Goal: Task Accomplishment & Management: Manage account settings

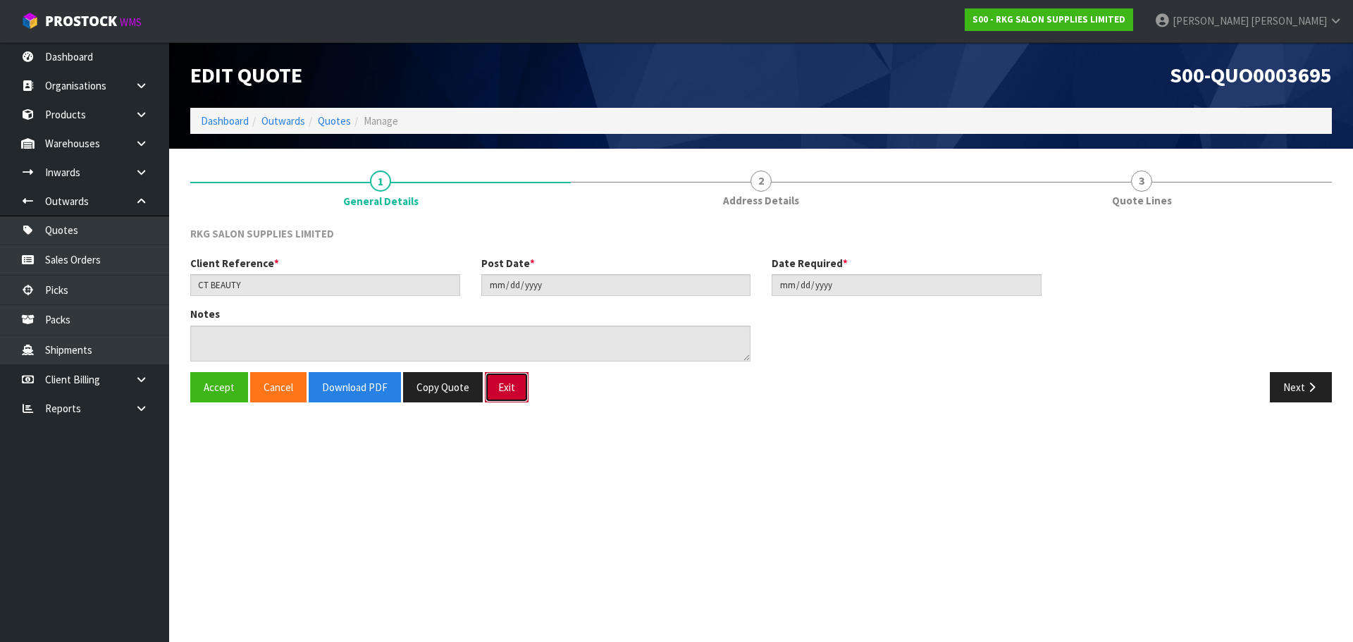
click at [508, 393] on button "Exit" at bounding box center [507, 387] width 44 height 30
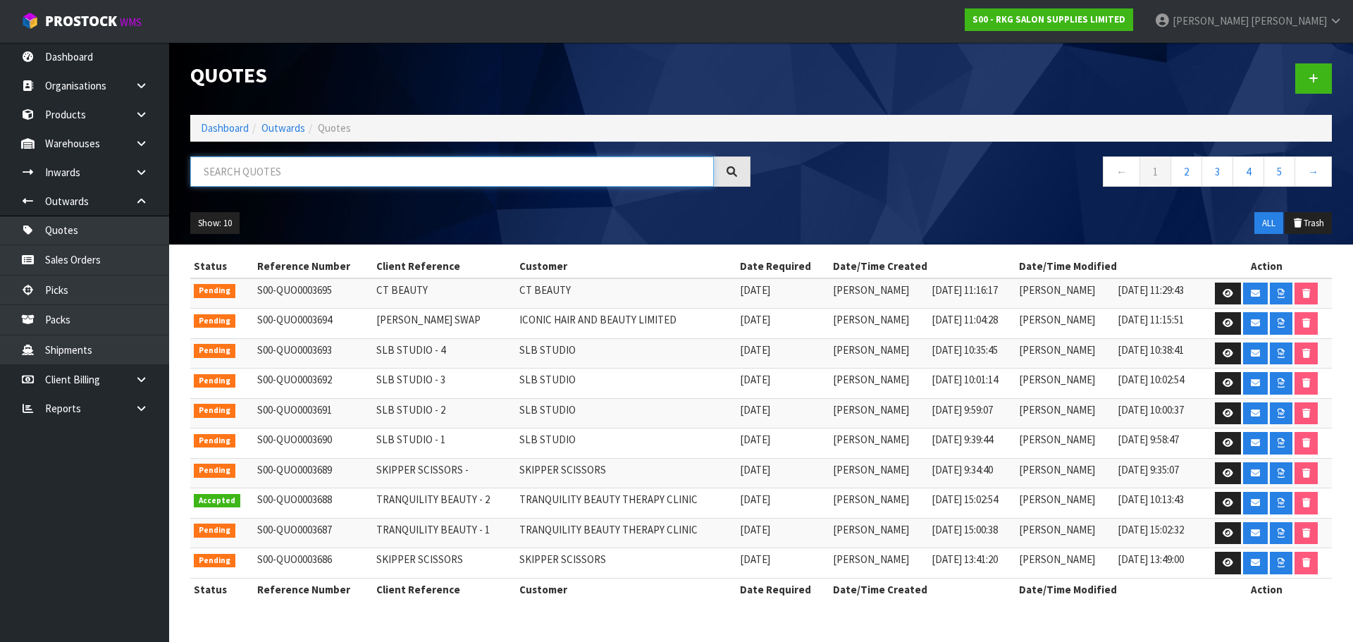
click at [300, 170] on input "text" at bounding box center [452, 171] width 524 height 30
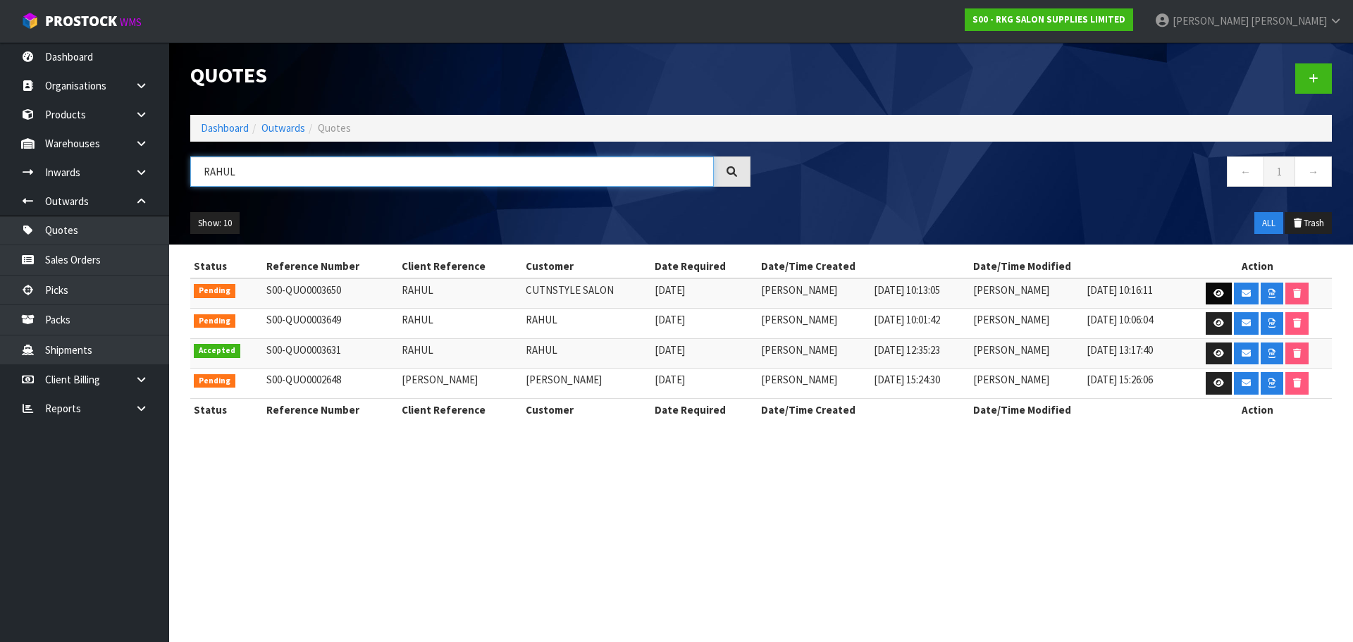
type input "RAHUL"
click at [1213, 290] on icon at bounding box center [1218, 293] width 11 height 9
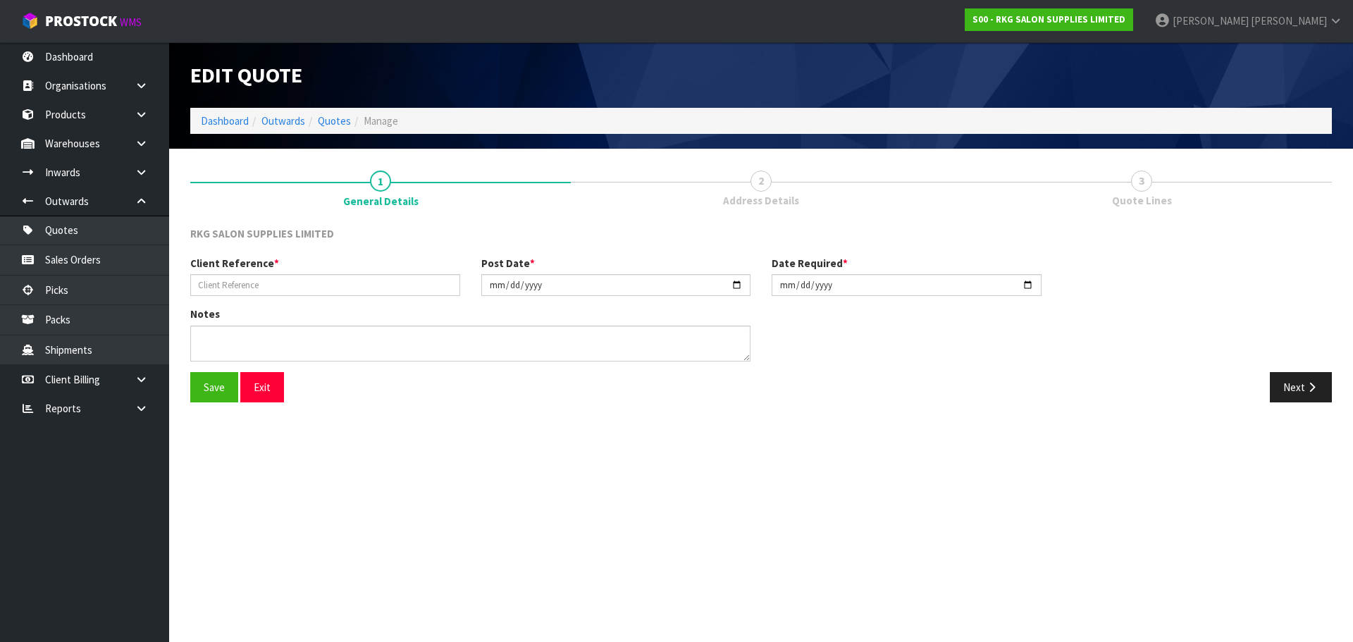
type input "RAHUL"
type input "2025-09-22"
type textarea "FOR PICK UP - TBC DATE"
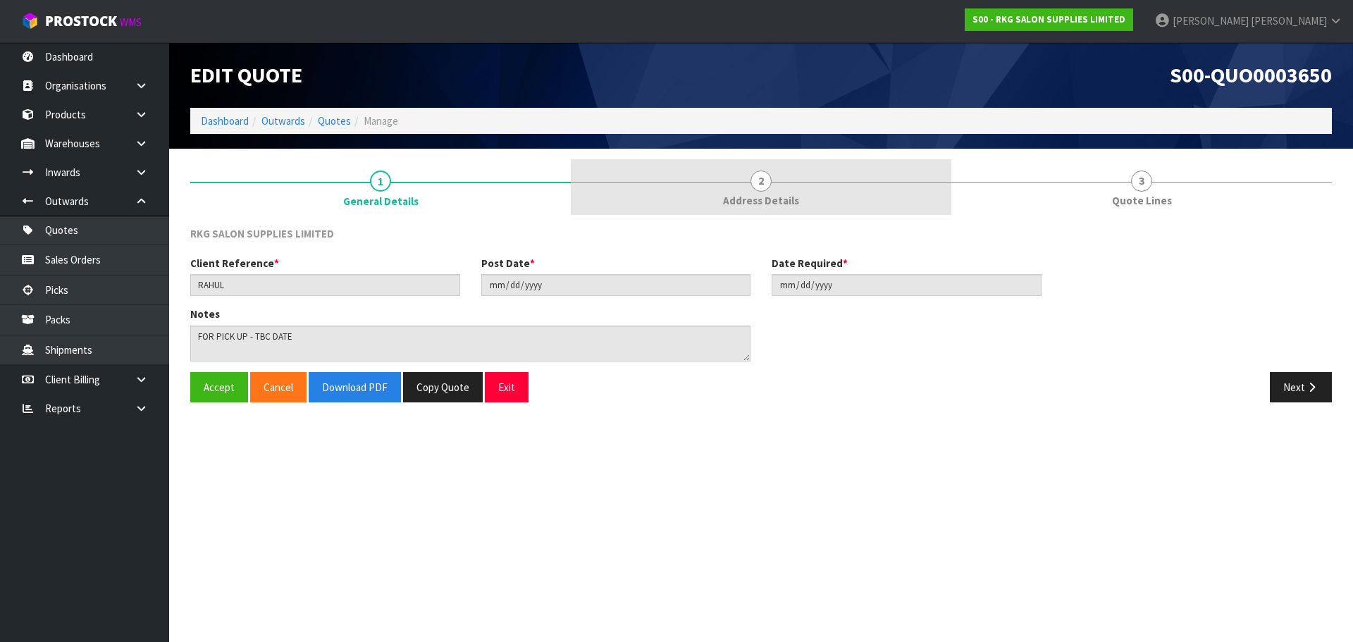
click at [760, 181] on span "2" at bounding box center [760, 181] width 21 height 21
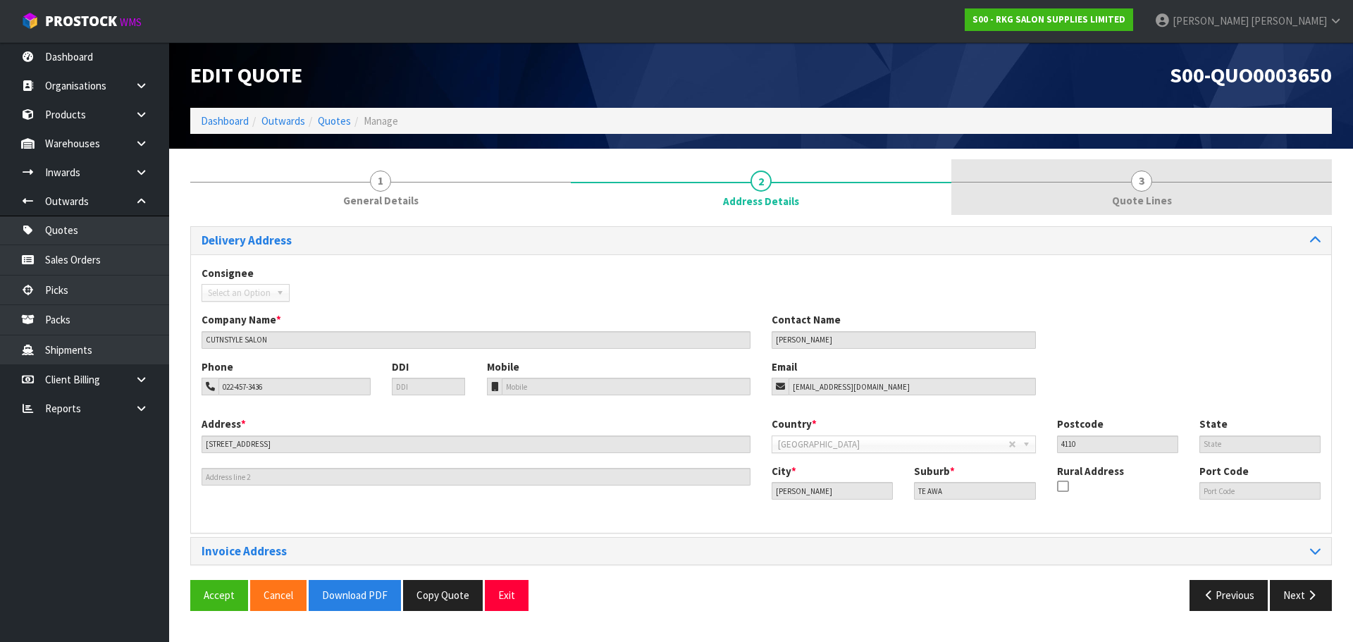
click at [1135, 186] on span "3" at bounding box center [1141, 181] width 21 height 21
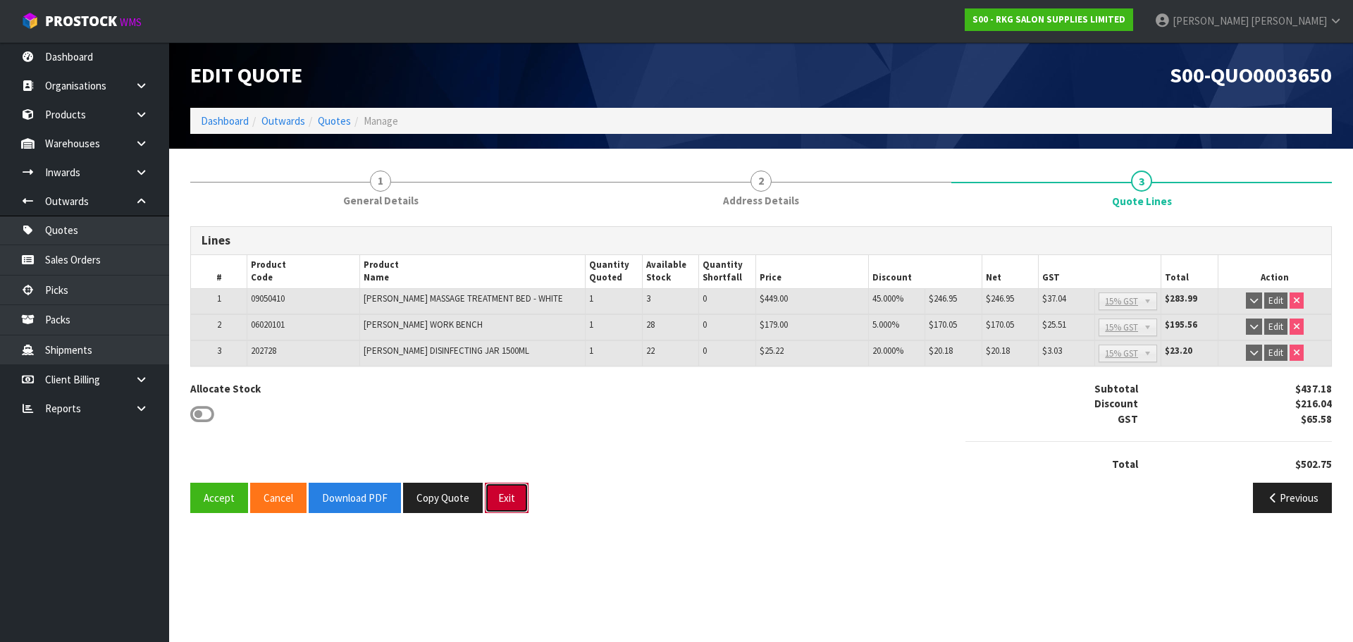
click at [519, 502] on button "Exit" at bounding box center [507, 498] width 44 height 30
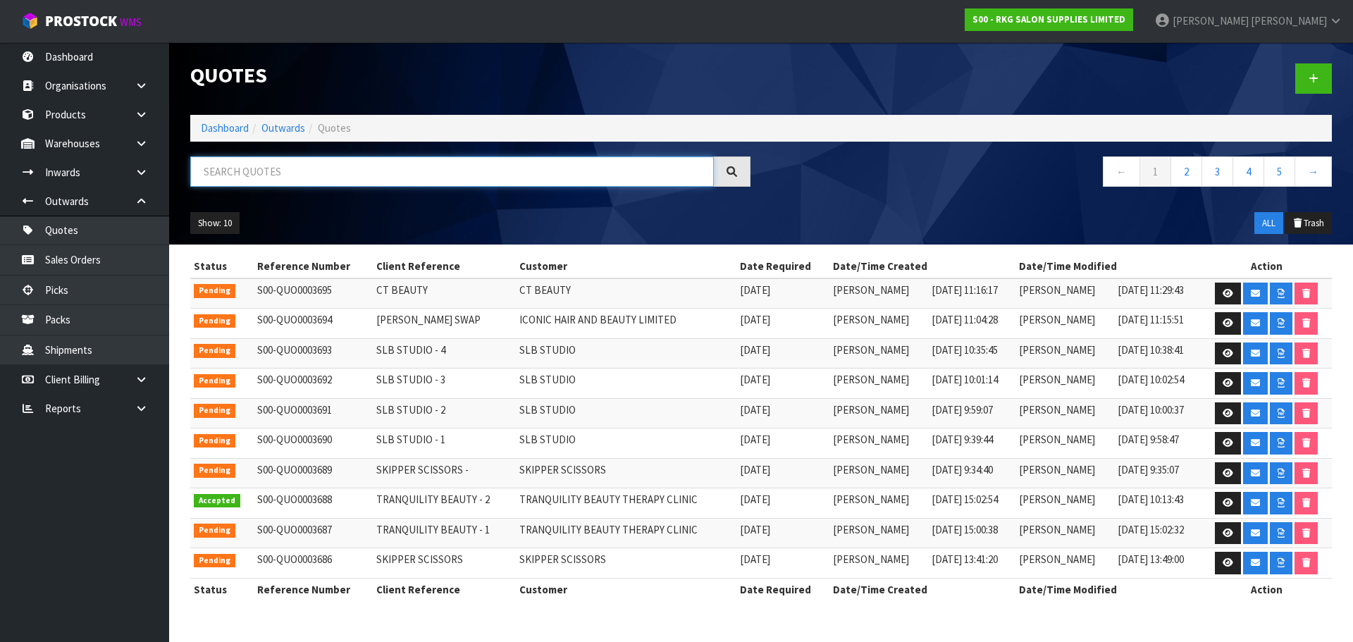
click at [350, 172] on input "text" at bounding box center [452, 171] width 524 height 30
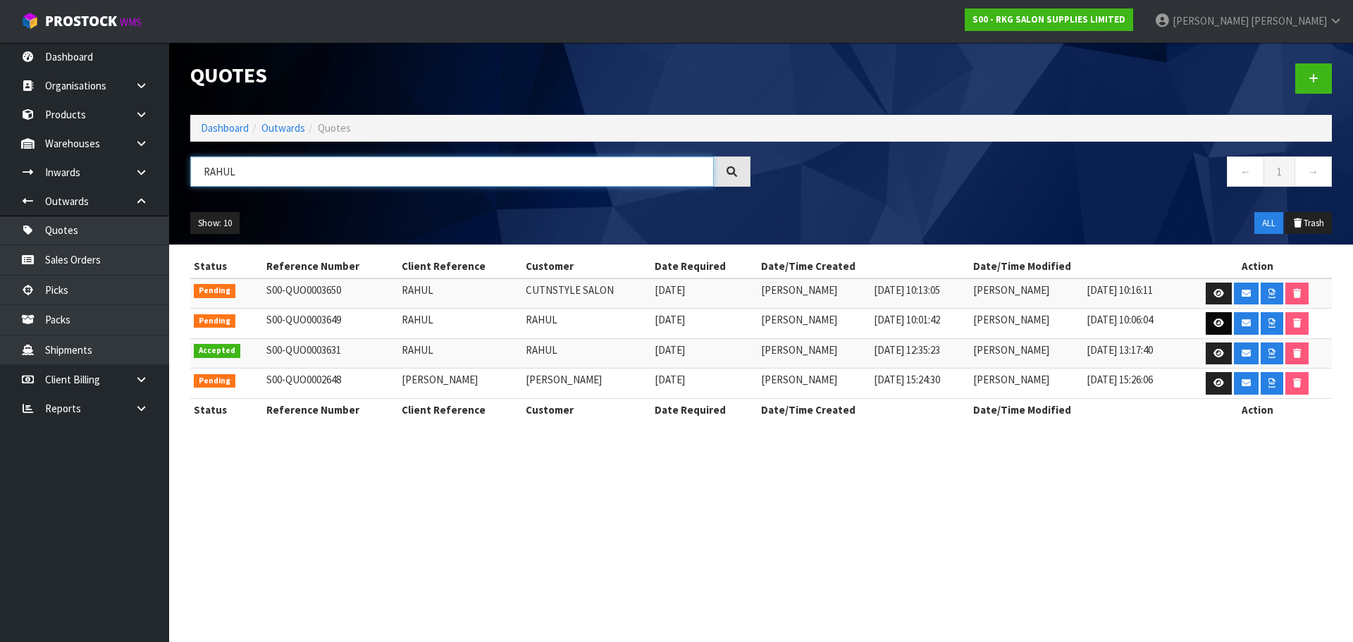
type input "RAHUL"
click at [1218, 327] on icon at bounding box center [1218, 322] width 11 height 9
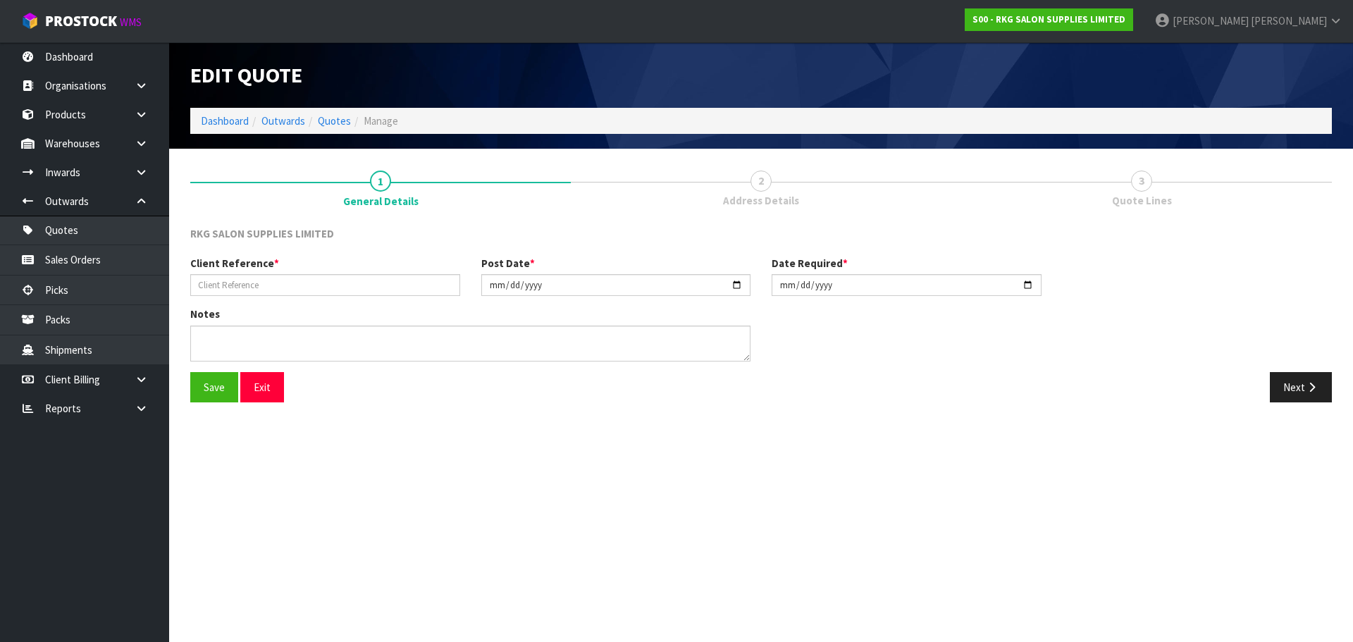
type input "RAHUL"
type input "2025-09-22"
type textarea "FOR DELIVERY INCLUDING 2 BATLOW CHAIRS"
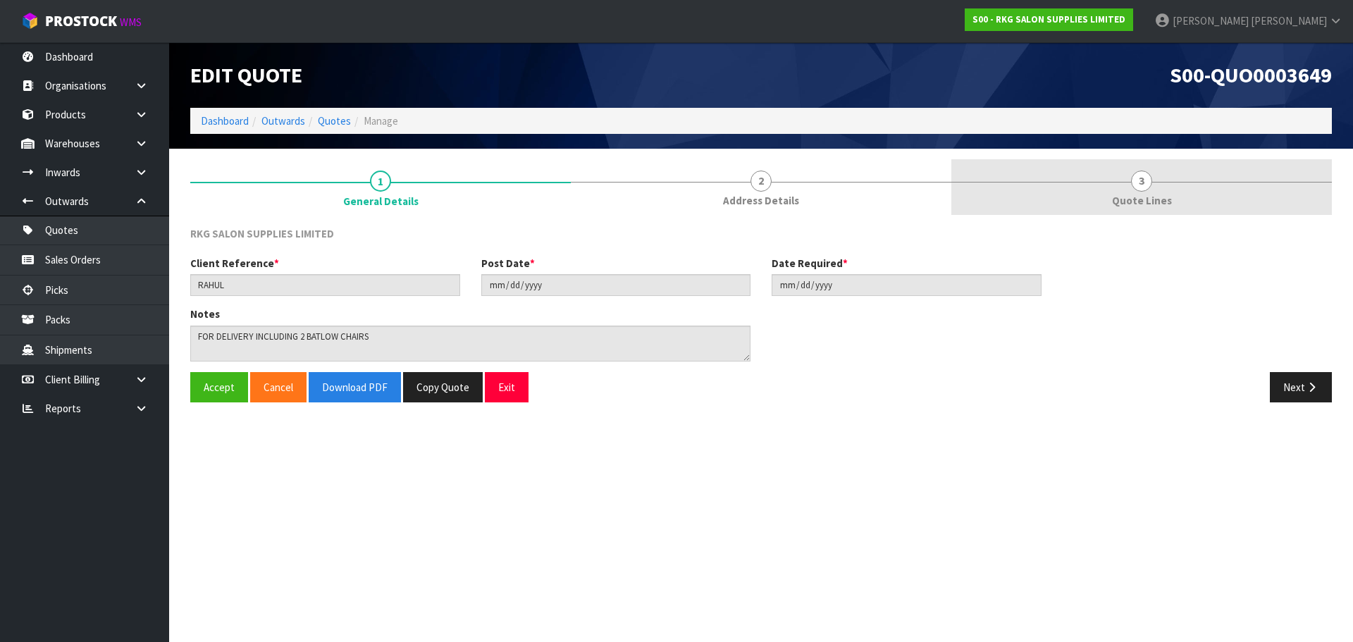
click at [1141, 183] on span "3" at bounding box center [1141, 181] width 21 height 21
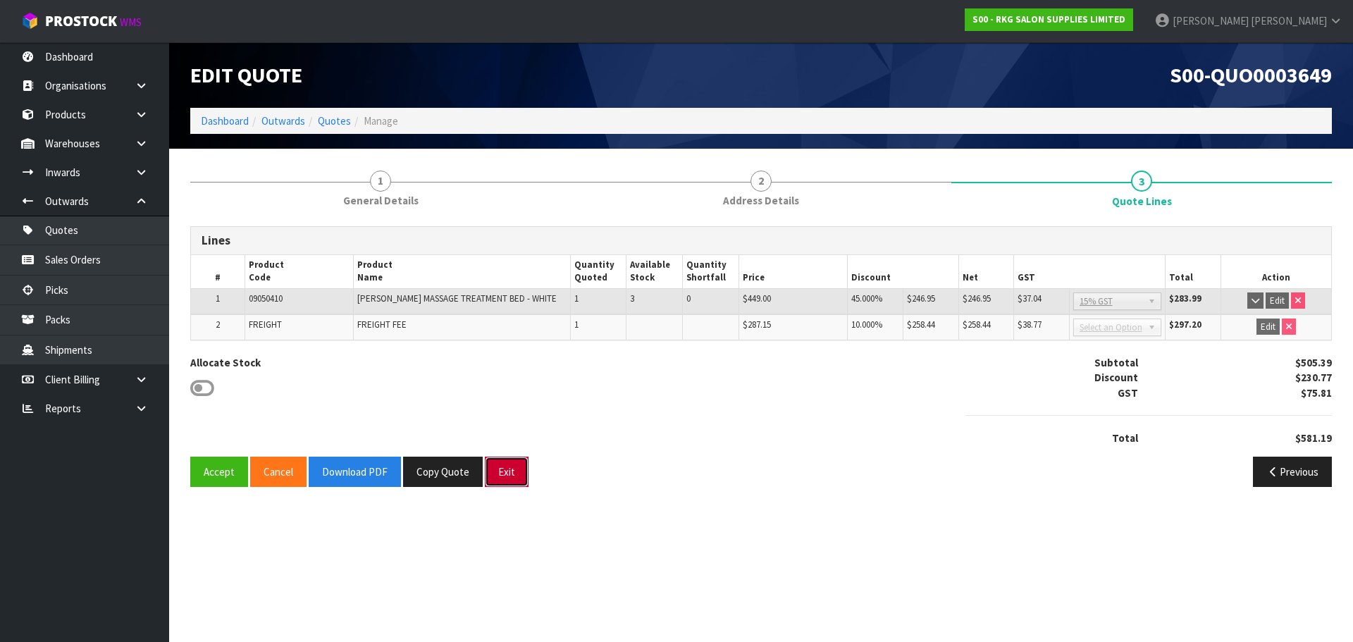
click at [505, 468] on button "Exit" at bounding box center [507, 472] width 44 height 30
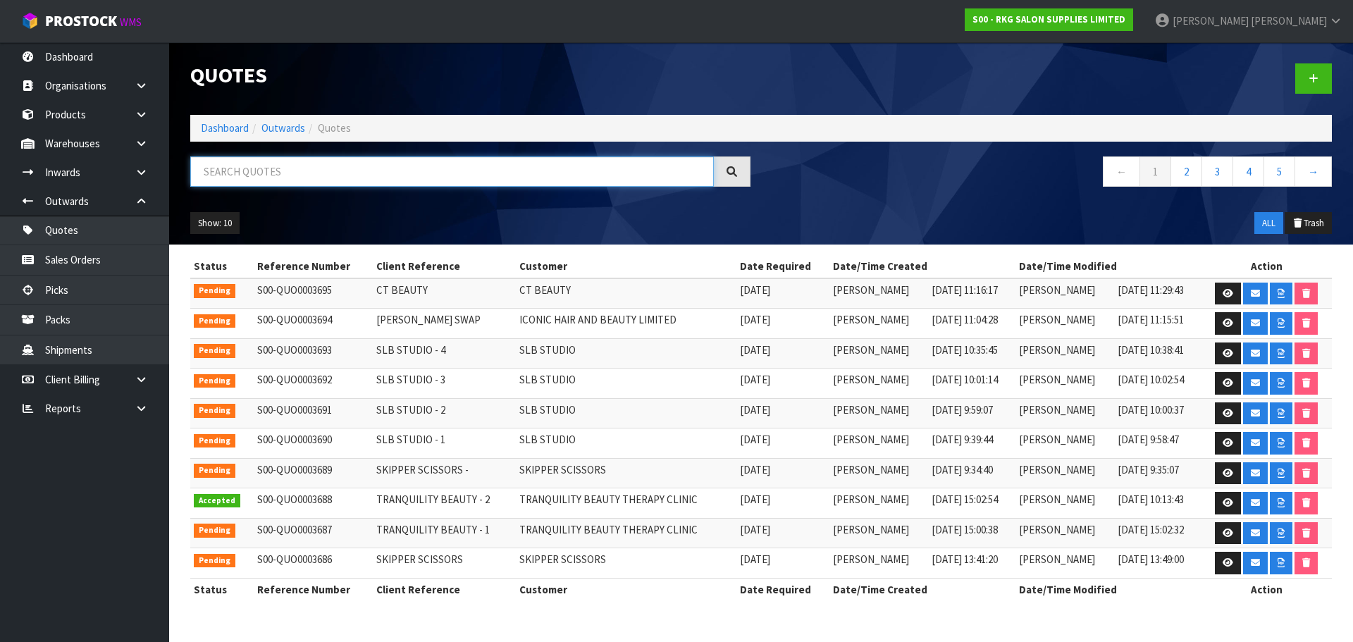
click at [285, 164] on input "text" at bounding box center [452, 171] width 524 height 30
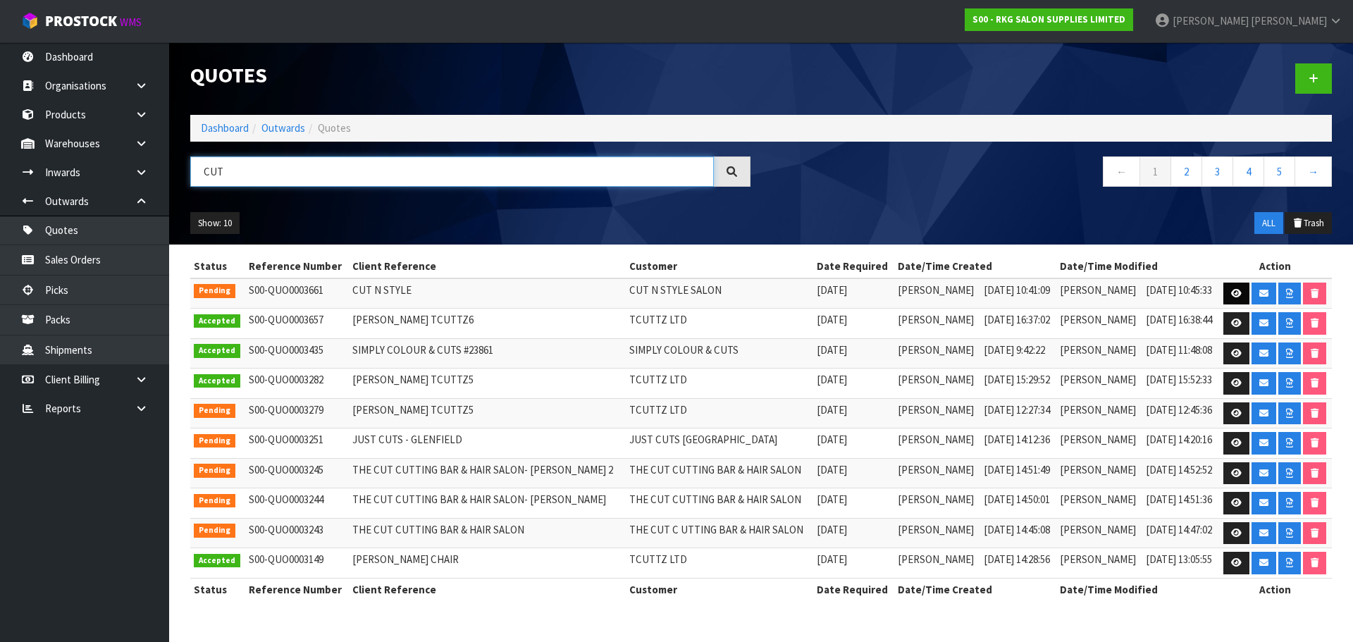
type input "CUT"
click at [1235, 293] on icon at bounding box center [1236, 293] width 11 height 9
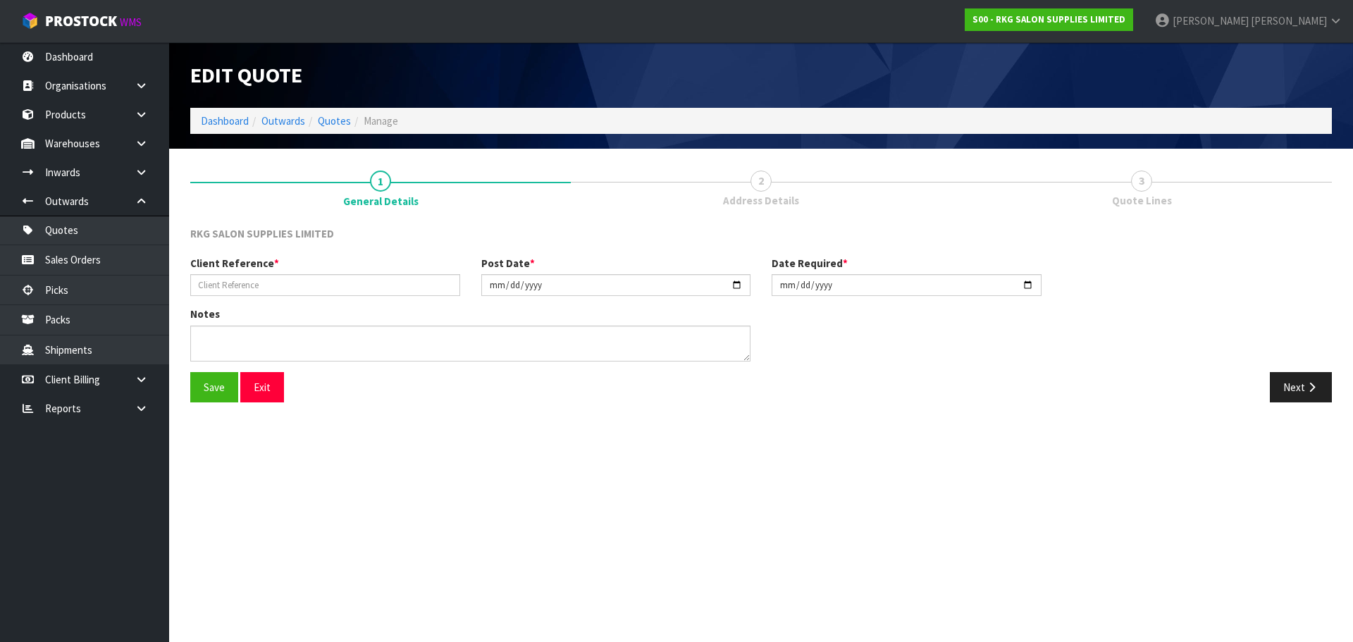
type input "CUT N STYLE"
type input "2025-09-24"
type textarea "OUT OF STOCK UNTIL MID NOVEMBER FREIGHT FREE DELIVERY IF ALL ORDERED TOGETHER"
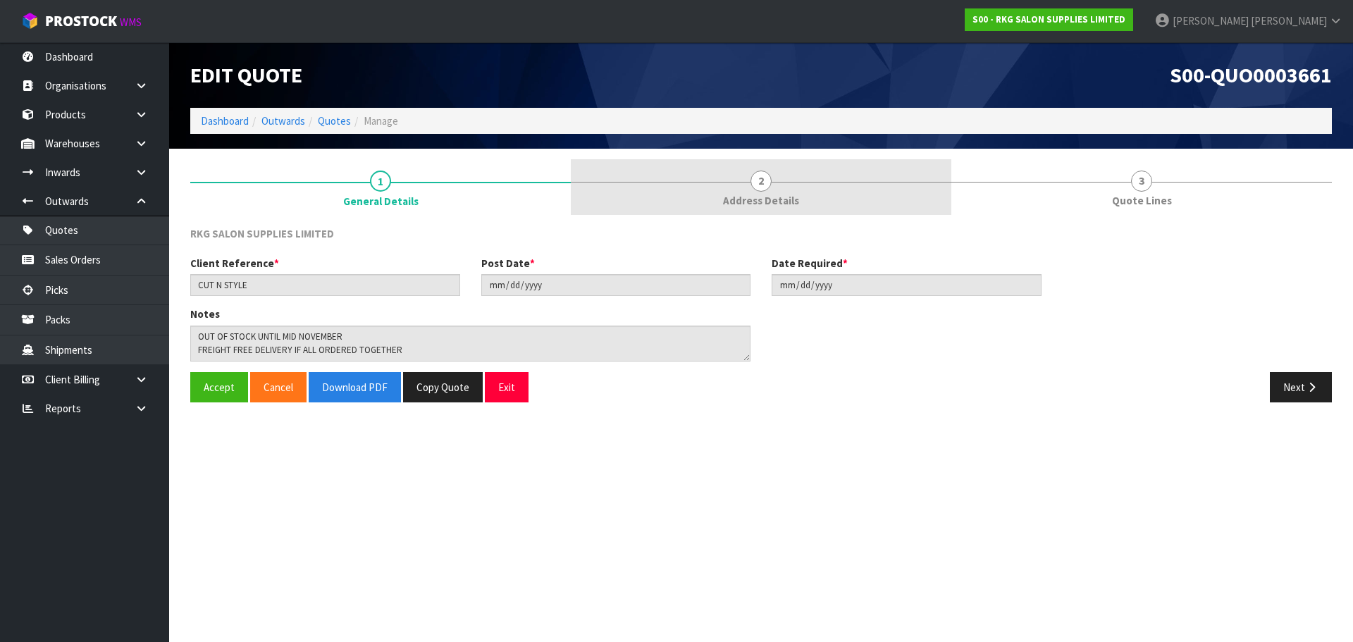
click at [756, 185] on span "2" at bounding box center [760, 181] width 21 height 21
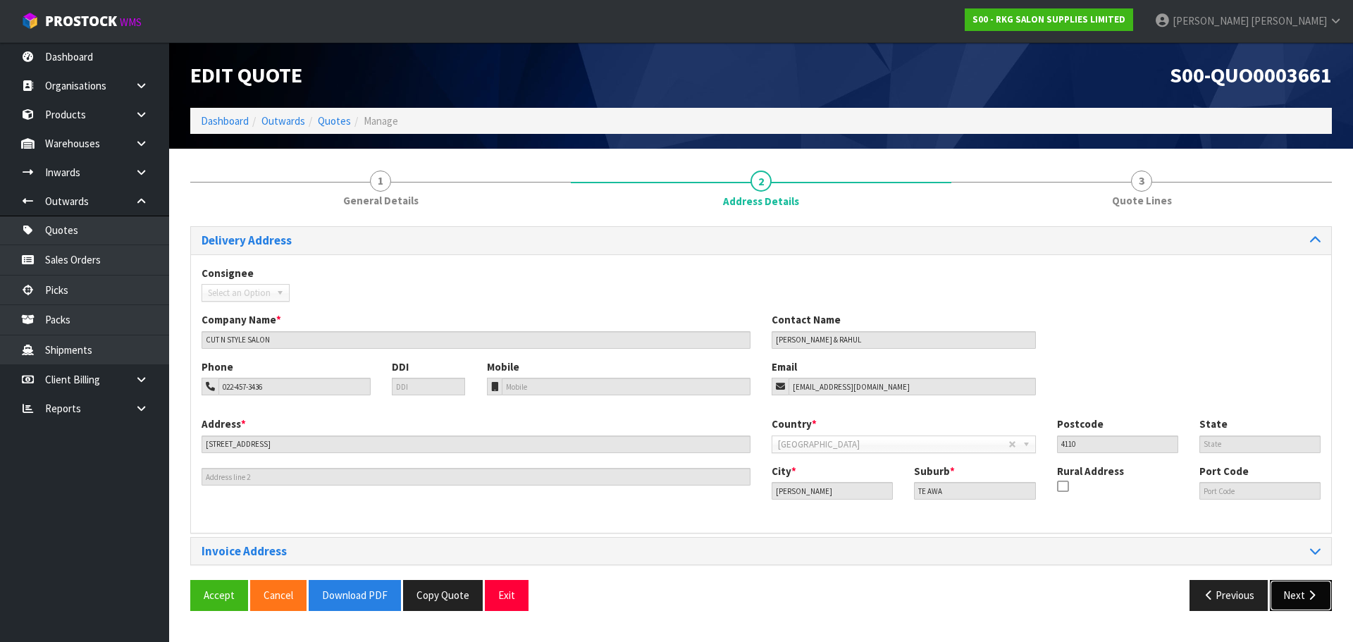
click at [1291, 596] on button "Next" at bounding box center [1301, 595] width 62 height 30
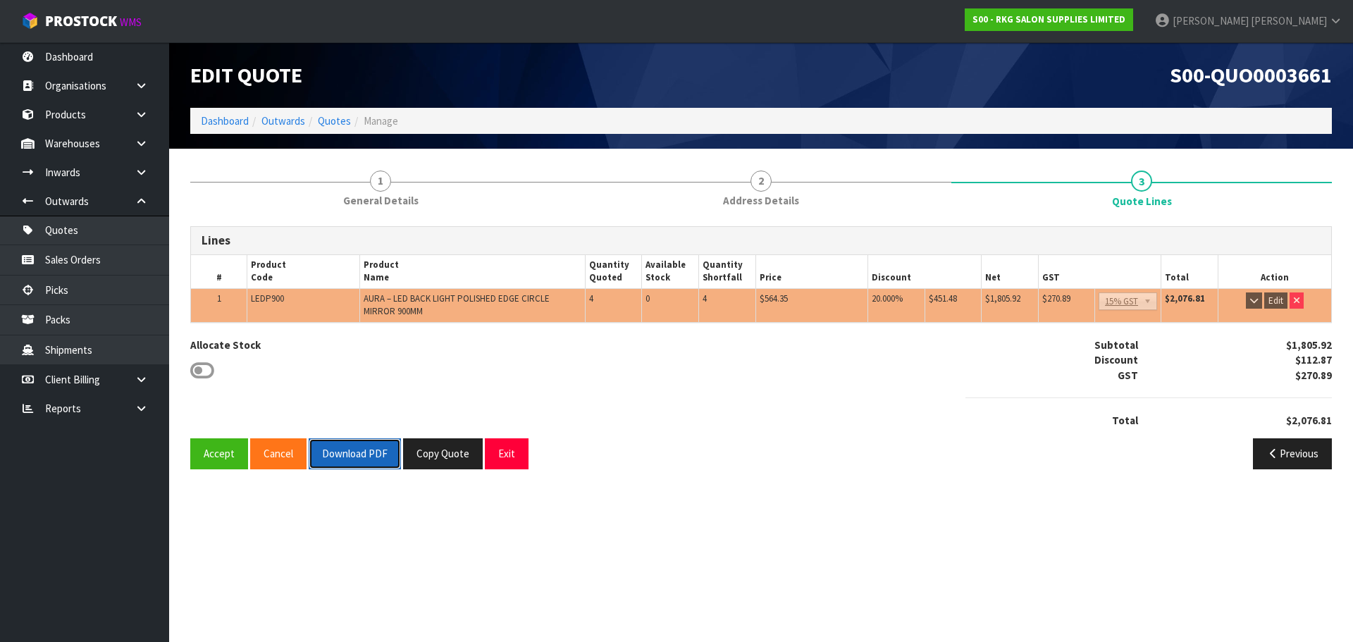
click at [352, 457] on button "Download PDF" at bounding box center [355, 453] width 92 height 30
click at [514, 458] on button "Exit" at bounding box center [507, 453] width 44 height 30
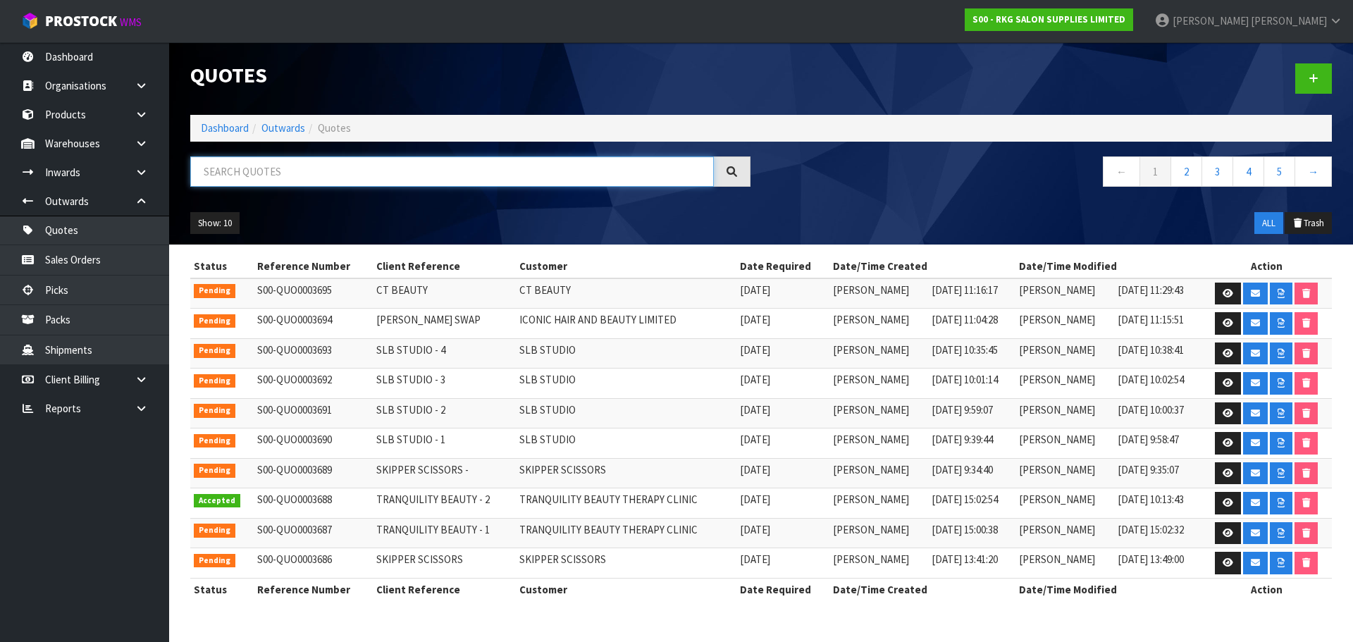
click at [261, 172] on input "text" at bounding box center [452, 171] width 524 height 30
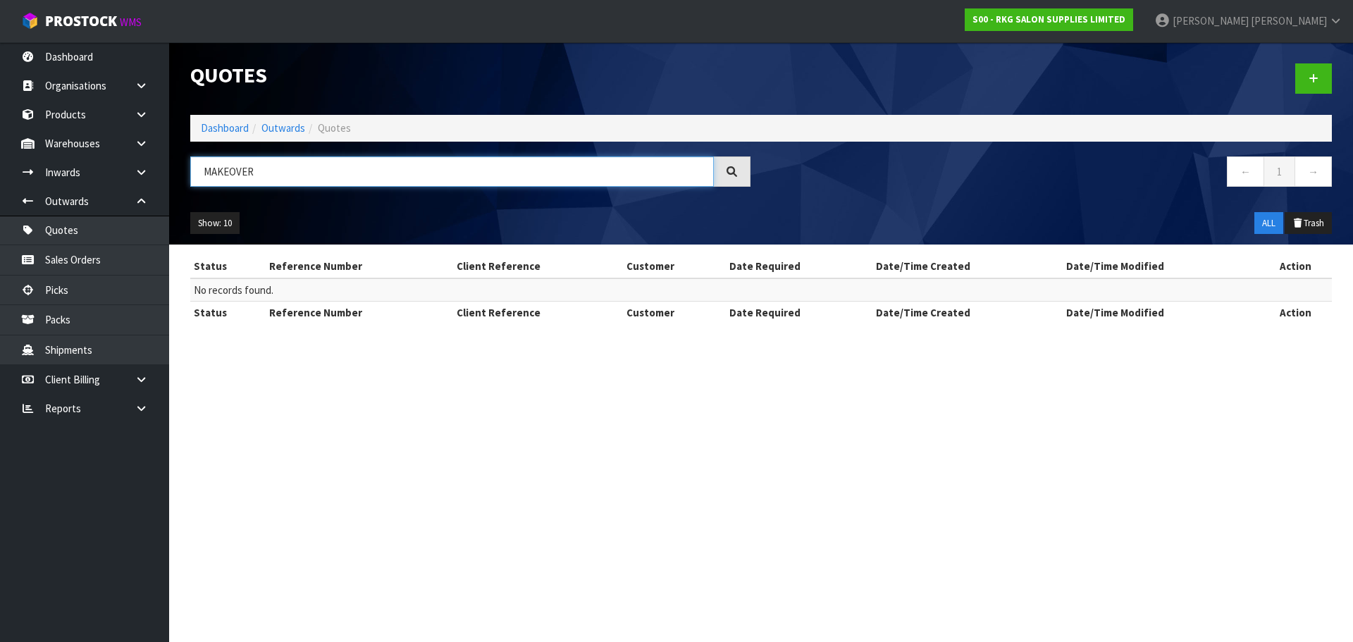
drag, startPoint x: 227, startPoint y: 171, endPoint x: 309, endPoint y: 169, distance: 82.5
click at [309, 169] on input "MAKEOVER" at bounding box center [452, 171] width 524 height 30
type input "M"
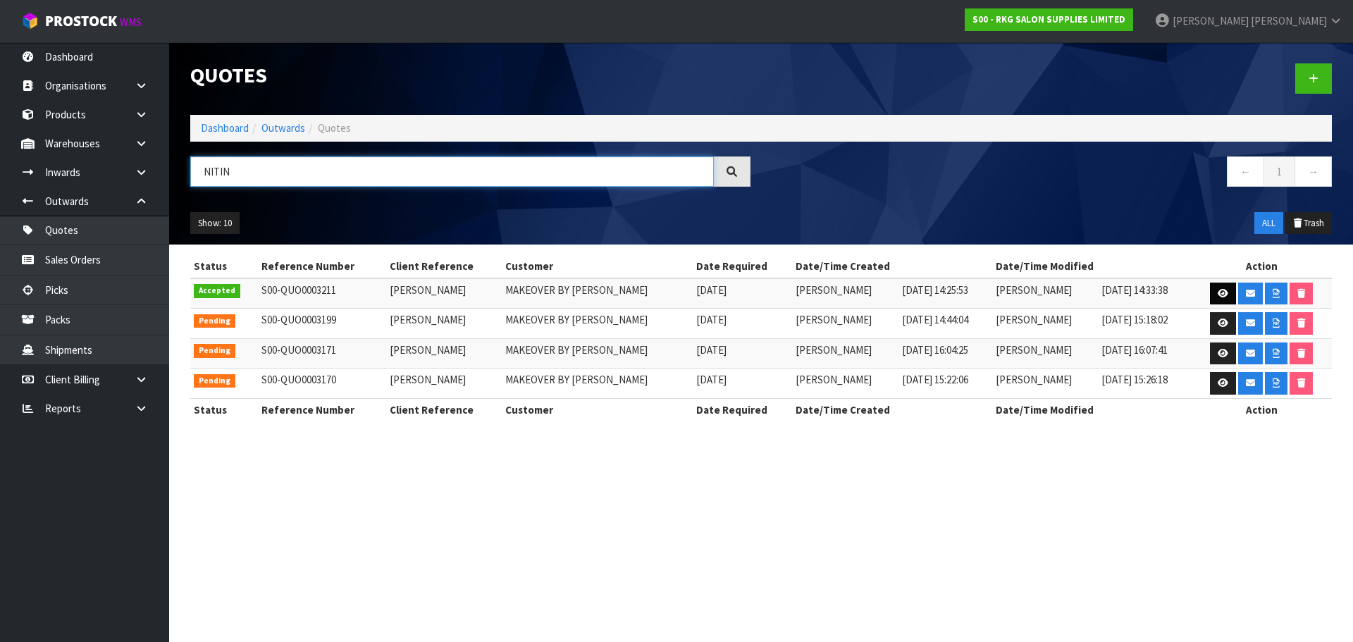
type input "NITIN"
click at [1218, 295] on icon at bounding box center [1223, 293] width 11 height 9
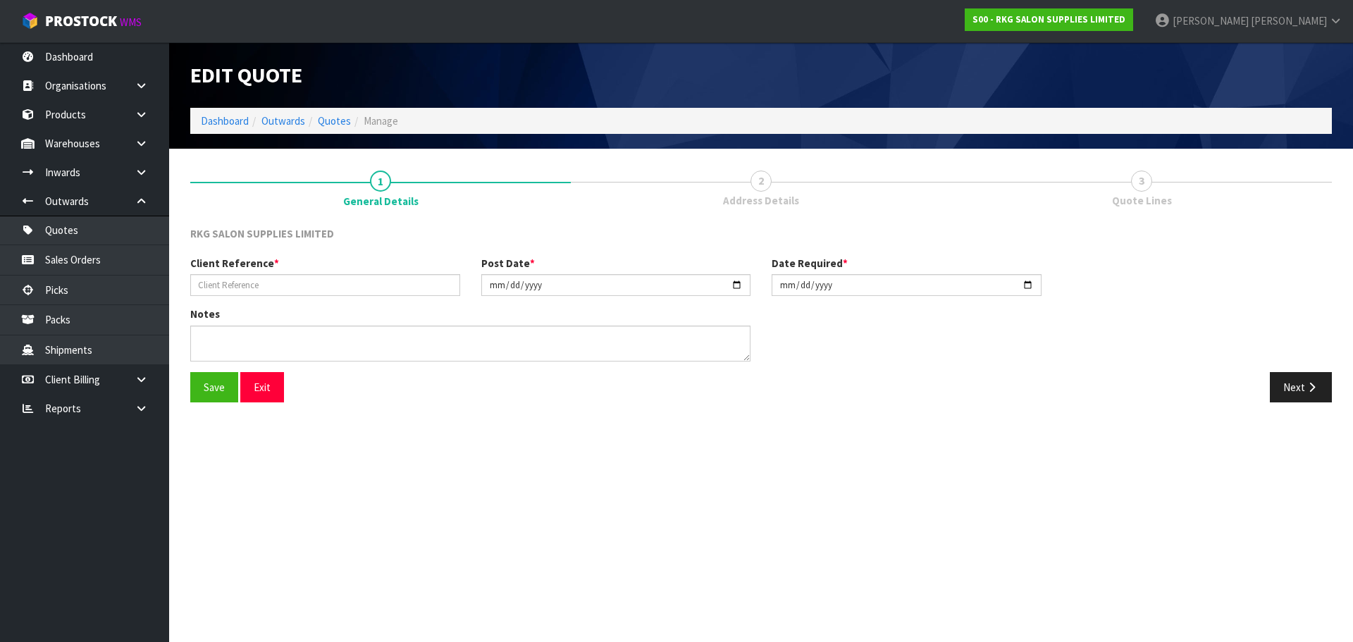
type input "NITIN BHALLA"
type input "2025-06-11"
type textarea "FOR PICK UP"
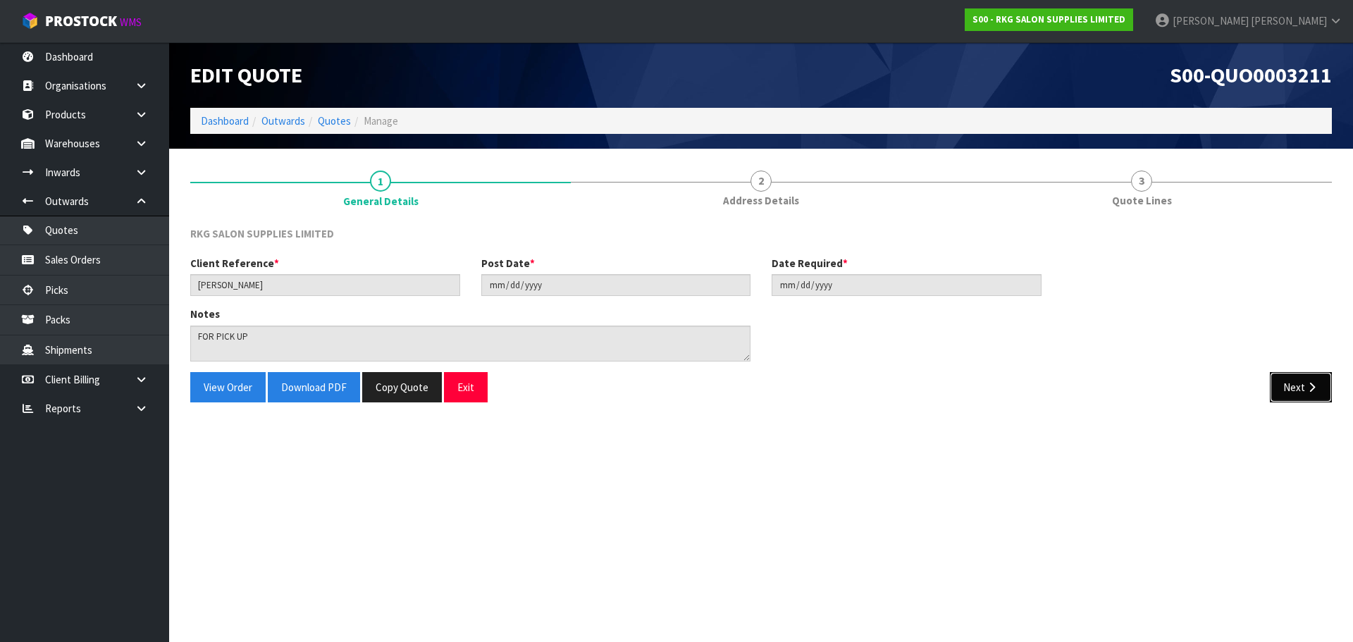
click at [1292, 387] on button "Next" at bounding box center [1301, 387] width 62 height 30
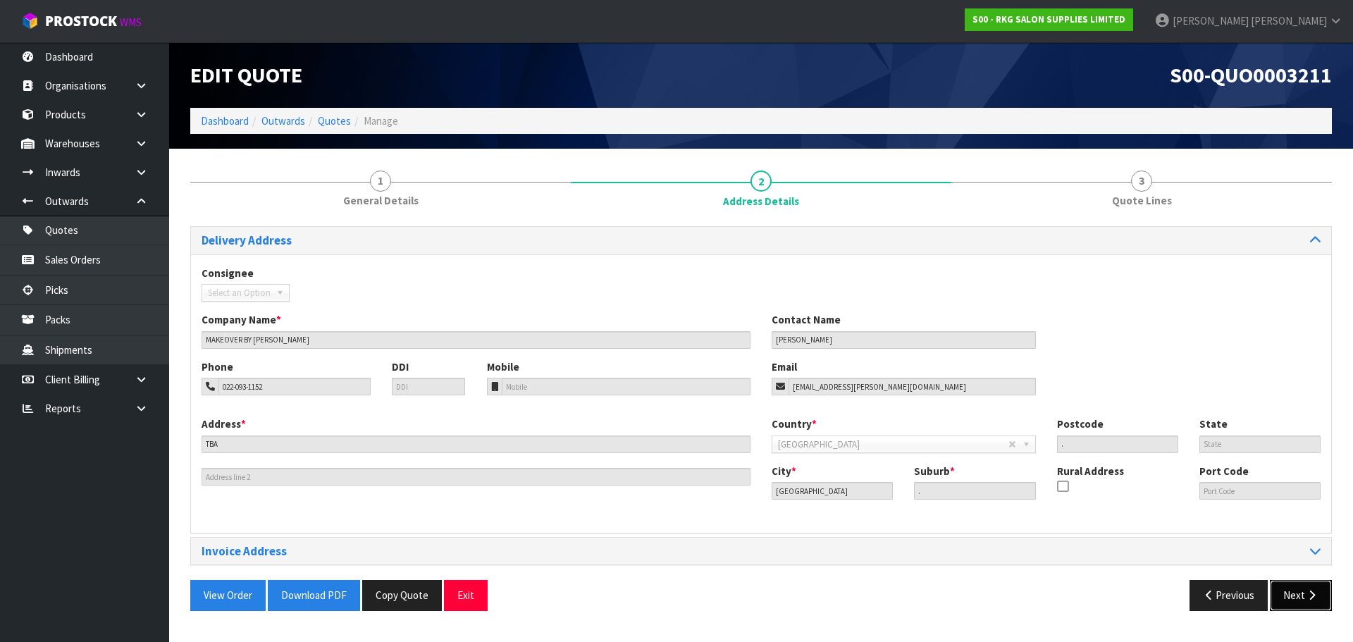
click at [1292, 592] on button "Next" at bounding box center [1301, 595] width 62 height 30
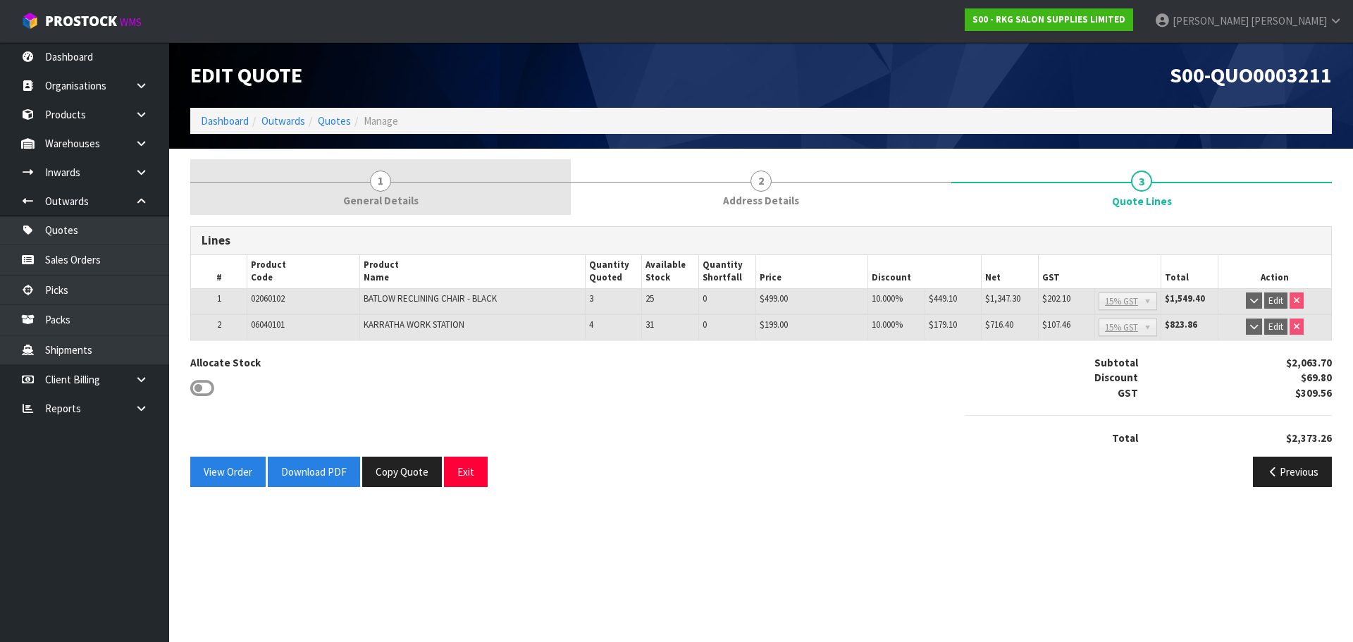
click at [378, 180] on span "1" at bounding box center [380, 181] width 21 height 21
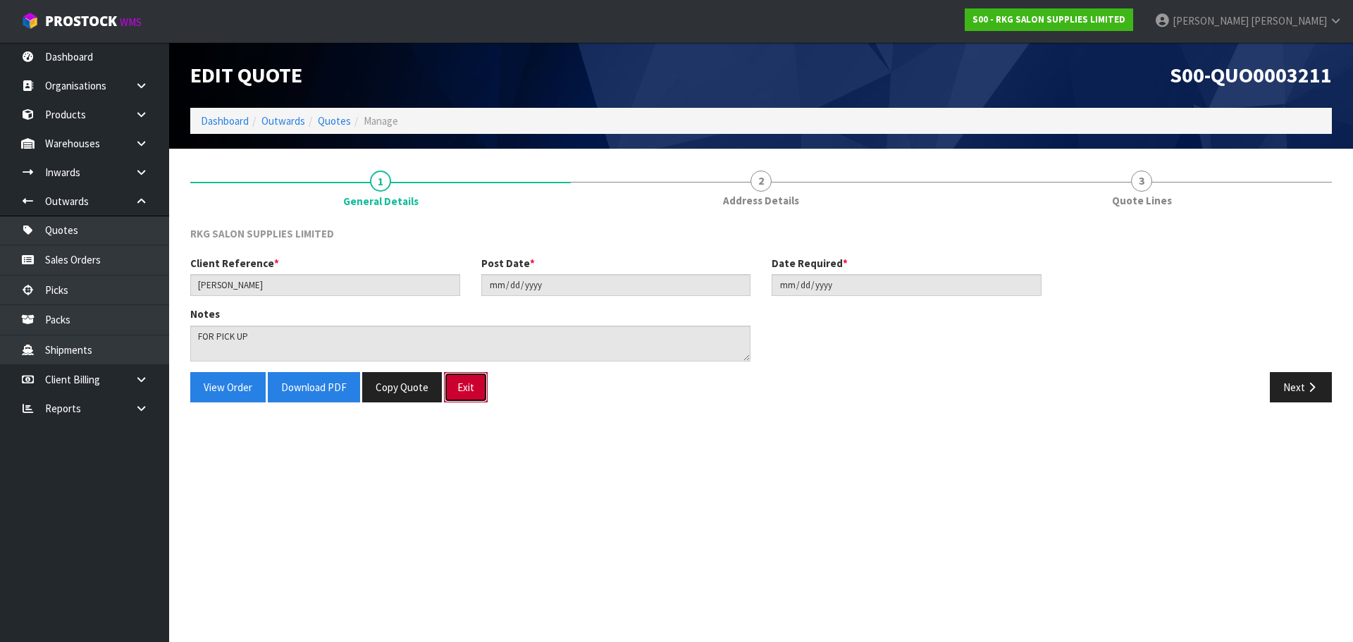
click at [464, 395] on button "Exit" at bounding box center [466, 387] width 44 height 30
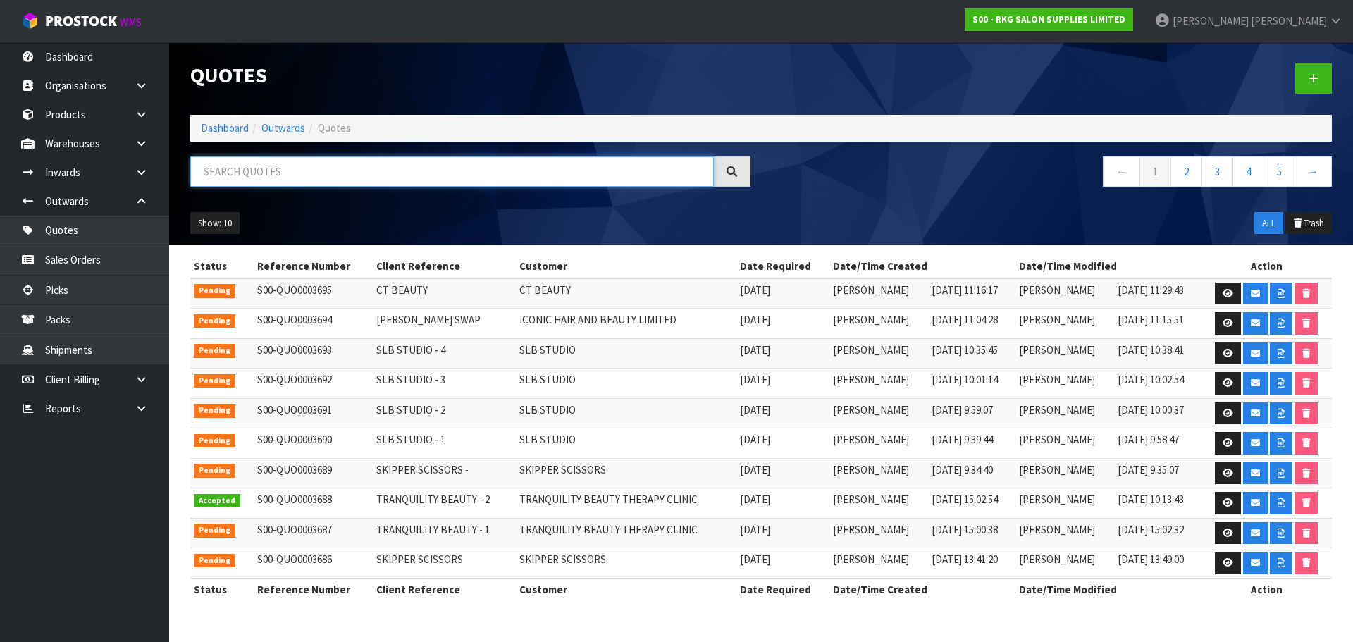
click at [362, 175] on input "text" at bounding box center [452, 171] width 524 height 30
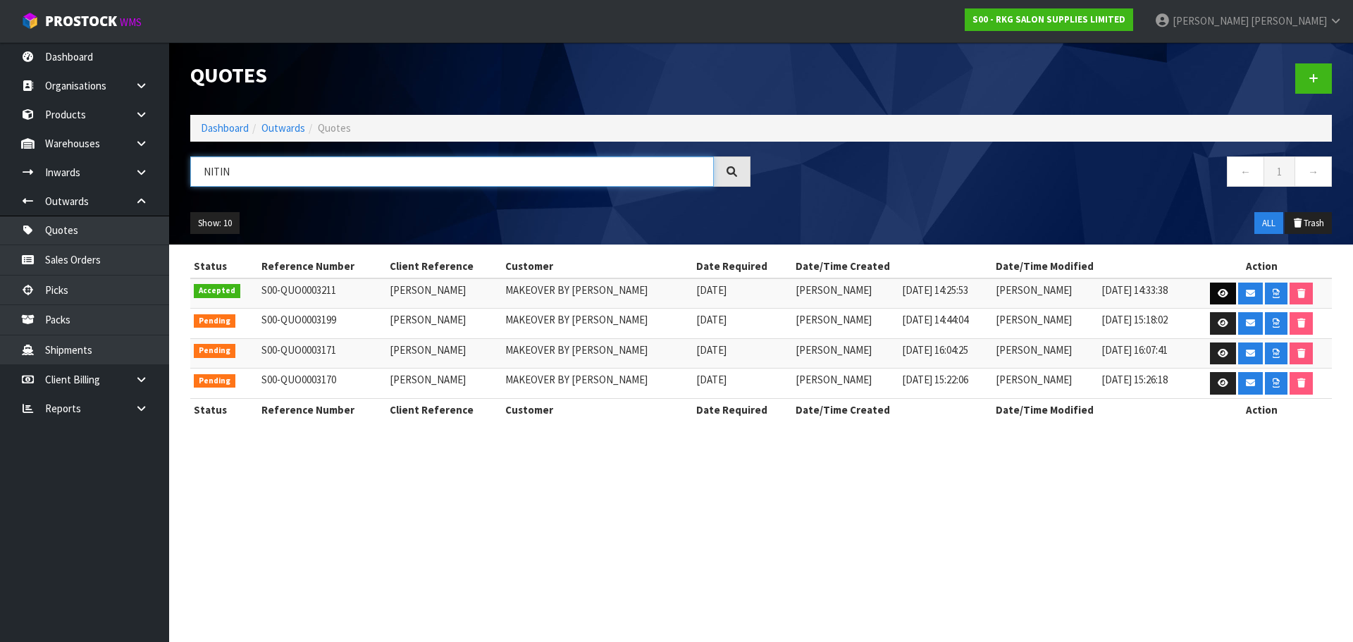
type input "NITIN"
click at [1218, 294] on icon at bounding box center [1223, 293] width 11 height 9
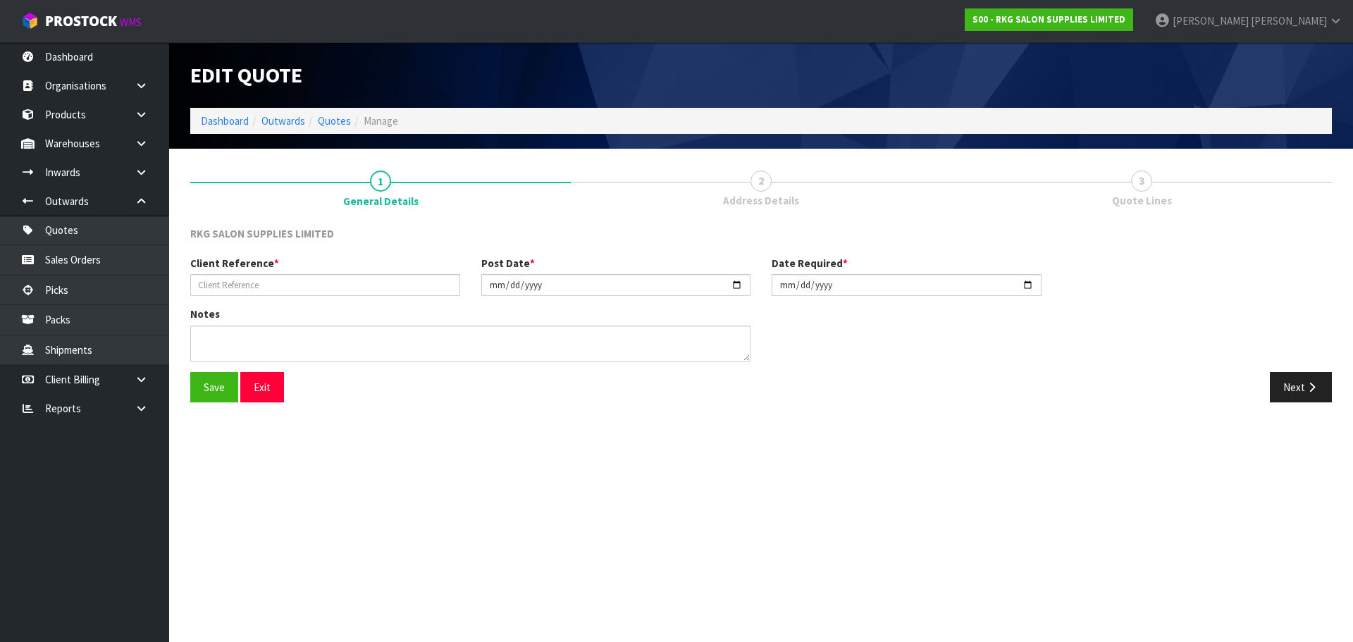
type input "NITIN BHALLA"
type input "2025-06-11"
type textarea "FOR PICK UP"
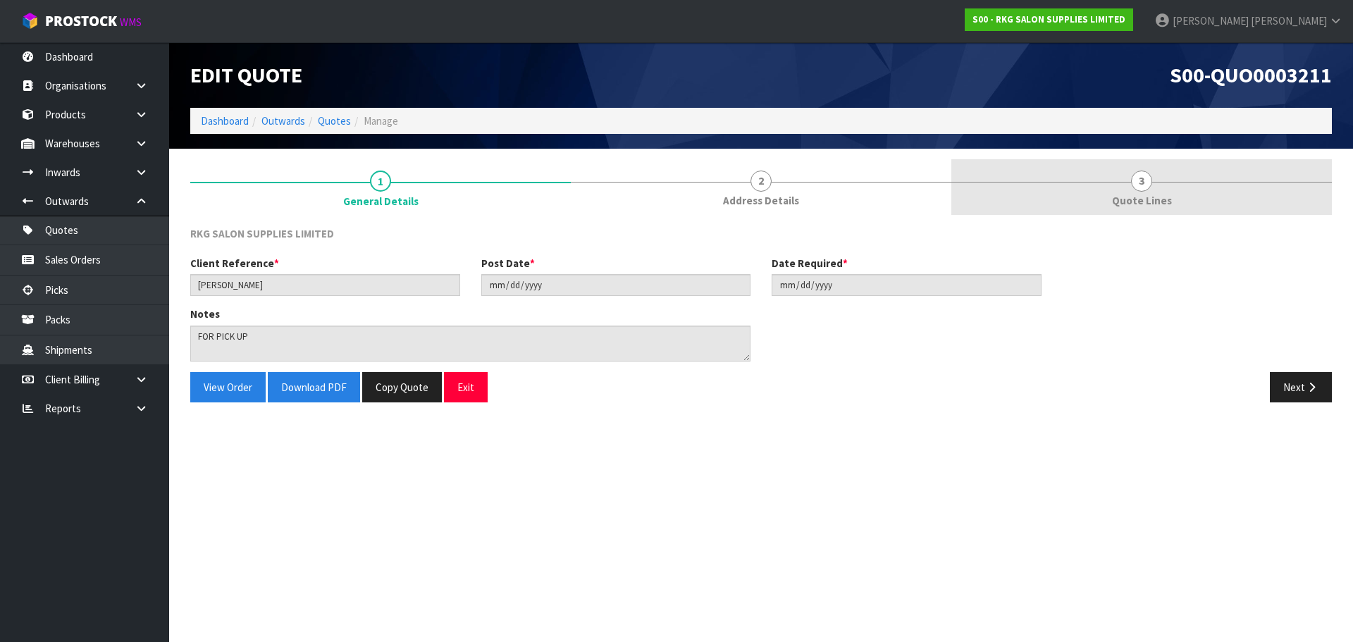
click at [1152, 182] on link "3 Quote Lines" at bounding box center [1141, 187] width 381 height 56
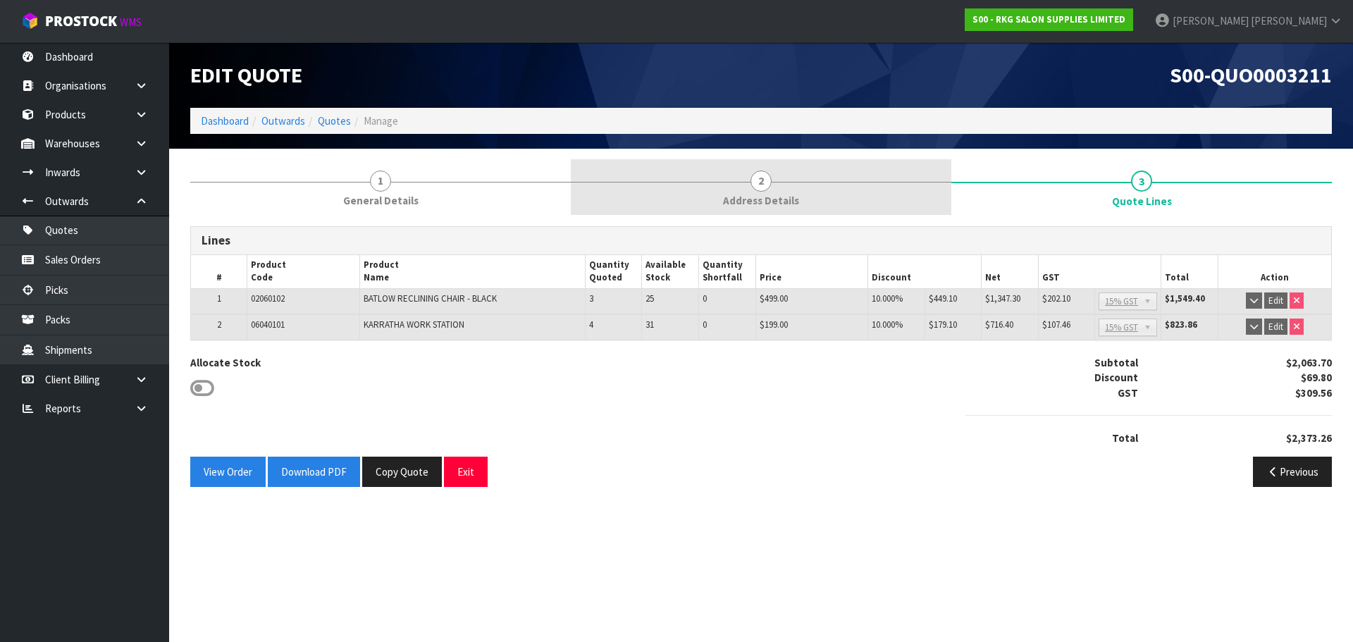
click at [767, 191] on link "2 Address Details" at bounding box center [761, 187] width 381 height 56
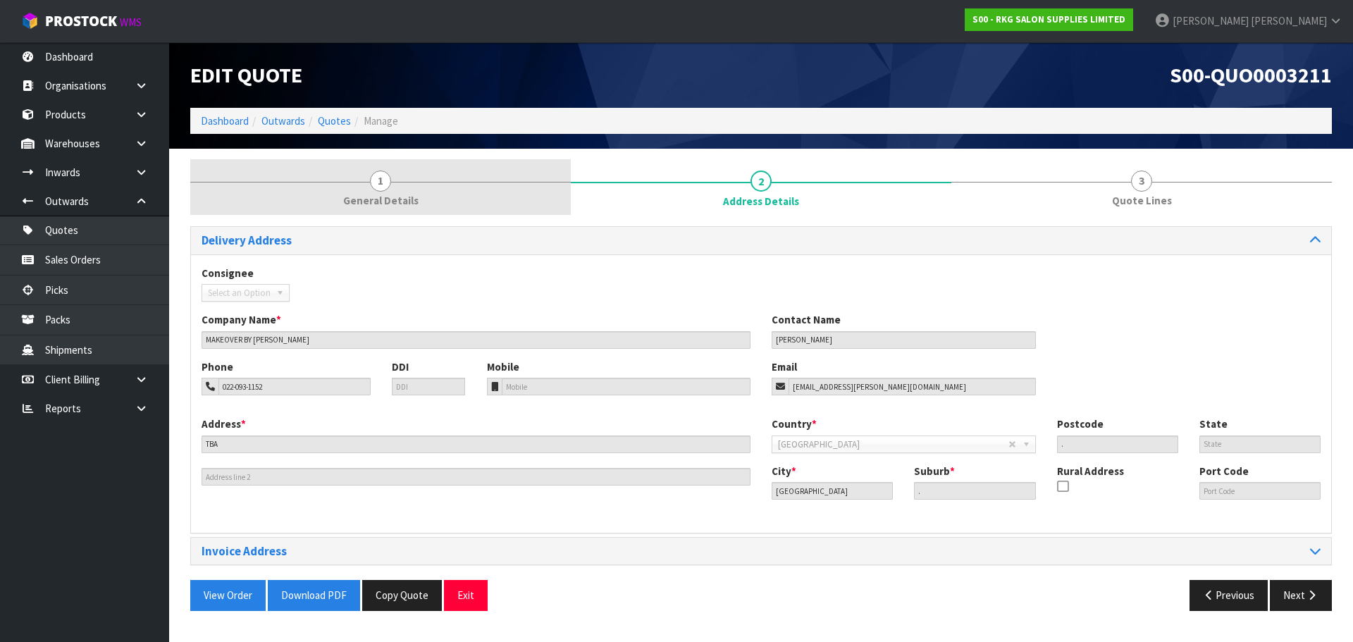
click at [378, 190] on span "1" at bounding box center [380, 181] width 21 height 21
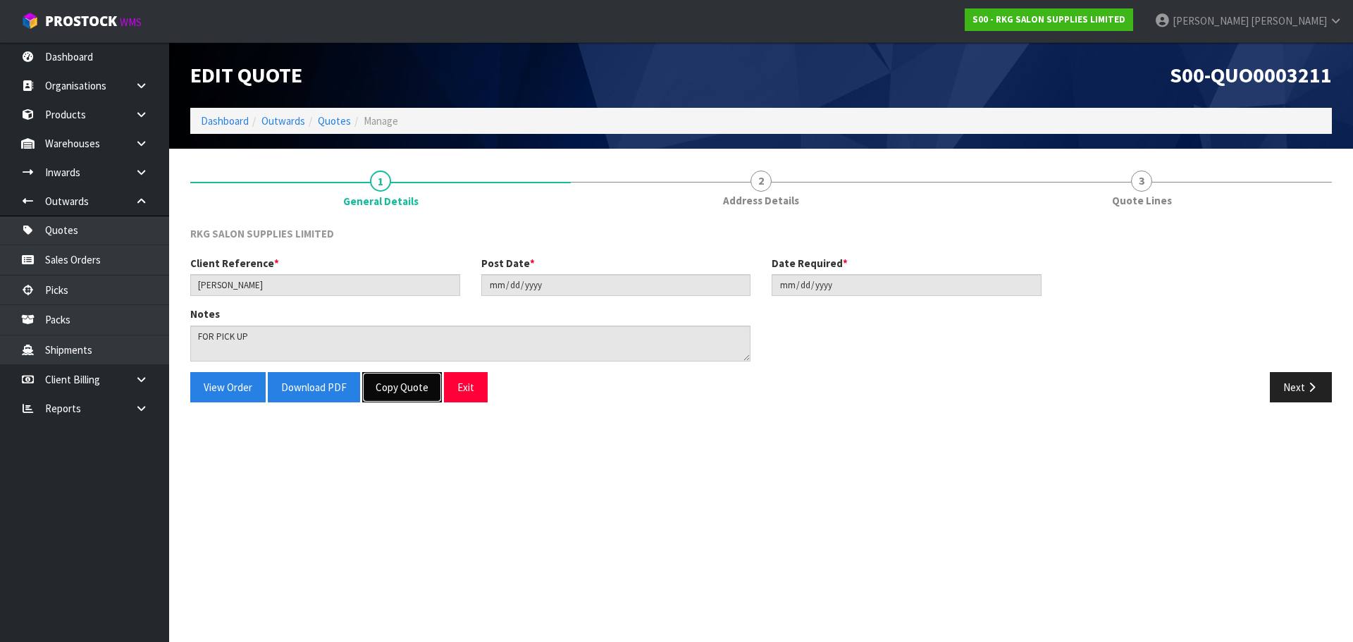
click at [410, 390] on button "Copy Quote" at bounding box center [402, 387] width 80 height 30
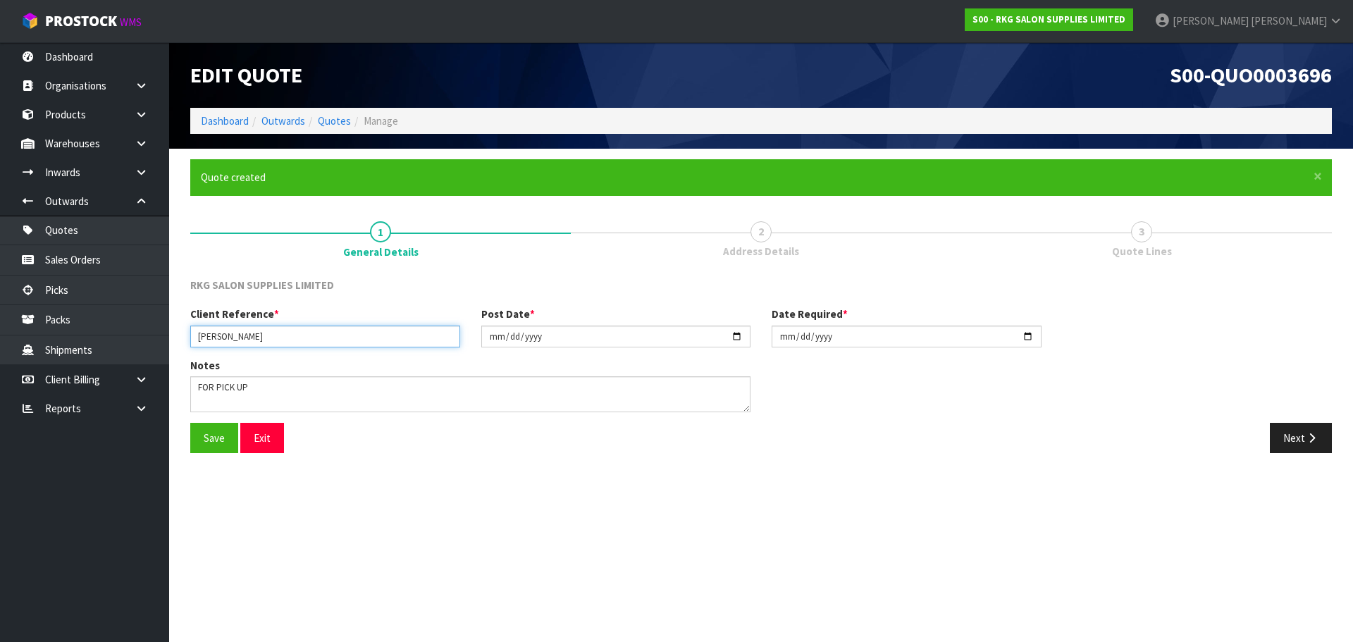
click at [292, 338] on input "NITIN BHALLA" at bounding box center [325, 337] width 270 height 22
type input "NITIN BHALLA."
click at [733, 341] on input "2025-06-11" at bounding box center [616, 337] width 270 height 22
type input "2025-10-02"
click at [1025, 336] on input "2025-06-11" at bounding box center [907, 337] width 270 height 22
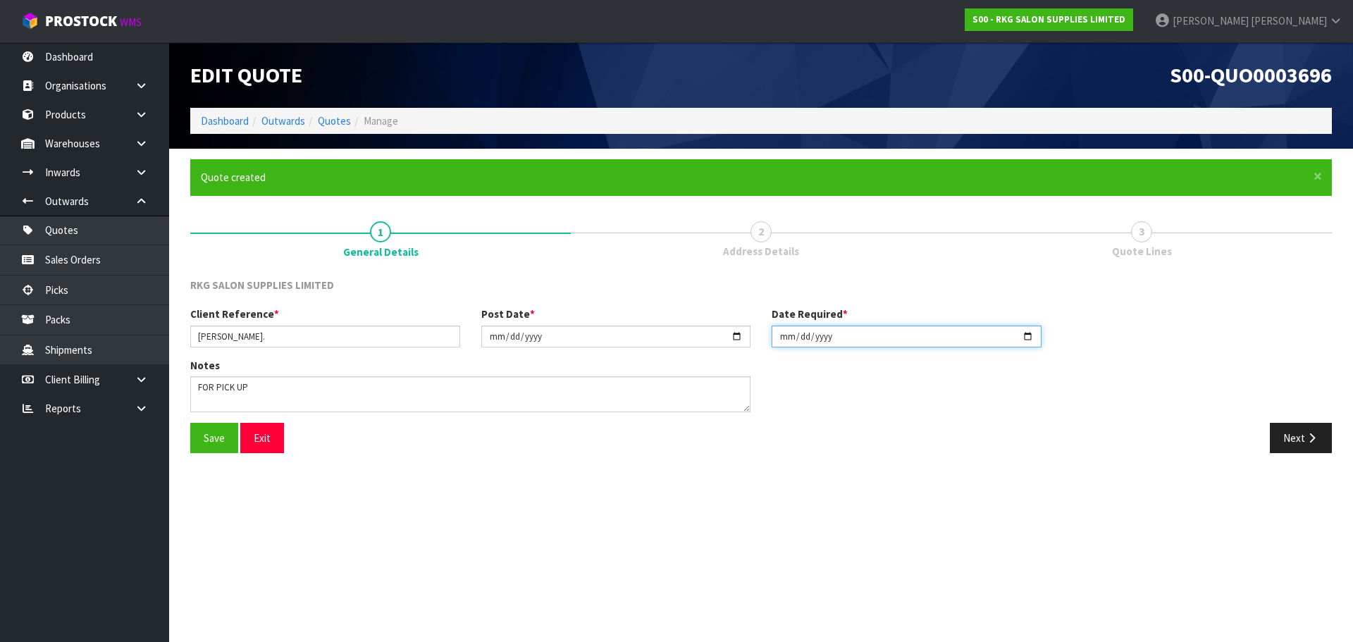
type input "2025-10-02"
click at [202, 427] on button "Save" at bounding box center [214, 438] width 48 height 30
click at [1281, 435] on button "Next" at bounding box center [1301, 438] width 62 height 30
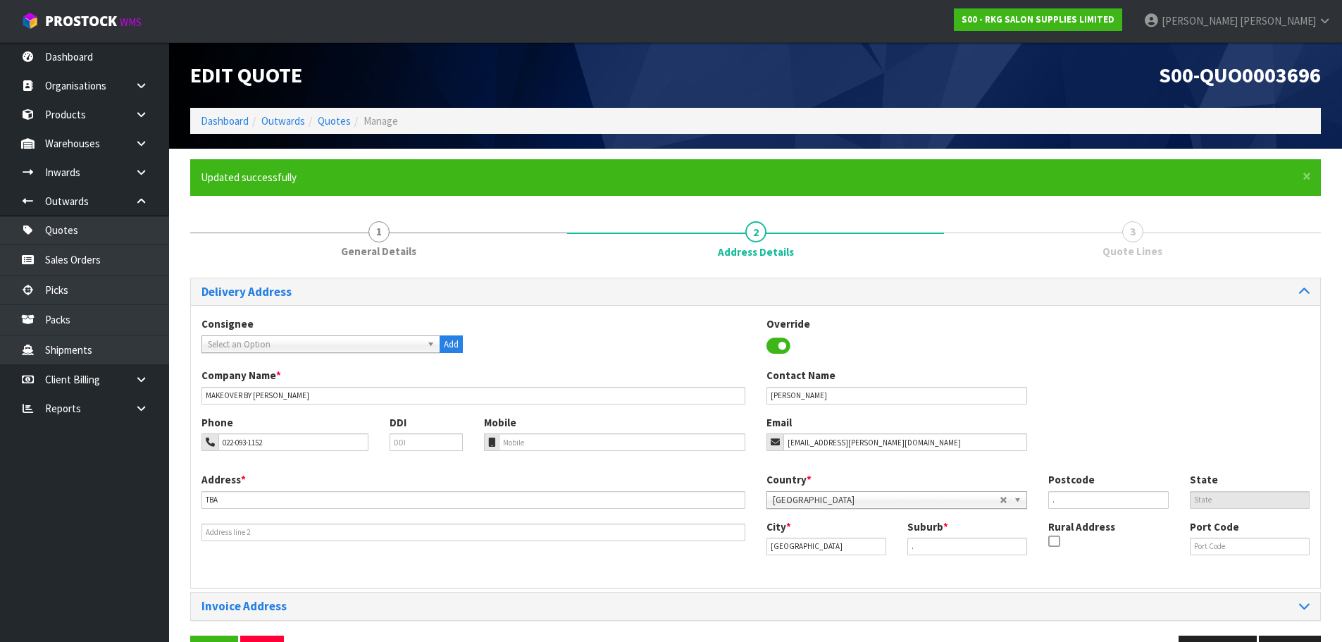
scroll to position [46, 0]
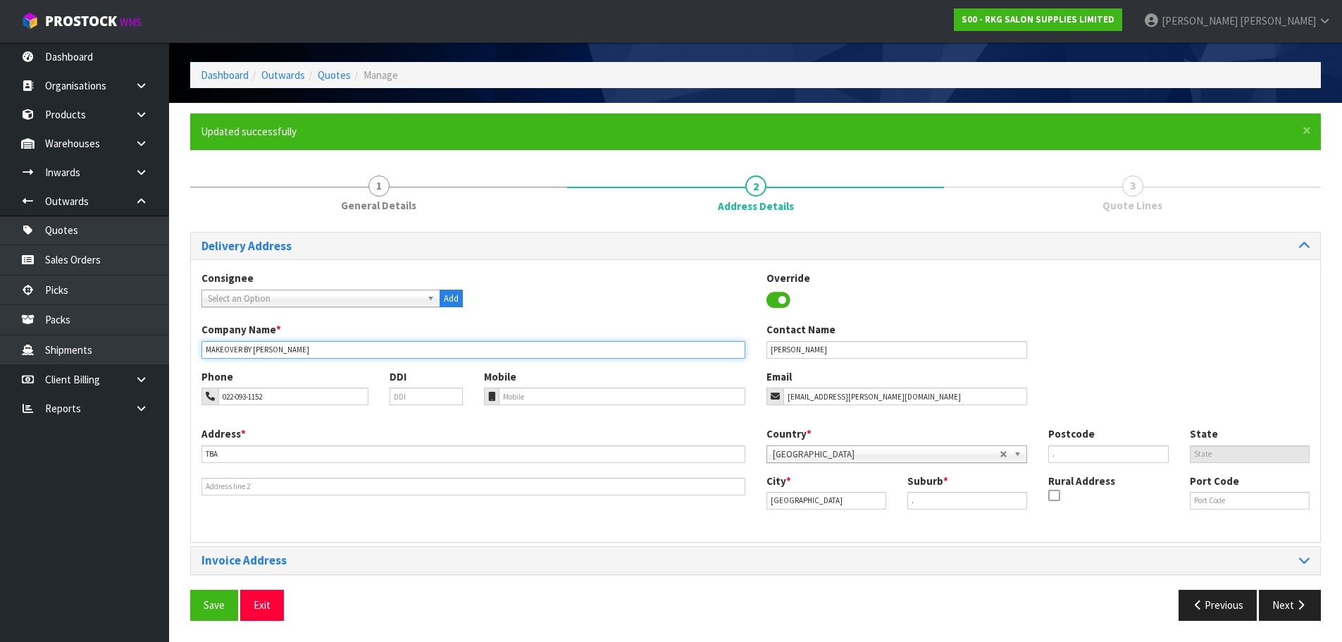
click at [255, 348] on input "MAKEOVER BY VANSHAL" at bounding box center [474, 350] width 544 height 18
drag, startPoint x: 252, startPoint y: 350, endPoint x: 321, endPoint y: 350, distance: 69.1
click at [321, 350] on input "MAKEOVER BY VANSHAL" at bounding box center [474, 350] width 544 height 18
paste input "IKA"
type input "MAKEOVER BY VANSHIKA"
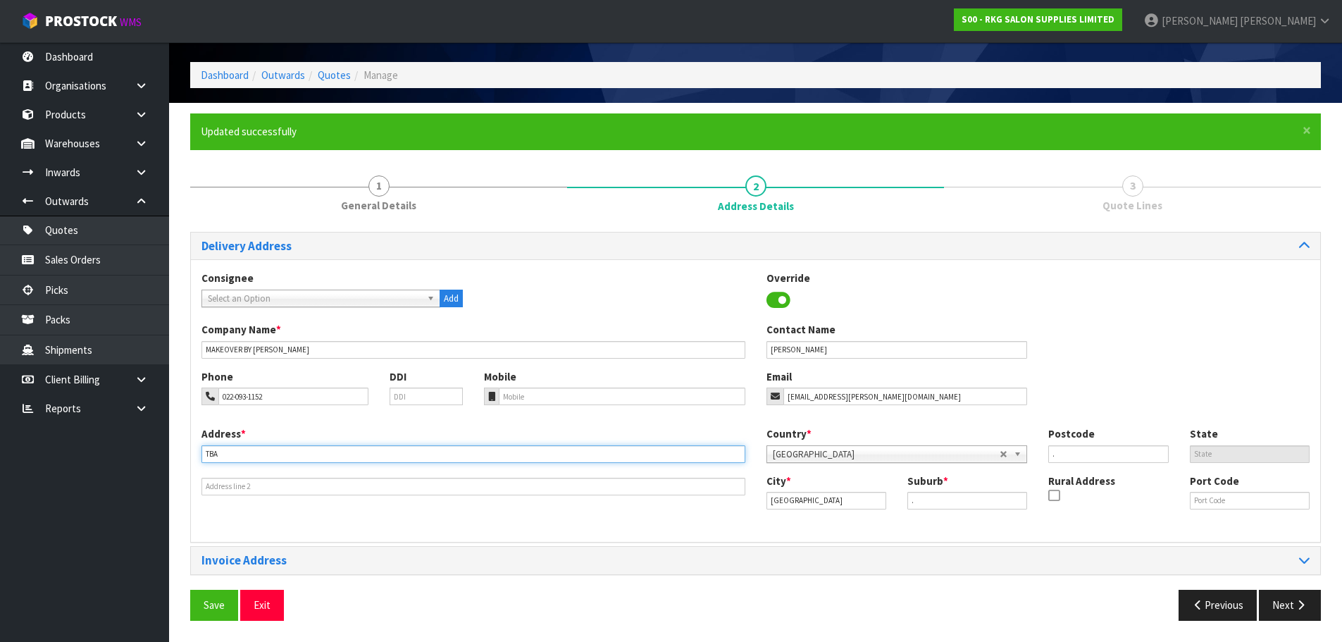
drag, startPoint x: 243, startPoint y: 454, endPoint x: 188, endPoint y: 458, distance: 55.1
click at [188, 458] on div "× Close Updated successfully 1 General Details 2 Address Details 3 Quote Lines …" at bounding box center [756, 371] width 1152 height 517
paste input "358 GREAT SOUTH RD"
type input "358 GREAT SOUTH RD"
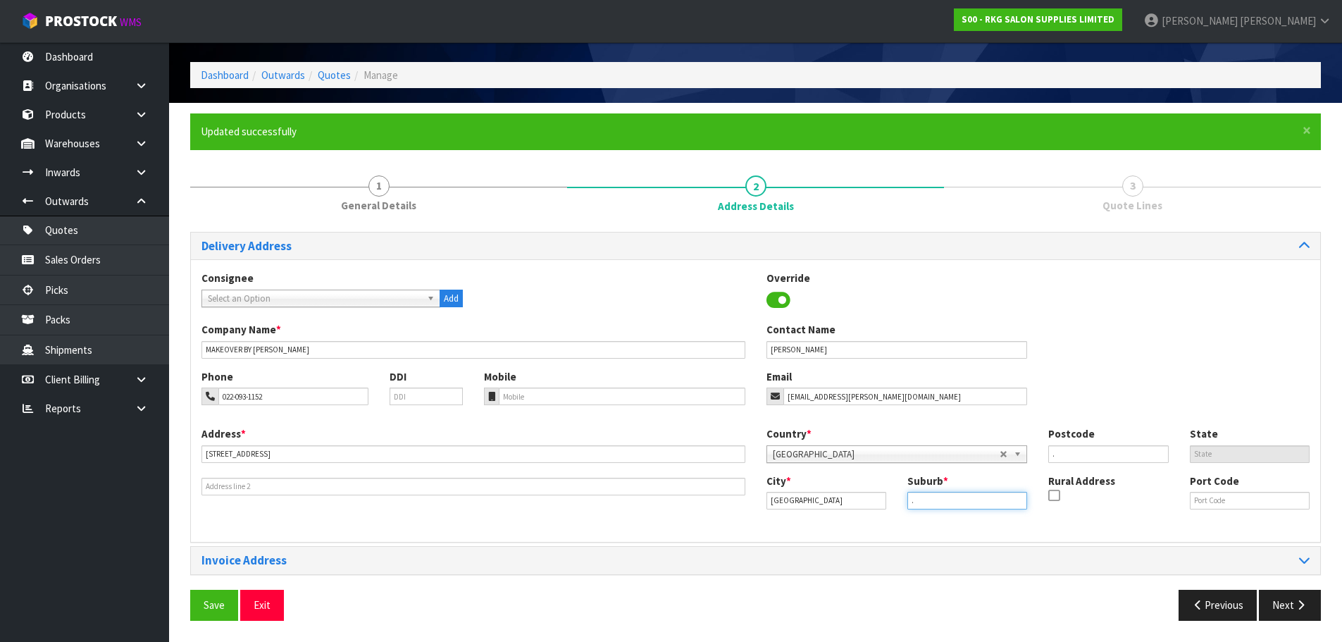
drag, startPoint x: 930, startPoint y: 507, endPoint x: 896, endPoint y: 506, distance: 34.5
click at [896, 506] on div "City * Auckland Suburb * . Rural Address Port Code" at bounding box center [1038, 498] width 565 height 48
paste input "PAPATOETOE"
type input "PAPATOETOE"
drag, startPoint x: 1080, startPoint y: 456, endPoint x: 1032, endPoint y: 462, distance: 47.5
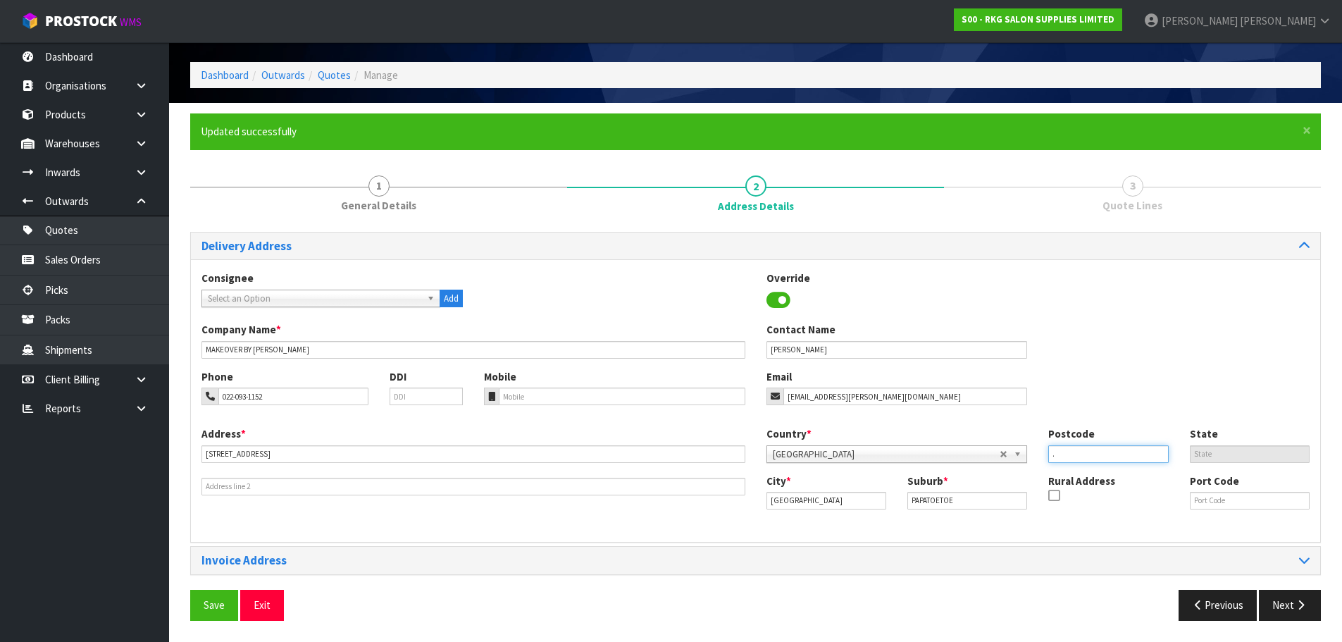
click at [1032, 462] on div "Country * Afghanistan Aland Islands Albania Algeria American Samoa Andorra Ango…" at bounding box center [1038, 449] width 565 height 47
type input "2156"
click at [201, 602] on button "Save" at bounding box center [214, 605] width 48 height 30
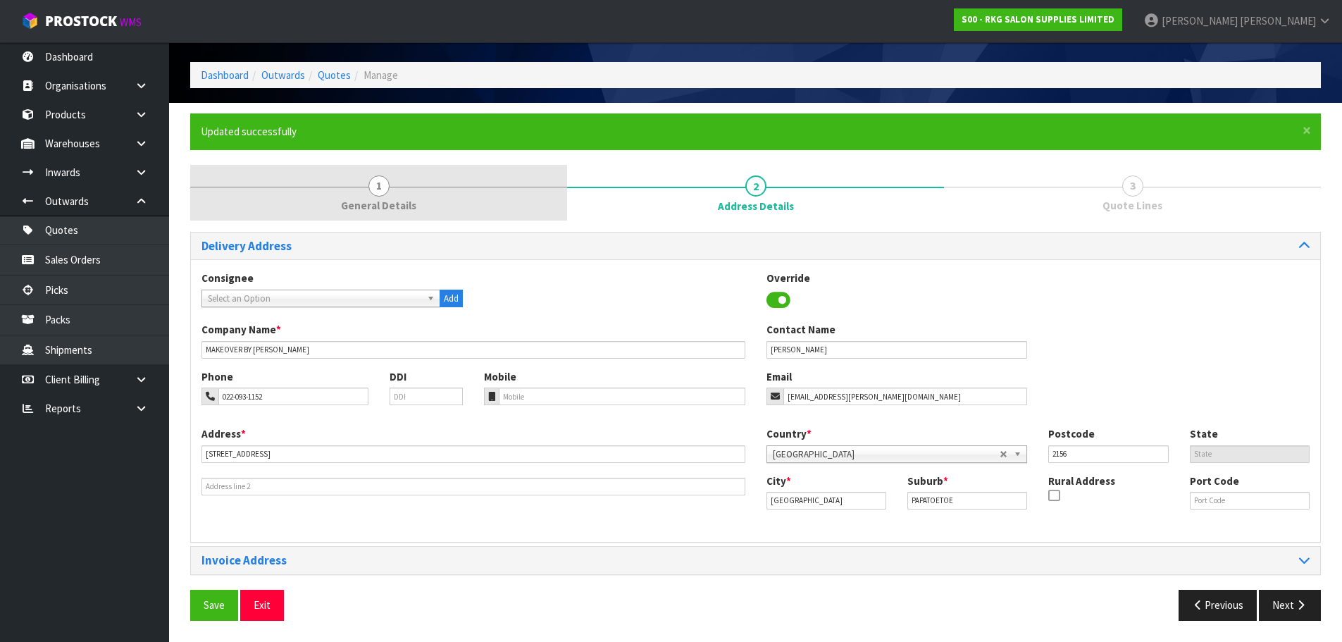
click at [375, 185] on span "1" at bounding box center [379, 185] width 21 height 21
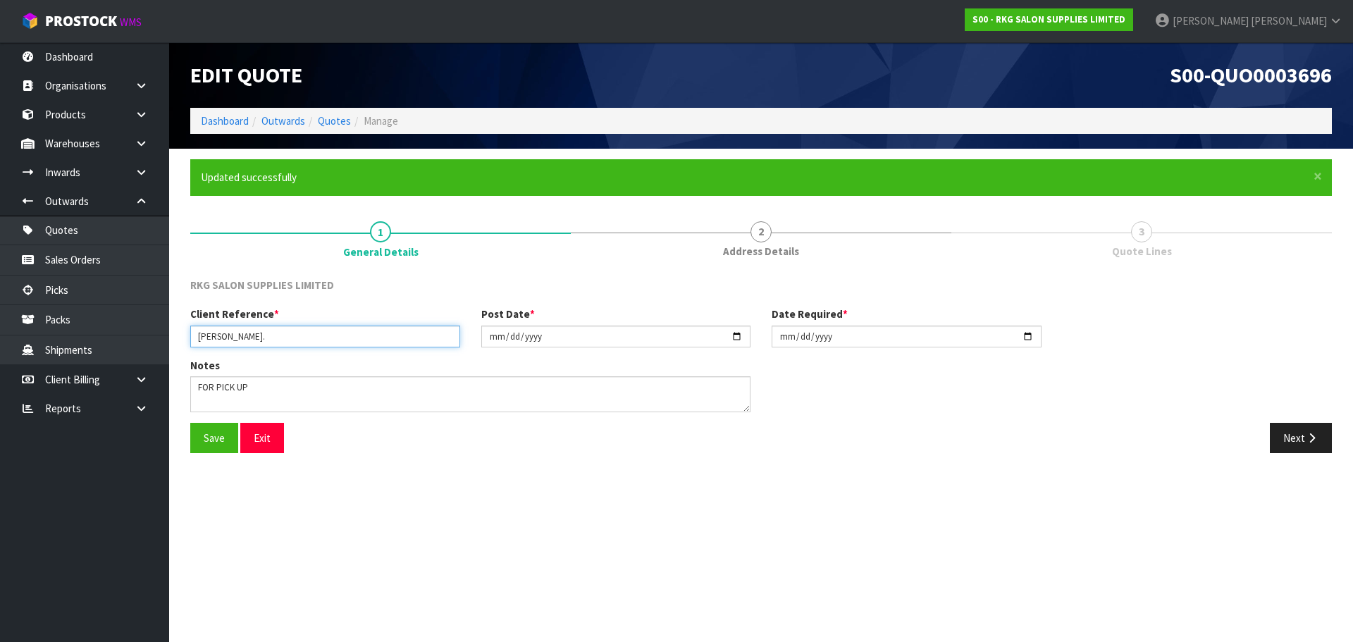
click at [287, 338] on input "NITIN BHALLA." at bounding box center [325, 337] width 270 height 22
type input "NITIN BHALLA.."
click at [209, 438] on button "Save" at bounding box center [214, 438] width 48 height 30
click at [1294, 438] on button "Next" at bounding box center [1301, 438] width 62 height 30
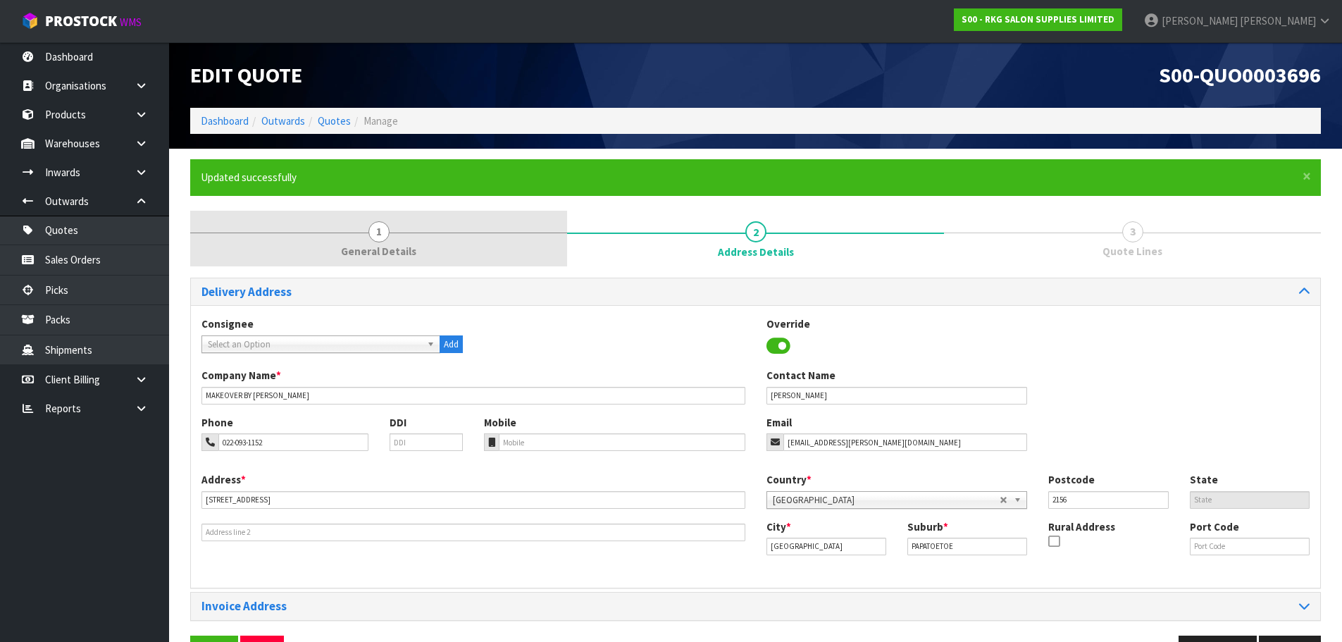
click at [376, 221] on link "1 General Details" at bounding box center [378, 239] width 377 height 56
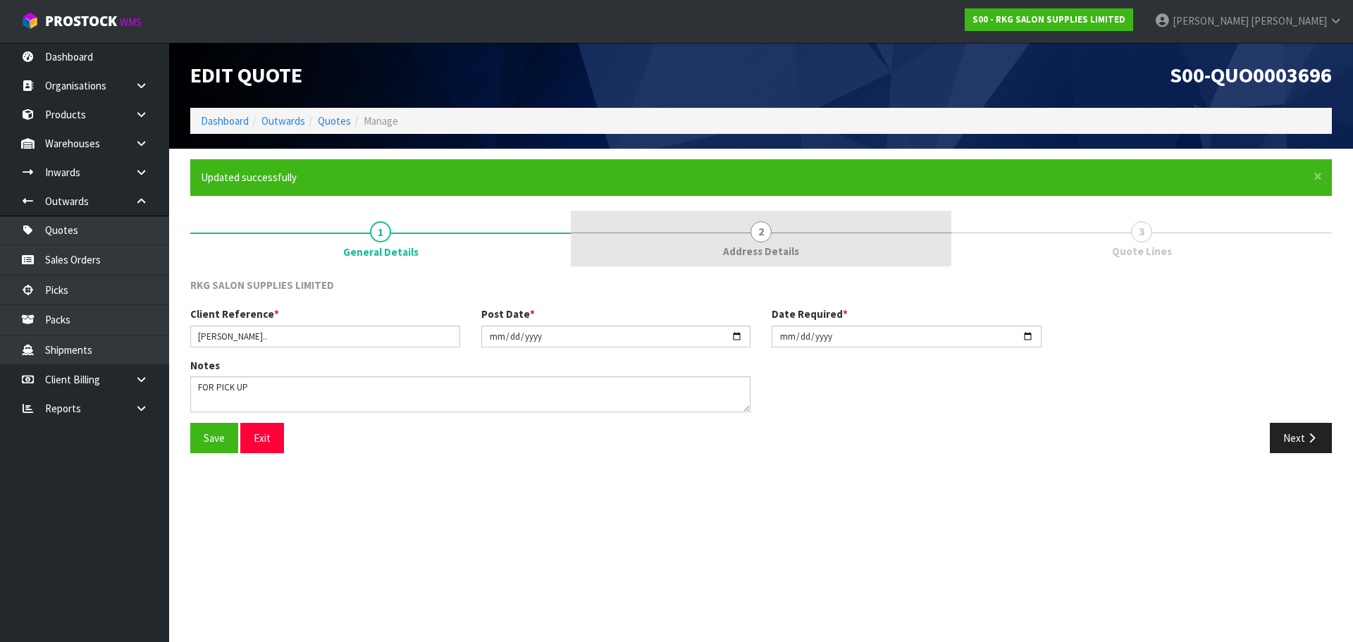
drag, startPoint x: 767, startPoint y: 233, endPoint x: 841, endPoint y: 238, distance: 74.9
click at [767, 231] on span "2" at bounding box center [760, 231] width 21 height 21
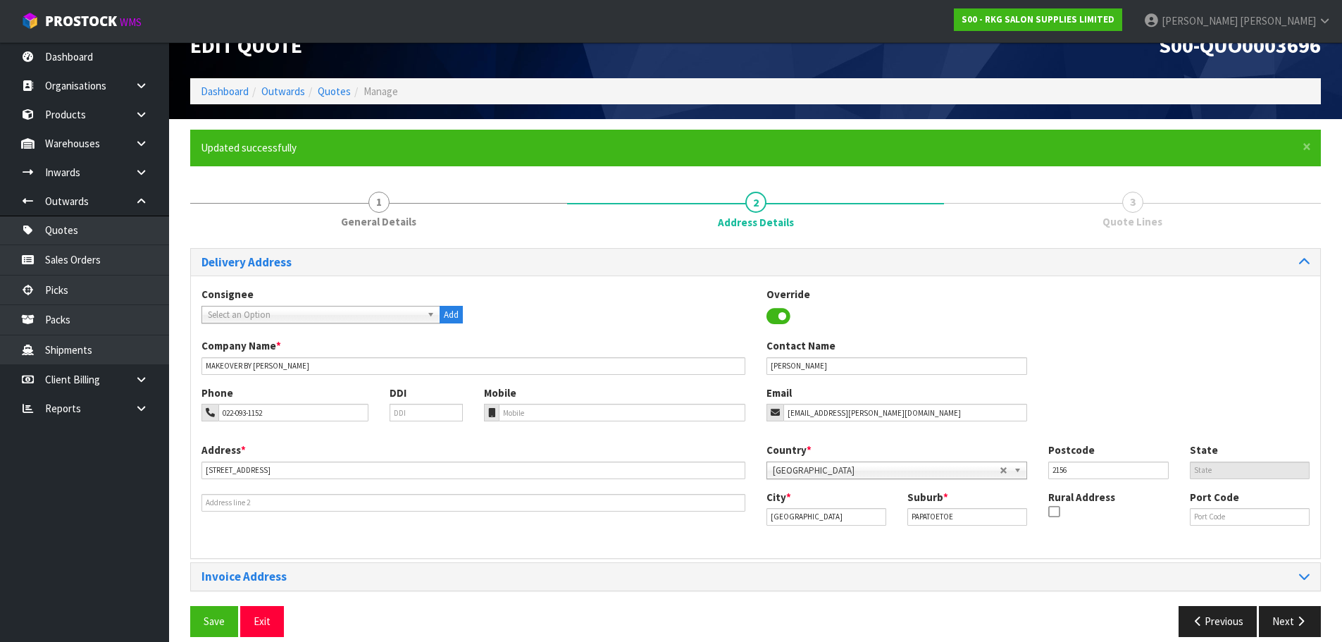
scroll to position [46, 0]
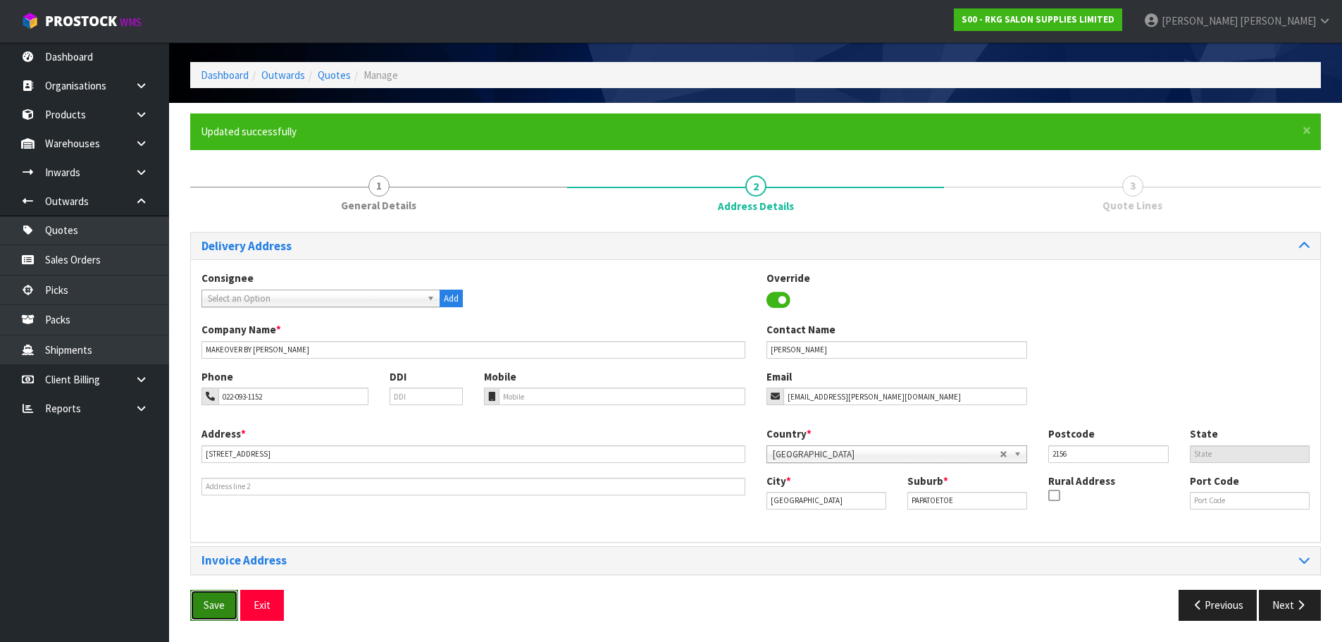
click at [208, 603] on button "Save" at bounding box center [214, 605] width 48 height 30
click at [1278, 600] on button "Next" at bounding box center [1290, 605] width 62 height 30
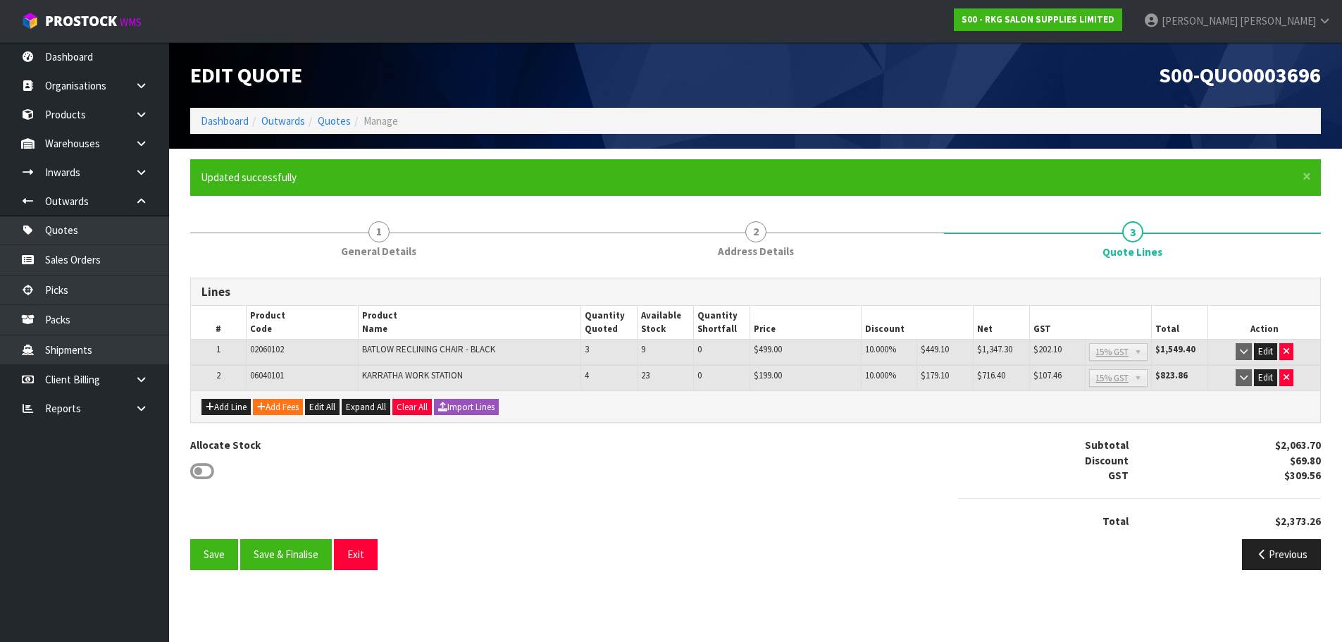
scroll to position [0, 0]
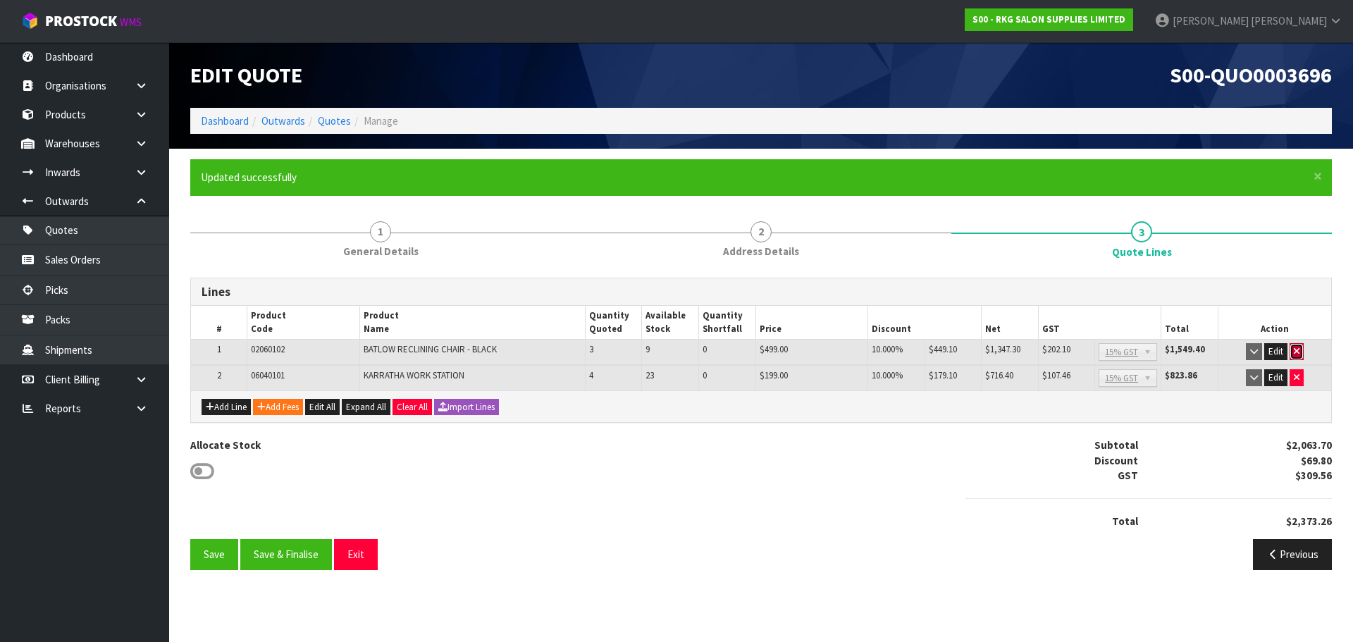
click at [1297, 350] on icon "button" at bounding box center [1297, 351] width 6 height 9
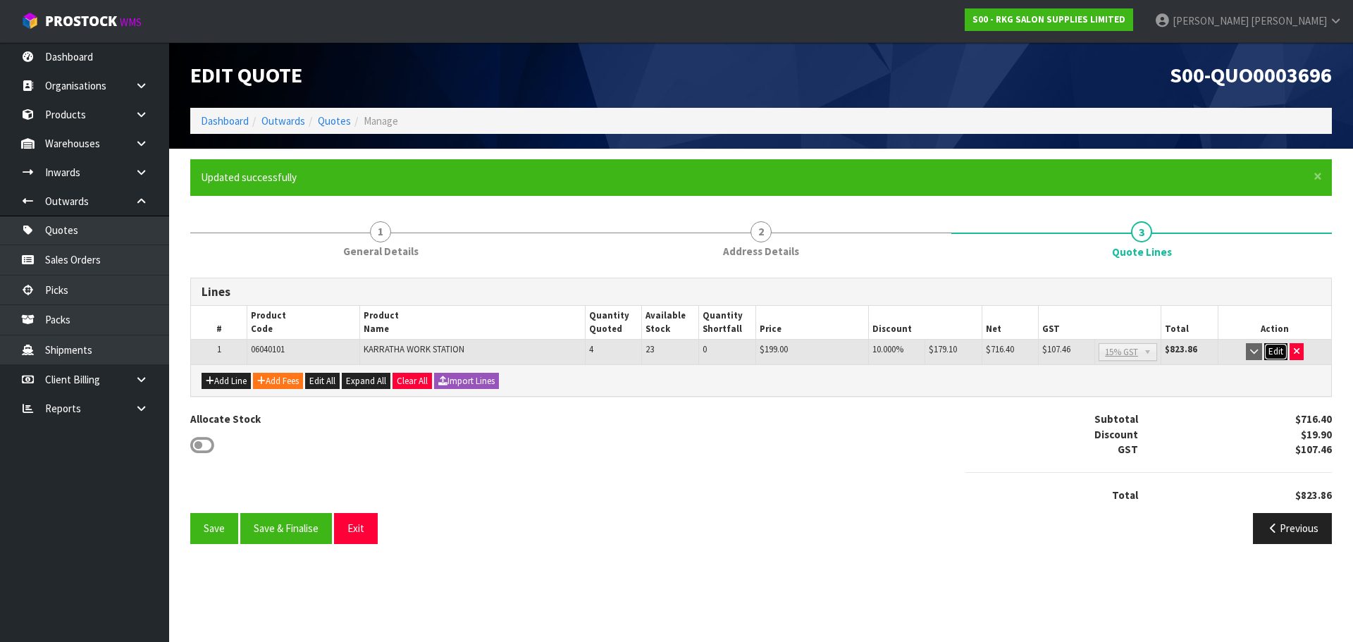
click at [1273, 354] on button "Edit" at bounding box center [1275, 351] width 23 height 17
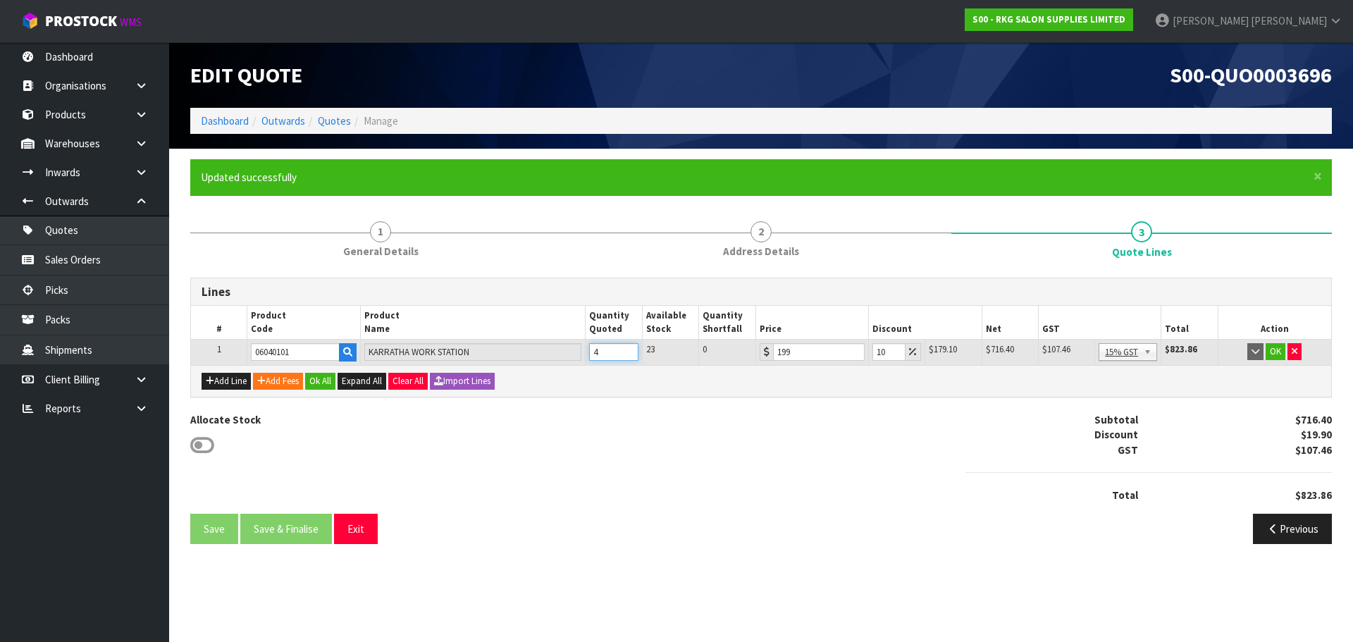
click at [579, 354] on tr "1 06040101 KARRATHA WORK STATION 4 23 0 199 10 $179.10 $19.90 $716.40 $107.46 N…" at bounding box center [761, 352] width 1140 height 25
type input "1"
click at [1275, 354] on button "OK" at bounding box center [1276, 351] width 20 height 17
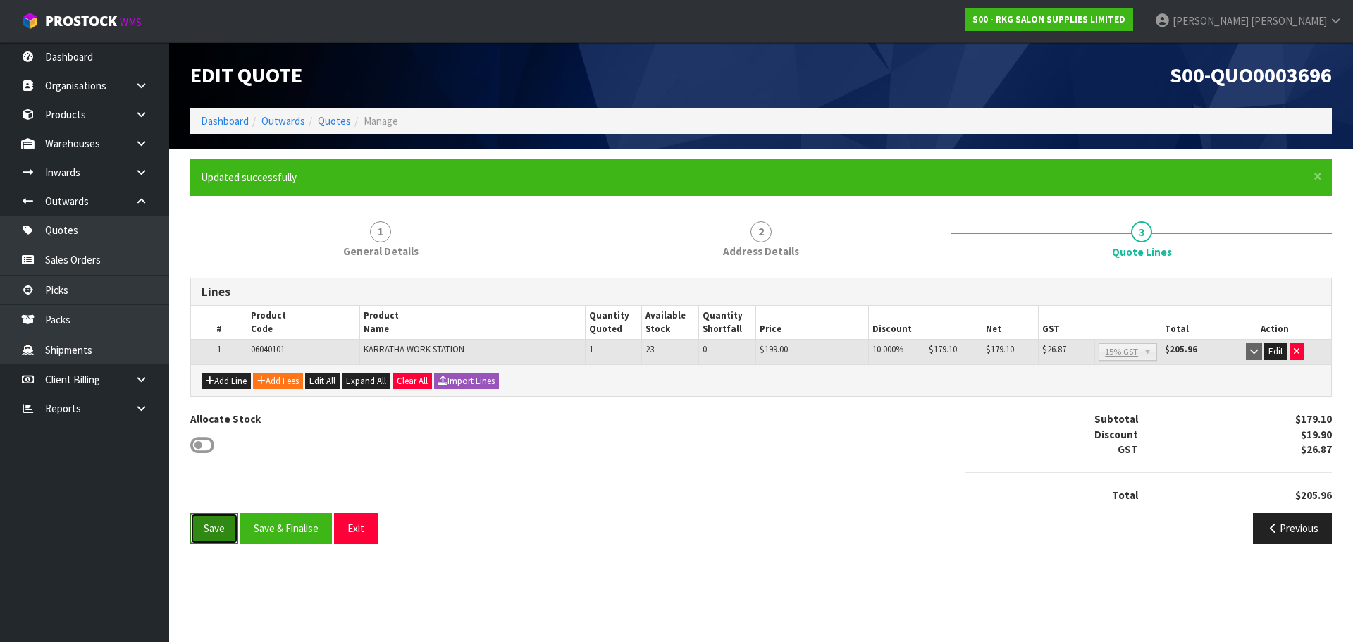
click at [209, 525] on button "Save" at bounding box center [214, 528] width 48 height 30
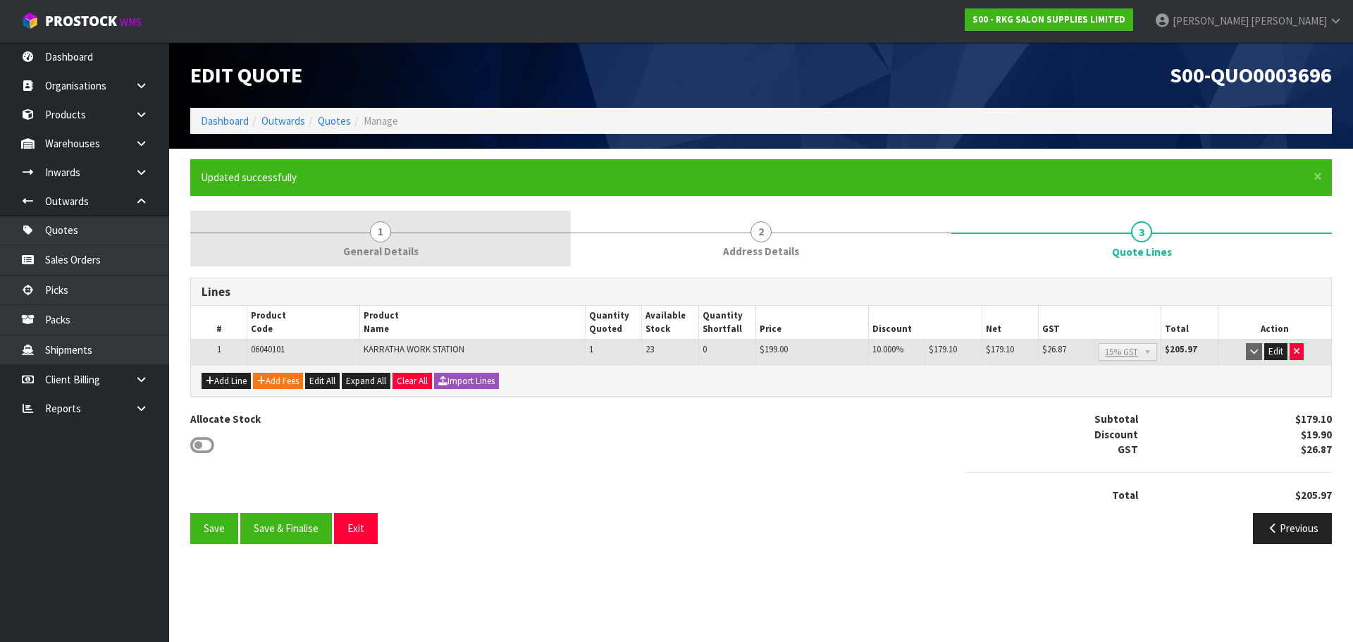
click at [377, 237] on span "1" at bounding box center [380, 231] width 21 height 21
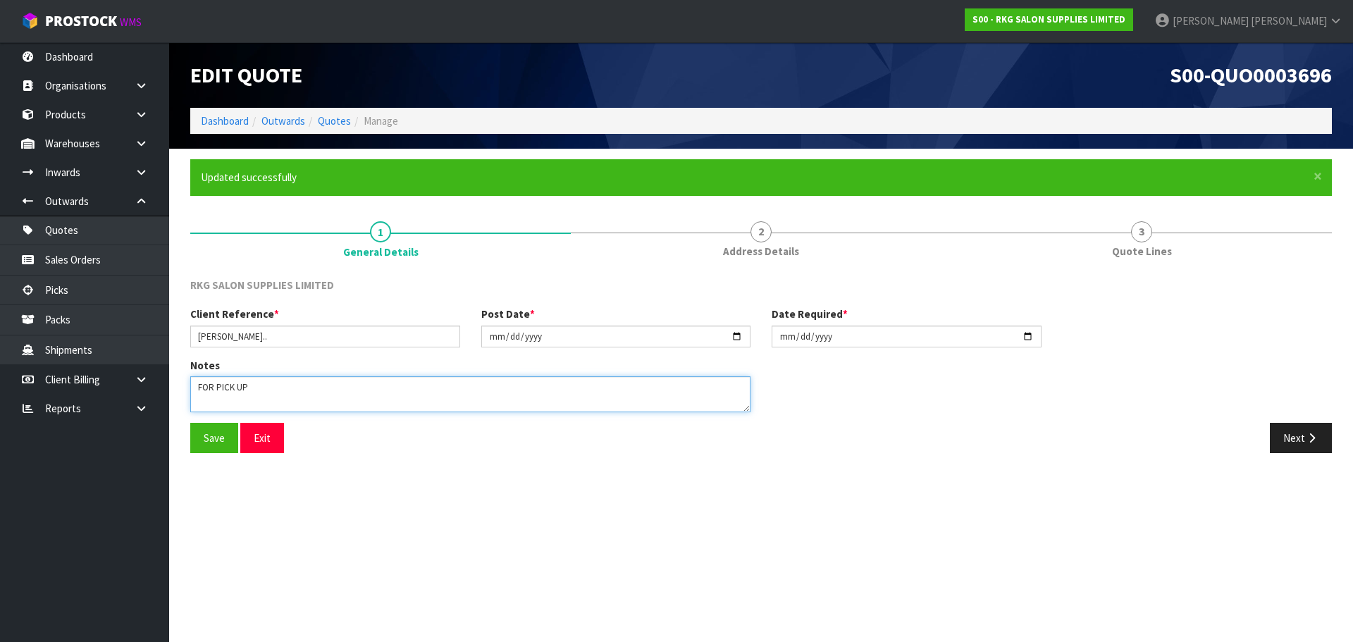
click at [285, 393] on textarea at bounding box center [470, 394] width 560 height 36
click at [223, 436] on button "Save" at bounding box center [214, 438] width 48 height 30
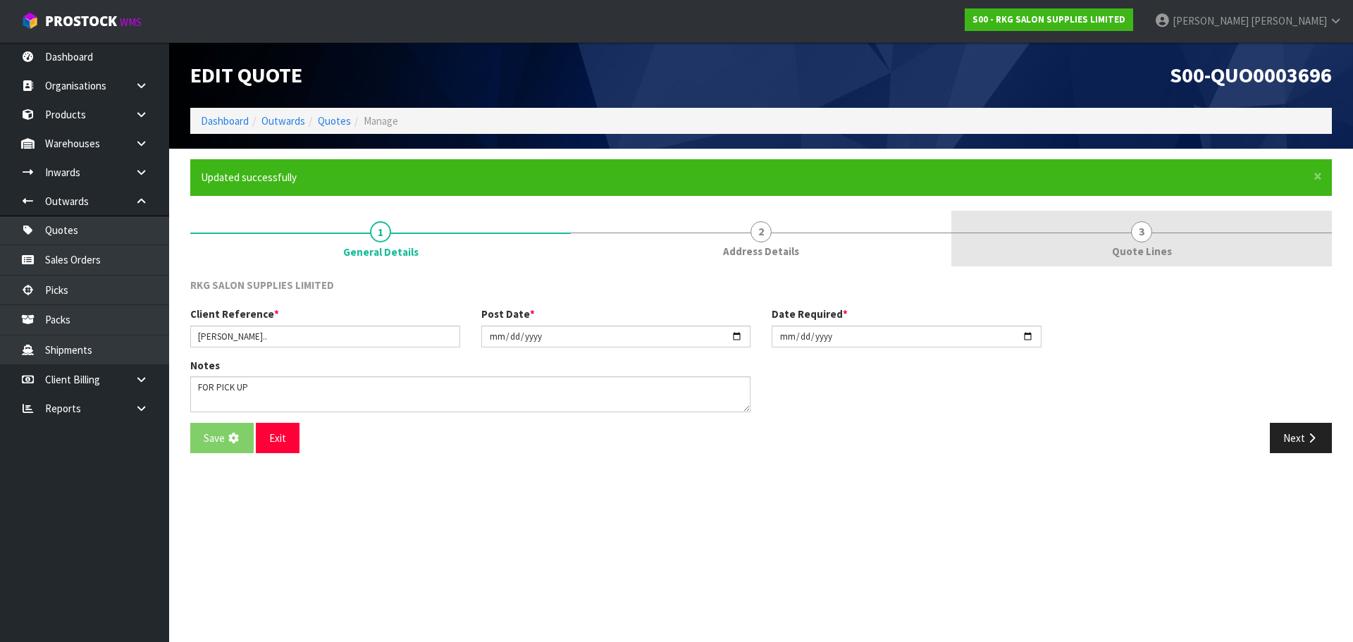
click at [1142, 232] on span "3" at bounding box center [1141, 231] width 21 height 21
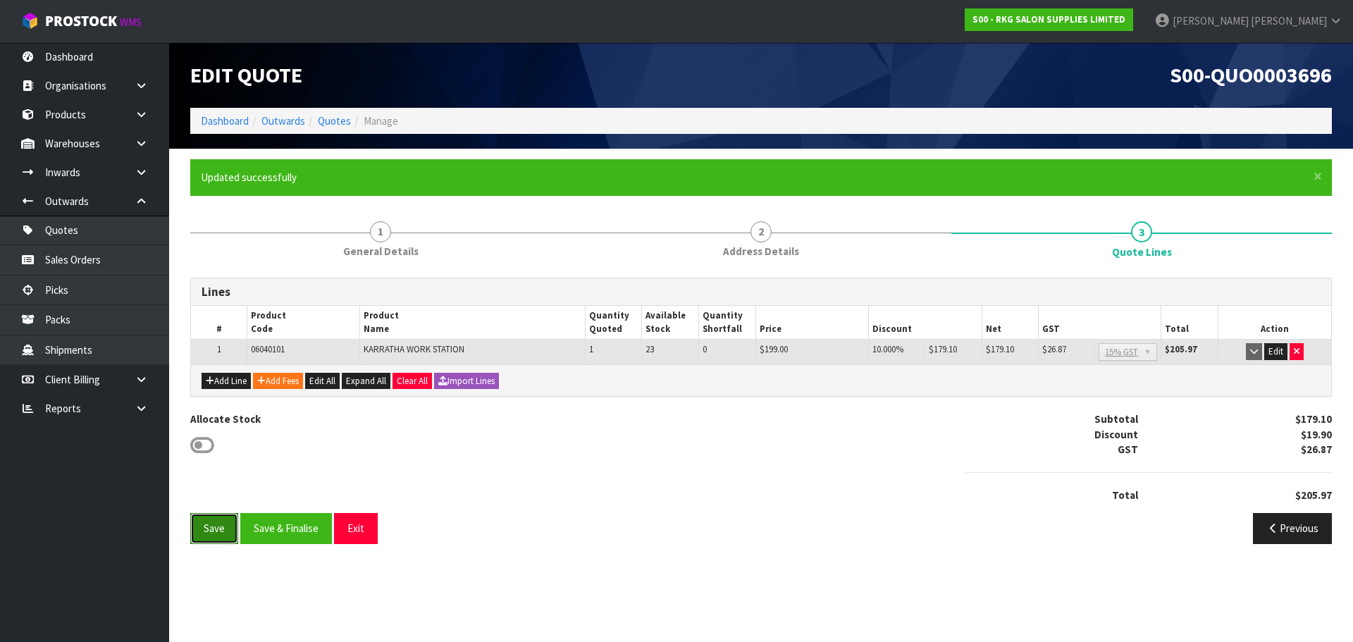
click at [212, 525] on button "Save" at bounding box center [214, 528] width 48 height 30
click at [274, 534] on button "Save & Finalise" at bounding box center [286, 528] width 92 height 30
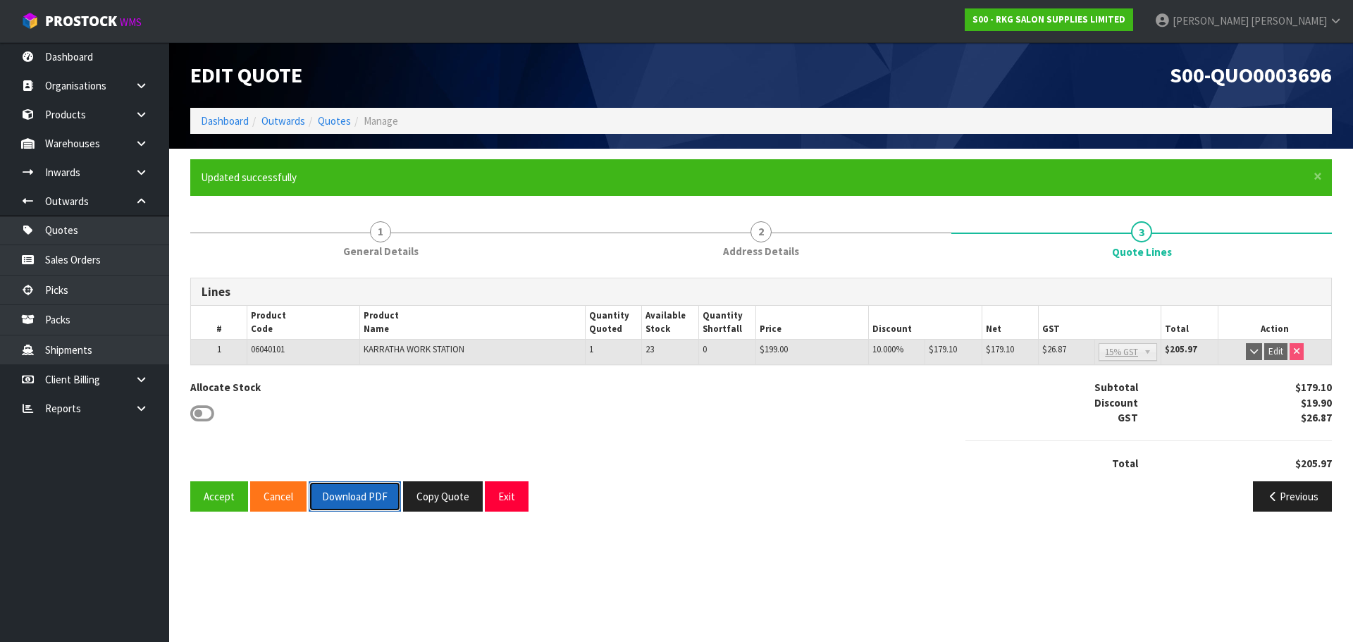
click at [365, 495] on button "Download PDF" at bounding box center [355, 496] width 92 height 30
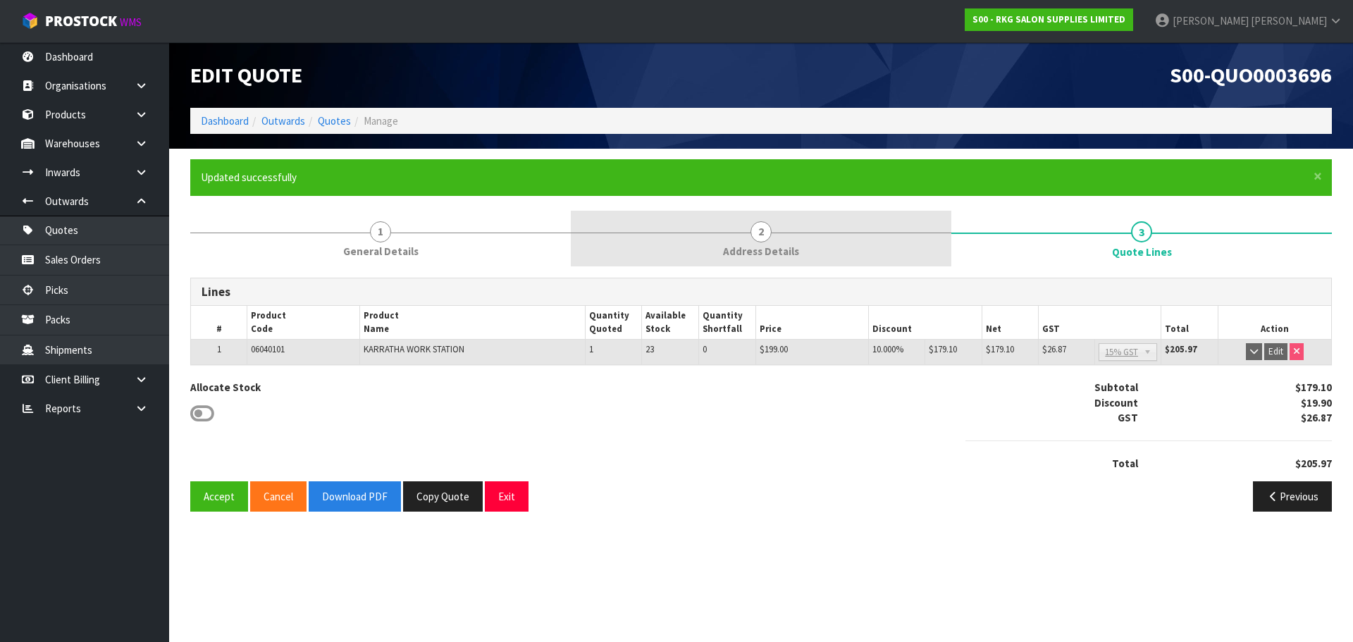
click at [762, 232] on span "2" at bounding box center [760, 231] width 21 height 21
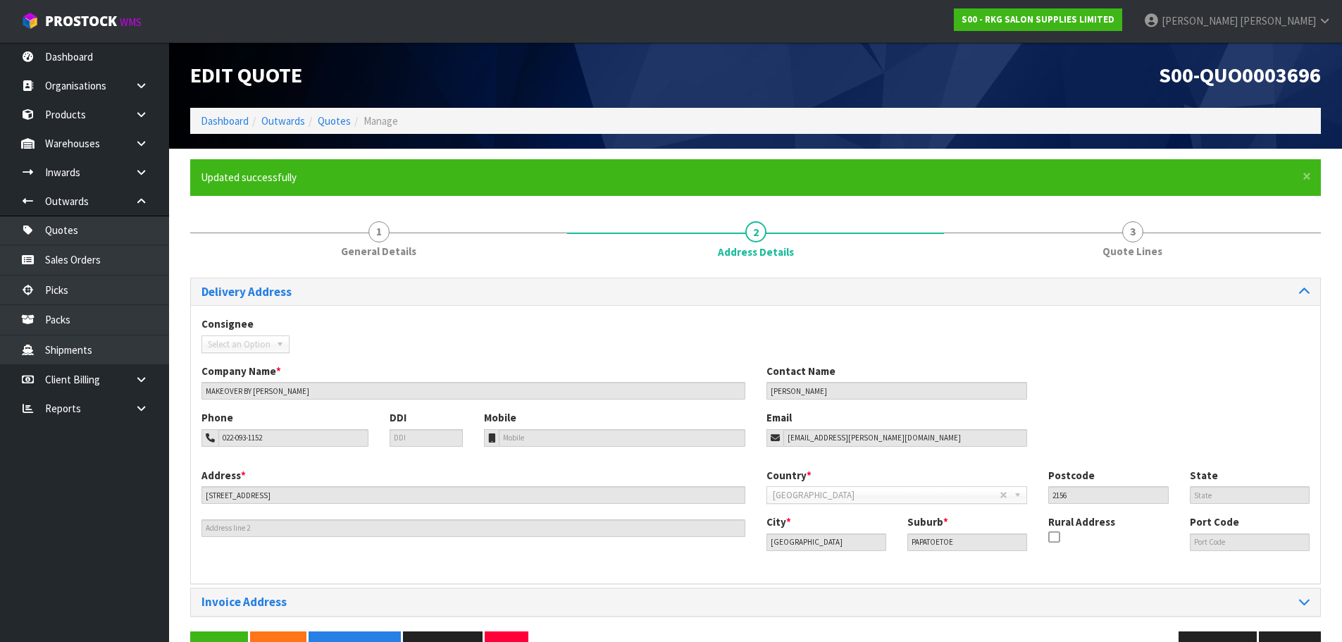
scroll to position [41, 0]
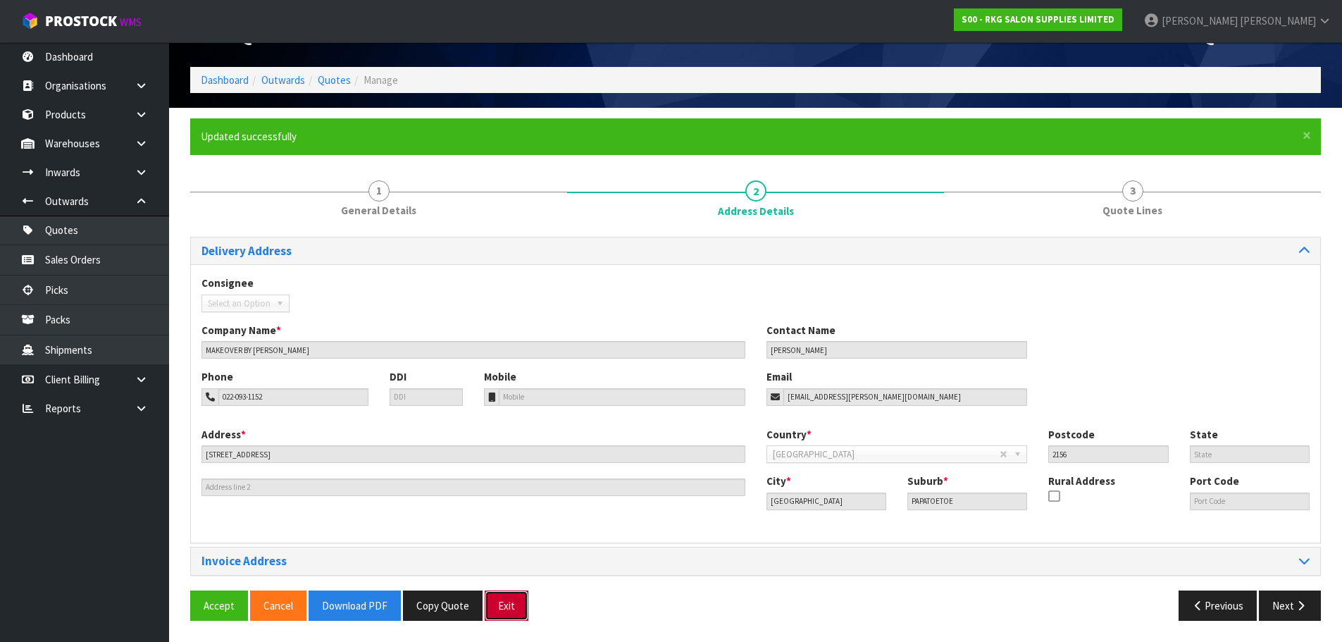
click at [499, 609] on button "Exit" at bounding box center [507, 605] width 44 height 30
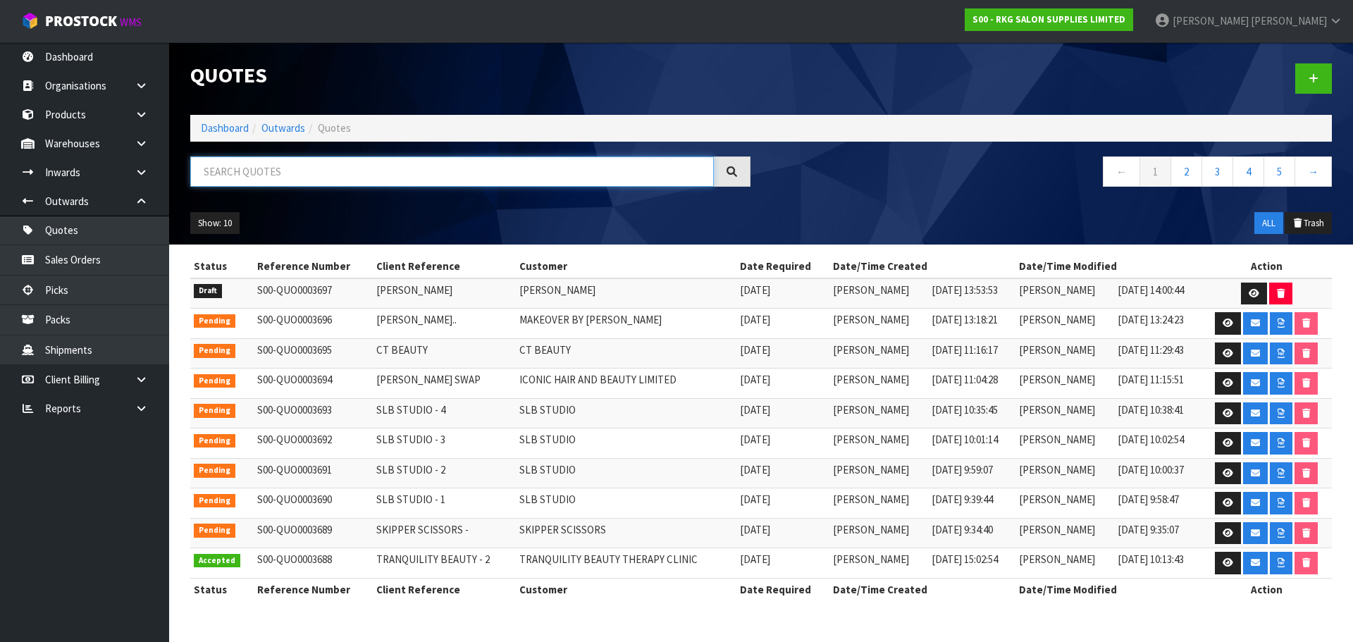
click at [240, 177] on input "text" at bounding box center [452, 171] width 524 height 30
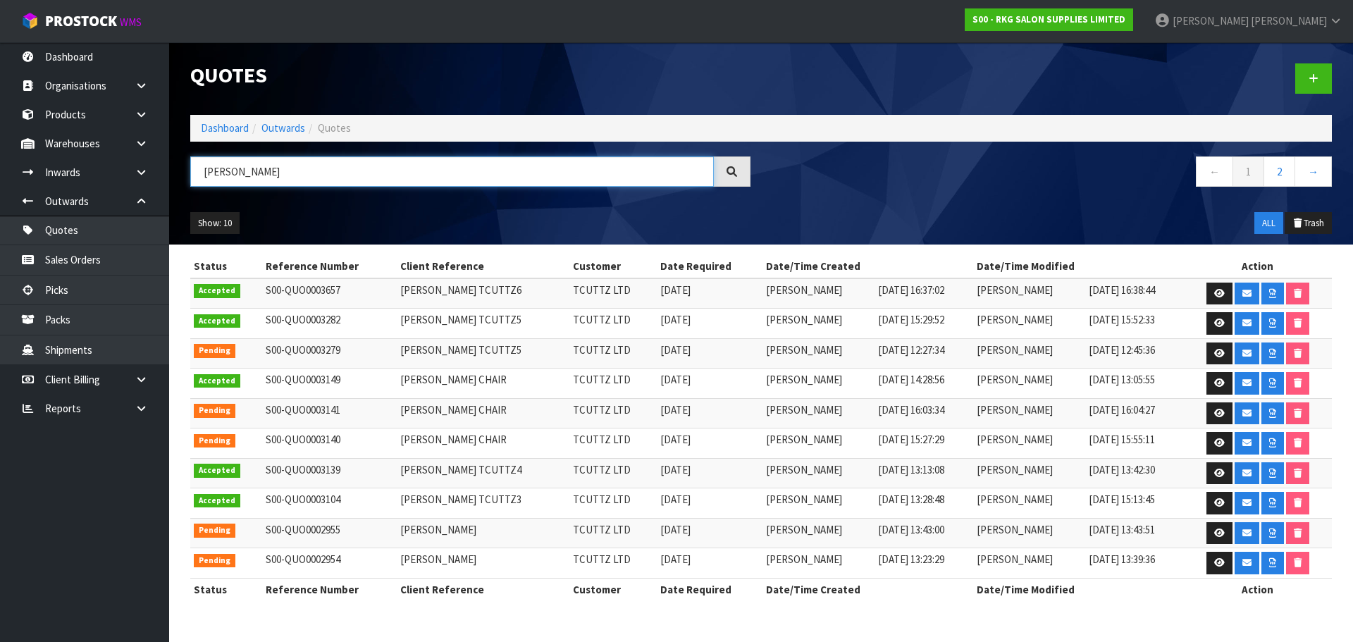
drag, startPoint x: 275, startPoint y: 170, endPoint x: 194, endPoint y: 177, distance: 80.6
click at [194, 177] on input "FRANCIS" at bounding box center [452, 171] width 524 height 30
type input "TCUT"
click at [1211, 287] on link at bounding box center [1219, 294] width 26 height 23
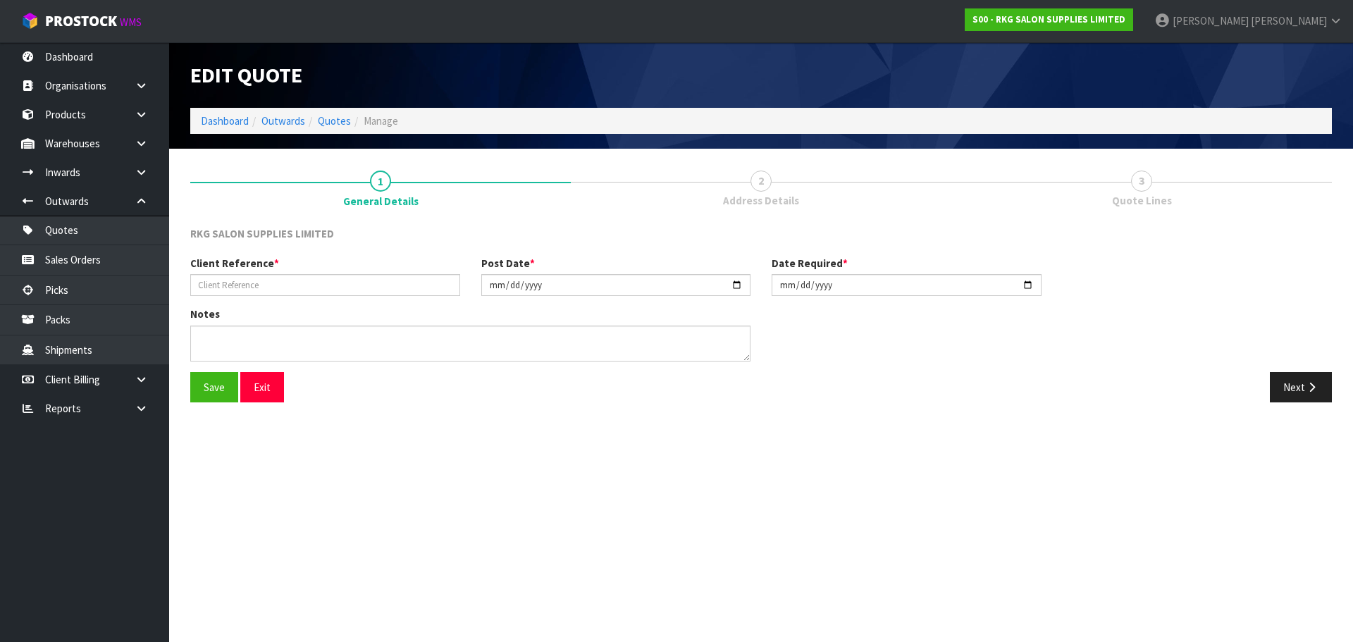
type input "FRANCIS TCUTTZ6"
type input "2025-09-23"
type textarea "EXPORT TO TONGA (APPLY CREDIT)"
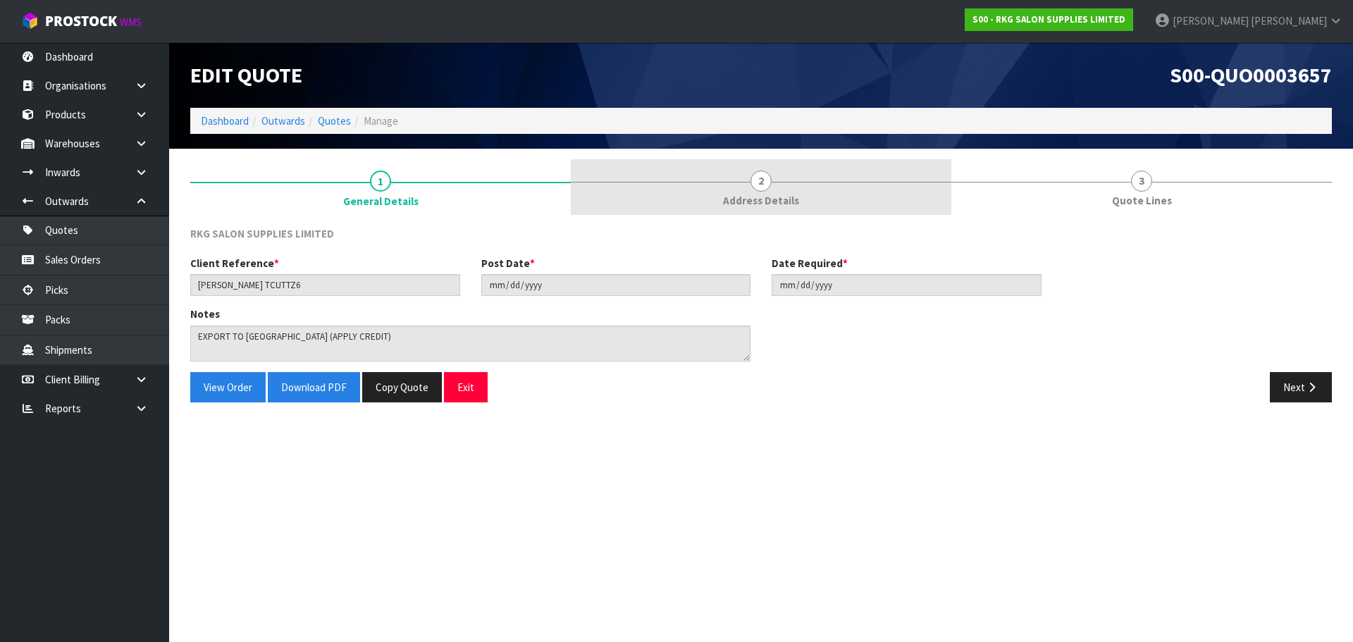
click at [763, 185] on span "2" at bounding box center [760, 181] width 21 height 21
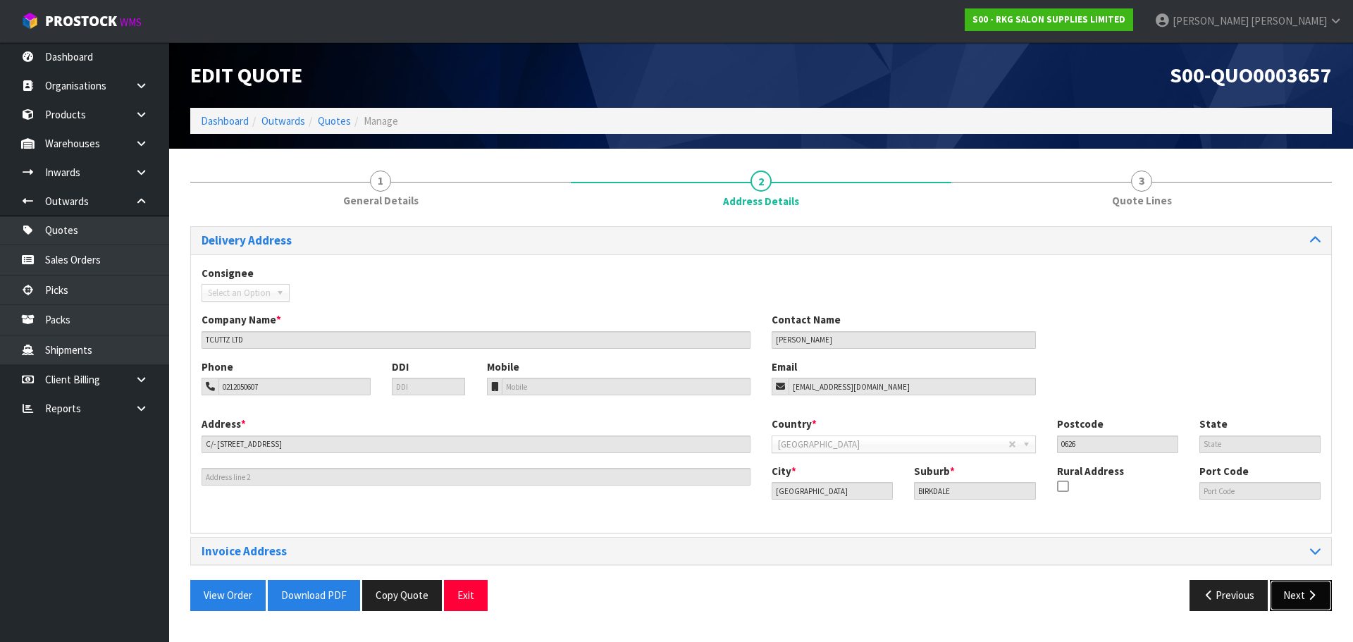
click at [1277, 589] on button "Next" at bounding box center [1301, 595] width 62 height 30
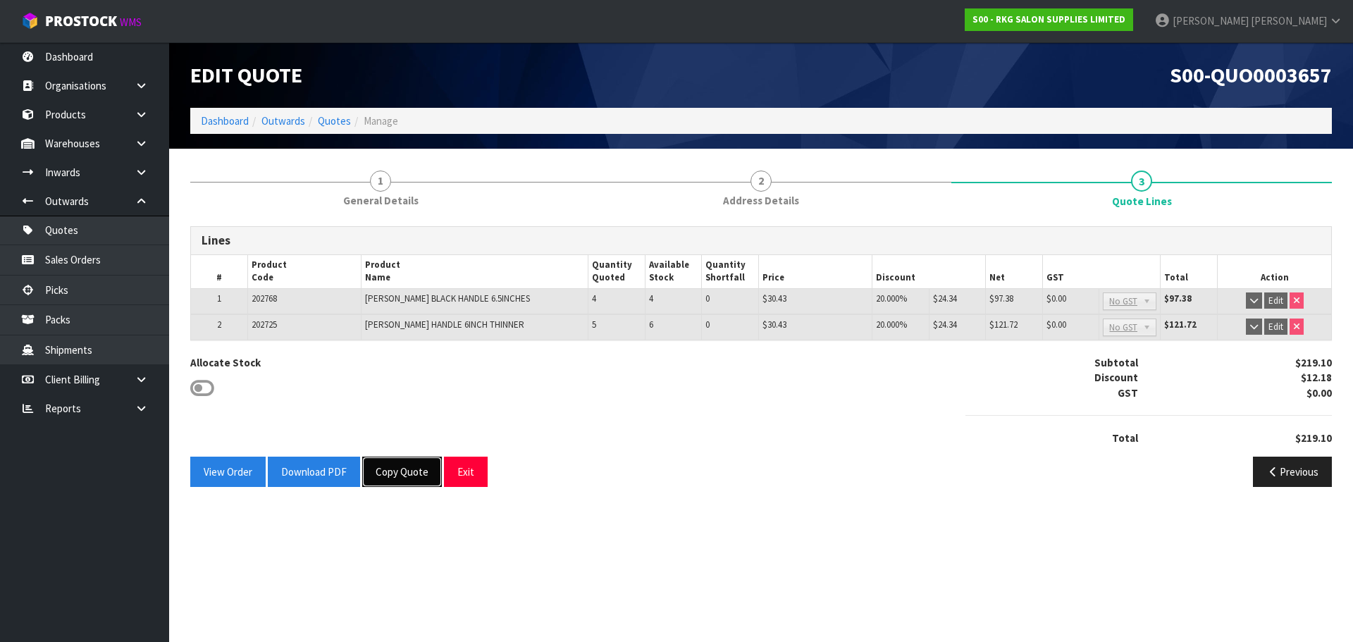
click at [399, 473] on button "Copy Quote" at bounding box center [402, 472] width 80 height 30
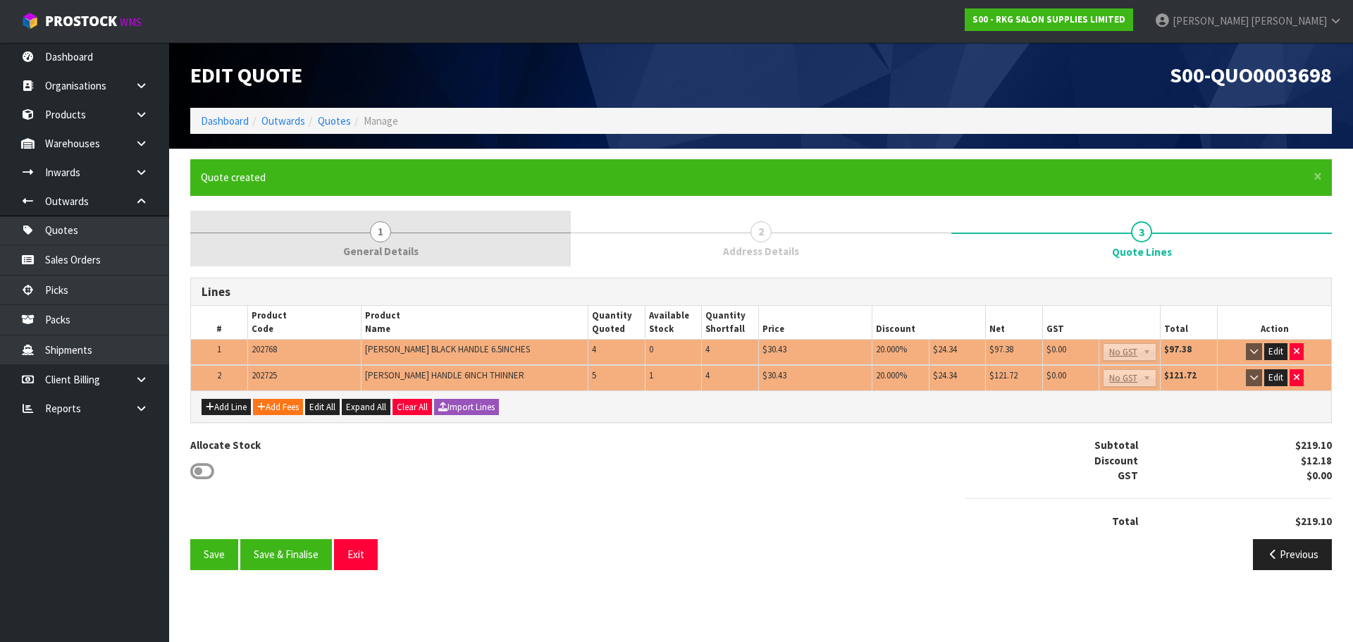
click at [381, 230] on span "1" at bounding box center [380, 231] width 21 height 21
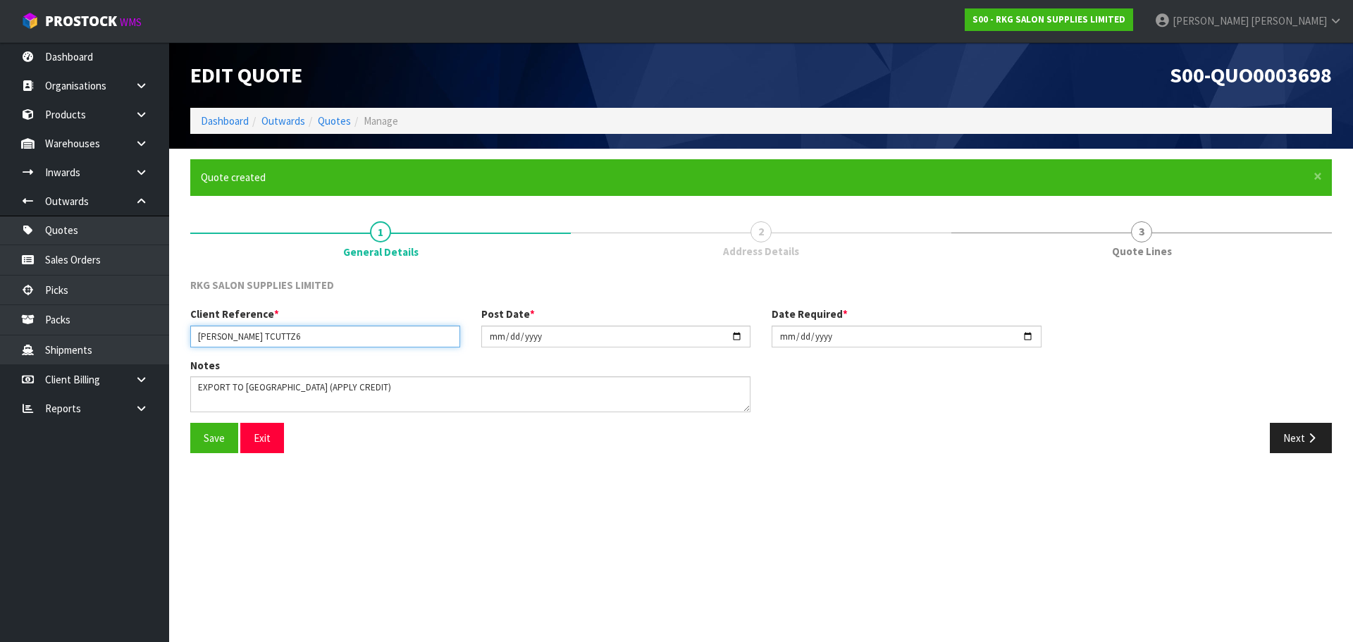
click at [234, 340] on input "FRANCIS TCUTTZ6" at bounding box center [325, 337] width 270 height 22
drag, startPoint x: 230, startPoint y: 337, endPoint x: 190, endPoint y: 339, distance: 40.9
click at [190, 339] on div "Client Reference * FRANCIS TCUTTZ6" at bounding box center [325, 327] width 291 height 40
type input "SYLVESTER TCUTTZ7"
click at [738, 335] on input "2025-09-23" at bounding box center [616, 337] width 270 height 22
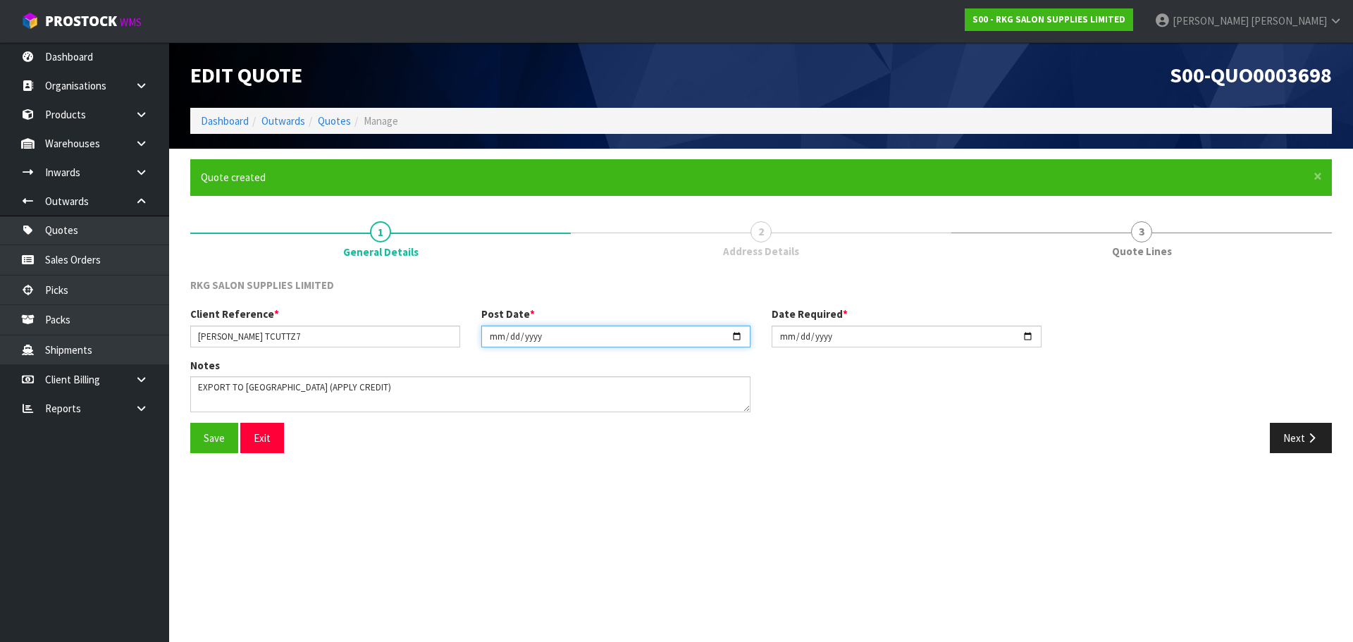
type input "2025-10-02"
click at [1023, 340] on input "2025-09-23" at bounding box center [907, 337] width 270 height 22
type input "2025-10-02"
click at [221, 435] on button "Save" at bounding box center [214, 438] width 48 height 30
click at [1288, 445] on button "Next" at bounding box center [1301, 438] width 62 height 30
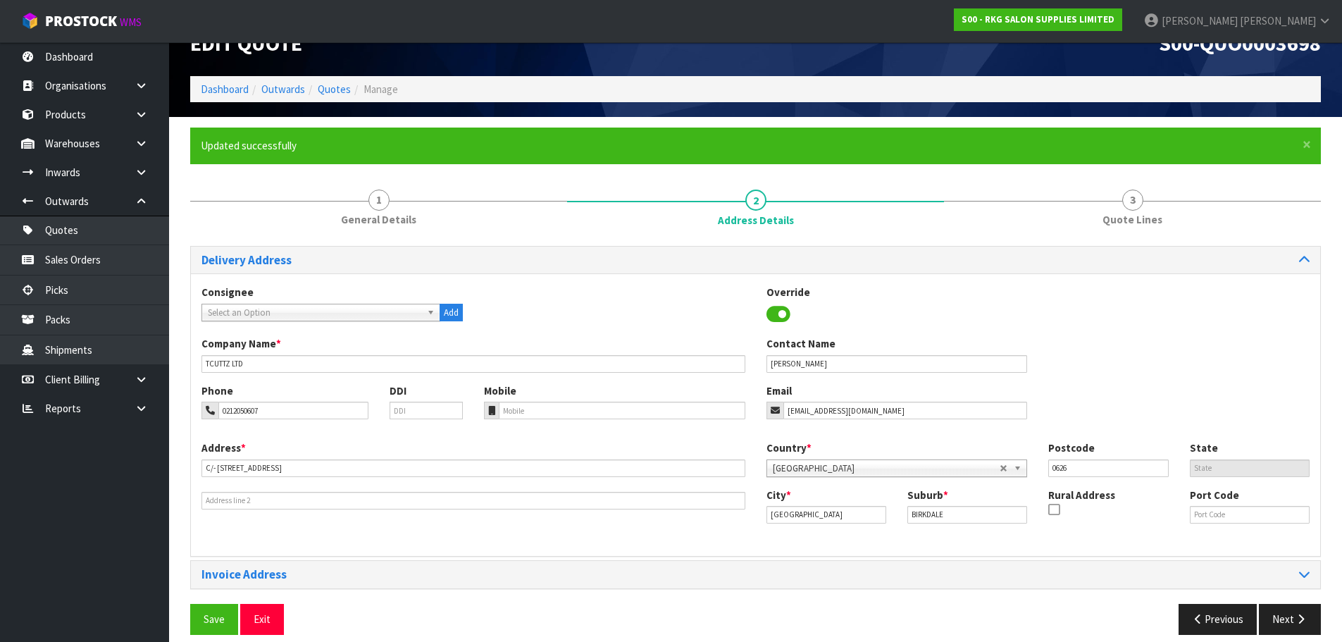
scroll to position [46, 0]
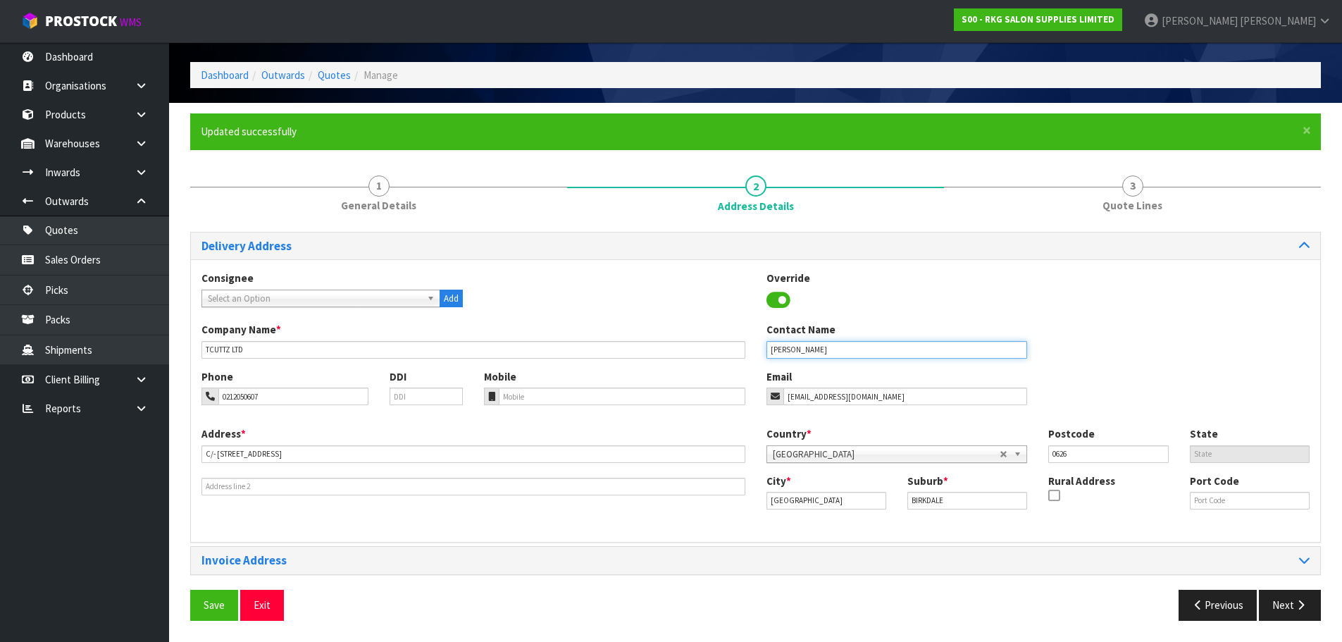
drag, startPoint x: 813, startPoint y: 349, endPoint x: 741, endPoint y: 360, distance: 72.8
click at [741, 360] on div "Company Name * TCUTTZ LTD Contact Name FRANCIS" at bounding box center [756, 345] width 1130 height 47
type input "SYLVESTER"
drag, startPoint x: 216, startPoint y: 610, endPoint x: 242, endPoint y: 586, distance: 34.9
click at [216, 610] on button "Save" at bounding box center [214, 605] width 48 height 30
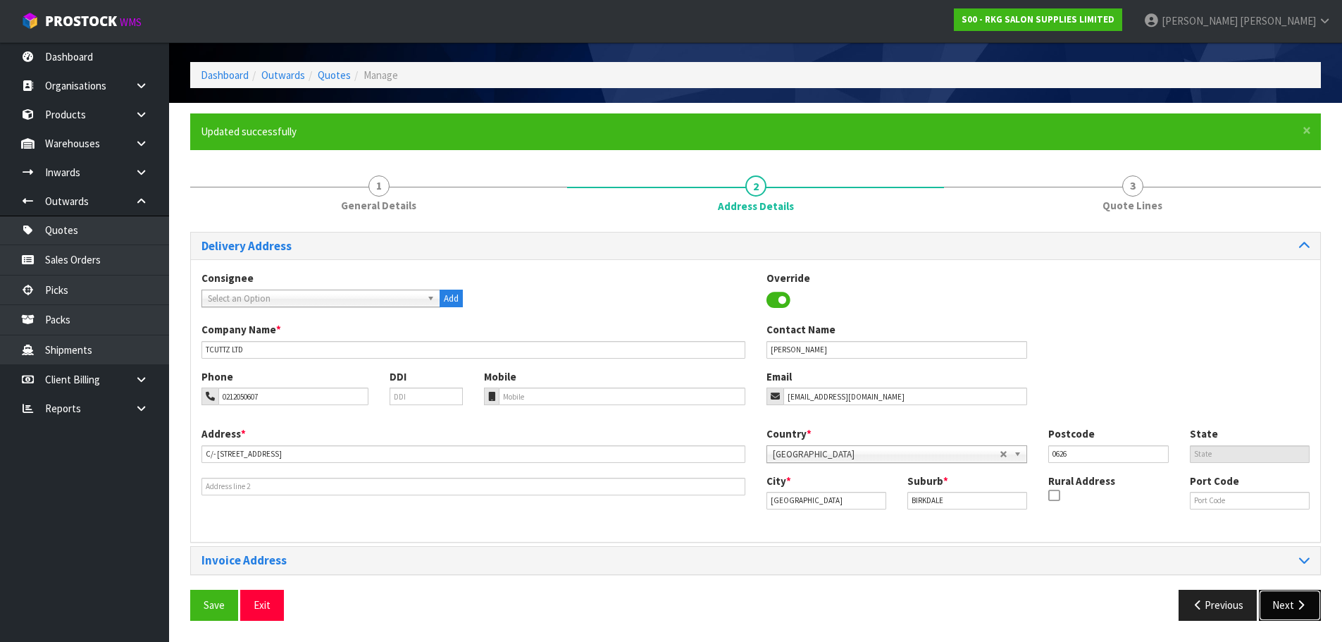
click at [1285, 609] on button "Next" at bounding box center [1290, 605] width 62 height 30
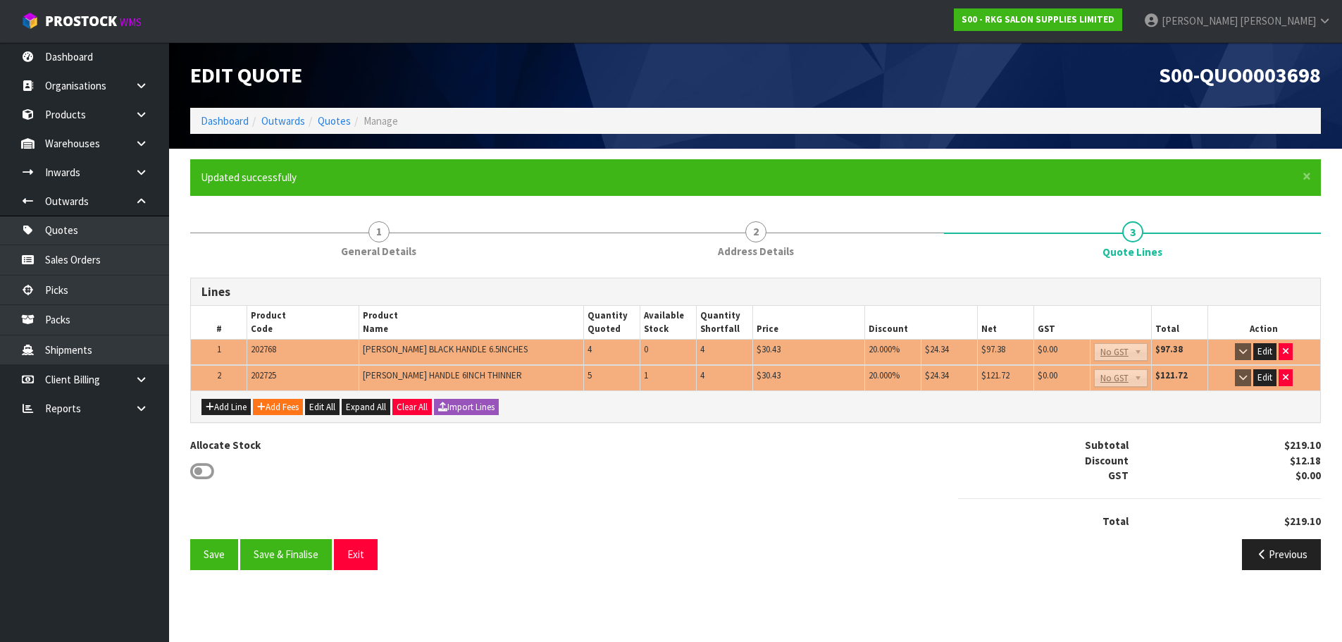
scroll to position [0, 0]
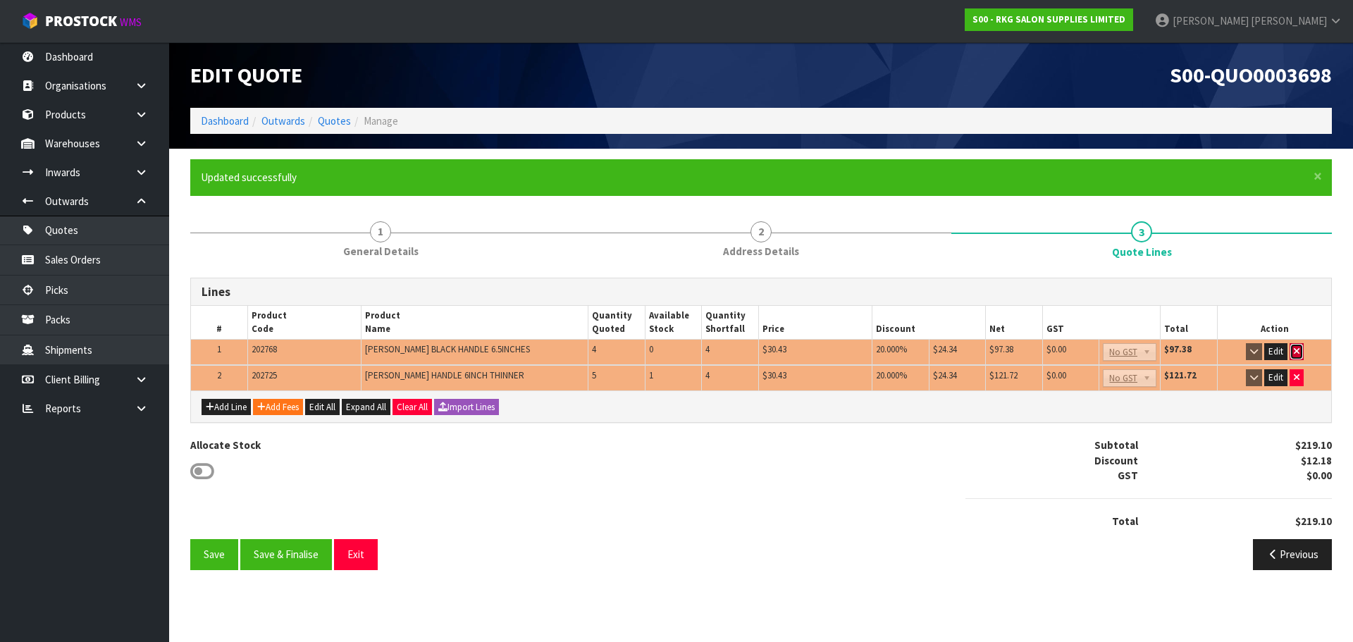
click at [1296, 348] on icon "button" at bounding box center [1297, 351] width 6 height 9
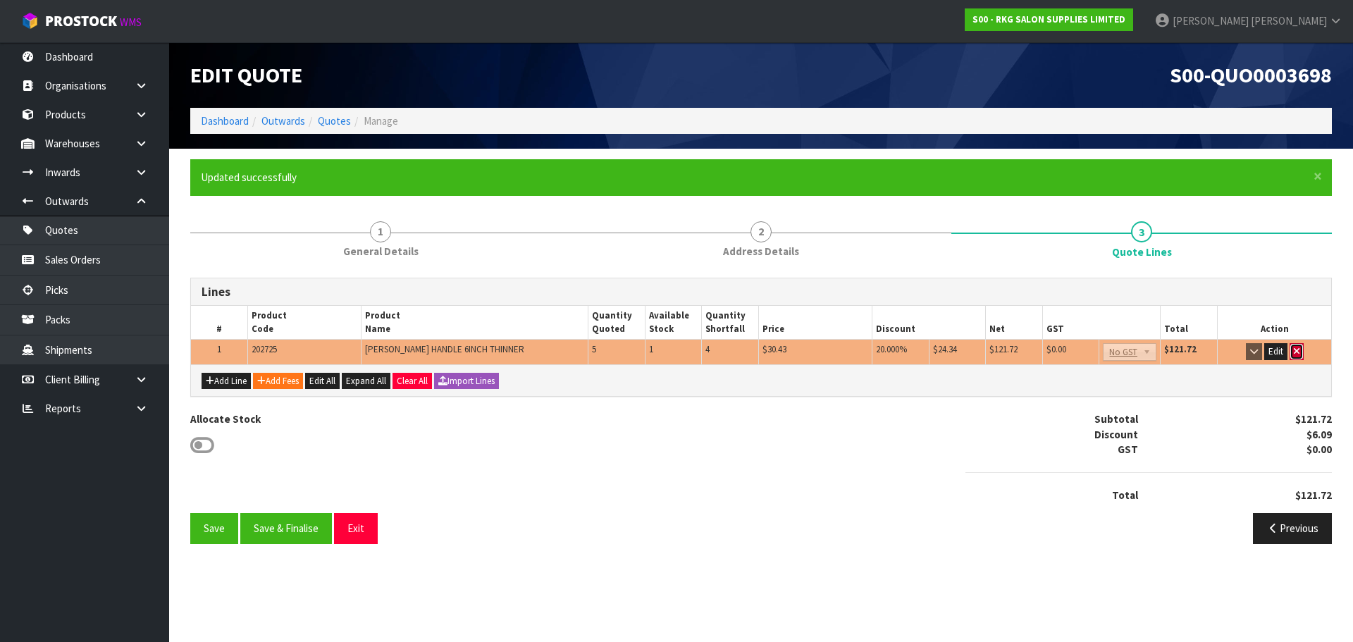
click at [1297, 352] on icon "button" at bounding box center [1297, 351] width 6 height 9
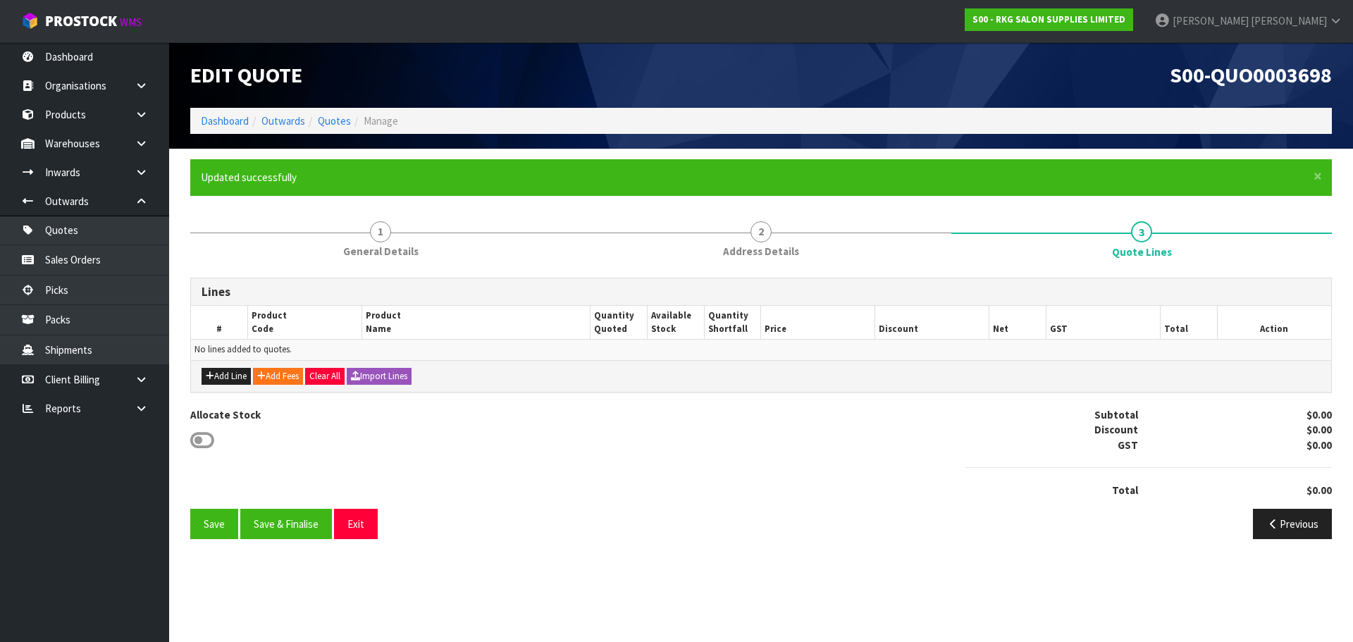
click at [222, 367] on div "Add Line Add Fees Clear All Import Lines" at bounding box center [761, 376] width 1140 height 32
click at [225, 377] on button "Add Line" at bounding box center [226, 376] width 49 height 17
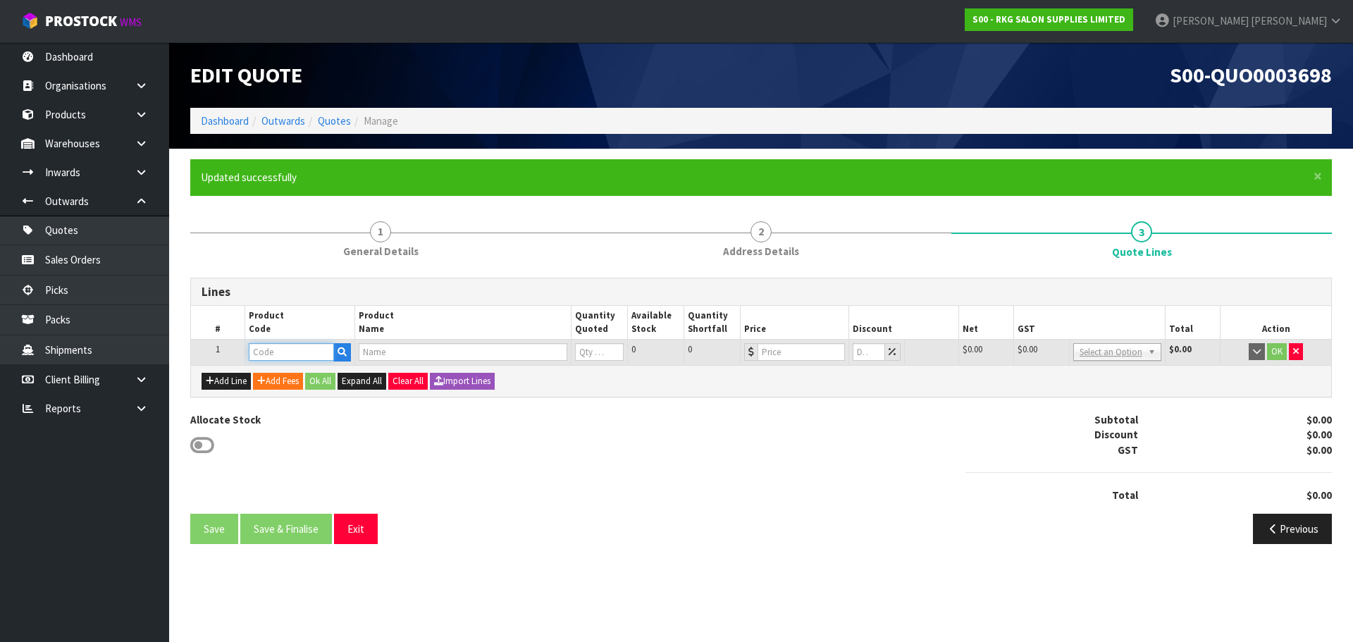
click at [273, 350] on input "text" at bounding box center [291, 352] width 85 height 18
type input "219950"
type input "BOB CUT THROAT BUTTERFLY BARBER POLE"
type input "0"
type input "13.91"
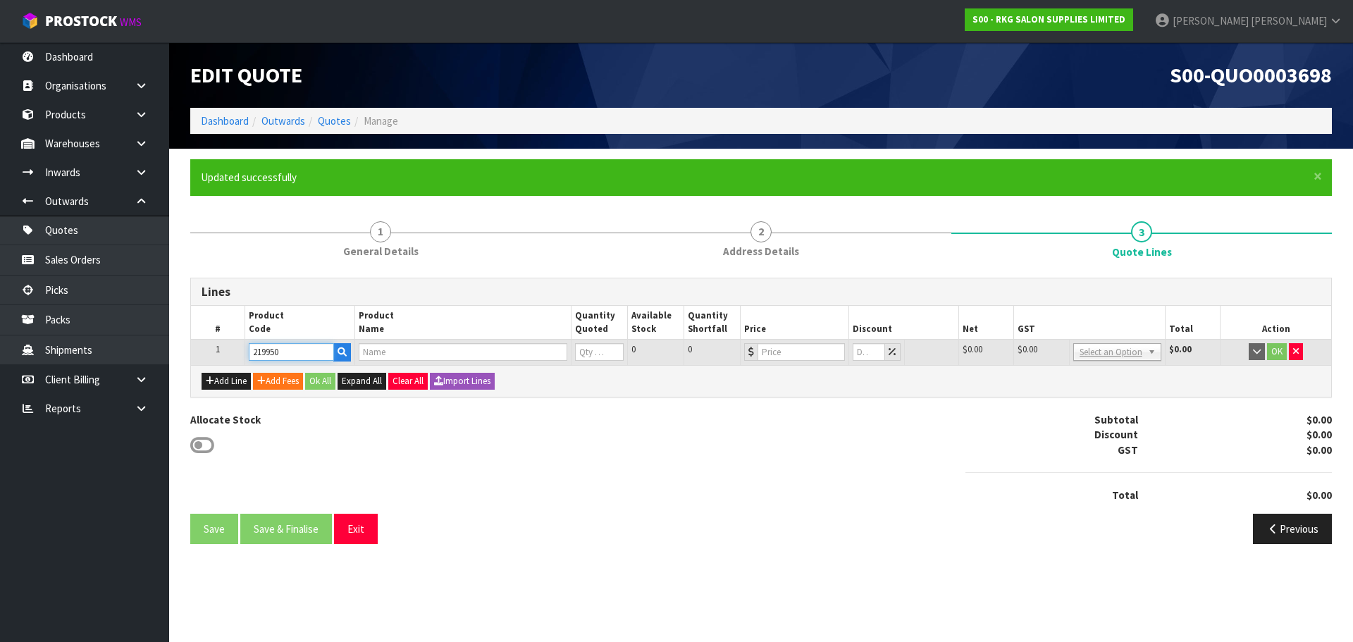
type input "0"
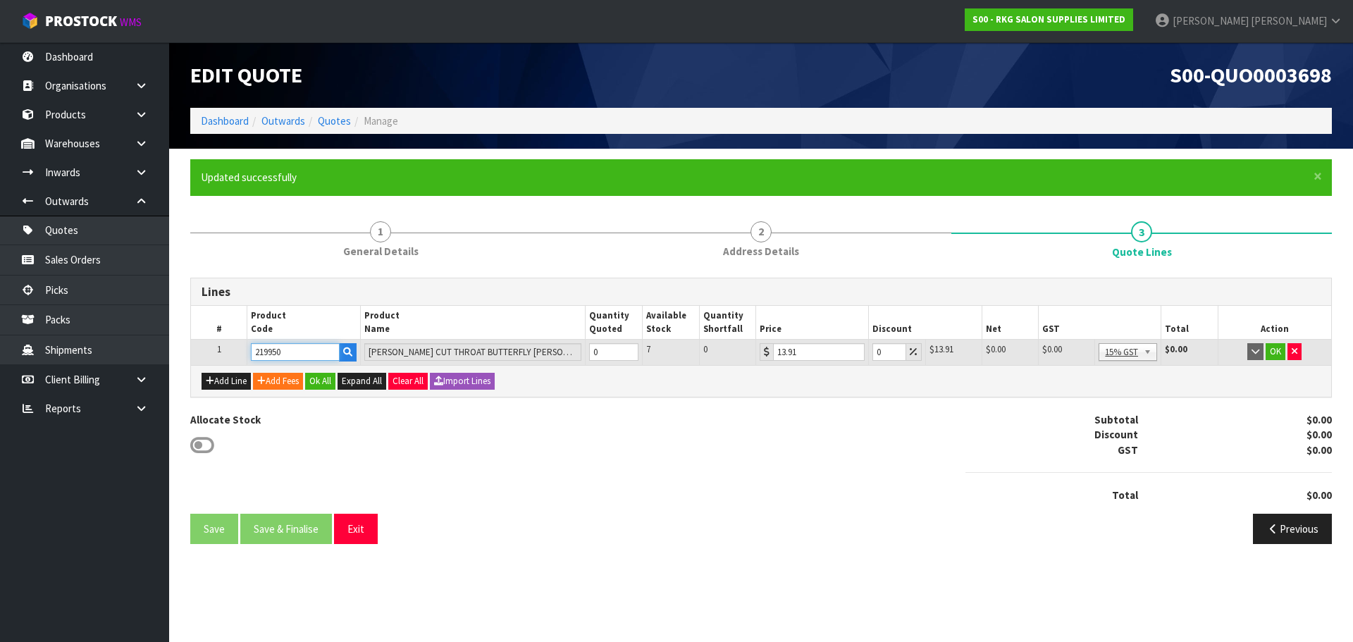
type input "219950"
click at [570, 355] on tr "1 219950 BOB CUT THROAT BUTTERFLY BARBER POLE 0 7 0 13.91 0 $13.91 $0.00 $0.00 …" at bounding box center [761, 352] width 1140 height 25
type input "3"
drag, startPoint x: 802, startPoint y: 347, endPoint x: 769, endPoint y: 352, distance: 33.4
click at [769, 352] on div "13.91" at bounding box center [812, 352] width 105 height 18
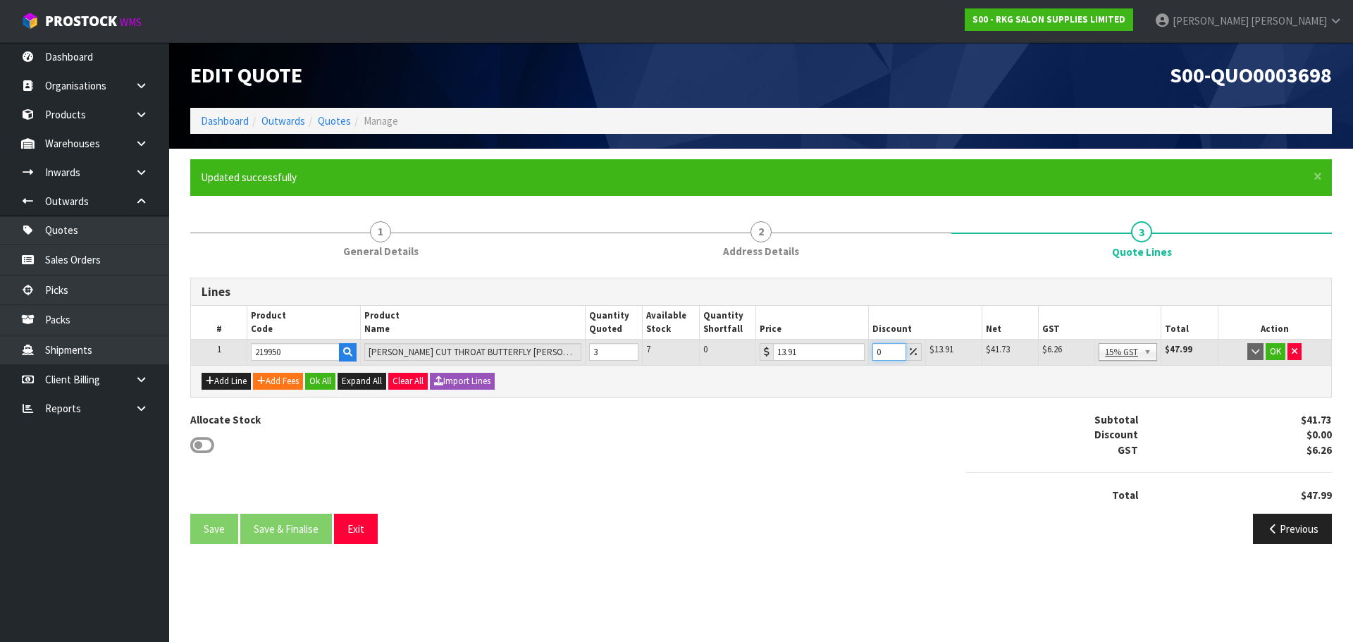
drag, startPoint x: 882, startPoint y: 354, endPoint x: 863, endPoint y: 356, distance: 19.1
click at [863, 356] on tr "1 219950 BOB CUT THROAT BUTTERFLY BARBER POLE 3 7 0 13.91 0 $13.91 $0.00 $41.73…" at bounding box center [761, 352] width 1140 height 25
drag, startPoint x: 884, startPoint y: 354, endPoint x: 870, endPoint y: 356, distance: 14.2
click at [870, 356] on td "10" at bounding box center [897, 352] width 56 height 25
type input "1"
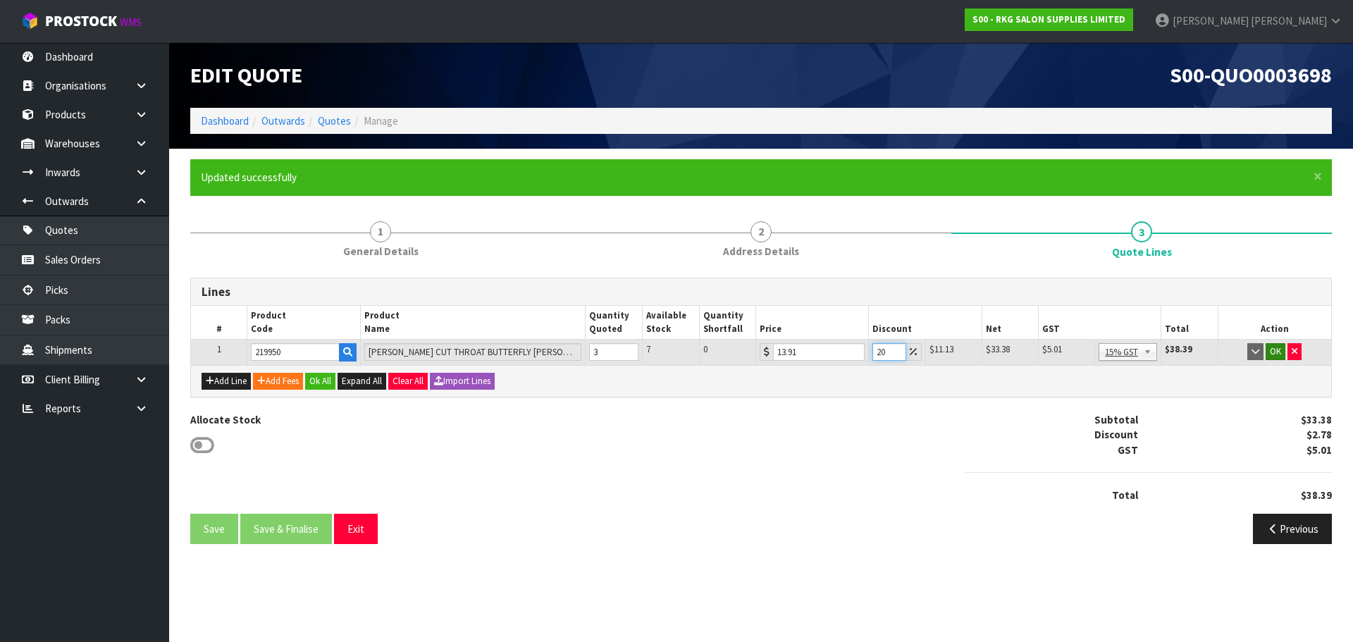
type input "20"
click at [1280, 350] on button "OK" at bounding box center [1276, 351] width 20 height 17
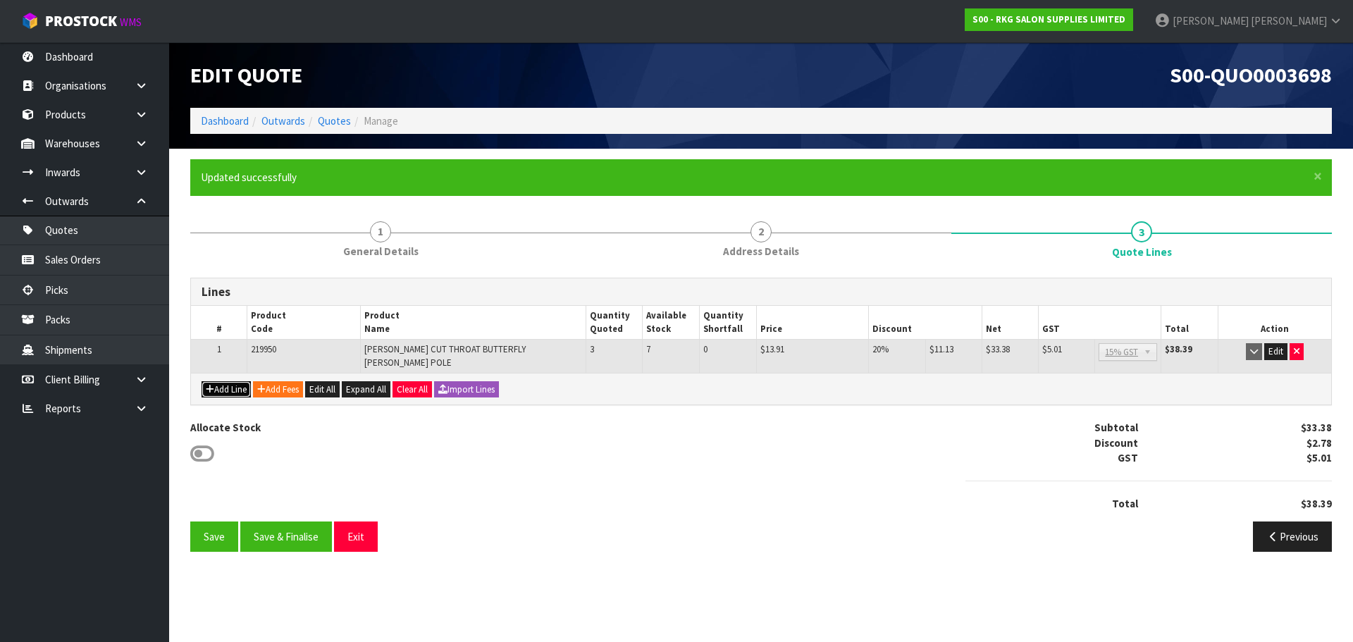
click at [223, 383] on button "Add Line" at bounding box center [226, 389] width 49 height 17
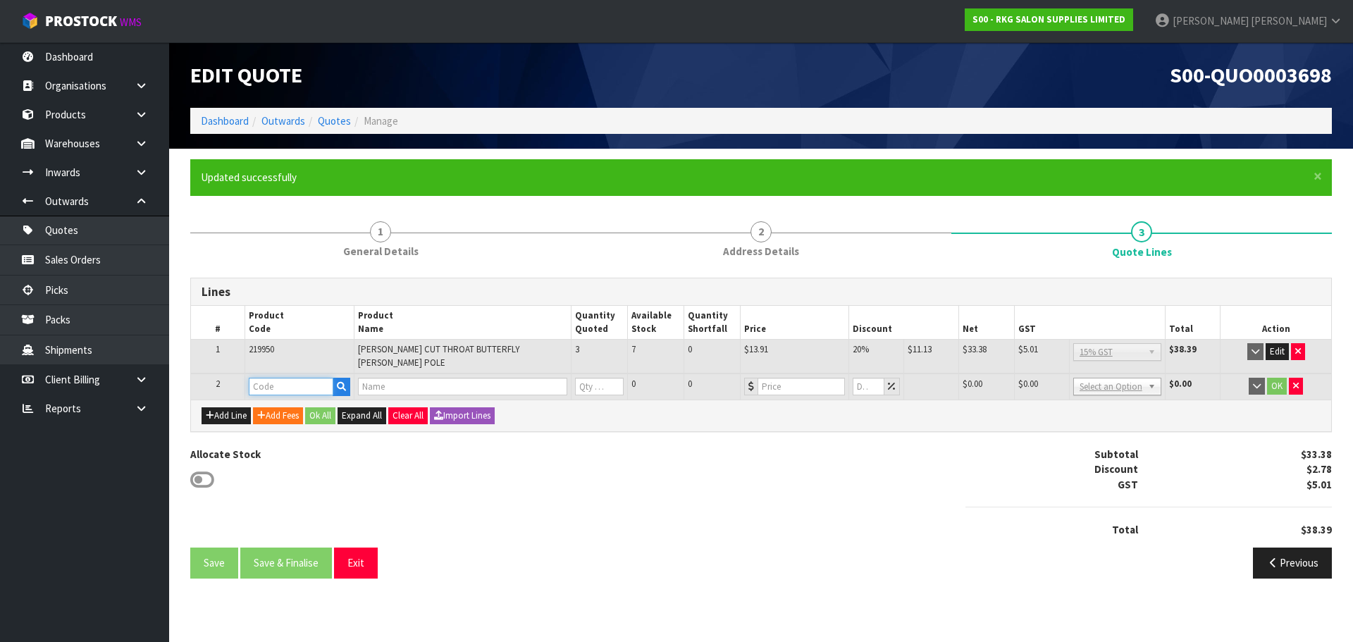
click at [270, 381] on input "text" at bounding box center [291, 387] width 85 height 18
type input "222596"
type input "BOB CUT THROAT BUTTERFLY GOLD"
type input "0"
type input "13.91"
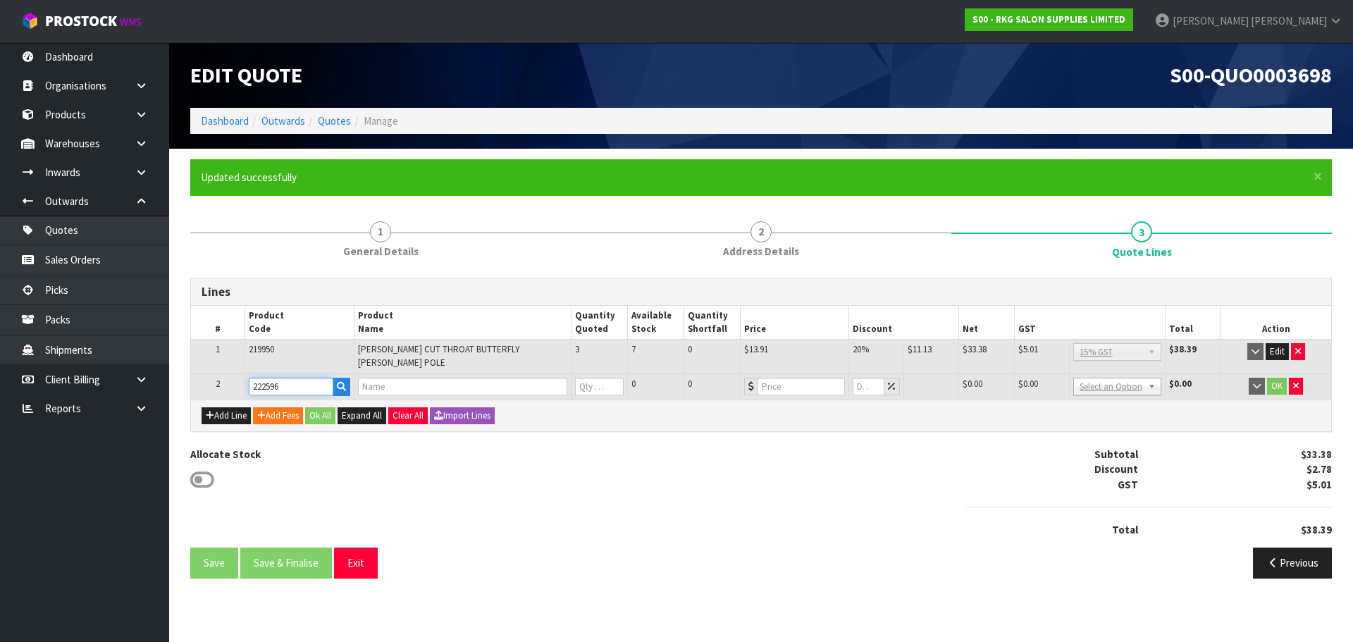
type input "0"
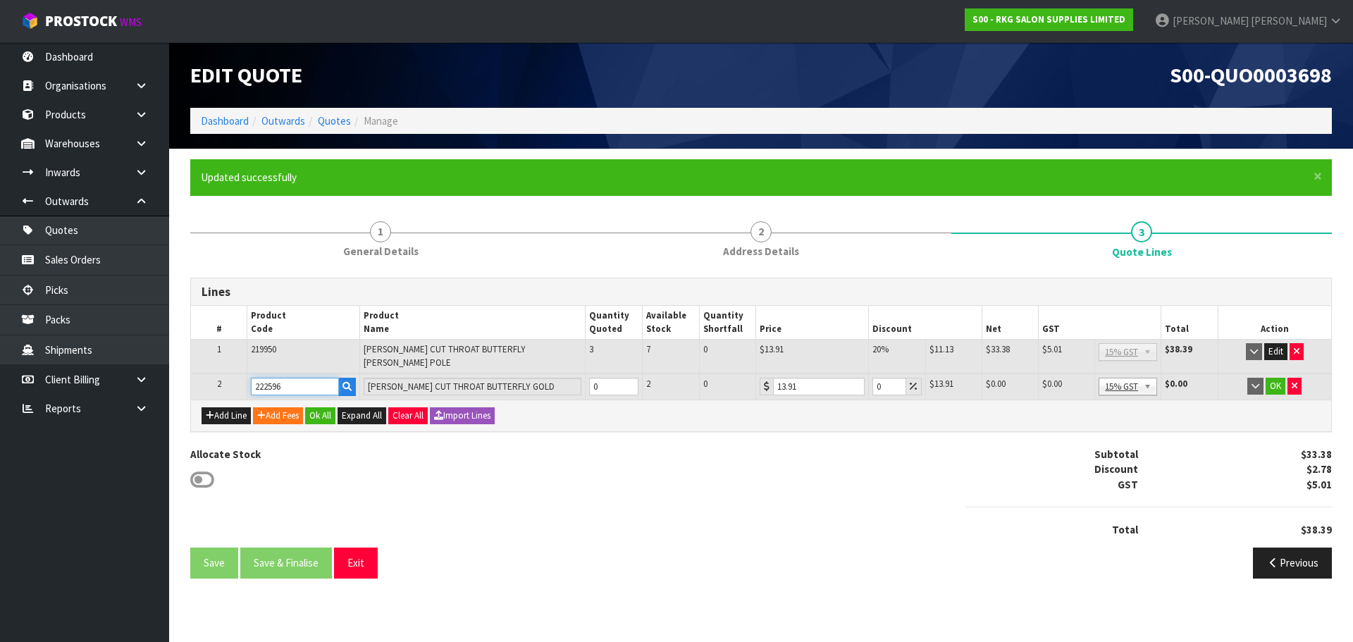
type input "222596"
drag, startPoint x: 608, startPoint y: 378, endPoint x: 591, endPoint y: 378, distance: 16.9
click at [591, 378] on input "0" at bounding box center [613, 387] width 49 height 18
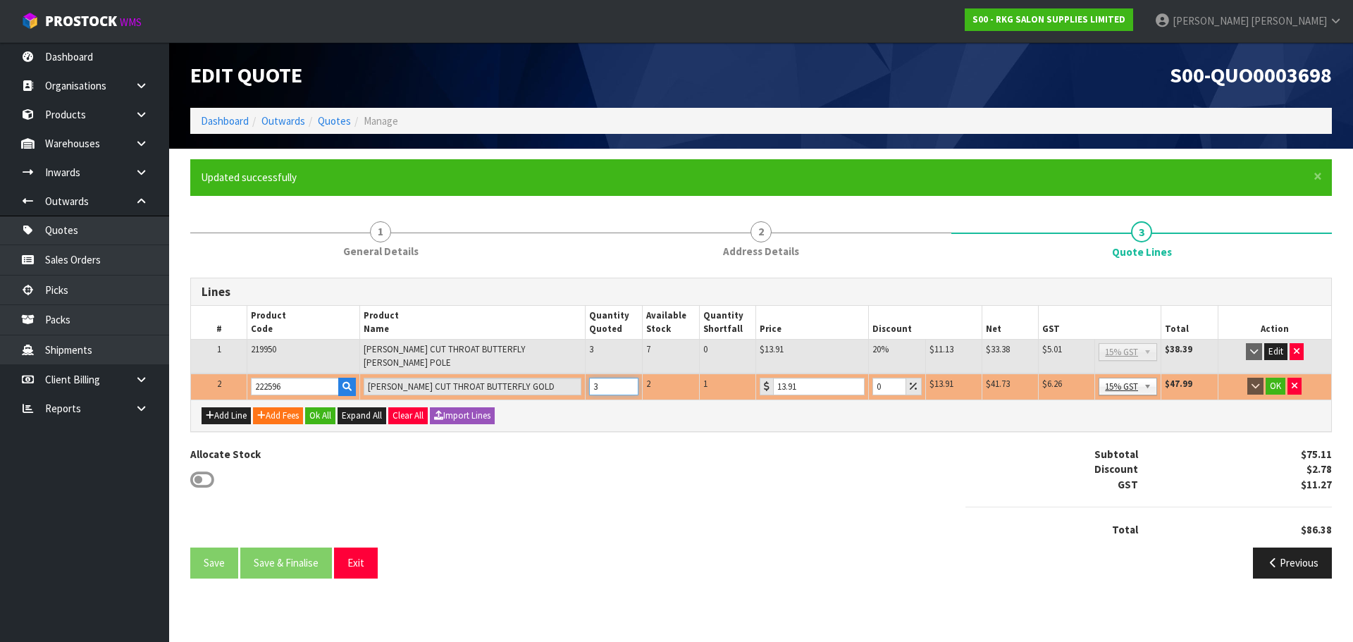
drag, startPoint x: 604, startPoint y: 380, endPoint x: 583, endPoint y: 380, distance: 20.4
click at [583, 380] on tr "2 222596 BOB CUT THROAT BUTTERFLY GOLD 3 2 1 13.91 0 $13.91 $0.00 $41.73 $6.26 …" at bounding box center [761, 386] width 1140 height 26
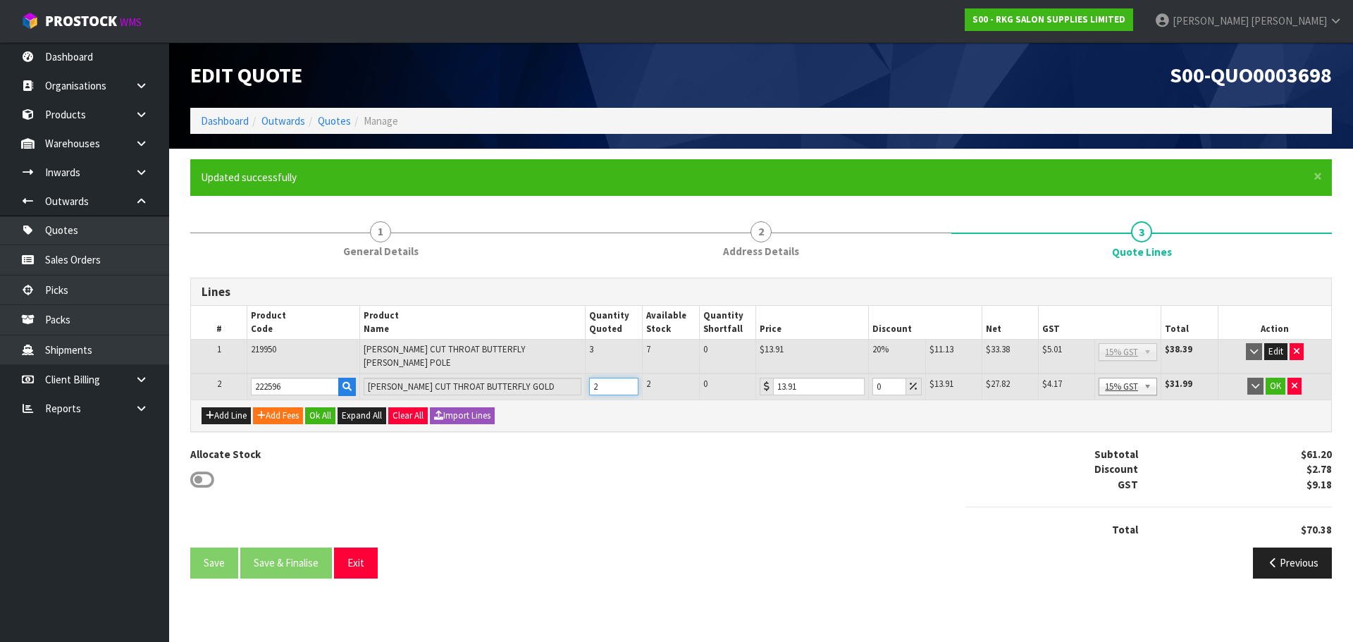
type input "2"
drag, startPoint x: 881, startPoint y: 379, endPoint x: 868, endPoint y: 380, distance: 12.7
click at [869, 380] on td "0" at bounding box center [897, 386] width 56 height 26
type input "20"
click at [1275, 378] on button "OK" at bounding box center [1276, 386] width 20 height 17
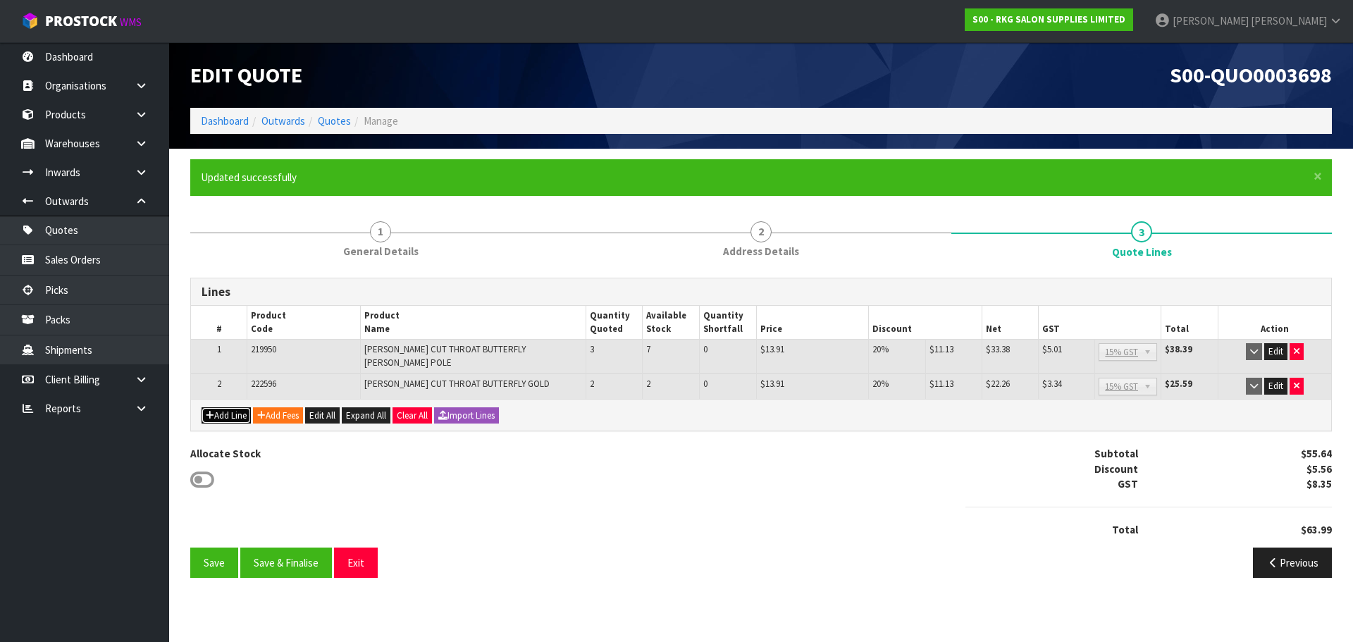
click at [225, 410] on button "Add Line" at bounding box center [226, 415] width 49 height 17
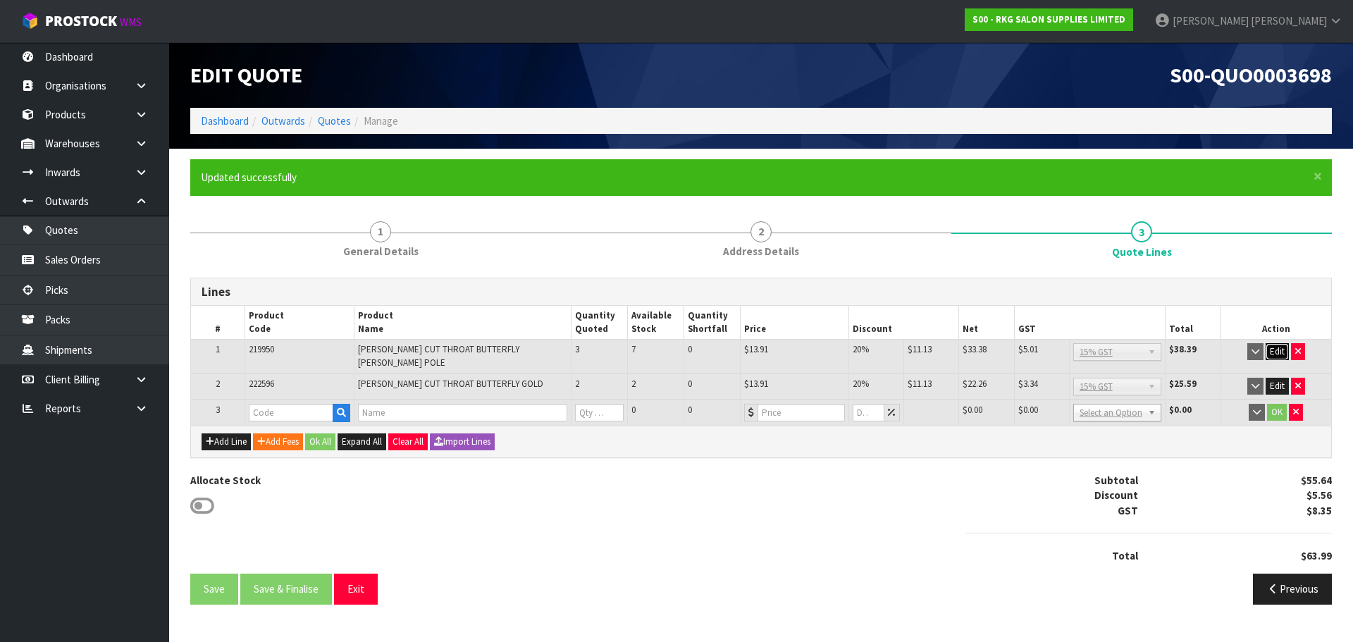
click at [1274, 352] on button "Edit" at bounding box center [1277, 351] width 23 height 17
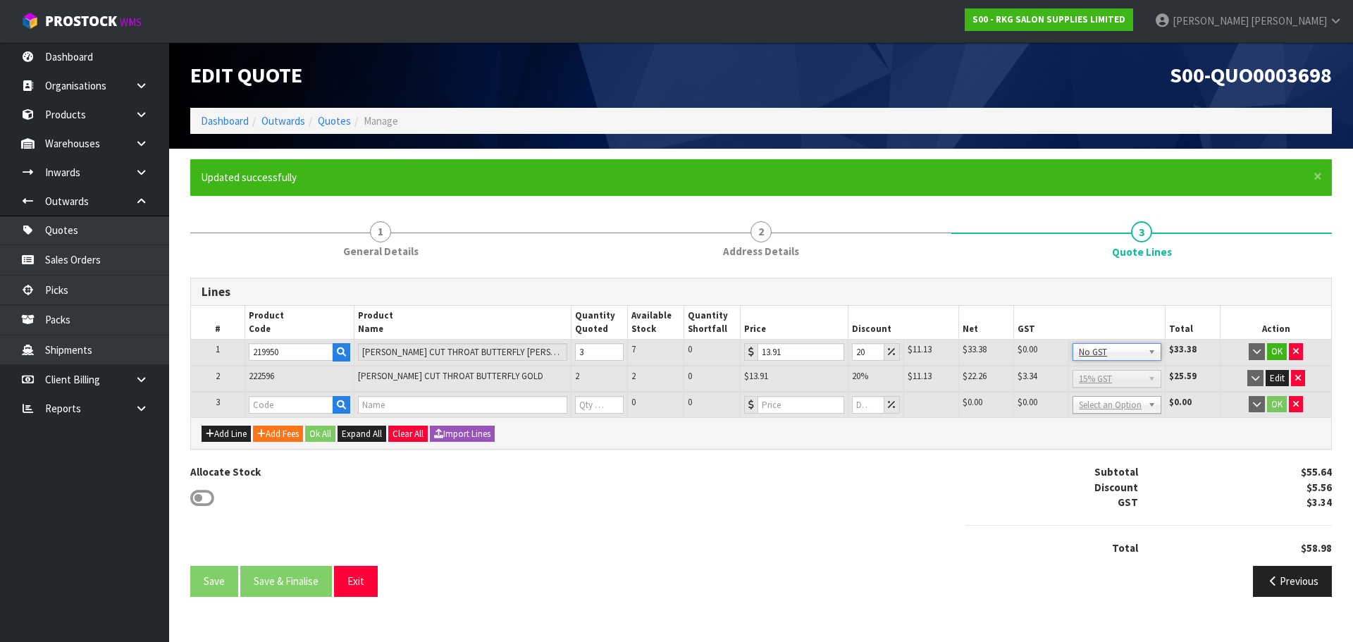
click at [1150, 378] on b at bounding box center [1154, 379] width 13 height 16
click at [1278, 345] on button "OK" at bounding box center [1277, 351] width 20 height 17
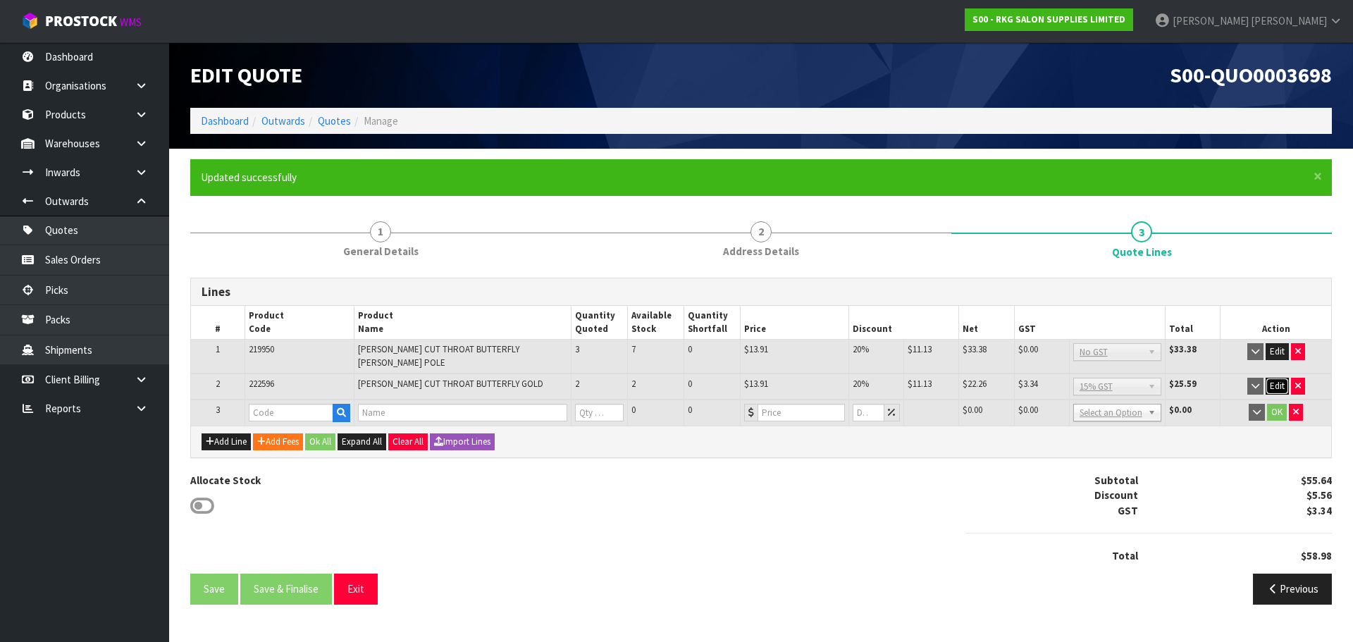
click at [1277, 378] on button "Edit" at bounding box center [1277, 386] width 23 height 17
click at [1275, 378] on button "OK" at bounding box center [1277, 386] width 20 height 17
click at [296, 409] on input "text" at bounding box center [291, 413] width 85 height 18
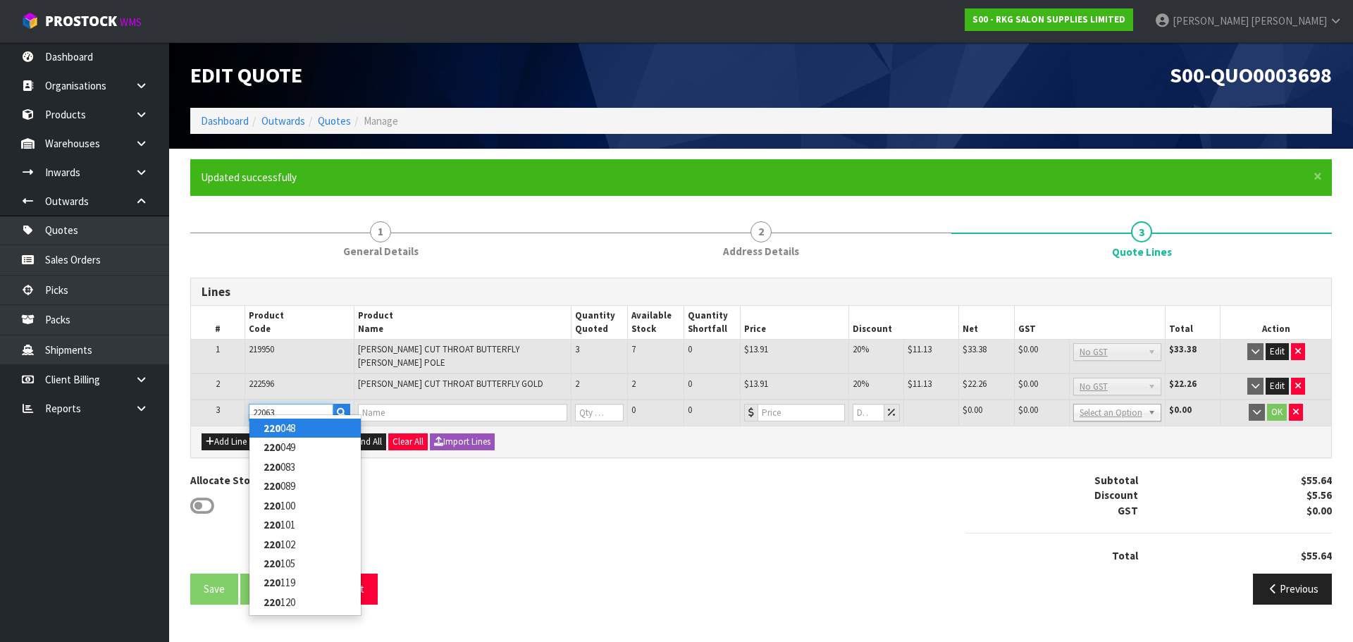
type input "220638"
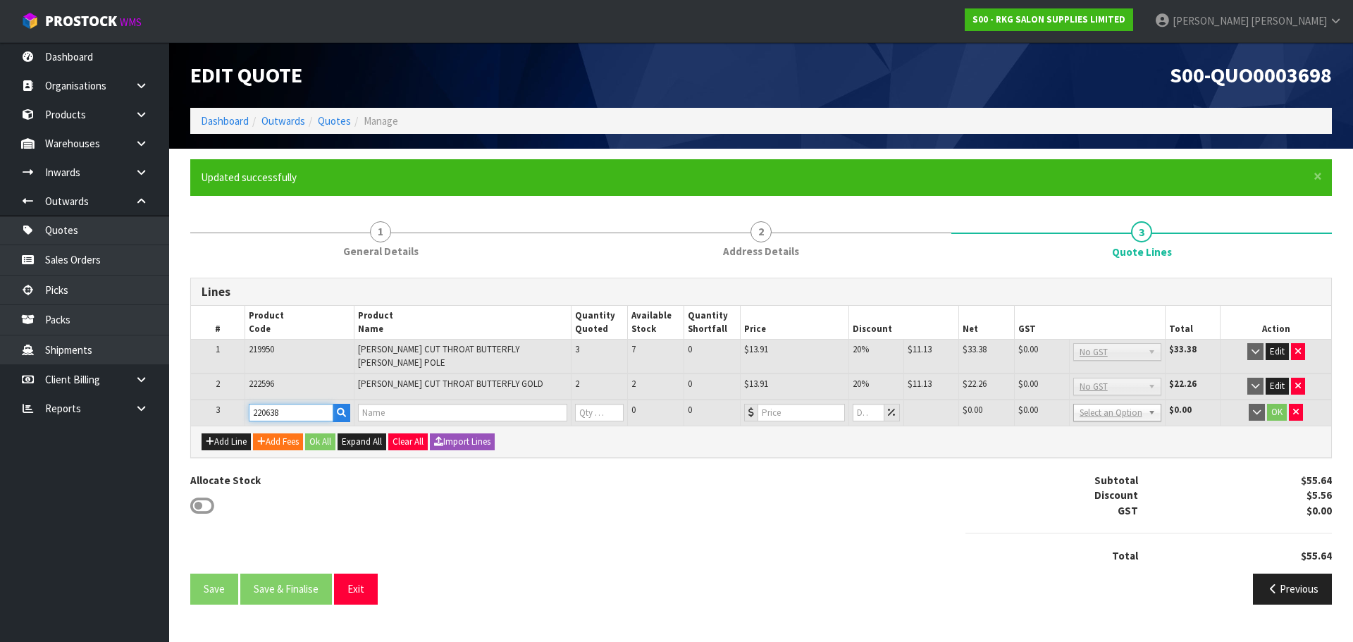
type input "DEYAZ PREMIUM CAPE BARBER SHOP BLUE/RED STRIPE"
type input "0"
type input "27.83"
type input "0"
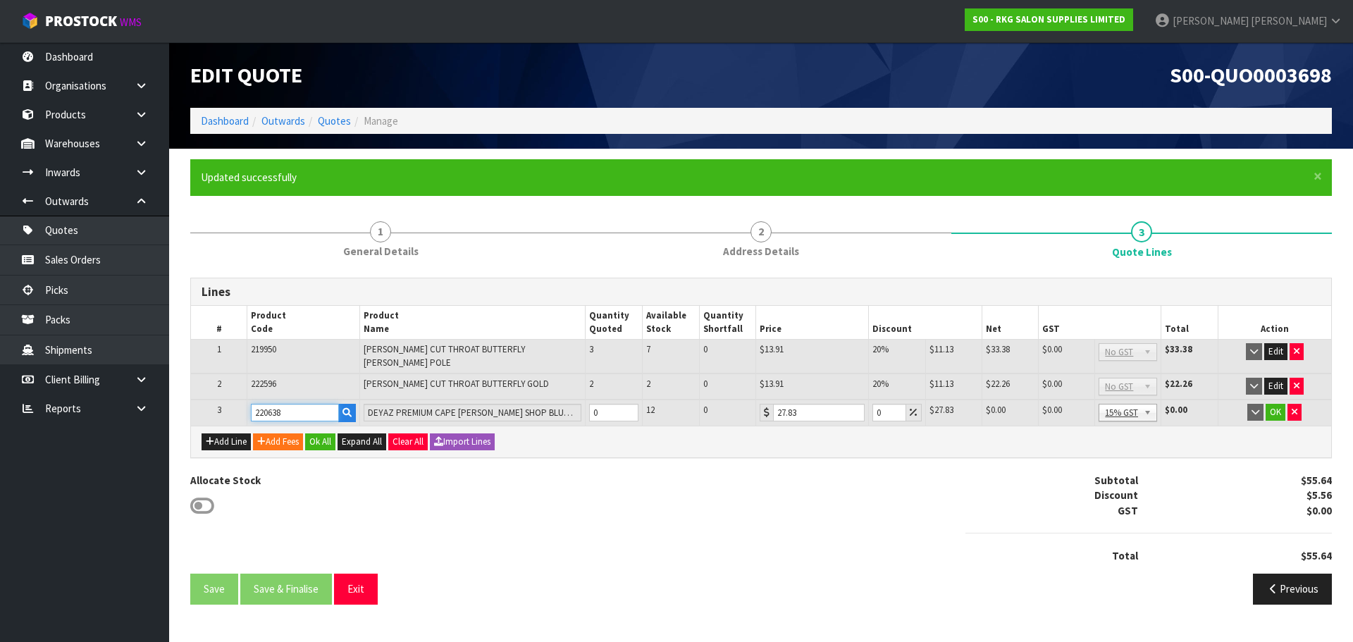
type input "220638"
drag, startPoint x: 605, startPoint y: 403, endPoint x: 585, endPoint y: 404, distance: 20.4
click at [586, 404] on td "0" at bounding box center [614, 413] width 57 height 26
type input "1"
drag, startPoint x: 886, startPoint y: 400, endPoint x: 871, endPoint y: 402, distance: 14.9
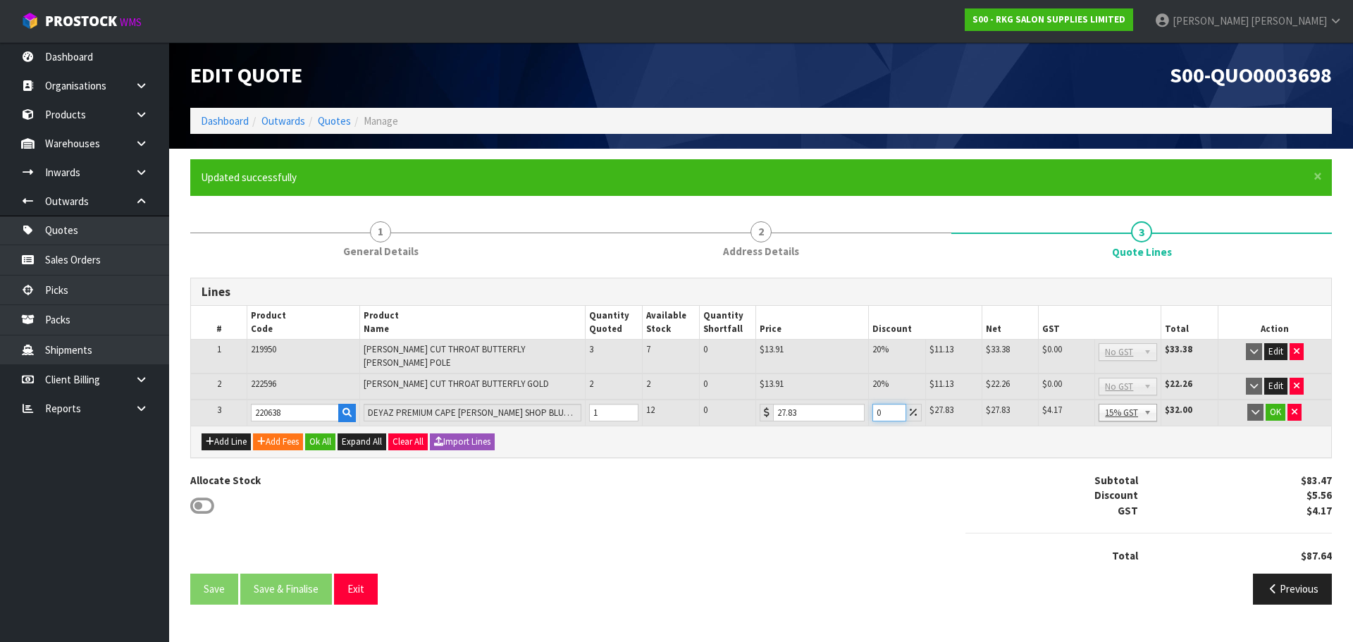
click at [871, 402] on td "0" at bounding box center [897, 413] width 56 height 26
type input "20"
click at [1279, 404] on button "OK" at bounding box center [1276, 412] width 20 height 17
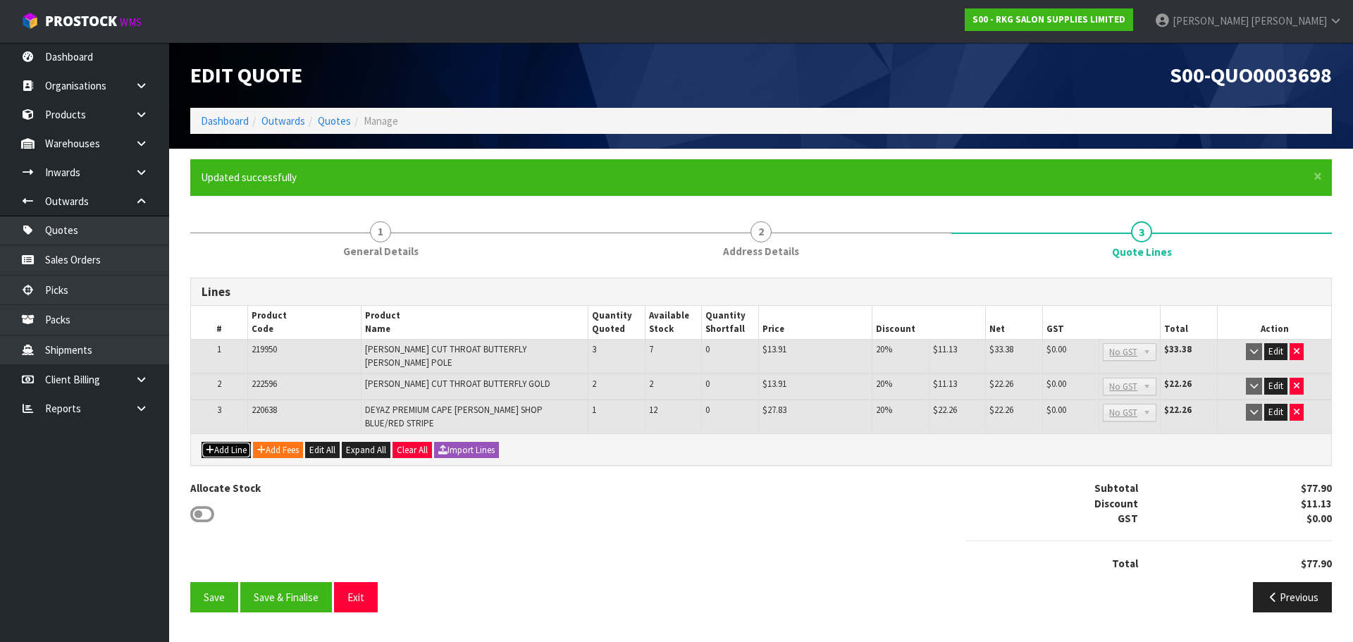
click at [234, 442] on button "Add Line" at bounding box center [226, 450] width 49 height 17
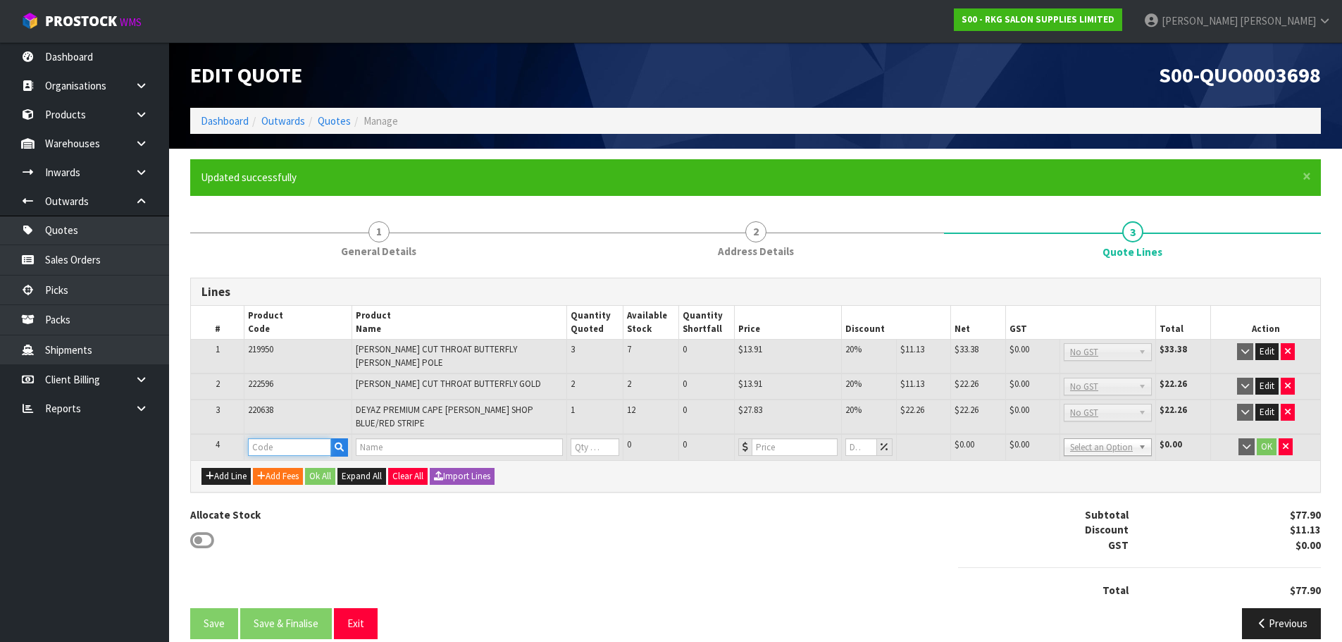
click at [253, 438] on input "text" at bounding box center [289, 447] width 83 height 18
type input "202000"
type input "BOB BLUE BARBERSHOP CAPE"
type input "0"
type input "27.83"
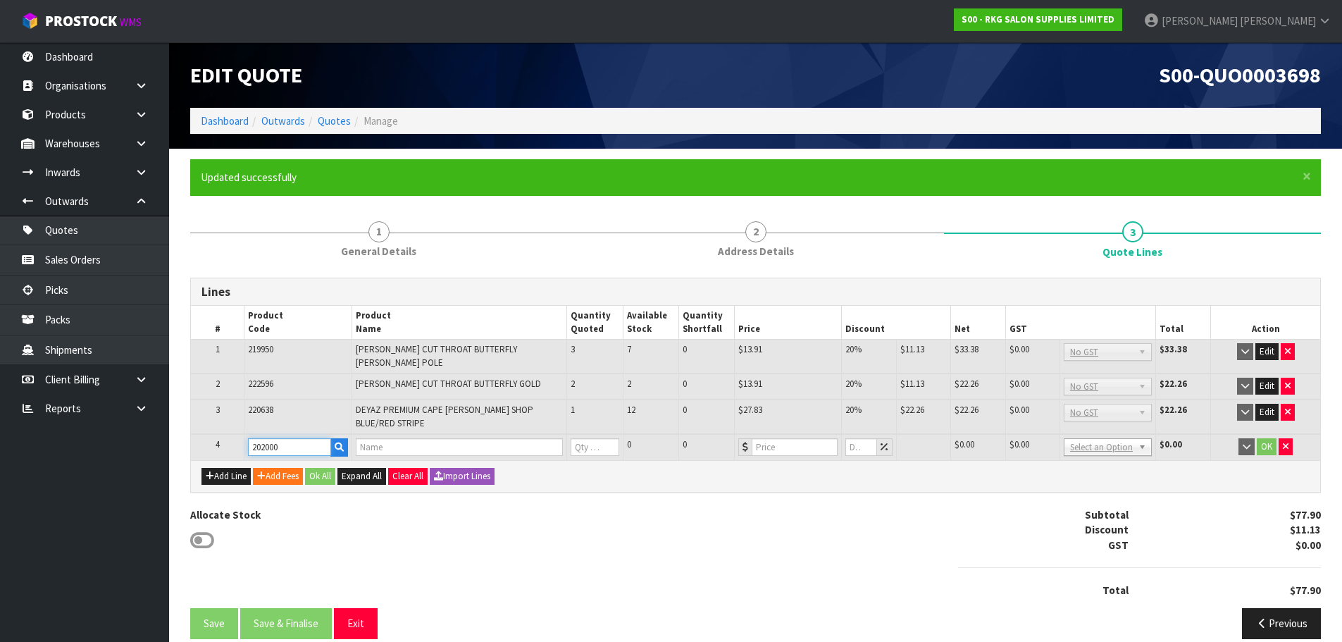
type input "0"
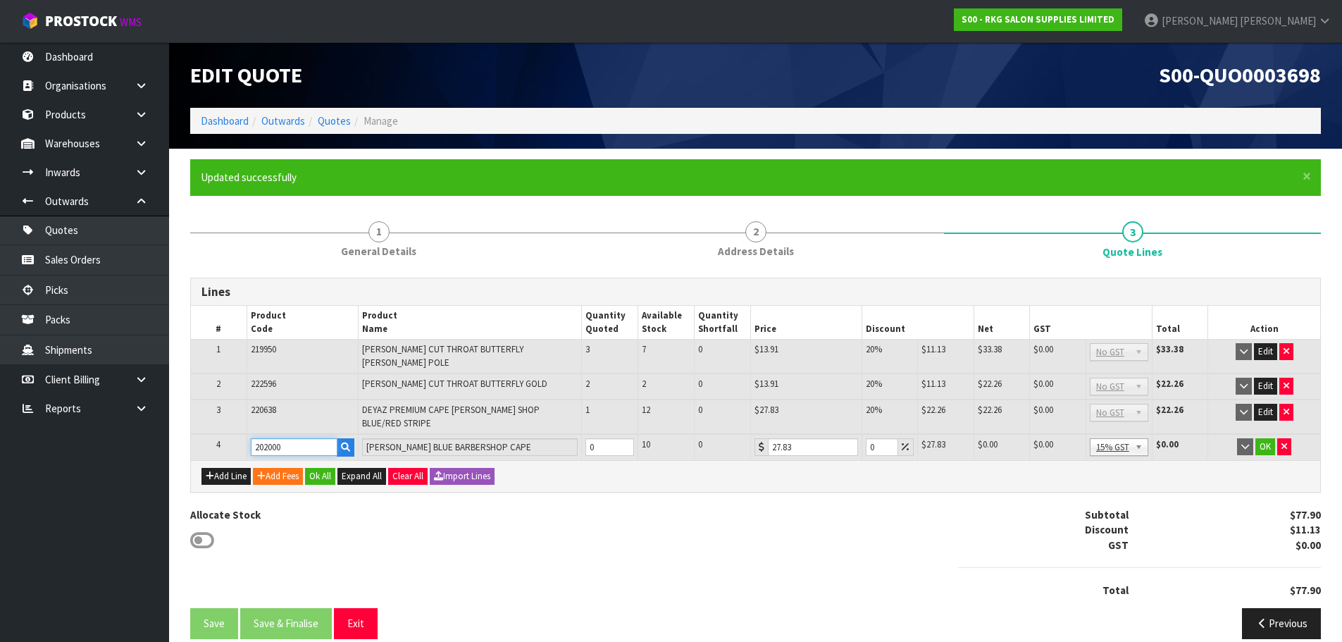
type input "202000"
drag, startPoint x: 598, startPoint y: 428, endPoint x: 583, endPoint y: 428, distance: 14.8
click at [583, 434] on td "0" at bounding box center [609, 447] width 56 height 26
type input "3"
drag, startPoint x: 878, startPoint y: 427, endPoint x: 862, endPoint y: 430, distance: 16.5
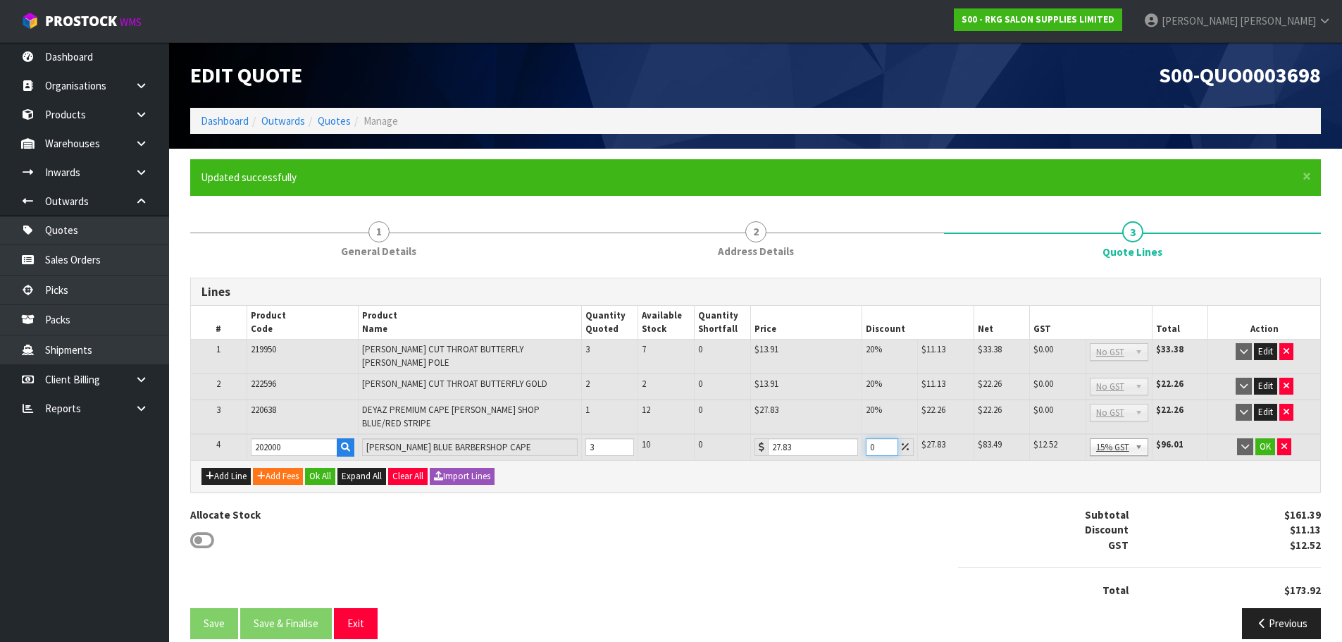
click at [862, 434] on td "0" at bounding box center [890, 447] width 56 height 26
type input "20"
click at [1269, 438] on button "OK" at bounding box center [1266, 446] width 20 height 17
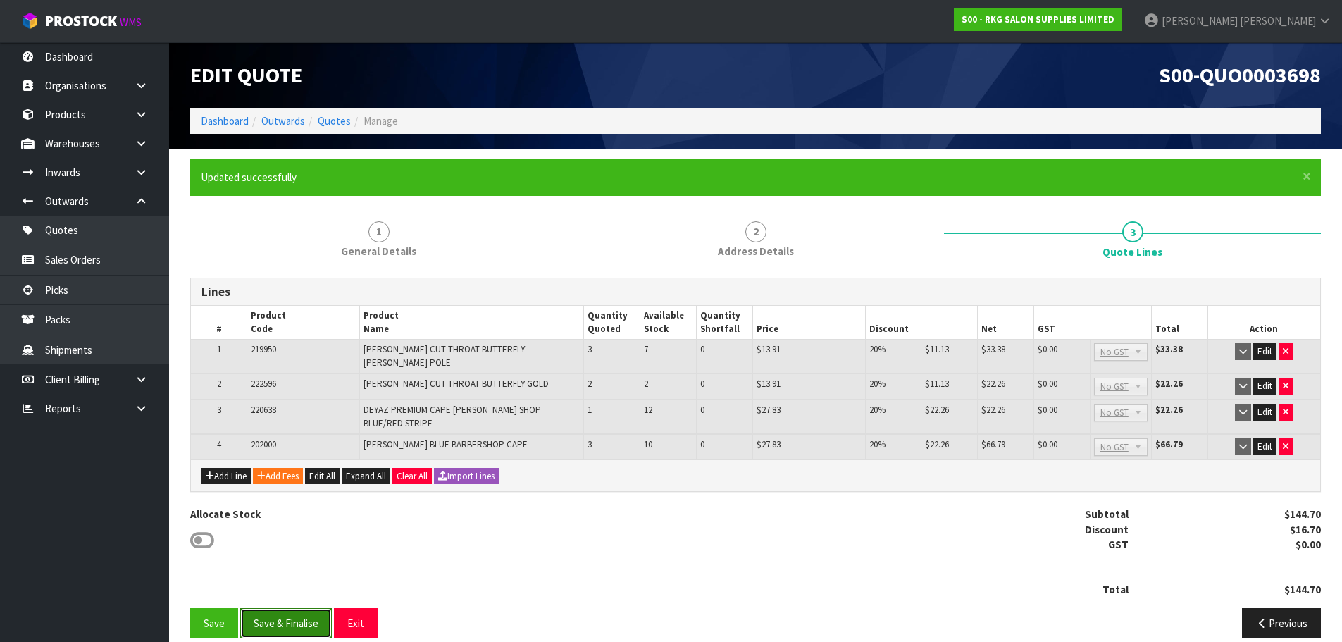
click at [304, 609] on button "Save & Finalise" at bounding box center [286, 623] width 92 height 30
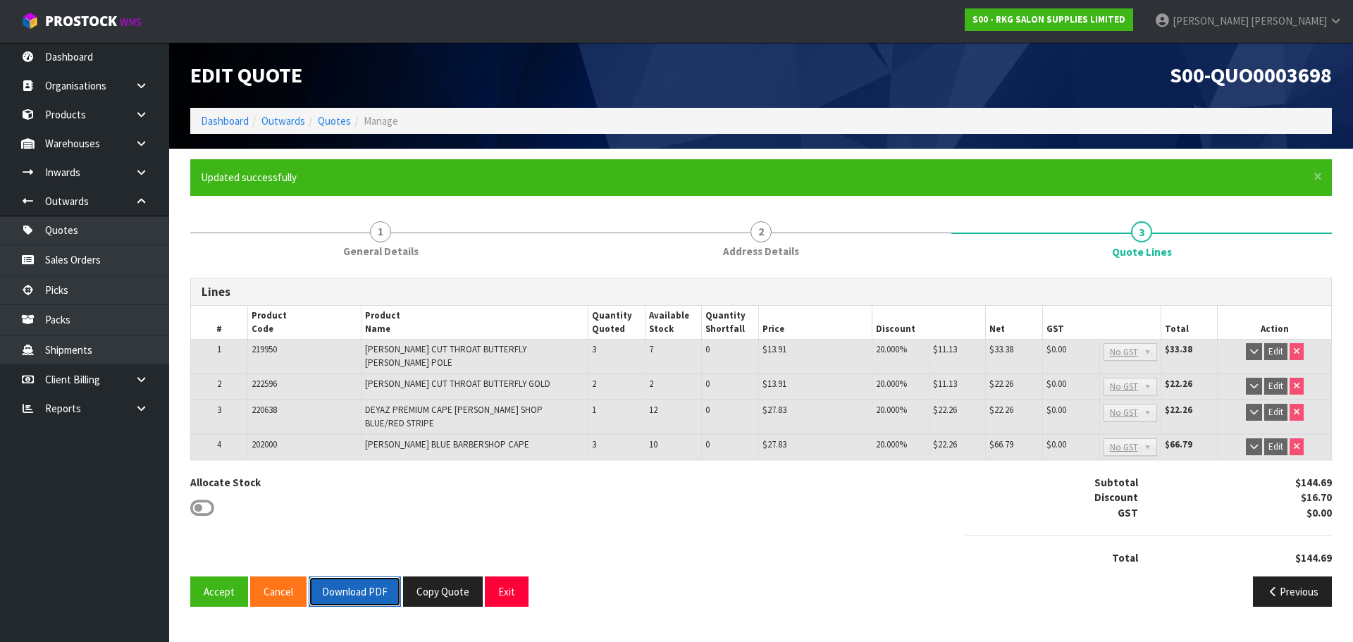
click at [356, 576] on button "Download PDF" at bounding box center [355, 591] width 92 height 30
click at [517, 576] on button "Exit" at bounding box center [507, 591] width 44 height 30
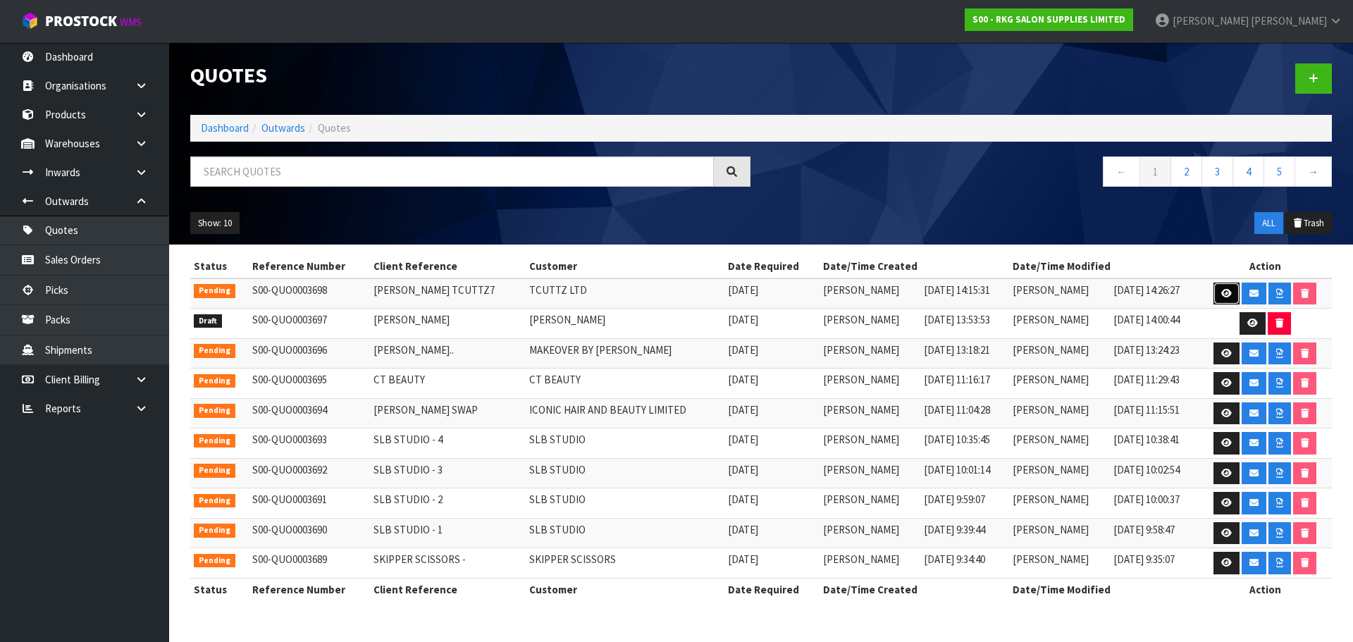
click at [1221, 293] on icon at bounding box center [1226, 293] width 11 height 9
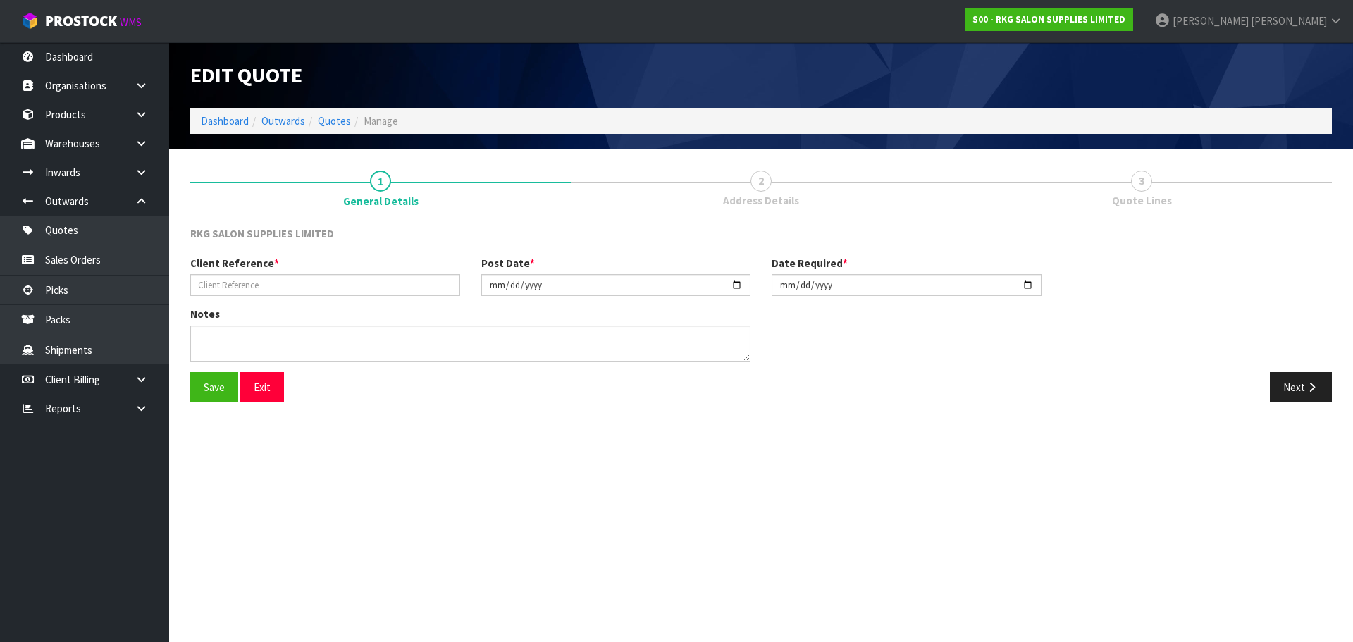
type input "SYLVESTER TCUTTZ7"
type input "2025-10-02"
type textarea "EXPORT TO TONGA (APPLY CREDIT)"
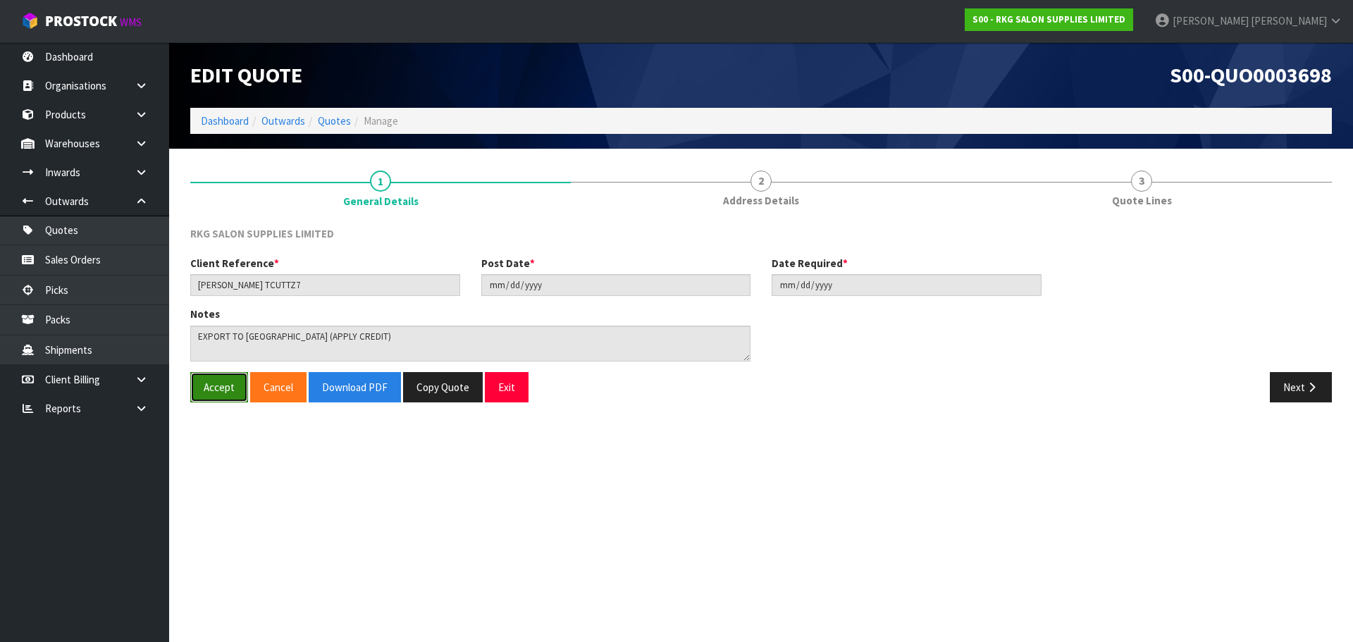
click at [218, 389] on button "Accept" at bounding box center [219, 387] width 58 height 30
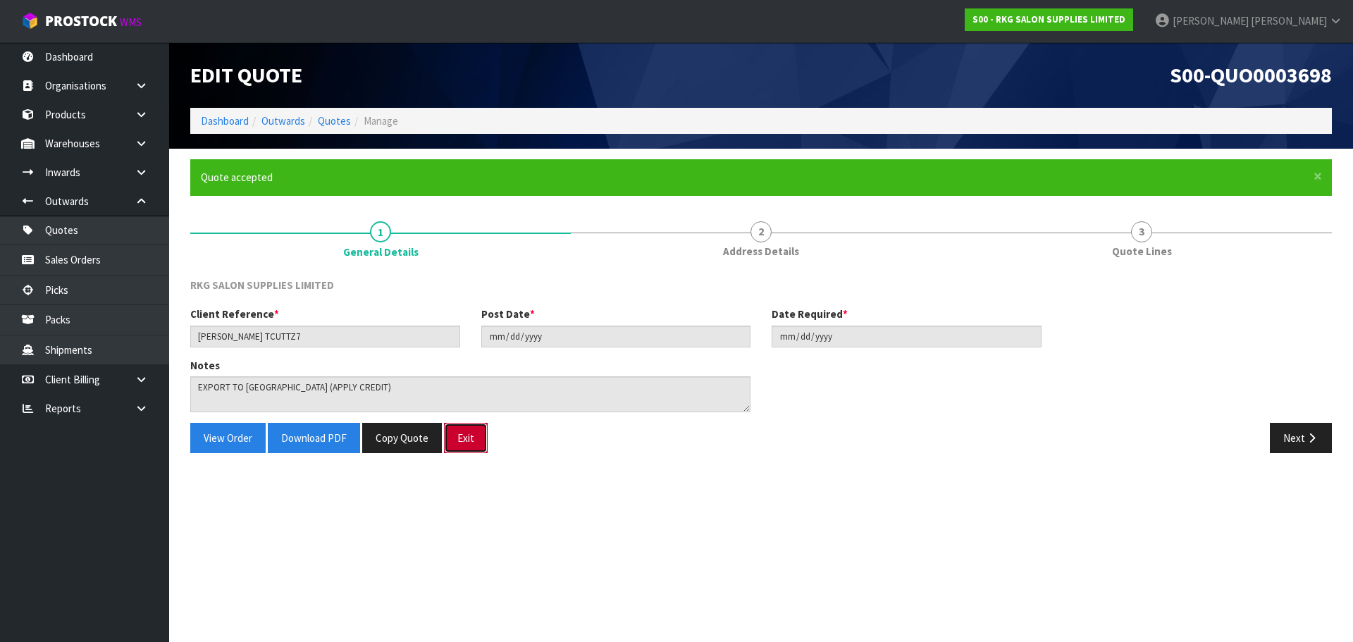
click at [473, 437] on button "Exit" at bounding box center [466, 438] width 44 height 30
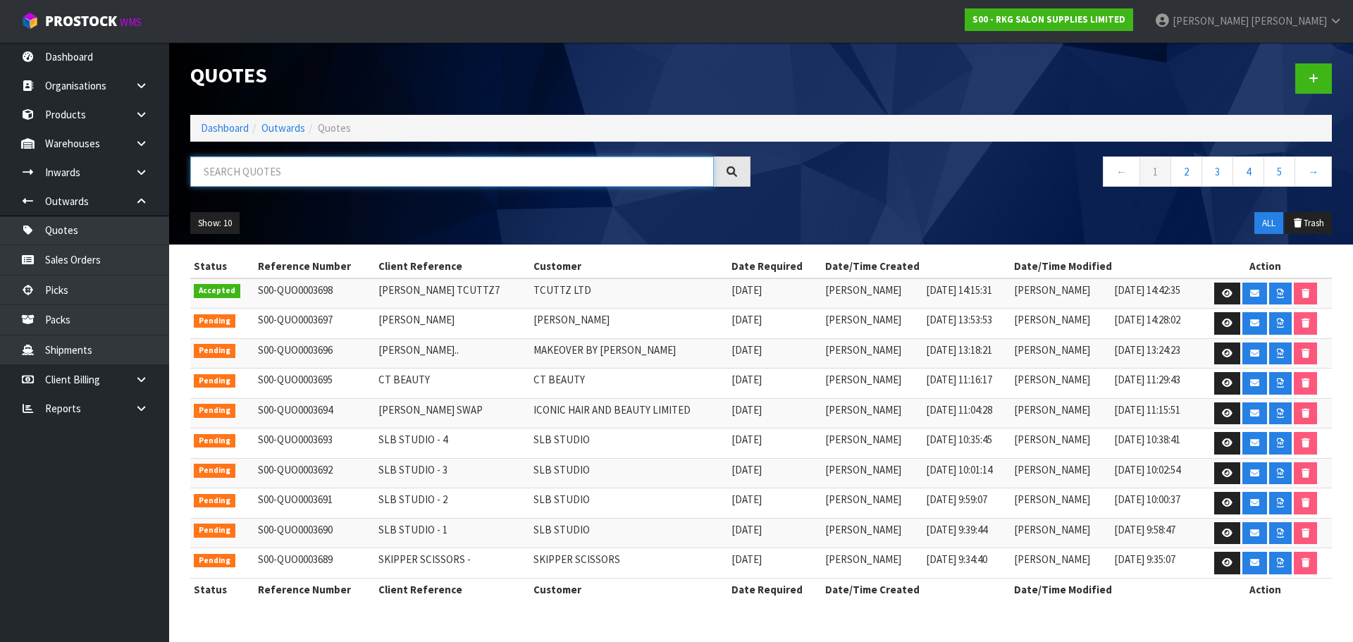
click at [290, 161] on input "text" at bounding box center [452, 171] width 524 height 30
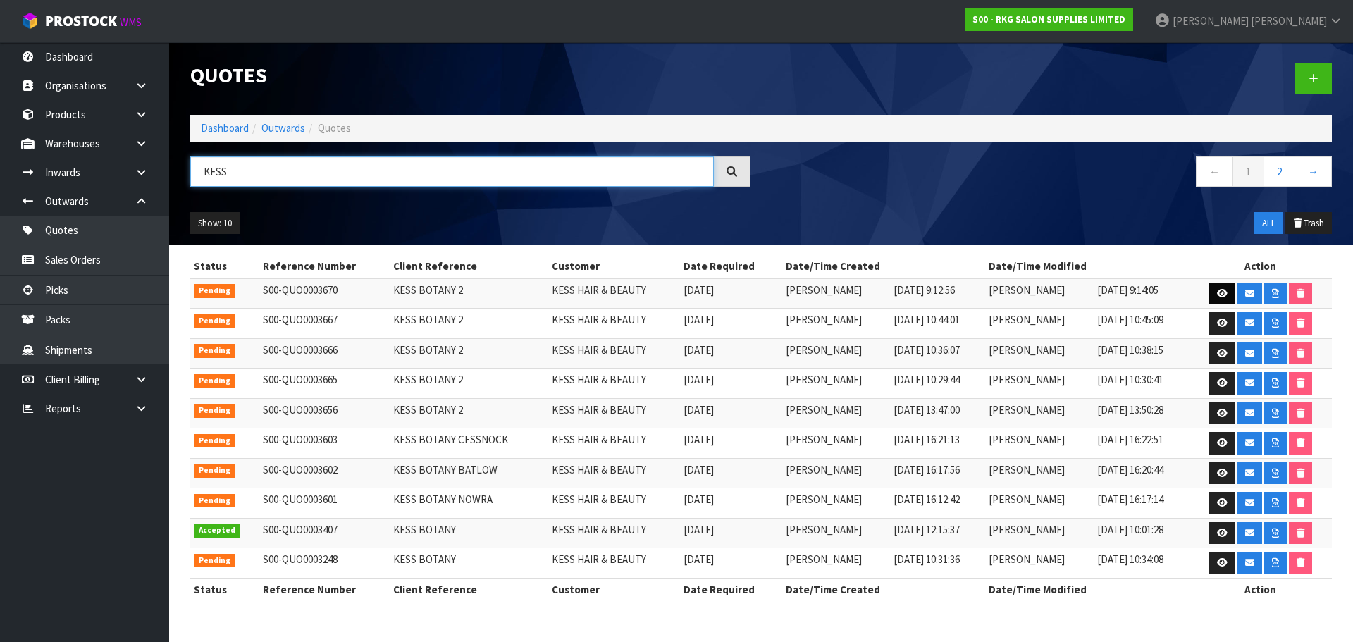
type input "KESS"
click at [1223, 295] on icon at bounding box center [1222, 293] width 11 height 9
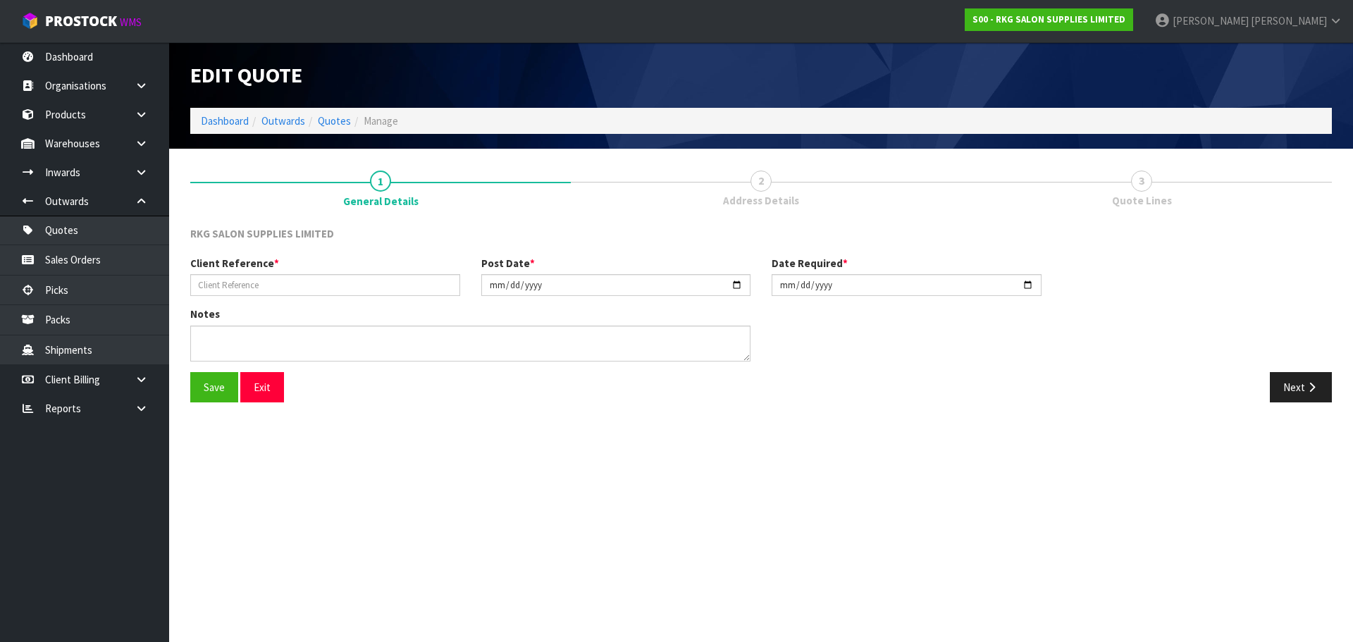
type input "KESS BOTANY 2"
type input "2025-09-25"
type textarea "FOR PICK UP"
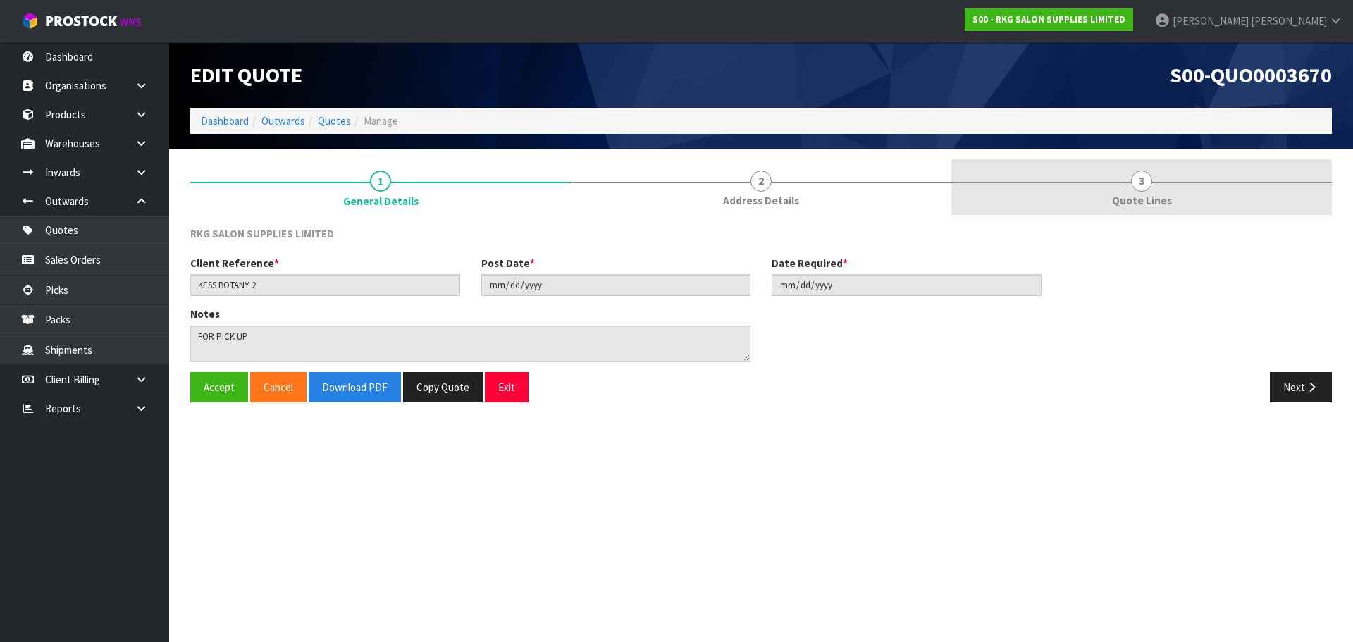
click at [1160, 180] on link "3 Quote Lines" at bounding box center [1141, 187] width 381 height 56
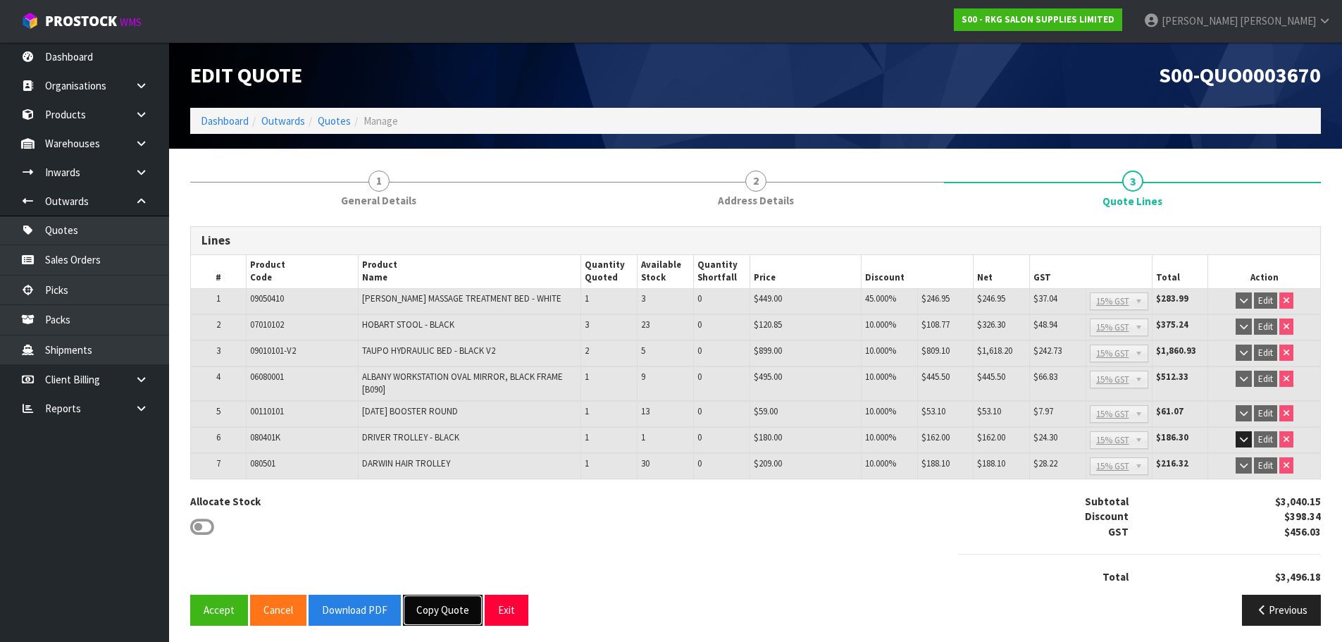
click at [462, 608] on button "Copy Quote" at bounding box center [443, 610] width 80 height 30
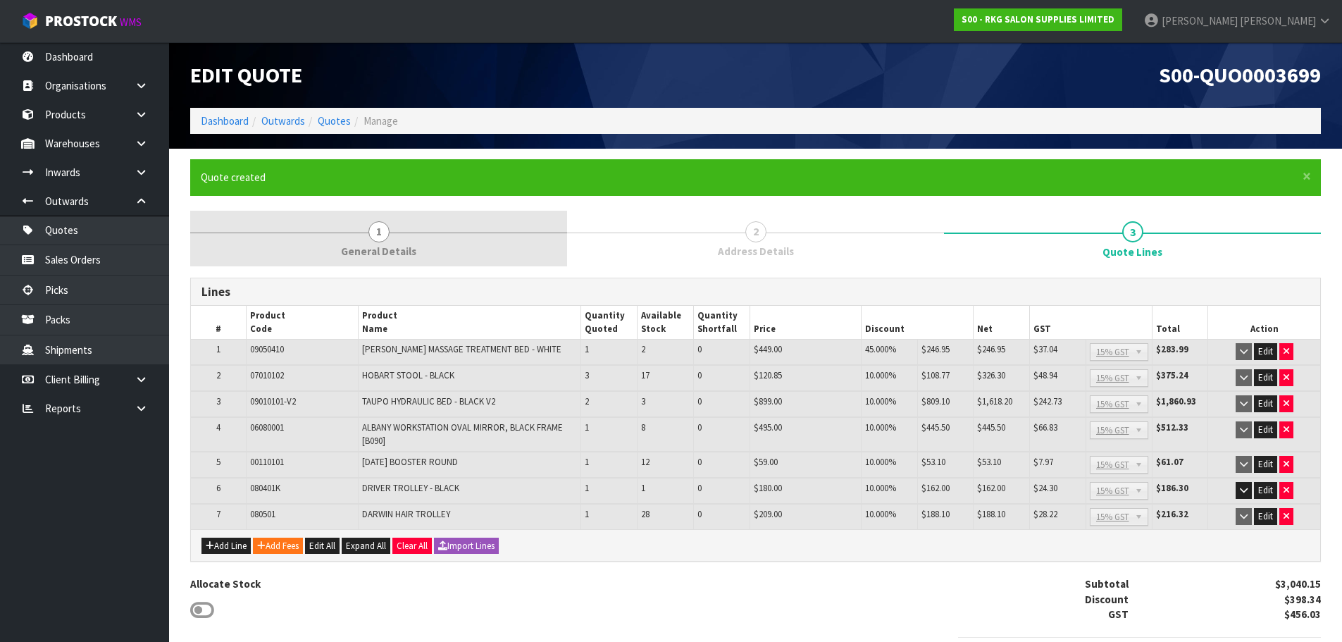
click at [373, 240] on span "1" at bounding box center [379, 231] width 21 height 21
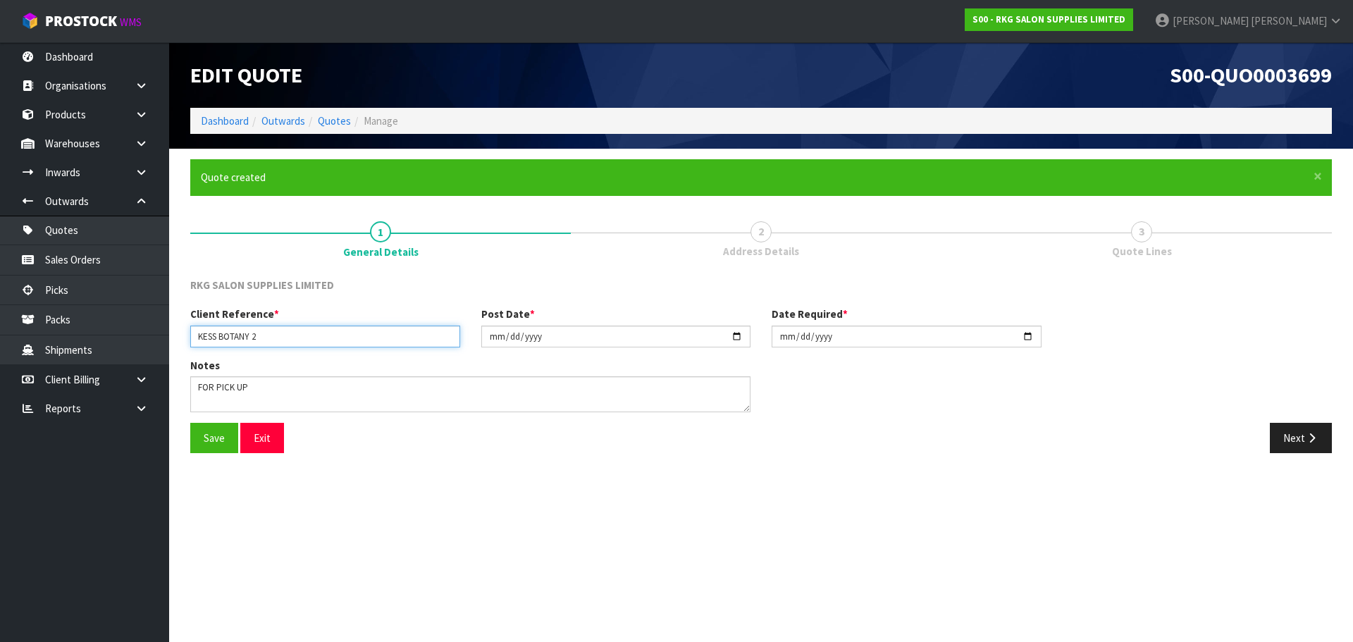
click at [256, 340] on input "KESS BOTANY 2" at bounding box center [325, 337] width 270 height 22
drag, startPoint x: 251, startPoint y: 339, endPoint x: 302, endPoint y: 336, distance: 50.8
click at [302, 336] on input "KESS BOTANY 2" at bounding box center [325, 337] width 270 height 22
type input "KESS BOTANY TROLLEY"
click at [207, 440] on button "Save" at bounding box center [214, 438] width 48 height 30
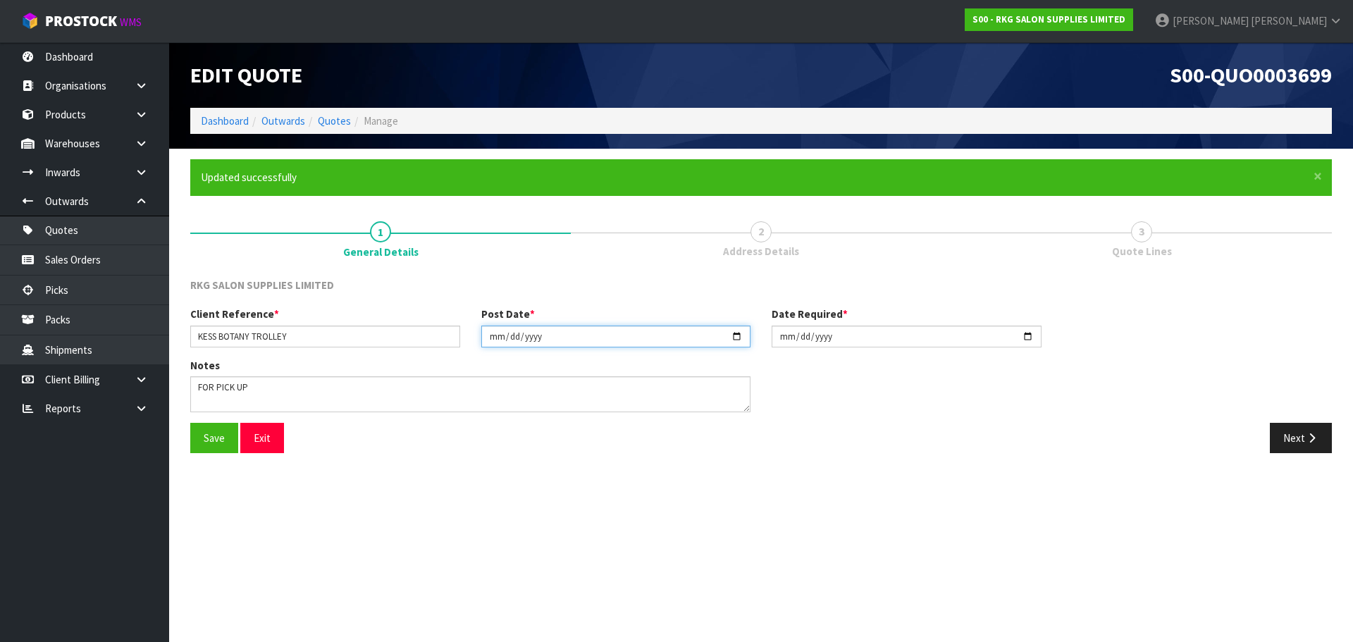
click at [737, 333] on input "2025-09-25" at bounding box center [616, 337] width 270 height 22
type input "2025-10-02"
click at [1027, 336] on input "2025-09-25" at bounding box center [907, 337] width 270 height 22
type input "2025-10-02"
click at [206, 435] on button "Save" at bounding box center [214, 438] width 48 height 30
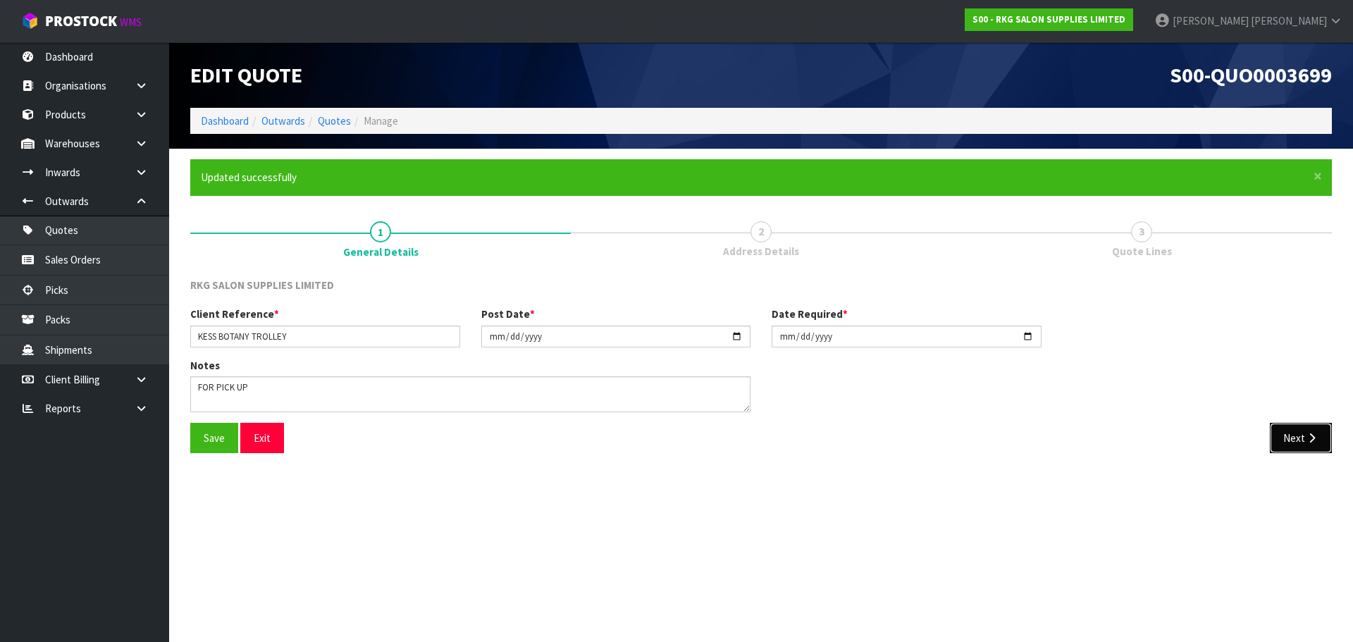
click at [1302, 439] on button "Next" at bounding box center [1301, 438] width 62 height 30
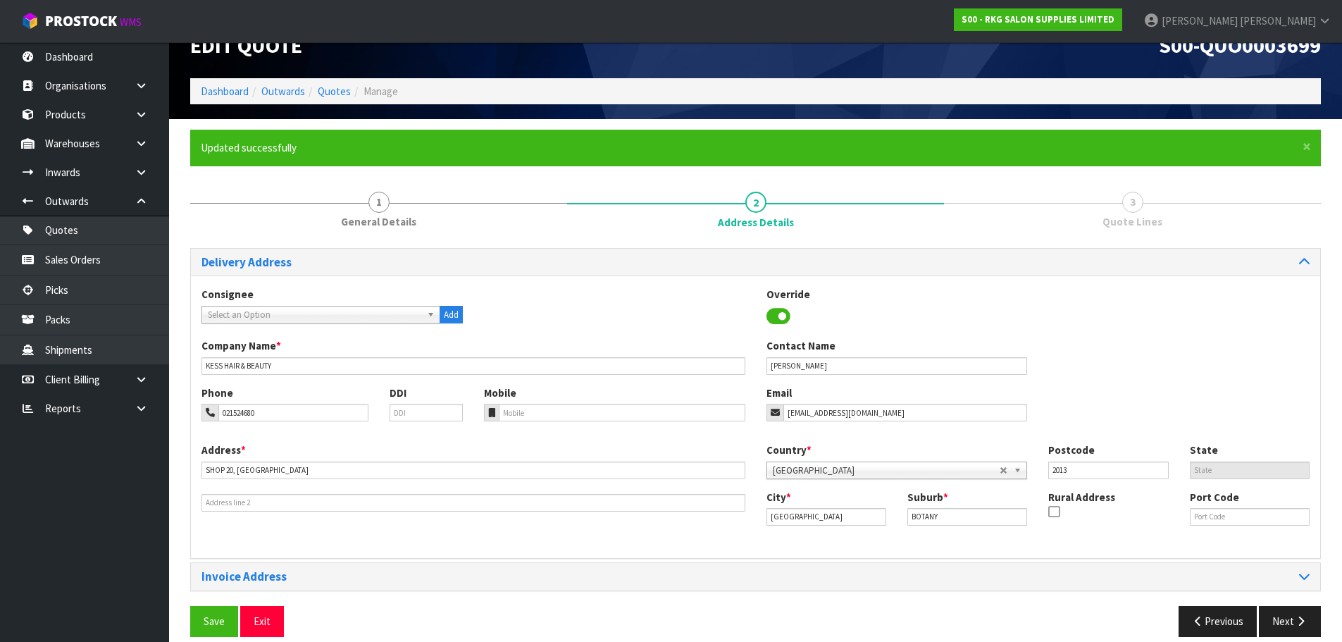
scroll to position [46, 0]
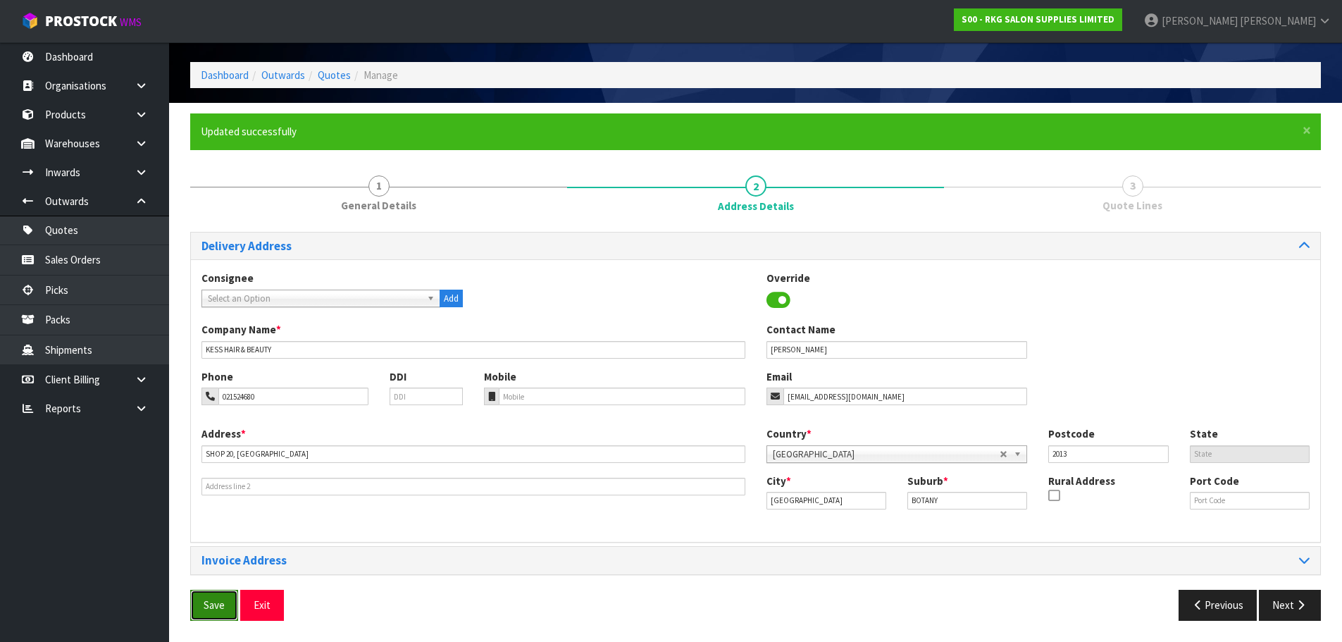
drag, startPoint x: 216, startPoint y: 612, endPoint x: 225, endPoint y: 607, distance: 10.1
click at [216, 612] on button "Save" at bounding box center [214, 605] width 48 height 30
click at [1283, 604] on button "Next" at bounding box center [1290, 605] width 62 height 30
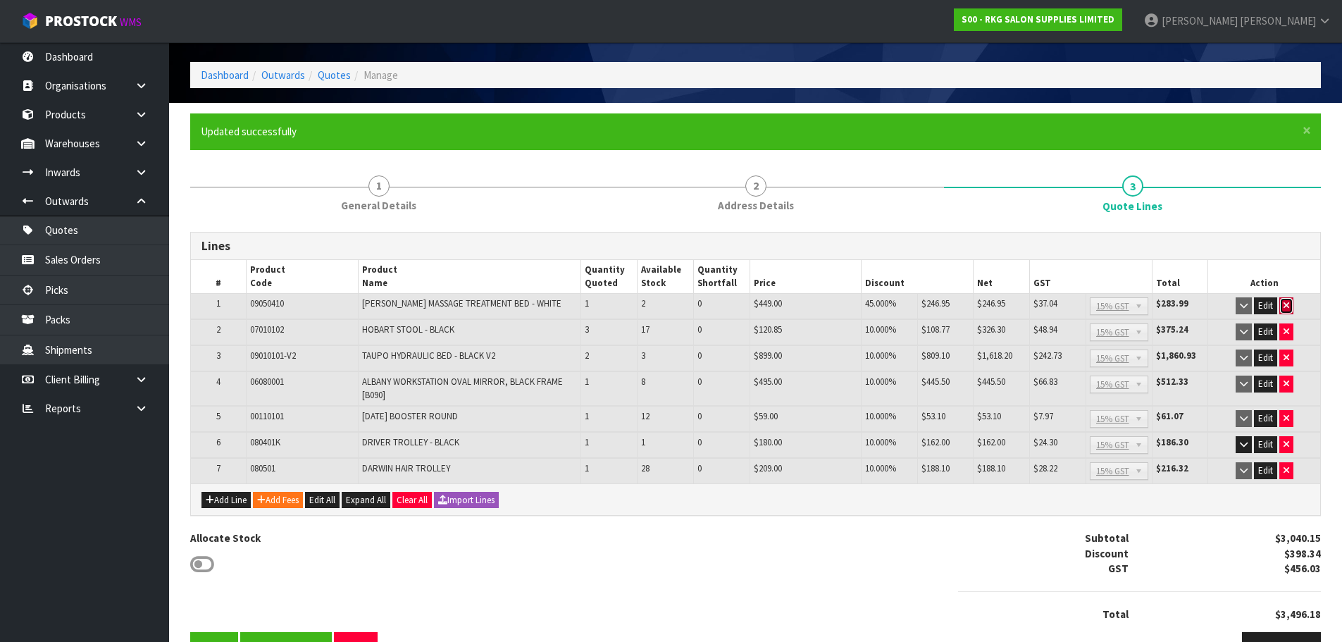
click at [1289, 302] on icon "button" at bounding box center [1287, 305] width 6 height 9
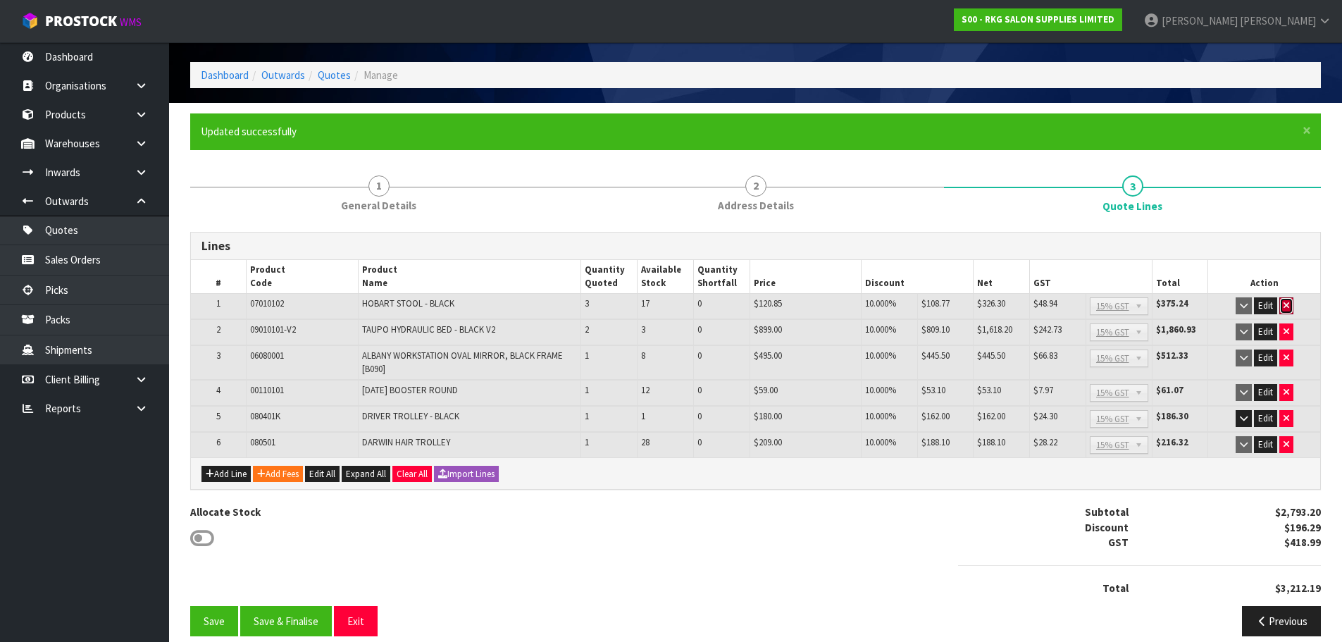
click at [1289, 302] on icon "button" at bounding box center [1287, 305] width 6 height 9
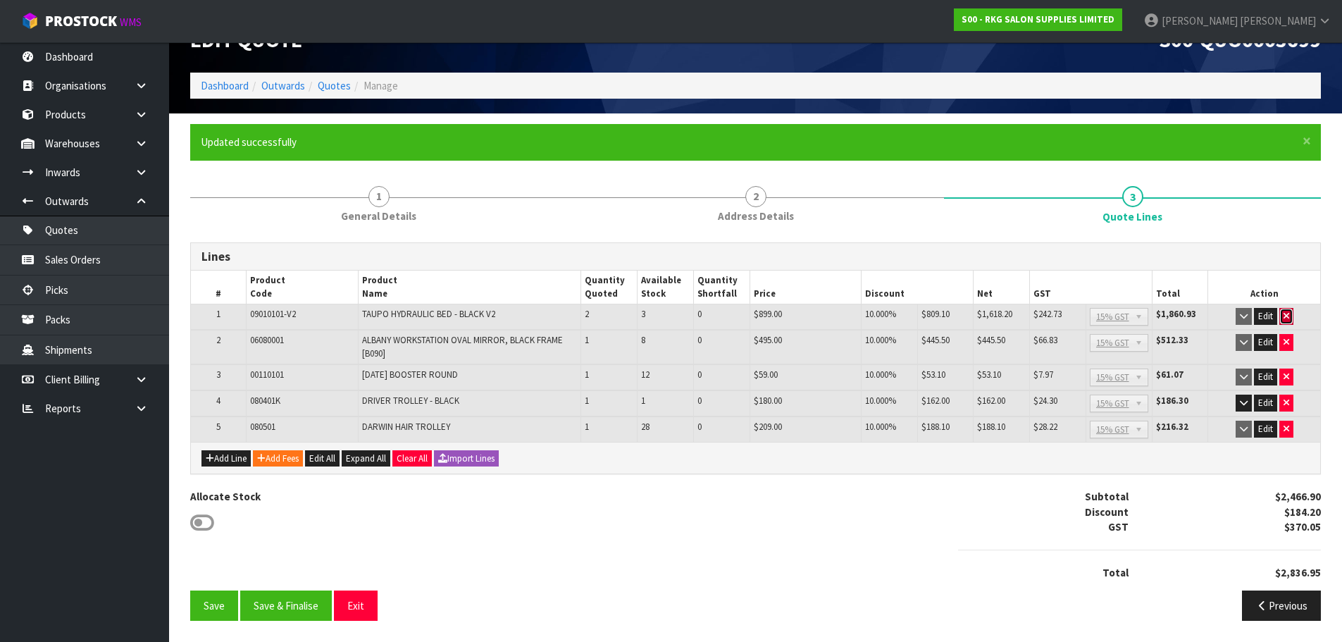
click at [1287, 313] on icon "button" at bounding box center [1287, 315] width 6 height 9
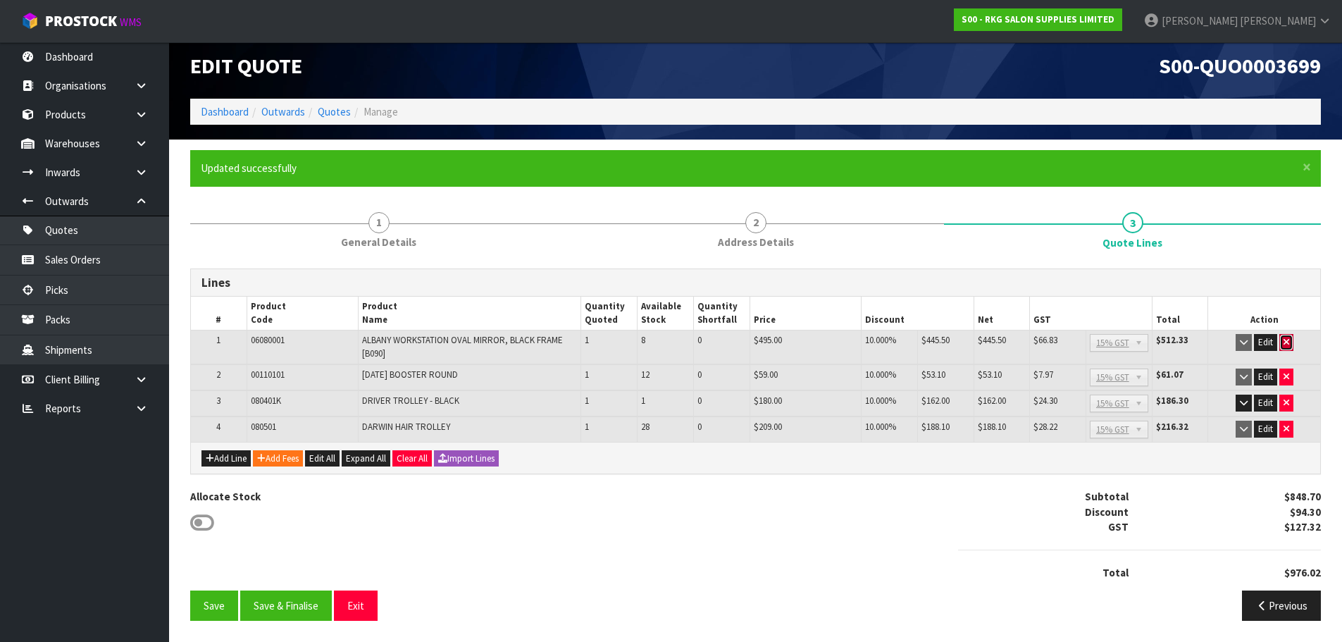
click at [1285, 337] on button "button" at bounding box center [1287, 342] width 14 height 17
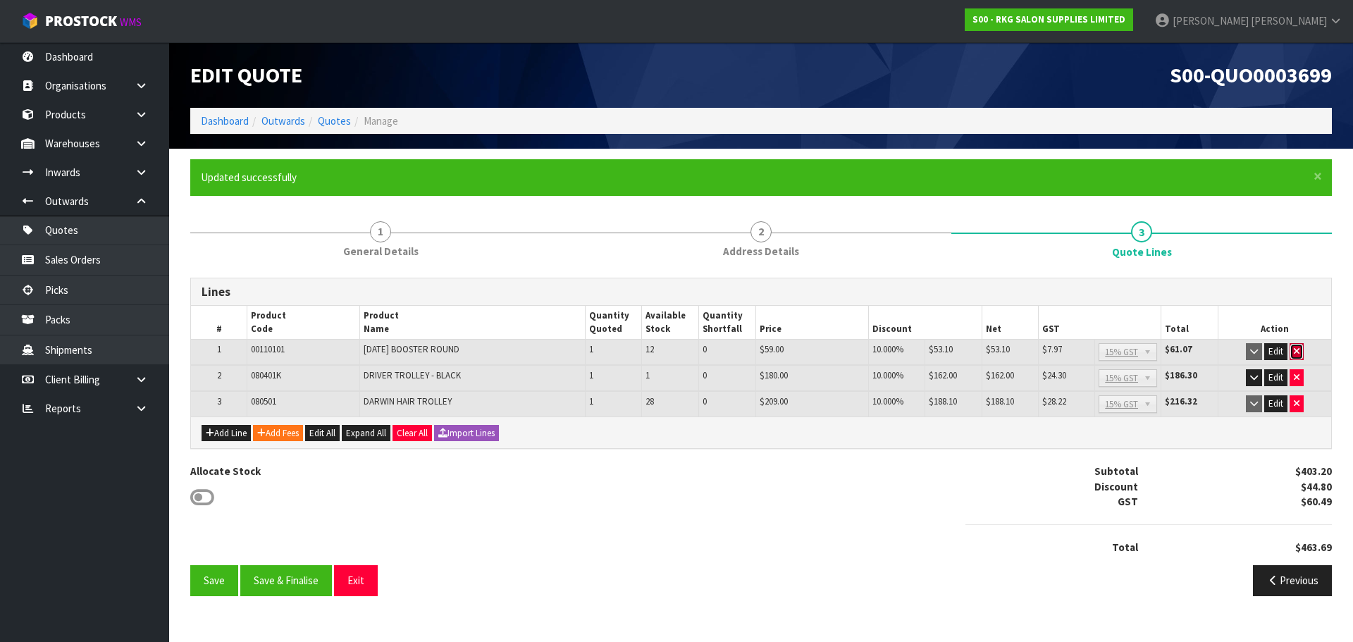
click at [1296, 350] on icon "button" at bounding box center [1297, 351] width 6 height 9
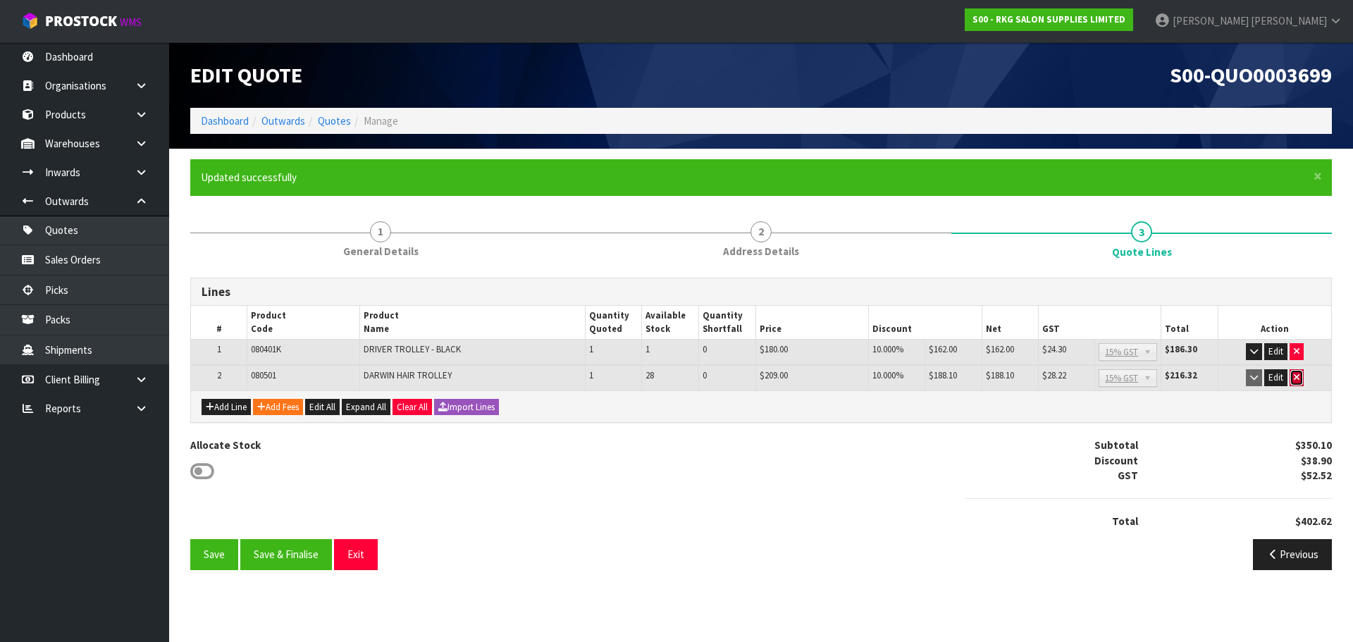
click at [1295, 381] on icon "button" at bounding box center [1297, 377] width 6 height 9
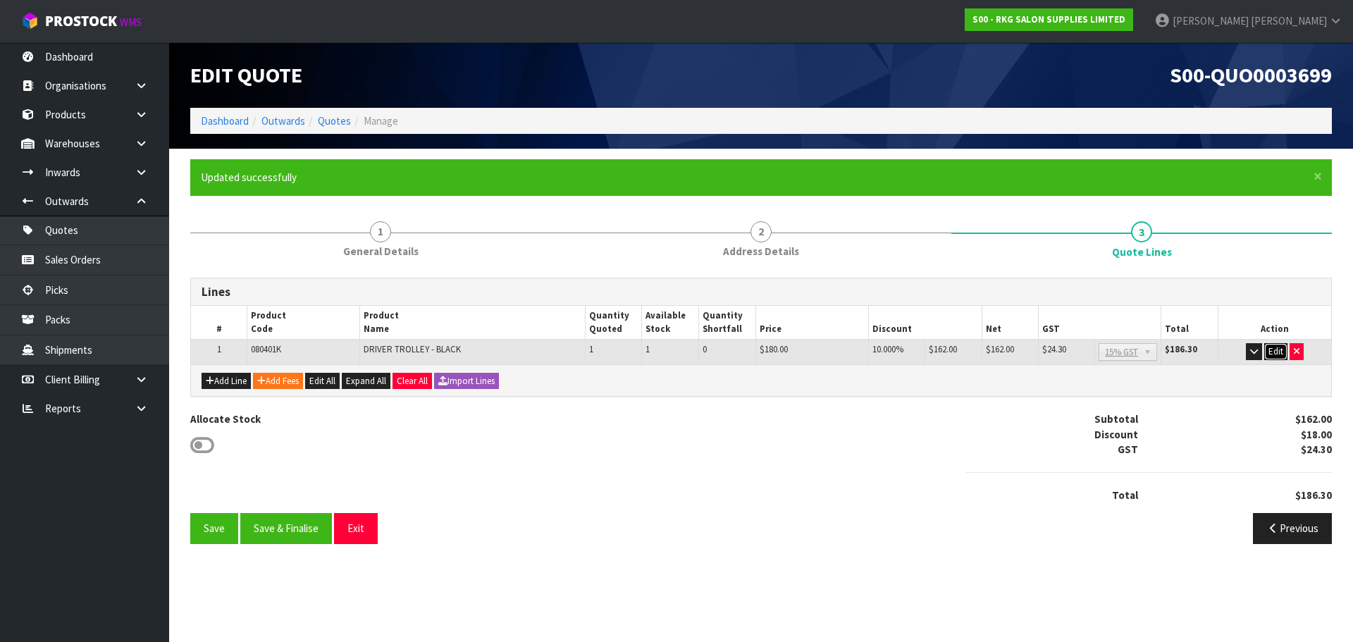
click at [1275, 350] on button "Edit" at bounding box center [1275, 351] width 23 height 17
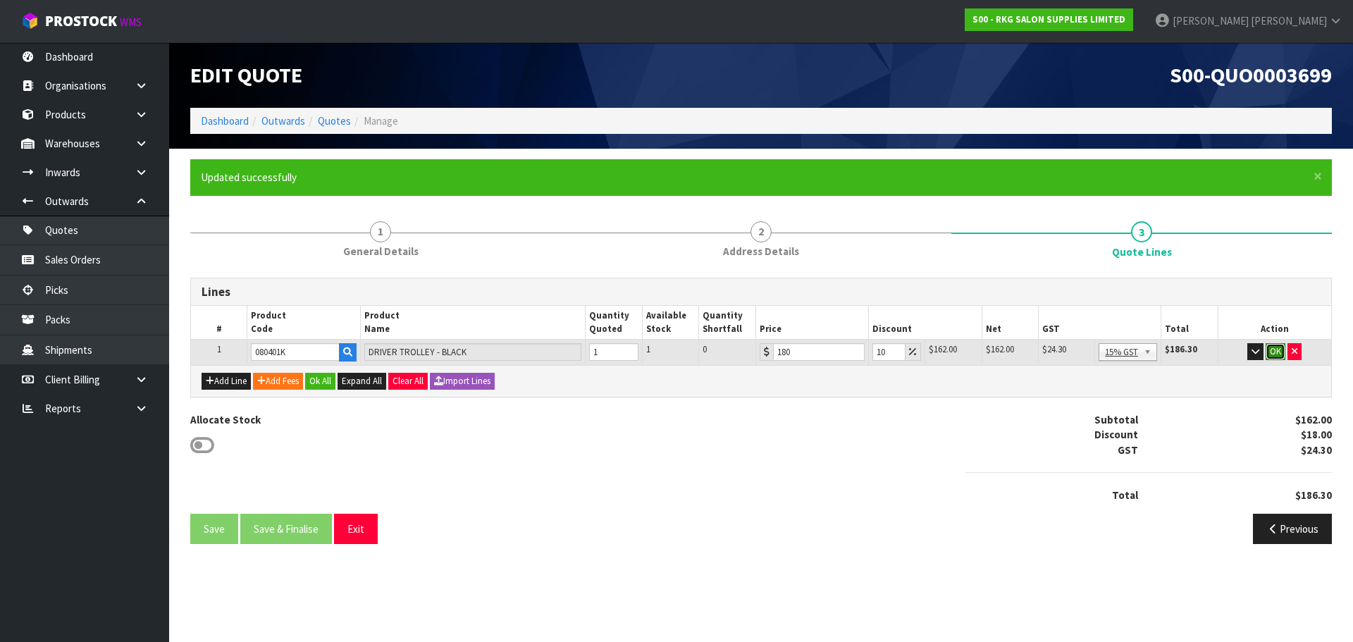
click at [1276, 353] on button "OK" at bounding box center [1276, 351] width 20 height 17
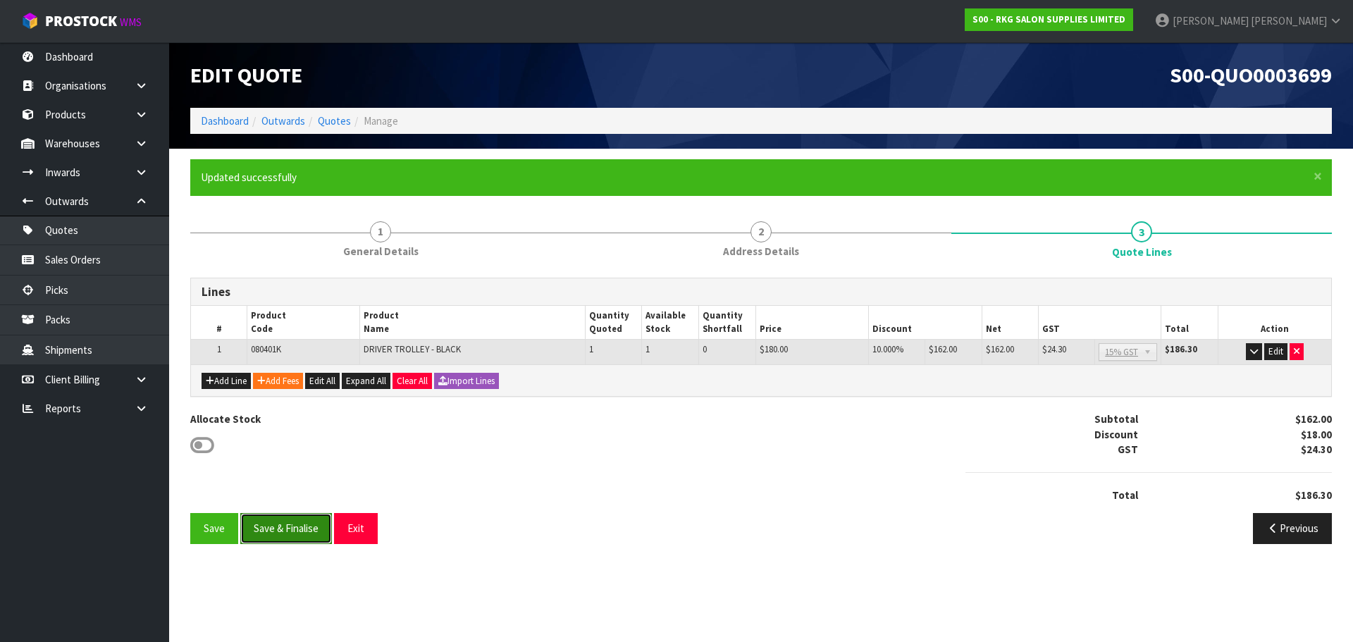
click at [286, 528] on button "Save & Finalise" at bounding box center [286, 528] width 92 height 30
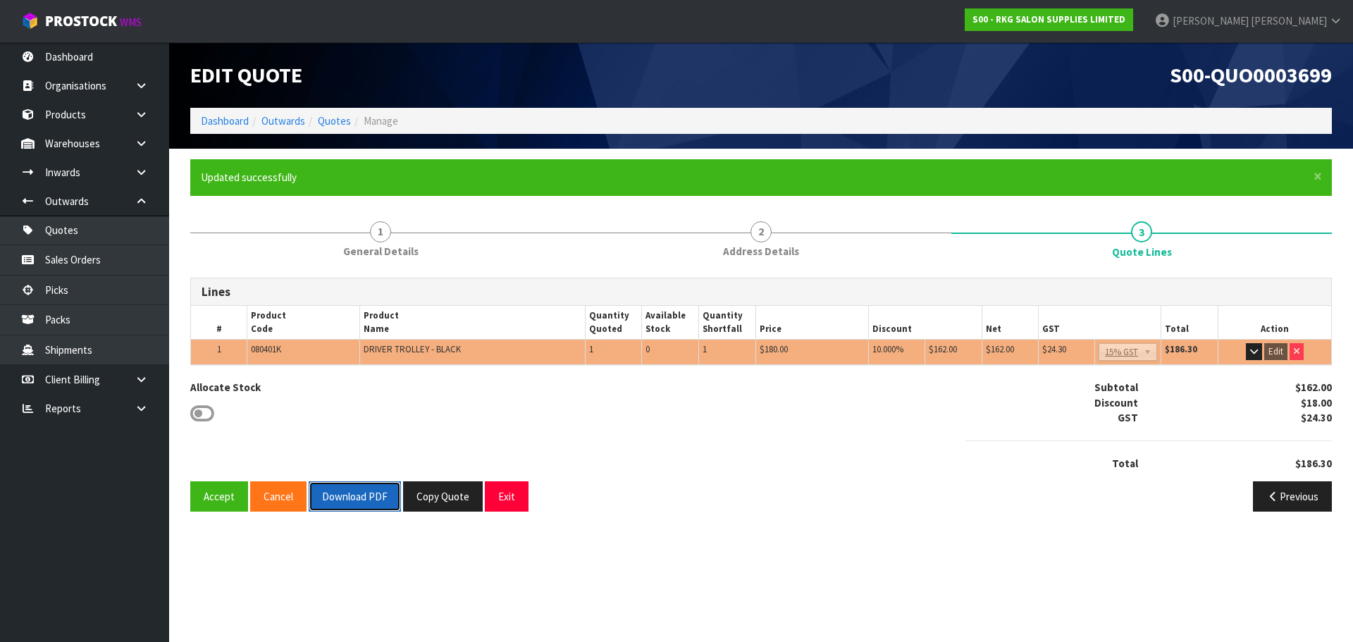
click at [359, 504] on button "Download PDF" at bounding box center [355, 496] width 92 height 30
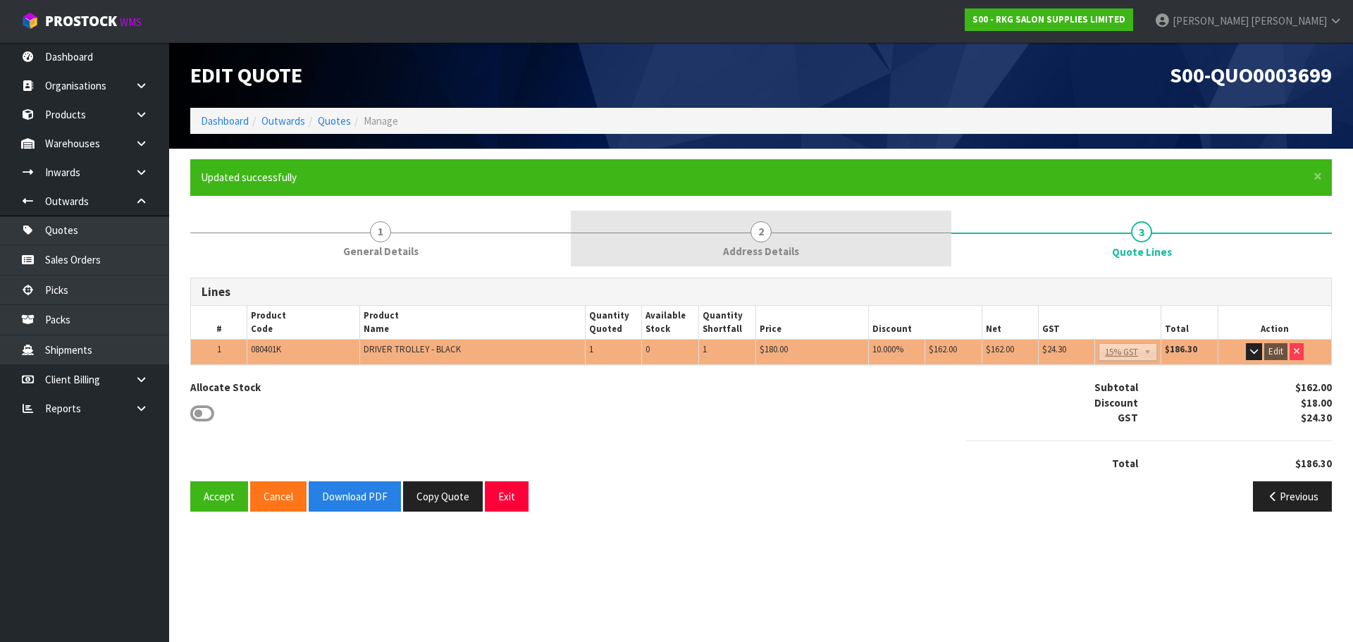
click at [765, 231] on span "2" at bounding box center [760, 231] width 21 height 21
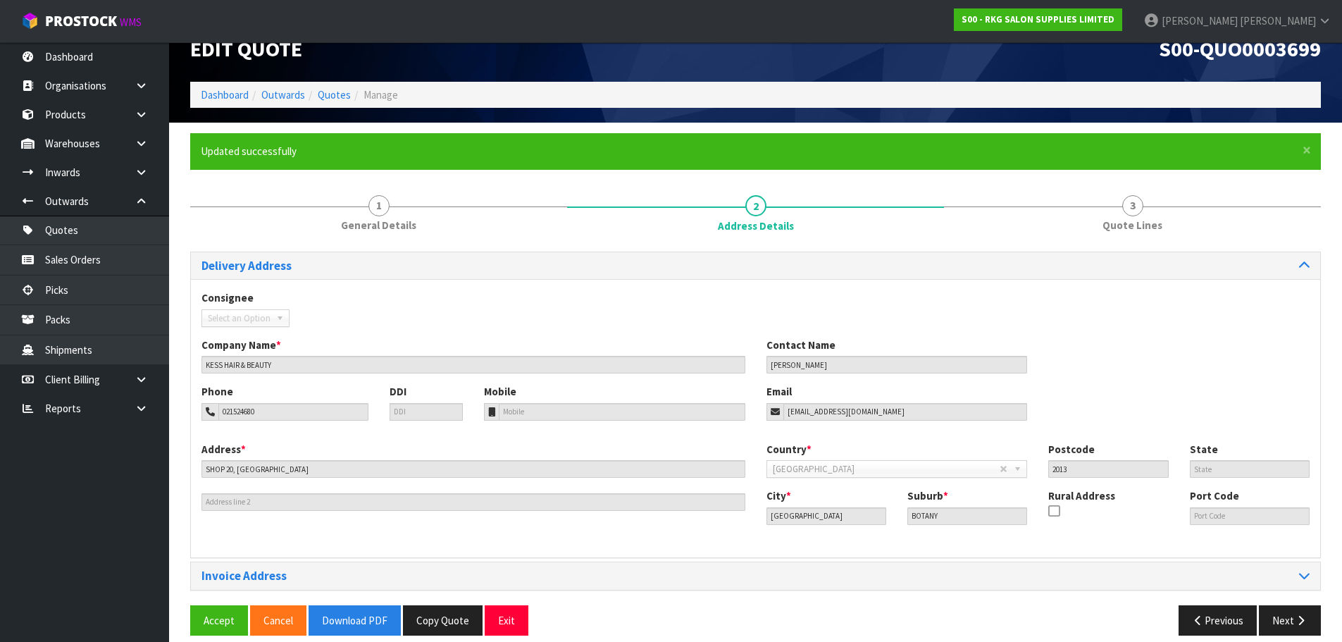
scroll to position [41, 0]
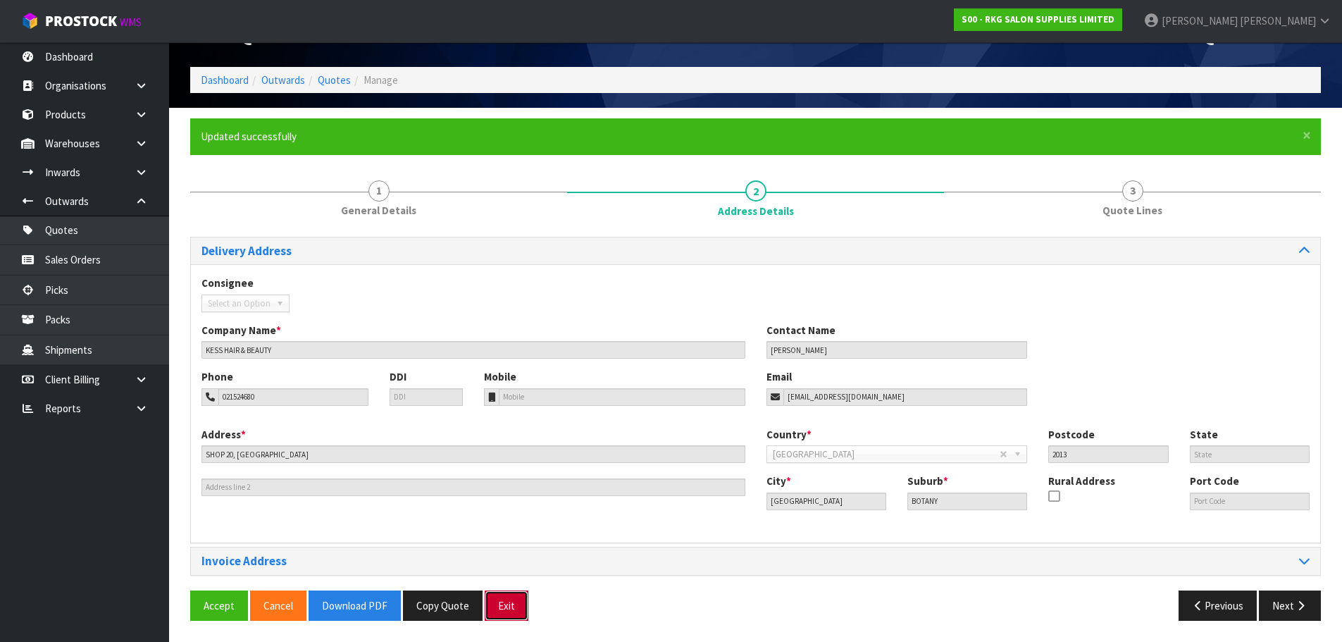
click at [507, 607] on button "Exit" at bounding box center [507, 605] width 44 height 30
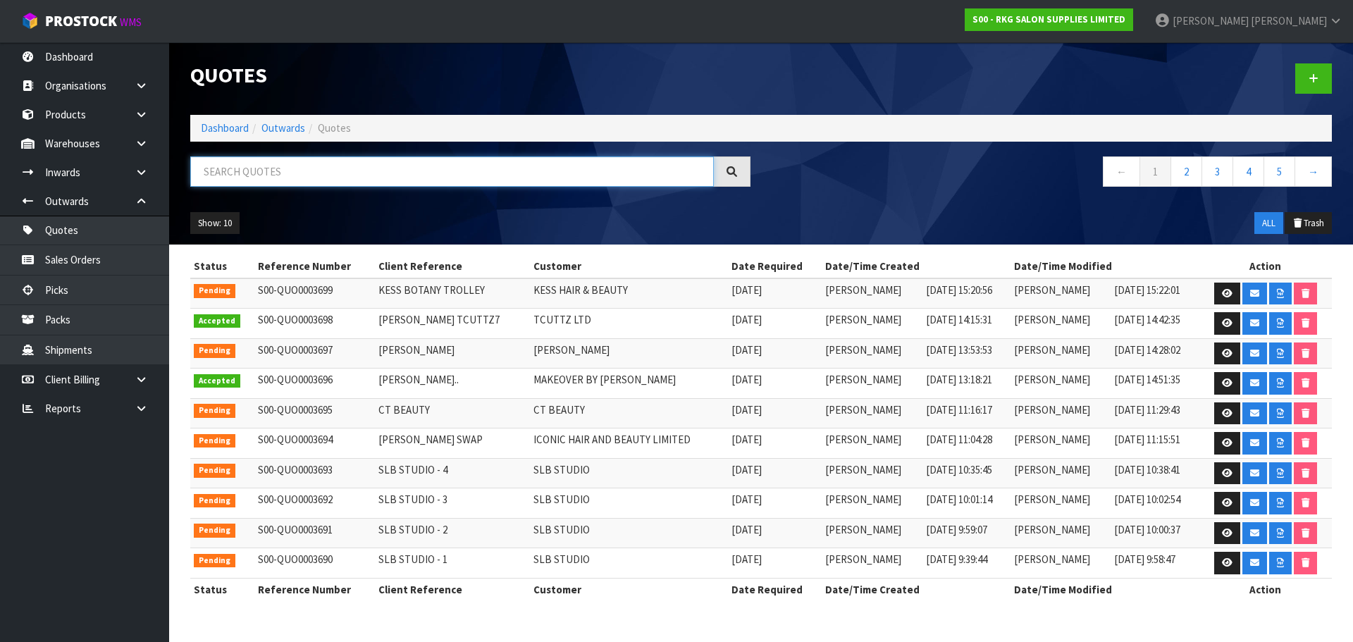
click at [264, 175] on input "text" at bounding box center [452, 171] width 524 height 30
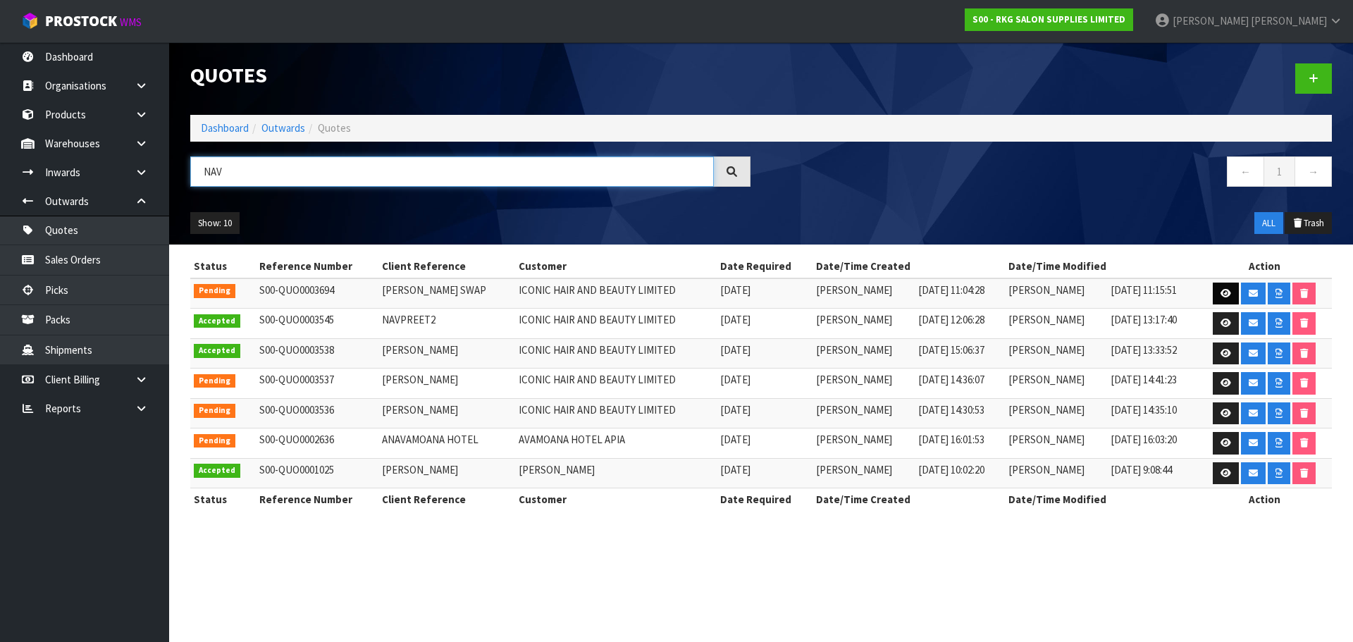
type input "NAV"
click at [1226, 289] on icon at bounding box center [1225, 293] width 11 height 9
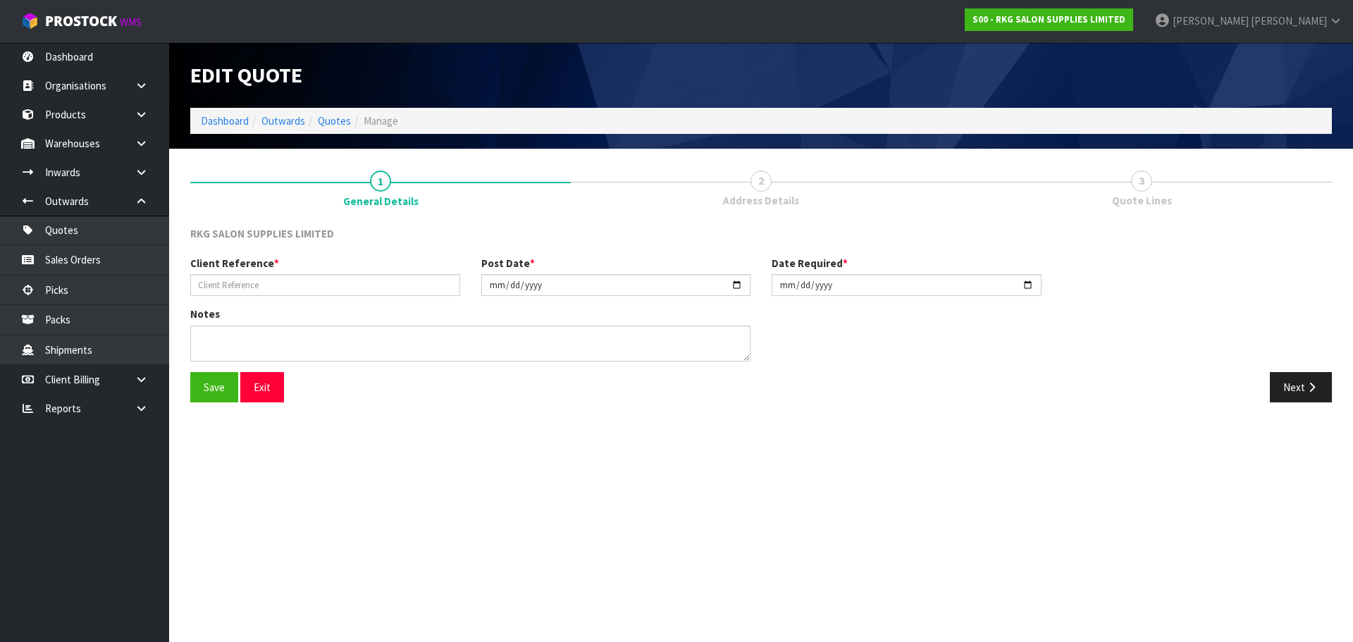
type input "NAVPREET SWAP"
type input "2025-10-02"
type textarea "SWAP FOR 3 BATLOW CHAIRS AMOUNT $1506.37 BALANCE TO PAY 491.07 FOR NEW CHAIRS I…"
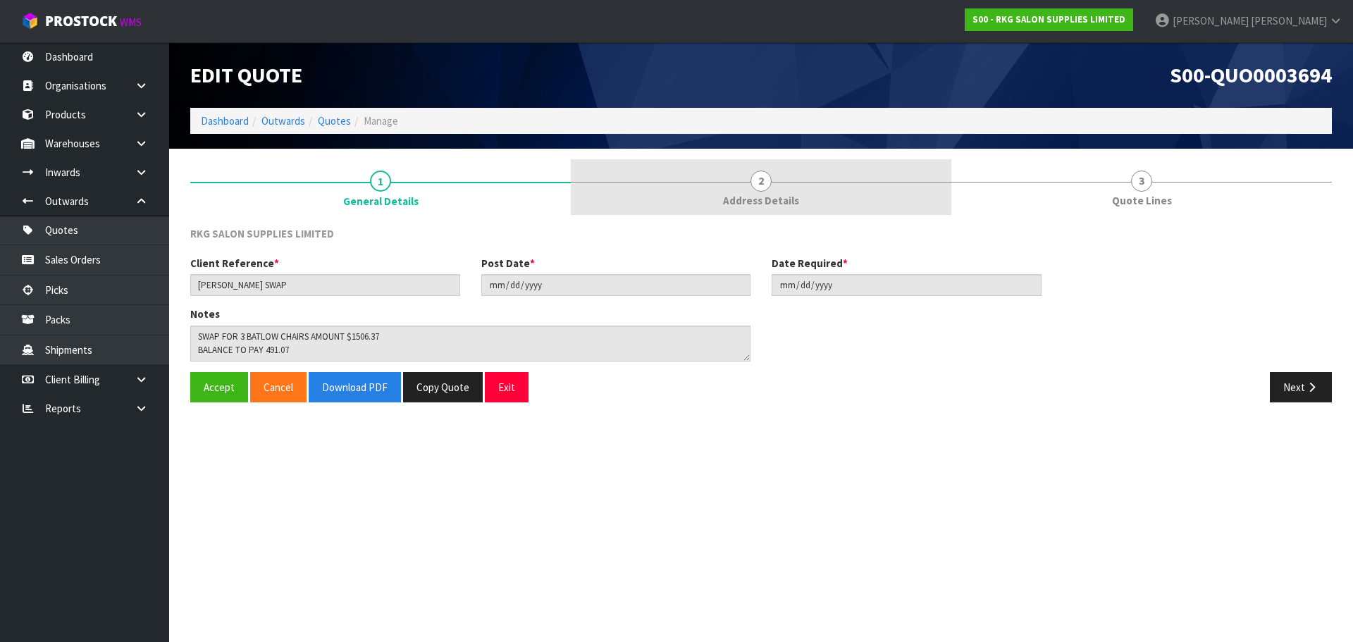
click at [767, 178] on span "2" at bounding box center [760, 181] width 21 height 21
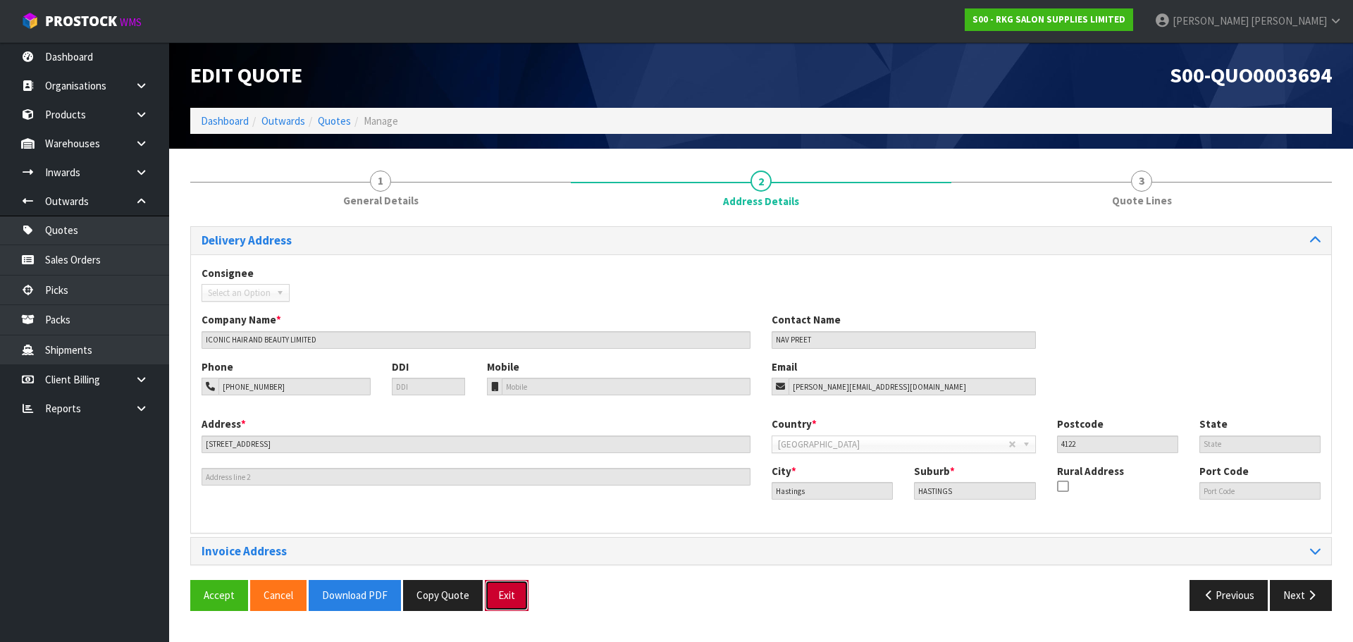
click at [507, 592] on button "Exit" at bounding box center [507, 595] width 44 height 30
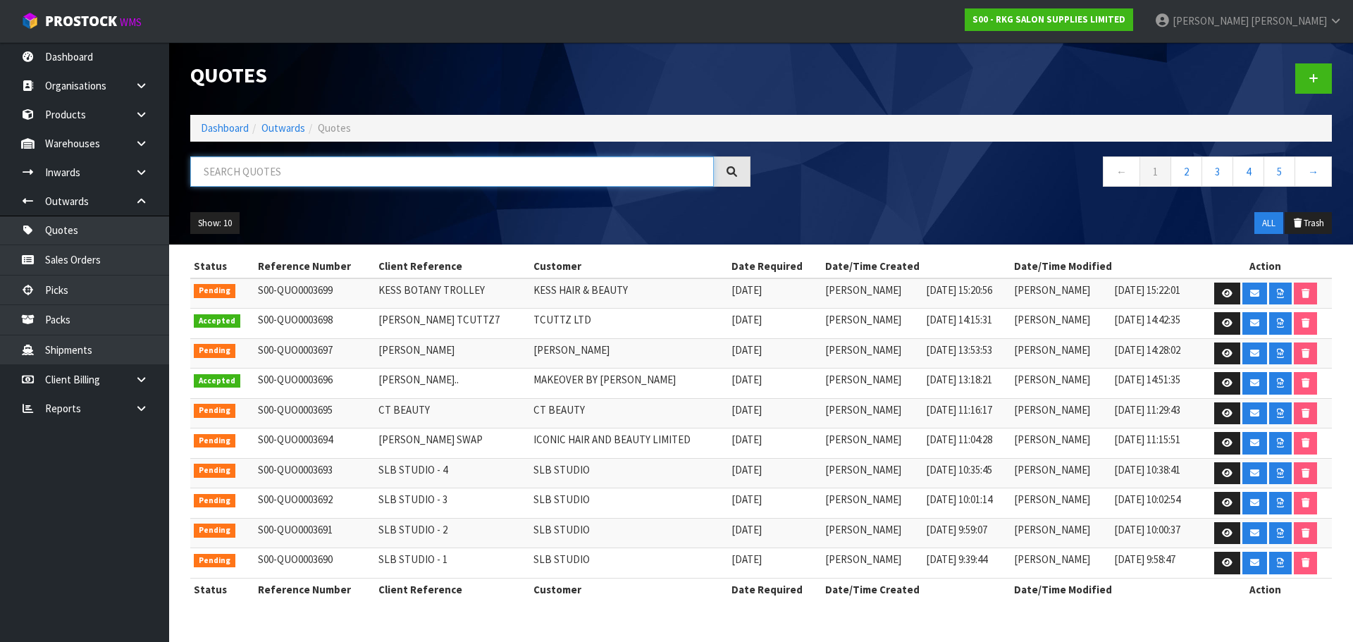
click at [265, 168] on input "text" at bounding box center [452, 171] width 524 height 30
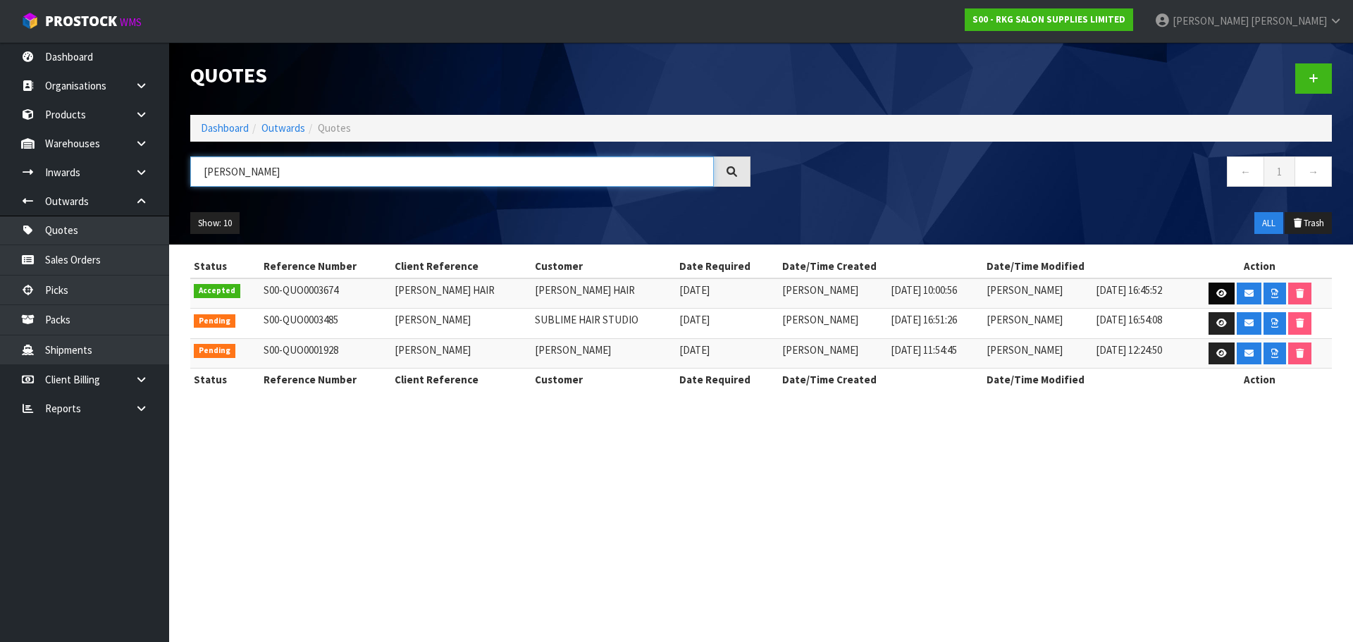
type input "[PERSON_NAME]"
click at [1219, 290] on icon at bounding box center [1221, 293] width 11 height 9
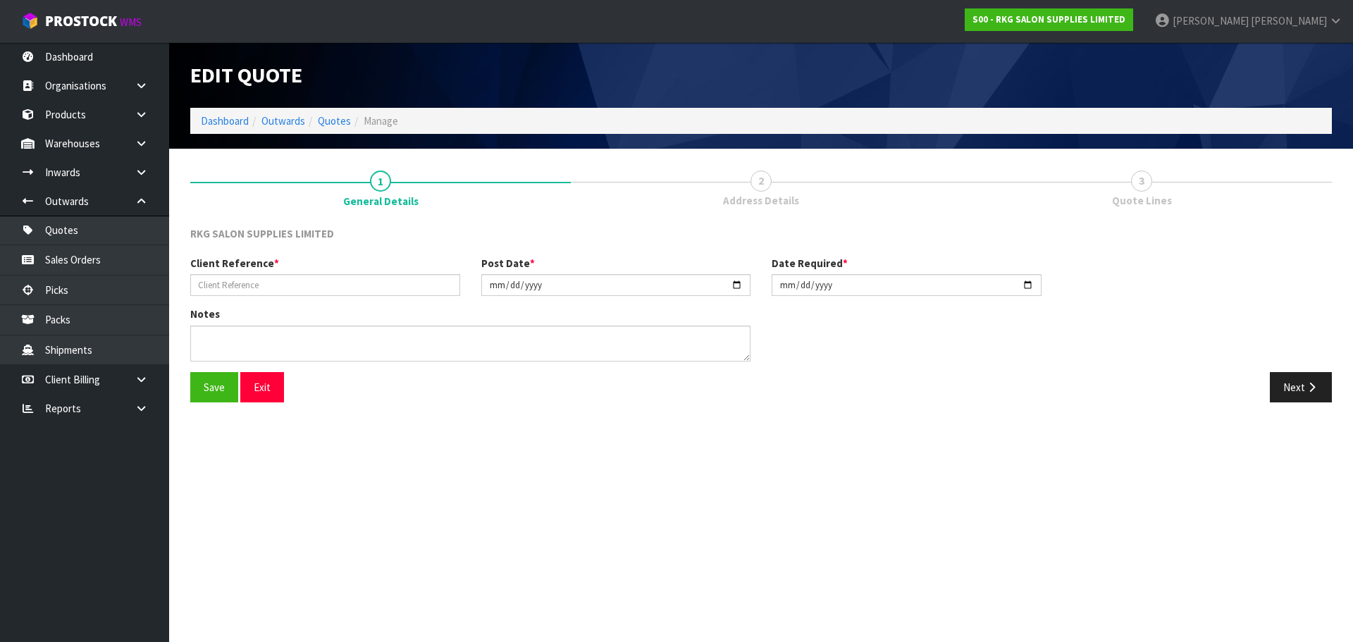
type input "[PERSON_NAME] HAIR"
type input "2025-09-29"
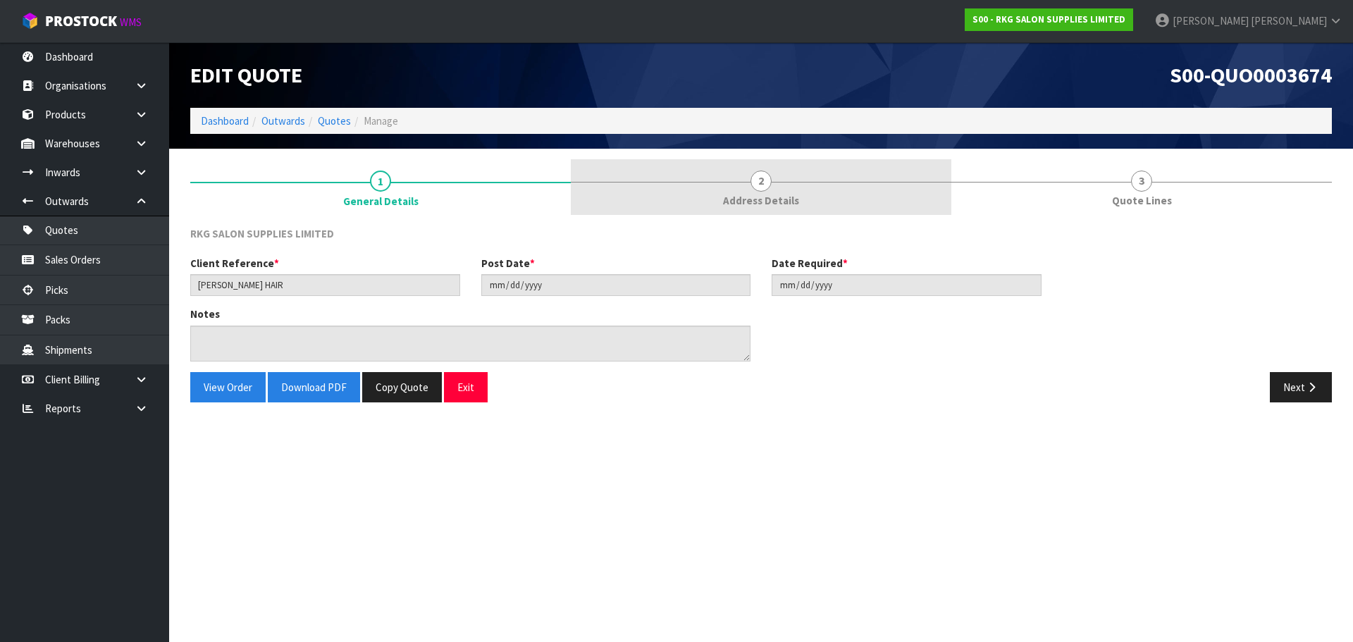
click at [762, 182] on span "2" at bounding box center [760, 181] width 21 height 21
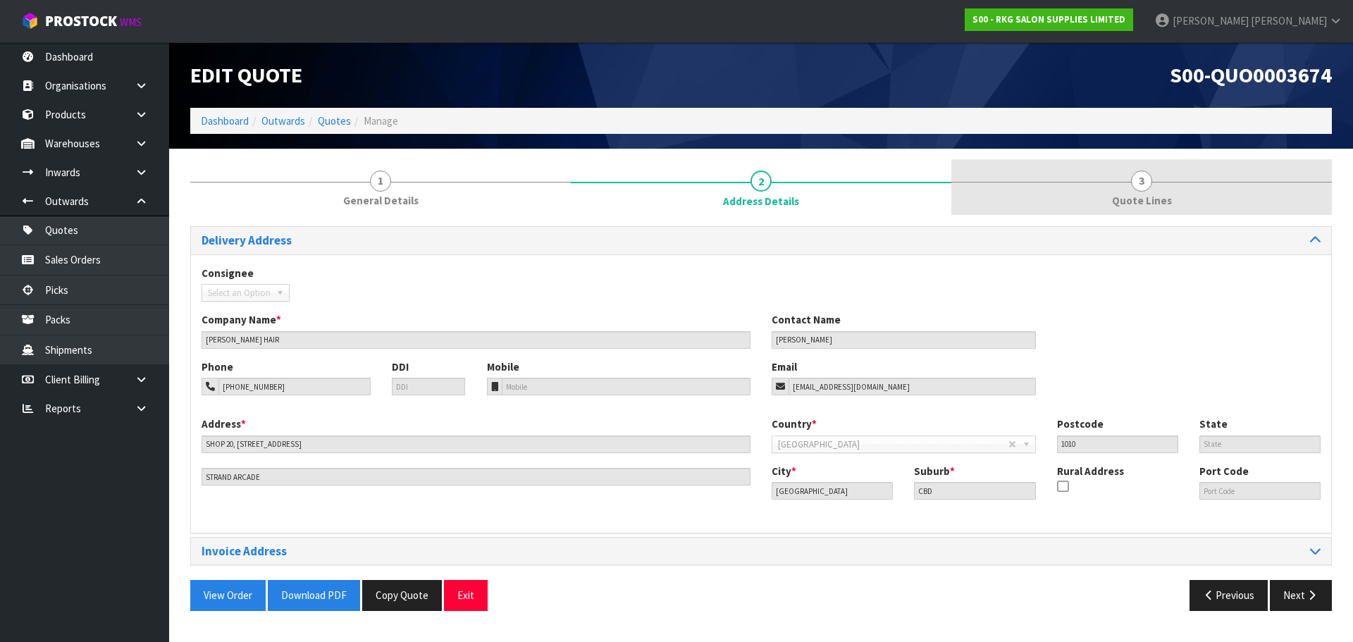
click at [1139, 185] on span "3" at bounding box center [1141, 181] width 21 height 21
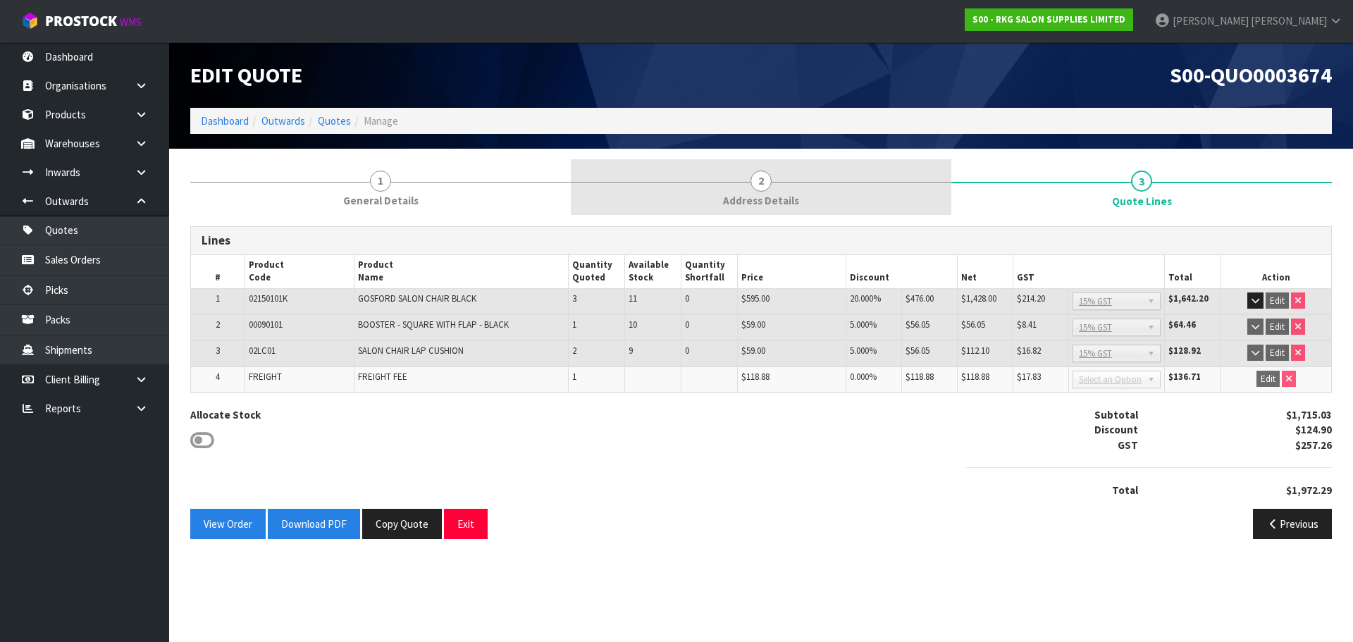
click at [764, 185] on span "2" at bounding box center [760, 181] width 21 height 21
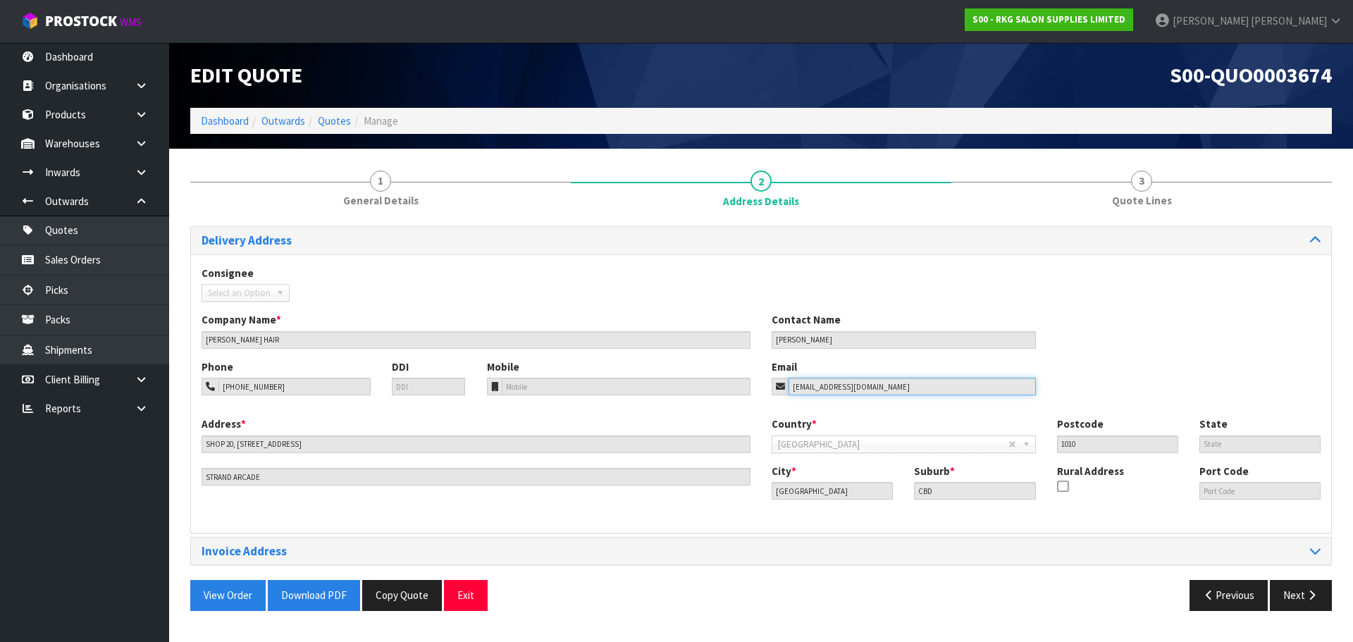
drag, startPoint x: 898, startPoint y: 390, endPoint x: 769, endPoint y: 390, distance: 129.7
click at [769, 390] on div "Email paulahair02@gmail.com" at bounding box center [903, 377] width 285 height 36
click at [469, 600] on button "Exit" at bounding box center [466, 595] width 44 height 30
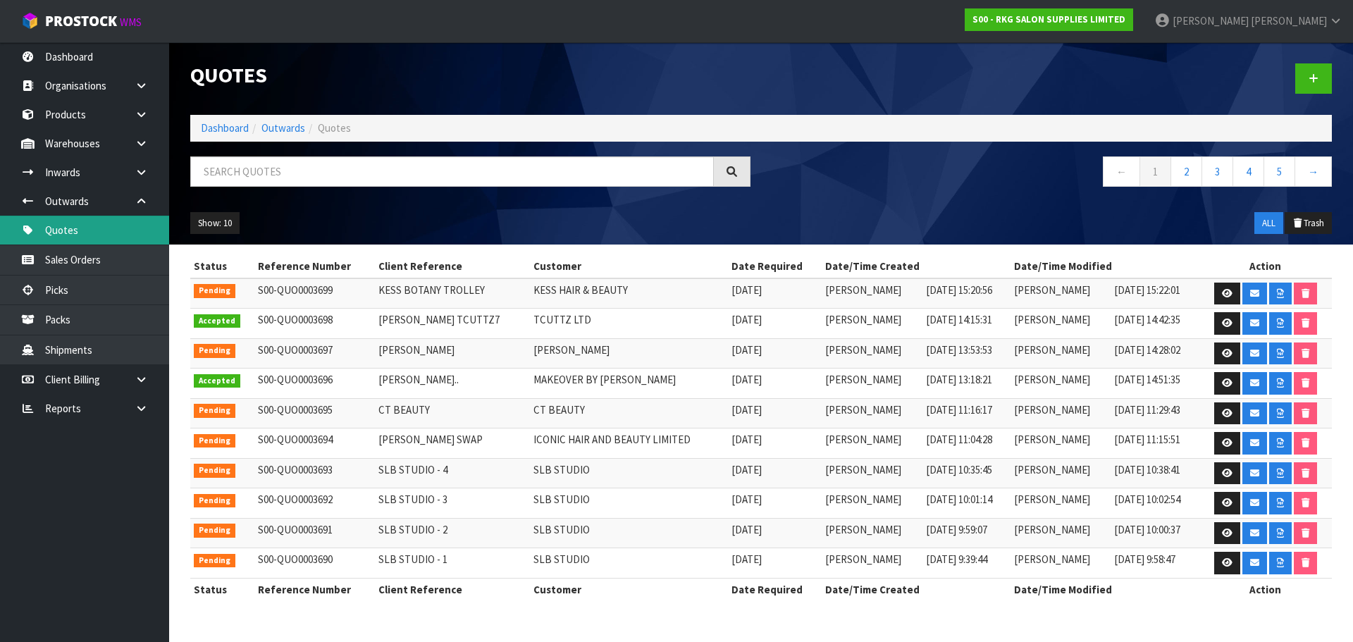
click at [61, 238] on link "Quotes" at bounding box center [84, 230] width 169 height 29
click at [1222, 443] on icon at bounding box center [1227, 442] width 11 height 9
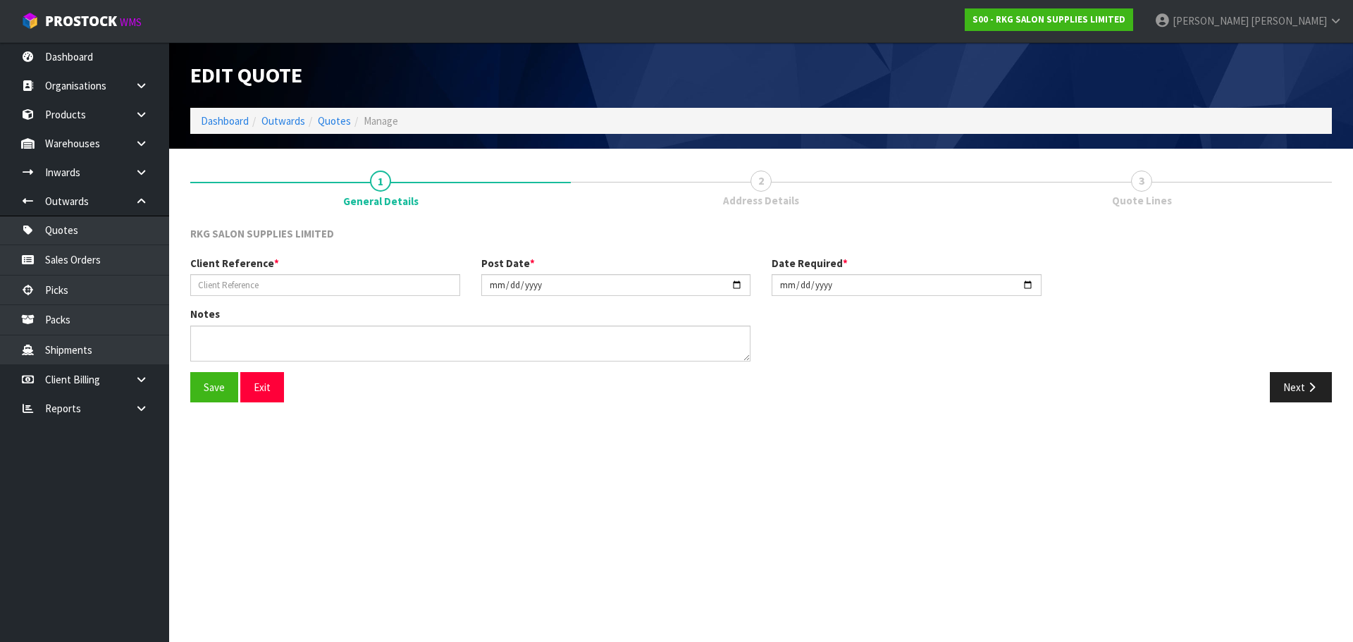
type input "NAVPREET SWAP"
type input "2025-10-02"
type textarea "SWAP FOR 3 BATLOW CHAIRS AMOUNT $1506.37 BALANCE TO PAY 491.07 FOR NEW CHAIRS I…"
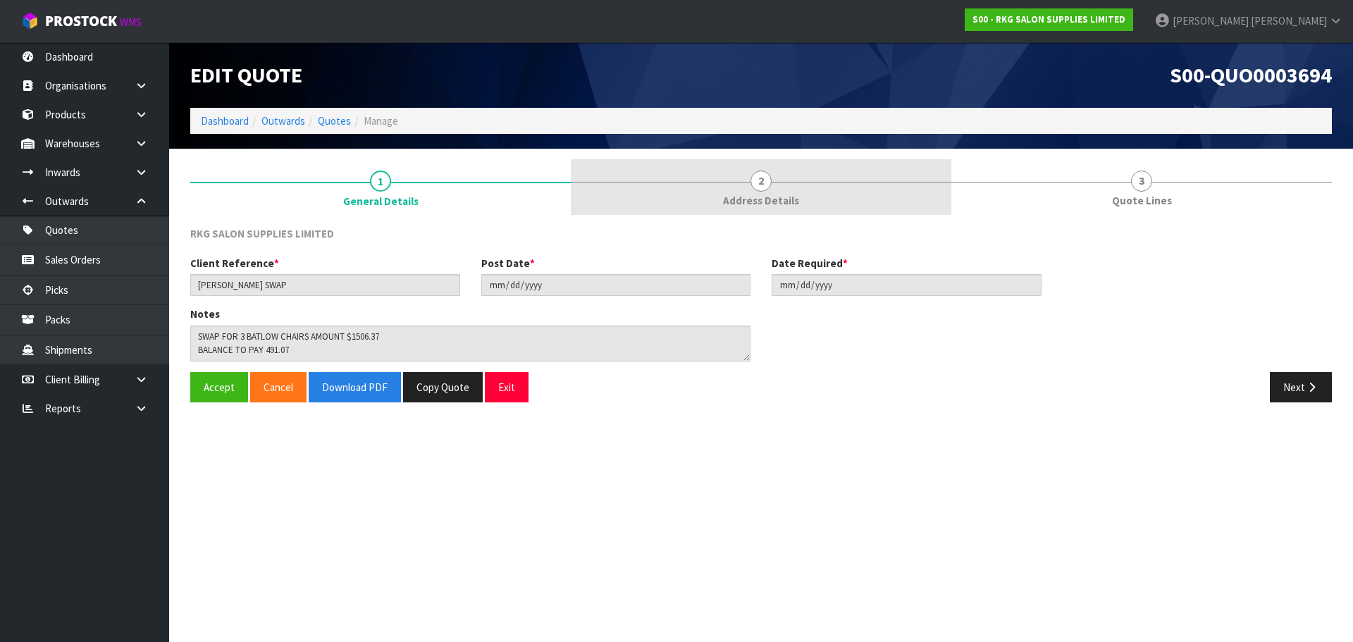
click at [757, 182] on span "2" at bounding box center [760, 181] width 21 height 21
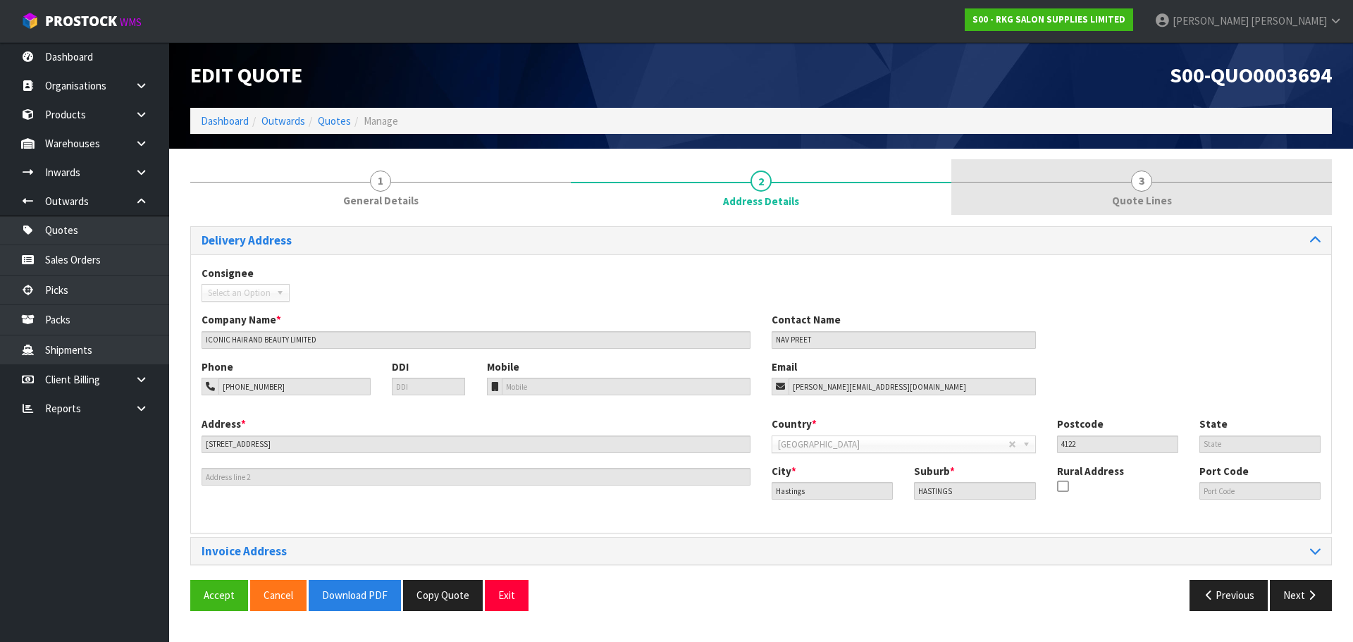
click at [1139, 183] on span "3" at bounding box center [1141, 181] width 21 height 21
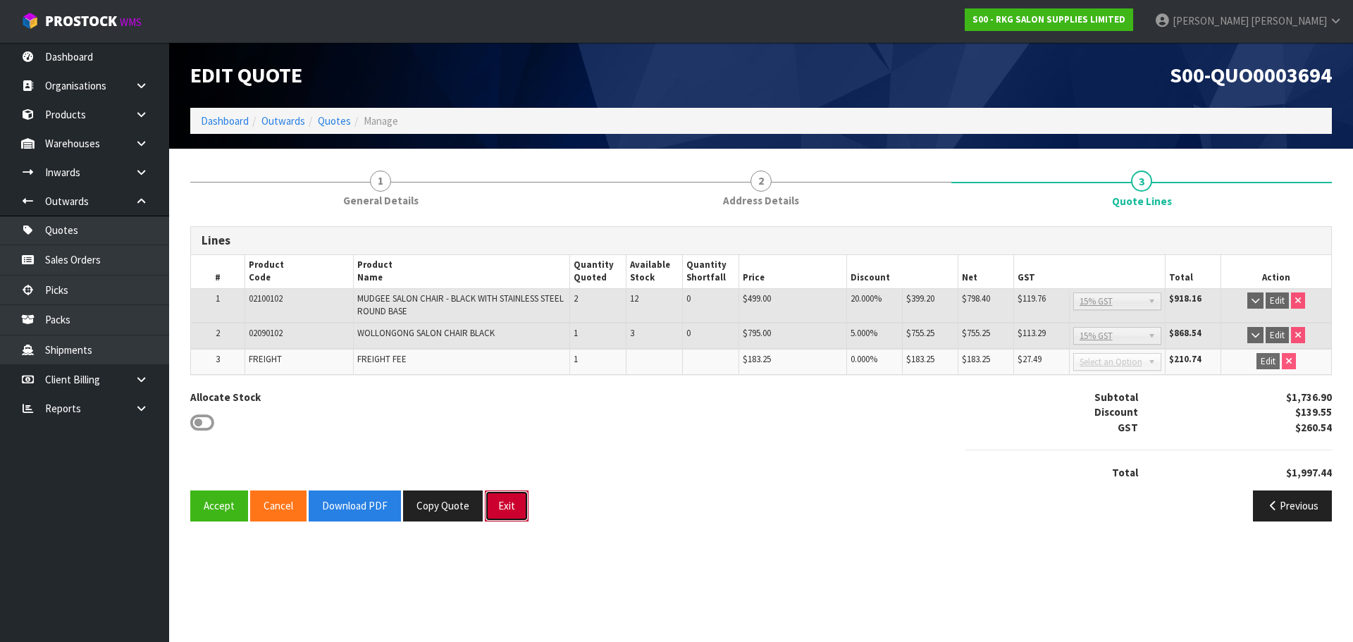
click at [503, 511] on button "Exit" at bounding box center [507, 505] width 44 height 30
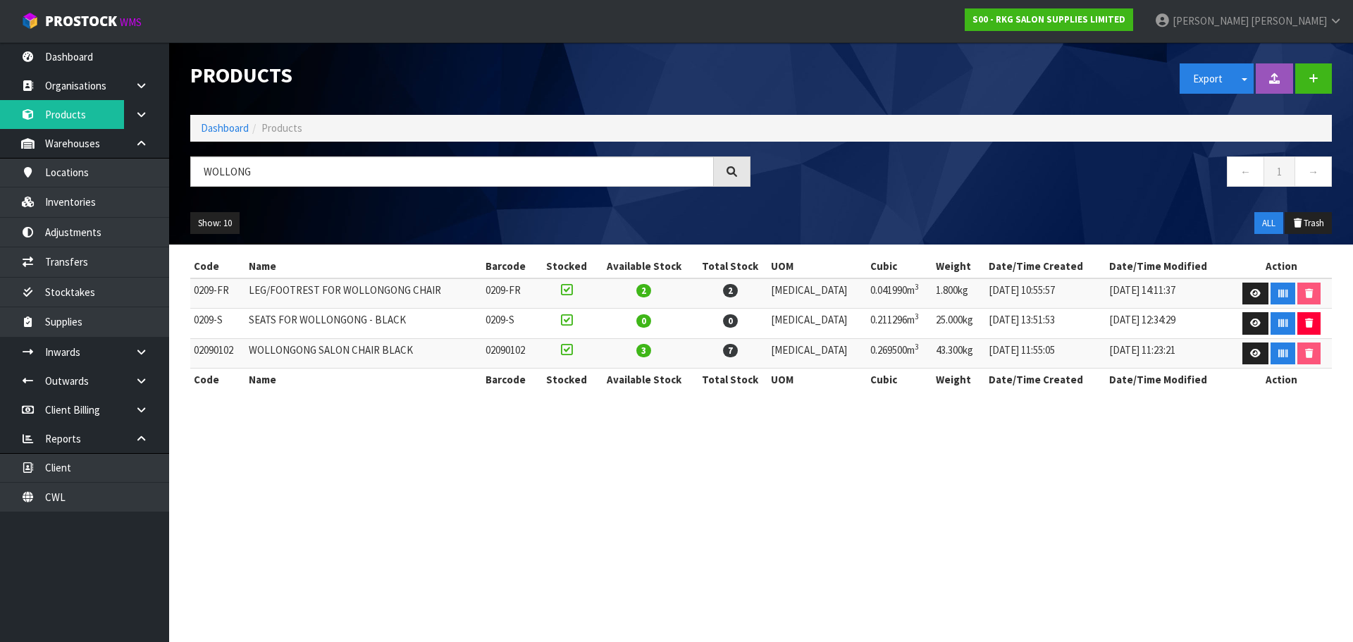
drag, startPoint x: 265, startPoint y: 172, endPoint x: 196, endPoint y: 176, distance: 69.2
click at [196, 176] on input "WOLLONG" at bounding box center [452, 171] width 524 height 30
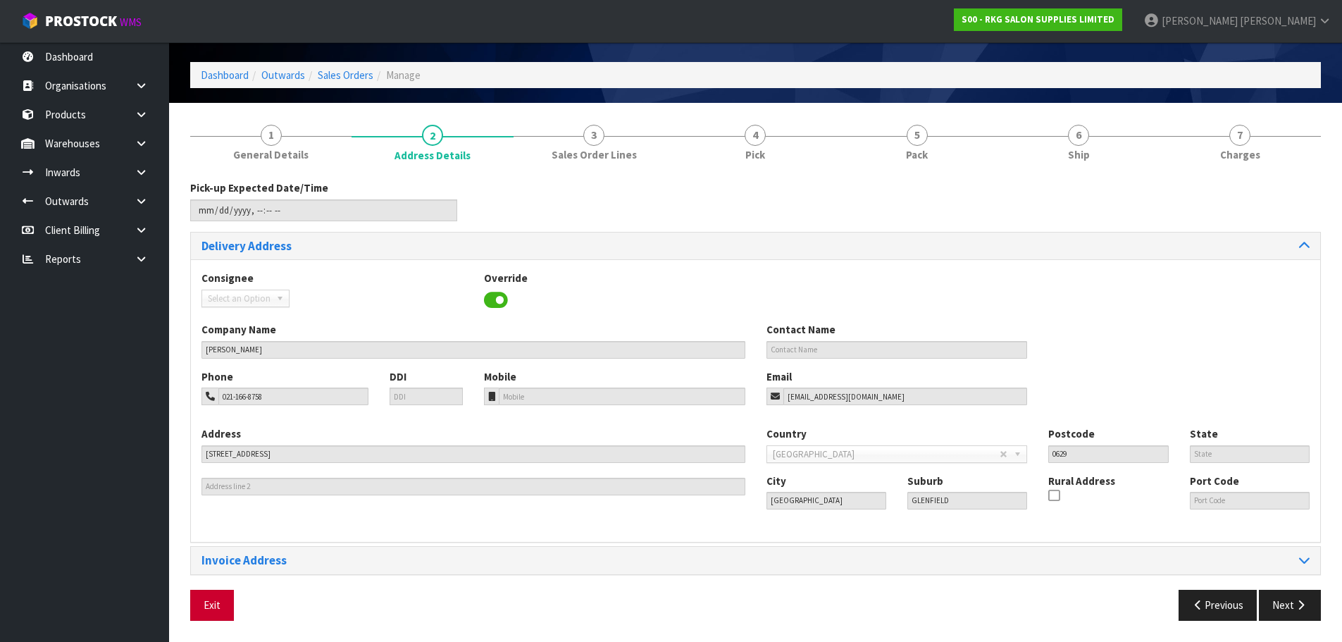
scroll to position [46, 0]
click at [200, 602] on button "Exit" at bounding box center [212, 605] width 44 height 30
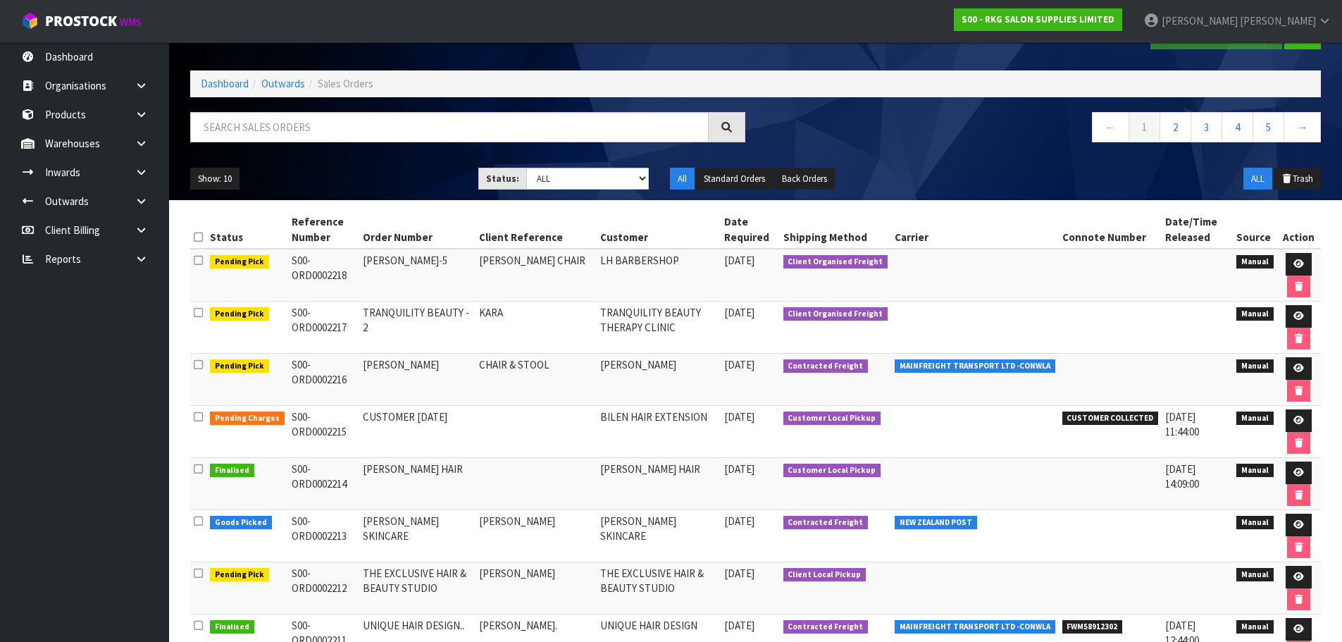
scroll to position [25, 0]
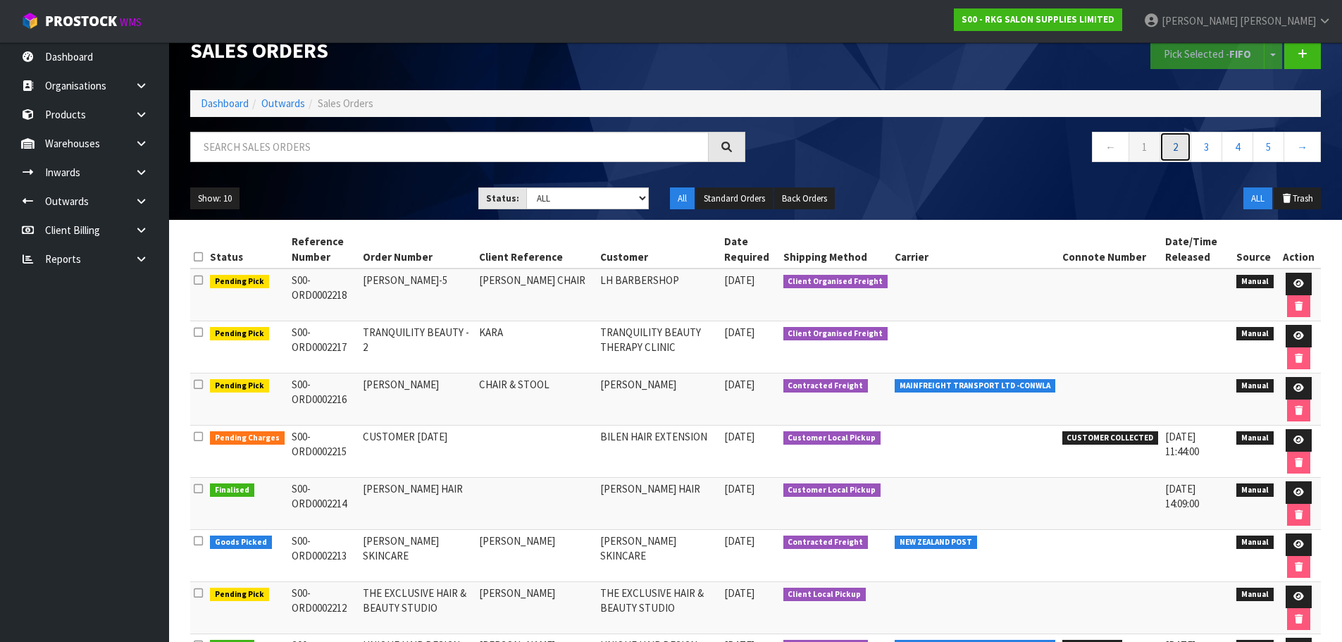
click at [1179, 154] on link "2" at bounding box center [1176, 147] width 32 height 30
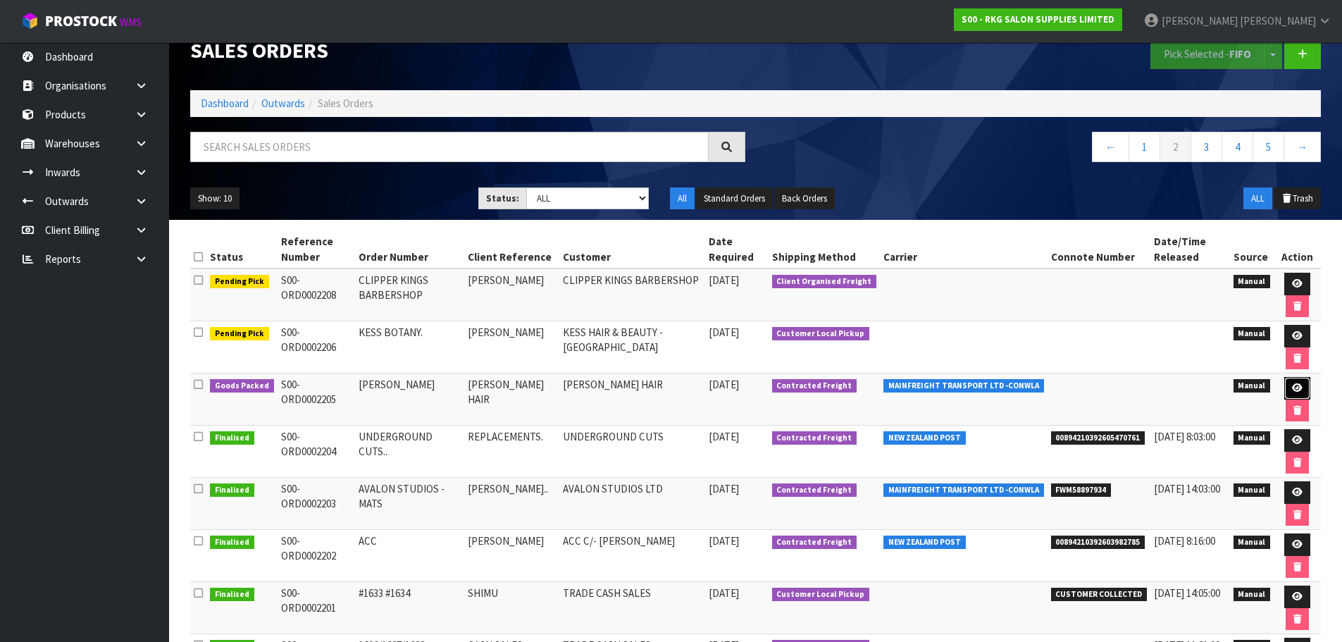
click at [1298, 391] on icon at bounding box center [1297, 387] width 11 height 9
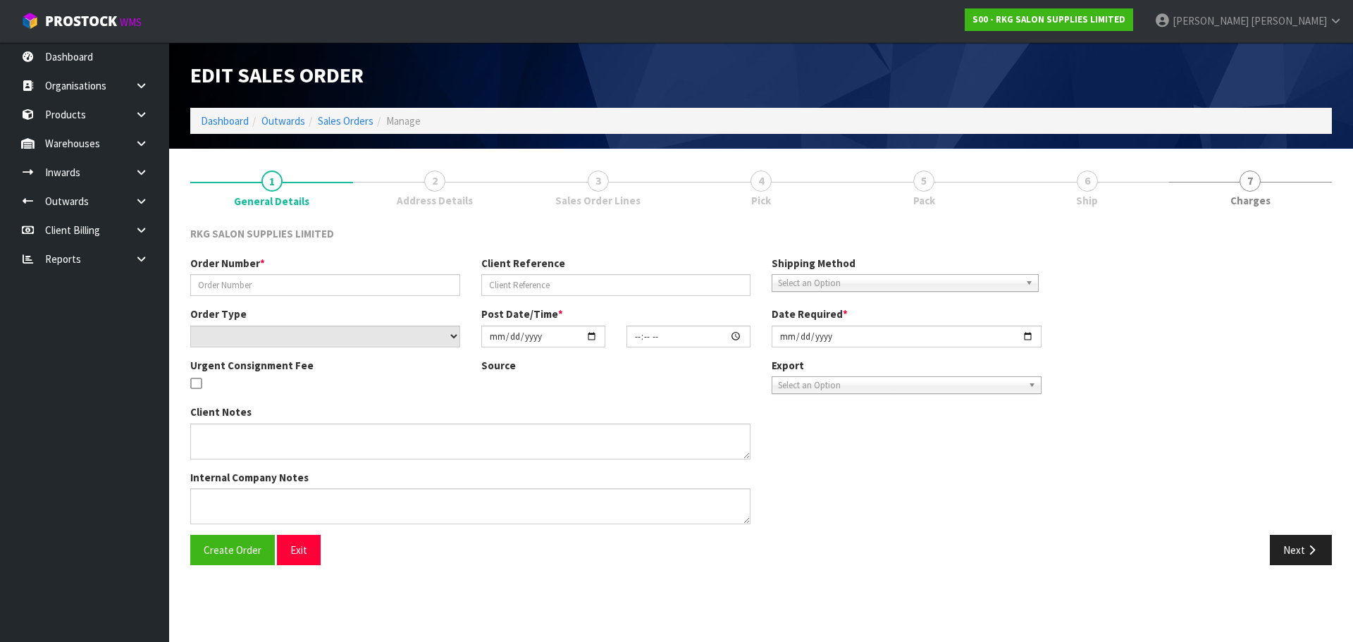
type input "[PERSON_NAME]"
type input "[PERSON_NAME] HAIR"
select select "number:0"
type input "[DATE]"
type input "00:00:00.000"
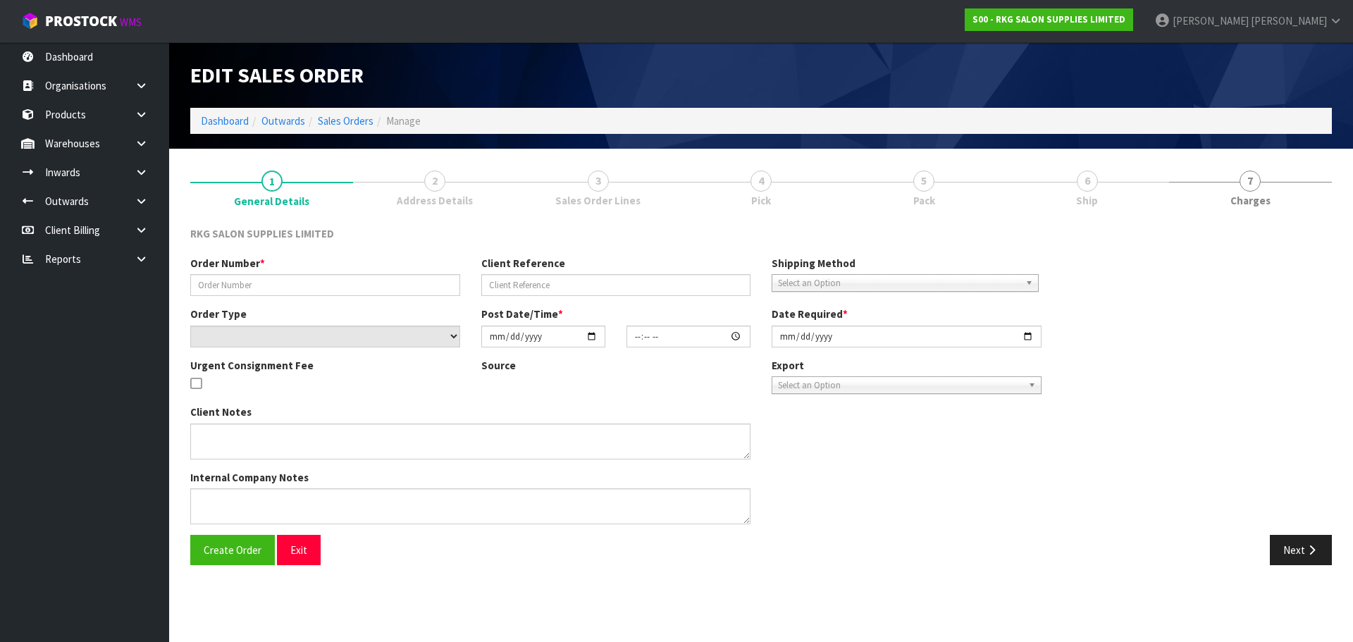
type input "[DATE]"
type textarea "1 PALLET, DELIVERY ON FRIDAY"
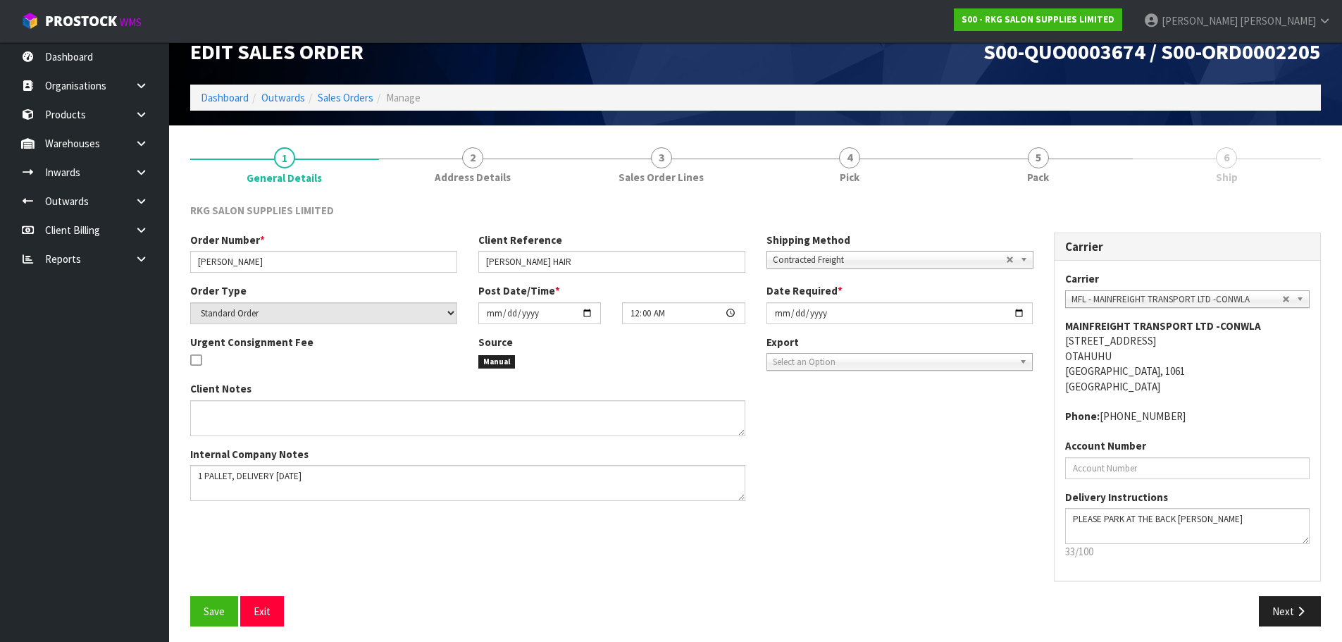
scroll to position [29, 0]
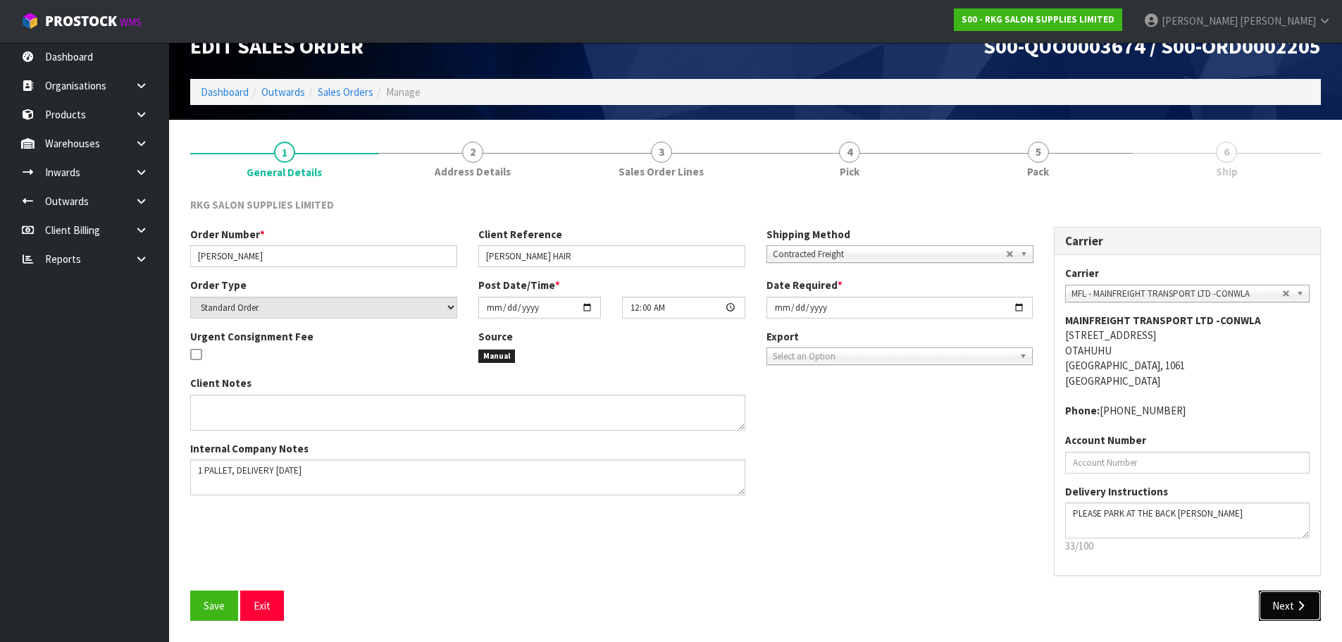
click at [1278, 605] on button "Next" at bounding box center [1290, 605] width 62 height 30
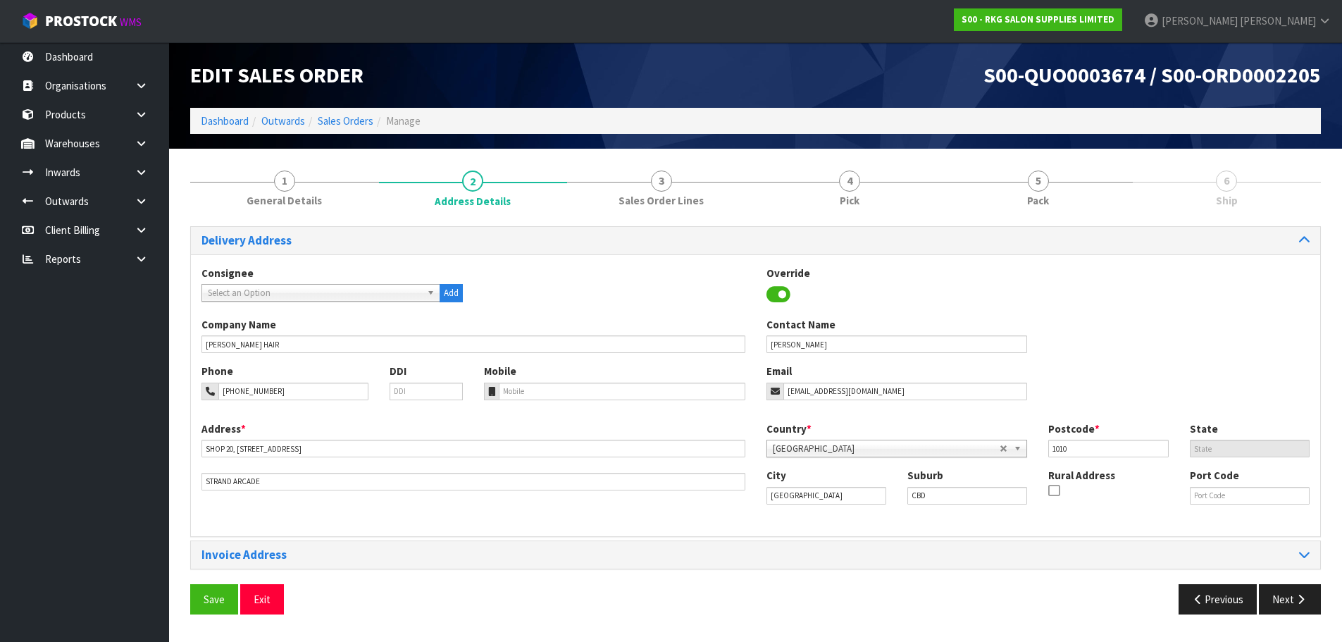
scroll to position [0, 0]
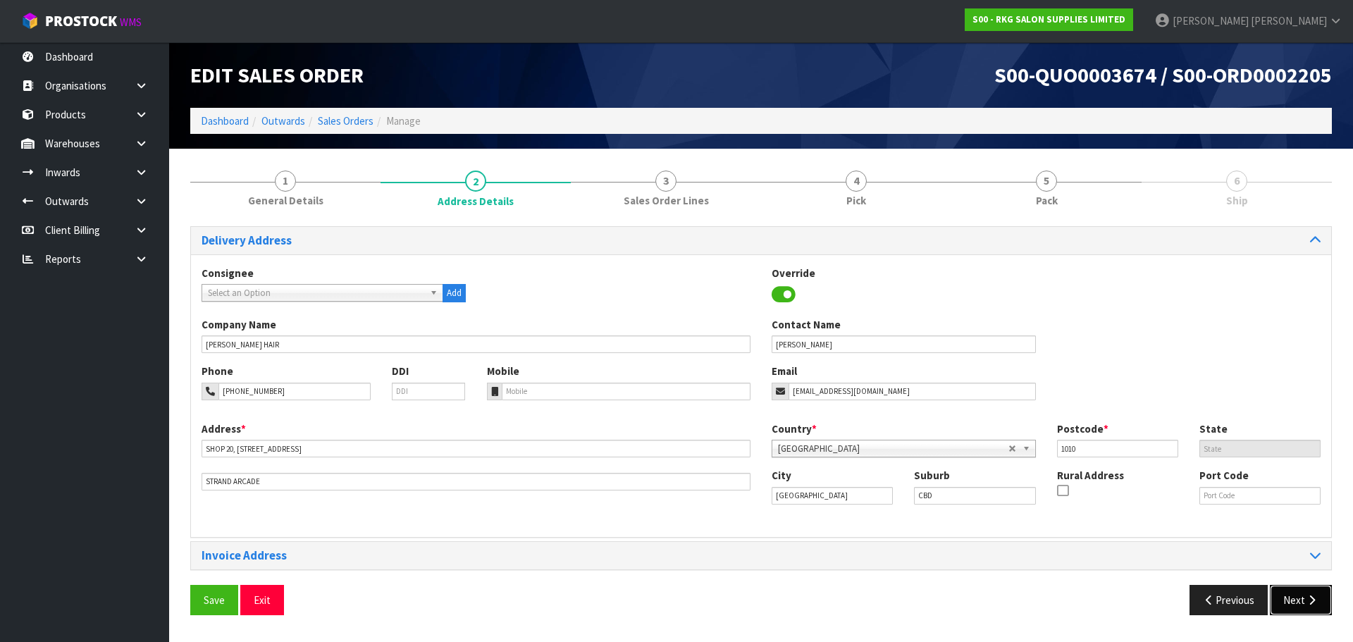
click at [1301, 602] on button "Next" at bounding box center [1301, 600] width 62 height 30
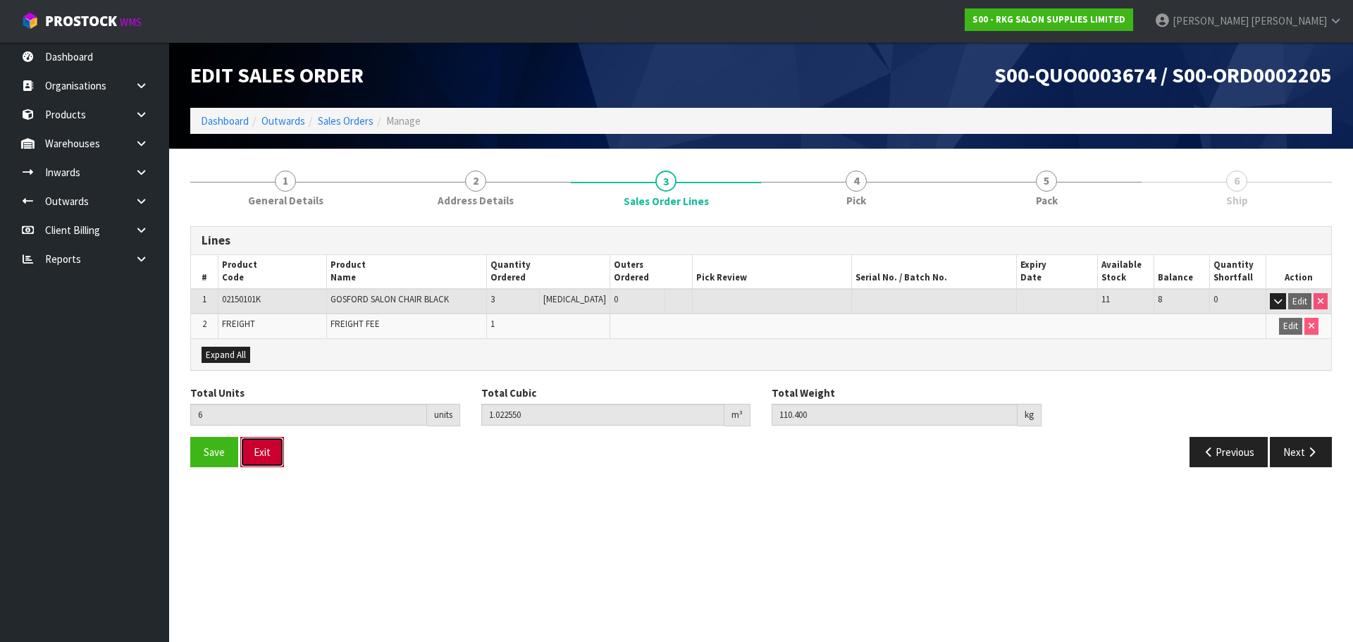
click at [267, 457] on button "Exit" at bounding box center [262, 452] width 44 height 30
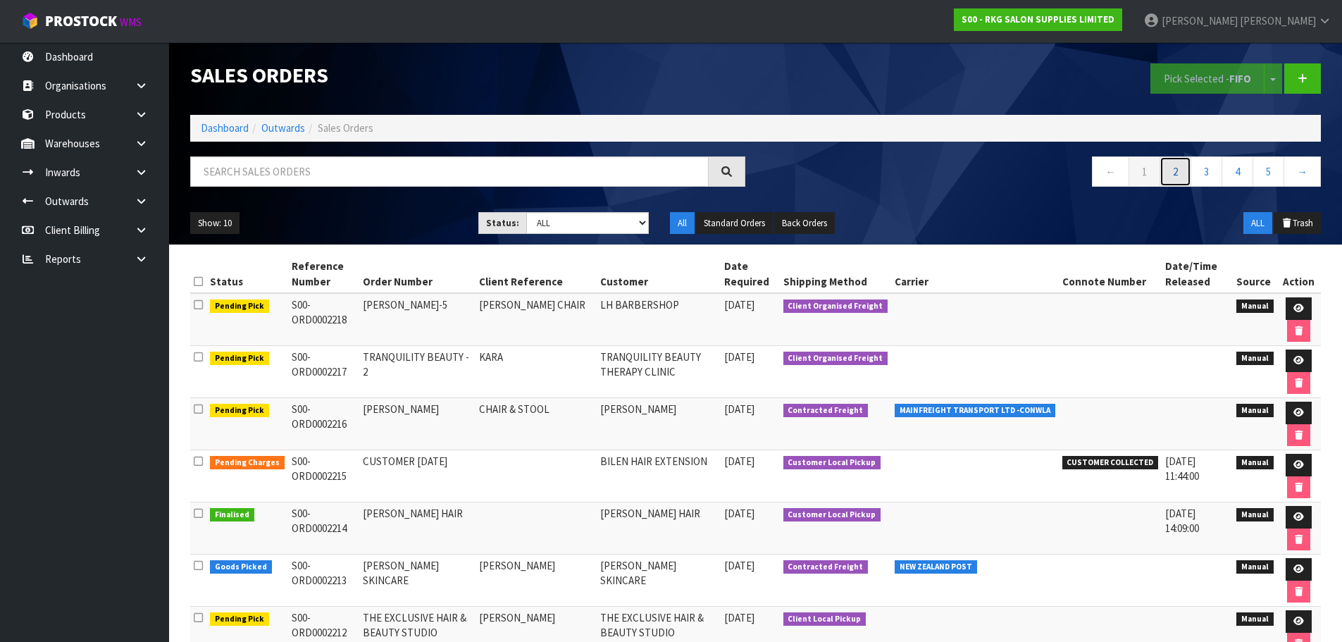
click at [1174, 178] on link "2" at bounding box center [1176, 171] width 32 height 30
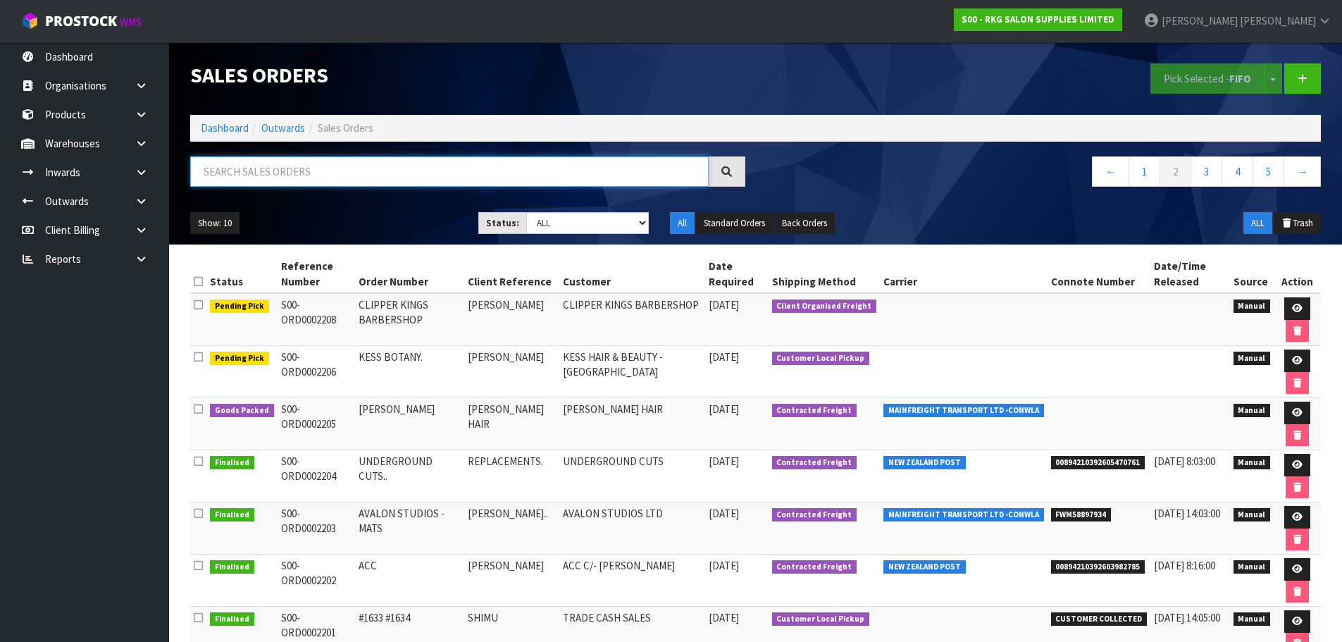
click at [307, 165] on input "text" at bounding box center [449, 171] width 519 height 30
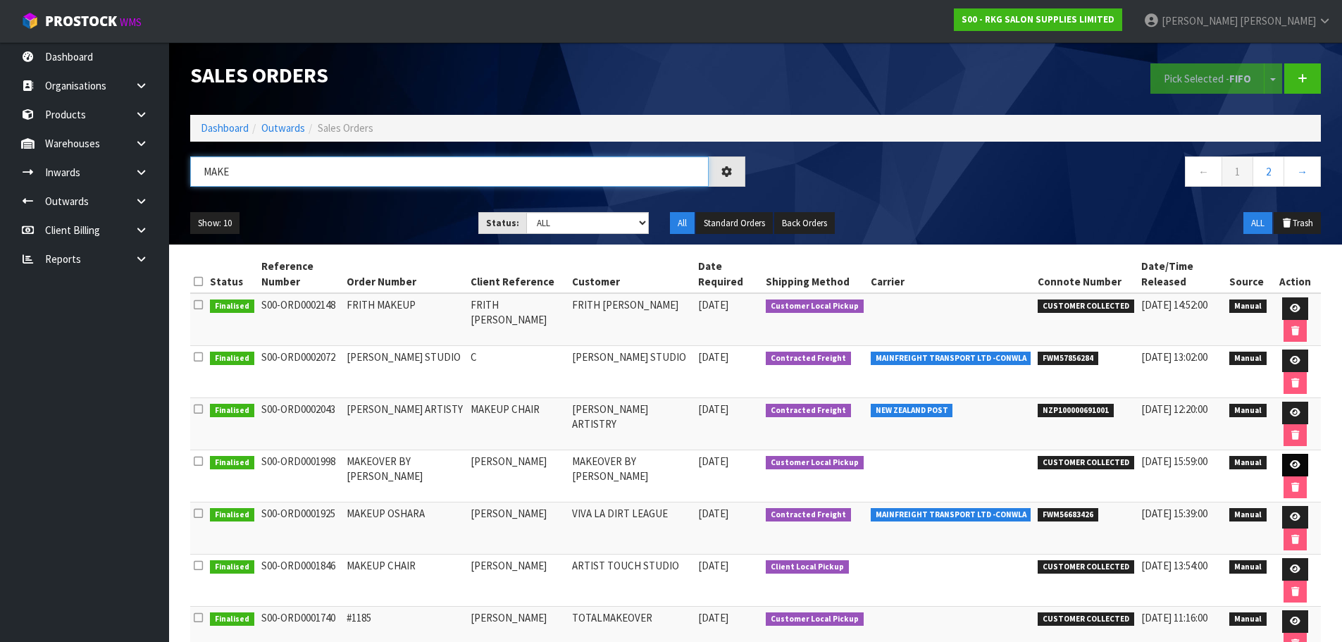
type input "MAKE"
click at [1293, 466] on icon at bounding box center [1295, 464] width 11 height 9
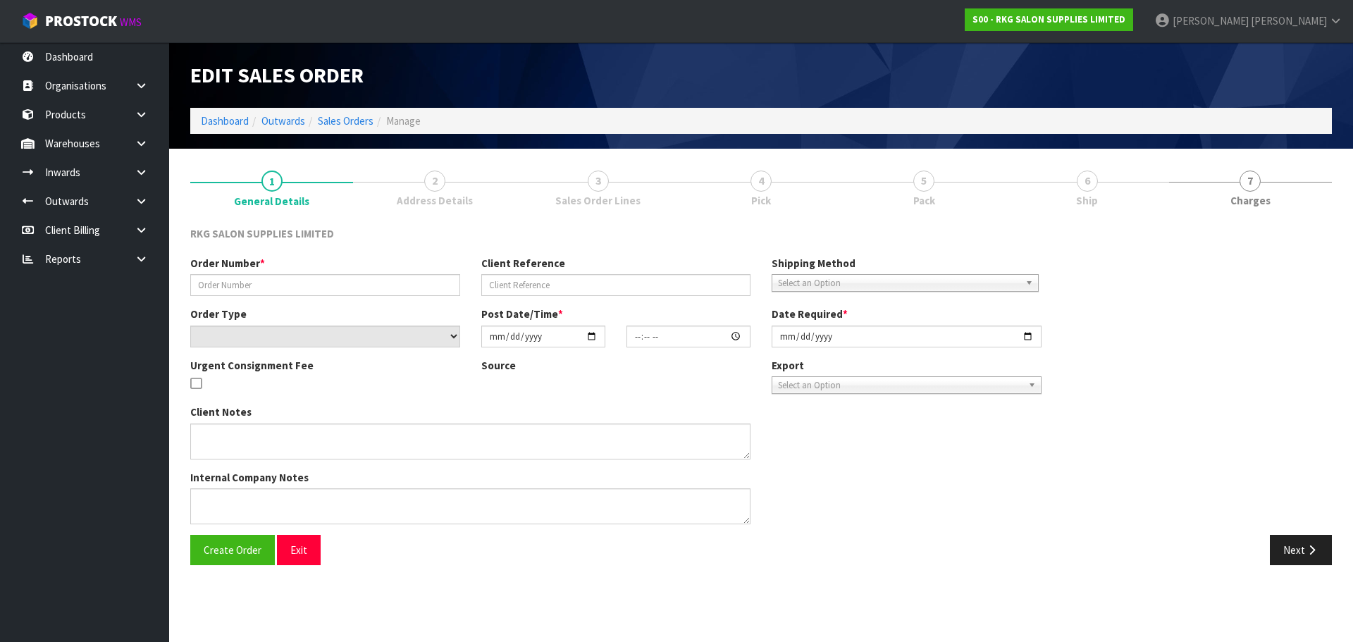
type input "MAKEOVER BY VANSHIKA"
type input "NITIN BHALLA"
select select "number:0"
type input "2025-06-25"
type input "10:30:00.000"
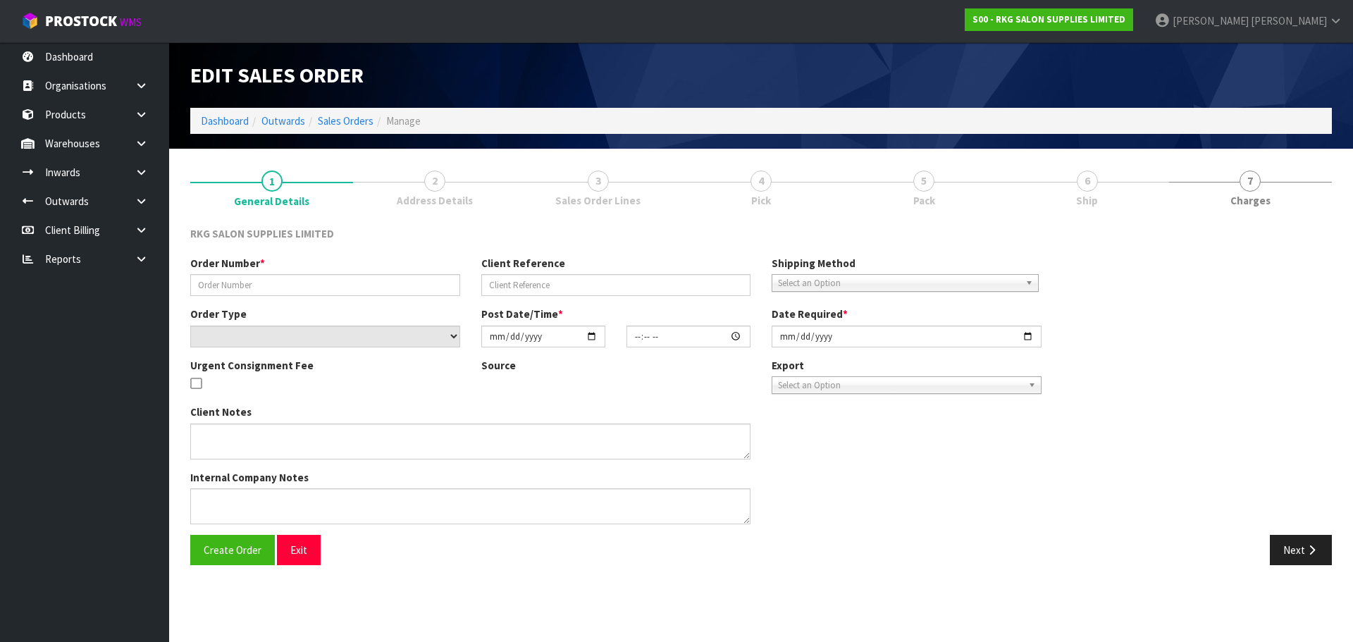
type input "2025-06-26"
type textarea "PICK UP THURSDAY 26TH JUNE 12.30PM"
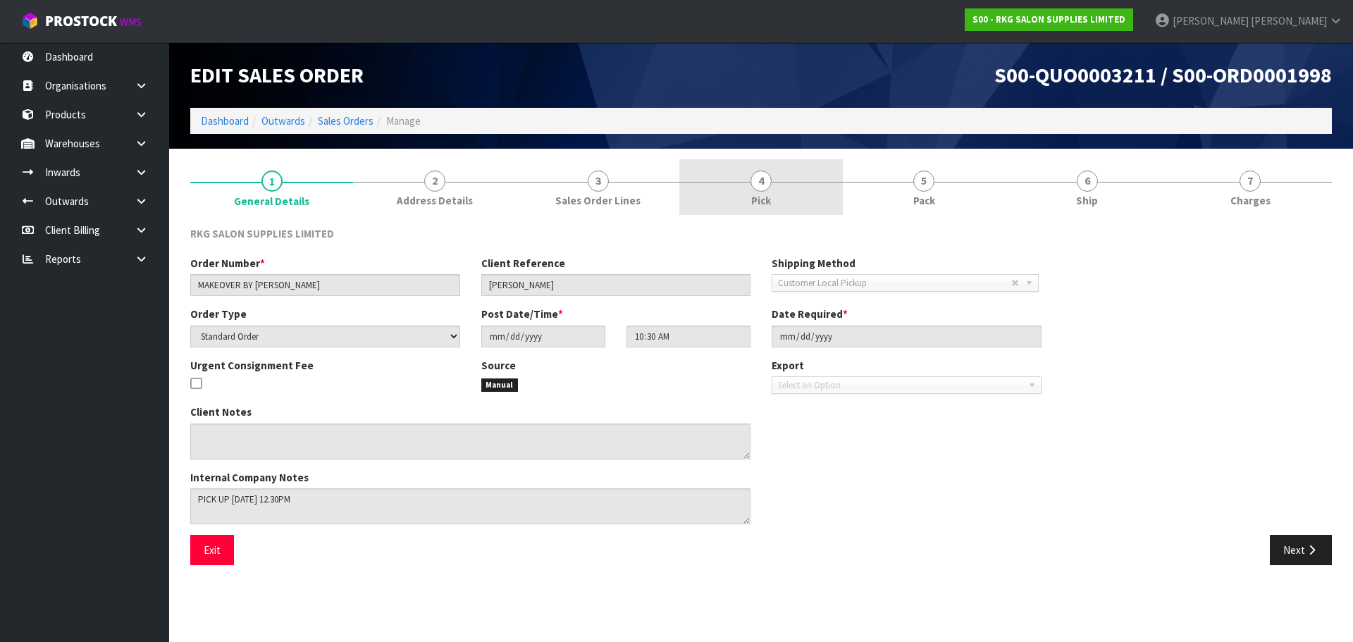
click at [762, 183] on span "4" at bounding box center [760, 181] width 21 height 21
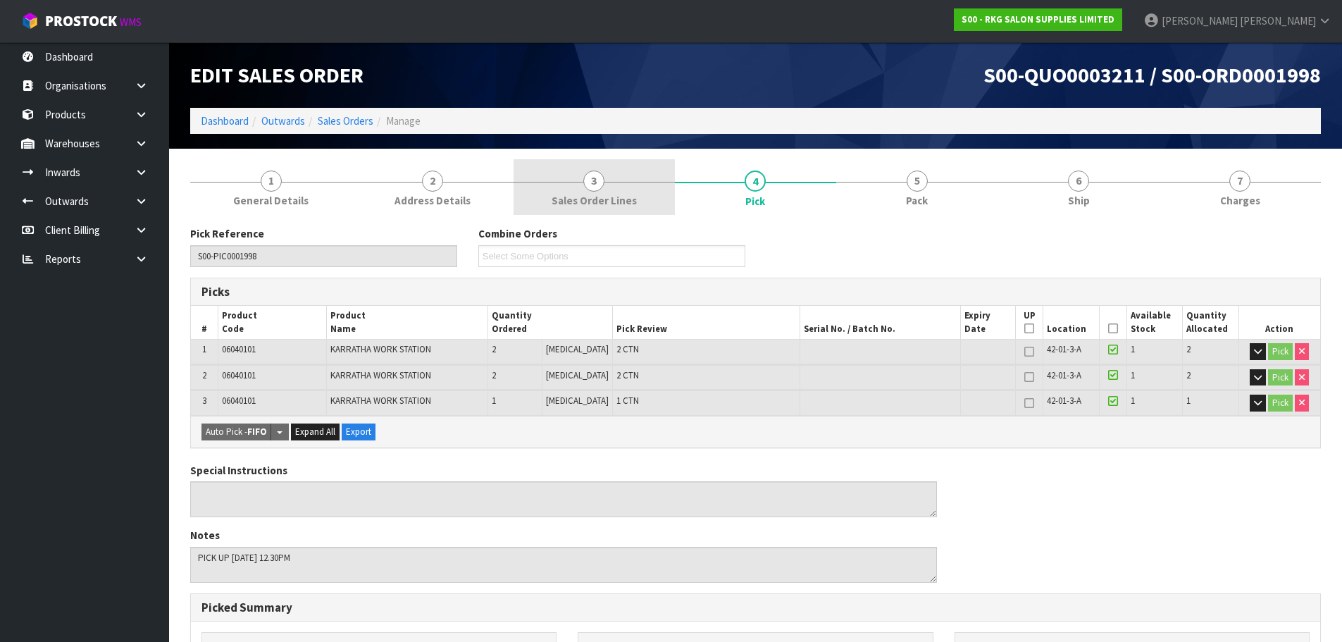
click at [598, 185] on span "3" at bounding box center [593, 181] width 21 height 21
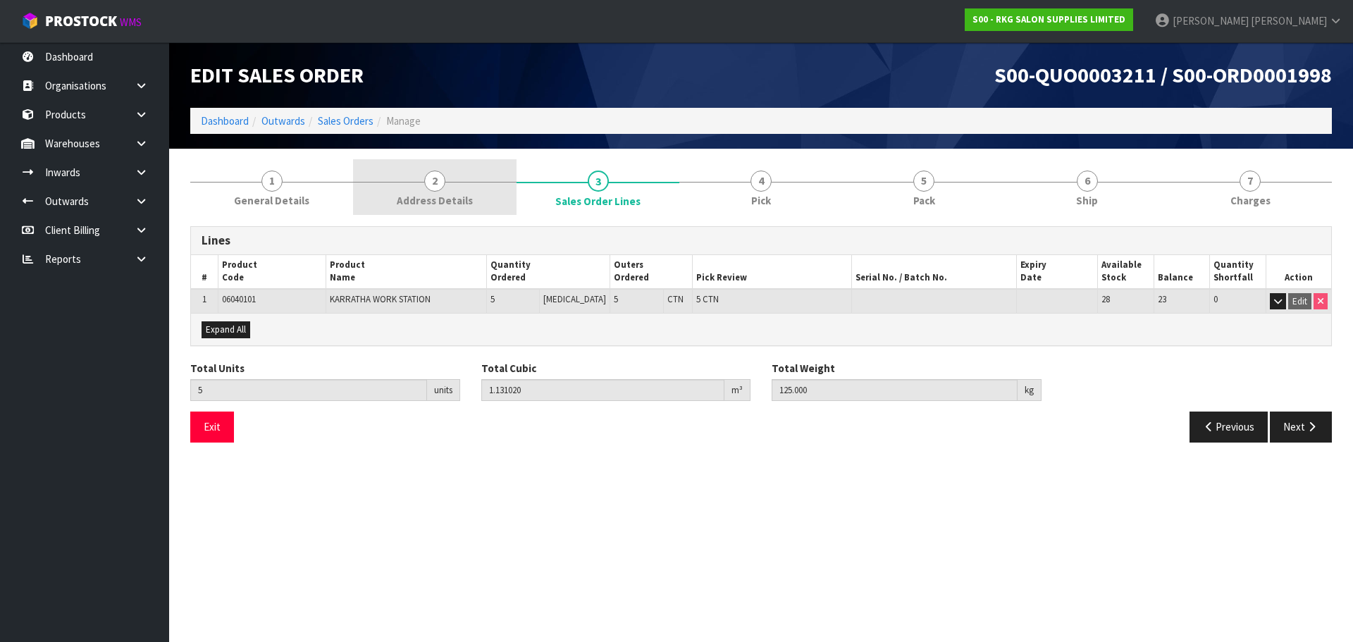
click at [440, 190] on span "2" at bounding box center [434, 181] width 21 height 21
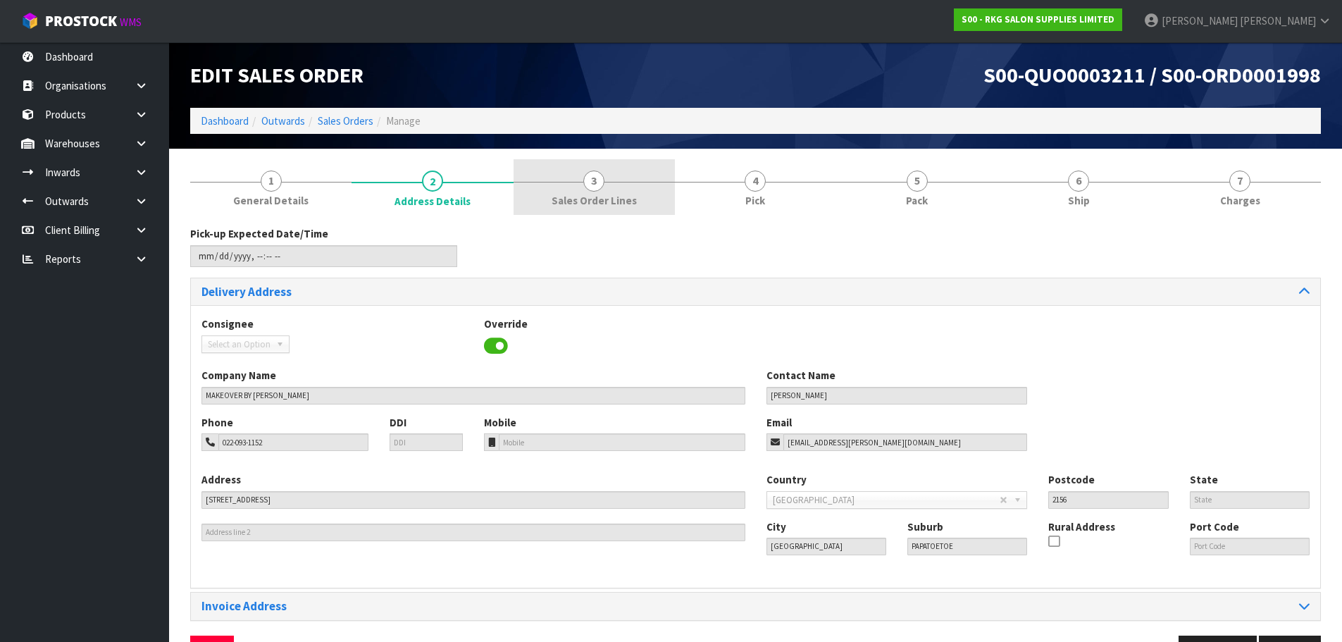
drag, startPoint x: 598, startPoint y: 190, endPoint x: 601, endPoint y: 197, distance: 7.6
click at [598, 190] on span "3" at bounding box center [593, 181] width 21 height 21
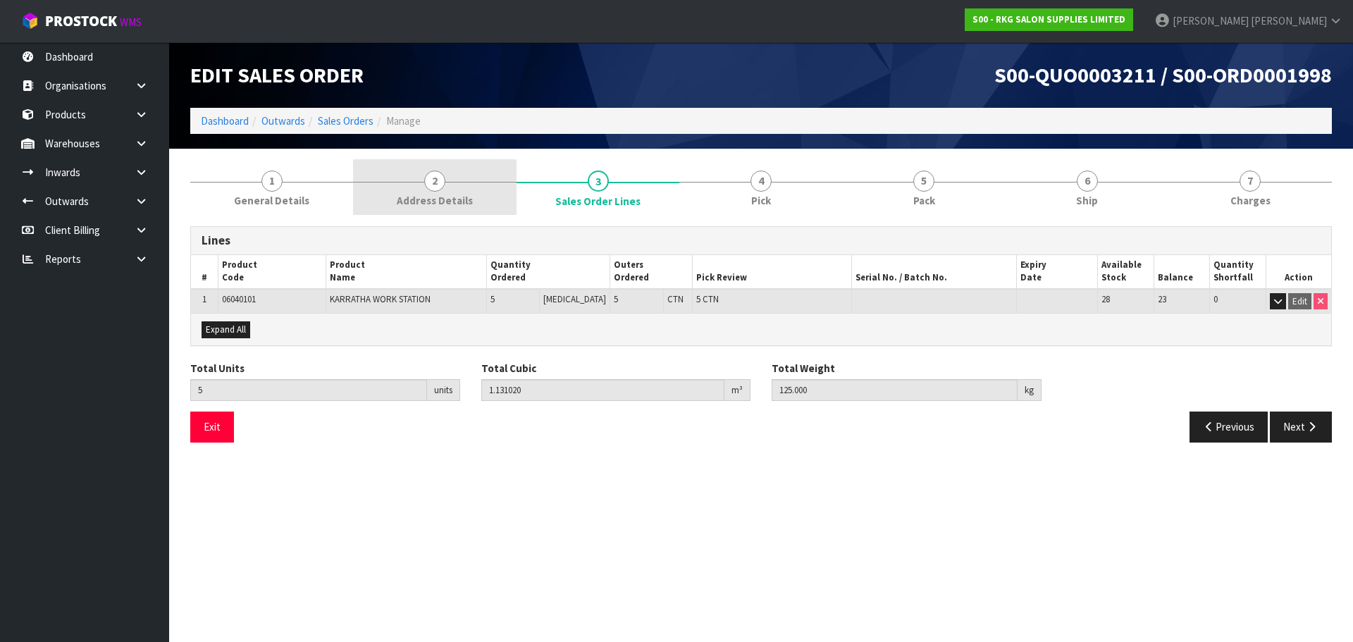
click at [442, 179] on span "2" at bounding box center [434, 181] width 21 height 21
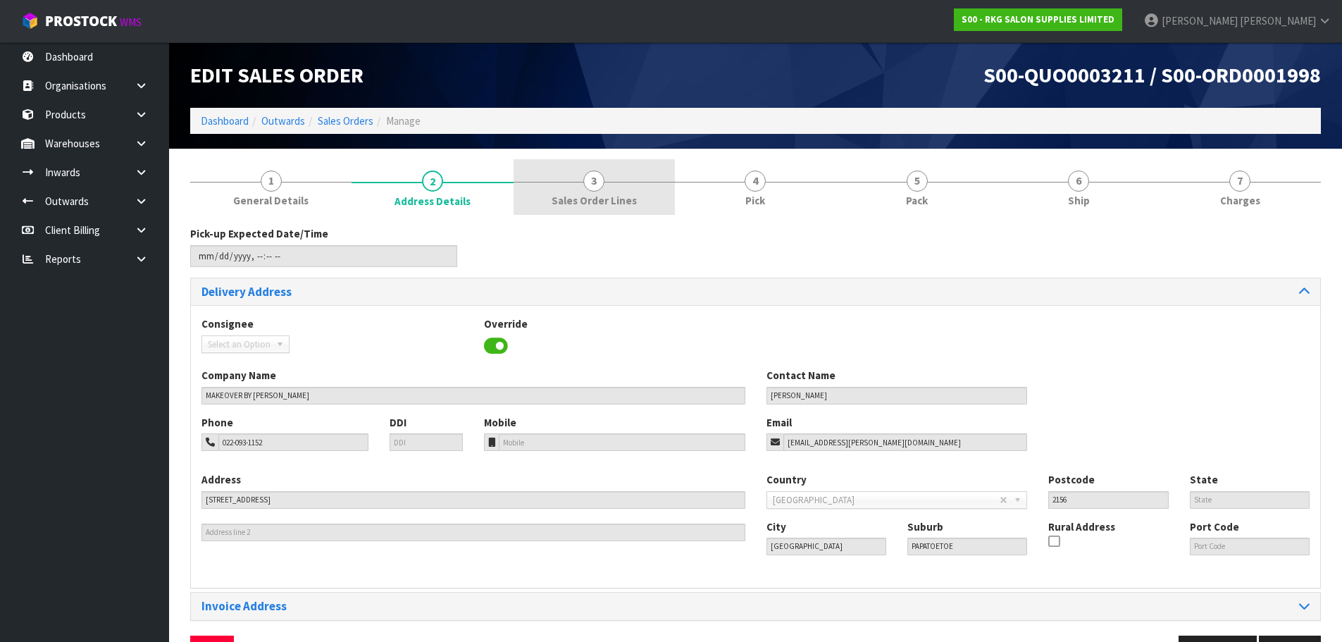
click at [590, 185] on span "3" at bounding box center [593, 181] width 21 height 21
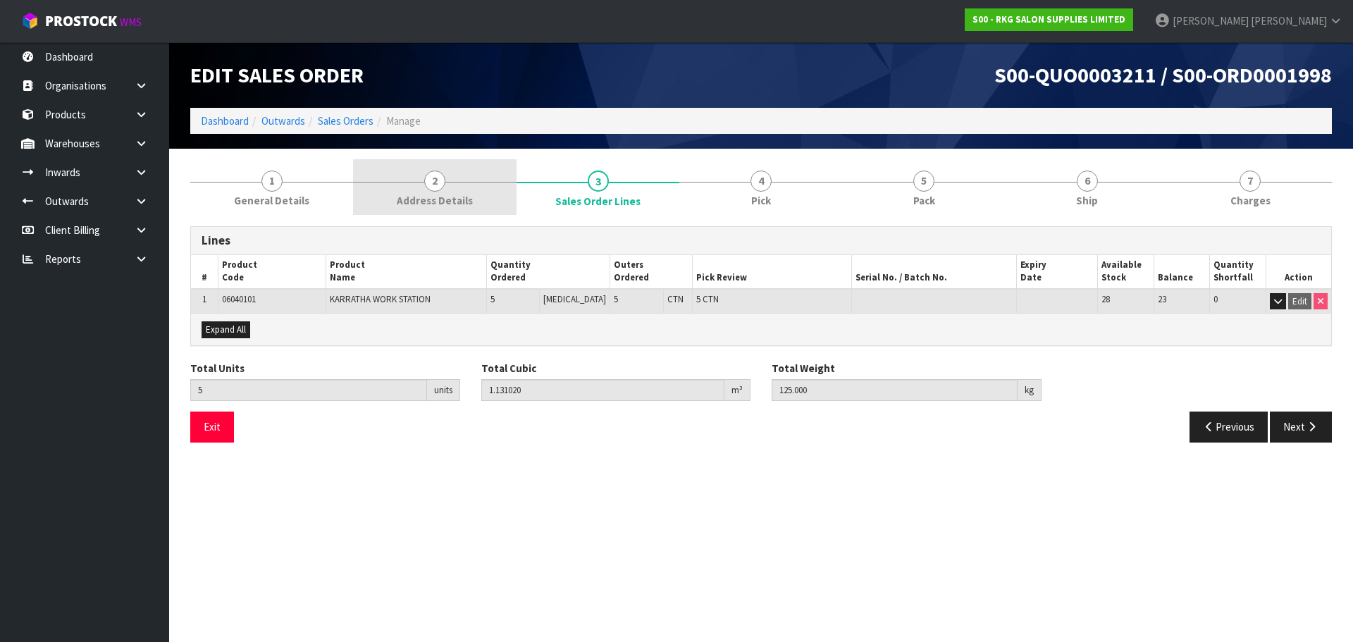
click at [426, 179] on span "2" at bounding box center [434, 181] width 21 height 21
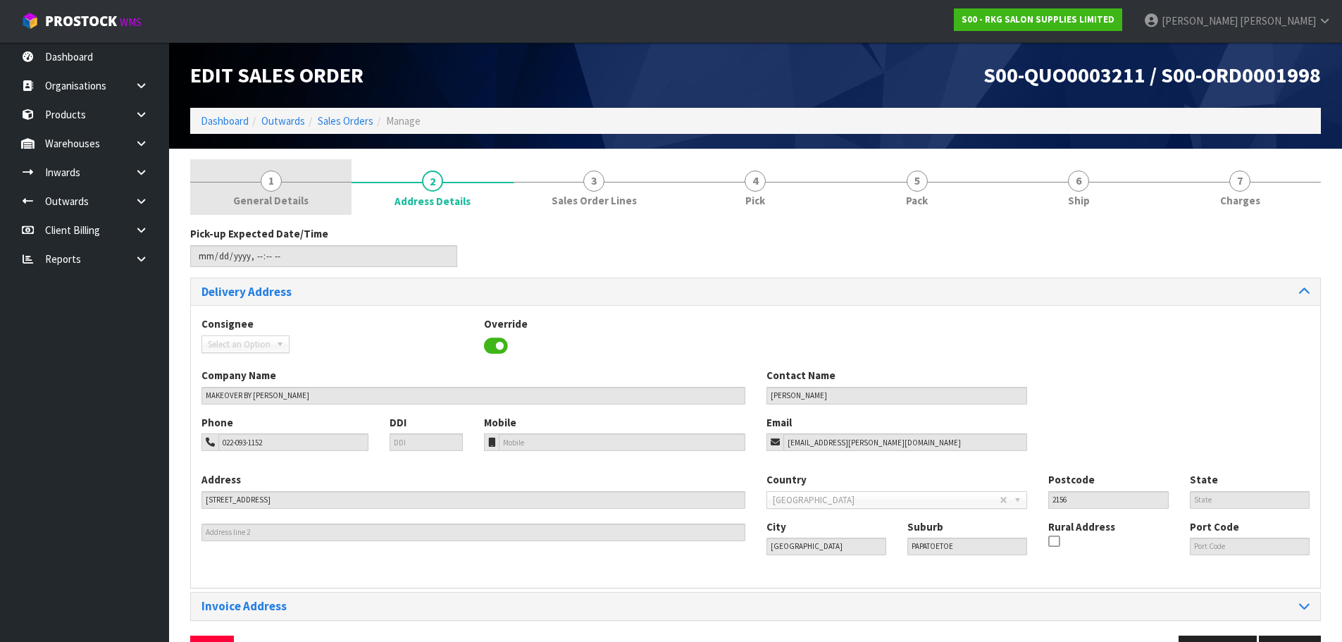
click at [282, 180] on link "1 General Details" at bounding box center [270, 187] width 161 height 56
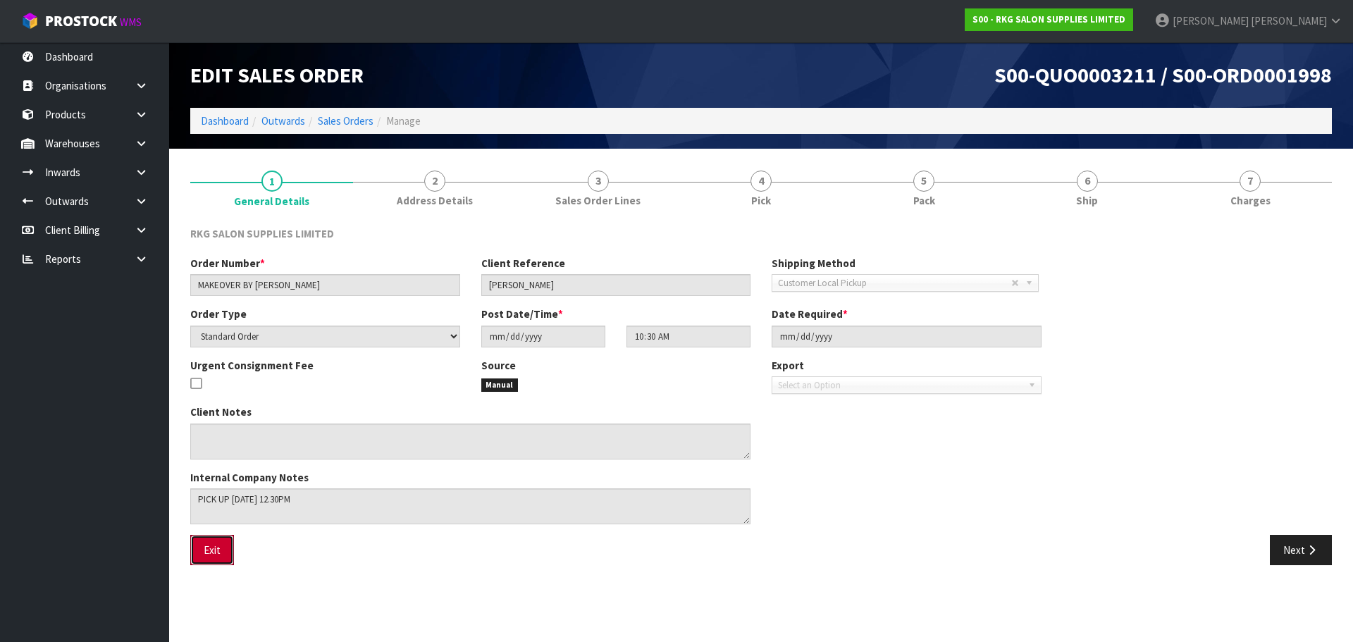
drag, startPoint x: 225, startPoint y: 557, endPoint x: 421, endPoint y: 500, distance: 203.8
click at [224, 557] on button "Exit" at bounding box center [212, 550] width 44 height 30
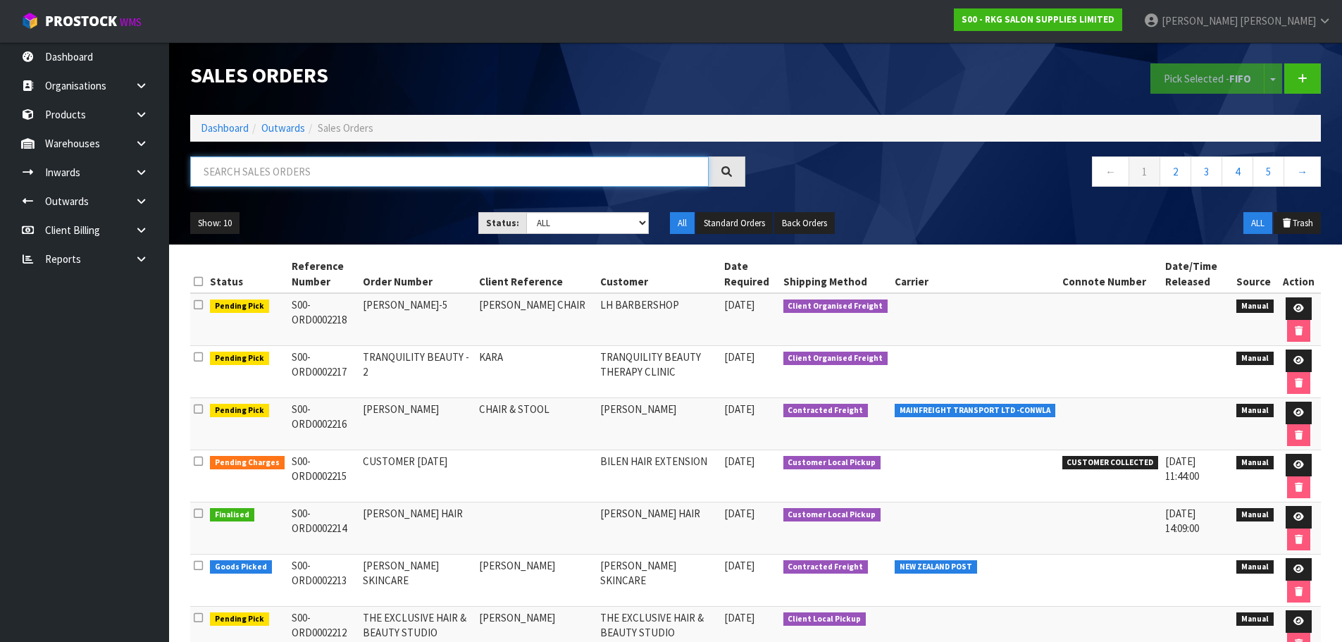
click at [302, 166] on input "text" at bounding box center [449, 171] width 519 height 30
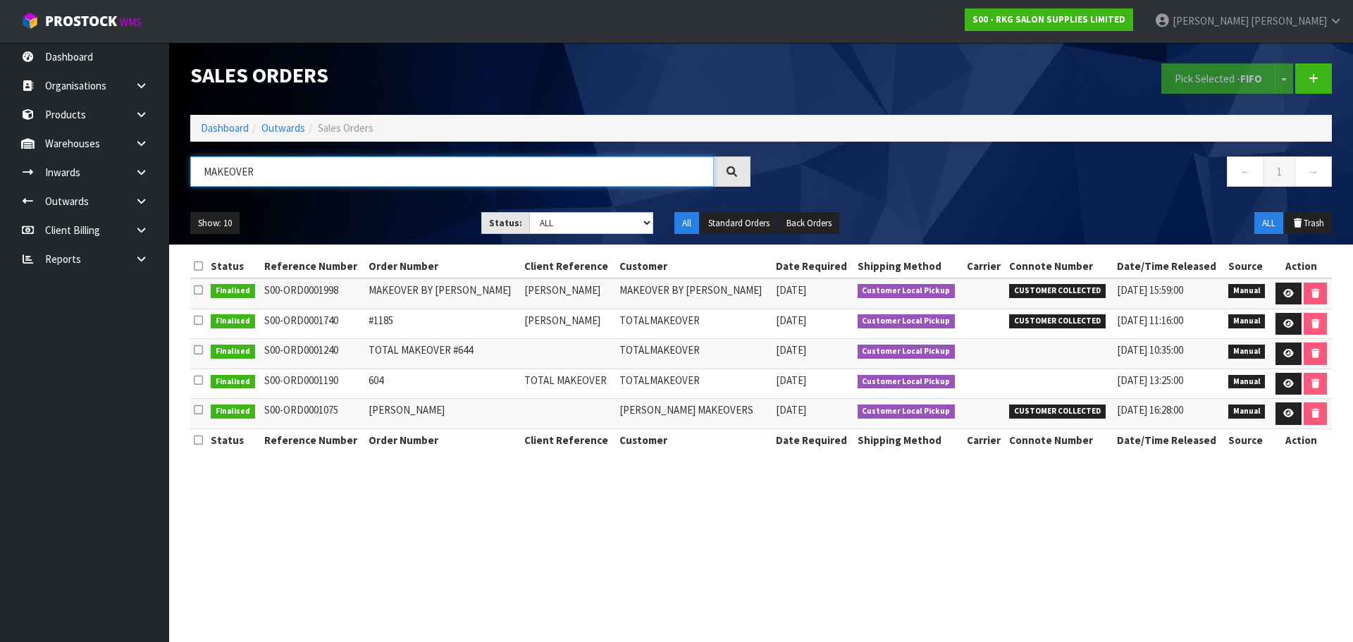
type input "MAKEOVER"
drag, startPoint x: 438, startPoint y: 289, endPoint x: 487, endPoint y: 289, distance: 48.6
click at [487, 289] on td "MAKEOVER BY VANSHIKA" at bounding box center [443, 293] width 156 height 30
copy td "VANSHIKA"
click at [1283, 292] on icon at bounding box center [1288, 293] width 11 height 9
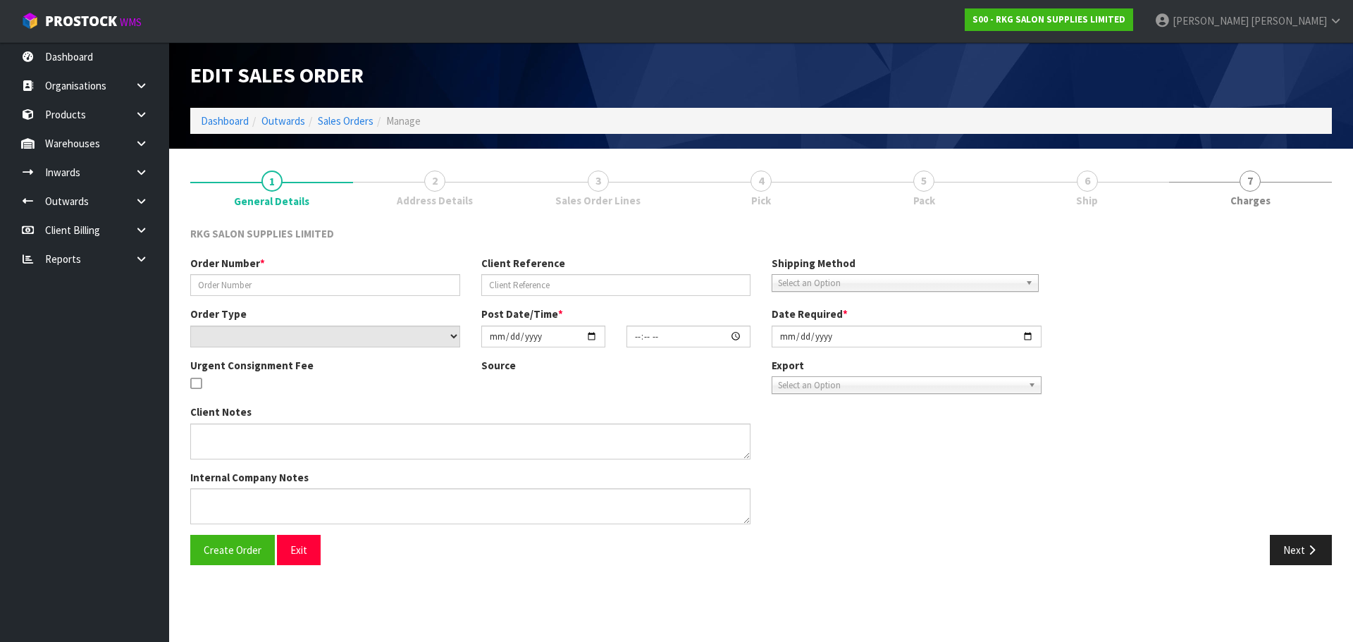
type input "MAKEOVER BY VANSHIKA"
type input "NITIN BHALLA"
select select "number:0"
type input "2025-06-25"
type input "10:30:00.000"
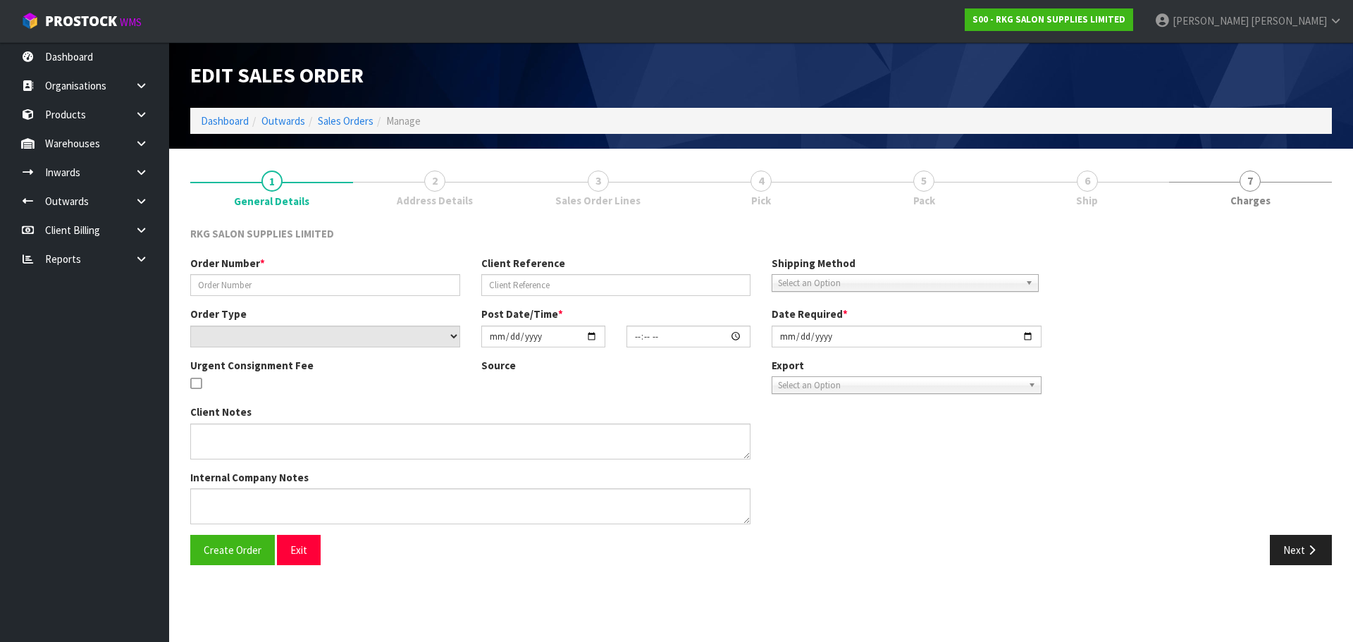
type input "2025-06-26"
type textarea "PICK UP THURSDAY 26TH JUNE 12.30PM"
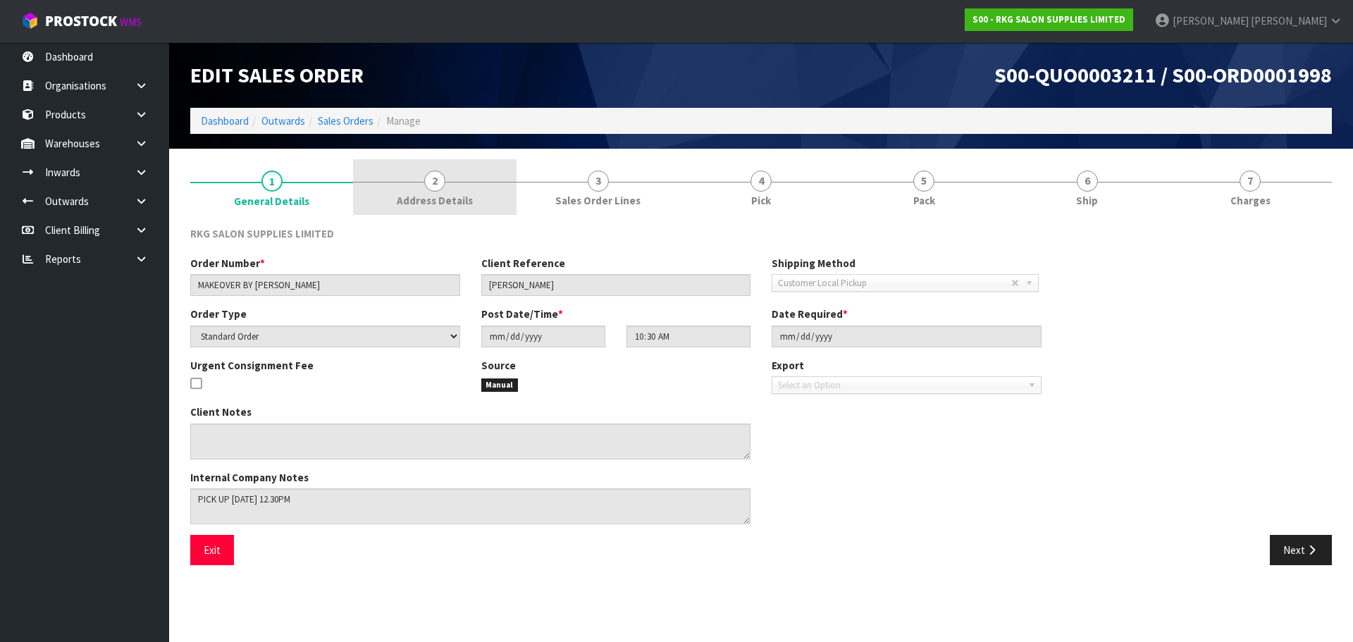
click at [437, 183] on span "2" at bounding box center [434, 181] width 21 height 21
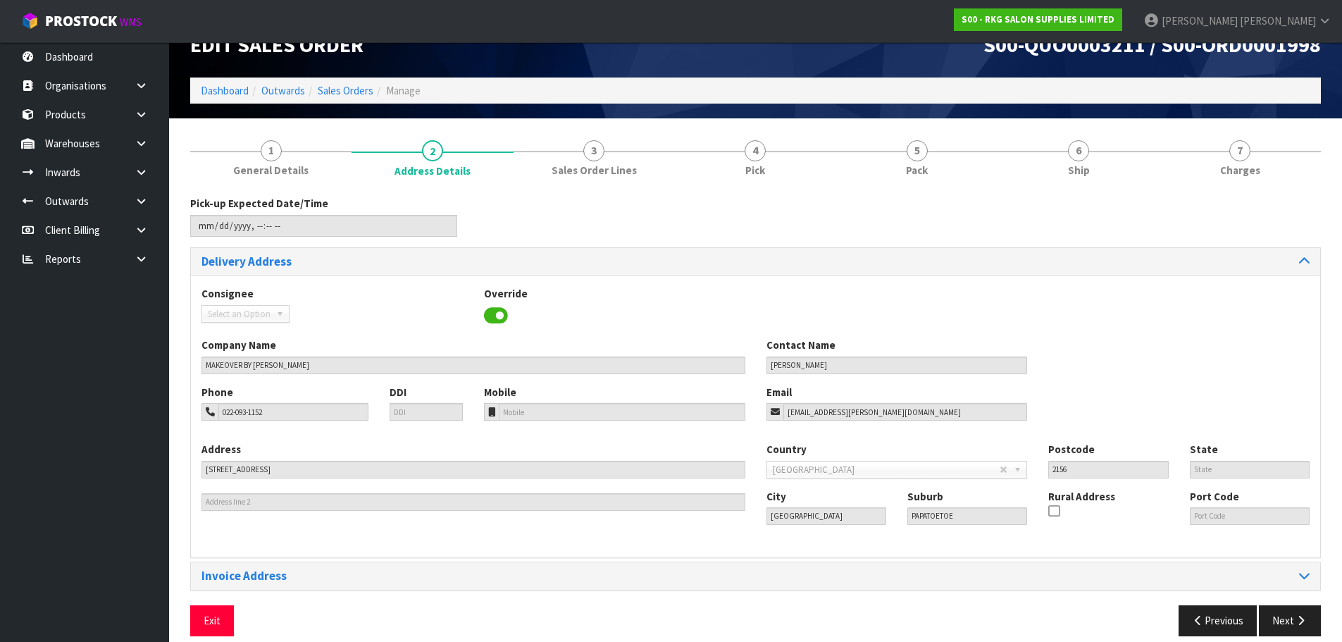
scroll to position [46, 0]
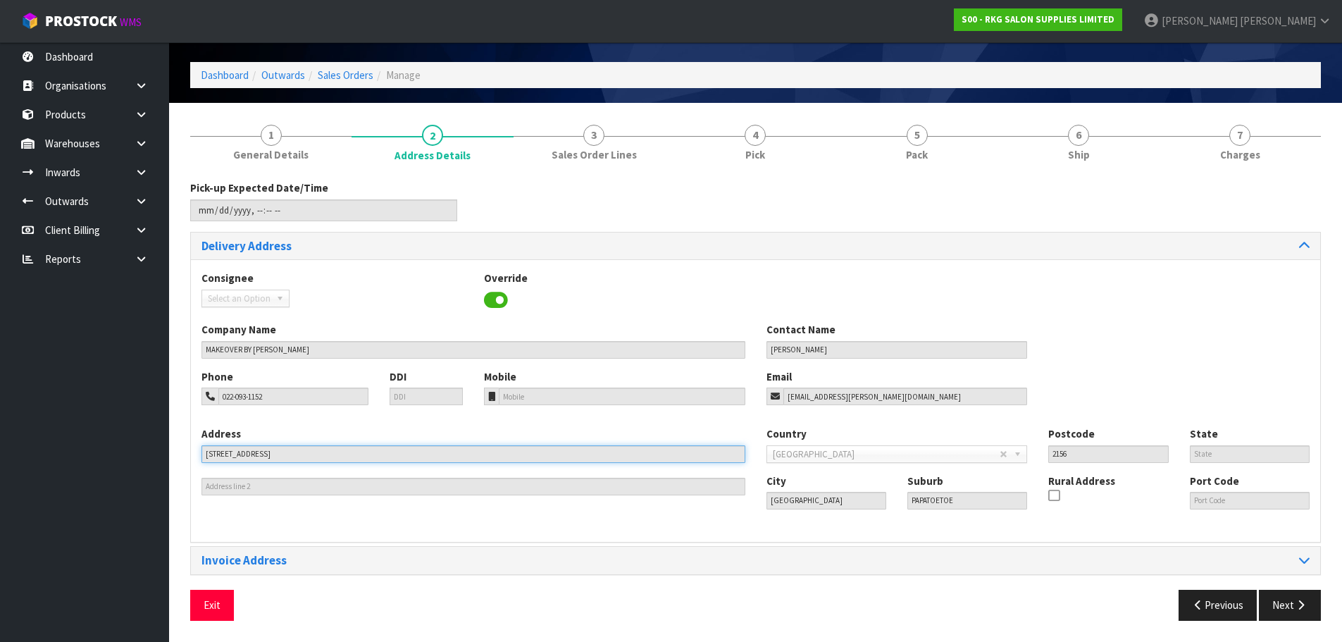
drag, startPoint x: 305, startPoint y: 457, endPoint x: 202, endPoint y: 447, distance: 104.1
click at [202, 454] on input "358 GREAT SOUTH RD" at bounding box center [474, 454] width 544 height 18
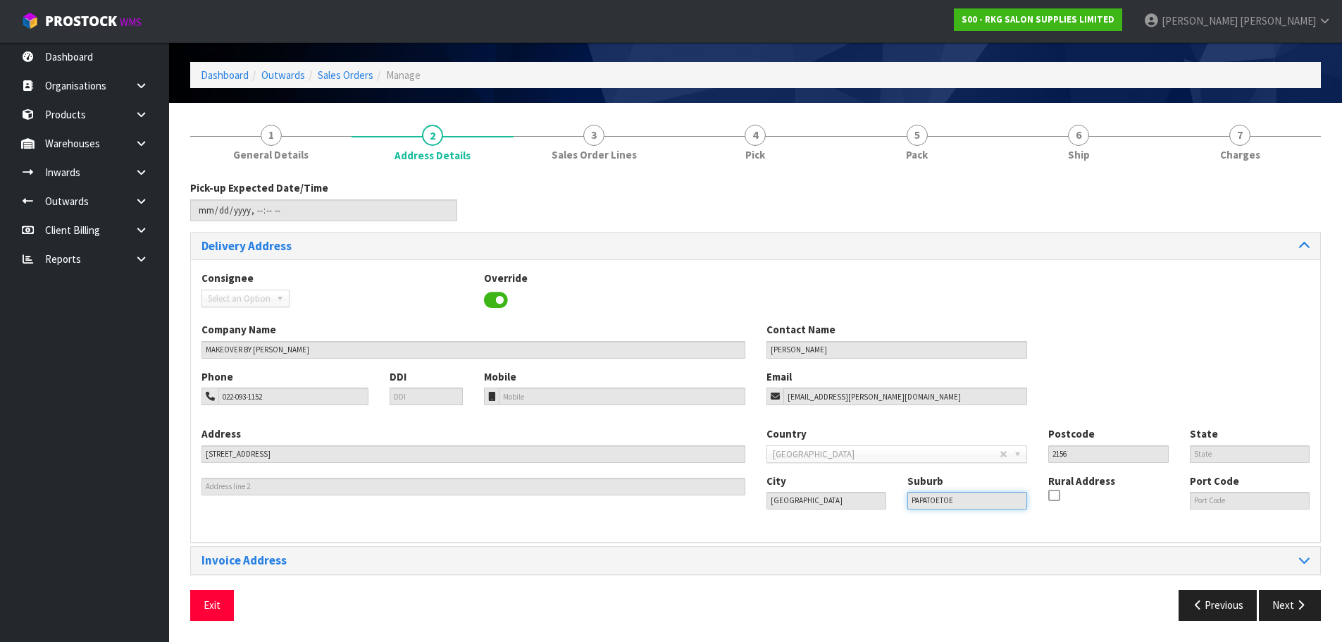
drag, startPoint x: 963, startPoint y: 501, endPoint x: 903, endPoint y: 502, distance: 59.9
click at [903, 502] on div "Suburb PAPATOETOE" at bounding box center [967, 492] width 141 height 36
click at [584, 135] on span "3" at bounding box center [593, 135] width 21 height 21
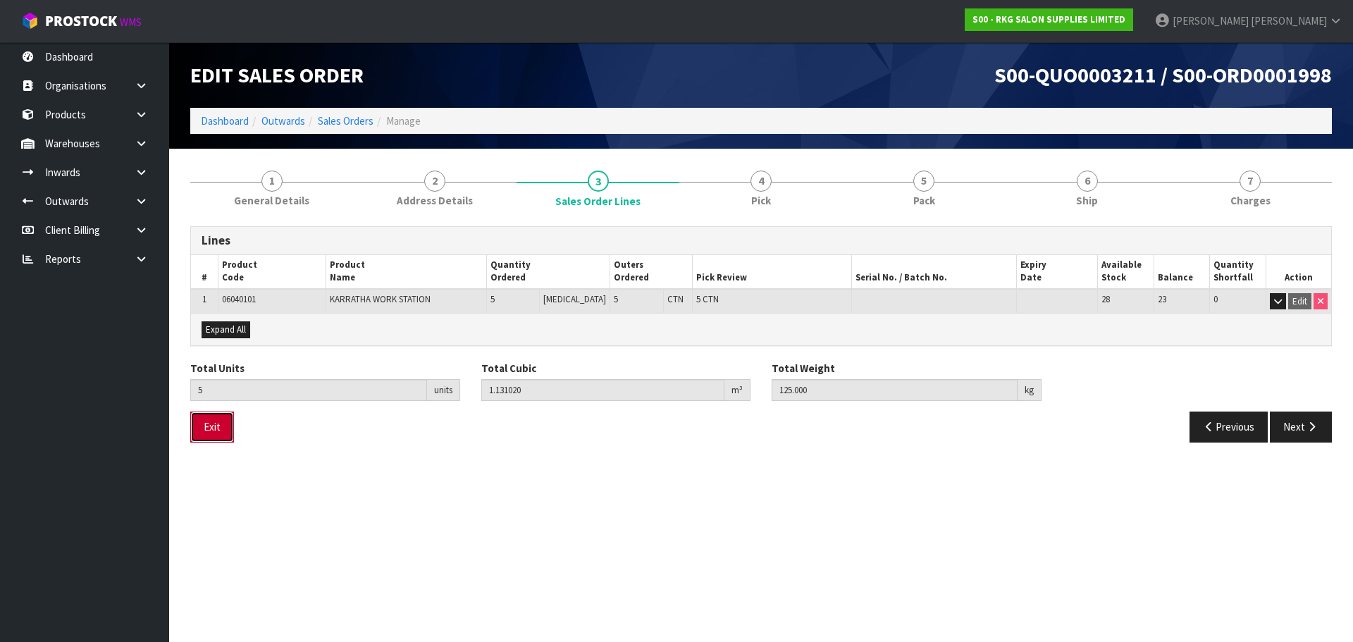
click at [207, 428] on button "Exit" at bounding box center [212, 427] width 44 height 30
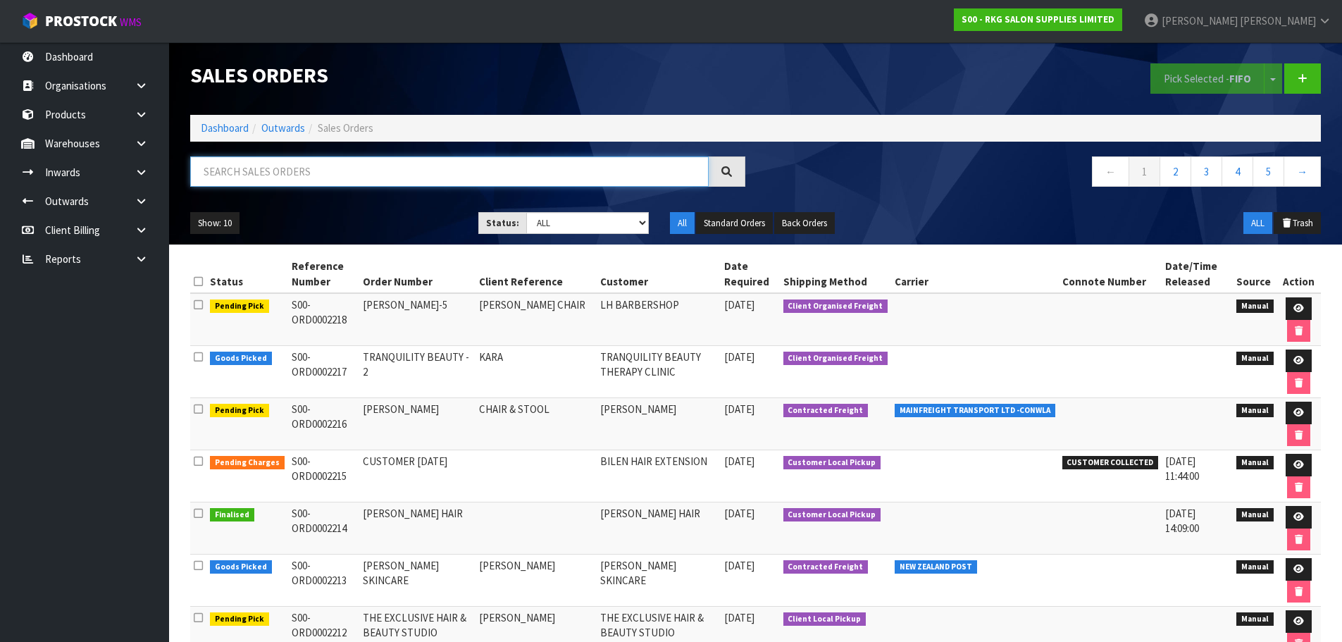
click at [277, 175] on input "text" at bounding box center [449, 171] width 519 height 30
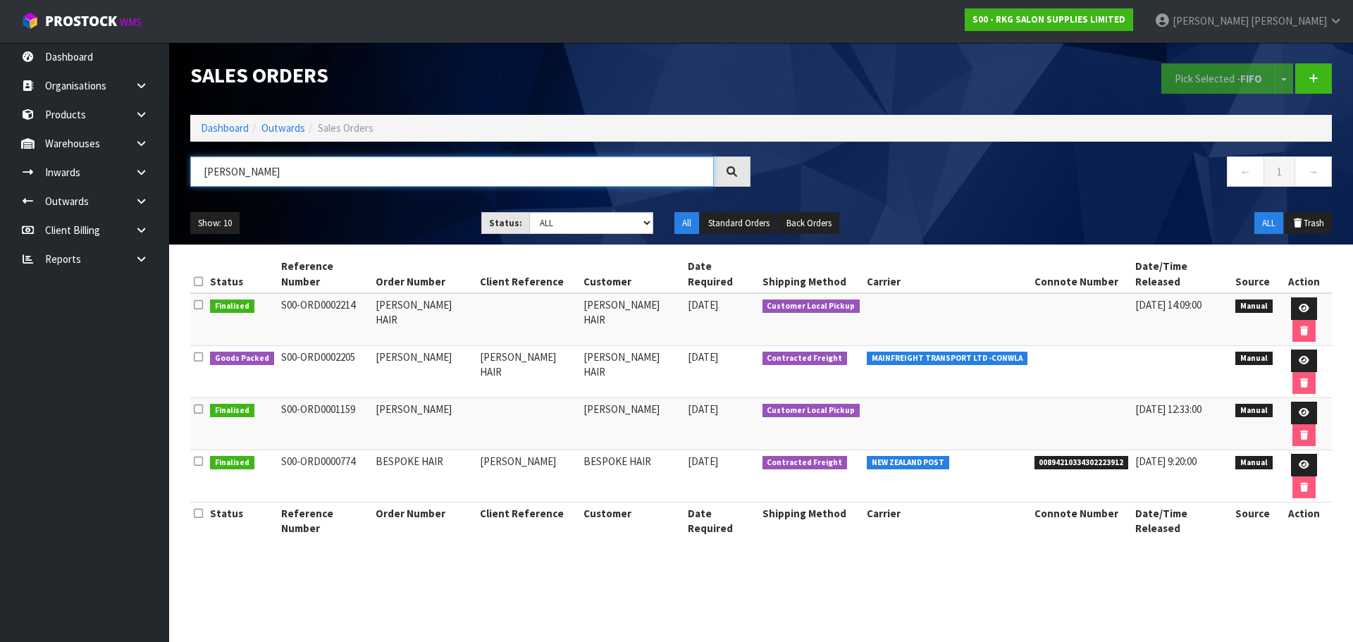
drag, startPoint x: 252, startPoint y: 175, endPoint x: 202, endPoint y: 173, distance: 50.0
click at [202, 173] on input "PAULA" at bounding box center [452, 171] width 524 height 30
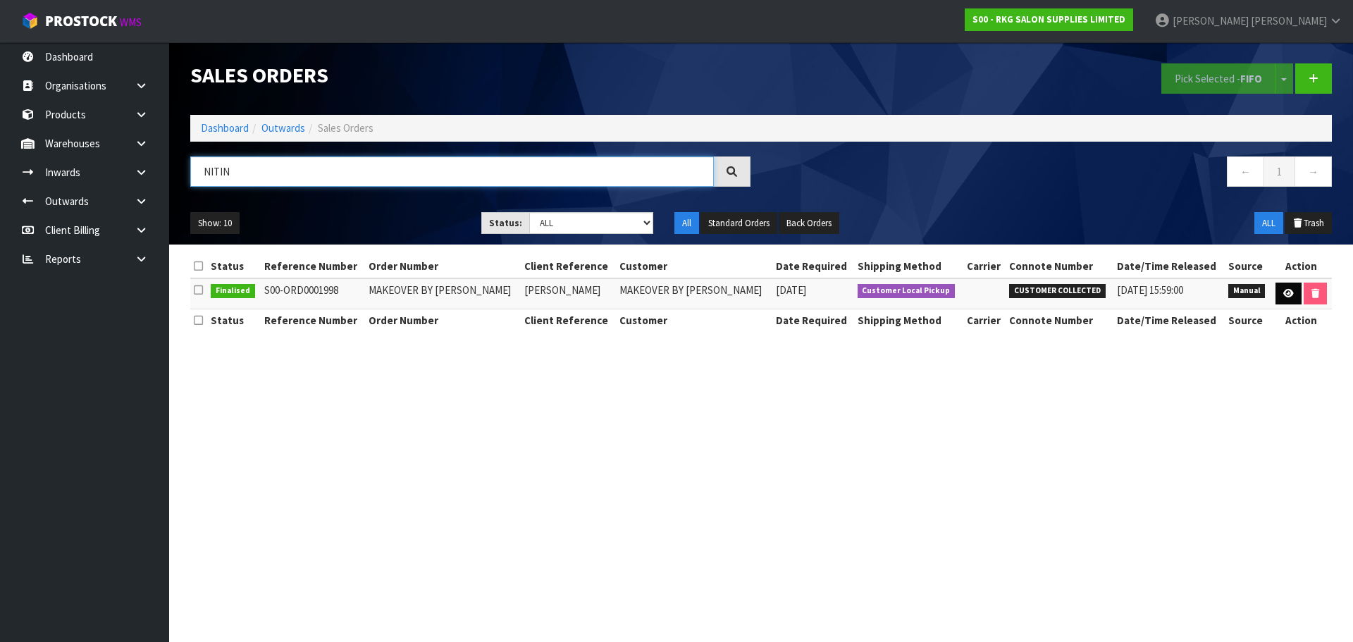
type input "NITIN"
drag, startPoint x: 1285, startPoint y: 290, endPoint x: 1272, endPoint y: 290, distance: 13.4
click at [1285, 290] on icon at bounding box center [1288, 293] width 11 height 9
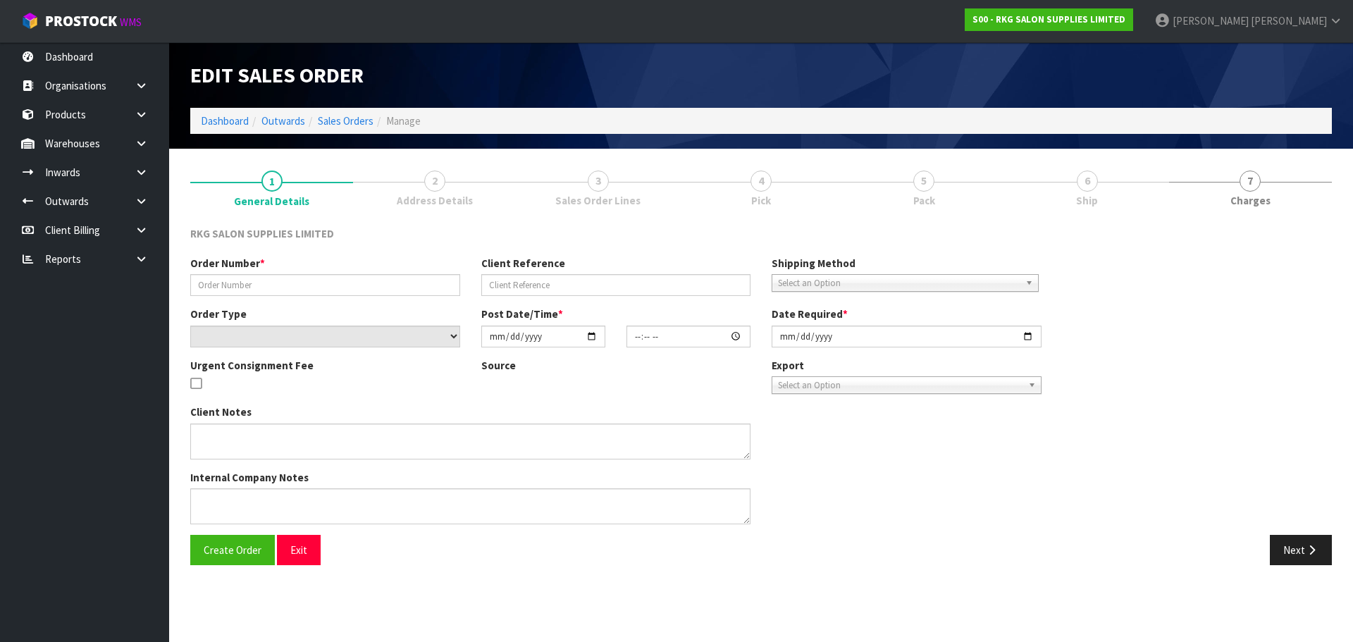
type input "MAKEOVER BY VANSHIKA"
type input "NITIN BHALLA"
select select "number:0"
type input "2025-06-25"
type input "10:30:00.000"
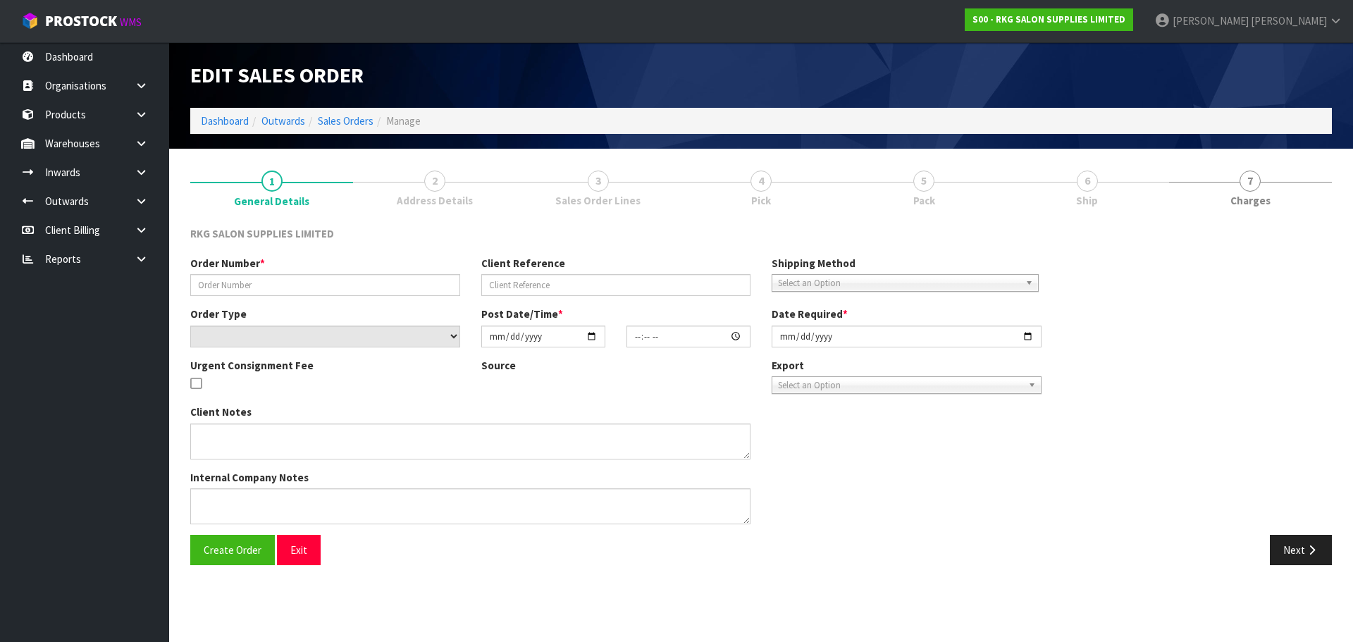
type input "2025-06-26"
type textarea "PICK UP THURSDAY 26TH JUNE 12.30PM"
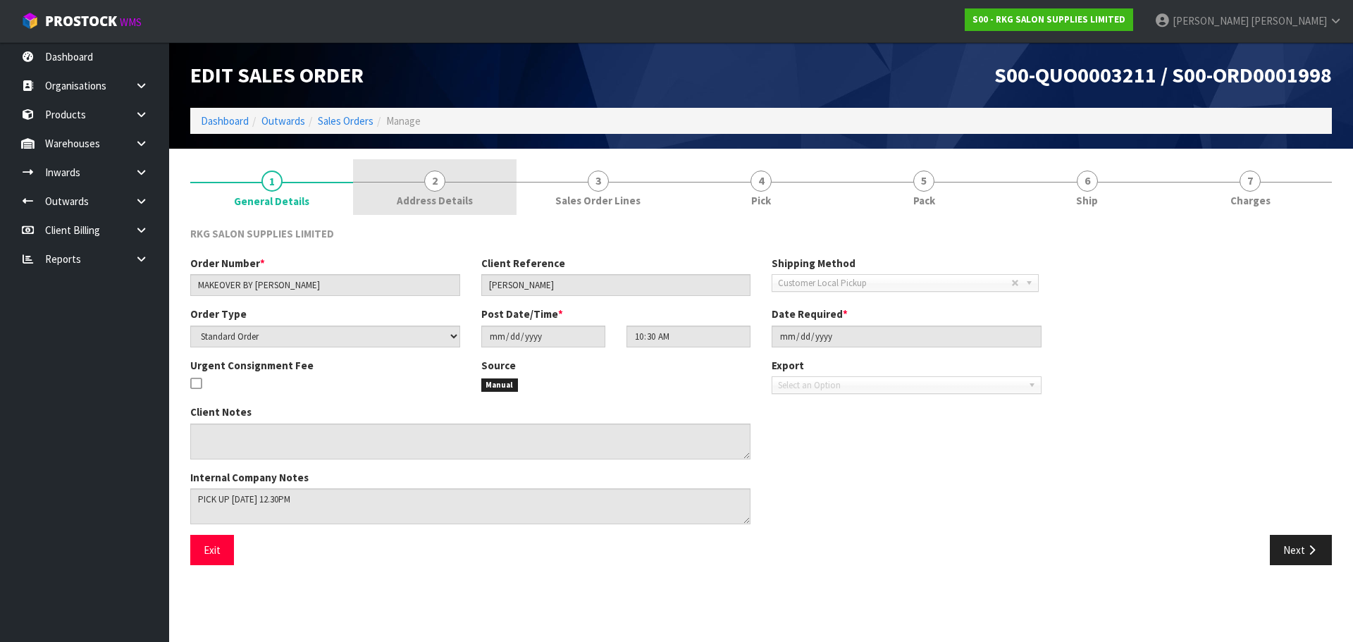
click at [435, 190] on span "2" at bounding box center [434, 181] width 21 height 21
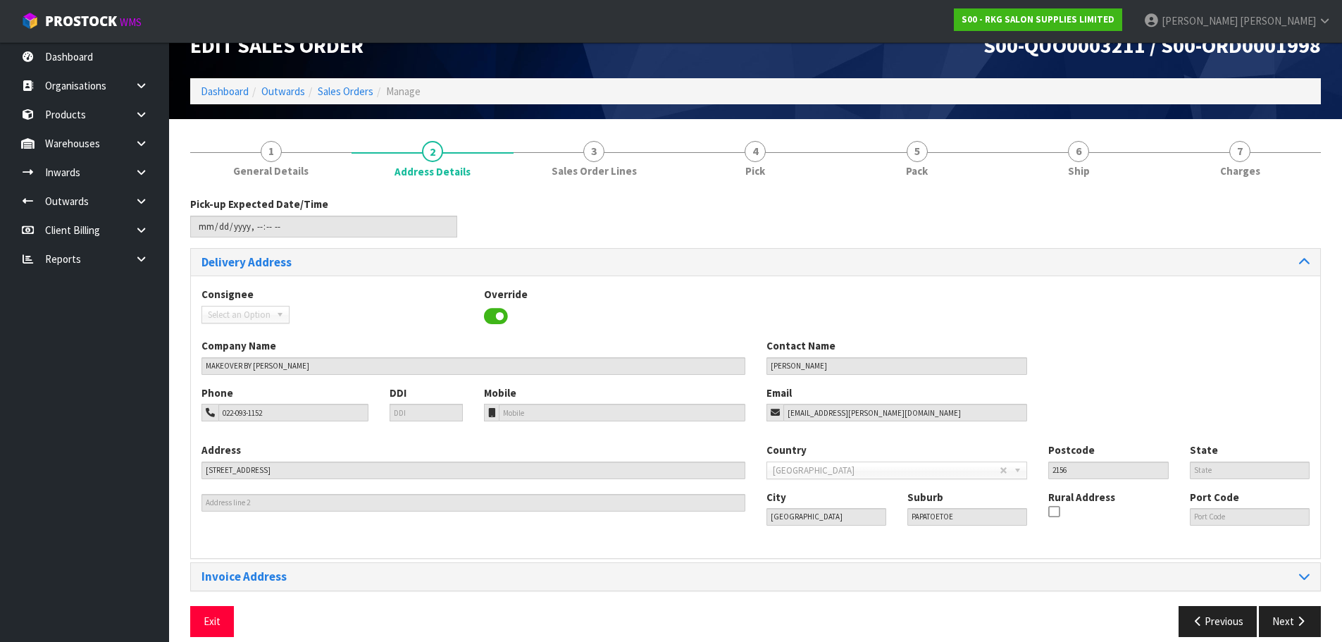
scroll to position [46, 0]
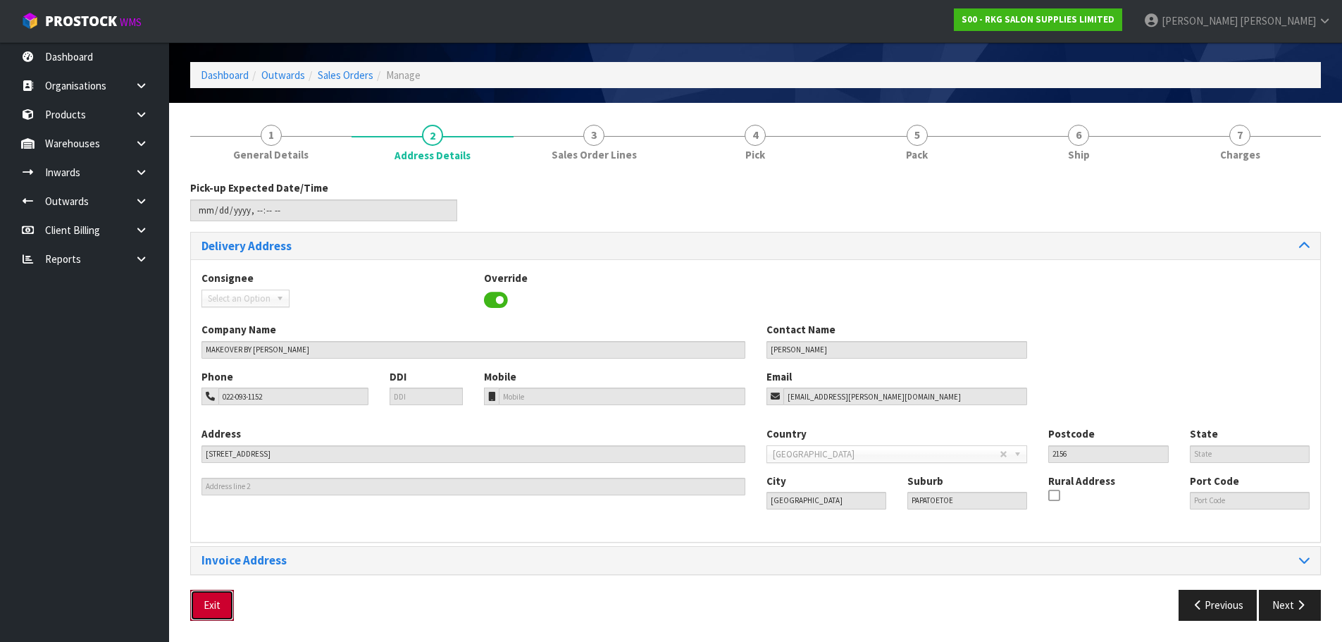
drag, startPoint x: 224, startPoint y: 605, endPoint x: 255, endPoint y: 548, distance: 64.3
click at [224, 605] on button "Exit" at bounding box center [212, 605] width 44 height 30
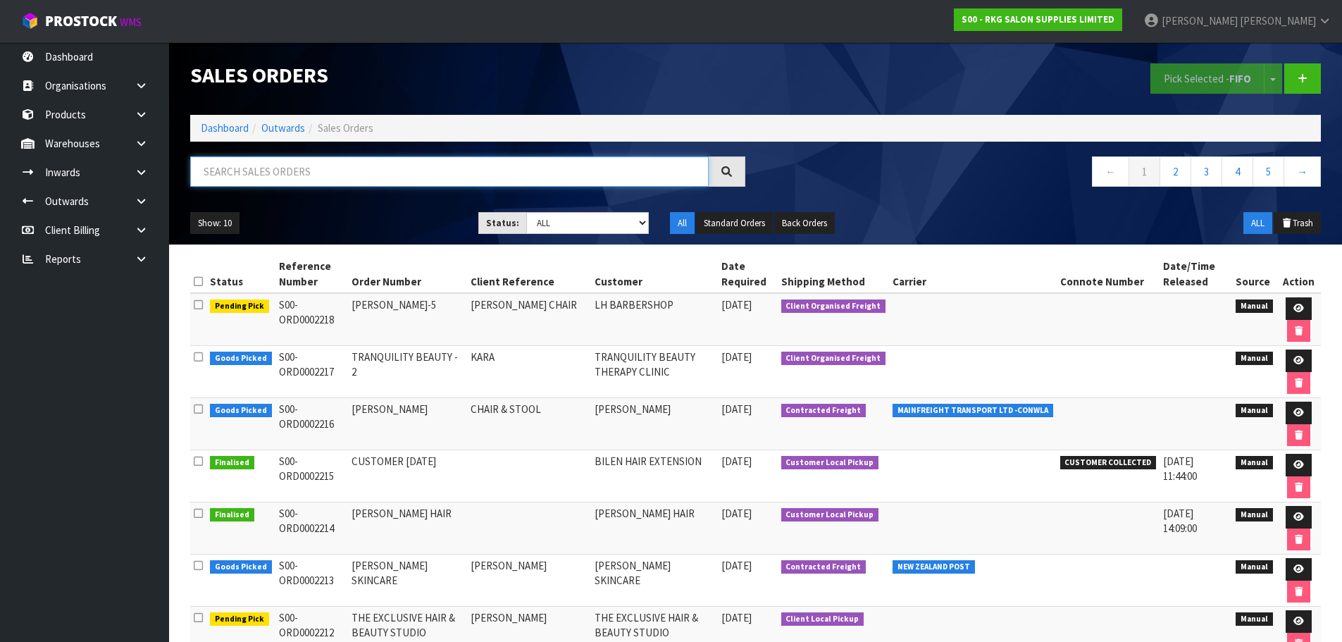
click at [309, 168] on input "text" at bounding box center [449, 171] width 519 height 30
click at [264, 171] on input "text" at bounding box center [449, 171] width 519 height 30
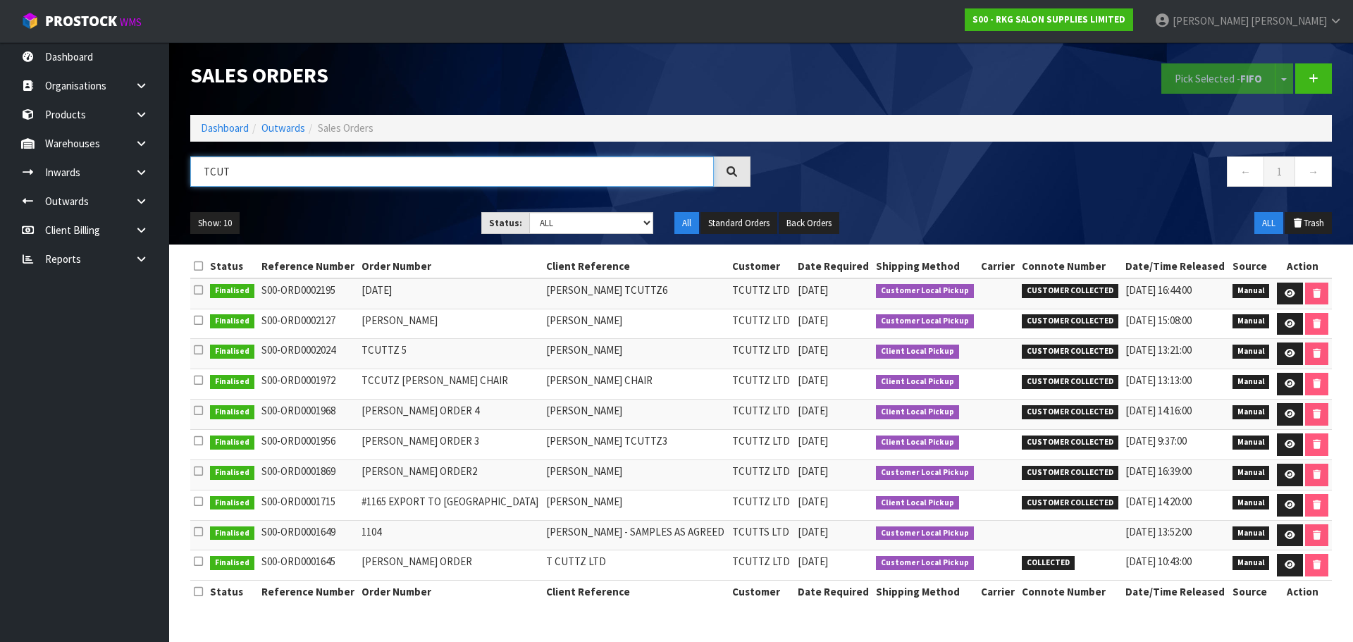
type input "TCUT"
drag, startPoint x: 1281, startPoint y: 294, endPoint x: 1254, endPoint y: 294, distance: 26.8
click at [1285, 294] on icon at bounding box center [1290, 293] width 11 height 9
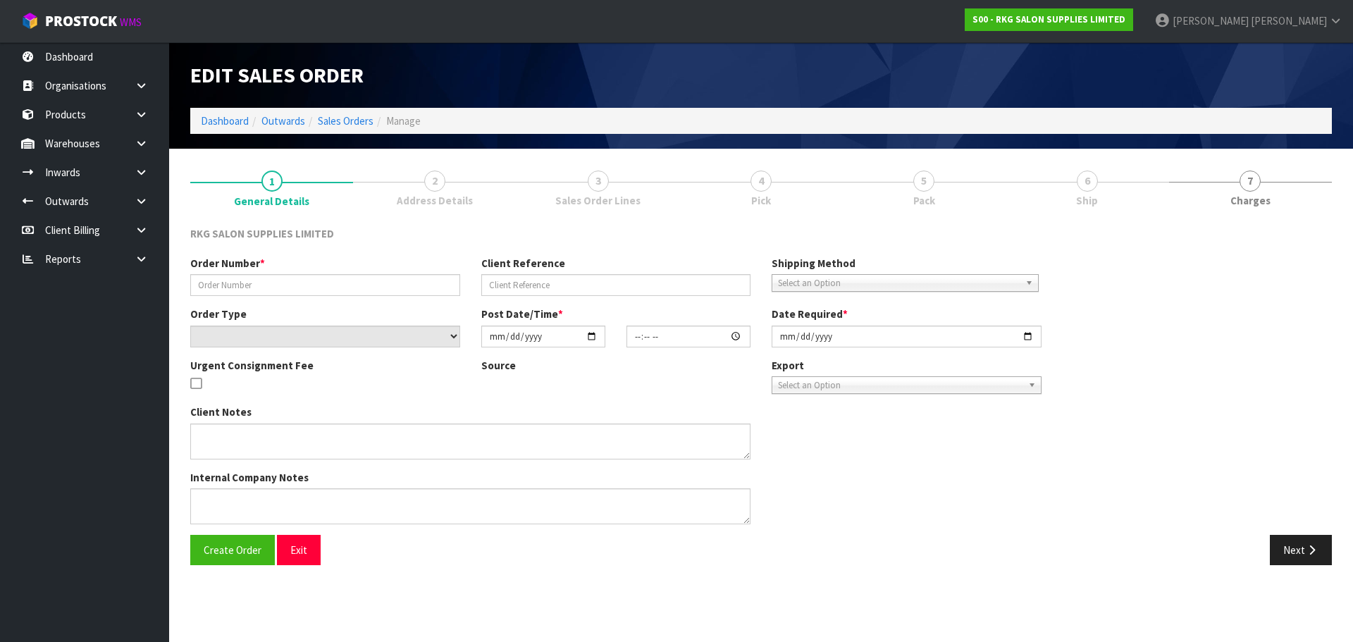
type input "SILVESTER"
type input "FRANCIS TCUTTZ6"
select select "number:0"
type input "2025-09-23"
type input "00:00:00.000"
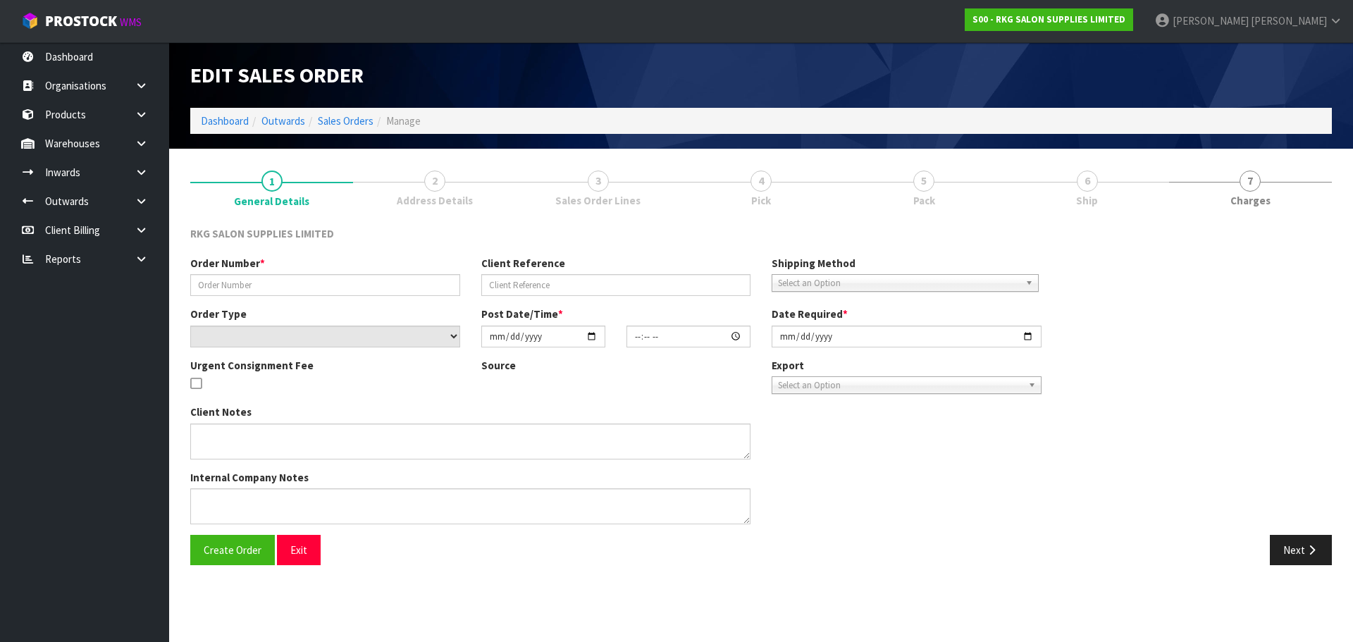
type input "2025-09-23"
type textarea "EXPORT TO [GEOGRAPHIC_DATA] (APPLY CREDIT)"
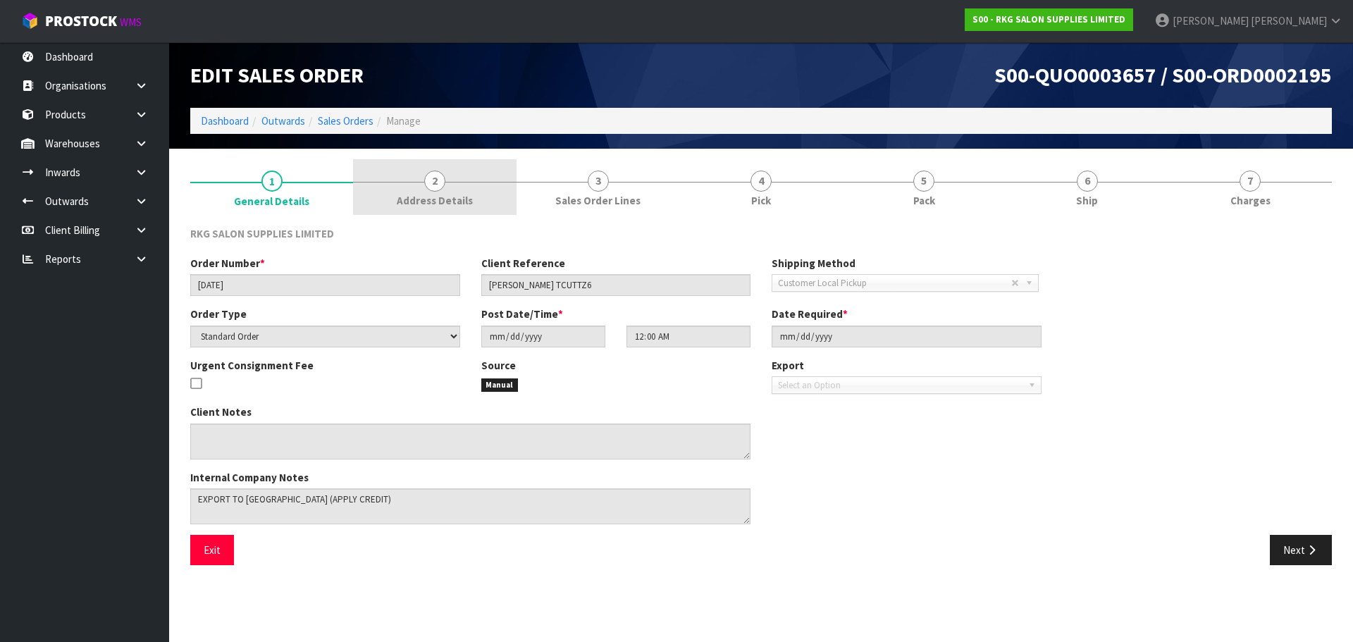
click at [436, 185] on span "2" at bounding box center [434, 181] width 21 height 21
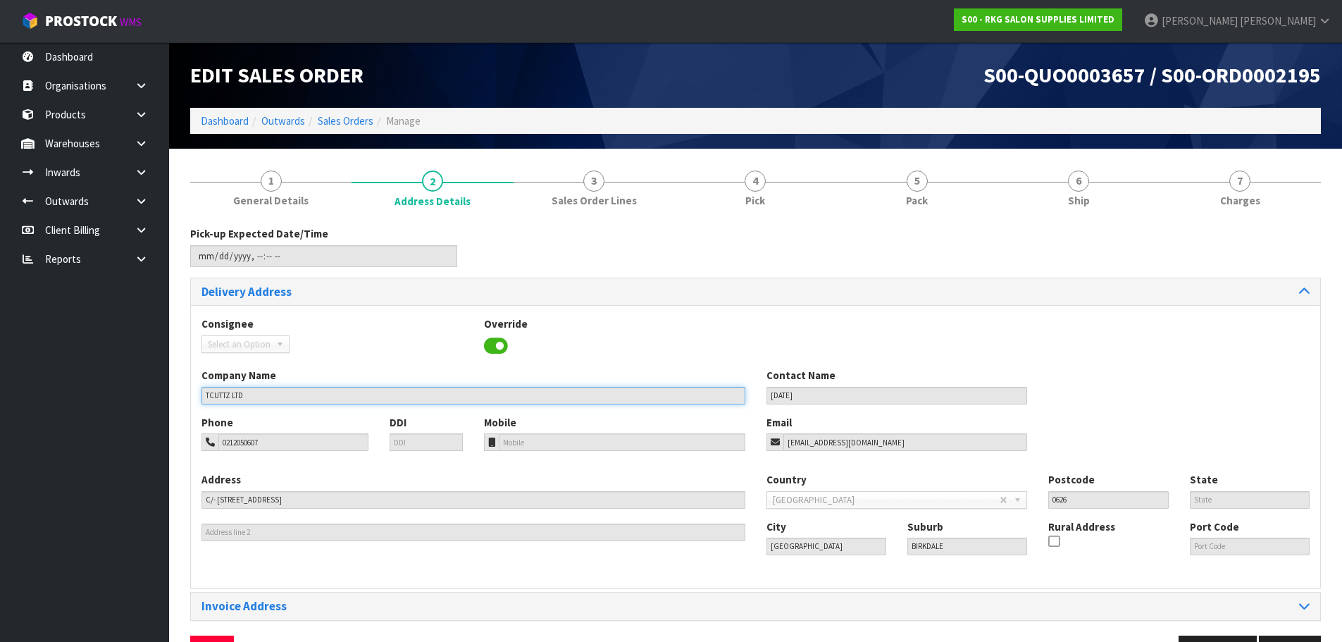
drag, startPoint x: 243, startPoint y: 400, endPoint x: 190, endPoint y: 404, distance: 53.7
click at [190, 404] on div "1 General Details 2 Address Details 3 Sales Order Lines 4 Pick 5 Pack 6 Ship 7 …" at bounding box center [756, 417] width 1152 height 517
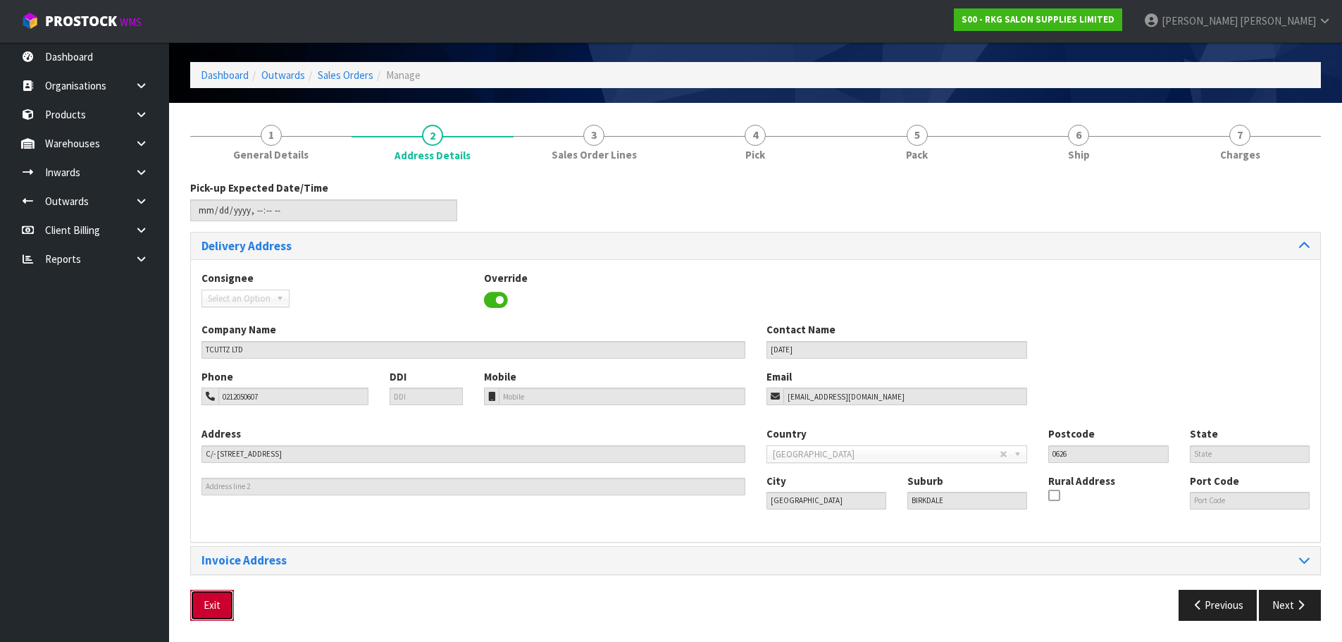
click at [211, 602] on button "Exit" at bounding box center [212, 605] width 44 height 30
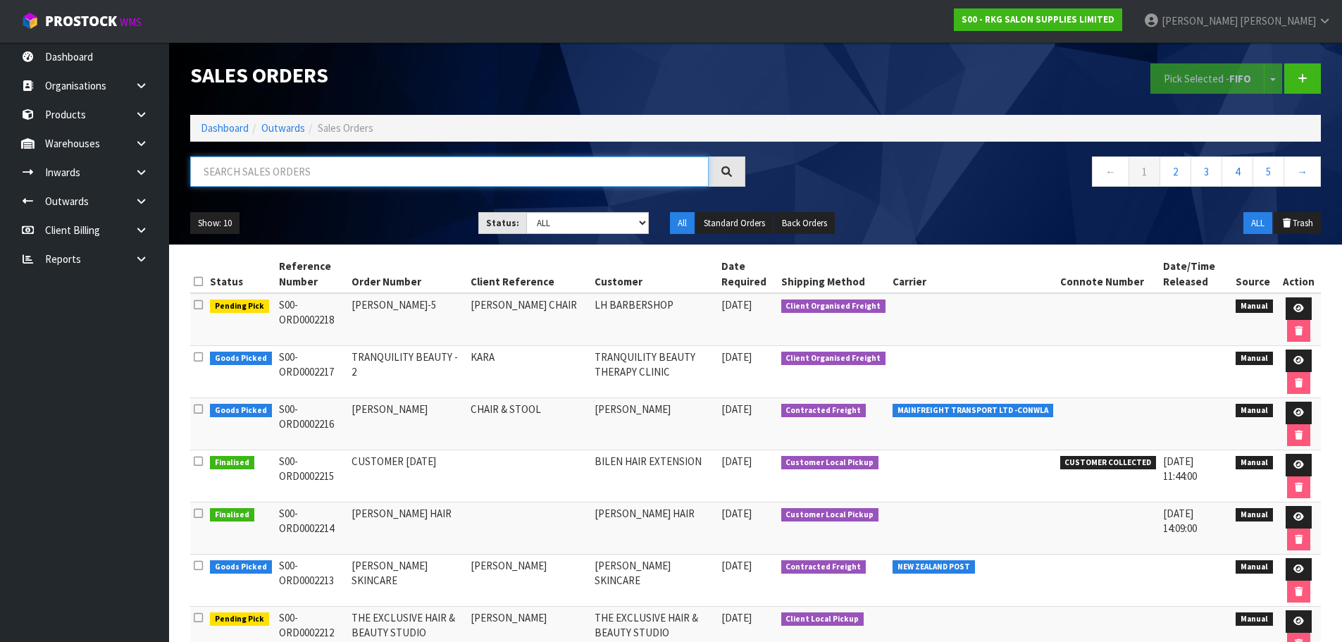
click at [352, 172] on input "text" at bounding box center [449, 171] width 519 height 30
type input "2205"
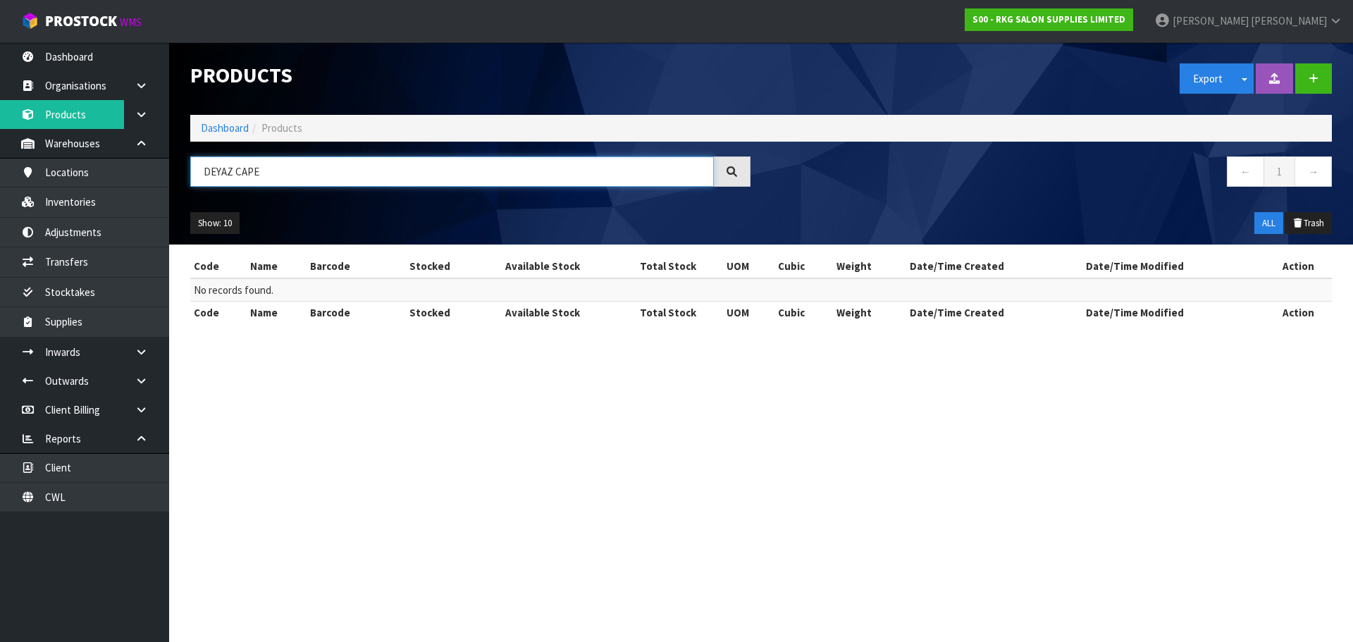
click at [235, 171] on input "DEYAZ CAPE" at bounding box center [452, 171] width 524 height 30
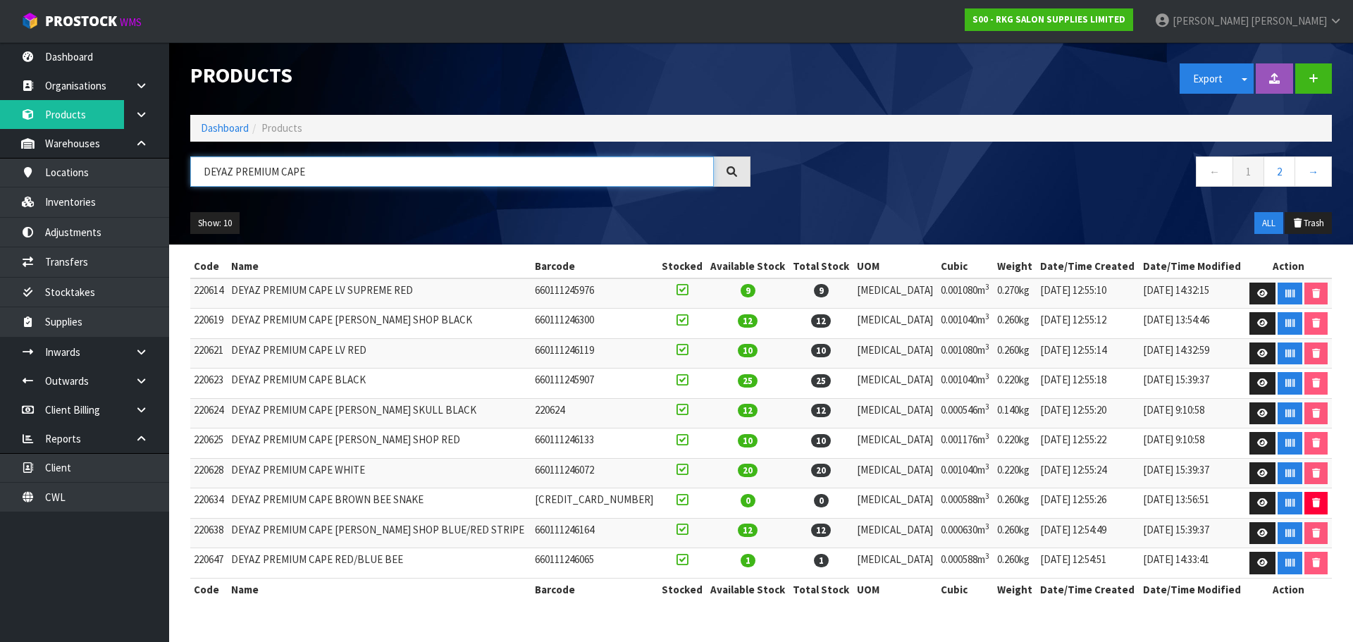
type input "DEYAZ PREMIUM CAPE"
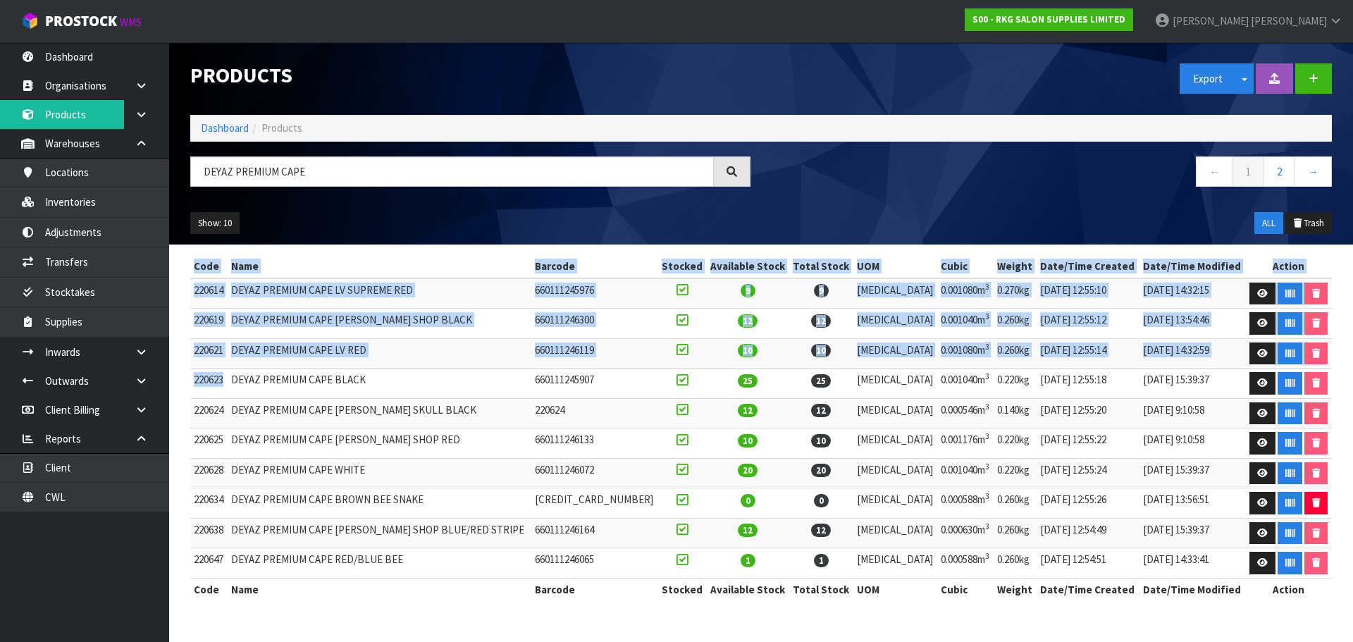
drag, startPoint x: 223, startPoint y: 383, endPoint x: 185, endPoint y: 382, distance: 38.8
click at [185, 382] on div "Code Name Barcode Stocked Available Stock Total Stock UOM Cubic Weight Date/Tim…" at bounding box center [761, 435] width 1163 height 360
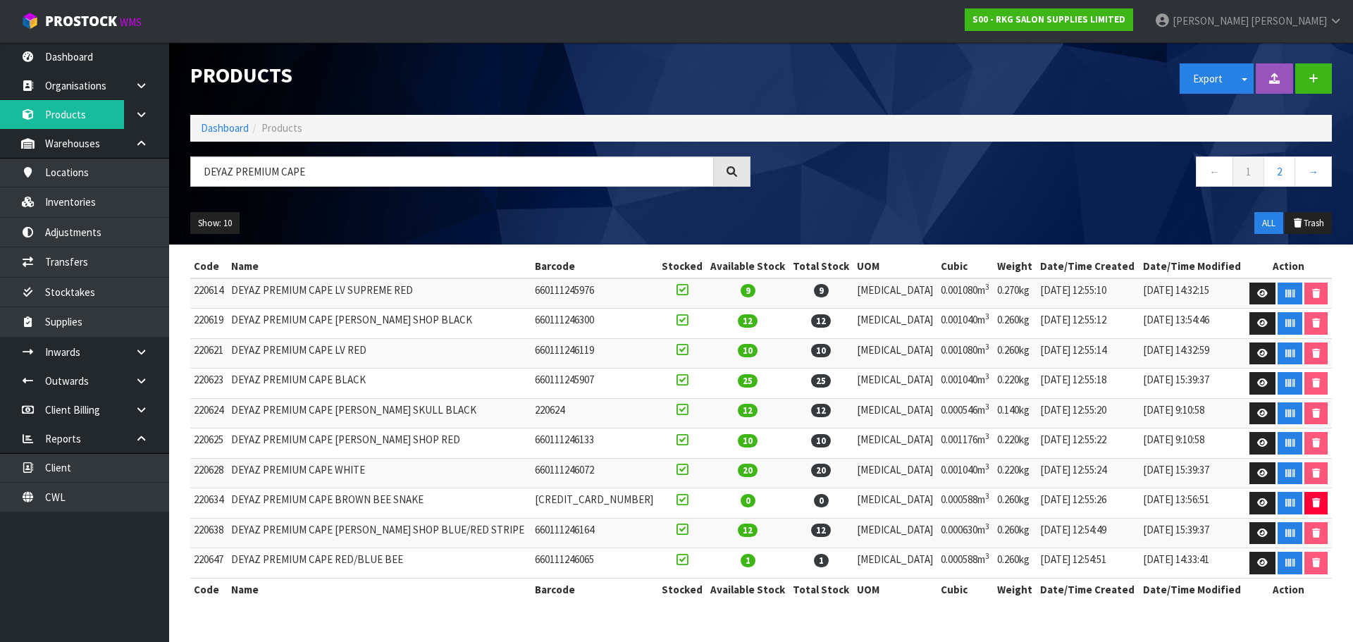
click at [245, 387] on td "DEYAZ PREMIUM CAPE BLACK" at bounding box center [380, 384] width 304 height 30
drag, startPoint x: 52, startPoint y: 211, endPoint x: 87, endPoint y: 209, distance: 34.6
click at [52, 211] on link "Inventories" at bounding box center [84, 201] width 169 height 29
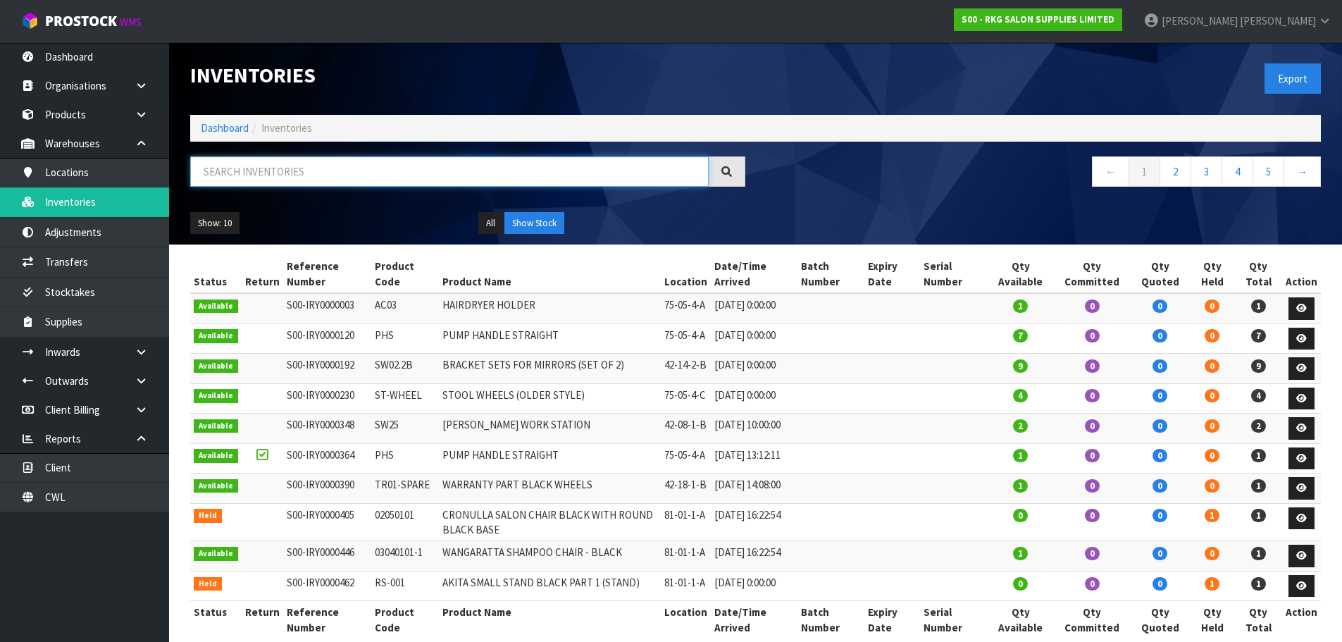
click at [230, 175] on input "text" at bounding box center [449, 171] width 519 height 30
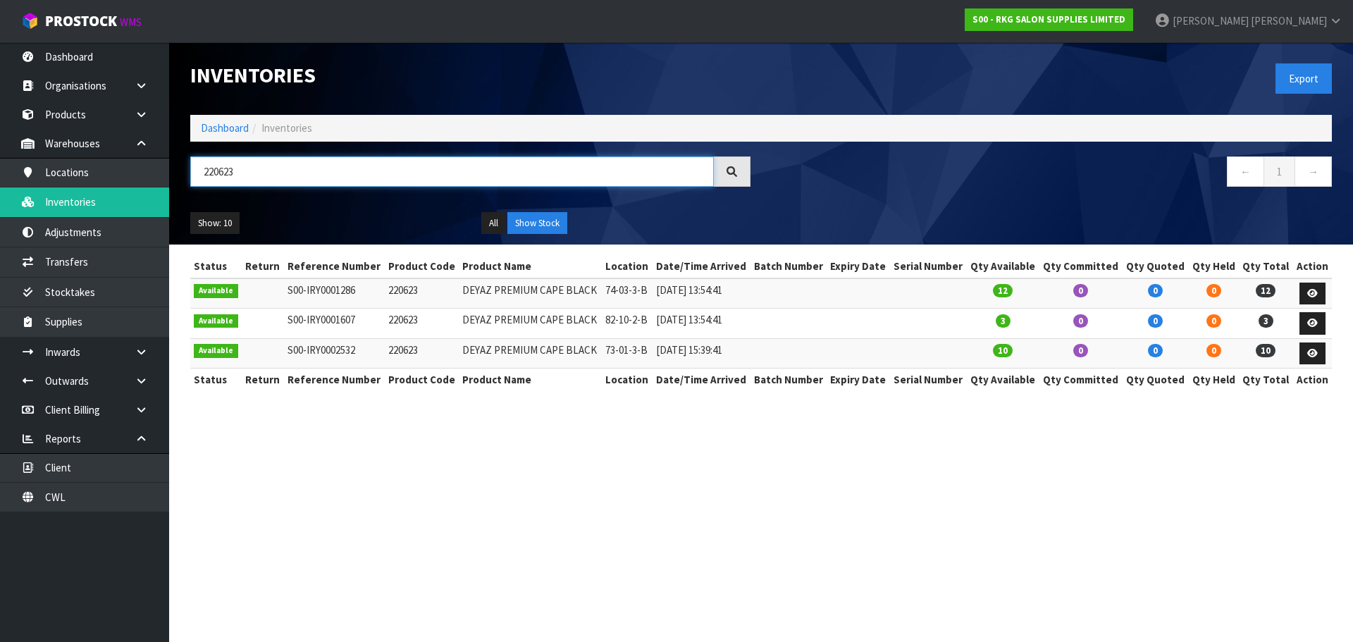
drag, startPoint x: 352, startPoint y: 163, endPoint x: 202, endPoint y: 180, distance: 150.3
click at [202, 180] on input "220623" at bounding box center [452, 171] width 524 height 30
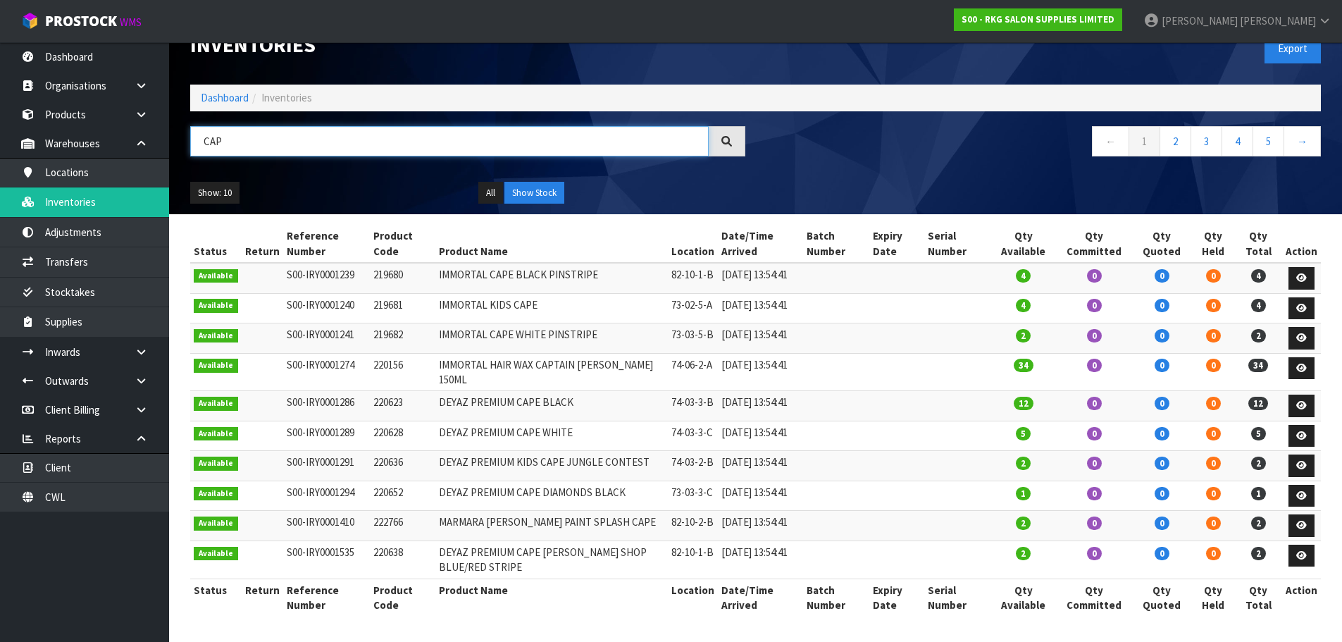
scroll to position [94, 0]
click at [1177, 126] on link "2" at bounding box center [1176, 141] width 32 height 30
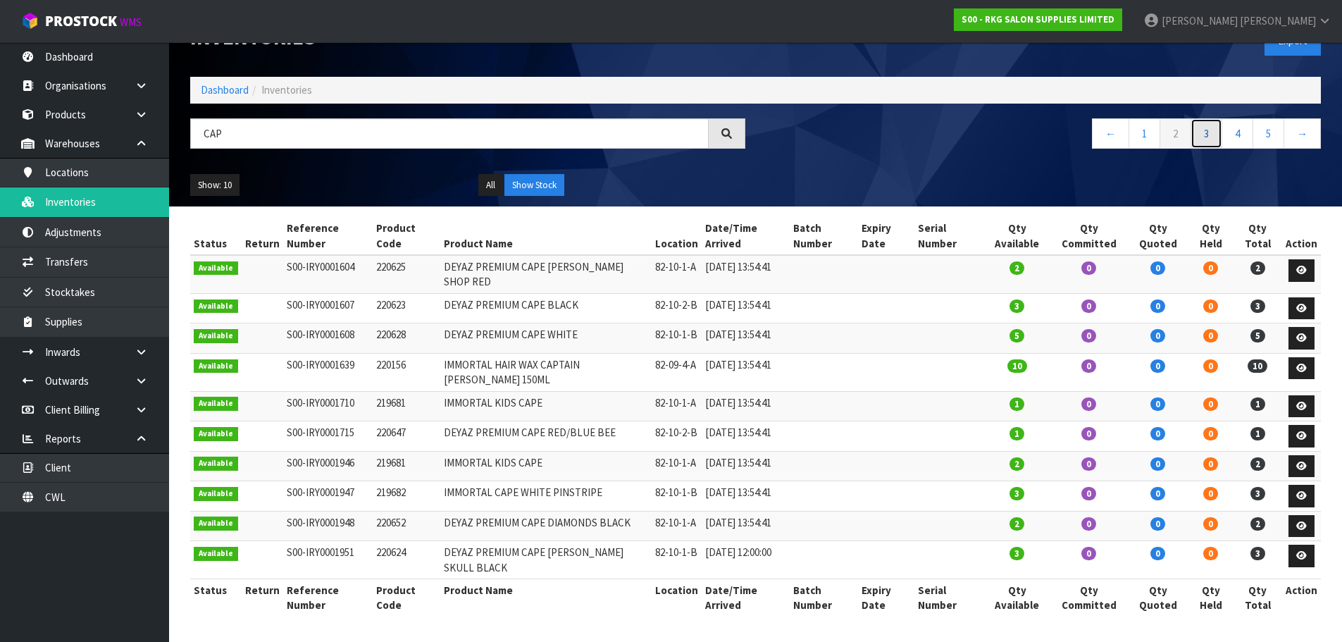
click at [1201, 118] on link "3" at bounding box center [1207, 133] width 32 height 30
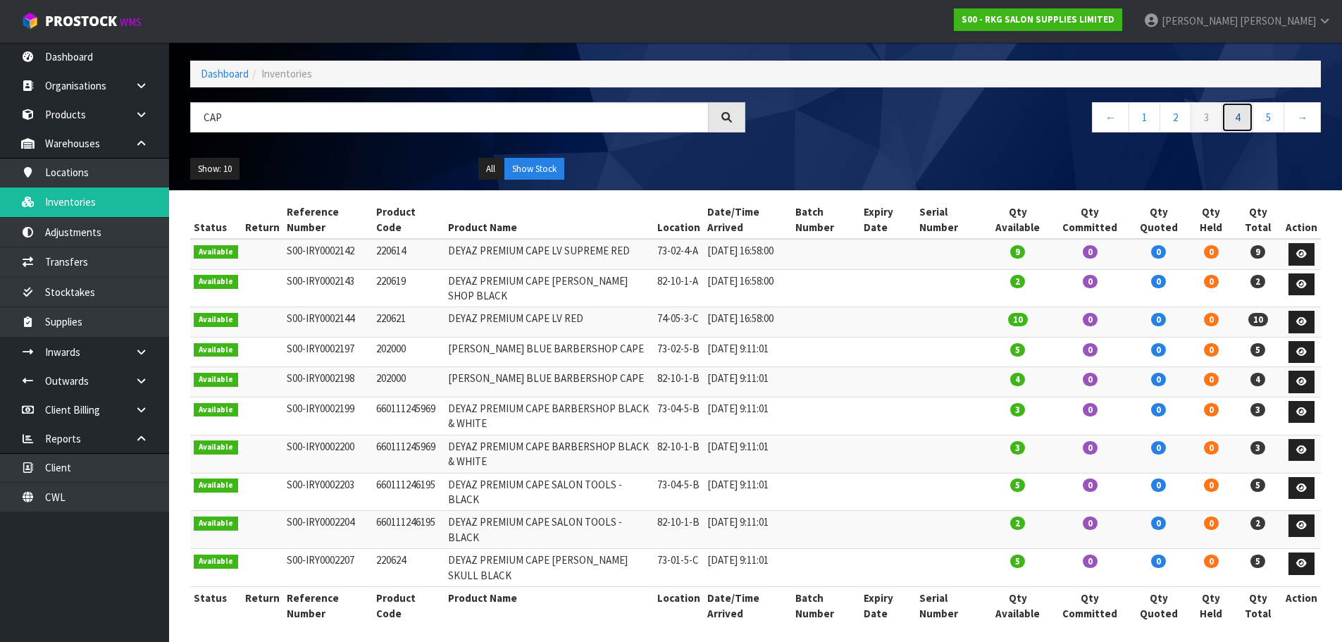
click at [1238, 115] on link "4" at bounding box center [1238, 117] width 32 height 30
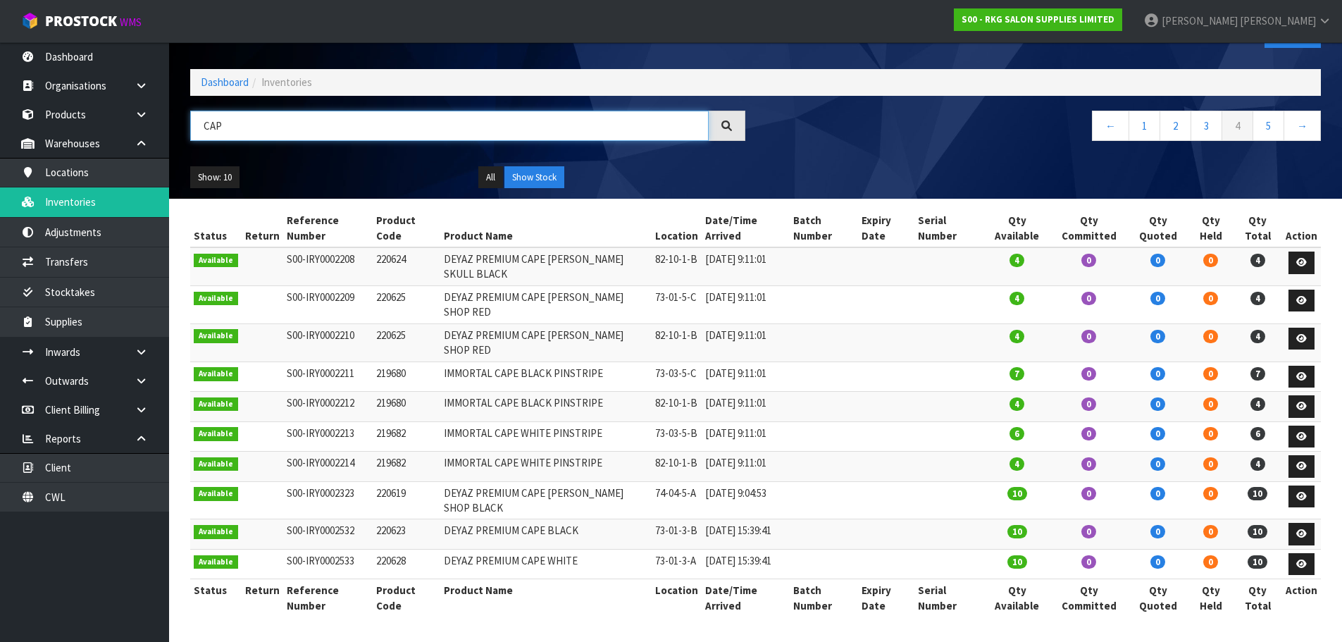
drag, startPoint x: 261, startPoint y: 121, endPoint x: 202, endPoint y: 136, distance: 61.0
click at [202, 136] on input "CAP" at bounding box center [449, 126] width 519 height 30
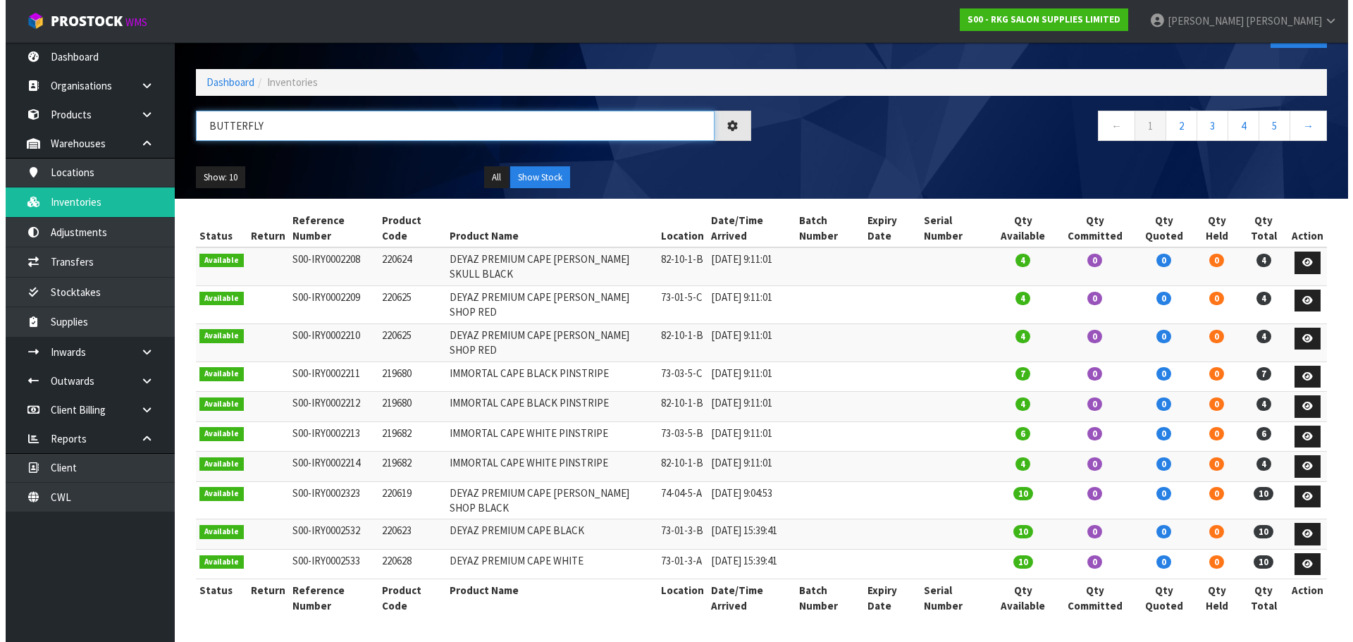
scroll to position [0, 0]
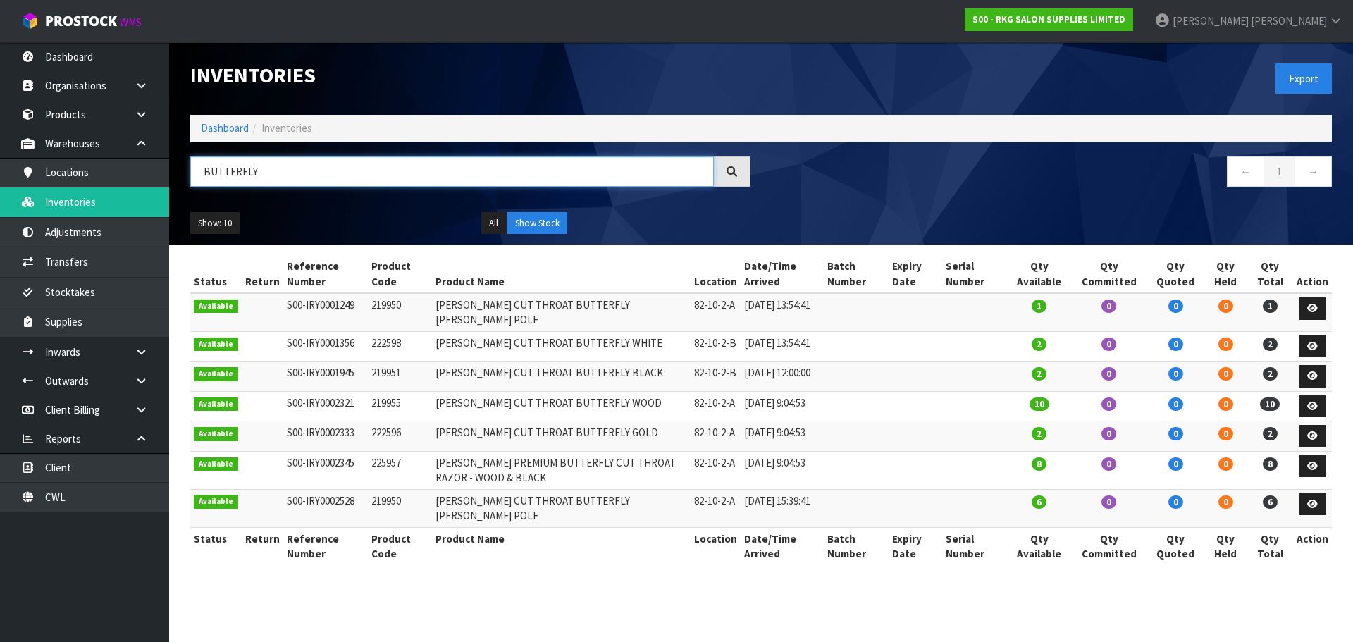
drag, startPoint x: 288, startPoint y: 176, endPoint x: 199, endPoint y: 185, distance: 89.3
click at [199, 185] on input "BUTTERFLY" at bounding box center [452, 171] width 524 height 30
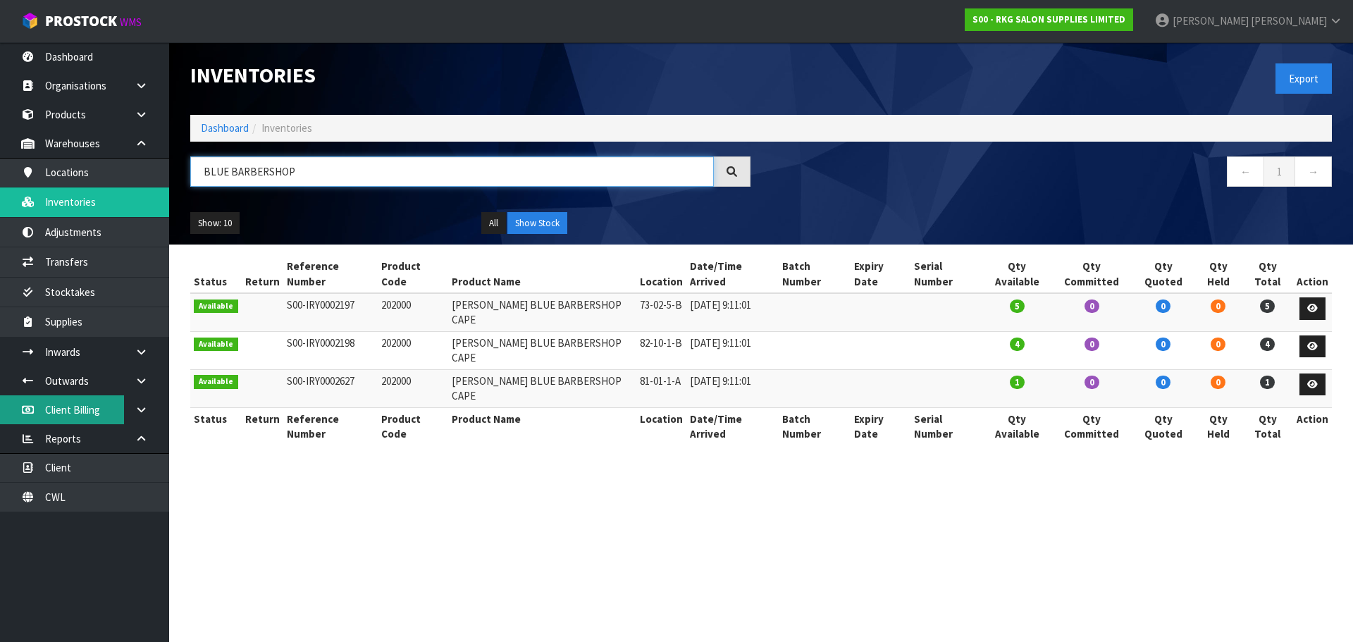
type input "BLUE BARBERSHOP"
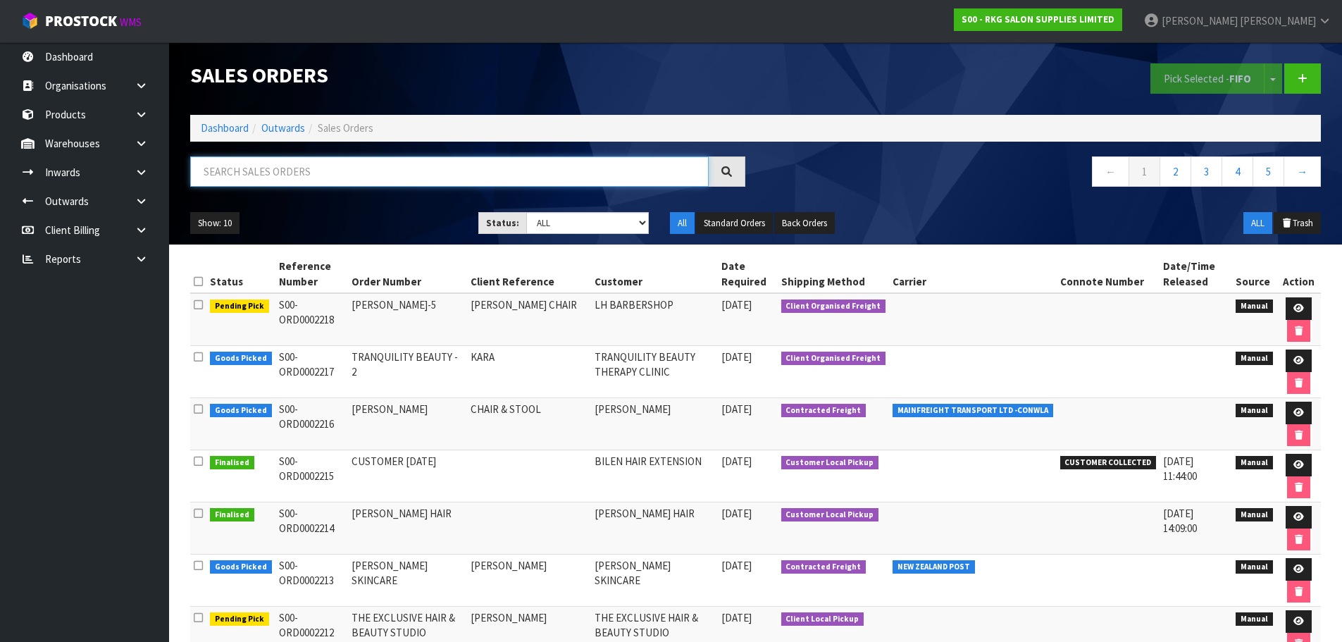
click at [283, 178] on input "text" at bounding box center [449, 171] width 519 height 30
type input "2205"
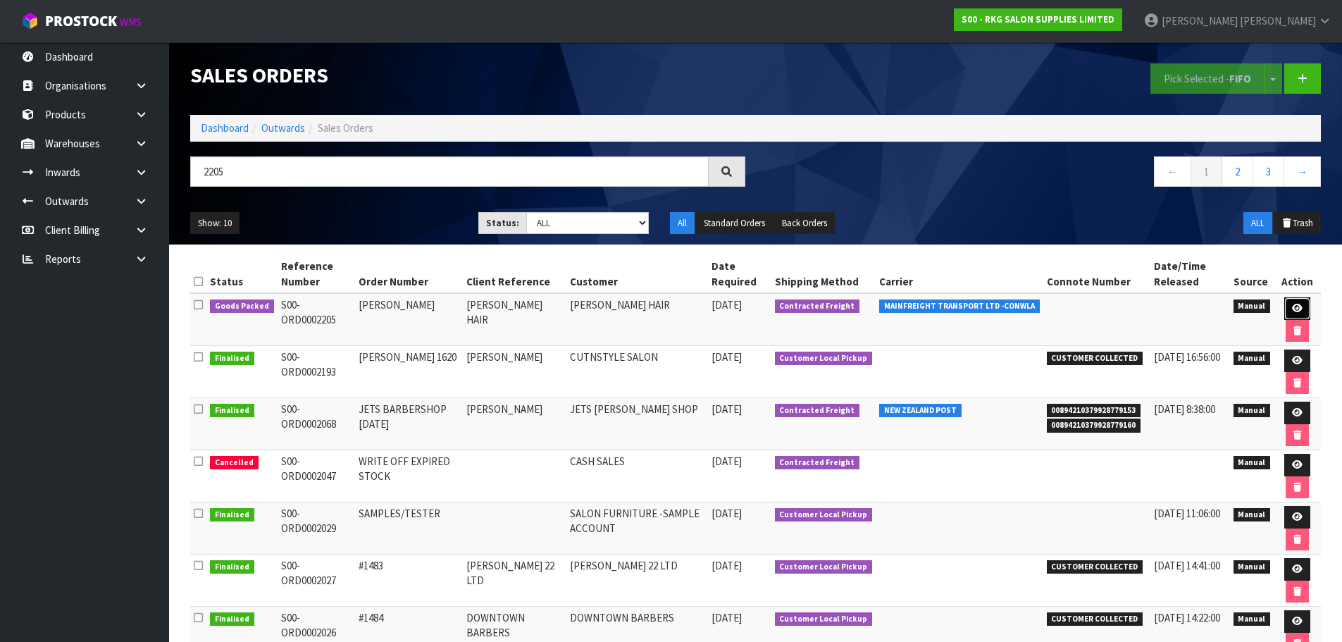
click at [1295, 309] on icon at bounding box center [1297, 308] width 11 height 9
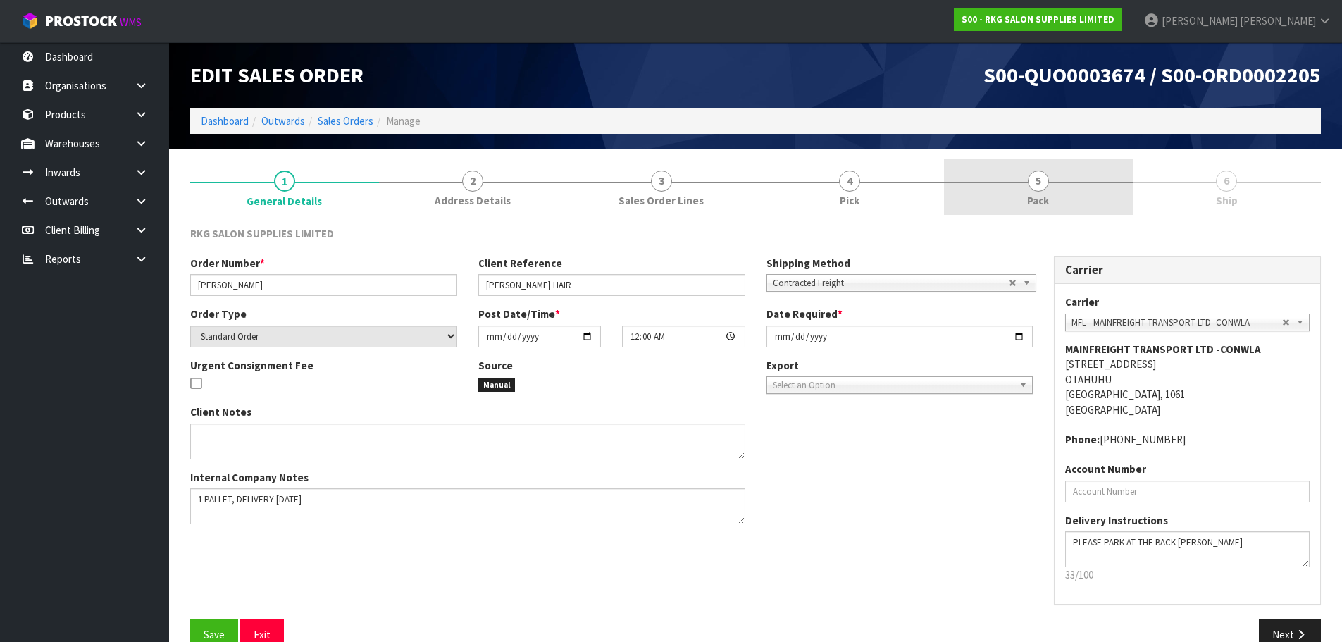
click at [1039, 183] on span "5" at bounding box center [1038, 181] width 21 height 21
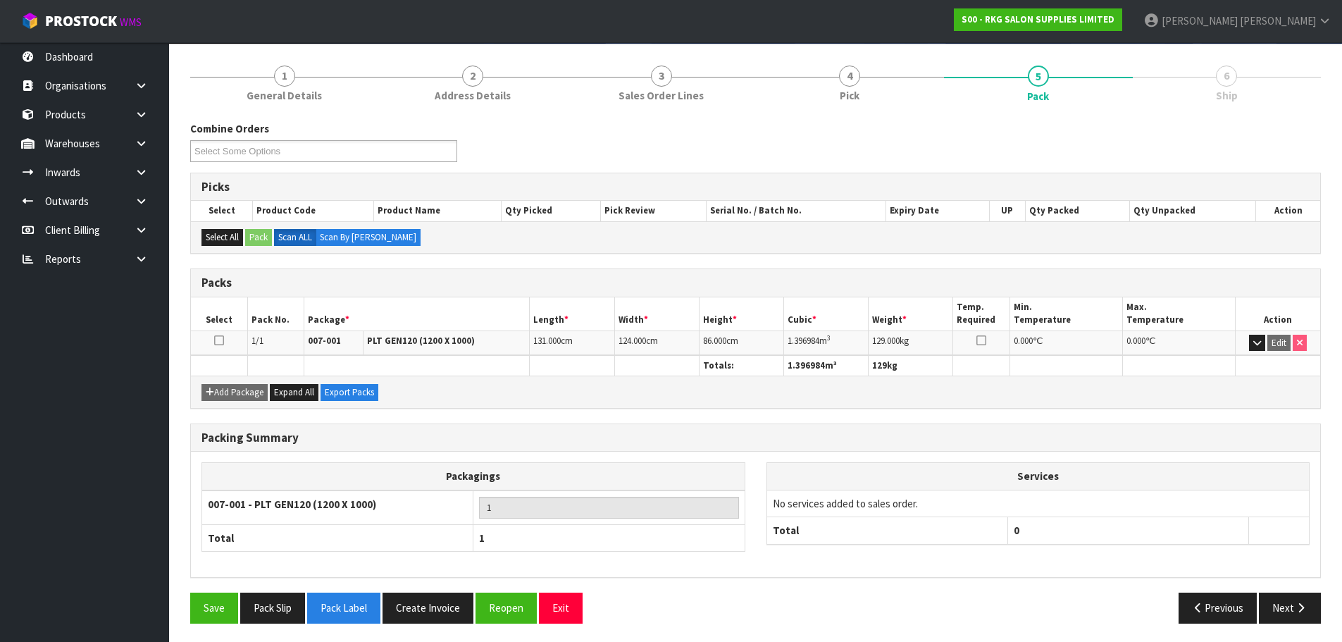
scroll to position [108, 0]
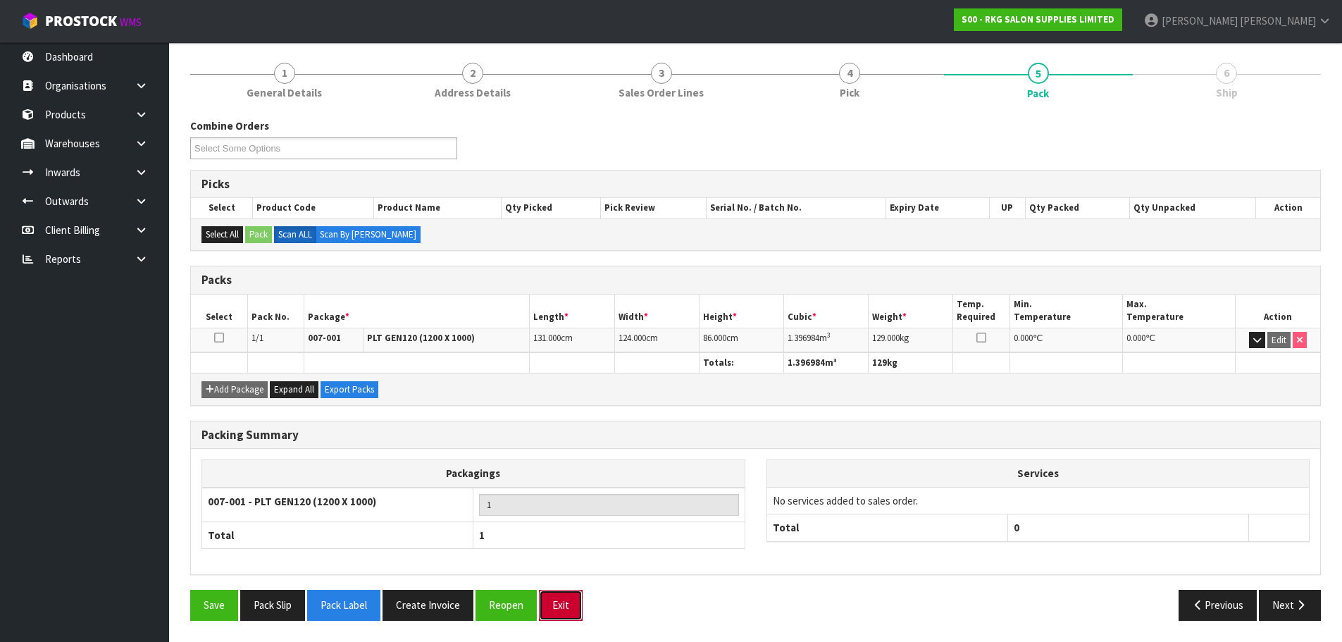
click at [557, 613] on button "Exit" at bounding box center [561, 605] width 44 height 30
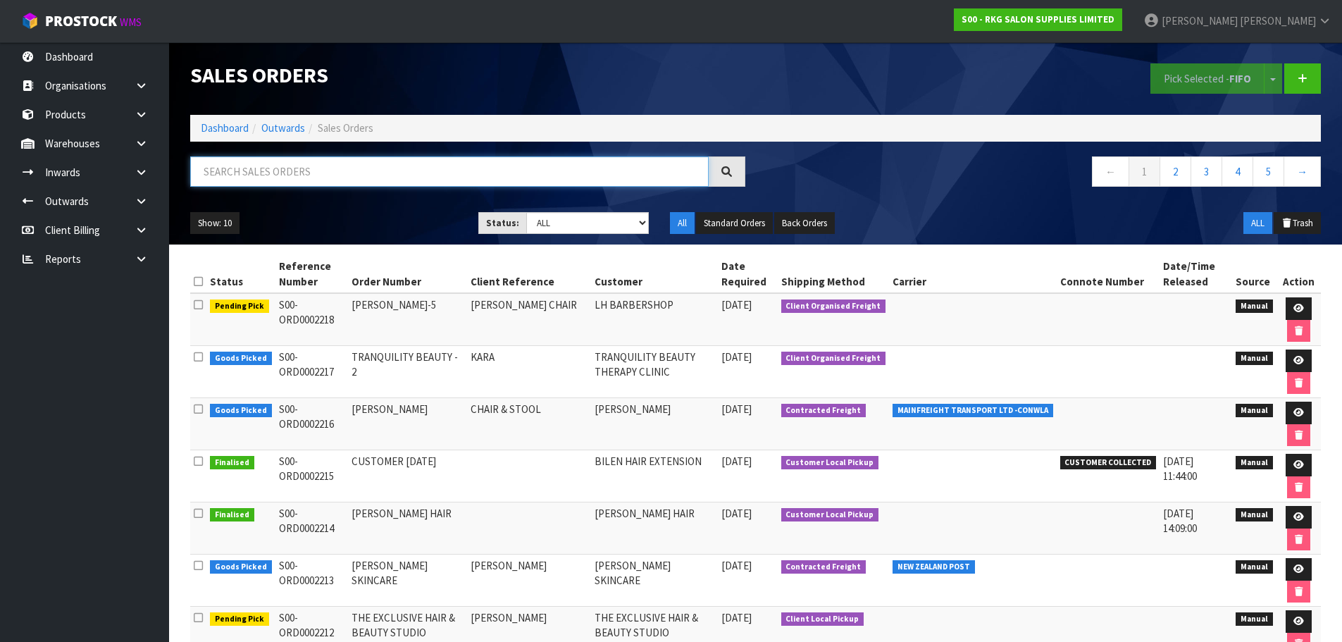
click at [387, 163] on input "text" at bounding box center [449, 171] width 519 height 30
type input "2205"
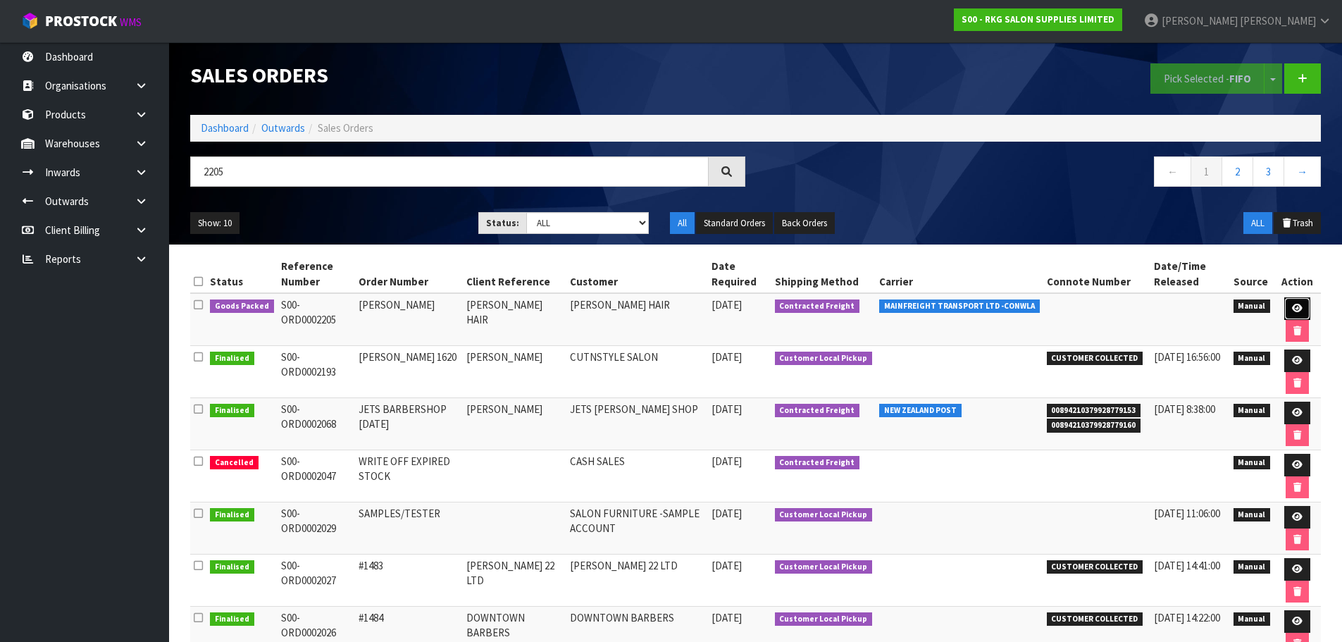
click at [1294, 311] on icon at bounding box center [1297, 308] width 11 height 9
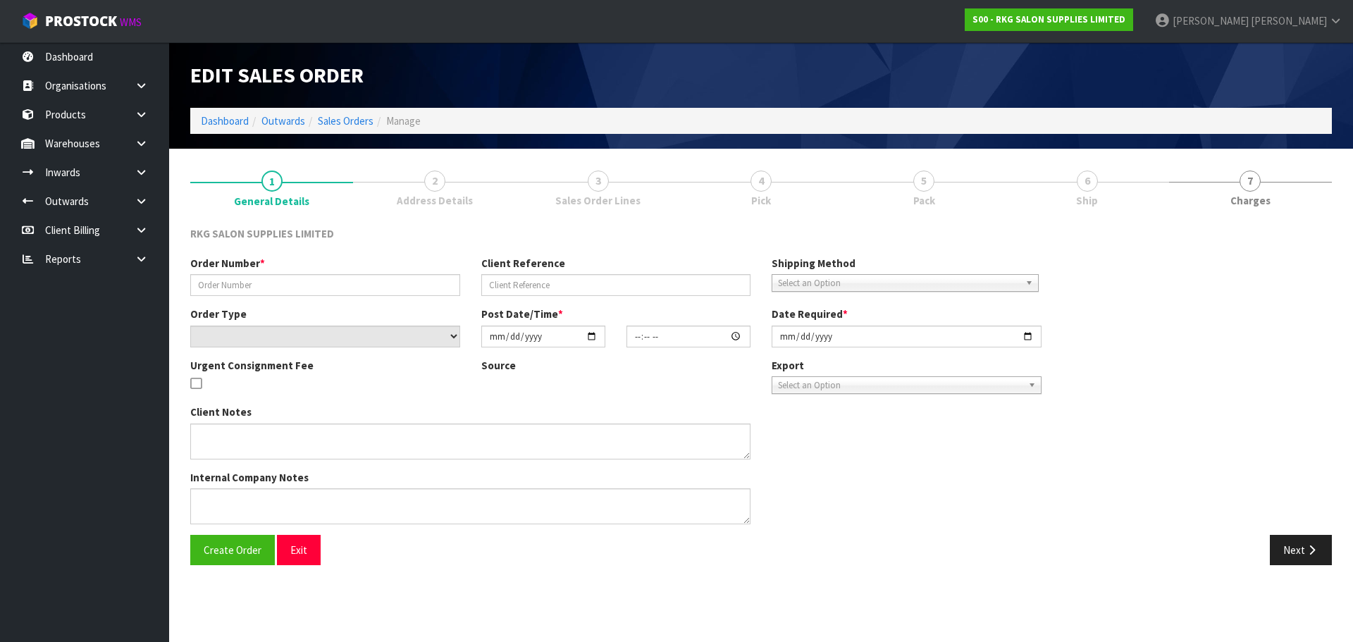
type input "[PERSON_NAME]"
type input "[PERSON_NAME] HAIR"
select select "number:0"
type input "2025-09-29"
type input "00:00:00.000"
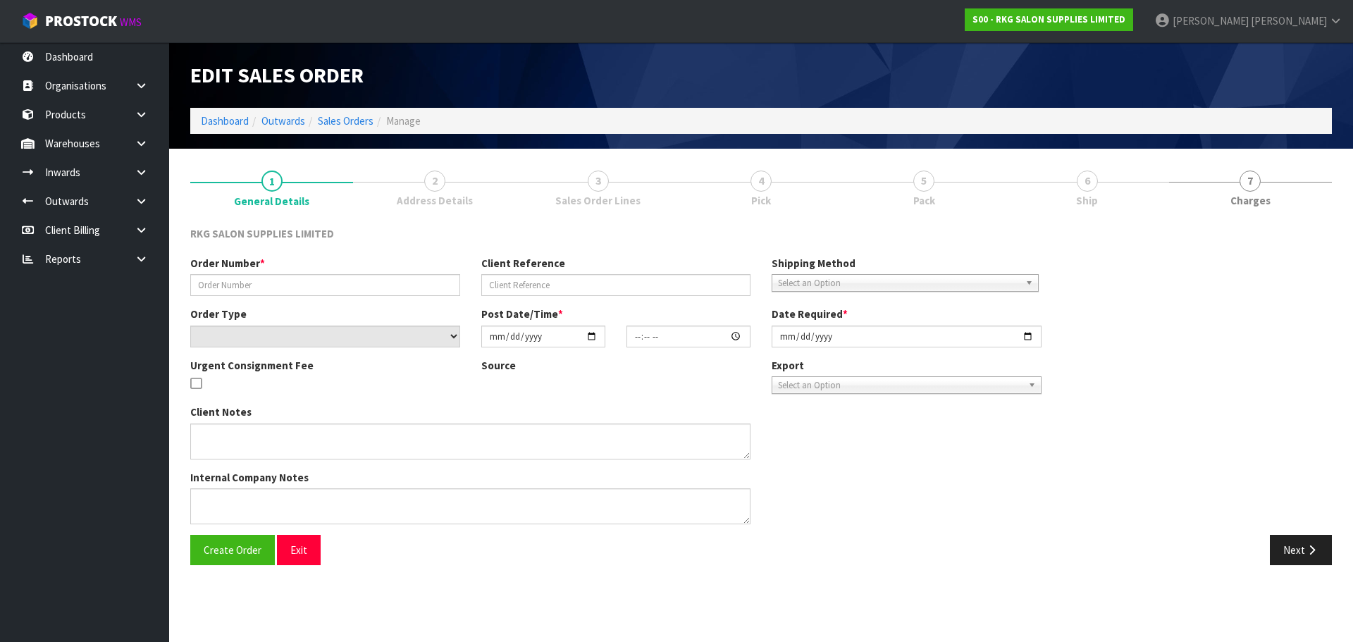
type input "2025-09-29"
type textarea "1 PALLET, DELIVERY ON FRIDAY"
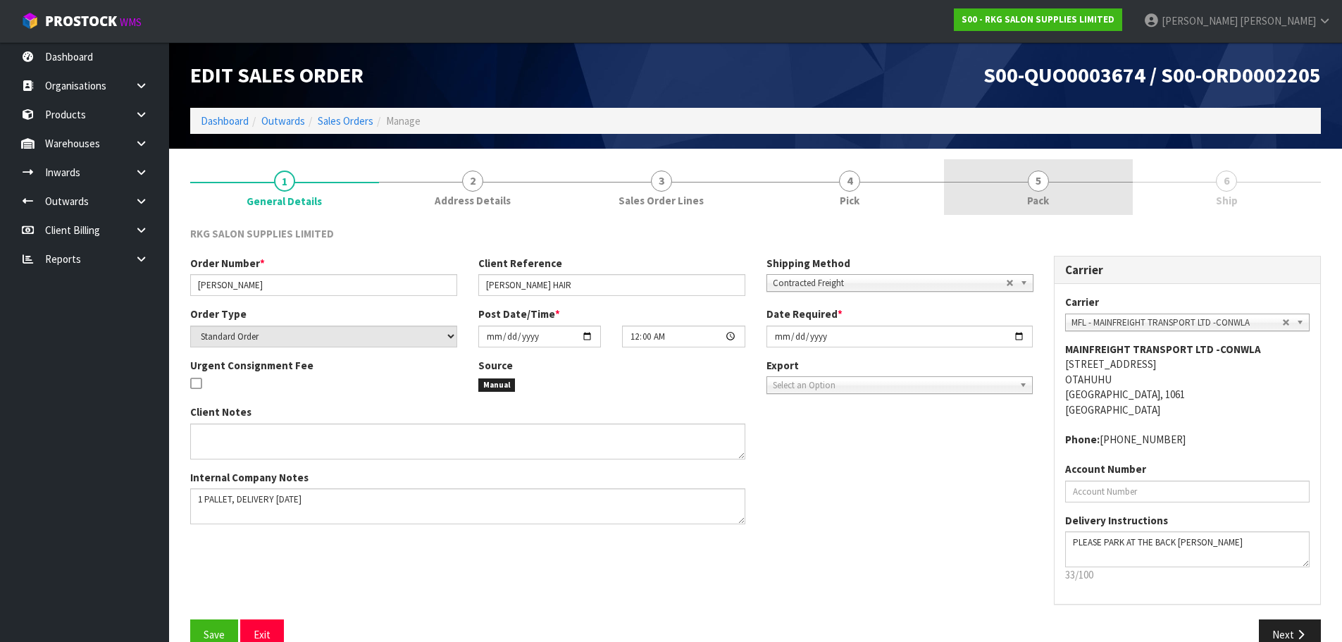
click at [1029, 191] on link "5 Pack" at bounding box center [1038, 187] width 189 height 56
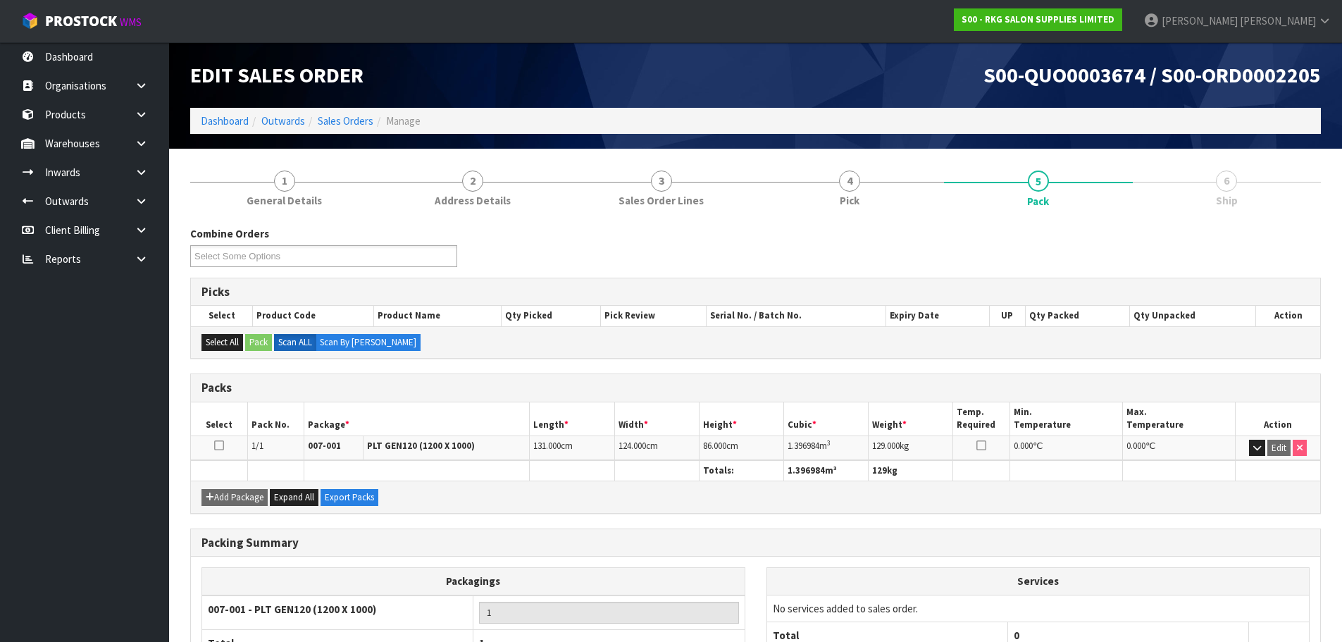
scroll to position [108, 0]
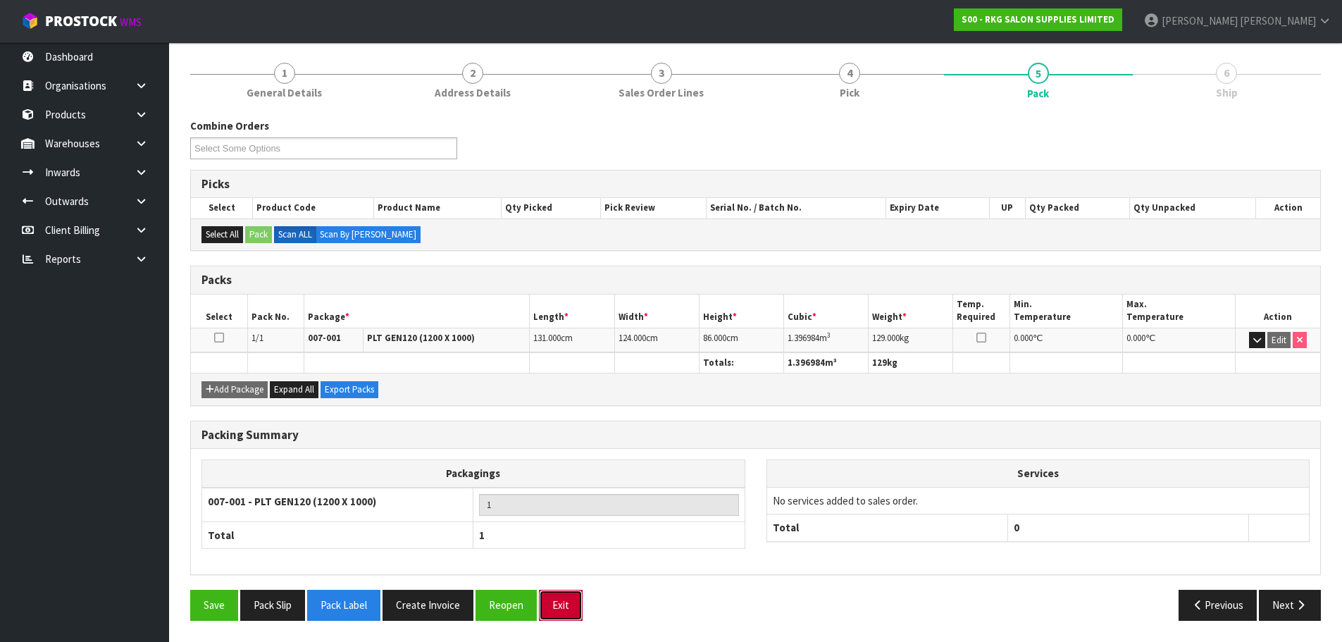
click at [564, 607] on button "Exit" at bounding box center [561, 605] width 44 height 30
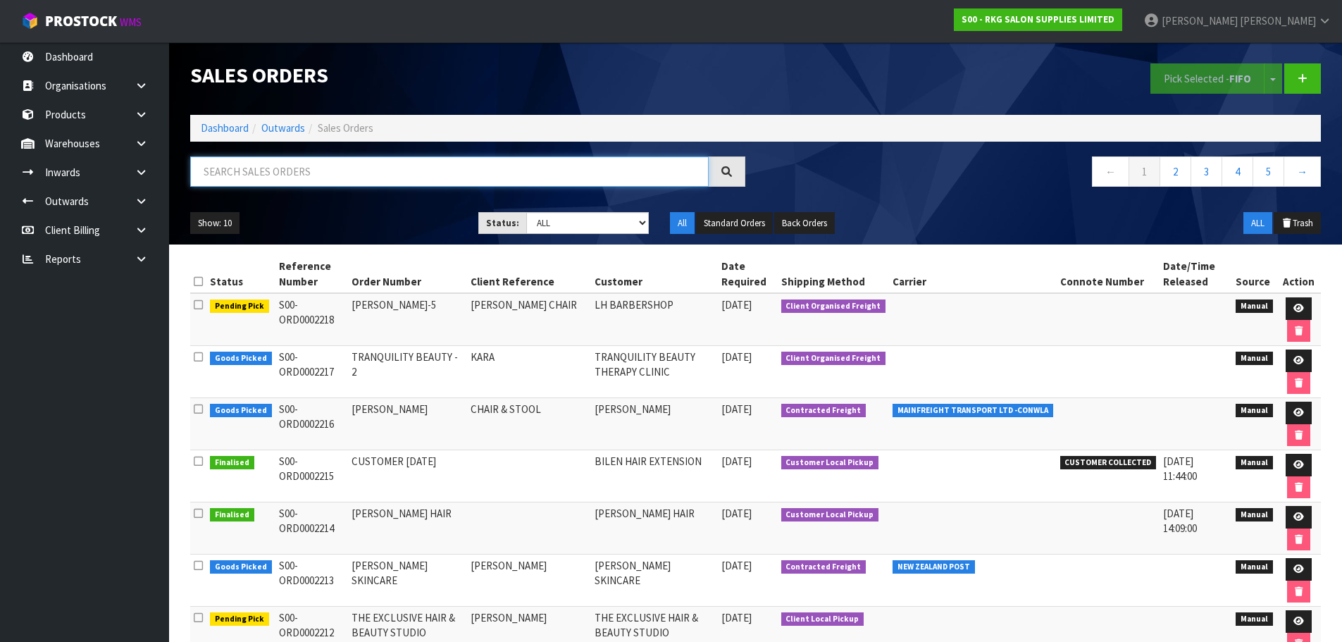
click at [426, 169] on input "text" at bounding box center [449, 171] width 519 height 30
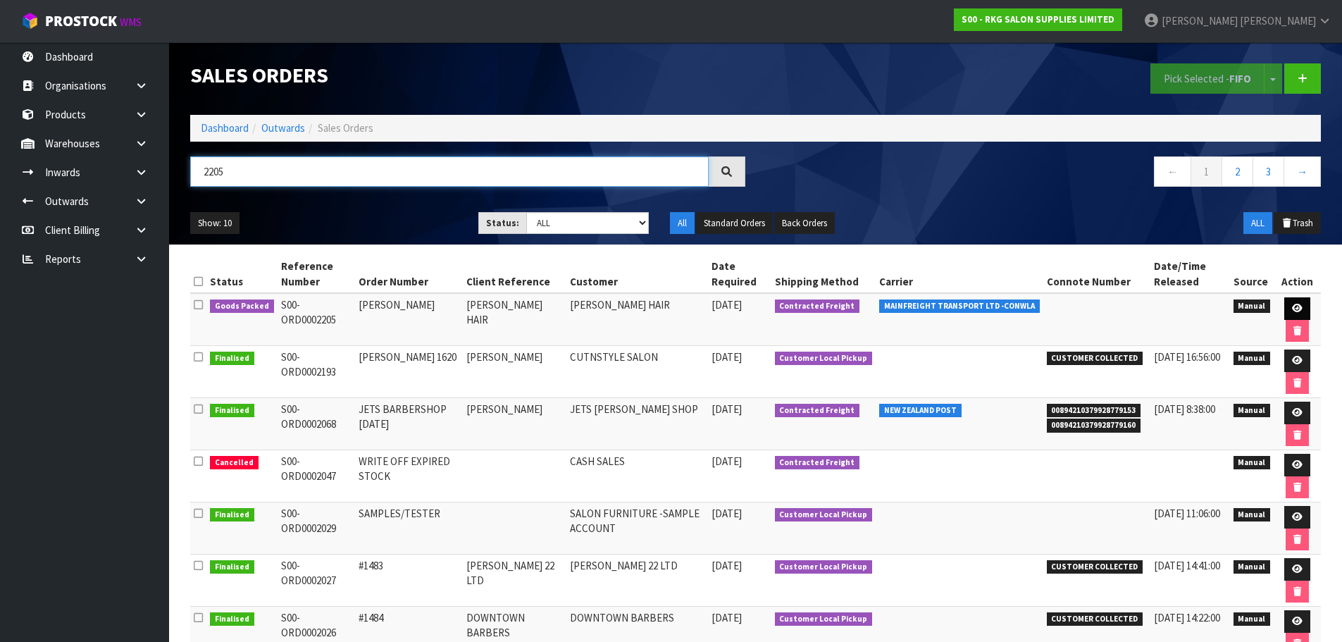
type input "2205"
click at [1299, 311] on icon at bounding box center [1297, 308] width 11 height 9
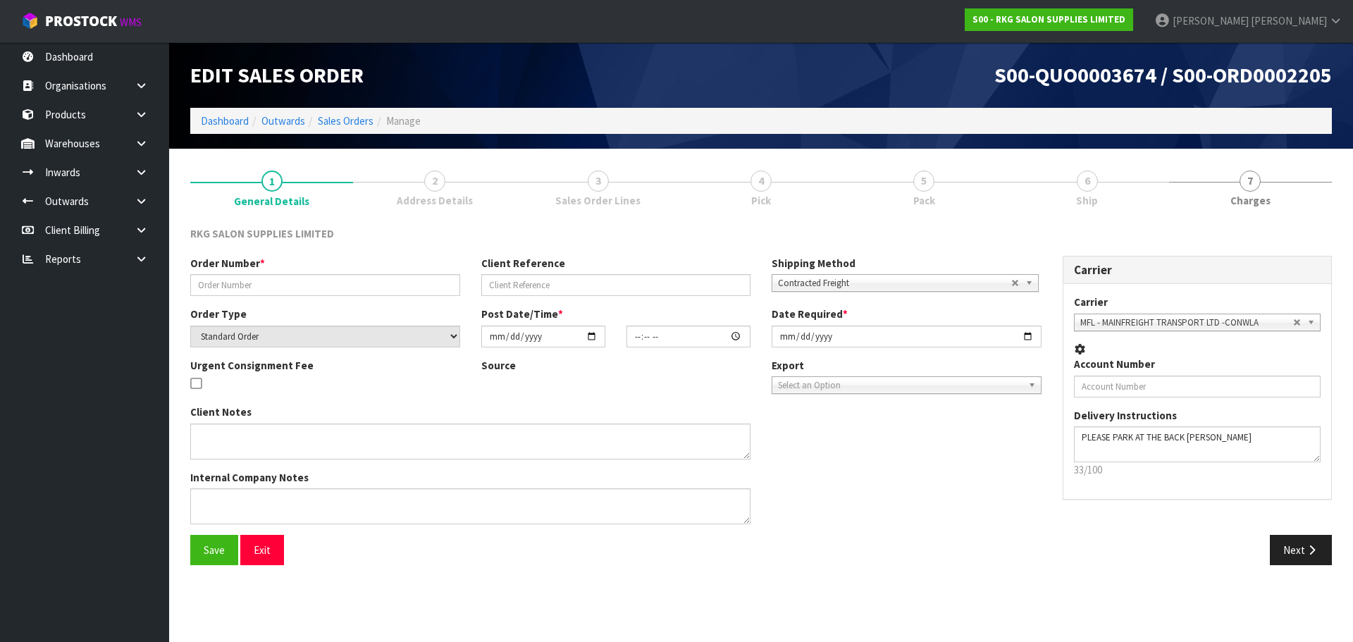
type input "[PERSON_NAME]"
type input "[PERSON_NAME] HAIR"
select select "number:0"
type input "2025-09-29"
type input "00:00:00.000"
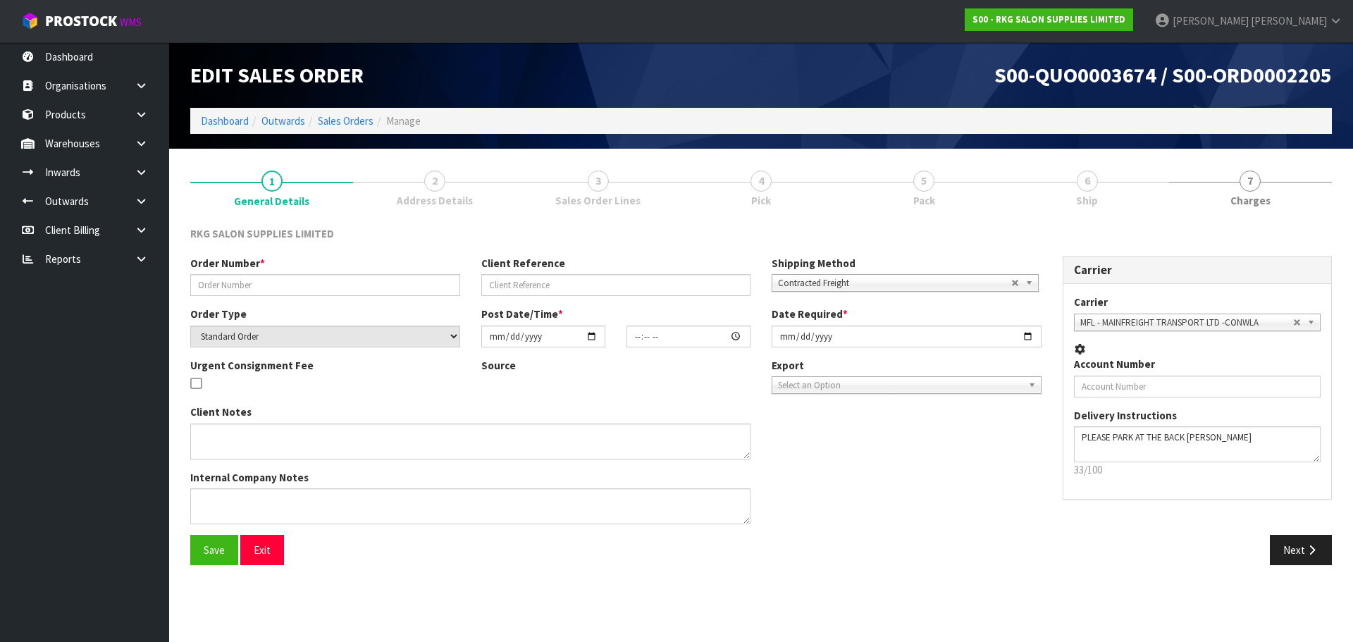
type input "2025-09-29"
type textarea "1 PALLET, DELIVERY ON FRIDAY"
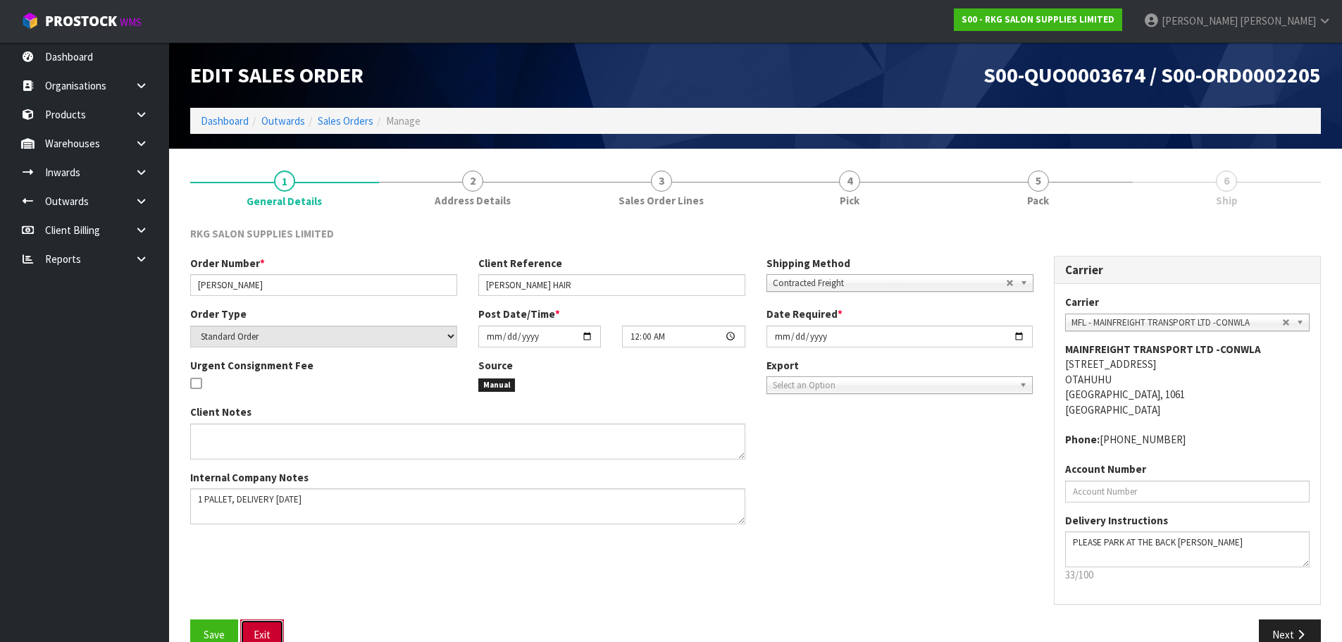
click at [260, 627] on button "Exit" at bounding box center [262, 634] width 44 height 30
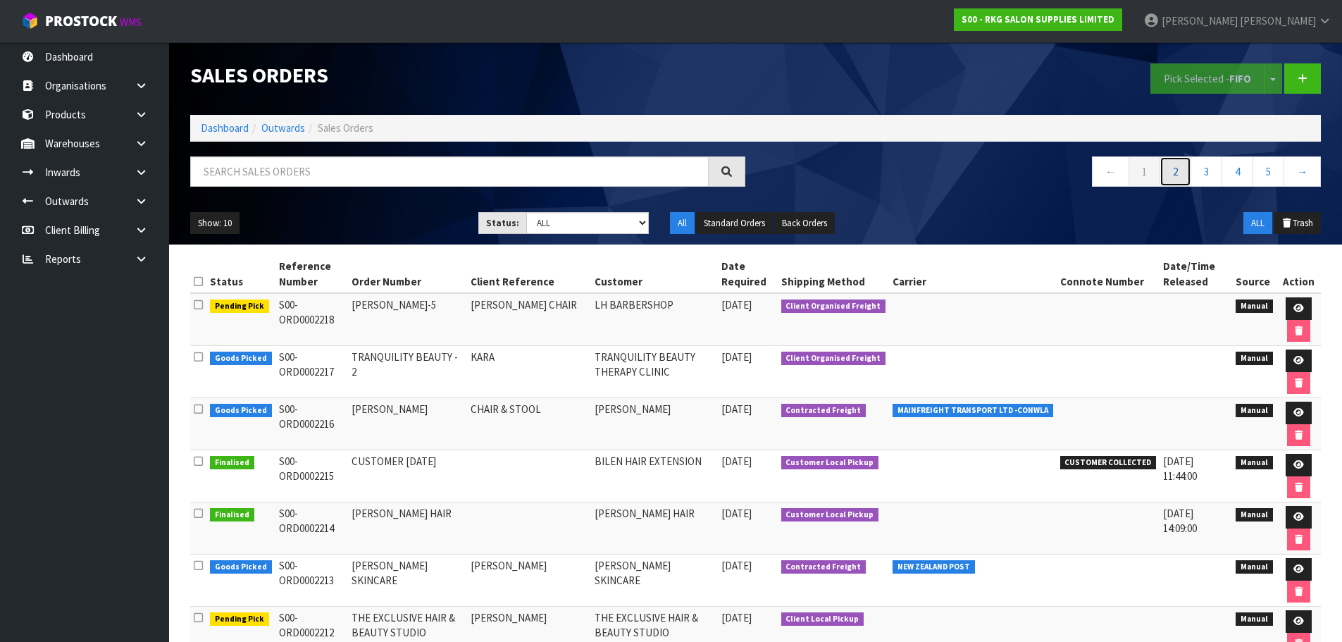
click at [1176, 173] on link "2" at bounding box center [1176, 171] width 32 height 30
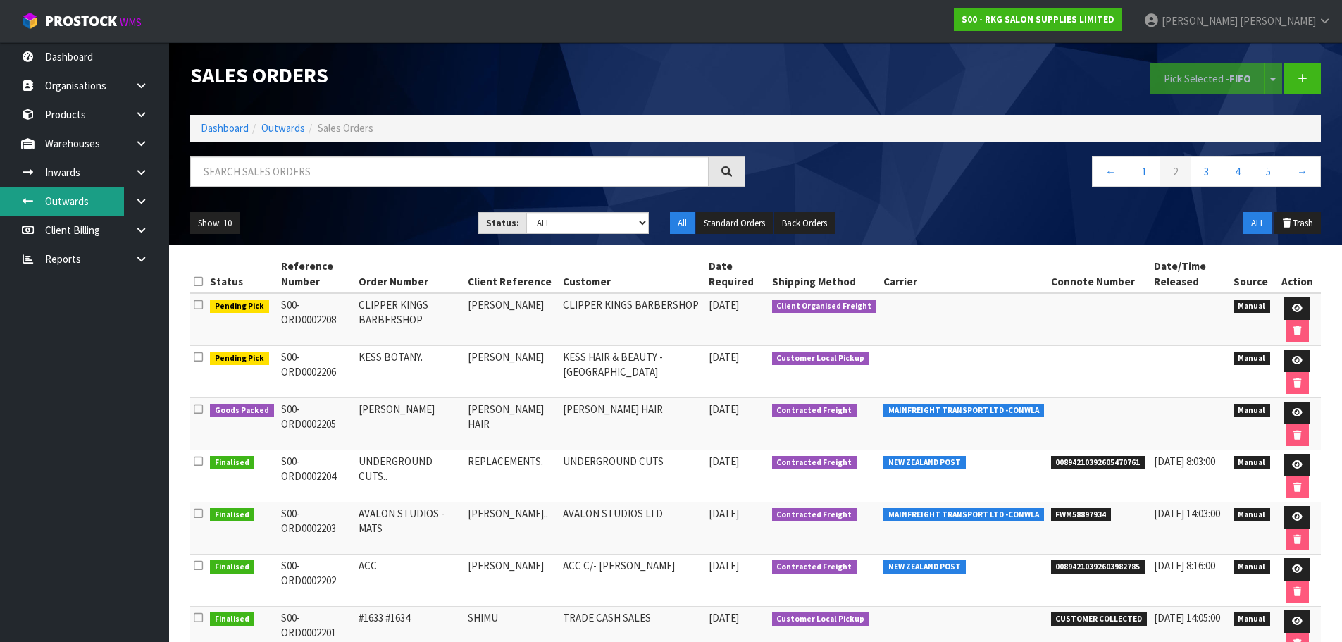
drag, startPoint x: 53, startPoint y: 199, endPoint x: 214, endPoint y: 200, distance: 161.4
click at [53, 199] on link "Outwards" at bounding box center [84, 201] width 169 height 29
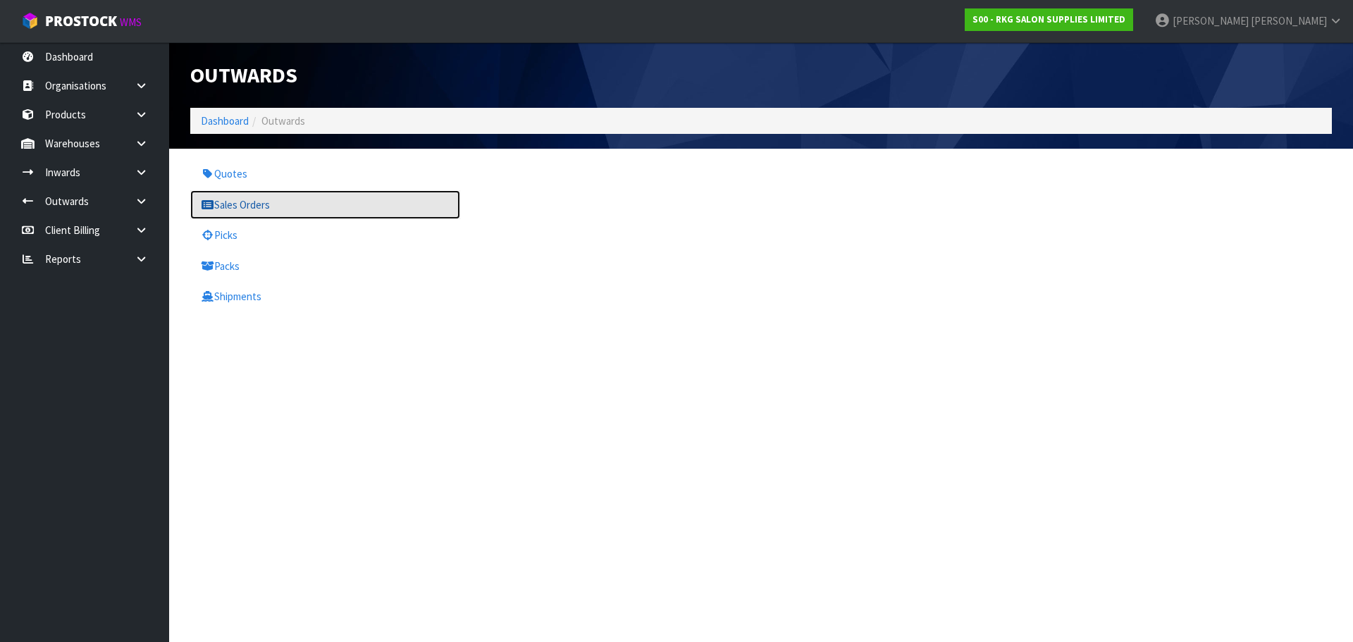
click at [225, 200] on link "Sales Orders" at bounding box center [325, 204] width 270 height 29
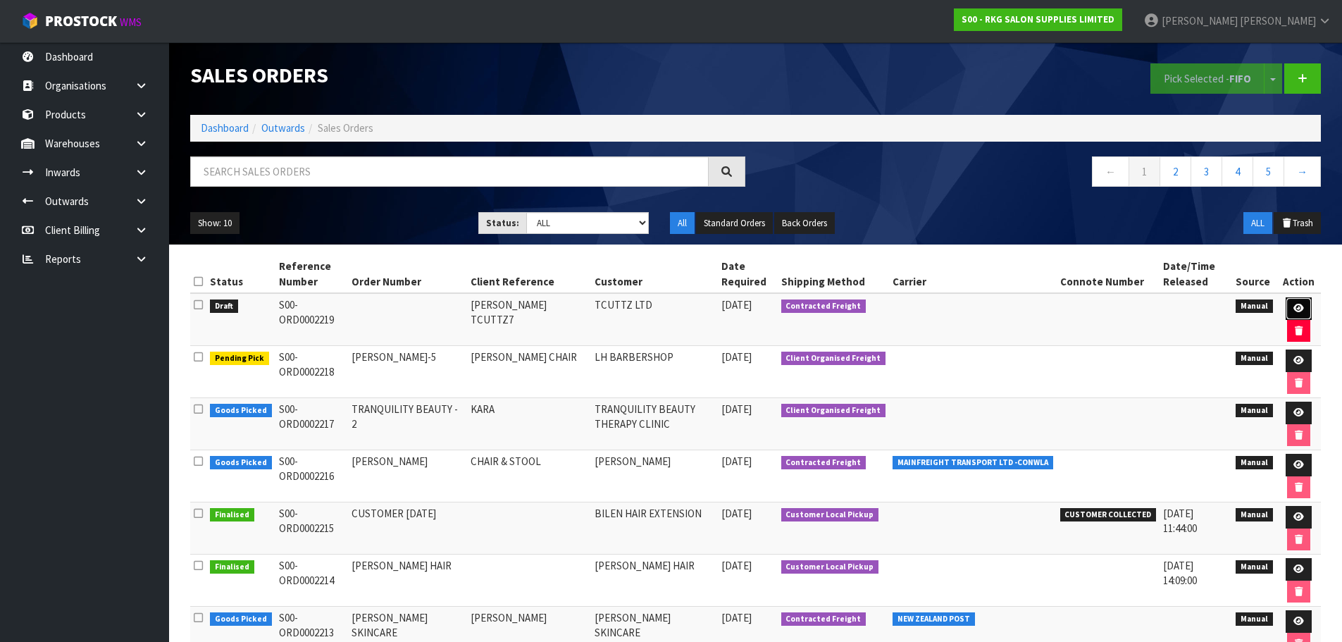
click at [1297, 306] on icon at bounding box center [1299, 308] width 11 height 9
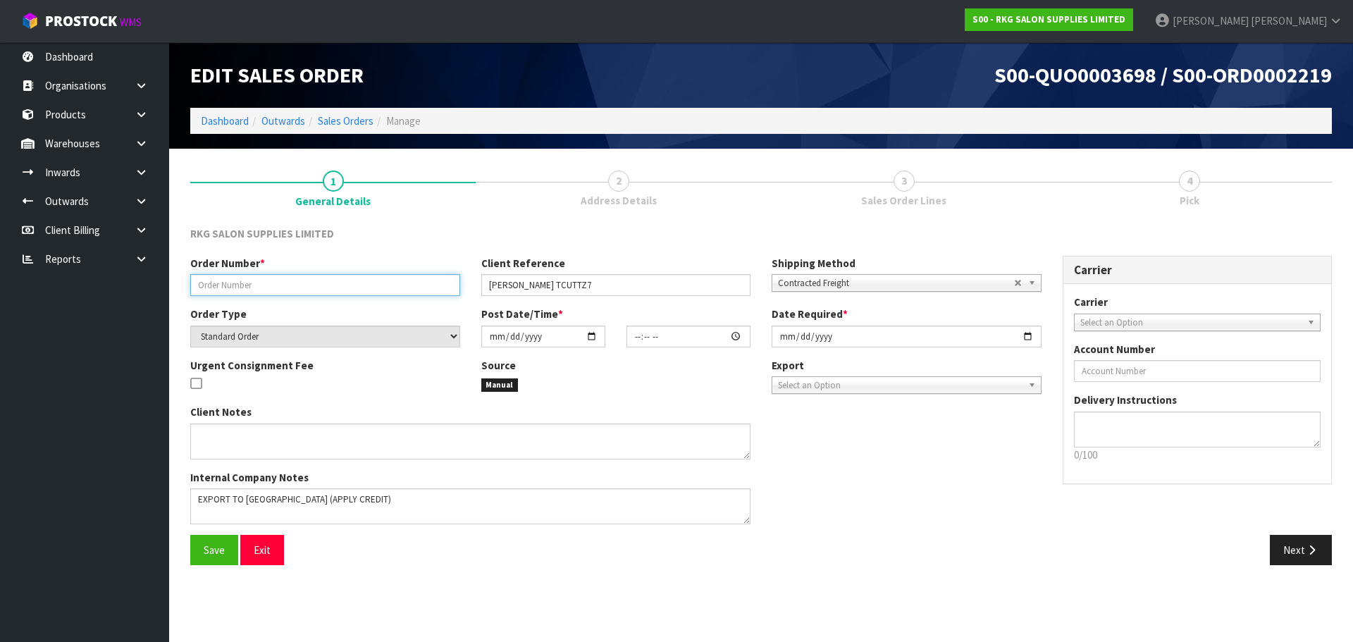
click at [300, 286] on input "text" at bounding box center [325, 285] width 270 height 22
type input "TCUTTZ #1651"
click at [786, 283] on span "Contracted Freight" at bounding box center [896, 283] width 236 height 17
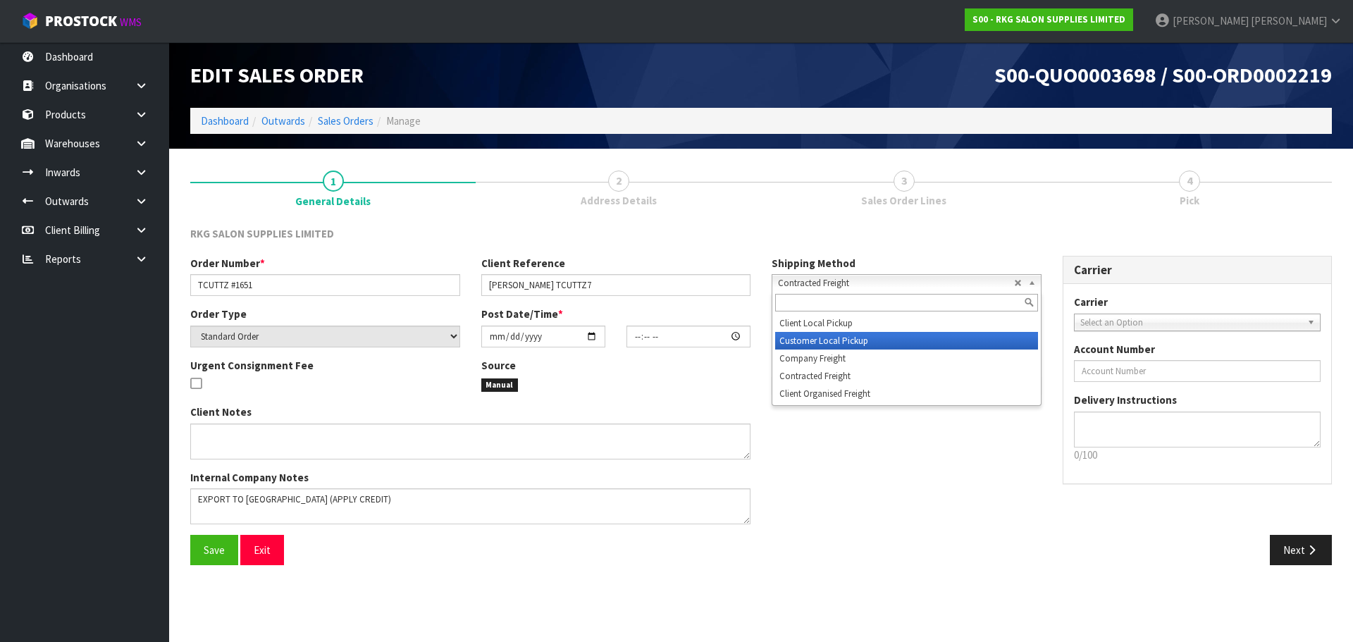
click at [796, 343] on li "Customer Local Pickup" at bounding box center [906, 341] width 263 height 18
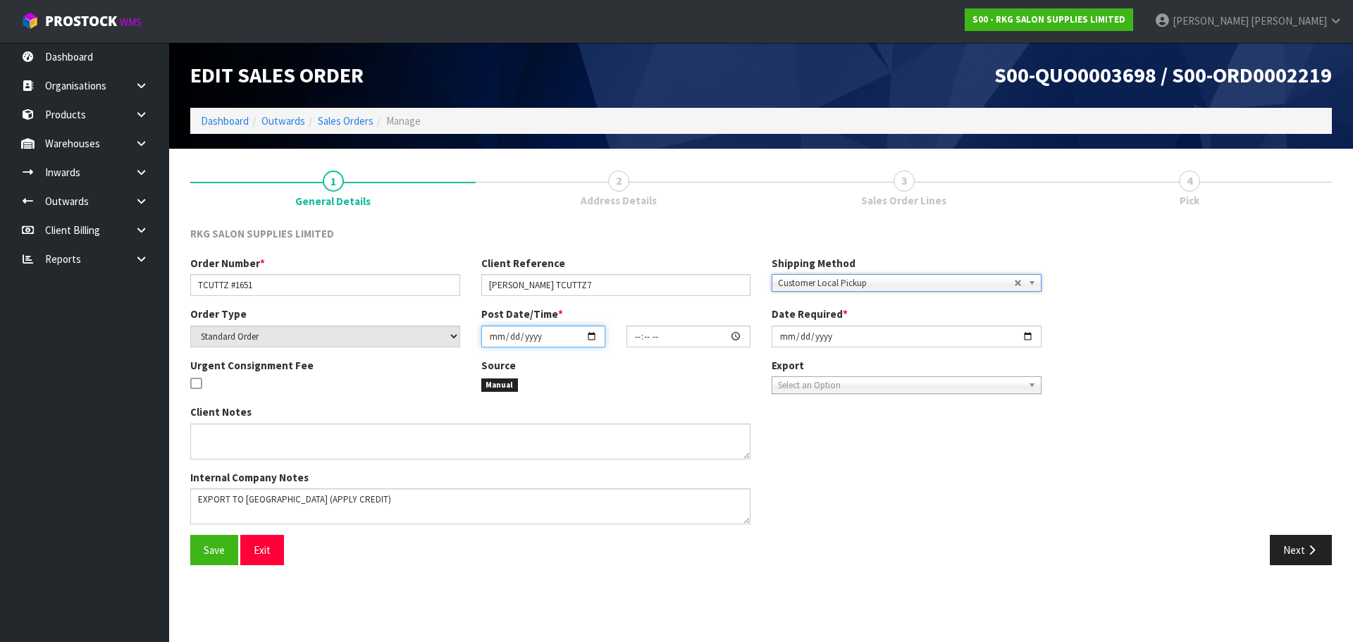
click at [590, 335] on input "date" at bounding box center [543, 337] width 124 height 22
type input "[DATE]"
type input "00:00:00.000"
type input "[DATE]"
click at [214, 548] on span "Save" at bounding box center [214, 549] width 21 height 13
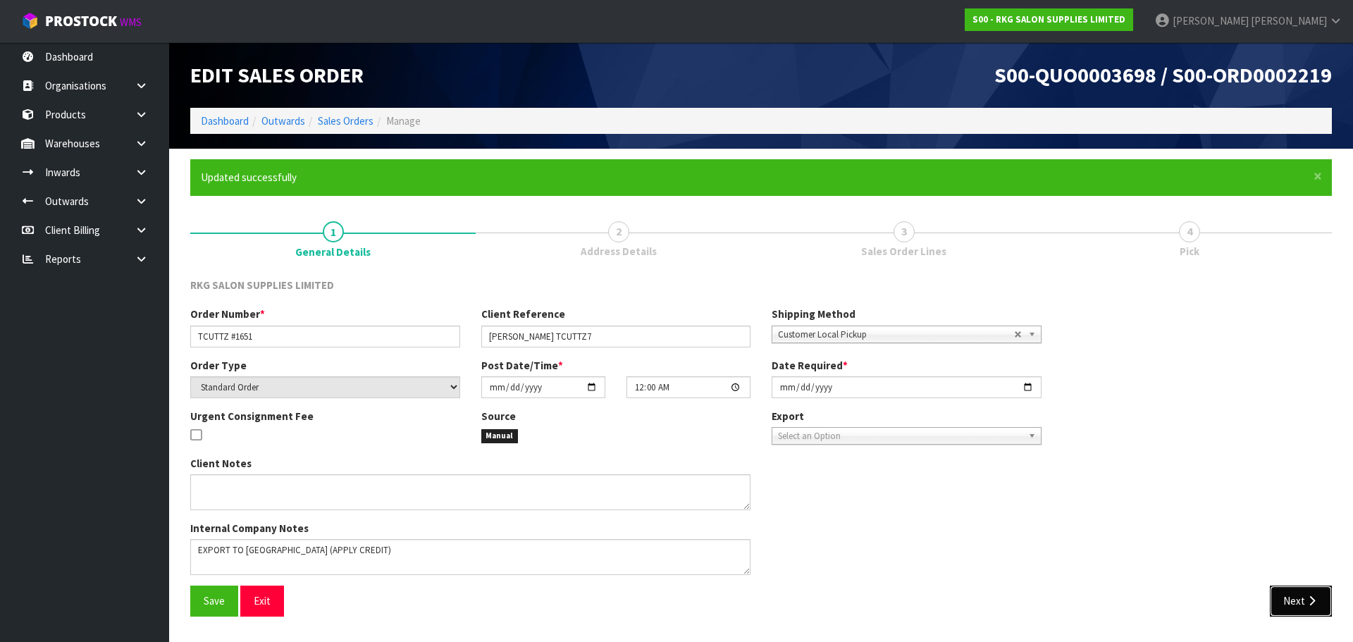
click at [1287, 598] on button "Next" at bounding box center [1301, 601] width 62 height 30
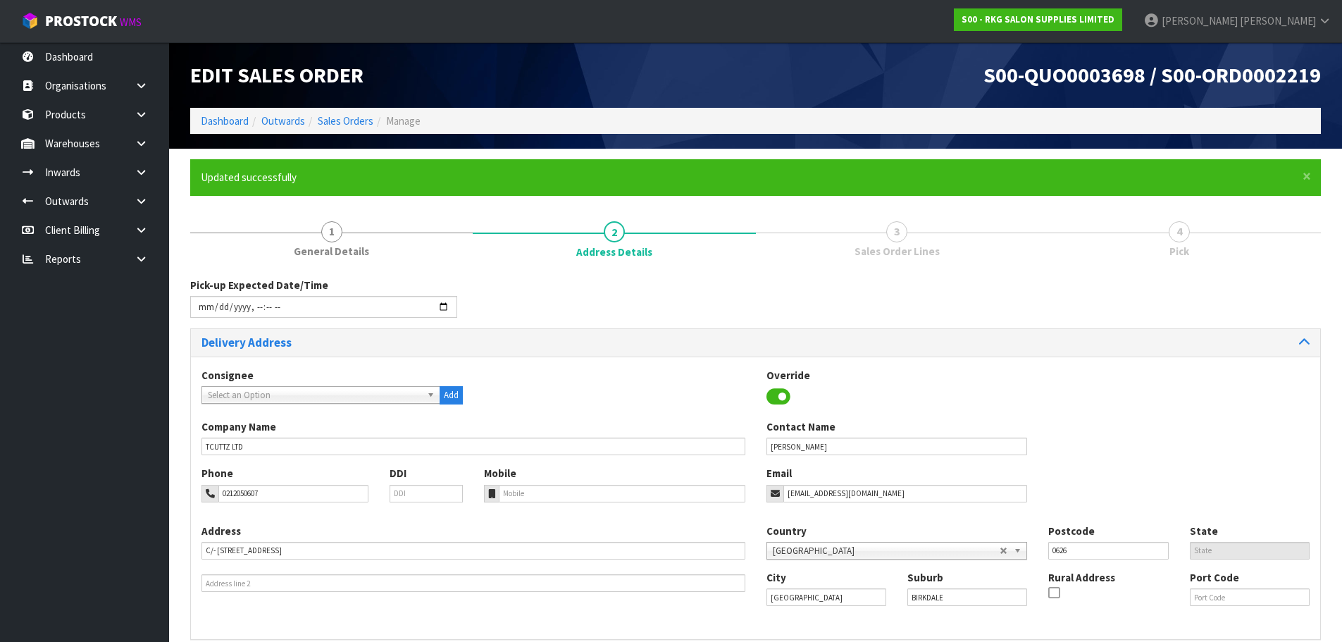
scroll to position [97, 0]
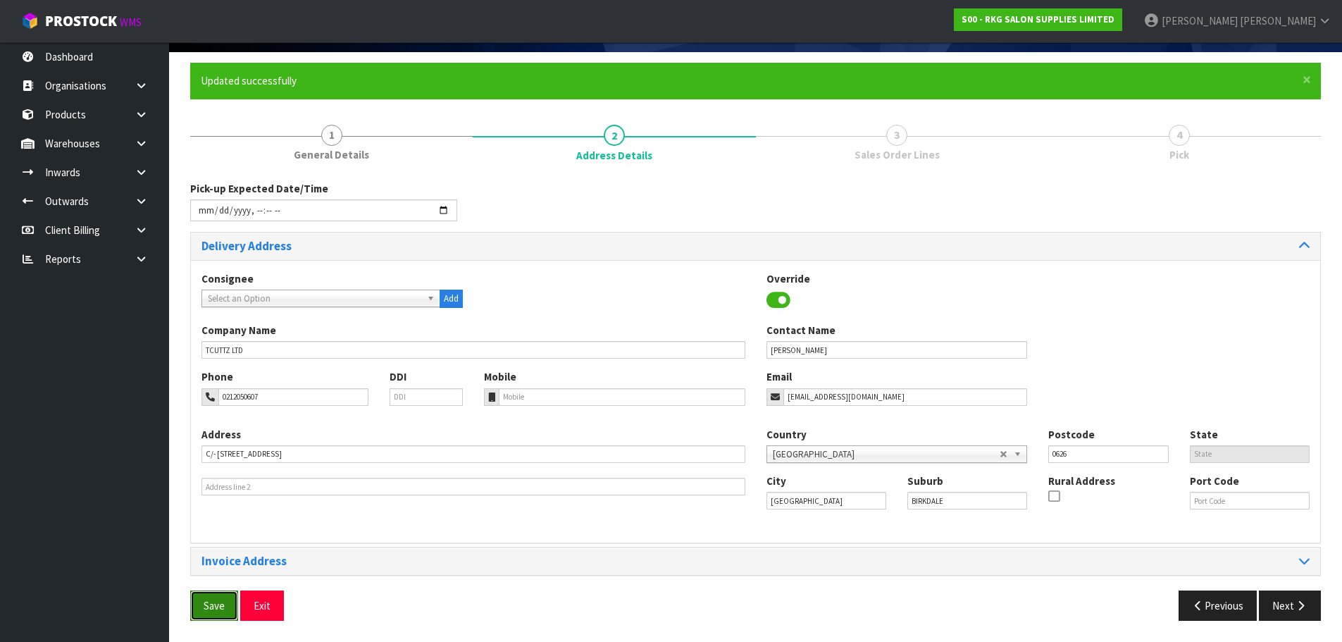
click at [218, 607] on span "Save" at bounding box center [214, 605] width 21 height 13
click at [1283, 602] on button "Next" at bounding box center [1290, 605] width 62 height 30
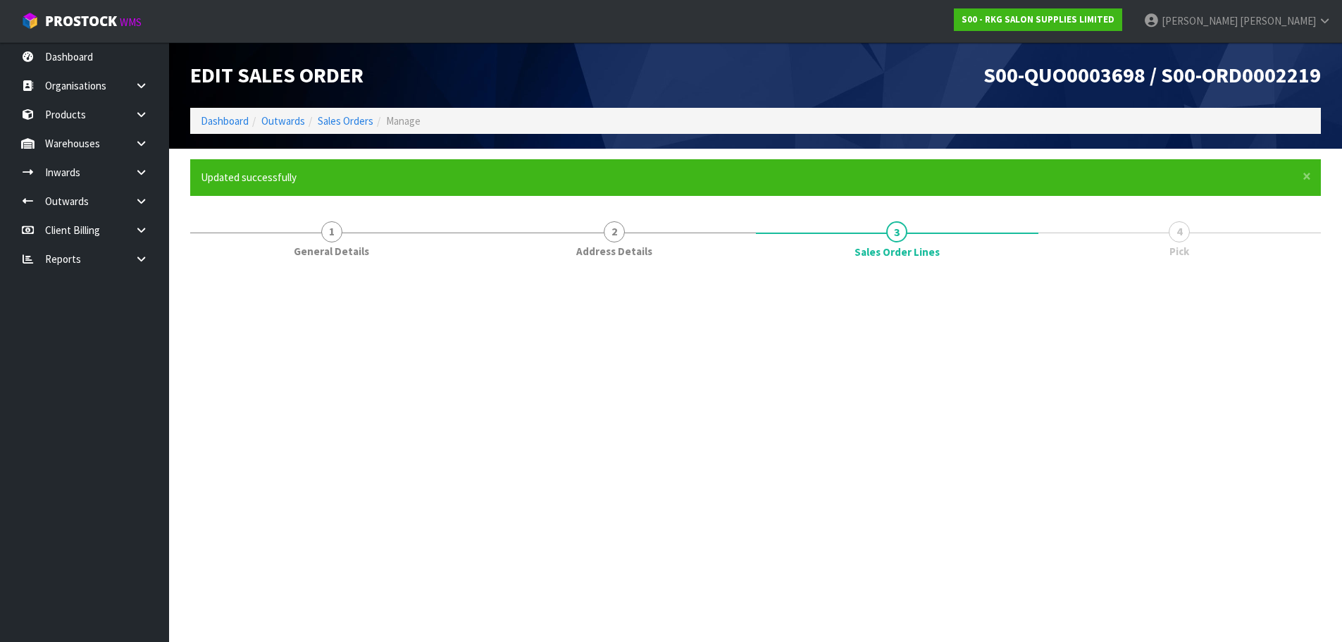
scroll to position [0, 0]
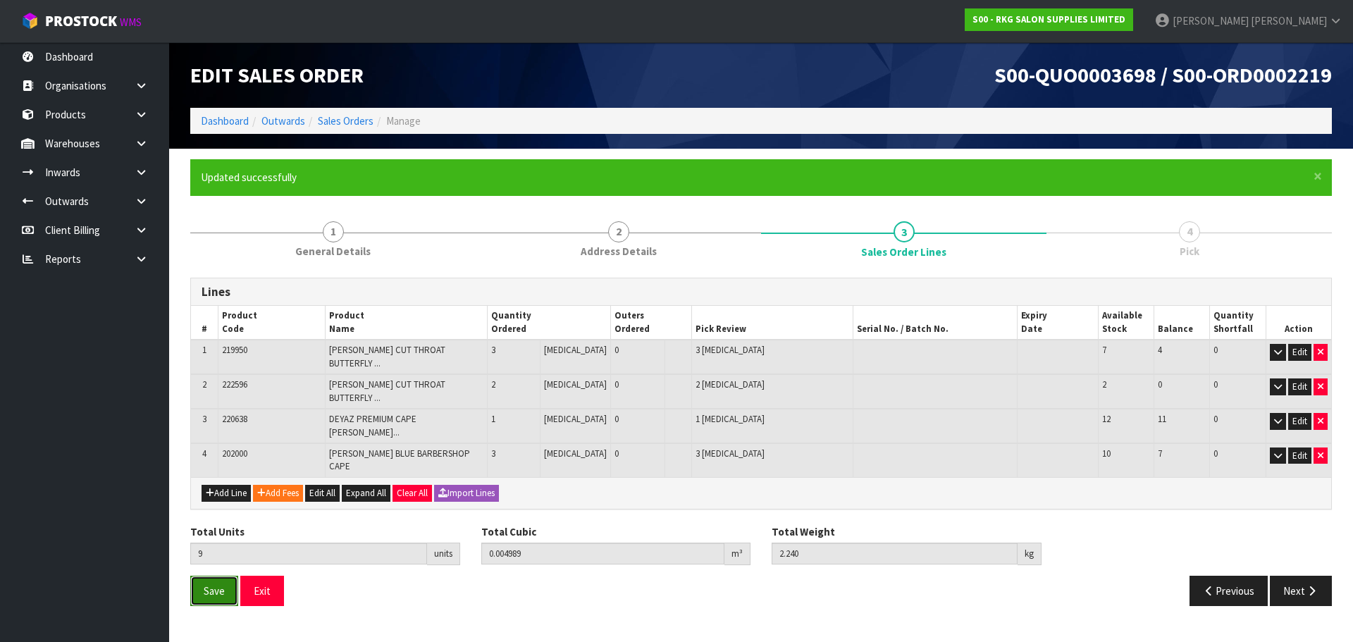
drag, startPoint x: 202, startPoint y: 557, endPoint x: 478, endPoint y: 412, distance: 312.0
click at [201, 576] on button "Save" at bounding box center [214, 591] width 48 height 30
click at [1301, 576] on button "Next" at bounding box center [1301, 591] width 62 height 30
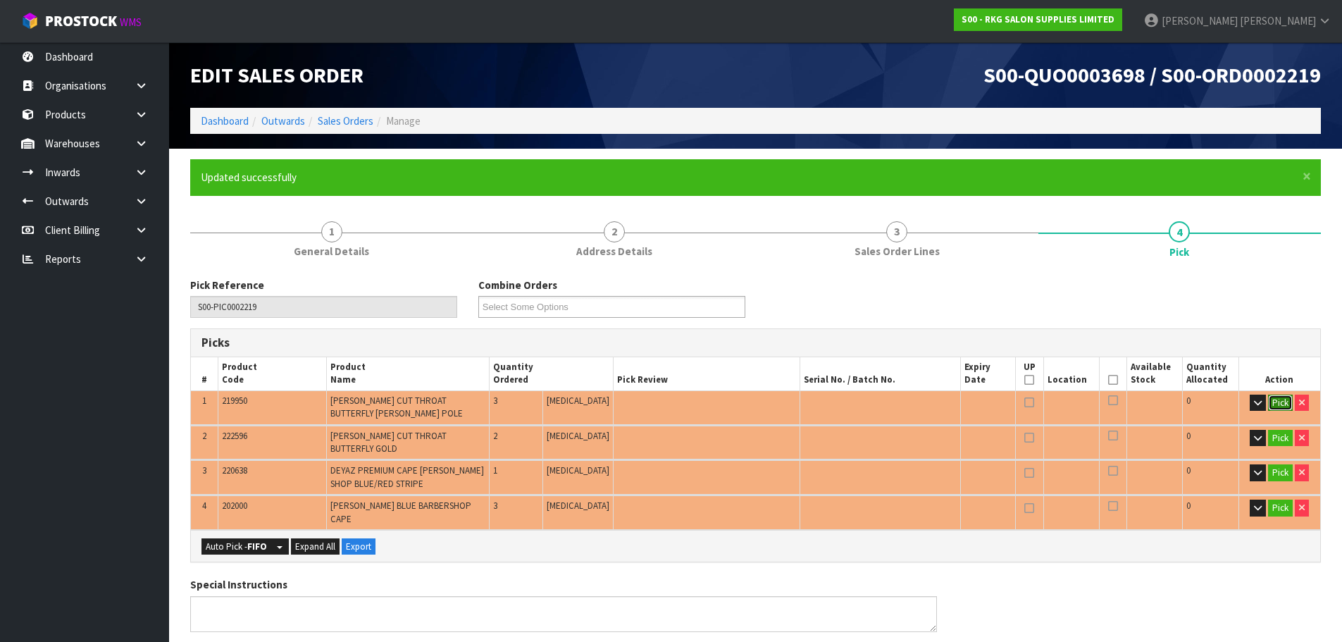
click at [1280, 403] on button "Pick" at bounding box center [1280, 403] width 25 height 17
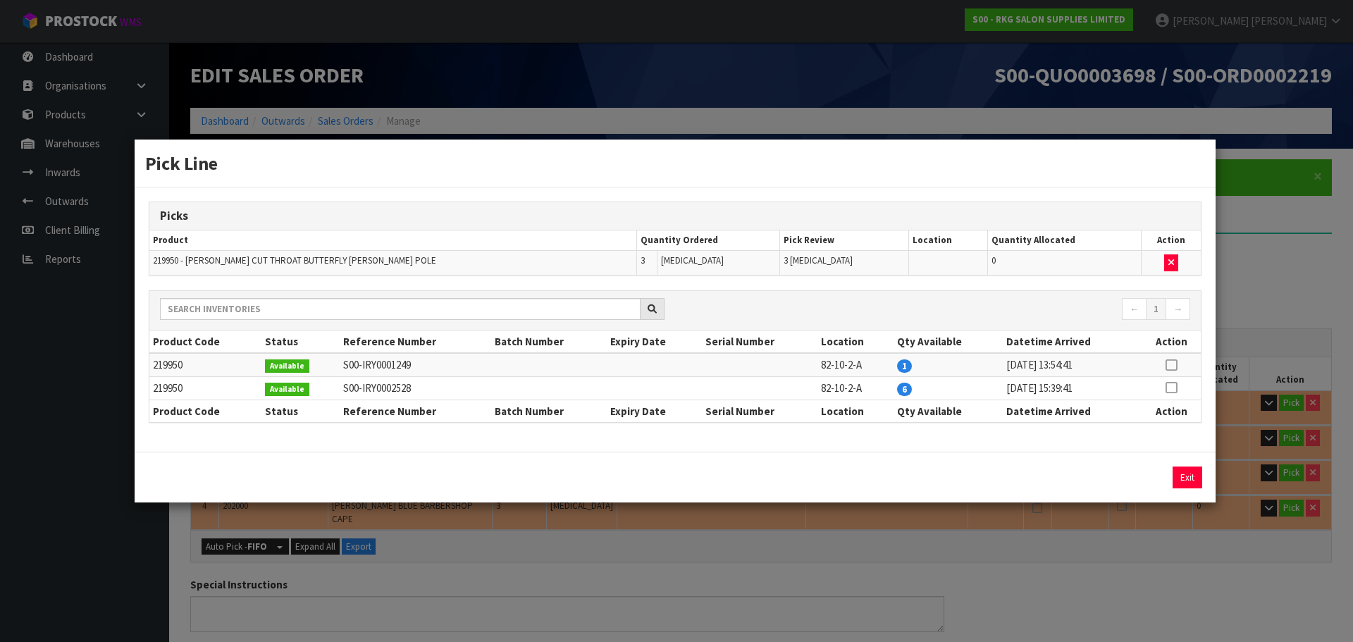
click at [1173, 366] on icon at bounding box center [1170, 365] width 11 height 1
click at [1169, 388] on icon at bounding box center [1170, 388] width 11 height 1
click at [1170, 365] on icon at bounding box center [1170, 365] width 11 height 1
type input "1"
click at [1137, 480] on button "Assign Pick" at bounding box center [1140, 477] width 58 height 22
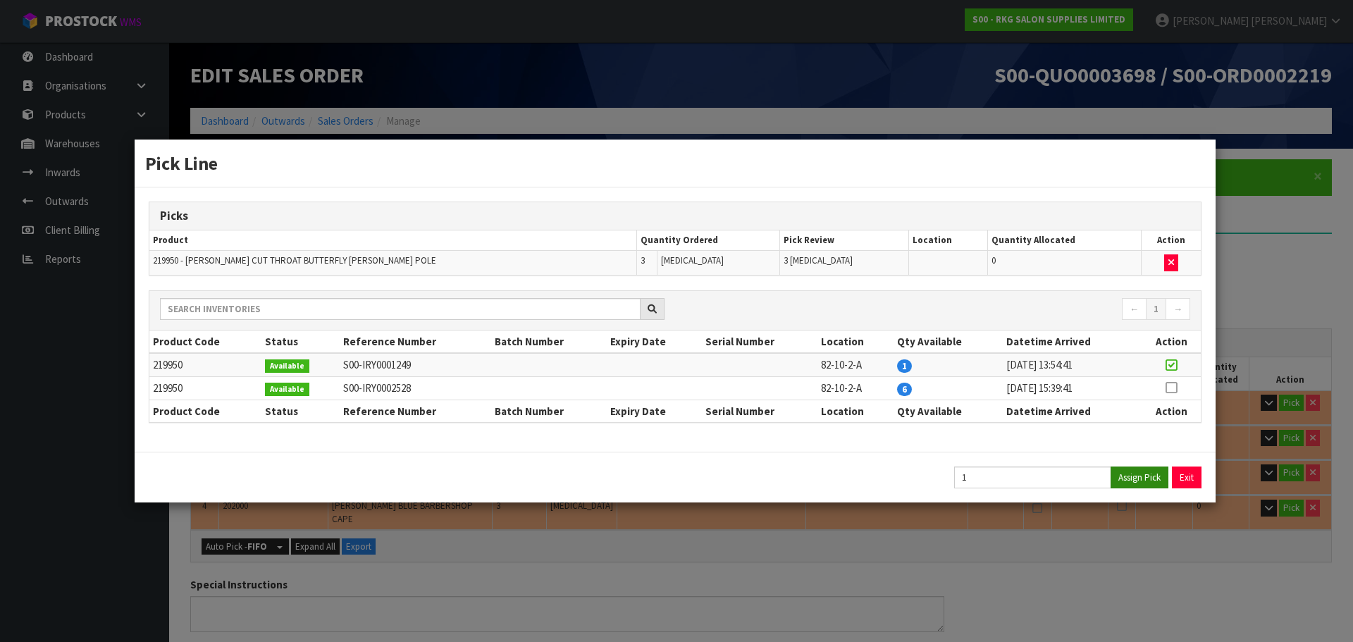
type input "Piece x 1"
type input "1"
type input "0.000117"
type input "0.2"
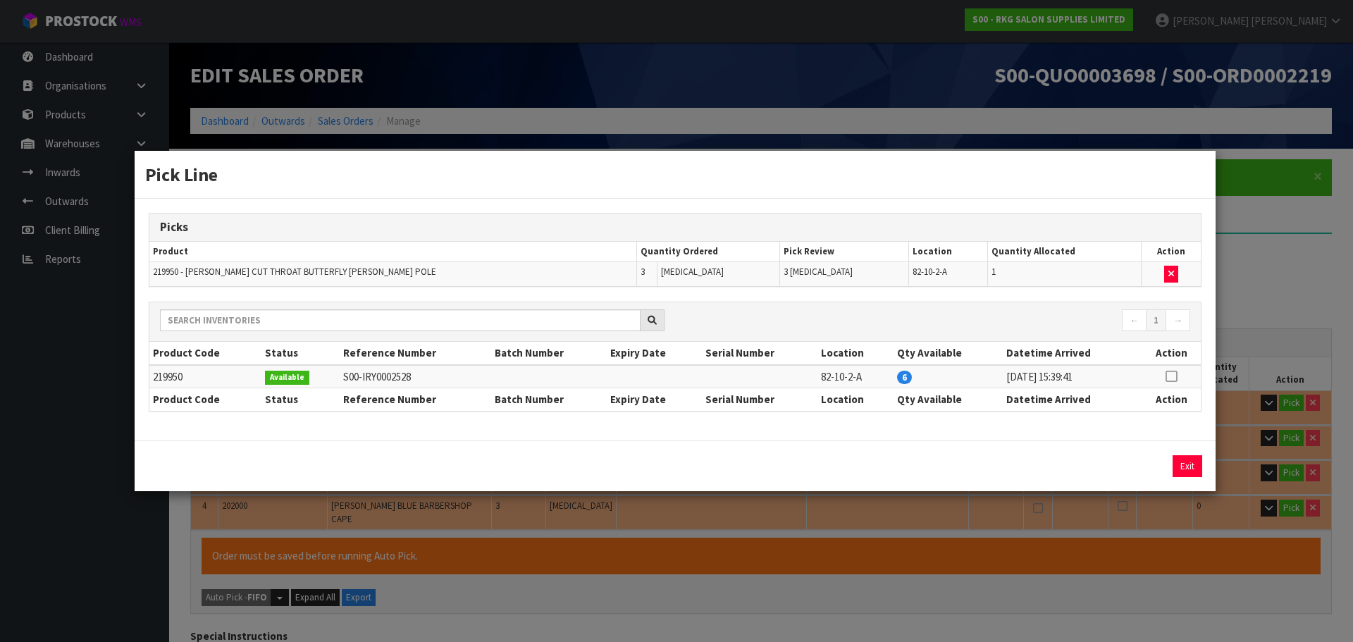
click at [1170, 376] on icon at bounding box center [1170, 376] width 11 height 1
click at [1127, 461] on button "Assign Pick" at bounding box center [1140, 466] width 58 height 22
type input "3"
type input "0.000351"
type input "0.6"
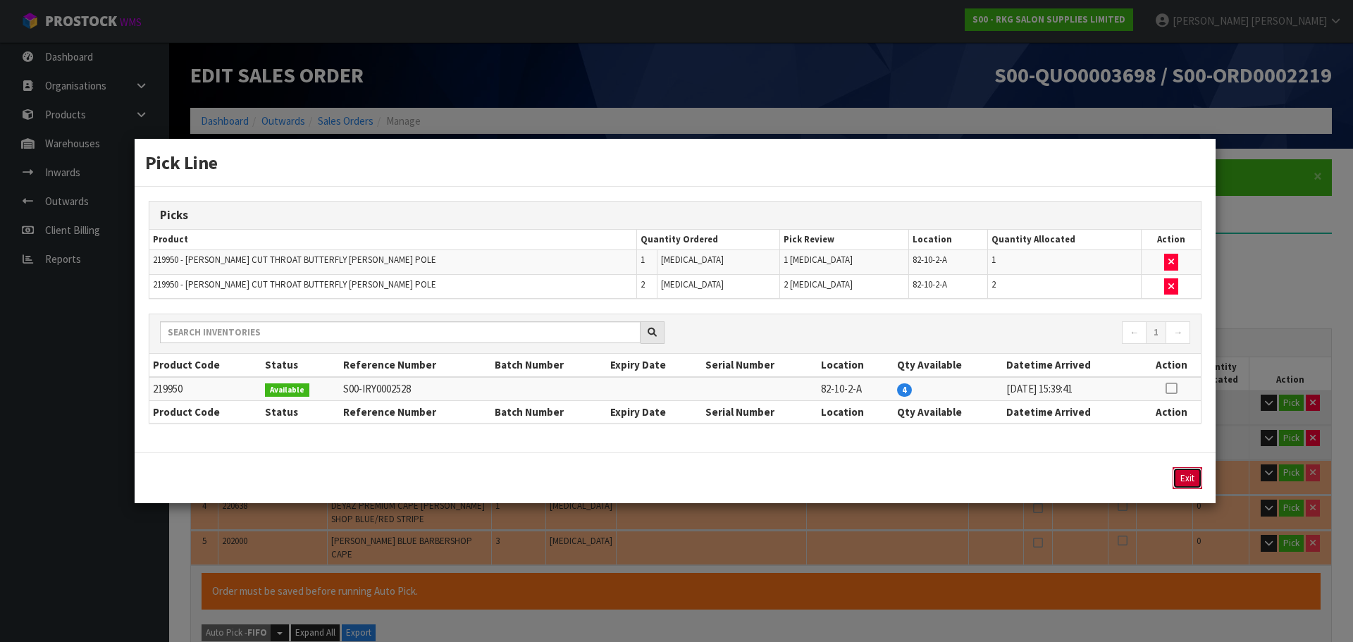
click at [1185, 472] on button "Exit" at bounding box center [1188, 478] width 30 height 22
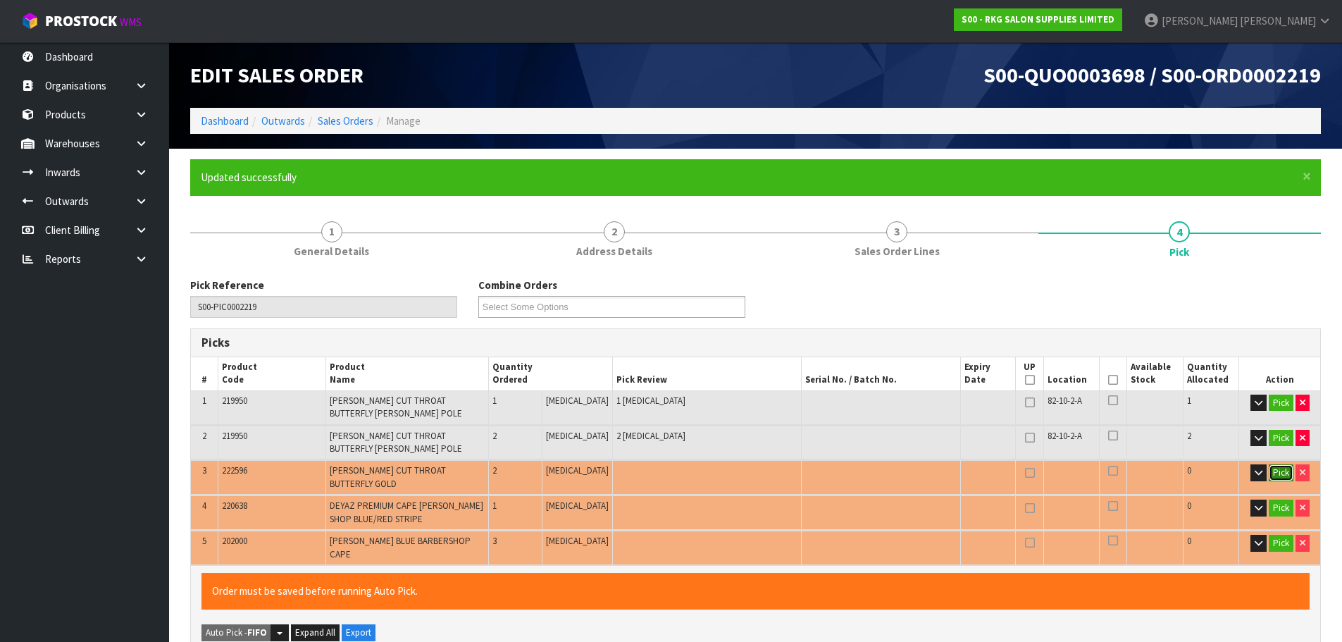
click at [1273, 471] on button "Pick" at bounding box center [1281, 472] width 25 height 17
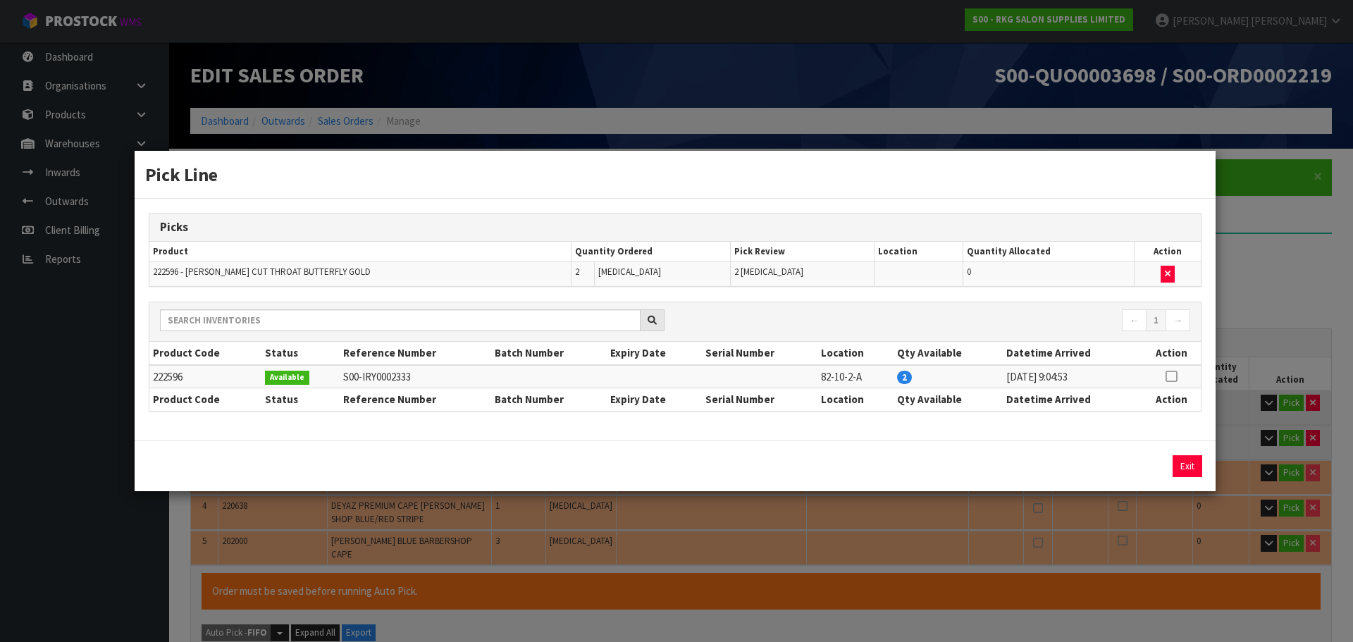
click at [1174, 376] on icon at bounding box center [1170, 376] width 11 height 1
click at [1156, 470] on button "Assign Pick" at bounding box center [1140, 466] width 58 height 22
type input "Piece x 3"
type input "5"
type input "0.000831"
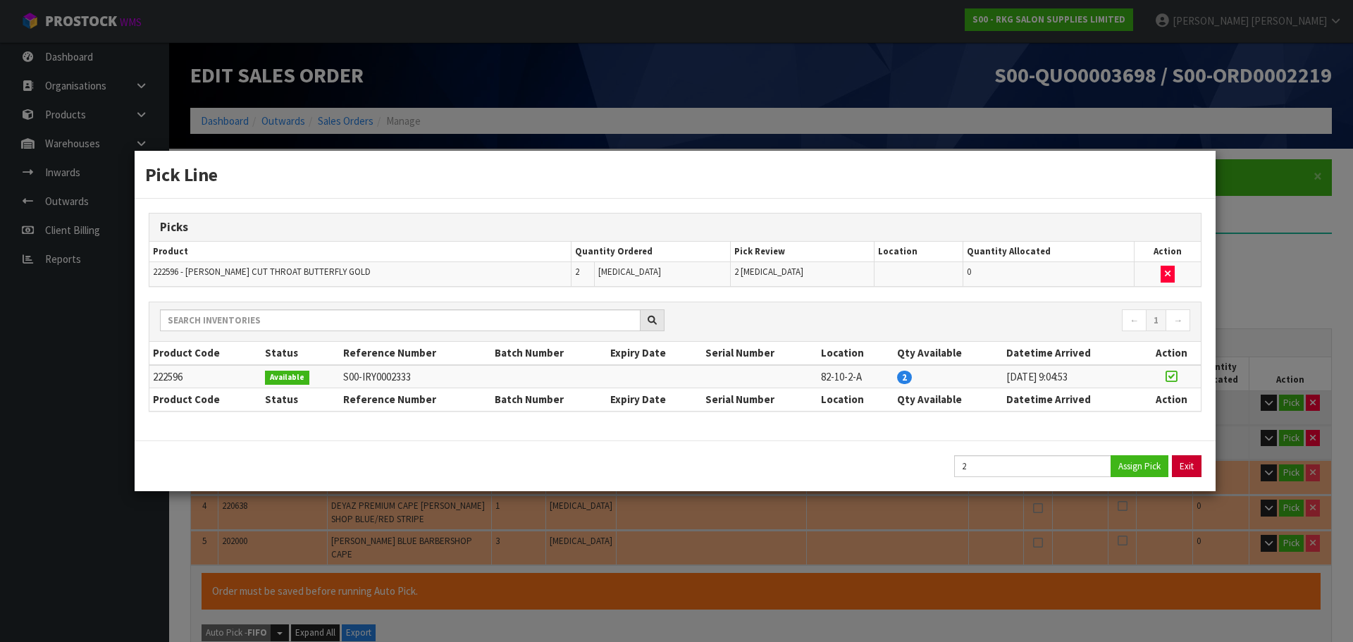
type input "1.2"
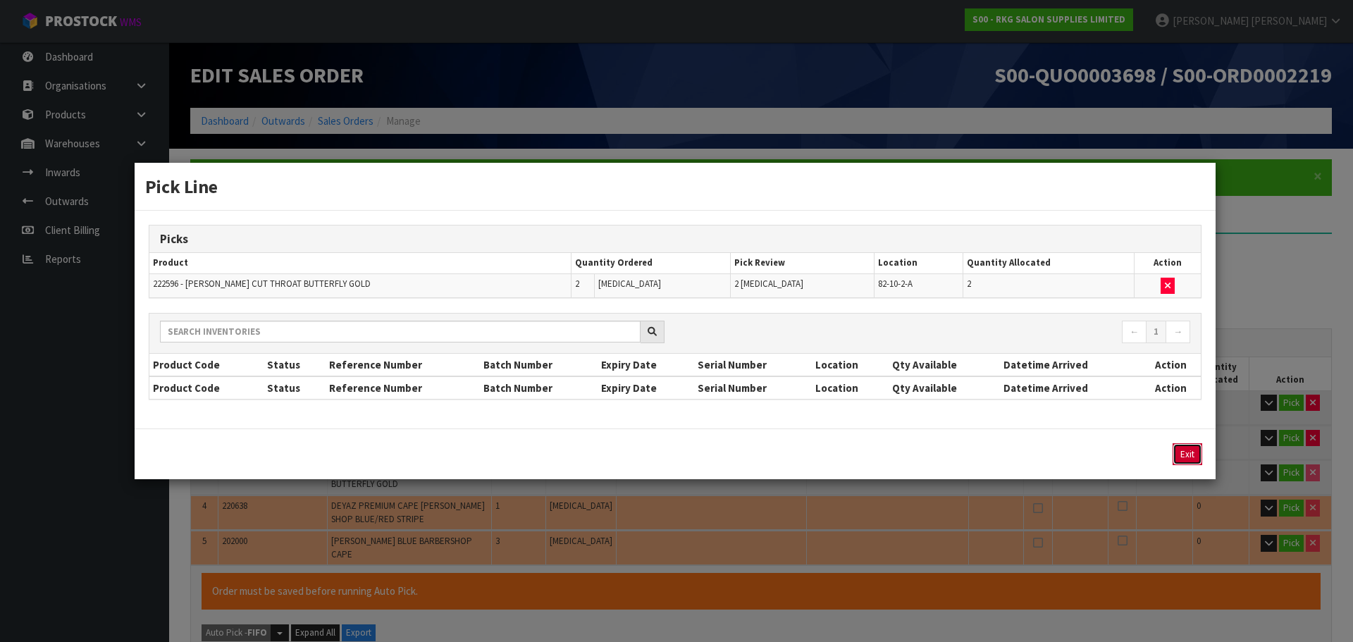
click at [1194, 457] on button "Exit" at bounding box center [1188, 454] width 30 height 22
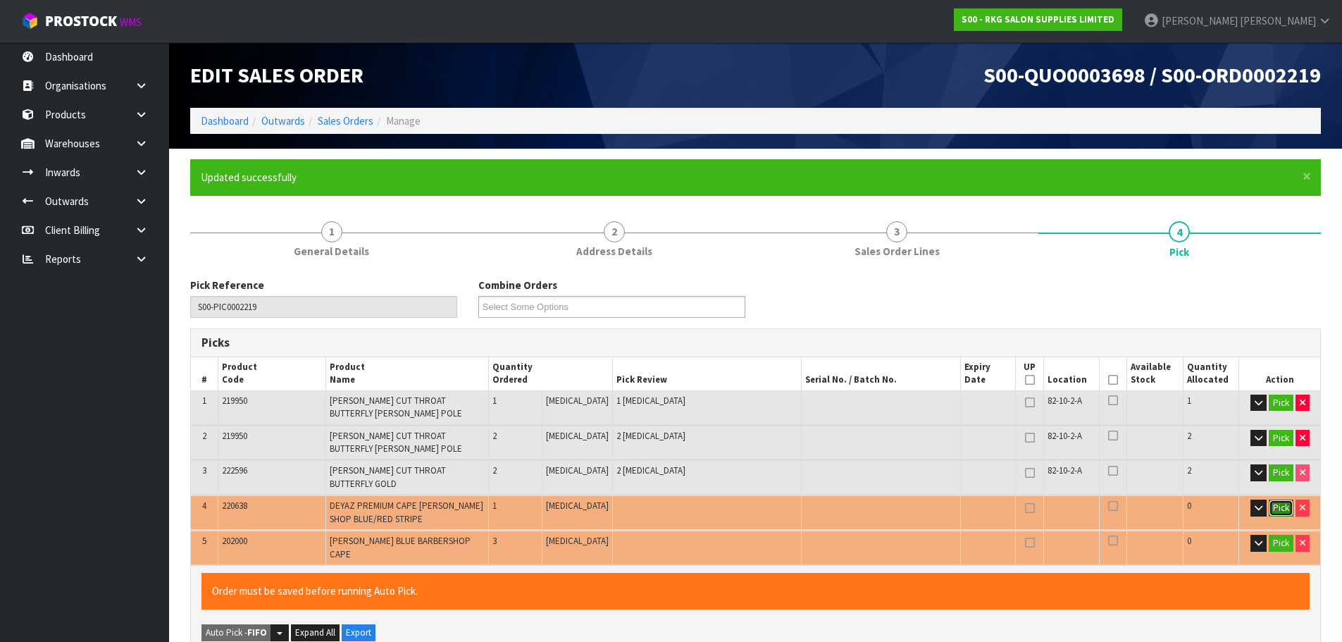
click at [1278, 500] on button "Pick" at bounding box center [1281, 508] width 25 height 17
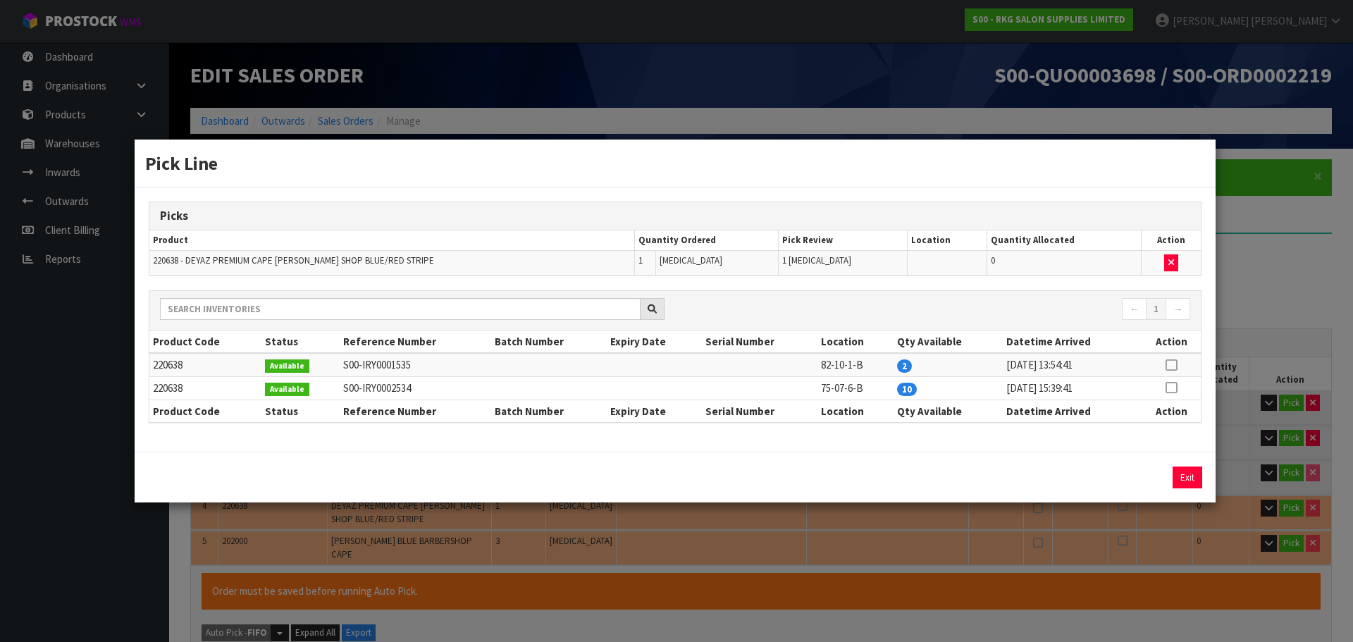
click at [1169, 366] on icon at bounding box center [1170, 365] width 11 height 1
click at [1173, 388] on icon at bounding box center [1170, 388] width 11 height 1
click at [1173, 366] on icon at bounding box center [1170, 365] width 11 height 1
click at [1172, 388] on icon at bounding box center [1170, 388] width 11 height 1
click at [1136, 476] on button "Assign Pick" at bounding box center [1140, 477] width 58 height 22
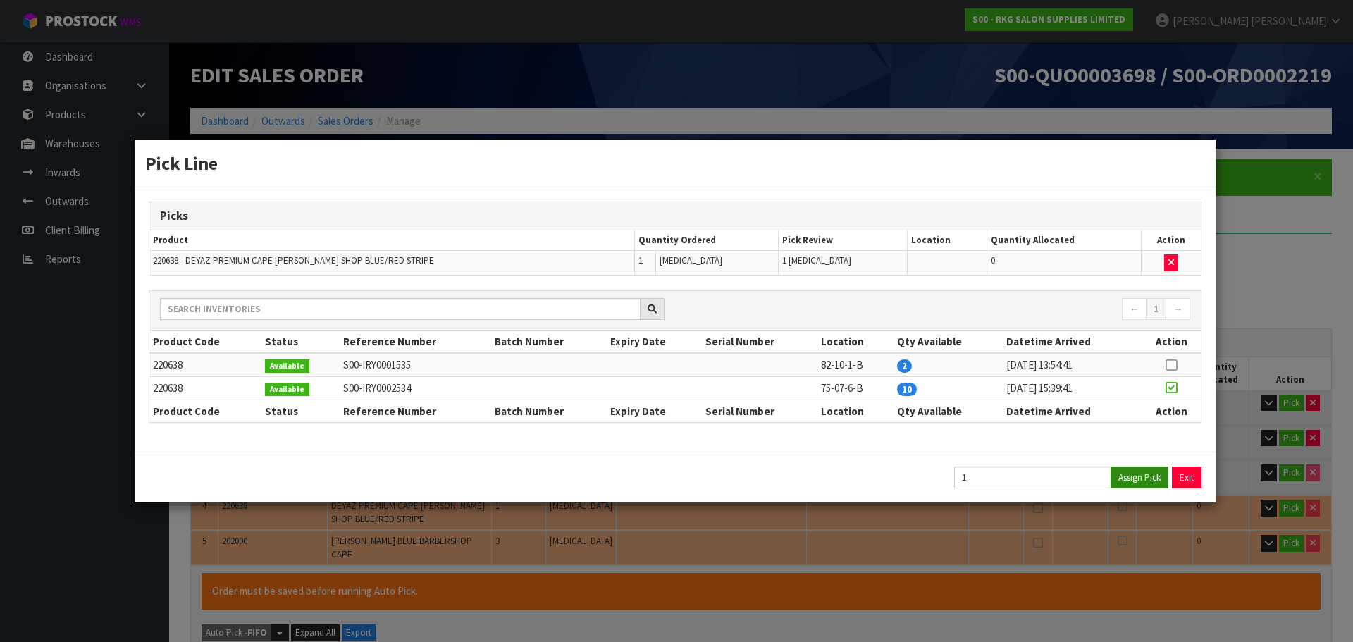
type input "Piece x 4"
type input "6"
type input "0.001461"
type input "1.46"
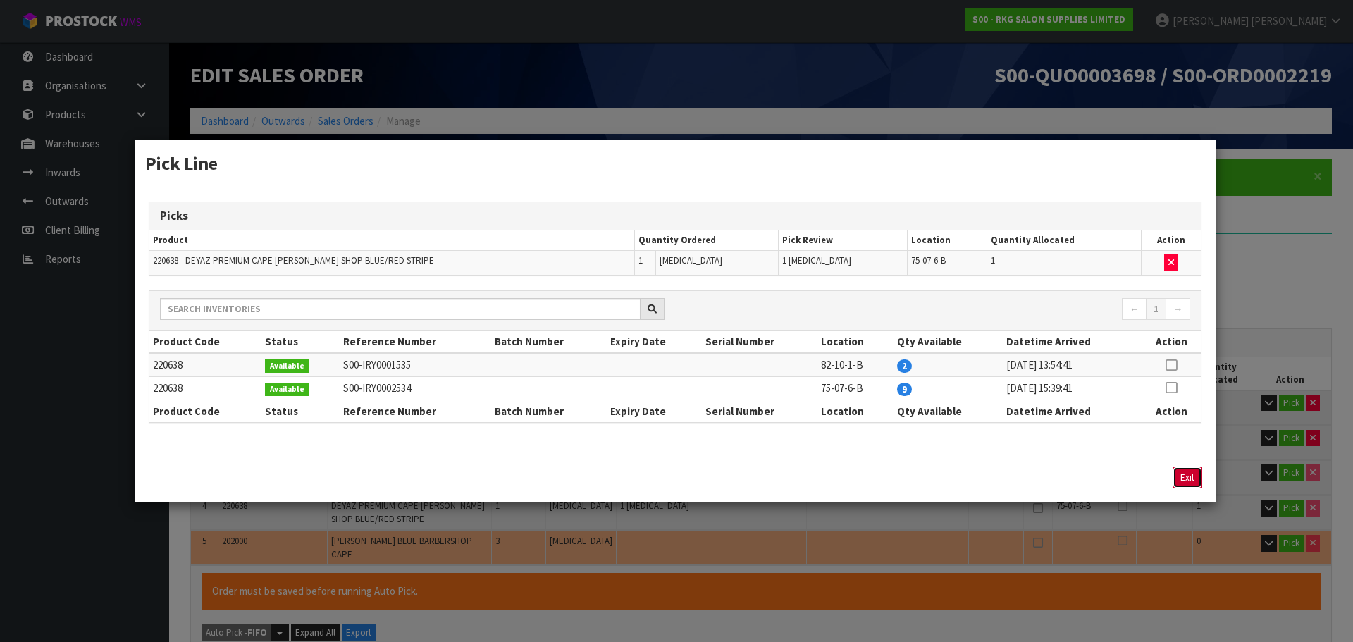
click at [1192, 481] on button "Exit" at bounding box center [1188, 477] width 30 height 22
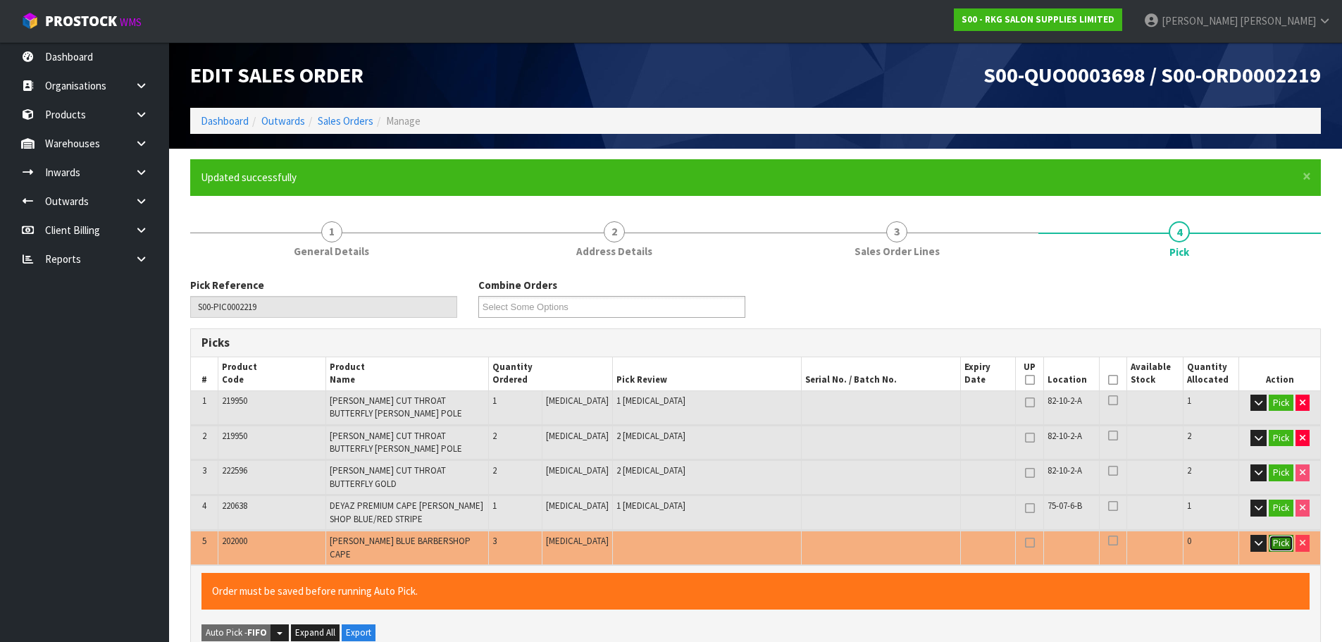
click at [1280, 535] on button "Pick" at bounding box center [1281, 543] width 25 height 17
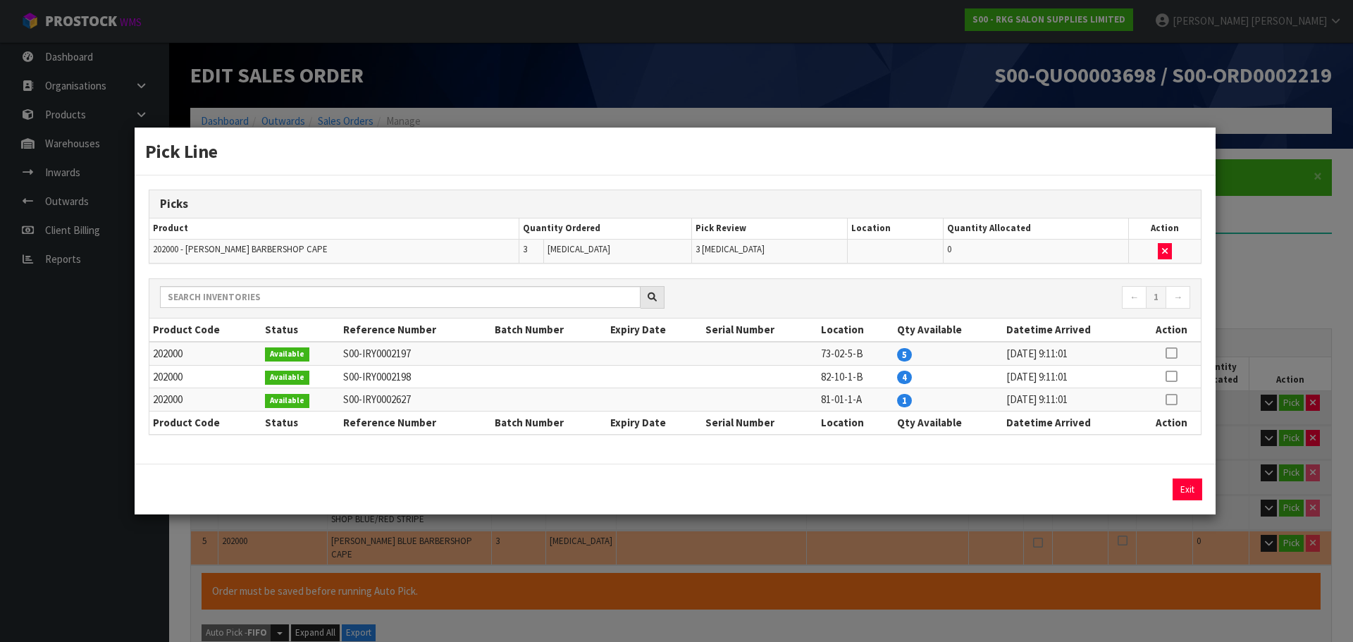
click at [1173, 353] on icon at bounding box center [1170, 353] width 11 height 1
click at [1134, 489] on button "Assign Pick" at bounding box center [1140, 489] width 58 height 22
type input "Piece x 7"
type input "9"
type input "0.004989"
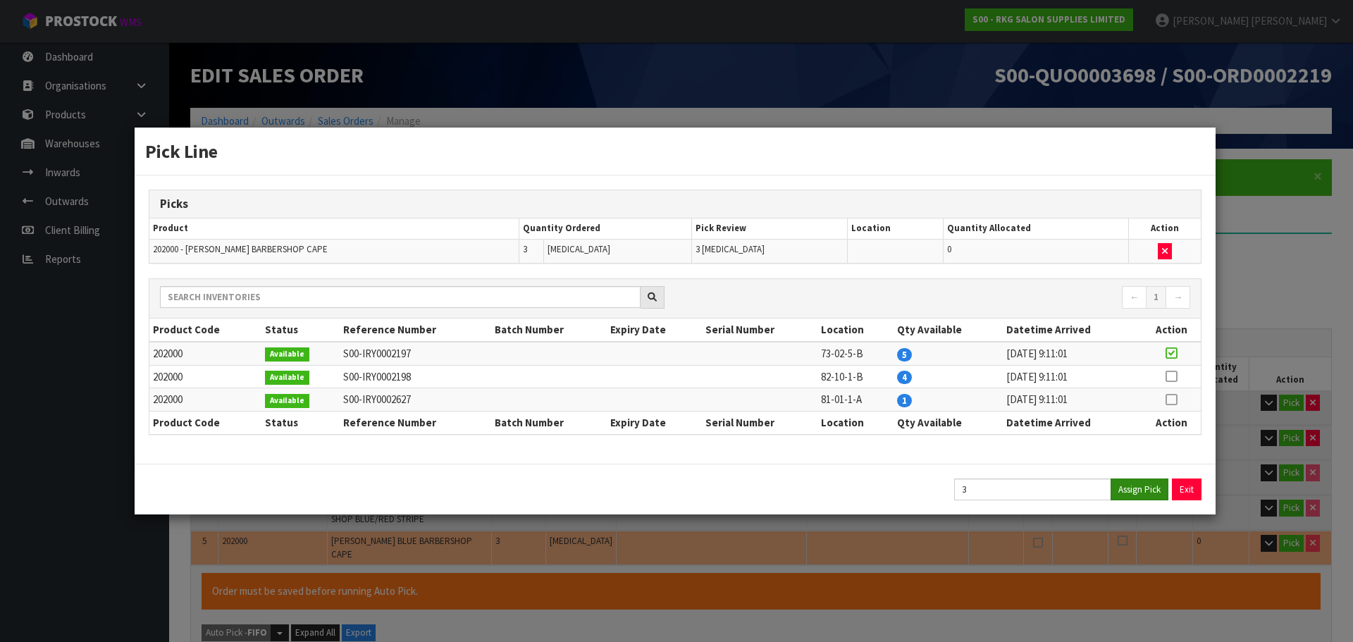
type input "2.24"
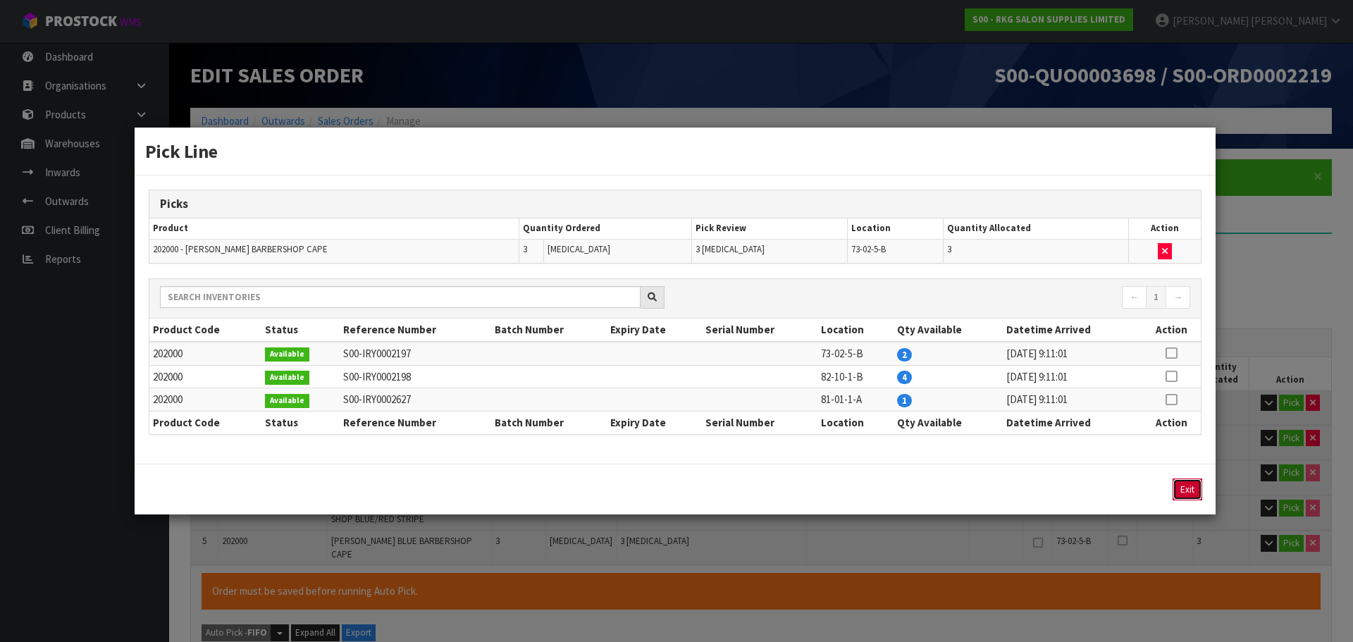
click at [1187, 490] on button "Exit" at bounding box center [1188, 489] width 30 height 22
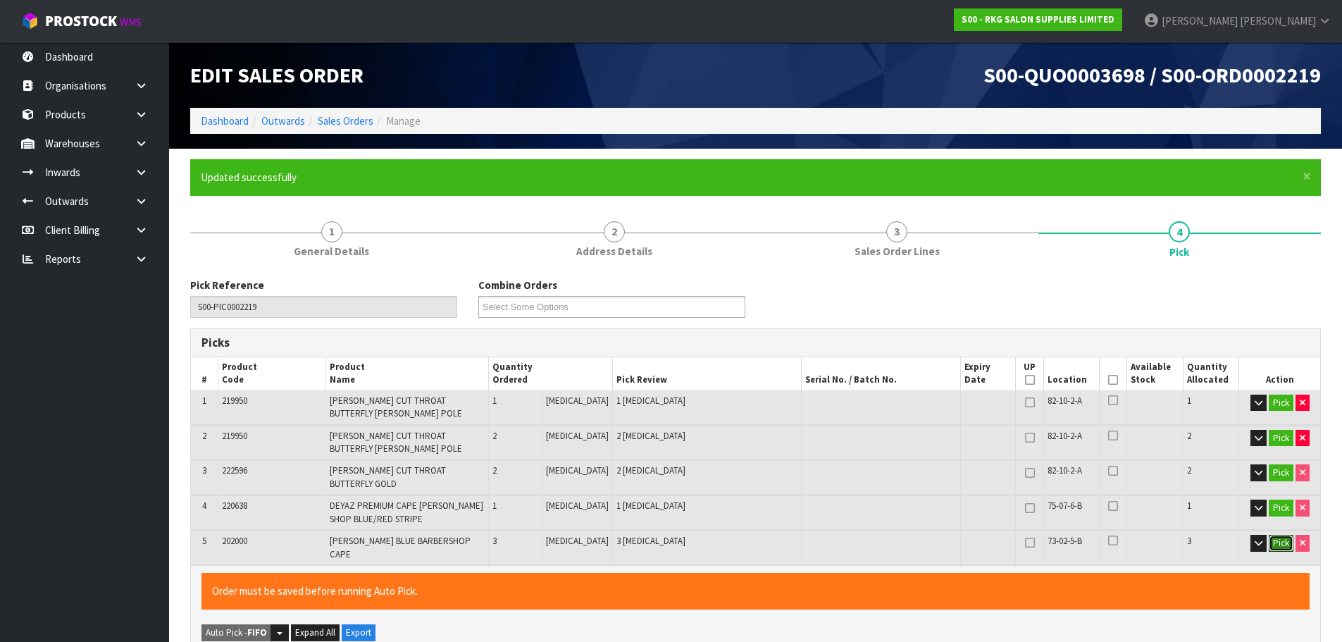
scroll to position [70, 0]
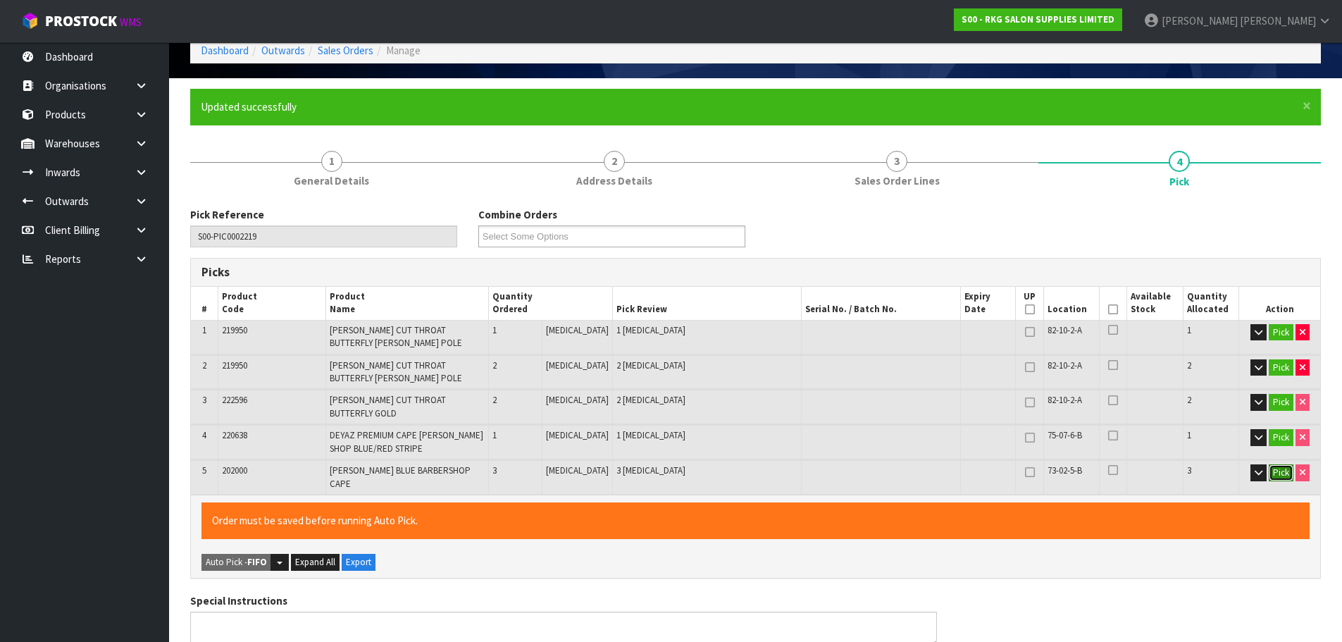
click at [1278, 464] on button "Pick" at bounding box center [1281, 472] width 25 height 17
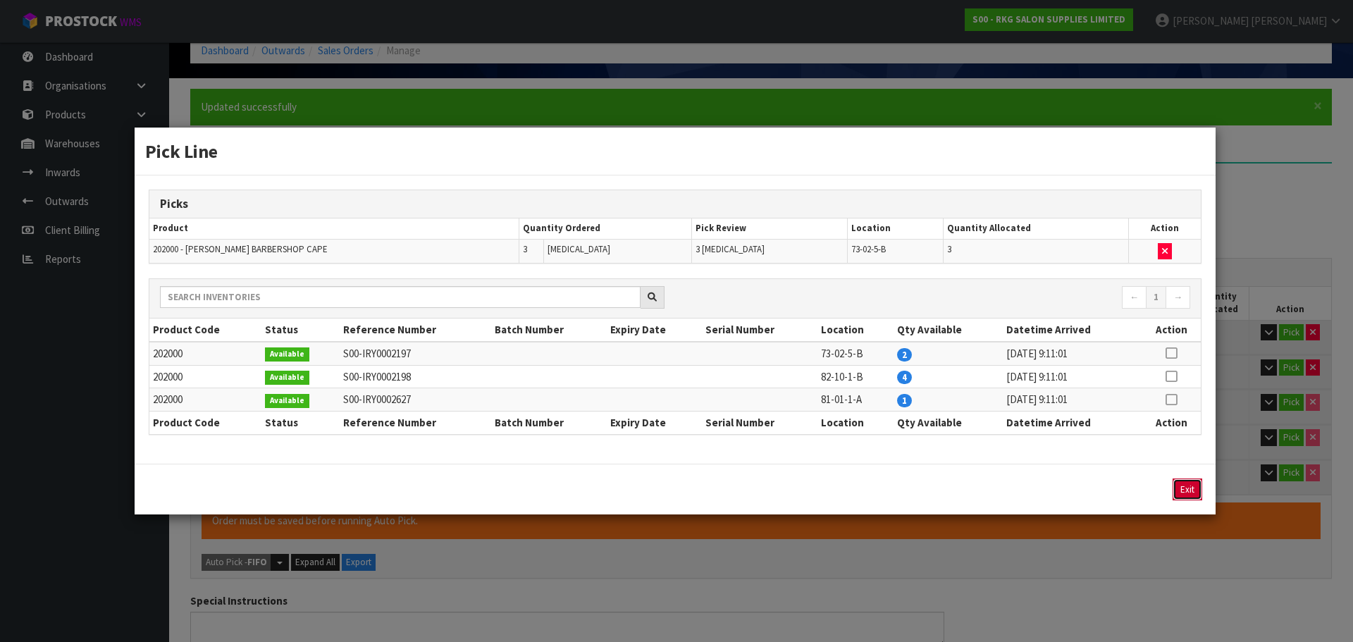
click at [1189, 490] on button "Exit" at bounding box center [1188, 489] width 30 height 22
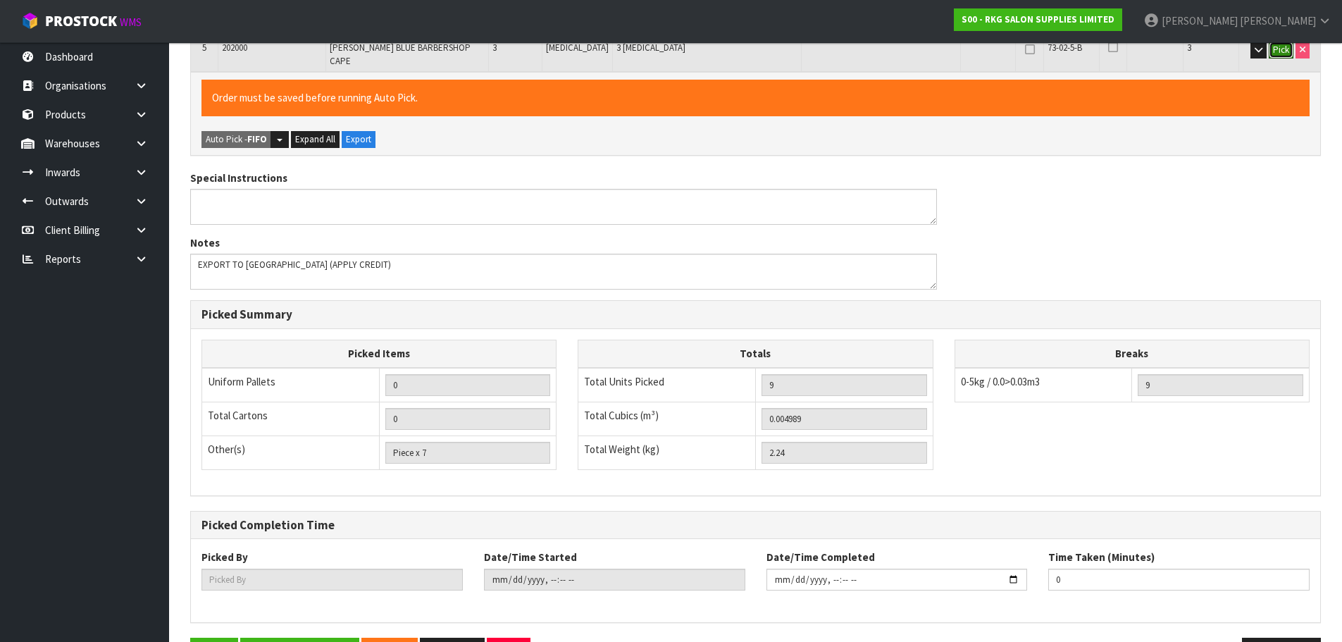
scroll to position [521, 0]
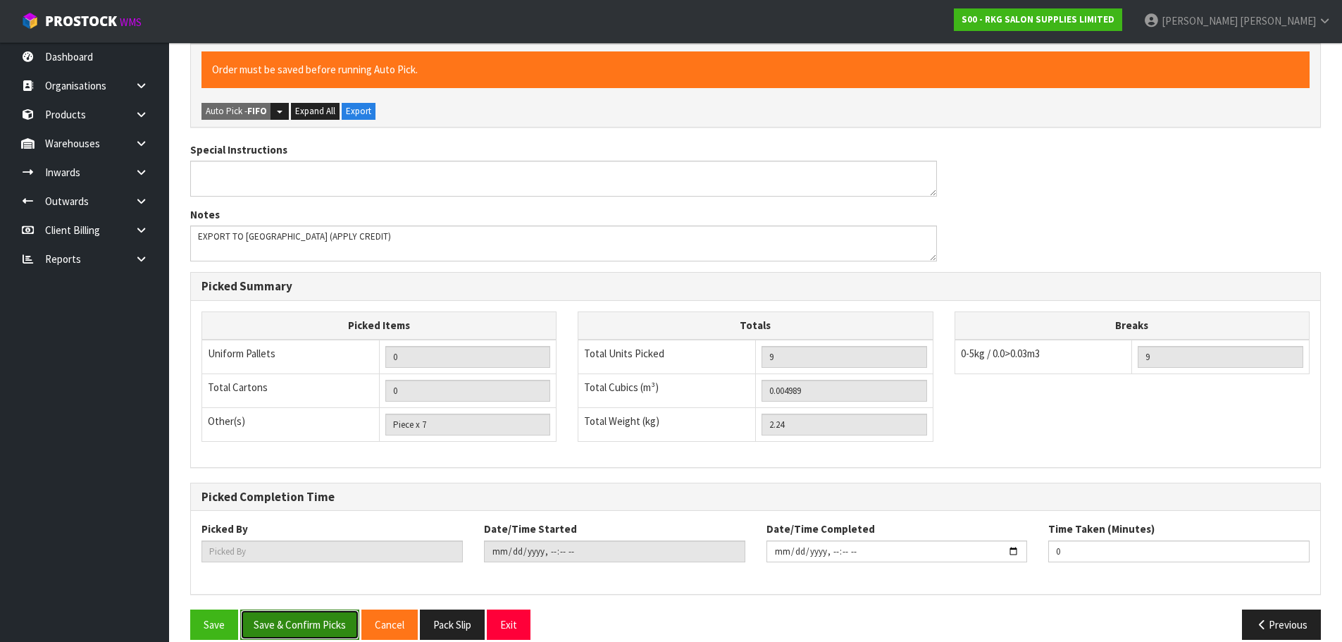
click at [290, 610] on button "Save & Confirm Picks" at bounding box center [299, 625] width 119 height 30
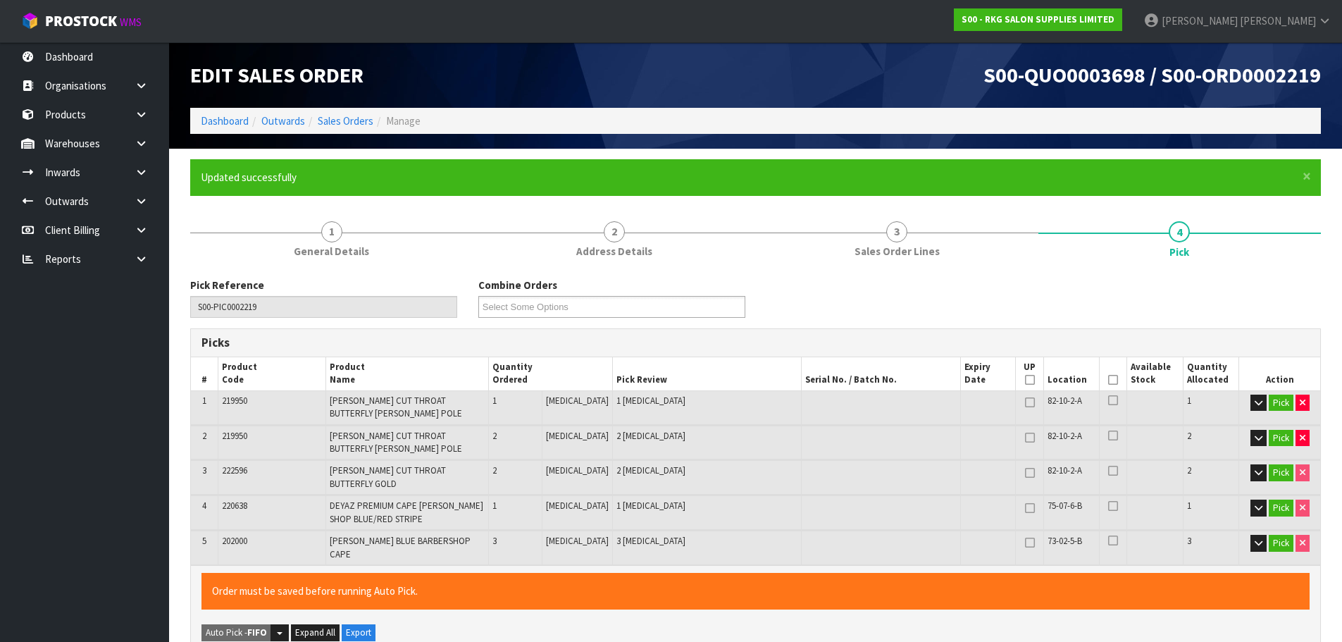
type input "Piece x 9"
type input "Marie Miranda"
type input "2025-10-02T14:50:45"
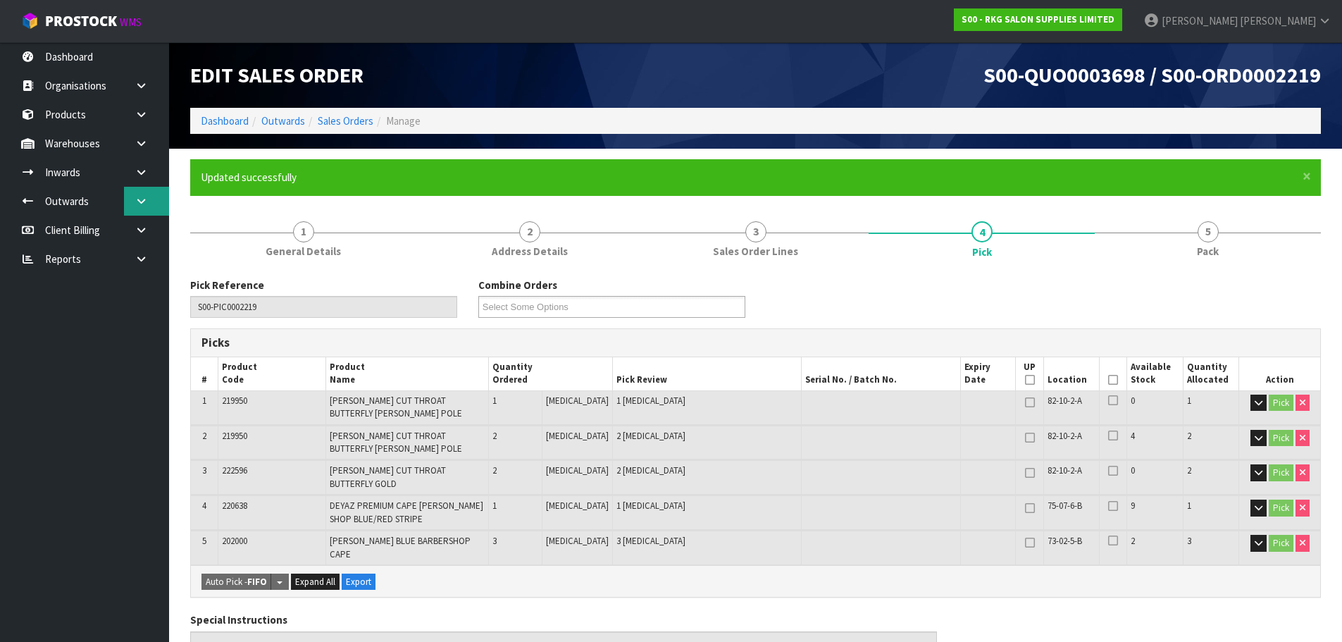
click at [142, 202] on icon at bounding box center [141, 201] width 13 height 11
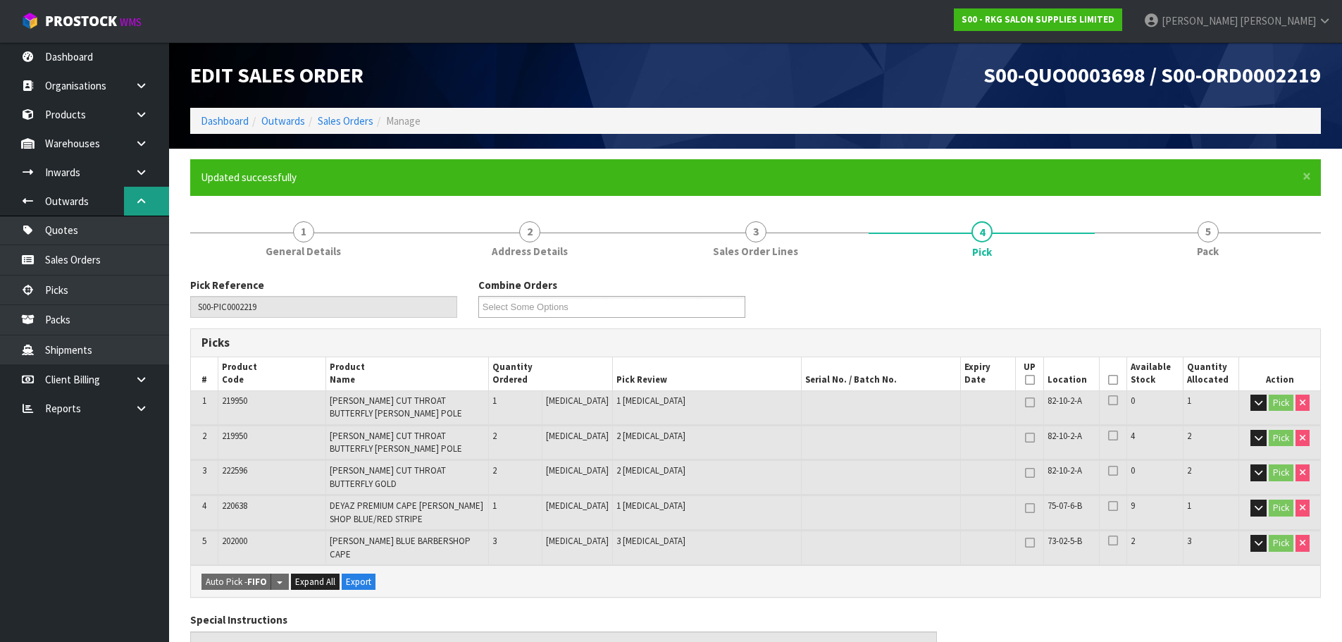
click at [140, 198] on icon at bounding box center [141, 201] width 13 height 11
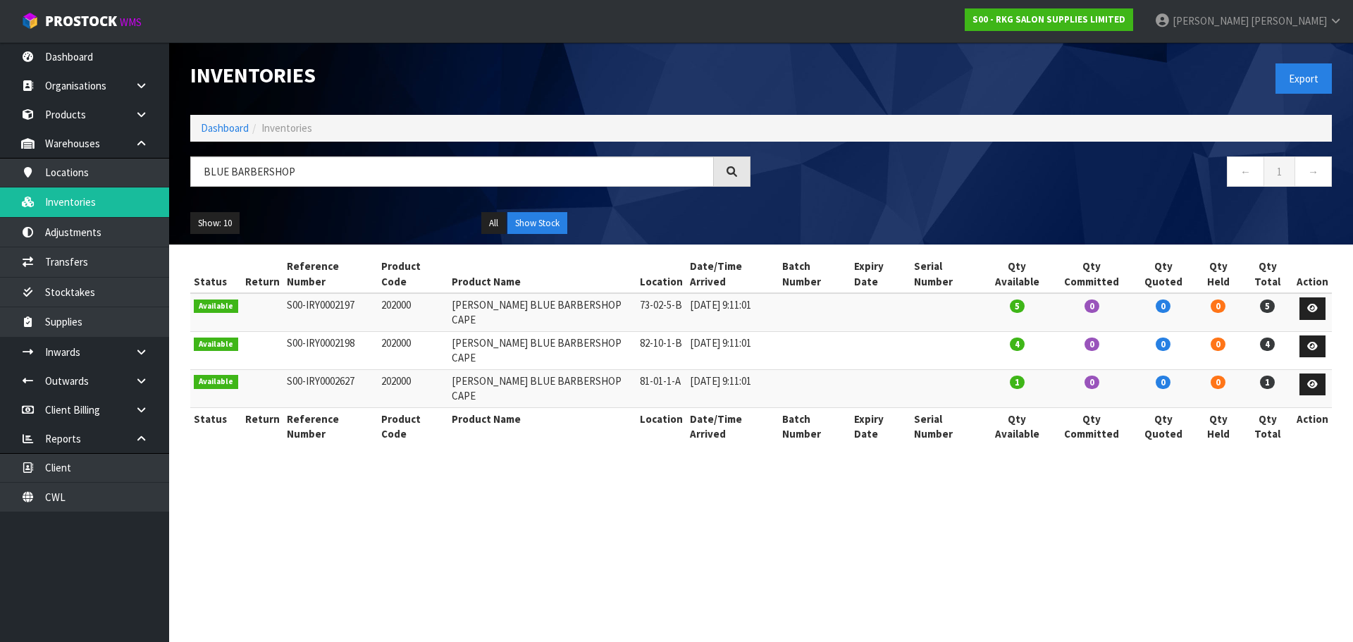
drag, startPoint x: 316, startPoint y: 170, endPoint x: 188, endPoint y: 180, distance: 127.9
click at [188, 180] on div "BLUE BARBERSHOP" at bounding box center [470, 176] width 581 height 41
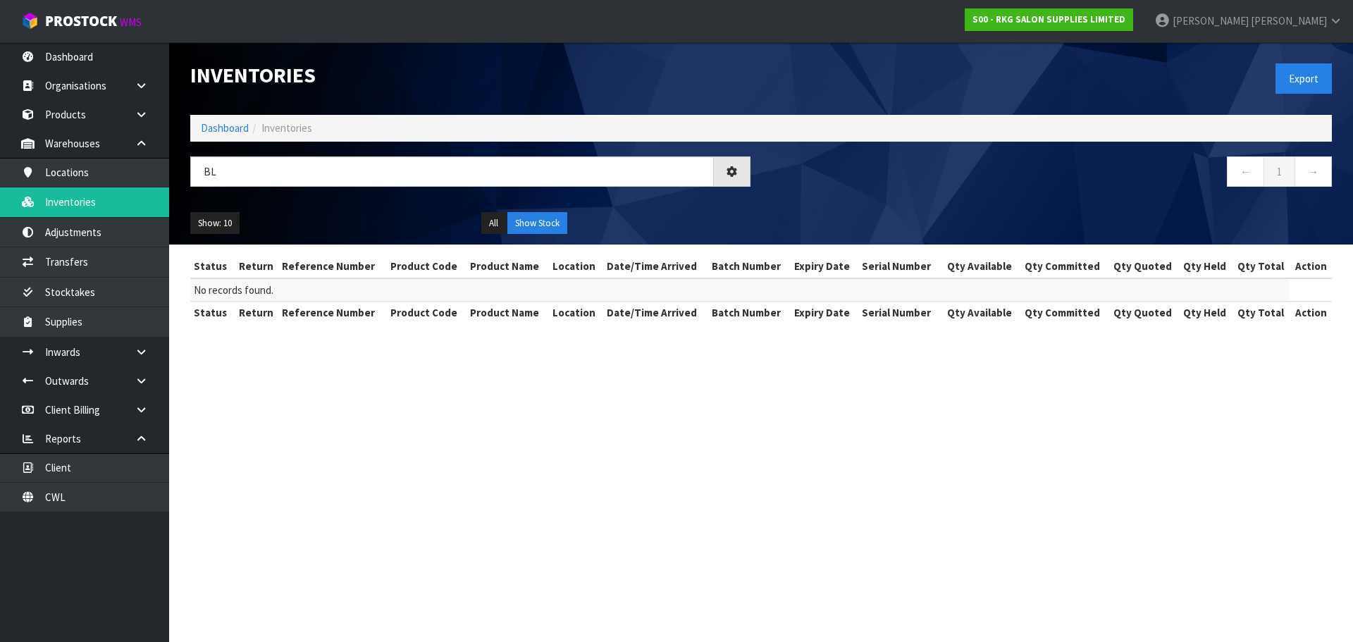
type input "B"
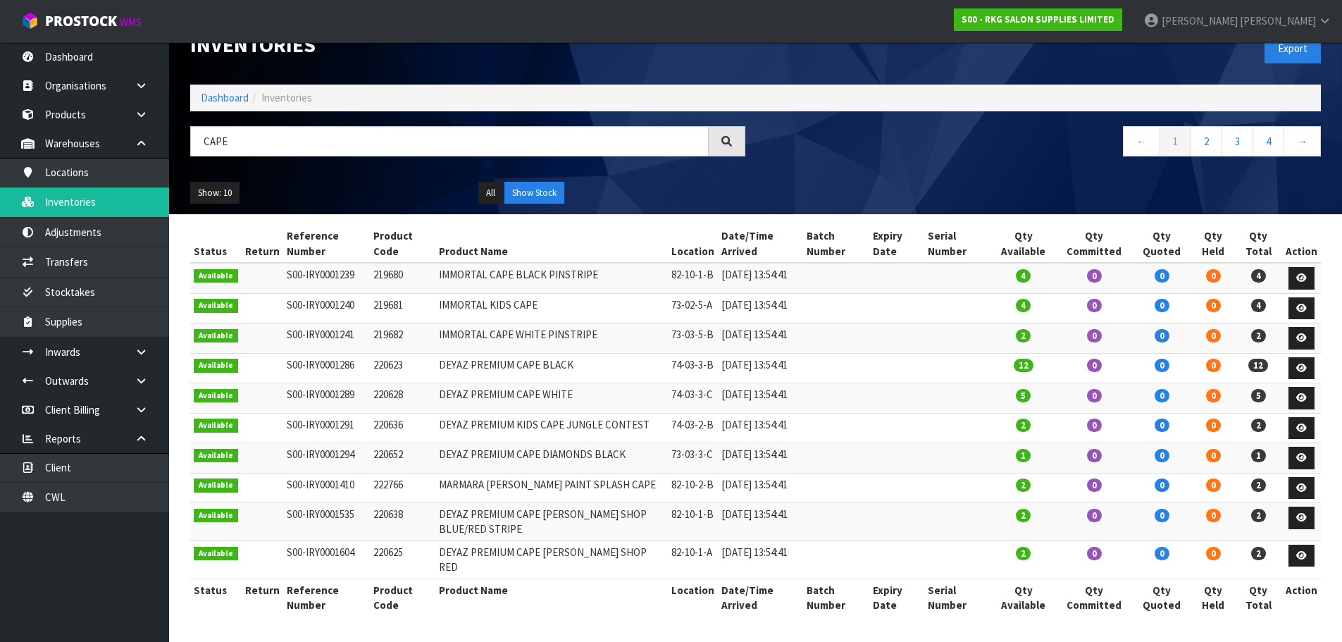
scroll to position [94, 0]
click at [1209, 126] on link "2" at bounding box center [1207, 141] width 32 height 30
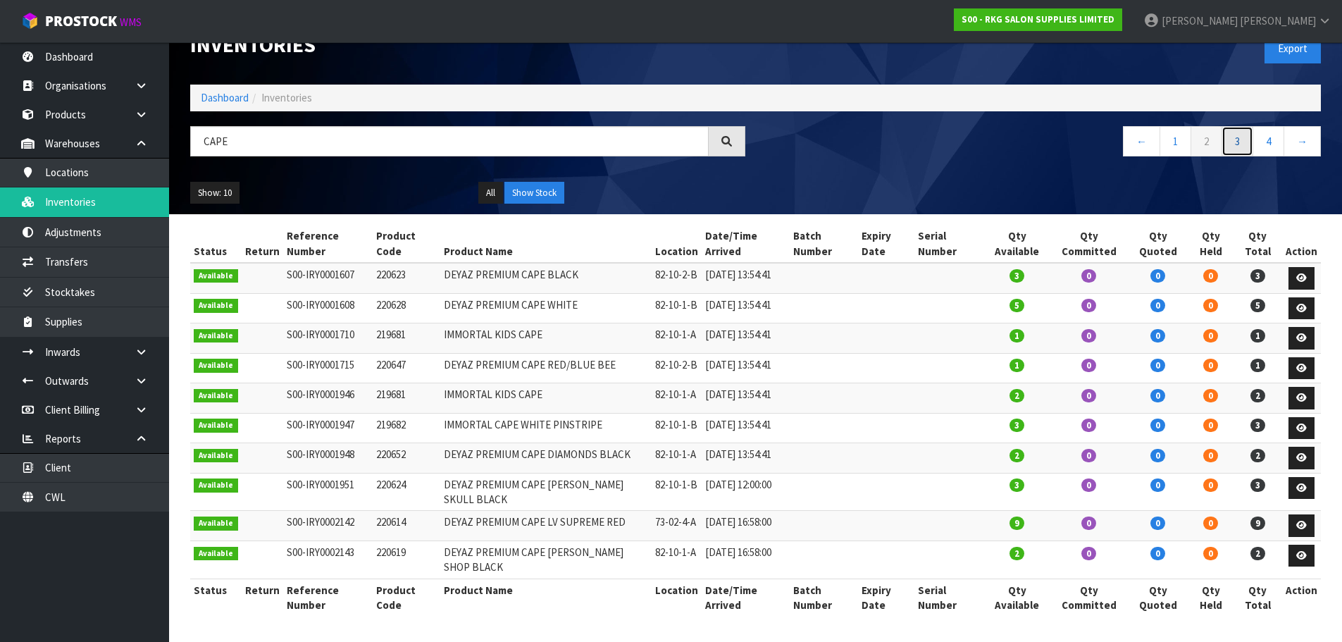
click at [1238, 126] on link "3" at bounding box center [1238, 141] width 32 height 30
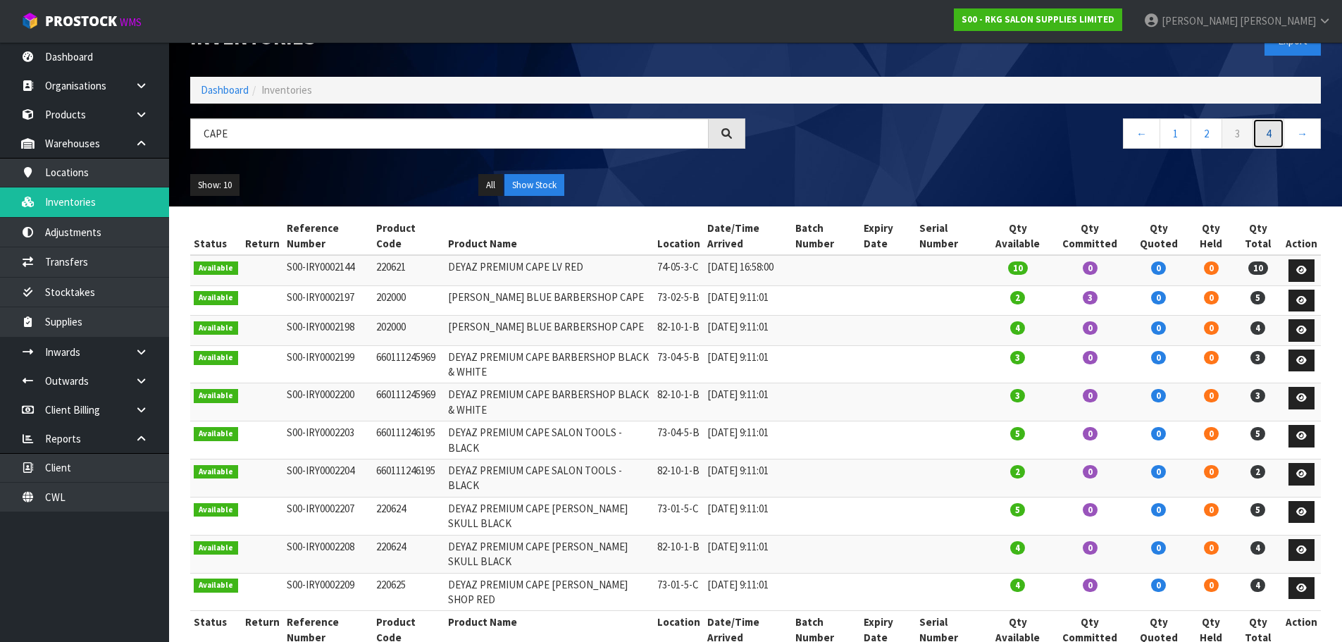
click at [1271, 133] on link "4" at bounding box center [1269, 133] width 32 height 30
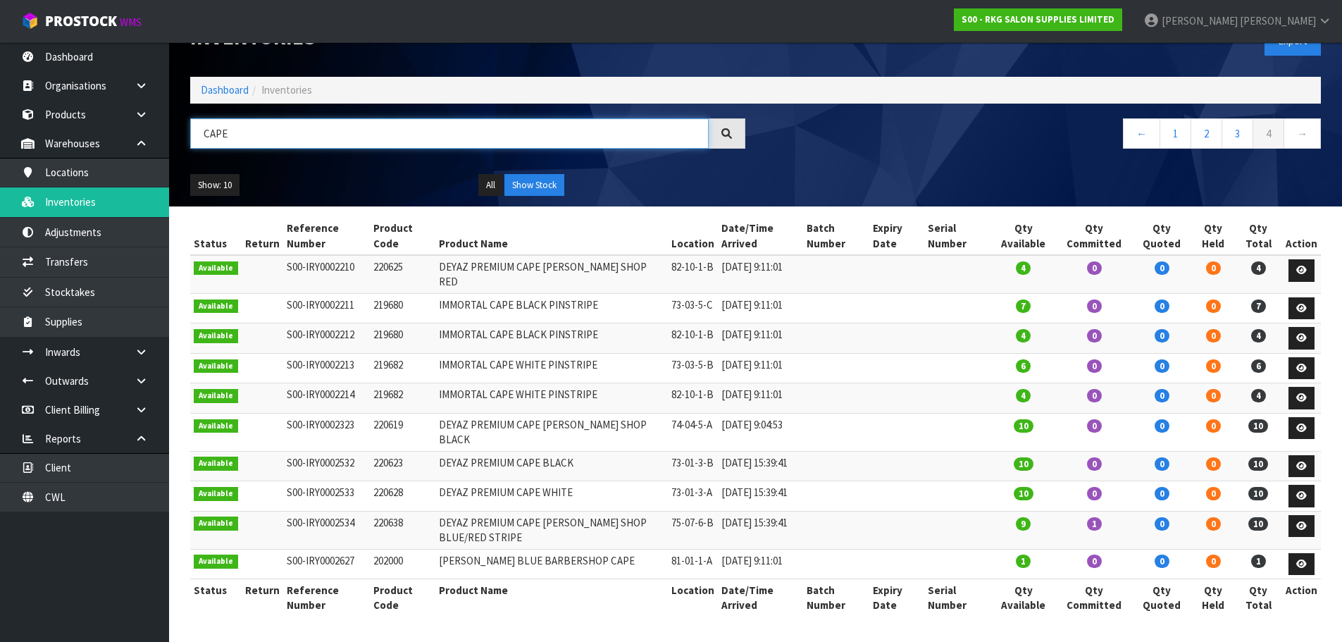
drag, startPoint x: 232, startPoint y: 139, endPoint x: 187, endPoint y: 143, distance: 44.6
click at [187, 143] on div "CAPE" at bounding box center [468, 138] width 576 height 41
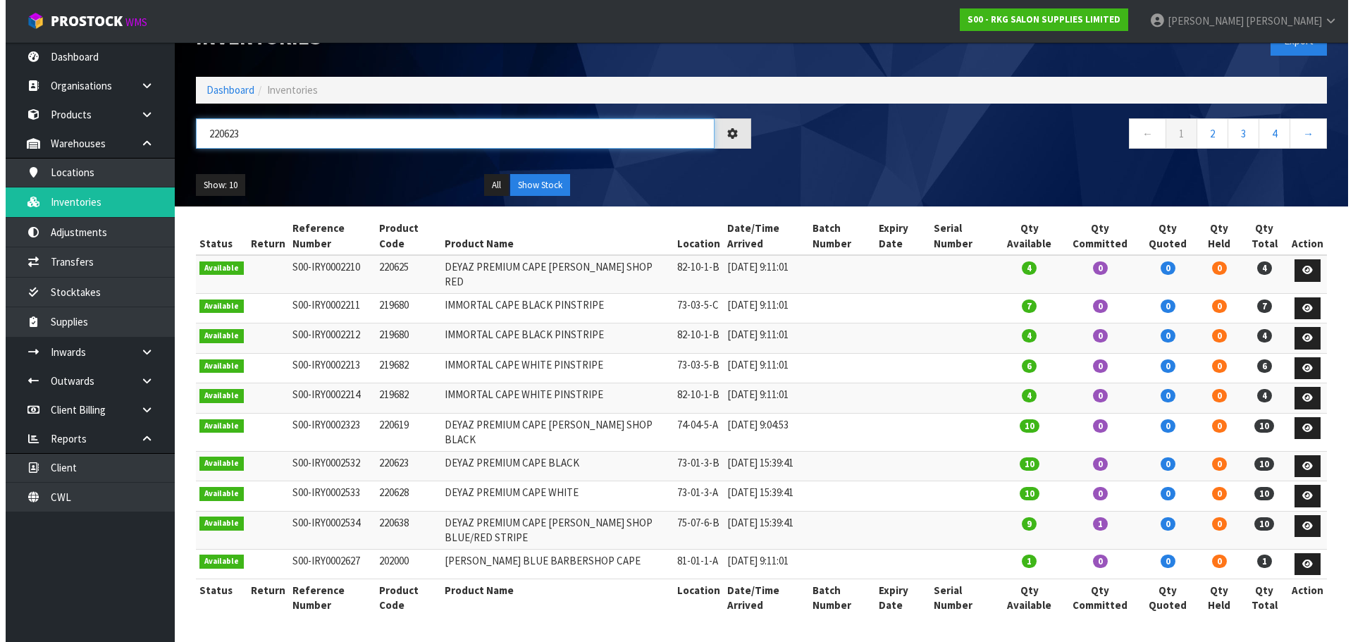
scroll to position [0, 0]
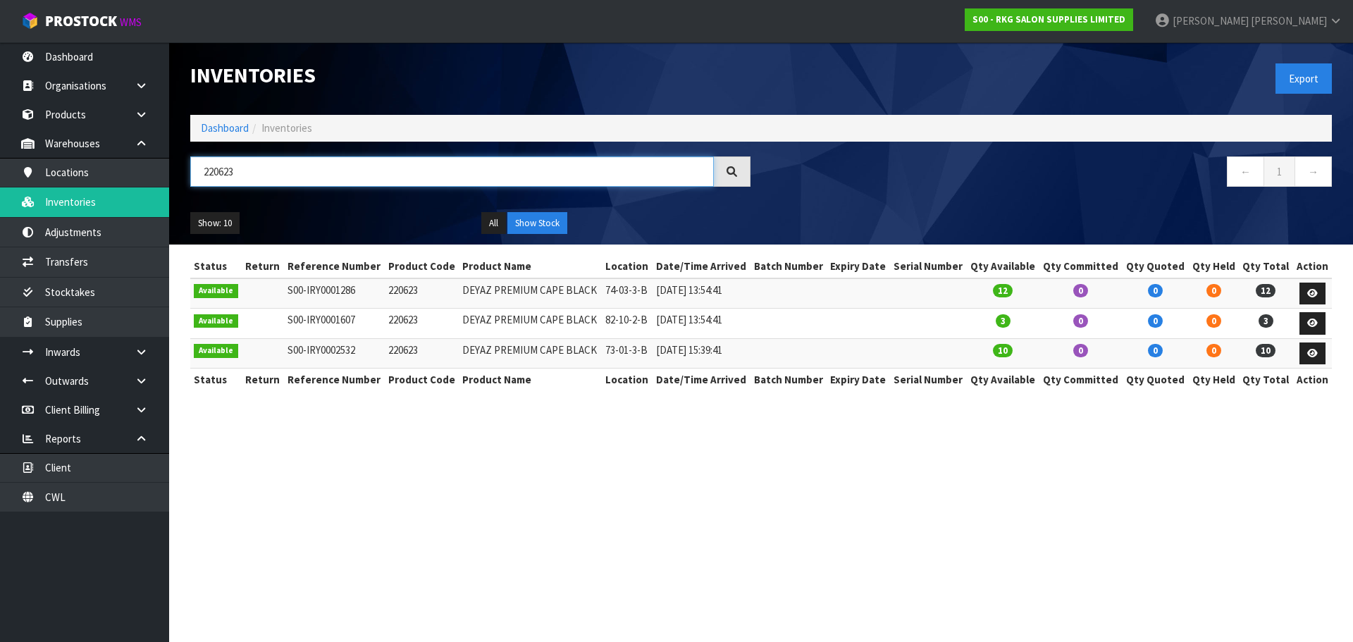
type input "220623"
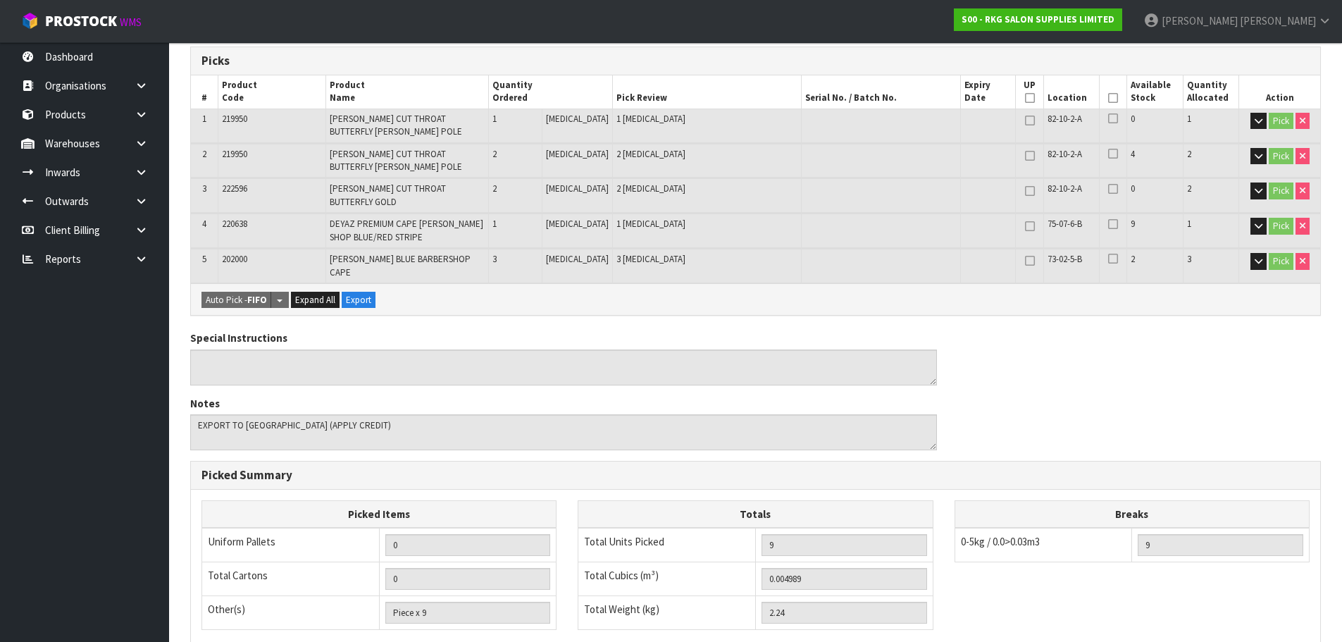
scroll to position [471, 0]
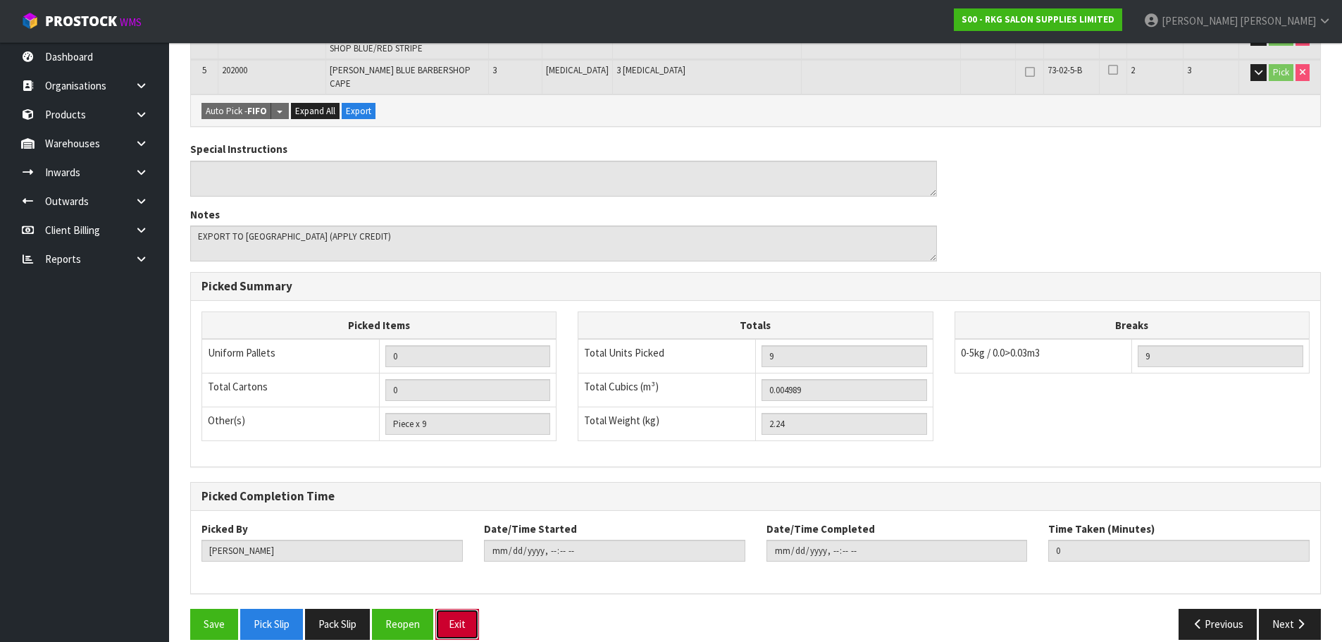
click at [461, 609] on button "Exit" at bounding box center [457, 624] width 44 height 30
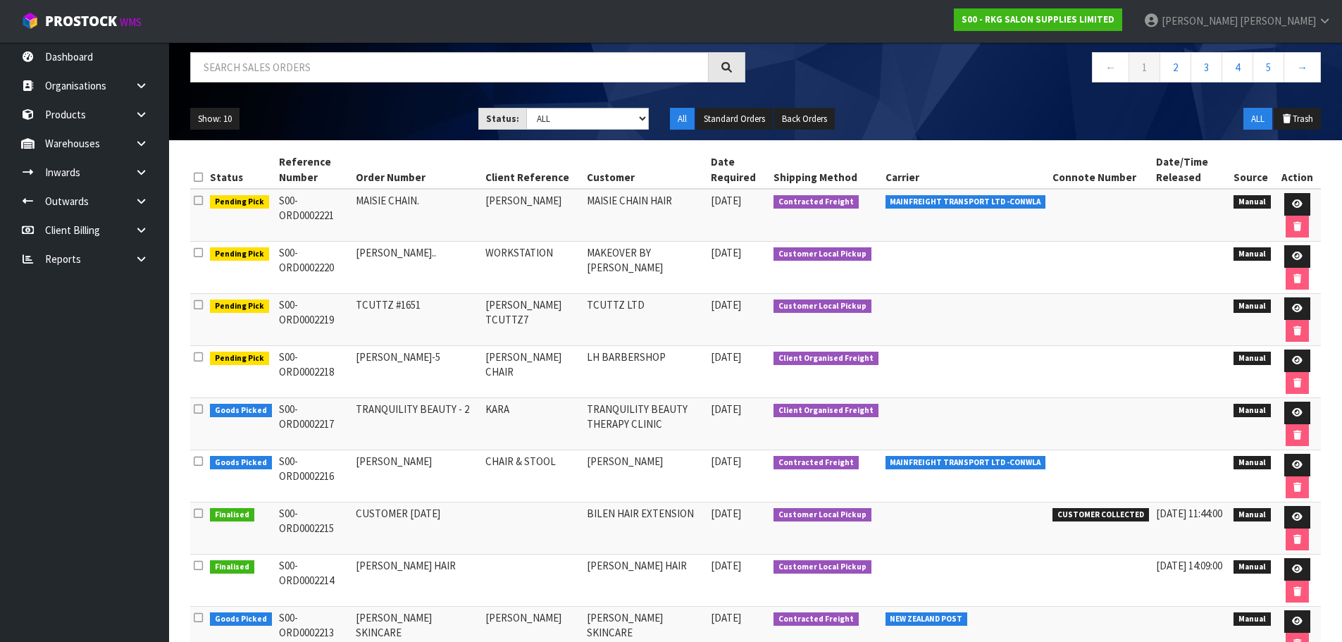
scroll to position [95, 0]
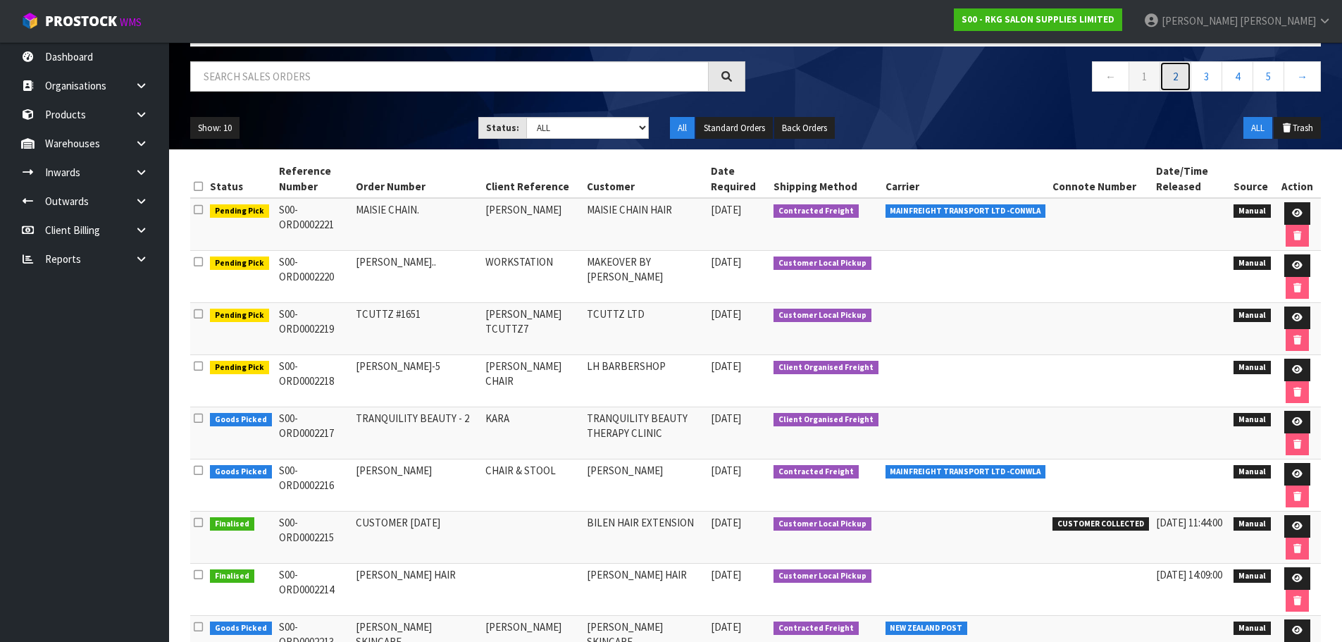
click at [1178, 84] on link "2" at bounding box center [1176, 76] width 32 height 30
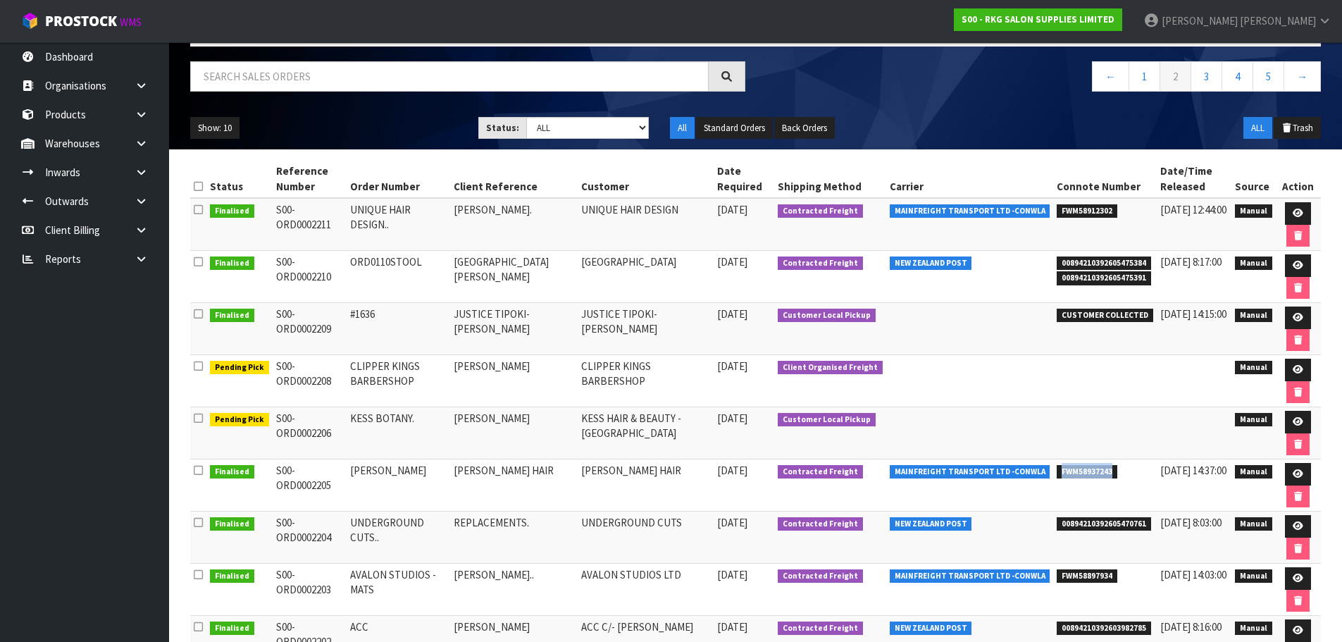
drag, startPoint x: 1055, startPoint y: 469, endPoint x: 1109, endPoint y: 469, distance: 54.3
click at [1109, 469] on span "FWM58937243" at bounding box center [1087, 472] width 61 height 14
copy span "FWM58937243"
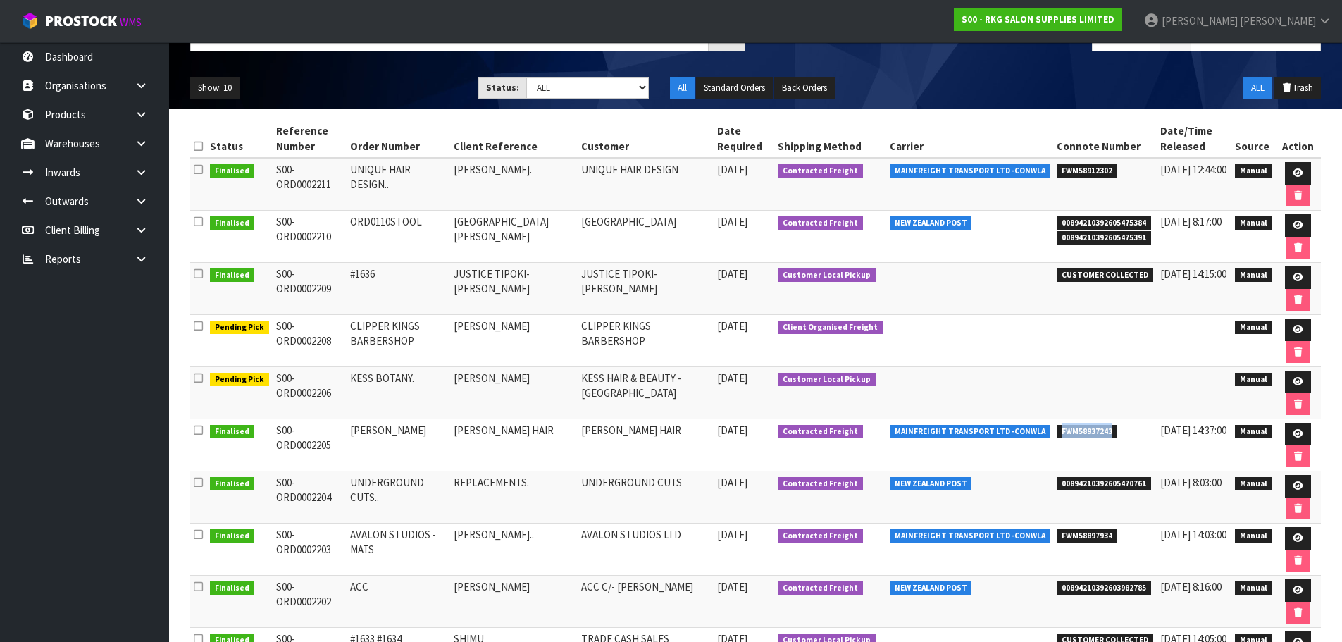
scroll to position [141, 0]
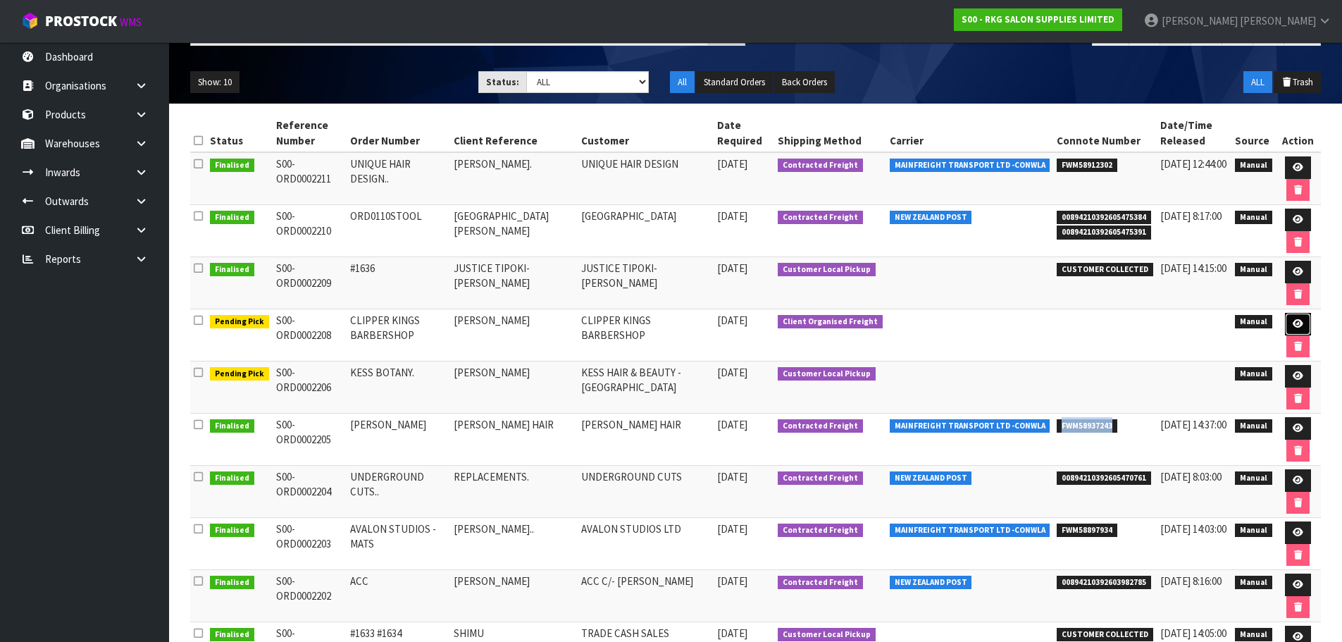
click at [1295, 320] on icon at bounding box center [1298, 323] width 11 height 9
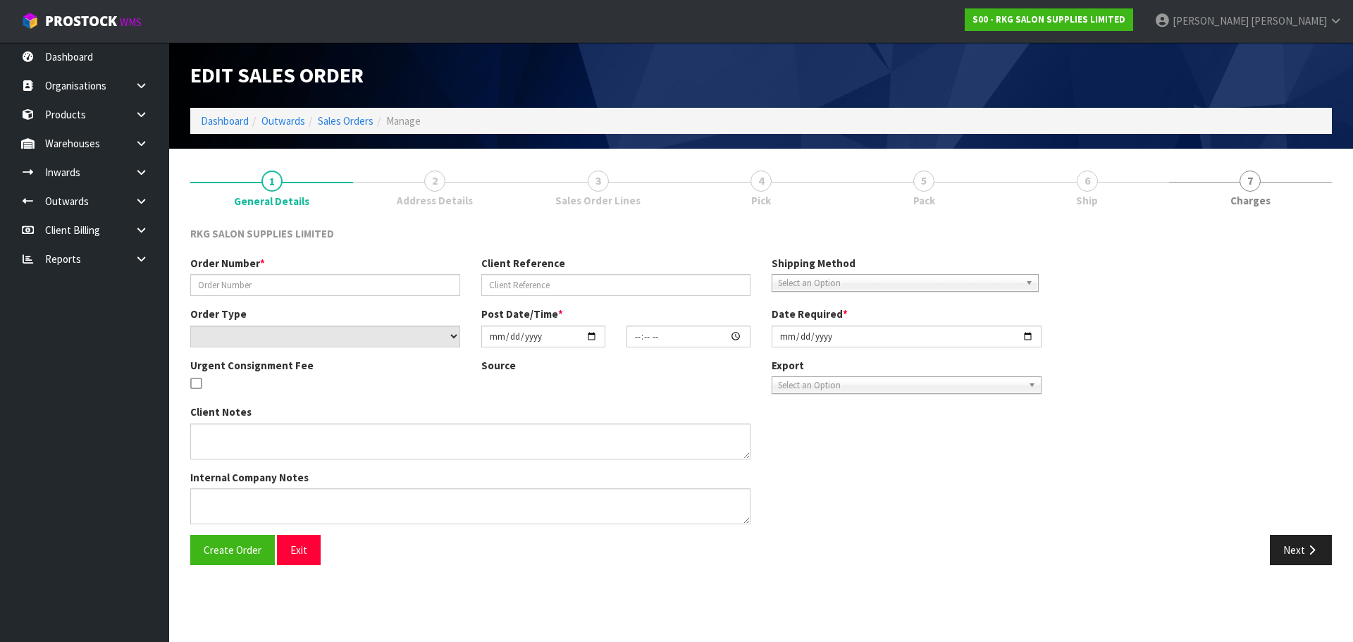
type input "CLIPPER KINGS BARBERSHOP"
type input "[PERSON_NAME]"
select select "number:0"
type input "[DATE]"
type input "21:40:00.000"
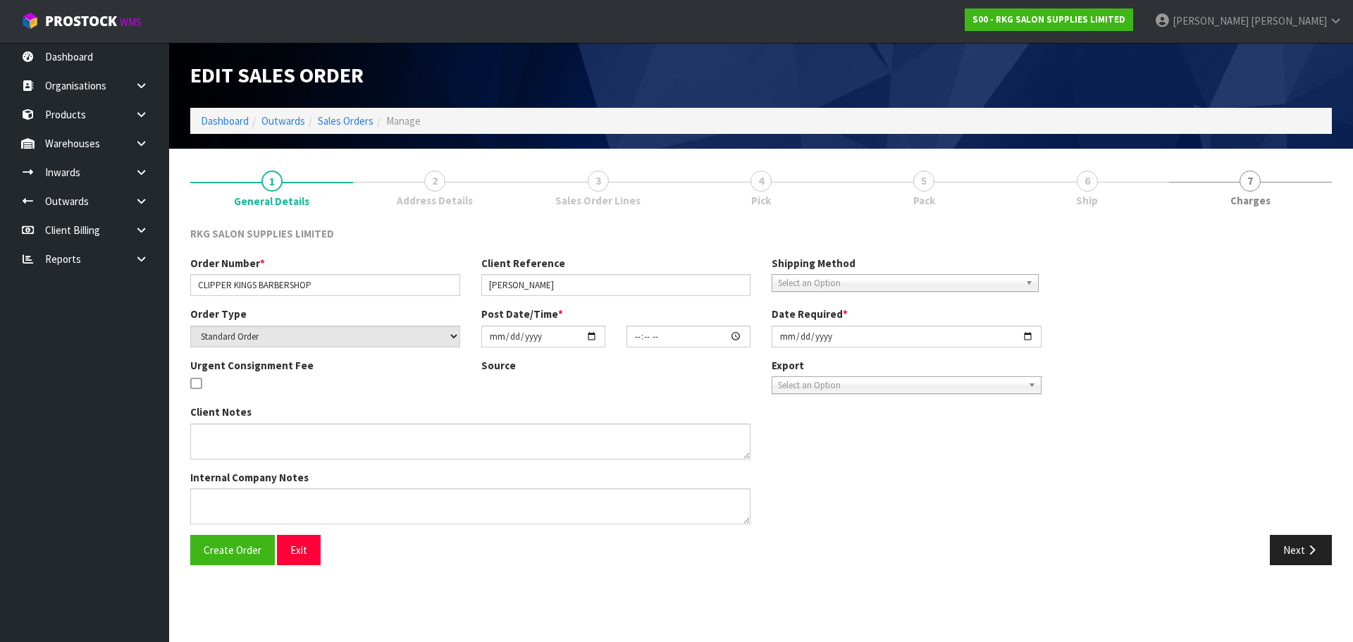
type input "[DATE]"
type textarea "[PERSON_NAME] COLLECT [DATE], JOB 2980249 1 X CHAIR ASSEMBLED SHRINKWRAP IN SHO…"
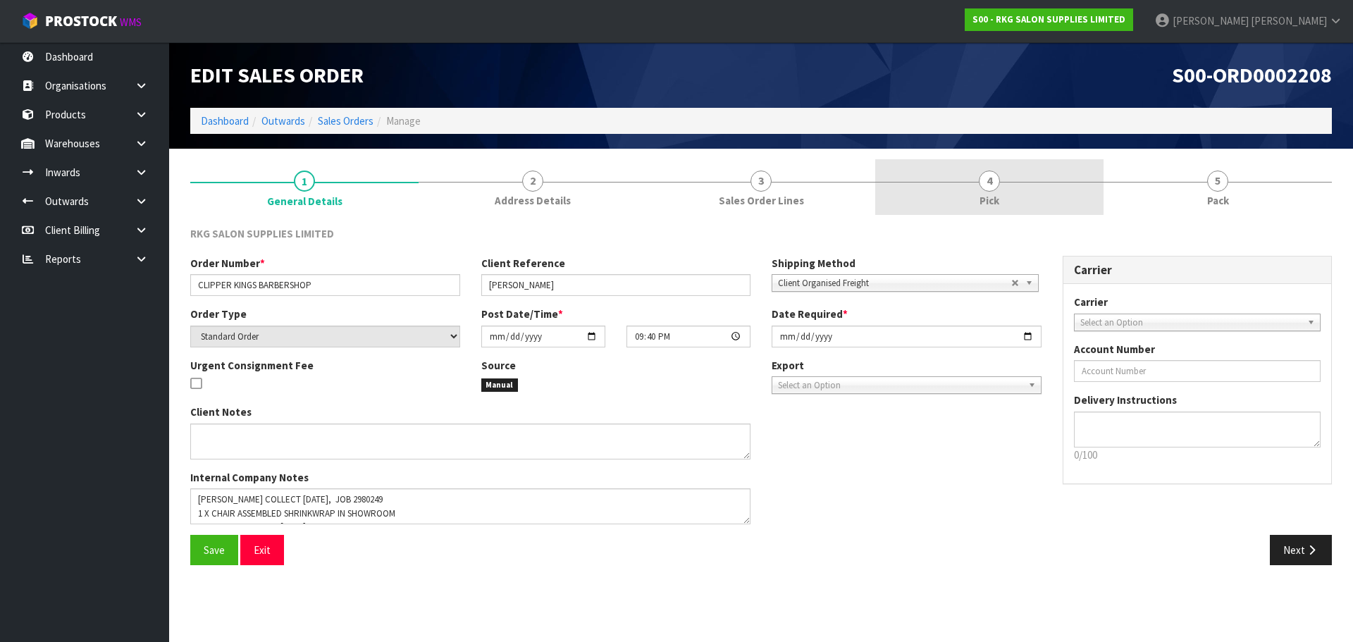
click at [994, 185] on span "4" at bounding box center [989, 181] width 21 height 21
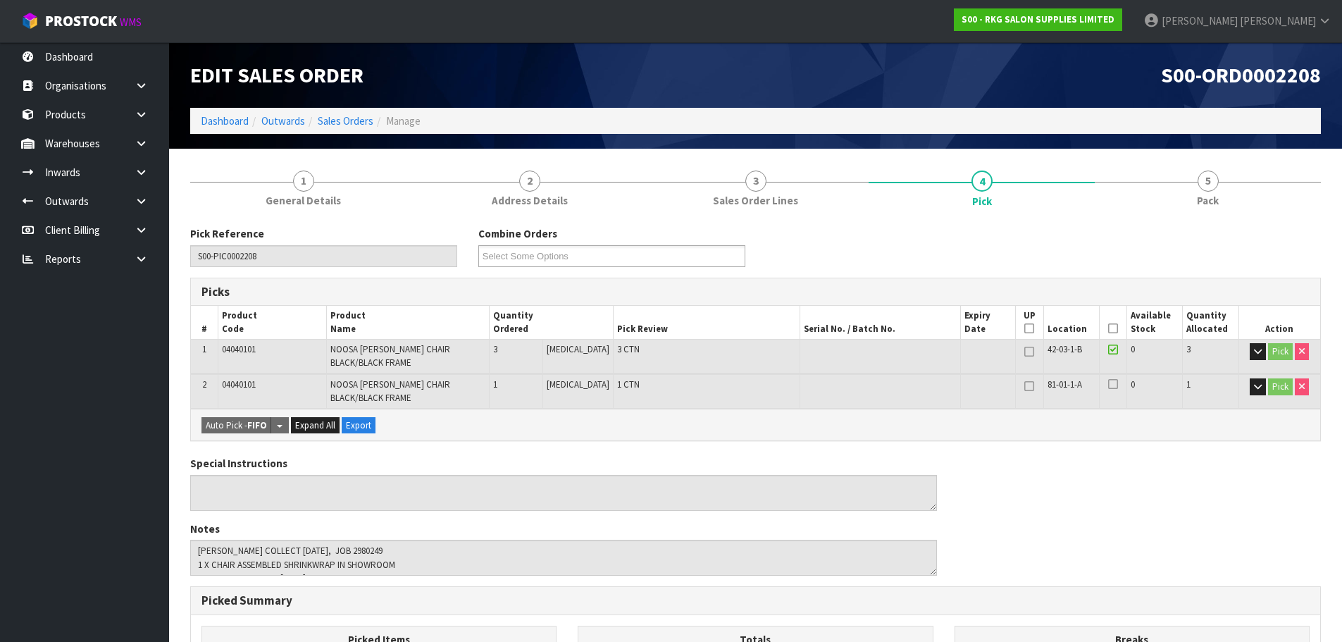
scroll to position [211, 0]
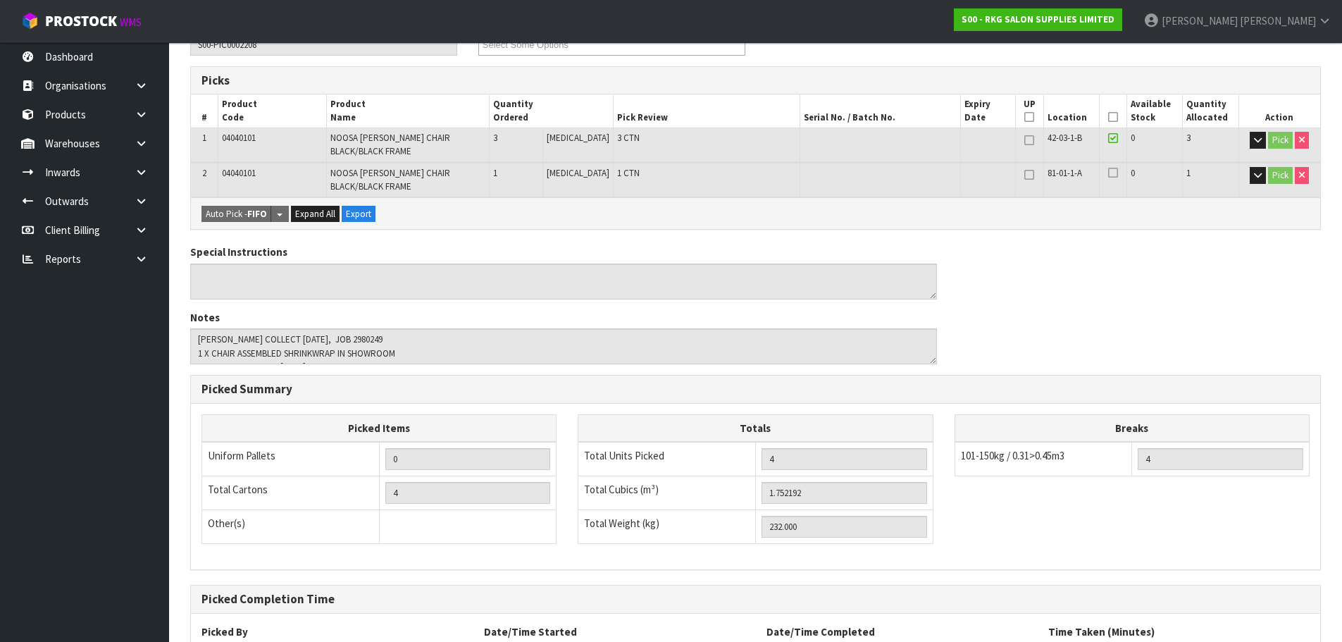
click at [1108, 118] on icon at bounding box center [1113, 117] width 10 height 1
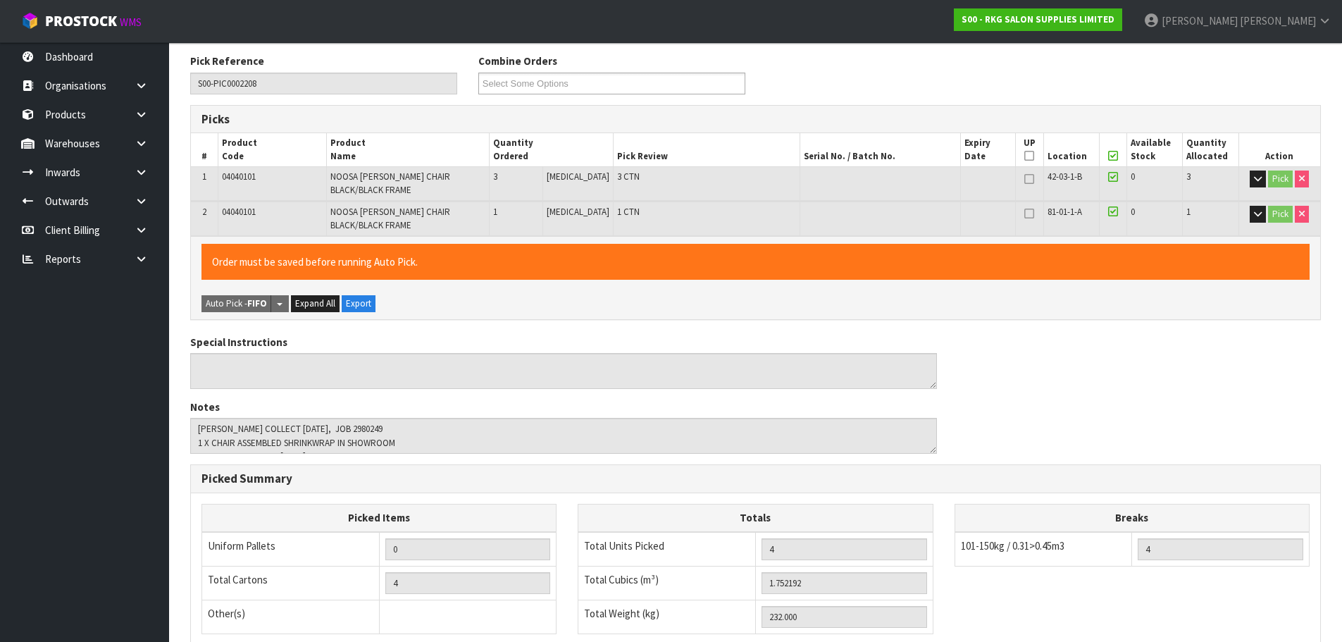
scroll to position [384, 0]
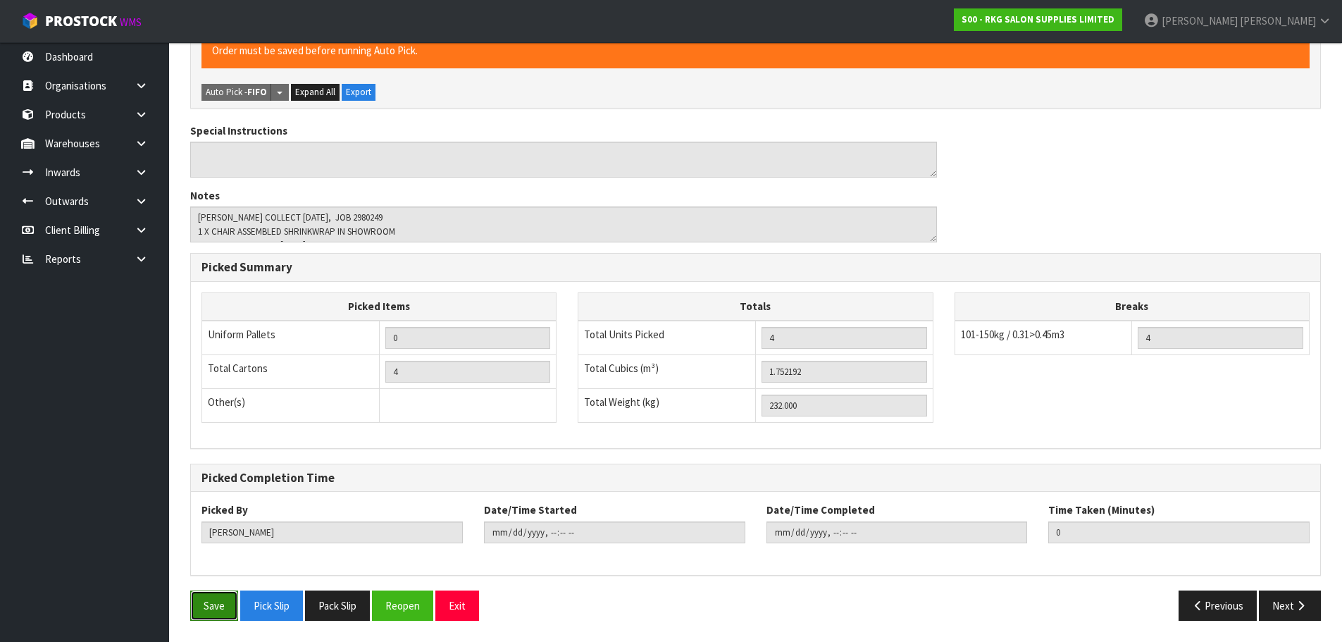
click at [223, 609] on button "Save" at bounding box center [214, 605] width 48 height 30
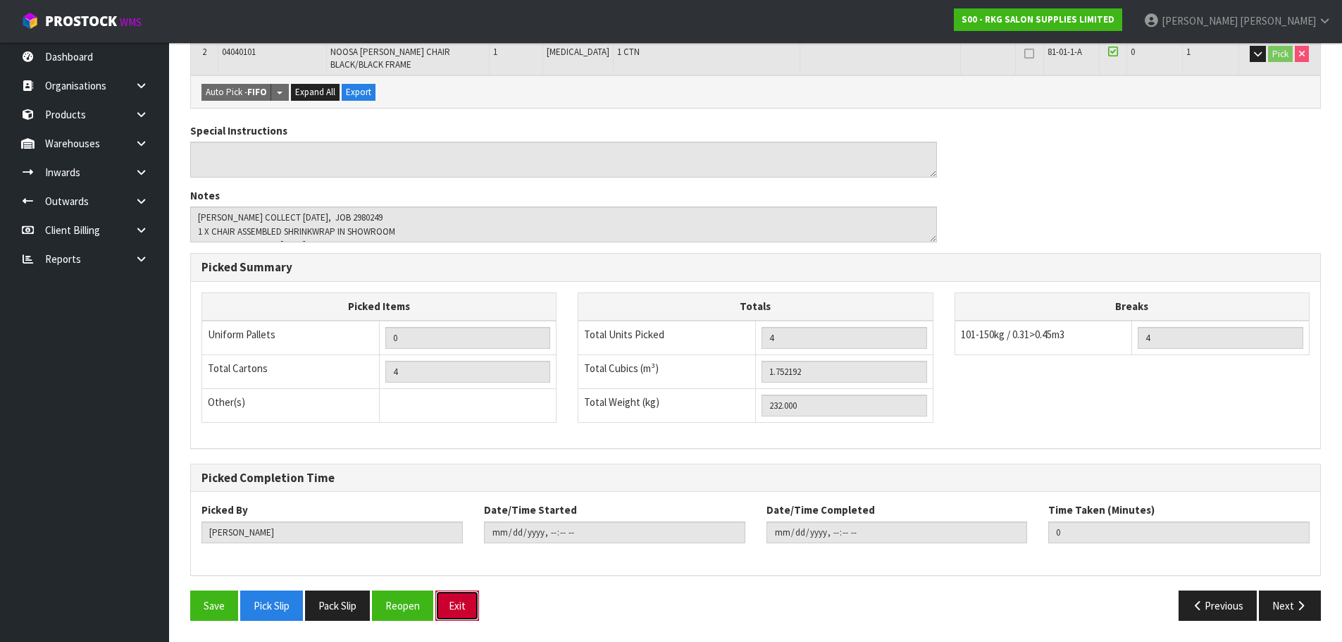
click at [457, 611] on button "Exit" at bounding box center [457, 605] width 44 height 30
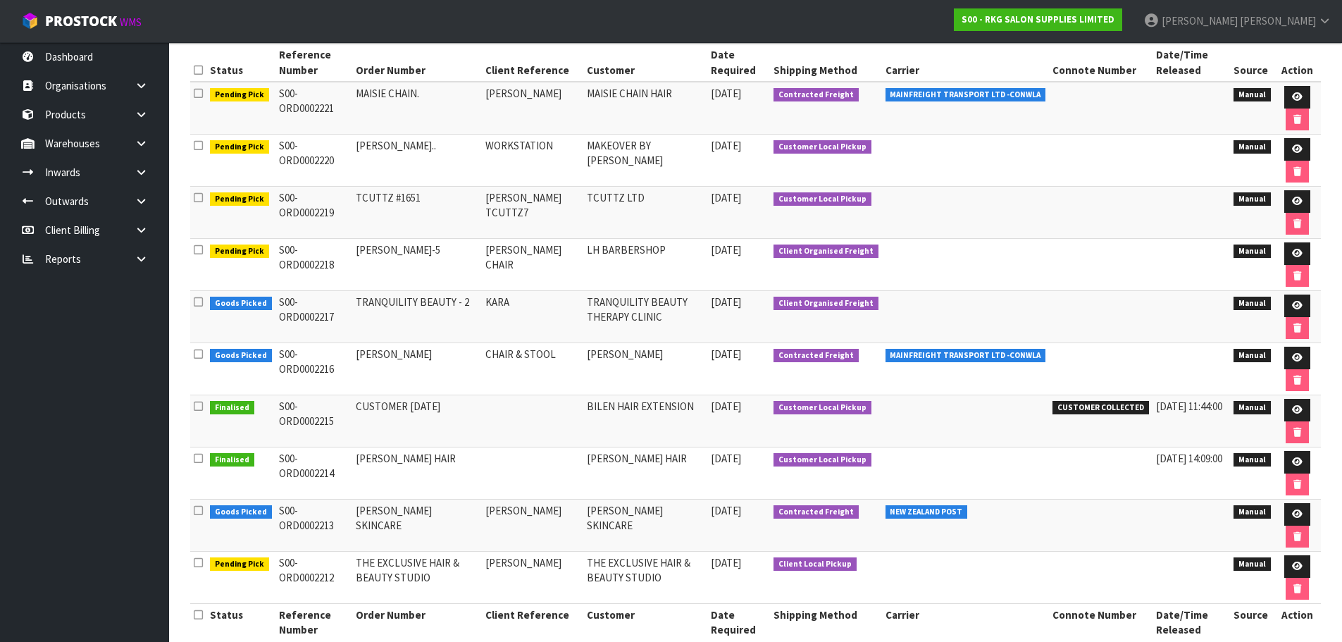
scroll to position [141, 0]
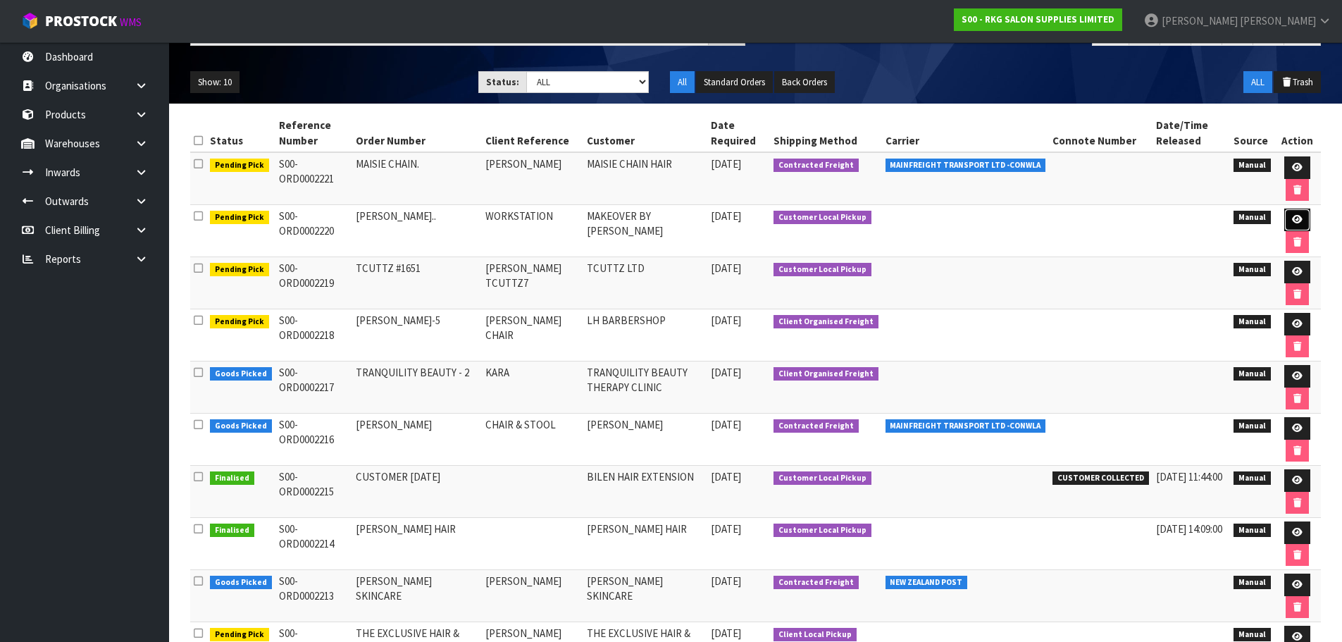
click at [1301, 219] on icon at bounding box center [1297, 219] width 11 height 9
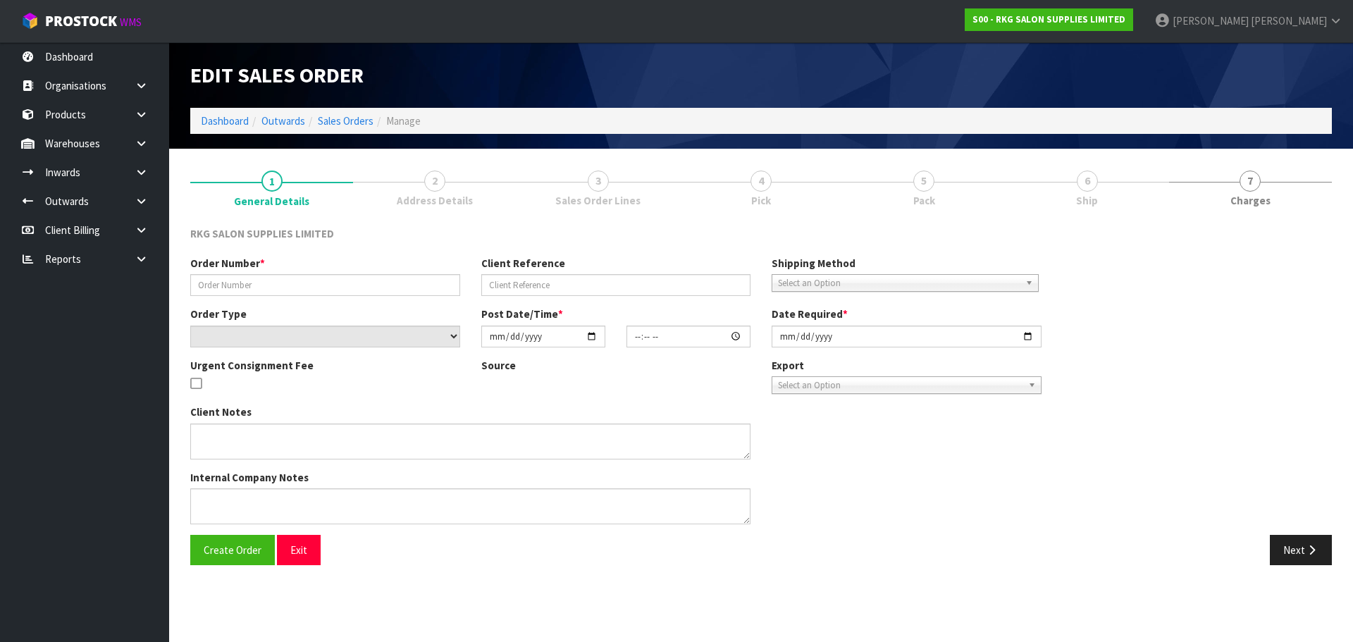
type input "NITIN BHALLA.."
type input "WORKSTATION"
select select "number:0"
type input "2025-10-02"
type input "15:00:00.000"
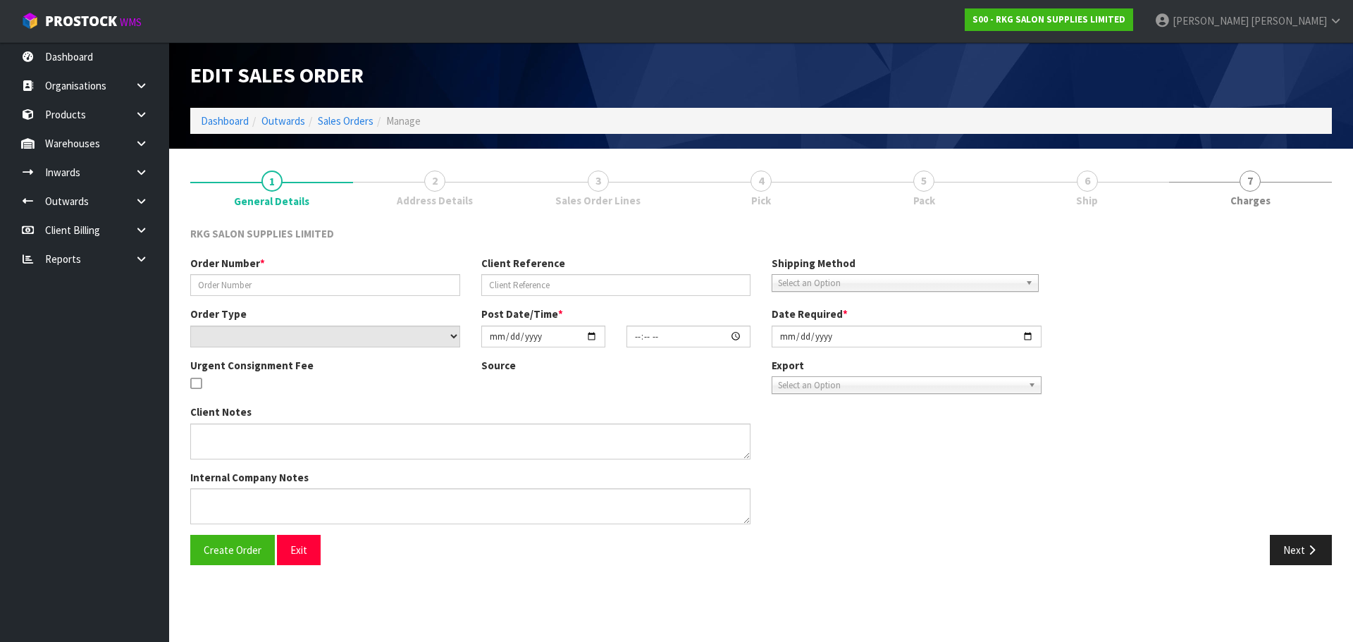
type input "2025-10-02"
type textarea "FOR PICK UP"
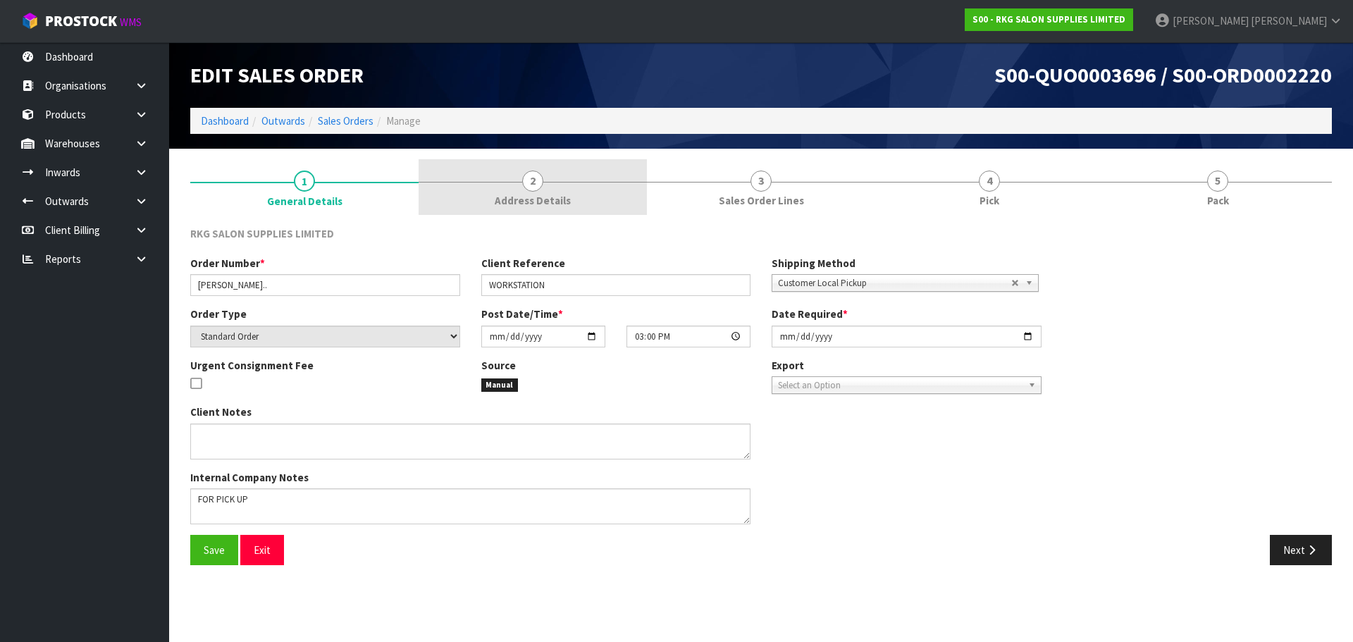
click at [532, 181] on span "2" at bounding box center [532, 181] width 21 height 21
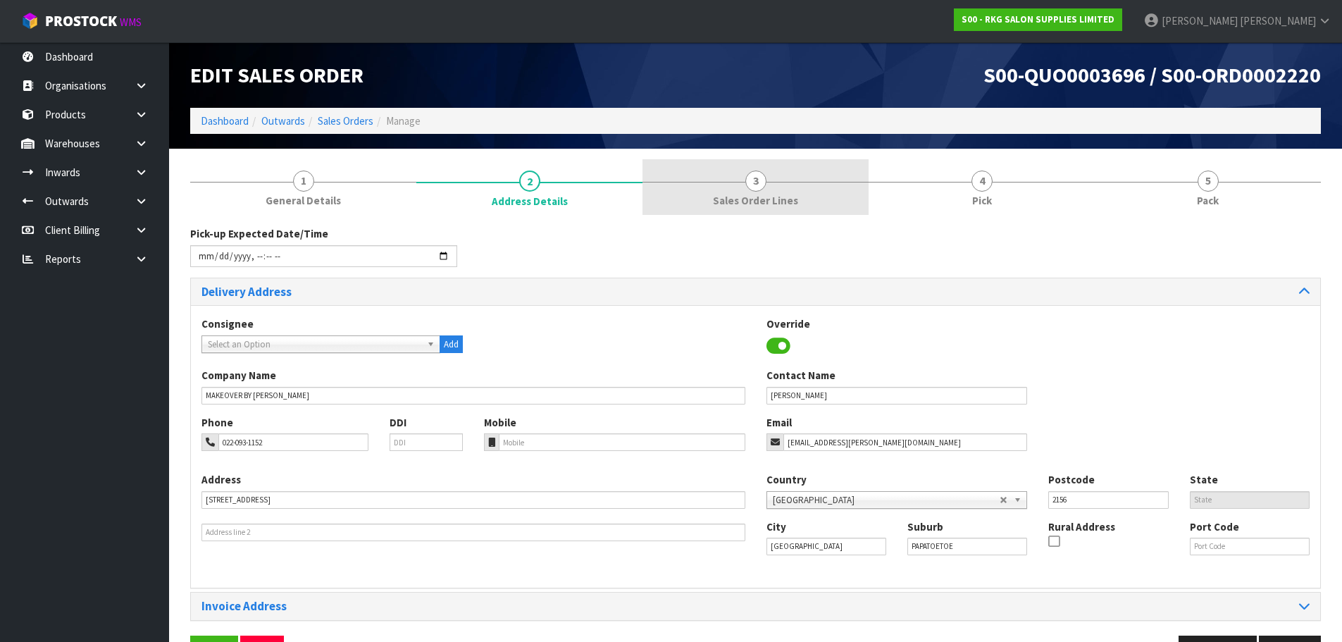
click at [750, 185] on span "3" at bounding box center [756, 181] width 21 height 21
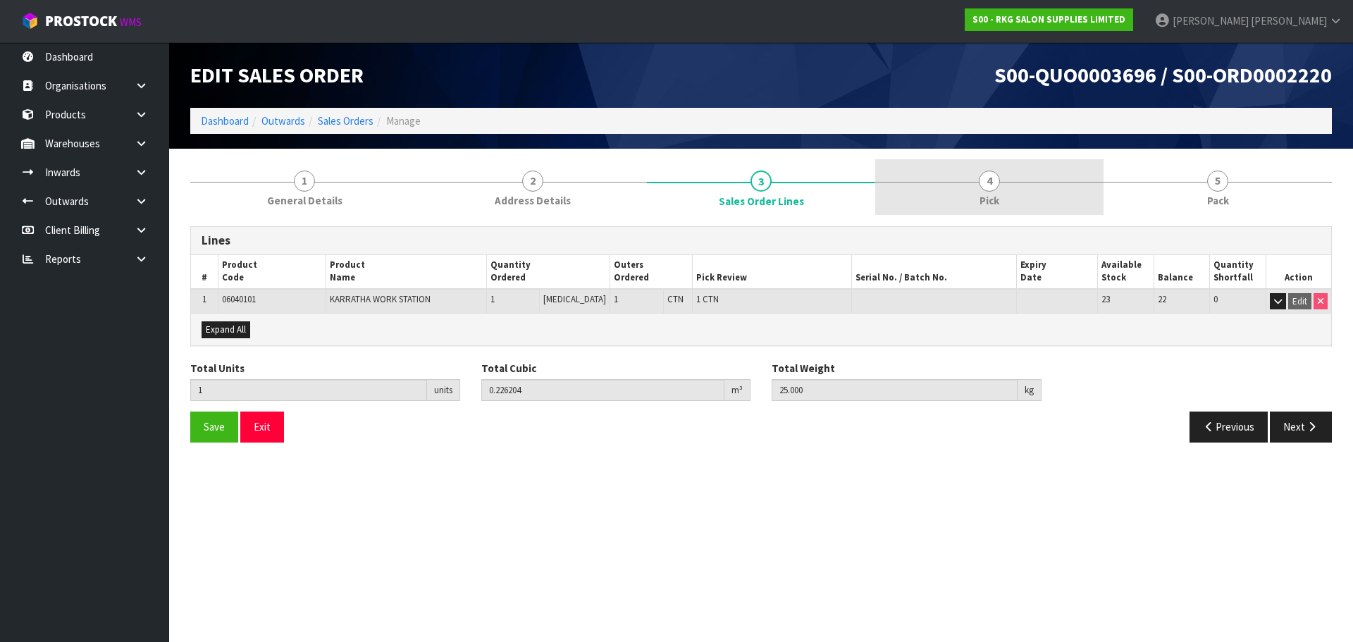
click at [994, 186] on span "4" at bounding box center [989, 181] width 21 height 21
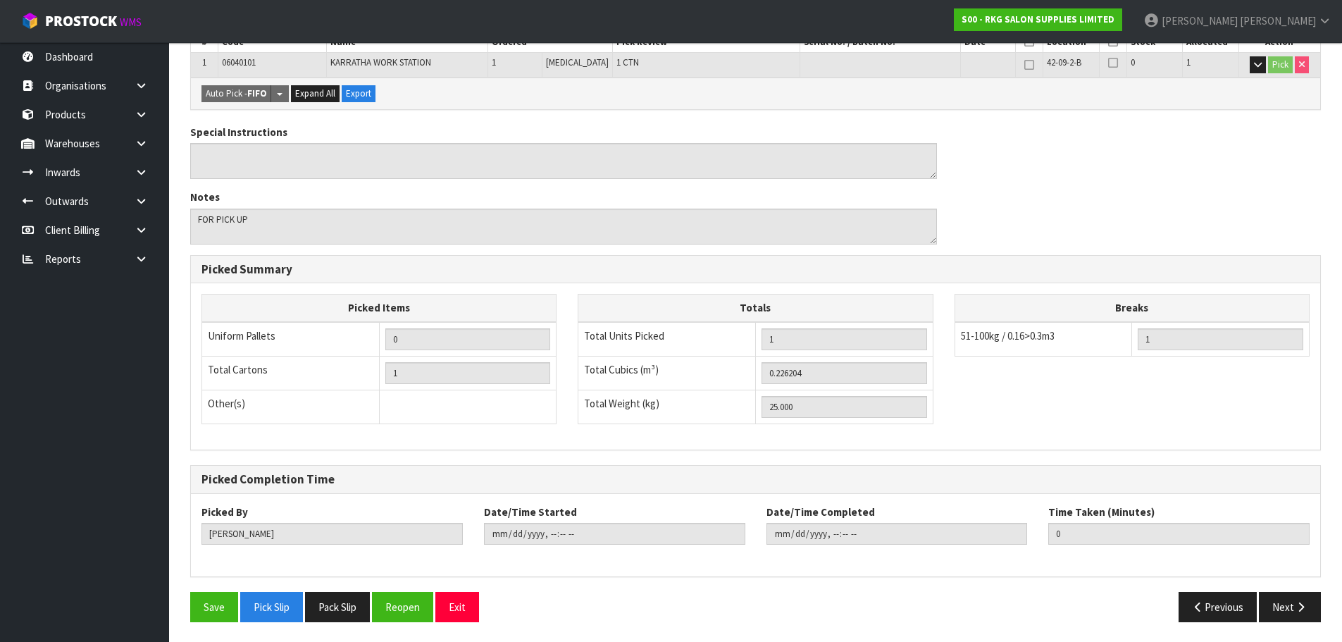
scroll to position [288, 0]
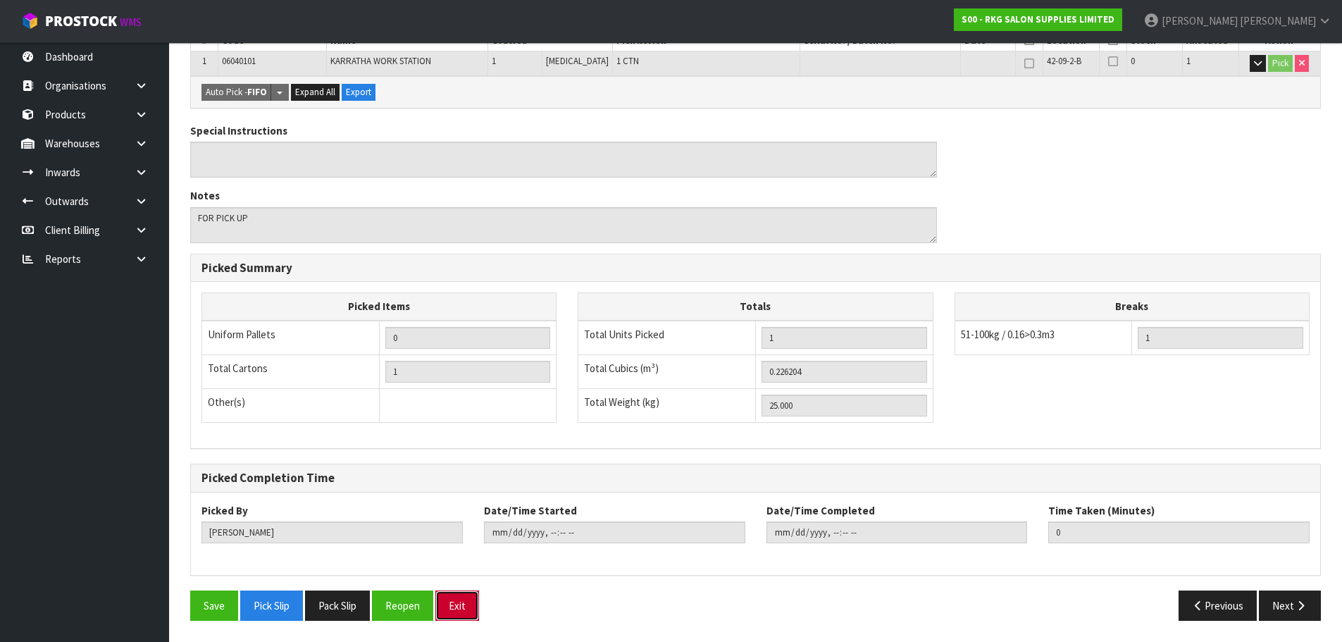
click at [461, 602] on button "Exit" at bounding box center [457, 605] width 44 height 30
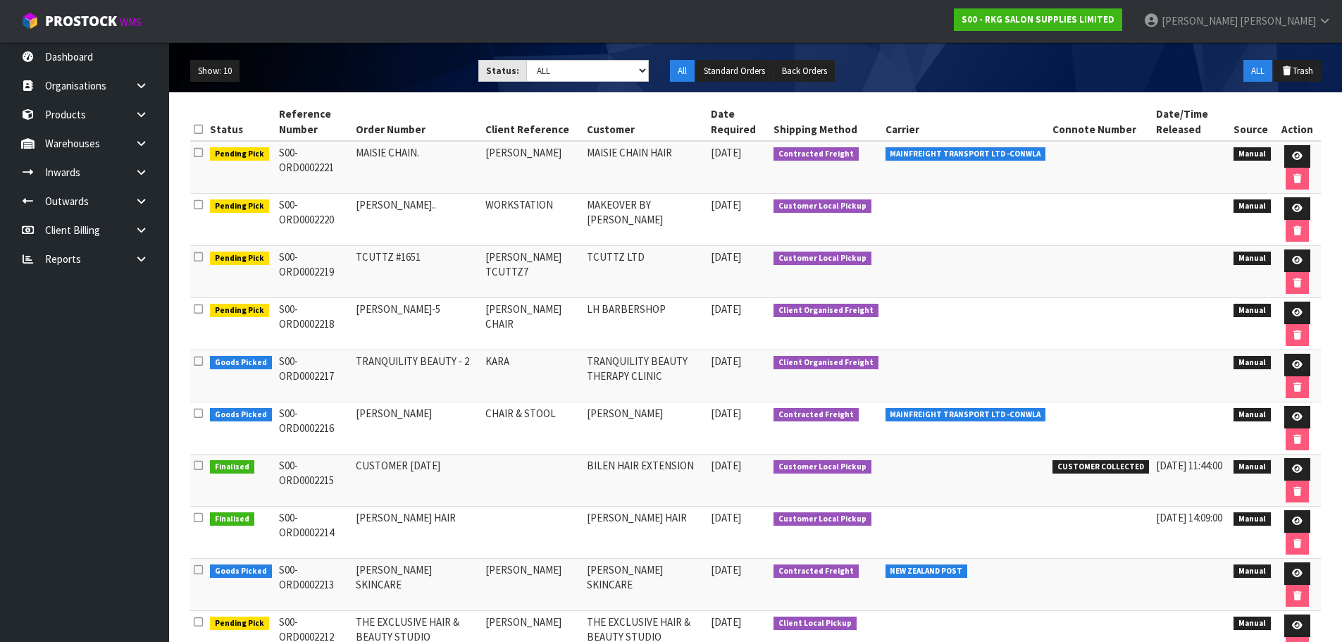
scroll to position [70, 0]
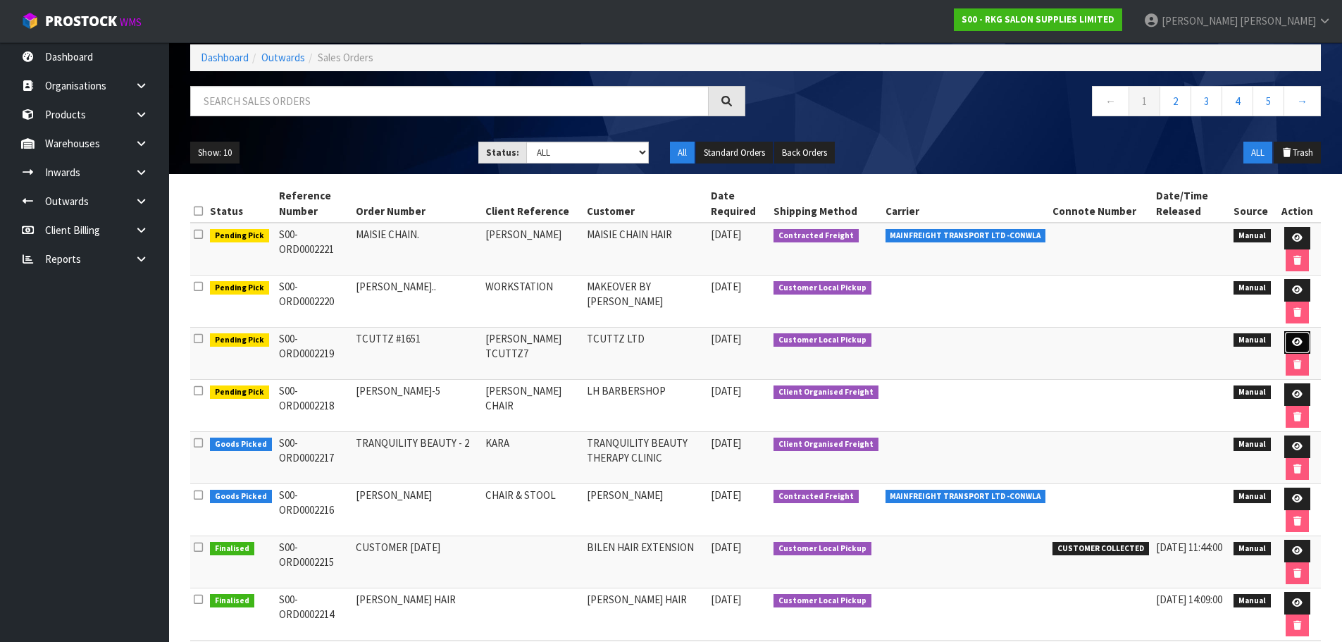
click at [1294, 341] on icon at bounding box center [1297, 342] width 11 height 9
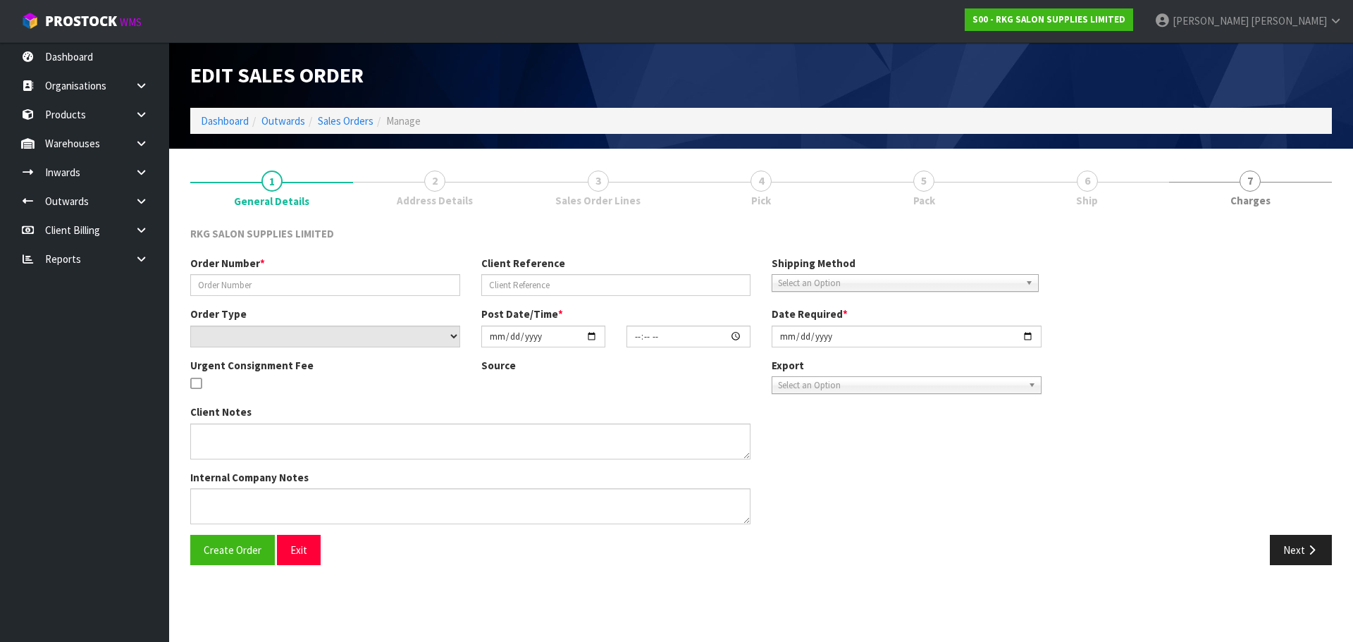
type input "TCUTTZ #1651"
type input "SYLVESTER TCUTTZ7"
select select "number:0"
type input "2025-10-02"
type input "00:00:00.000"
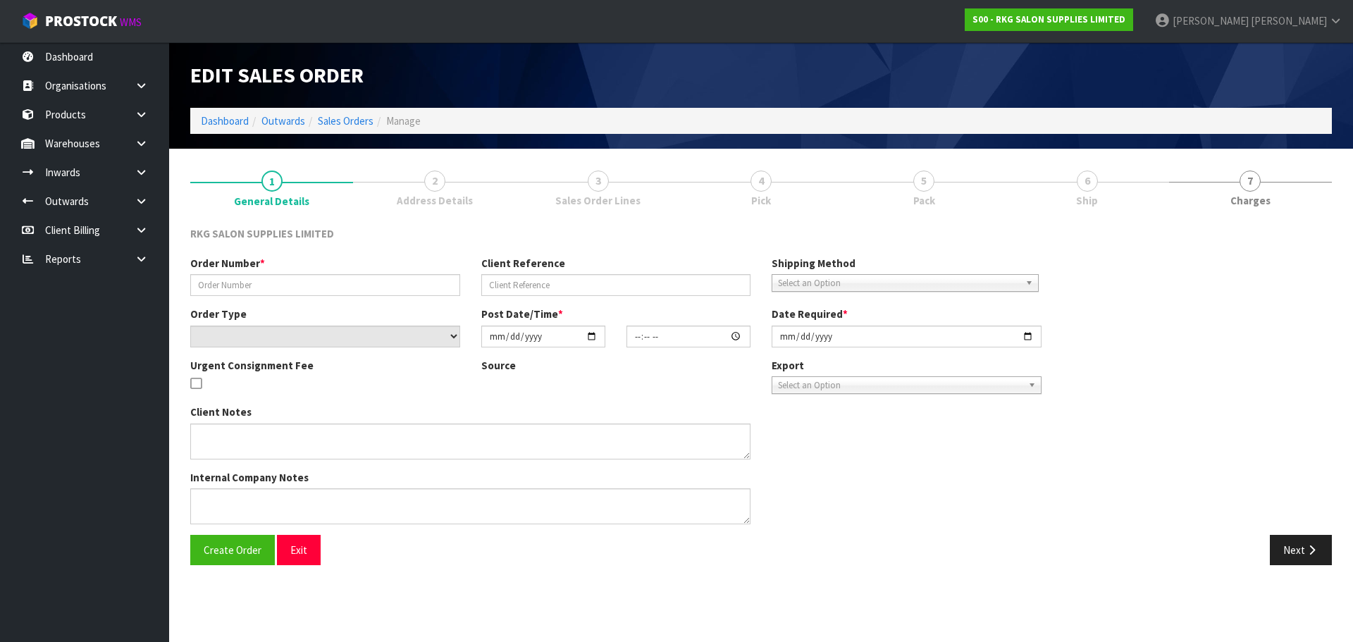
type input "2025-10-02"
type textarea "EXPORT TO TONGA (APPLY CREDIT)"
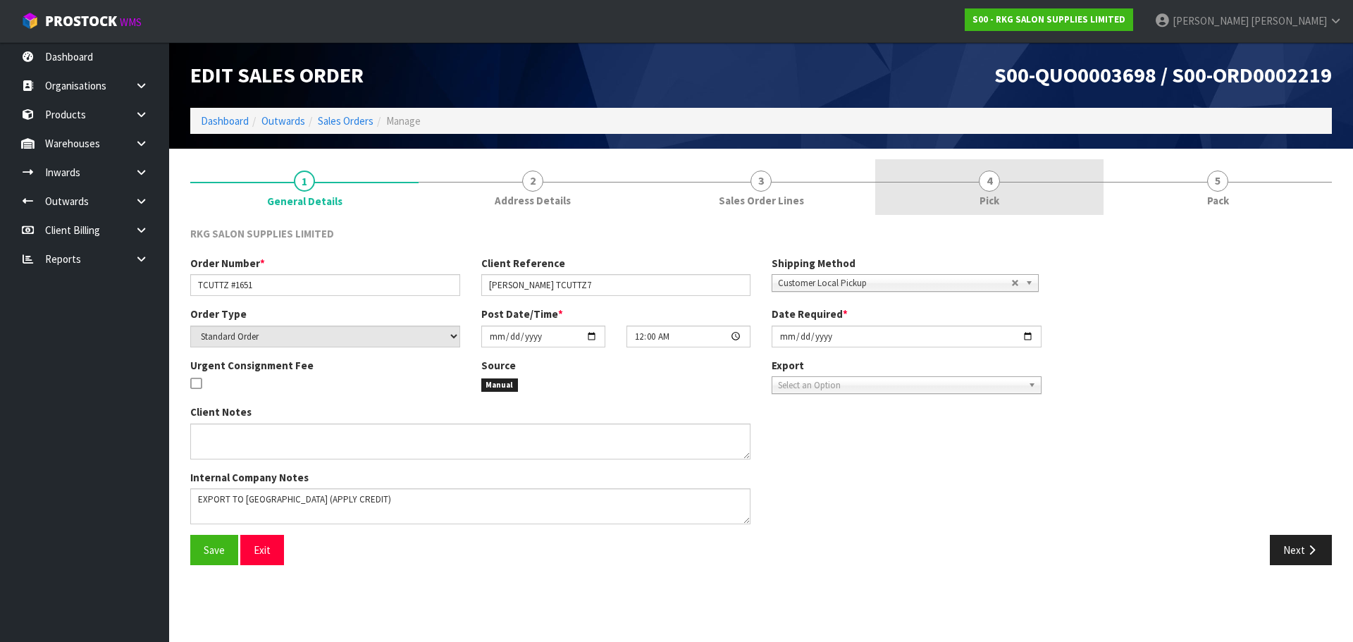
click at [986, 183] on span "4" at bounding box center [989, 181] width 21 height 21
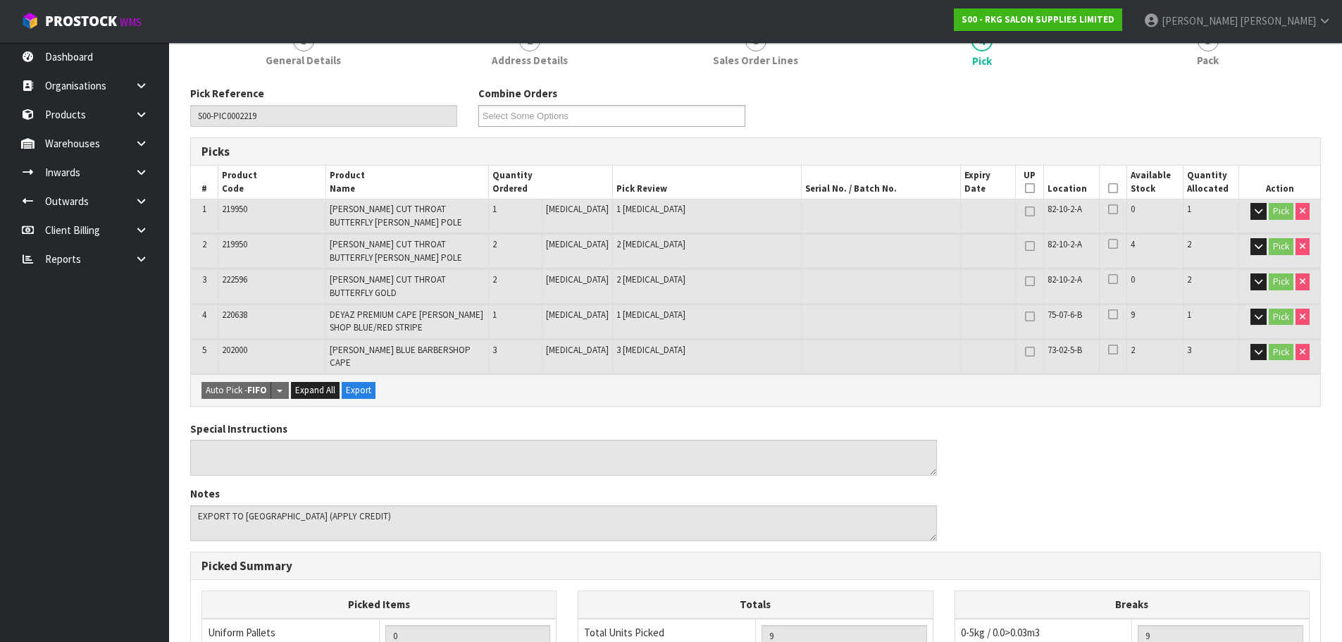
scroll to position [141, 0]
click at [1108, 188] on icon at bounding box center [1113, 187] width 10 height 1
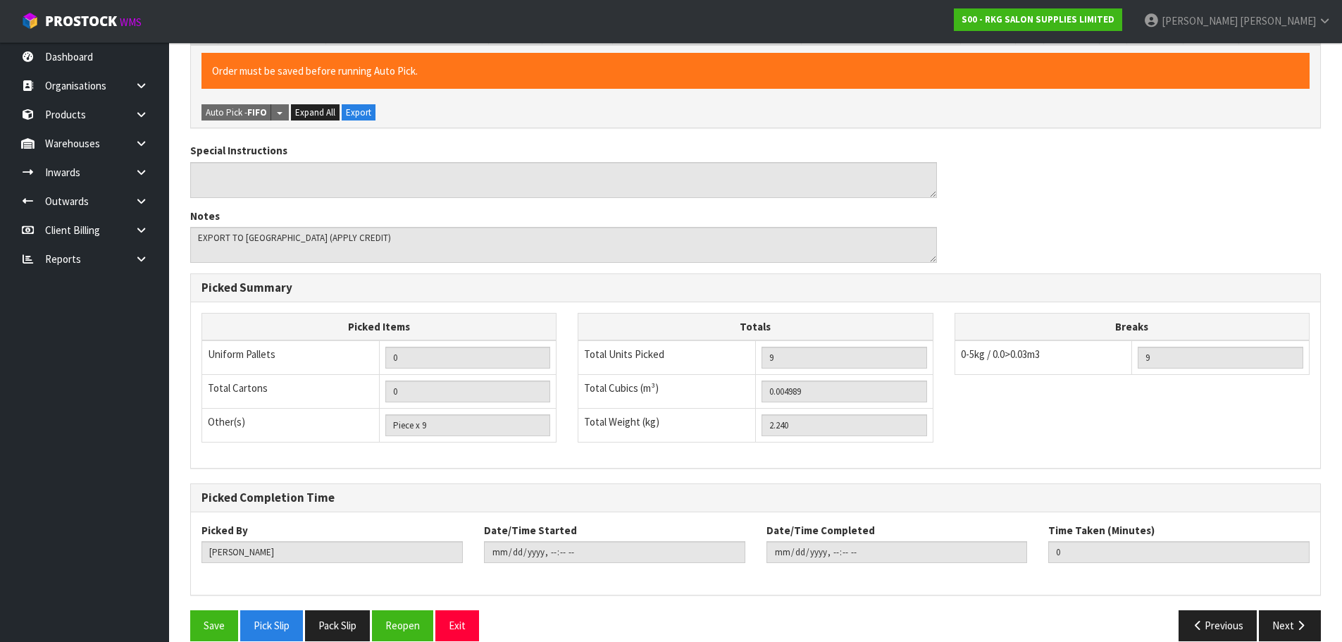
scroll to position [471, 0]
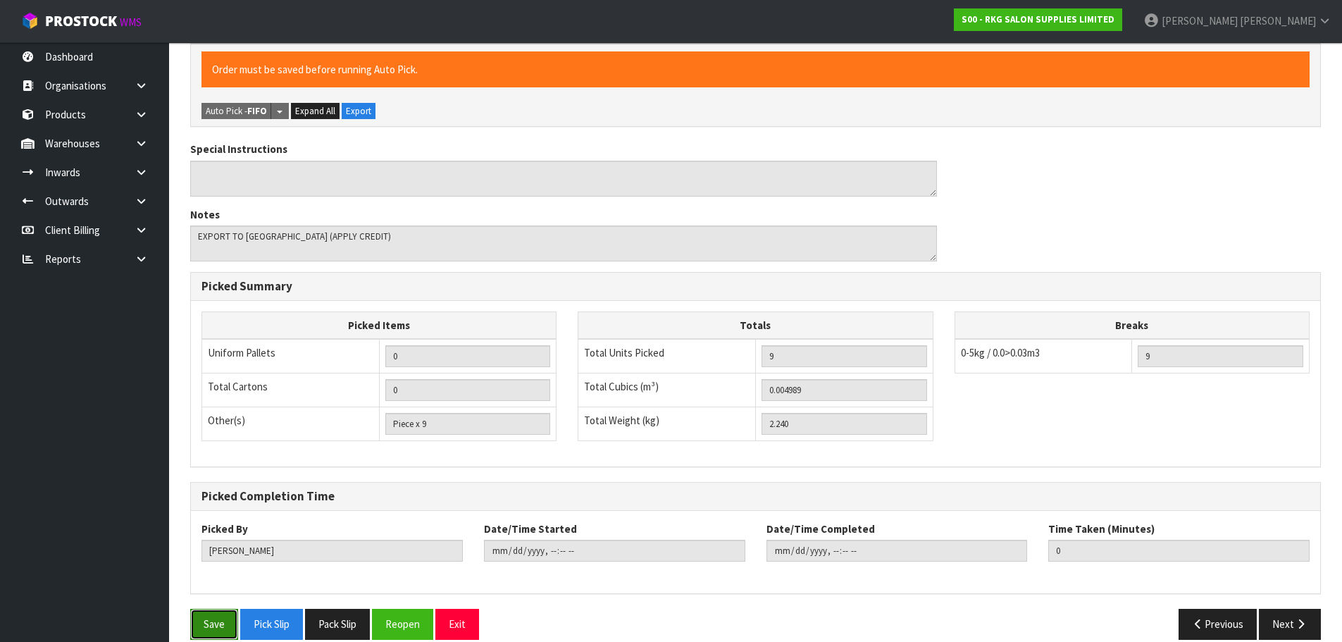
click at [206, 609] on button "Save" at bounding box center [214, 624] width 48 height 30
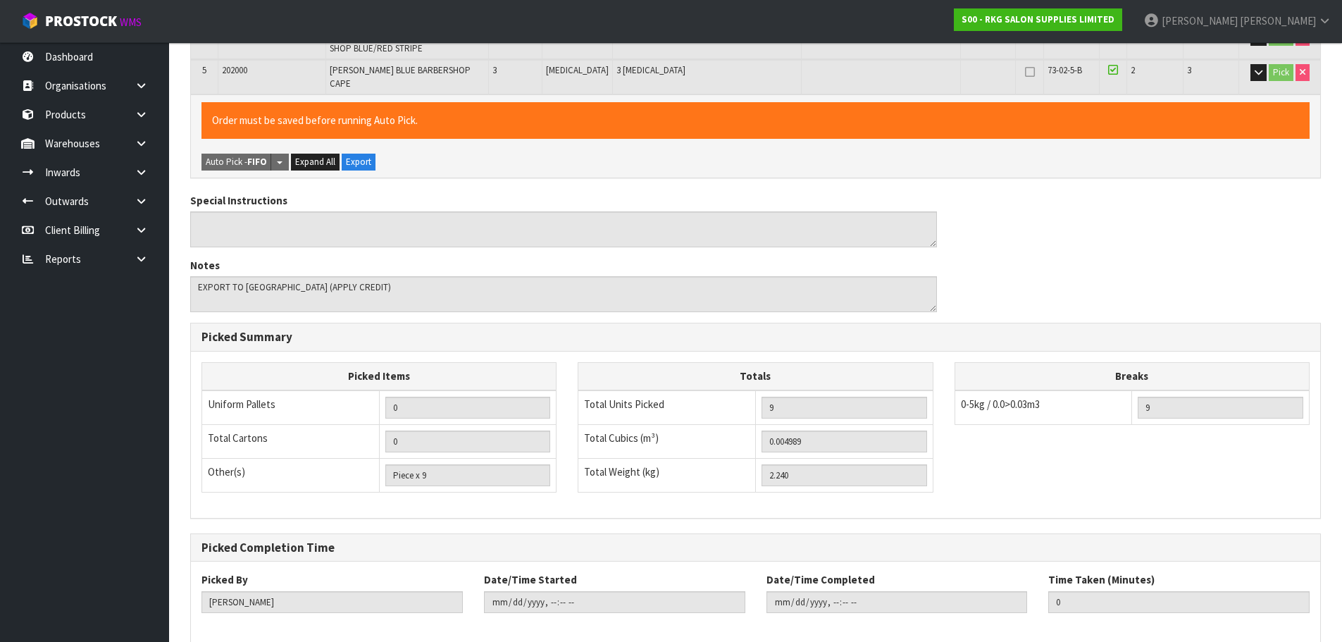
scroll to position [0, 0]
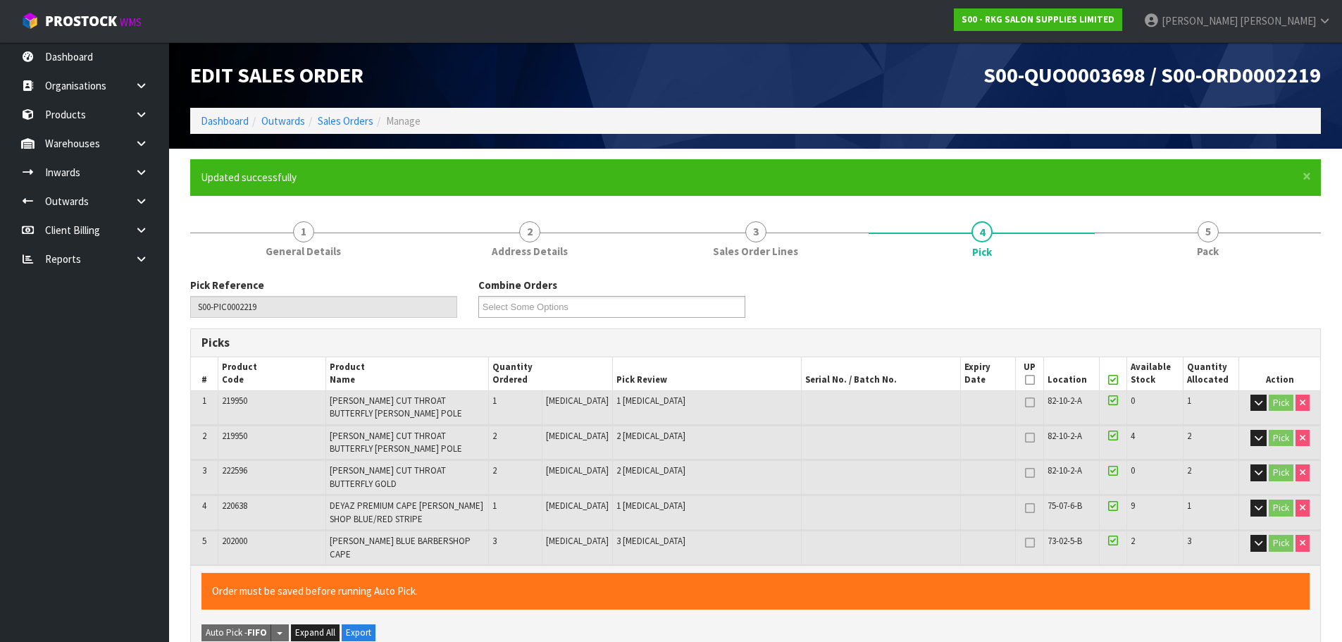
type input "2025-10-02T16:51:10"
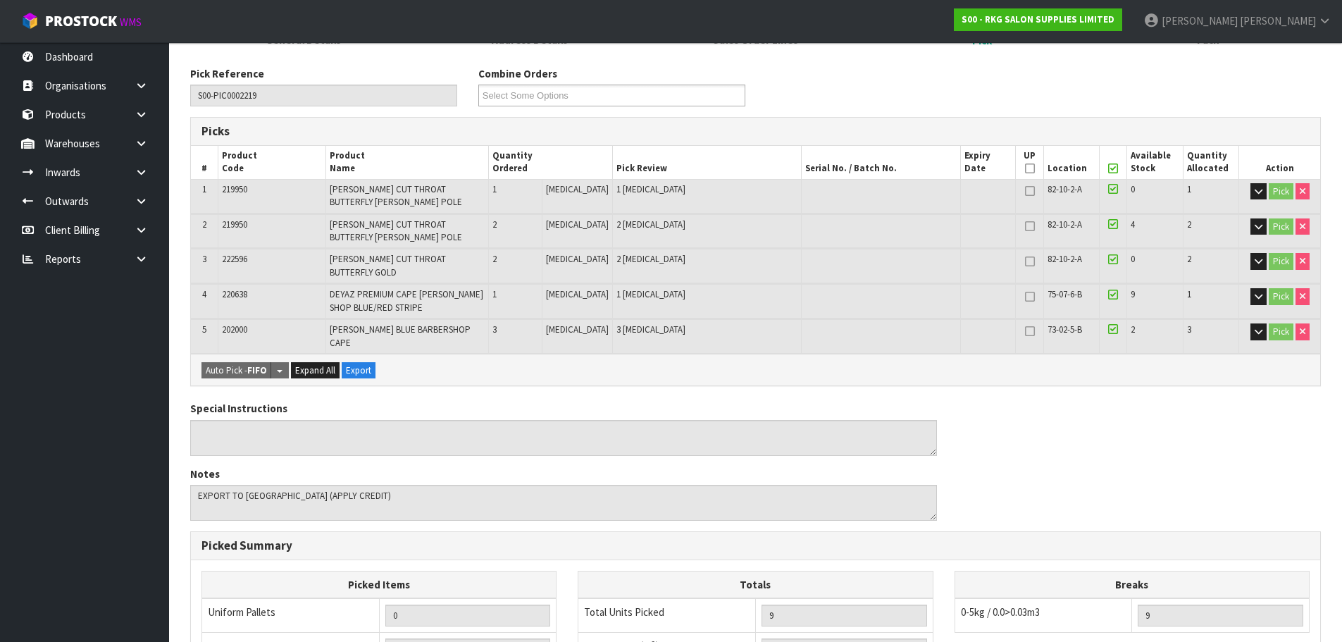
scroll to position [471, 0]
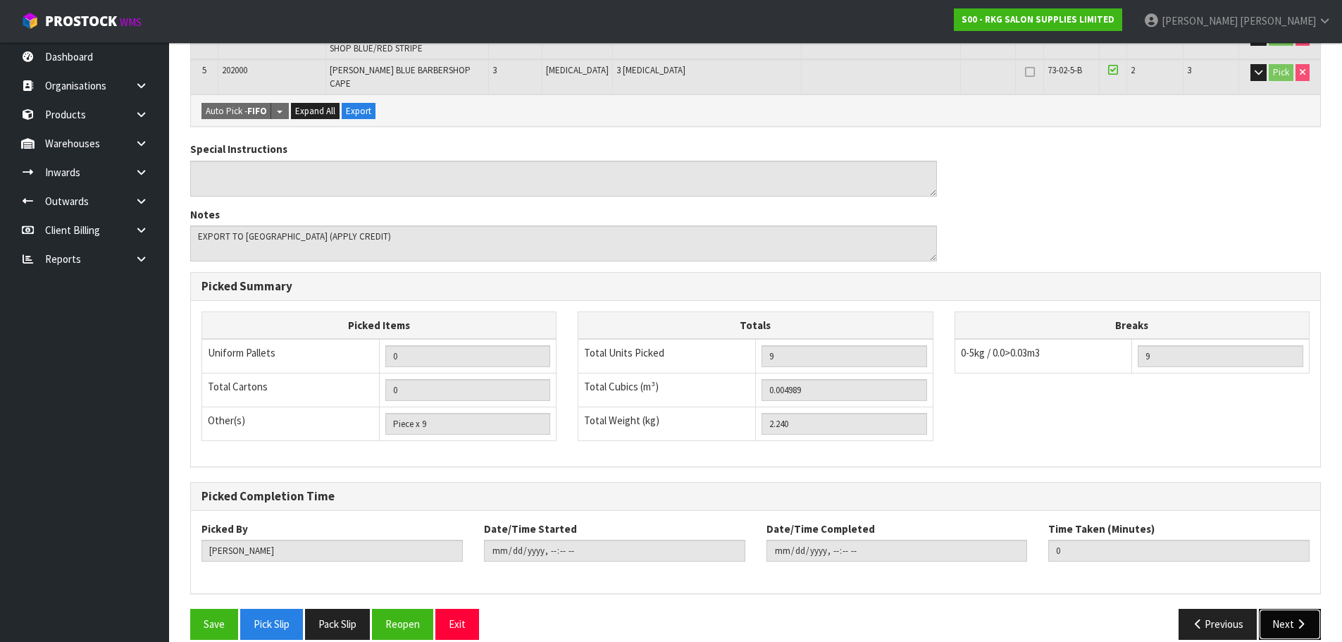
click at [1274, 609] on button "Next" at bounding box center [1290, 624] width 62 height 30
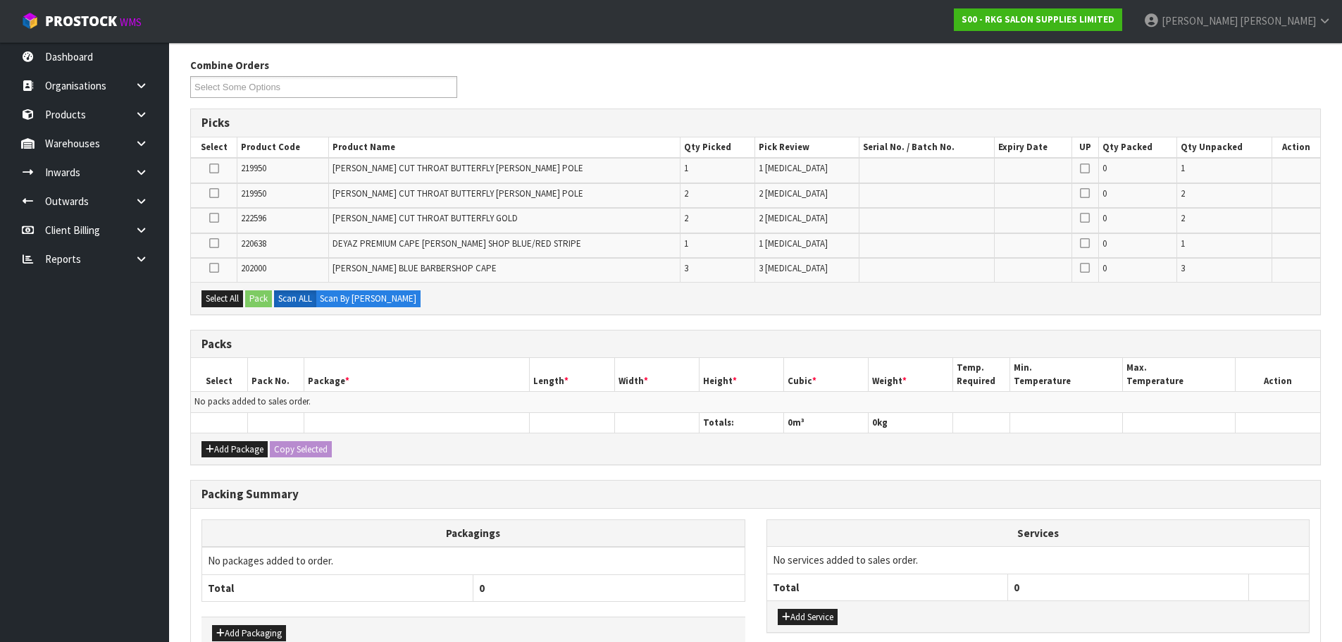
scroll to position [93, 0]
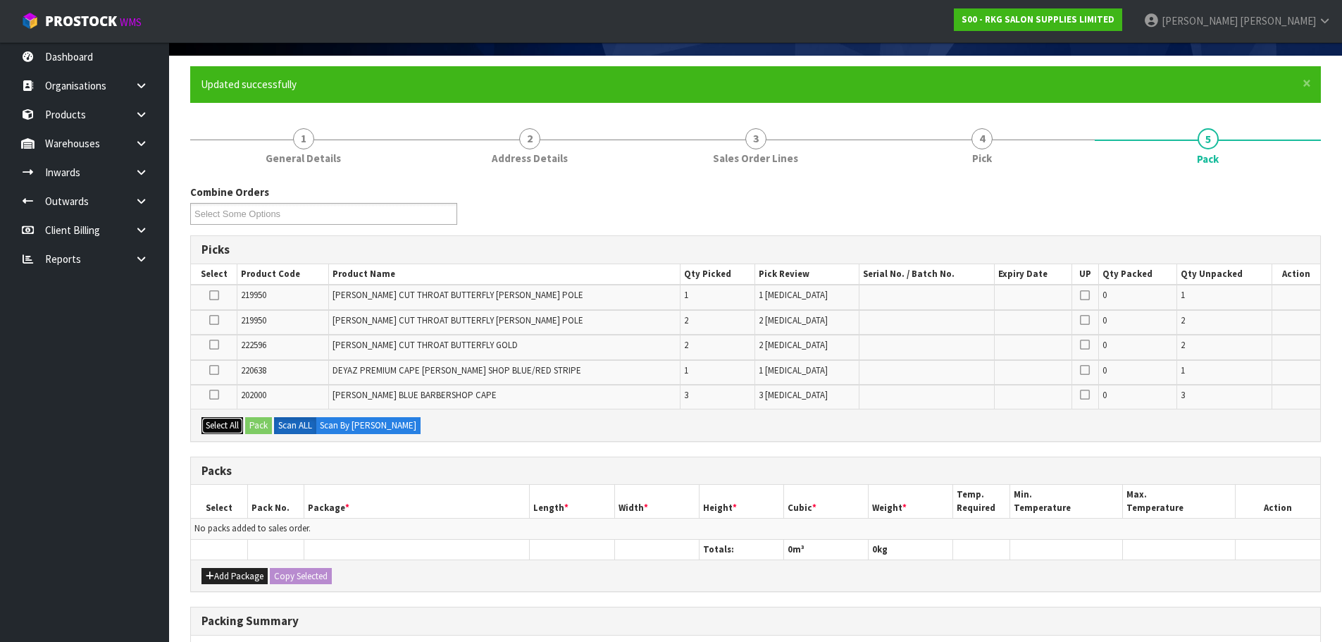
click at [221, 421] on button "Select All" at bounding box center [223, 425] width 42 height 17
click at [260, 425] on button "Pack" at bounding box center [258, 425] width 27 height 17
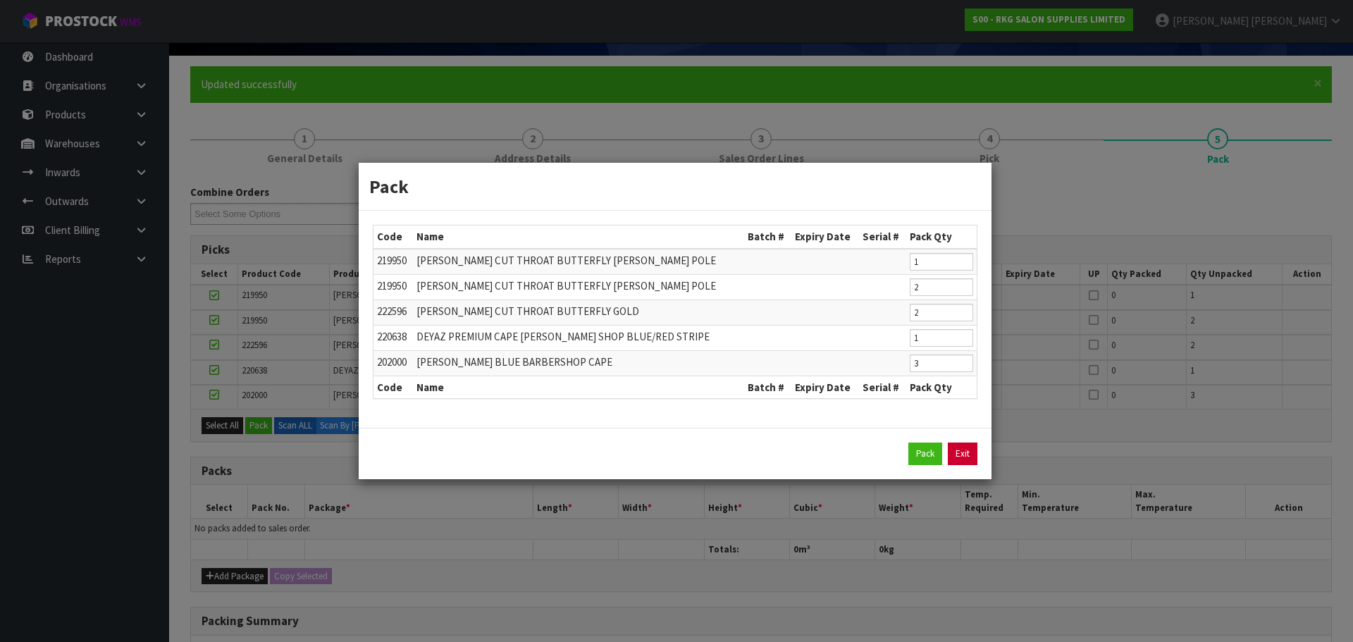
click at [965, 452] on link "Exit" at bounding box center [963, 454] width 30 height 23
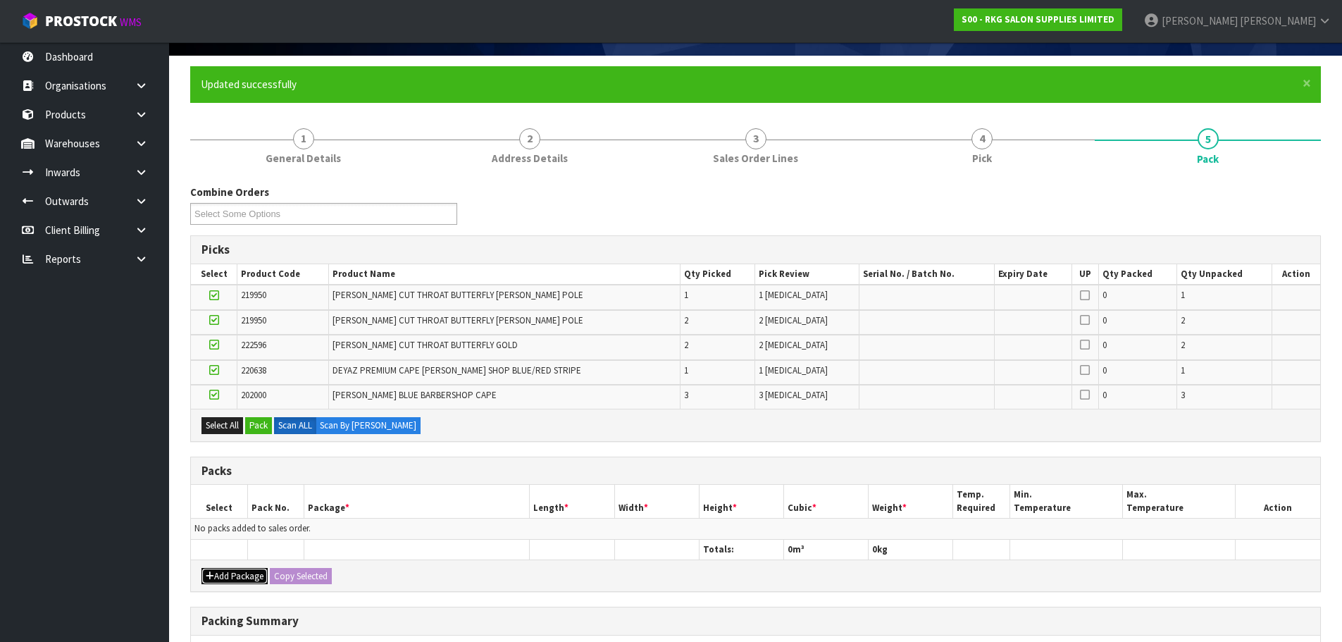
click at [217, 578] on button "Add Package" at bounding box center [235, 576] width 66 height 17
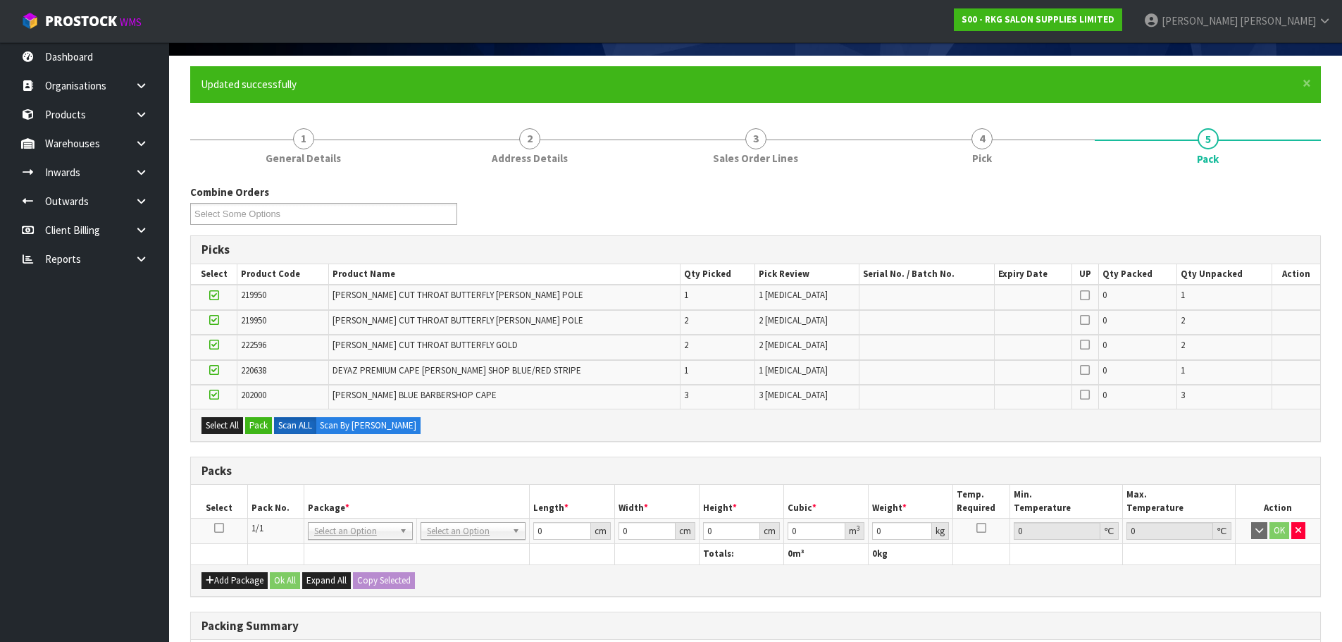
click at [219, 528] on icon at bounding box center [219, 528] width 10 height 1
click at [227, 428] on button "Select All" at bounding box center [223, 425] width 42 height 17
click at [263, 430] on button "Pack" at bounding box center [258, 425] width 27 height 17
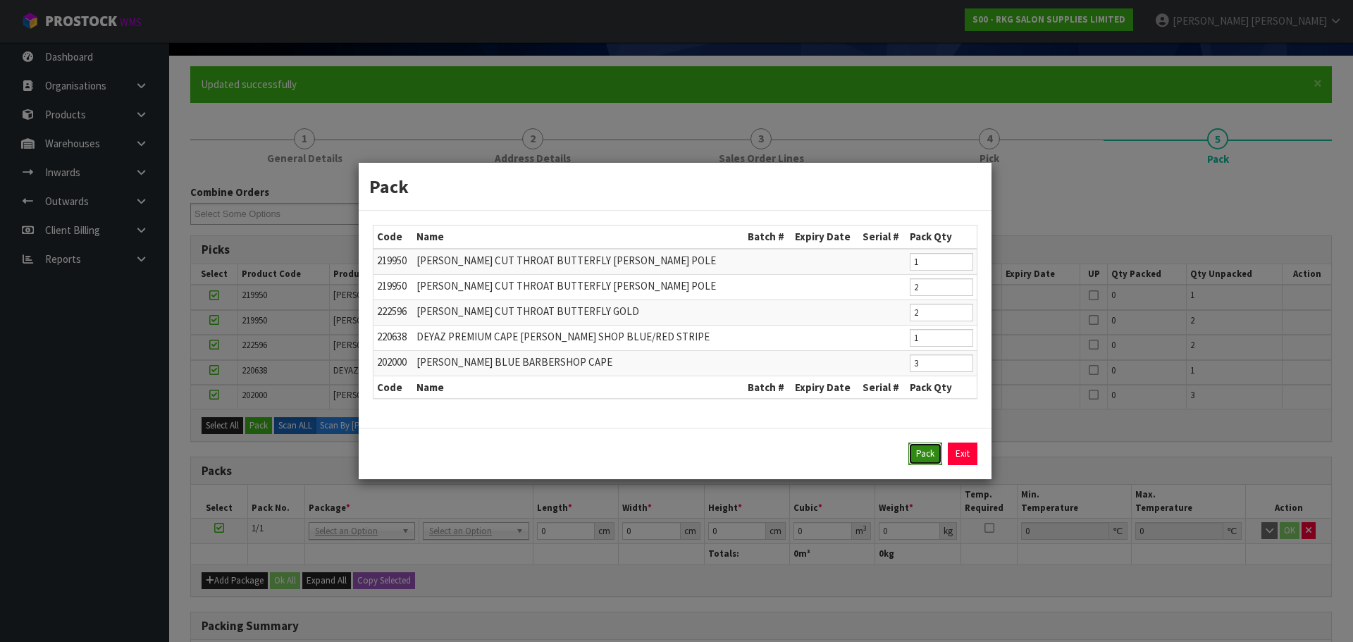
click at [929, 454] on button "Pack" at bounding box center [925, 454] width 34 height 23
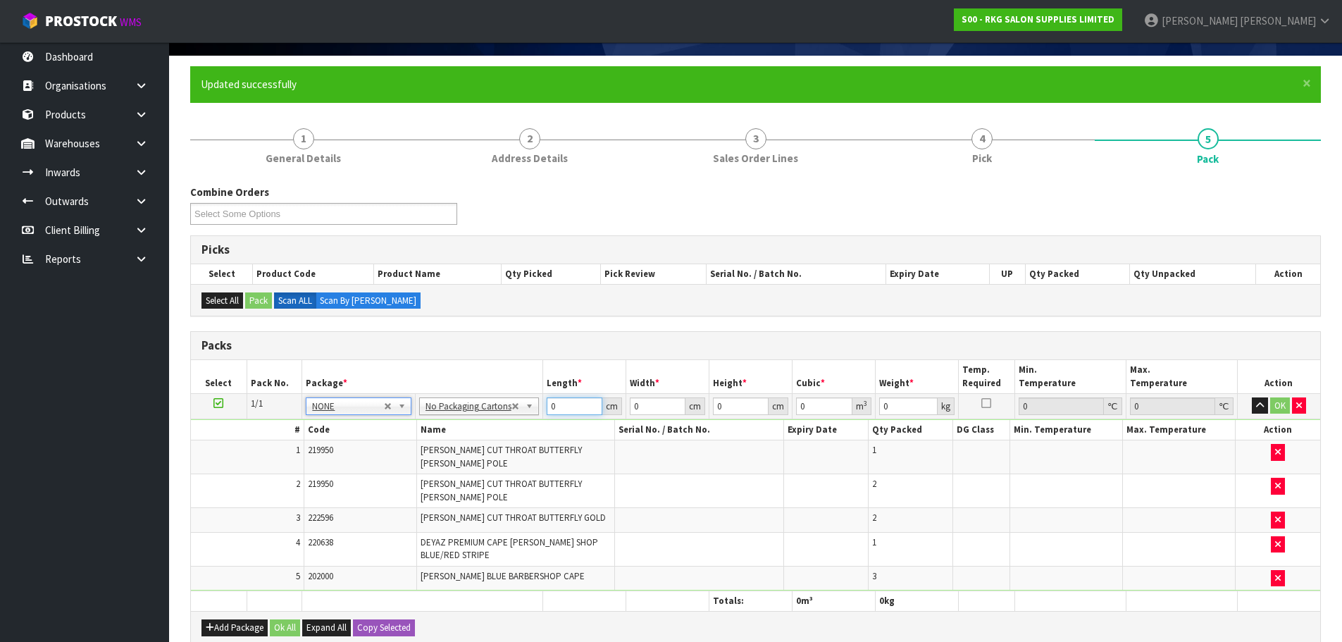
drag, startPoint x: 559, startPoint y: 409, endPoint x: 536, endPoint y: 411, distance: 23.3
click at [536, 411] on tr "1/1 NONE 007-001 007-002 007-004 007-009 007-013 007-014 007-015 007-017 007-01…" at bounding box center [756, 405] width 1130 height 25
type input "10"
type input "1"
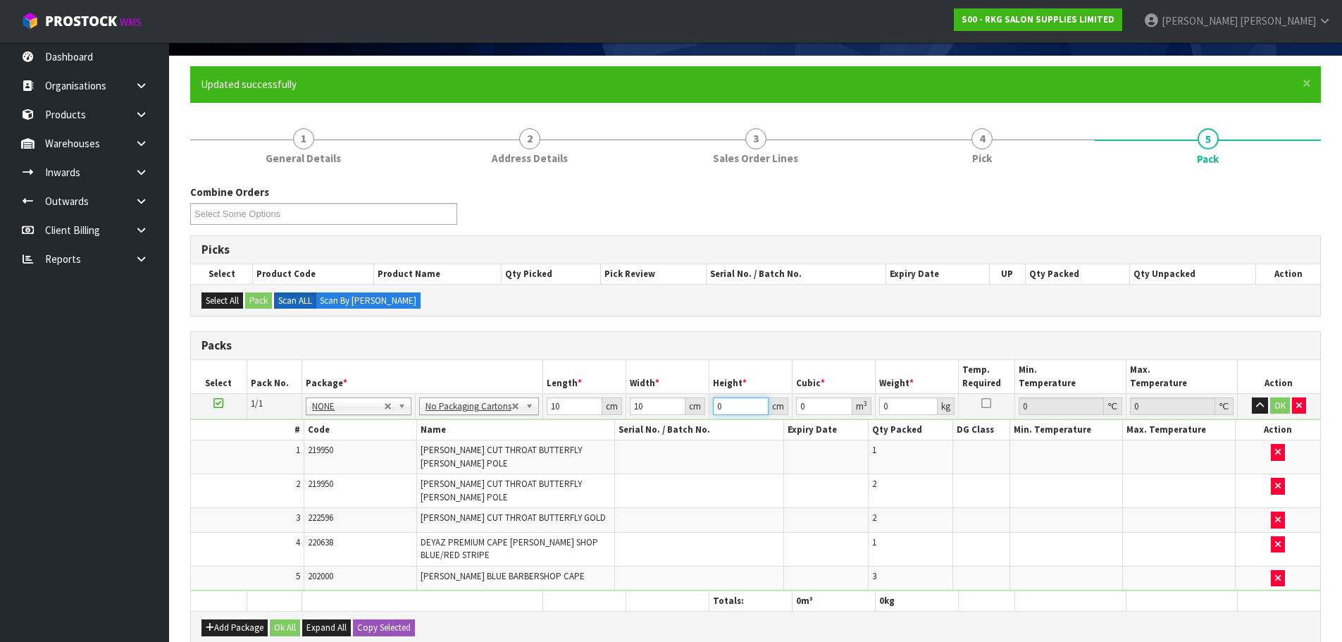
type input "0.0001"
type input "10"
type input "0.001"
type input "10"
type input "1"
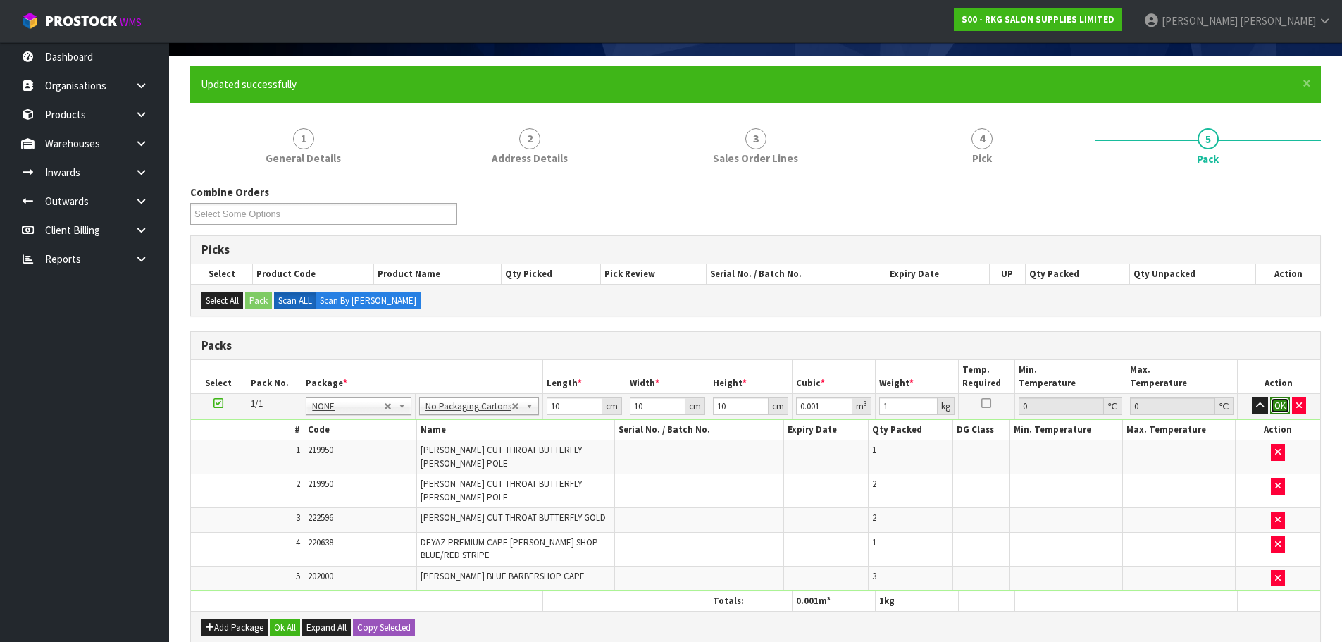
click at [1284, 405] on button "OK" at bounding box center [1280, 405] width 20 height 17
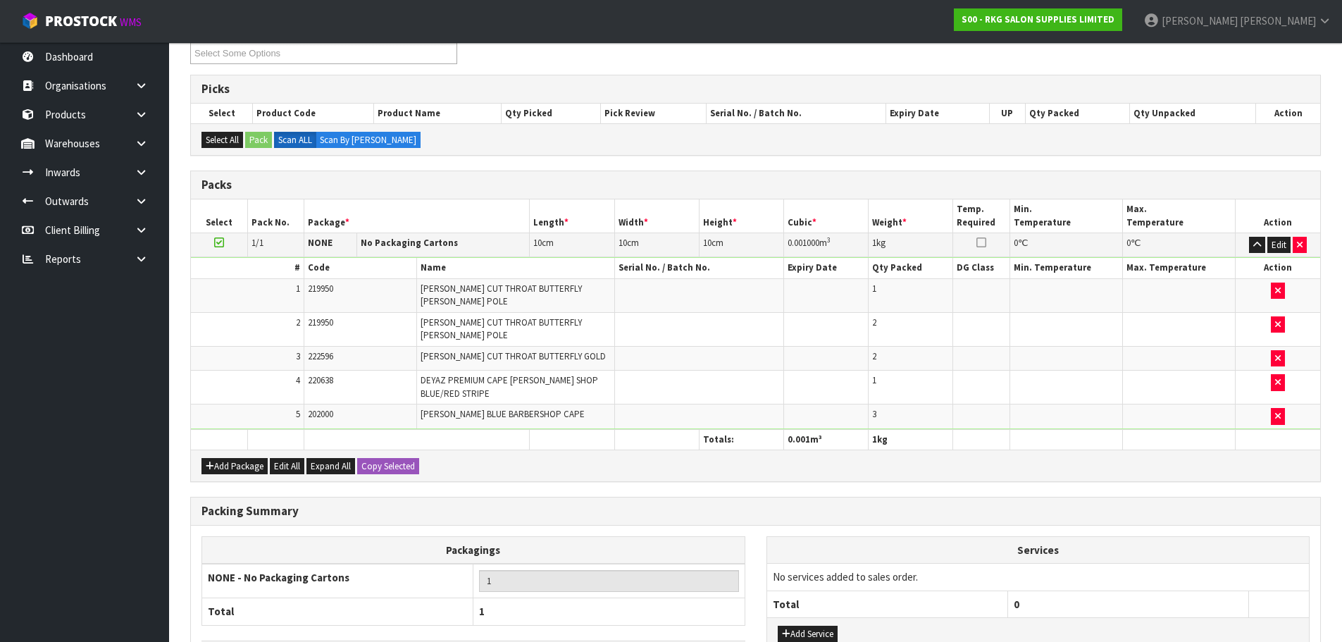
scroll to position [342, 0]
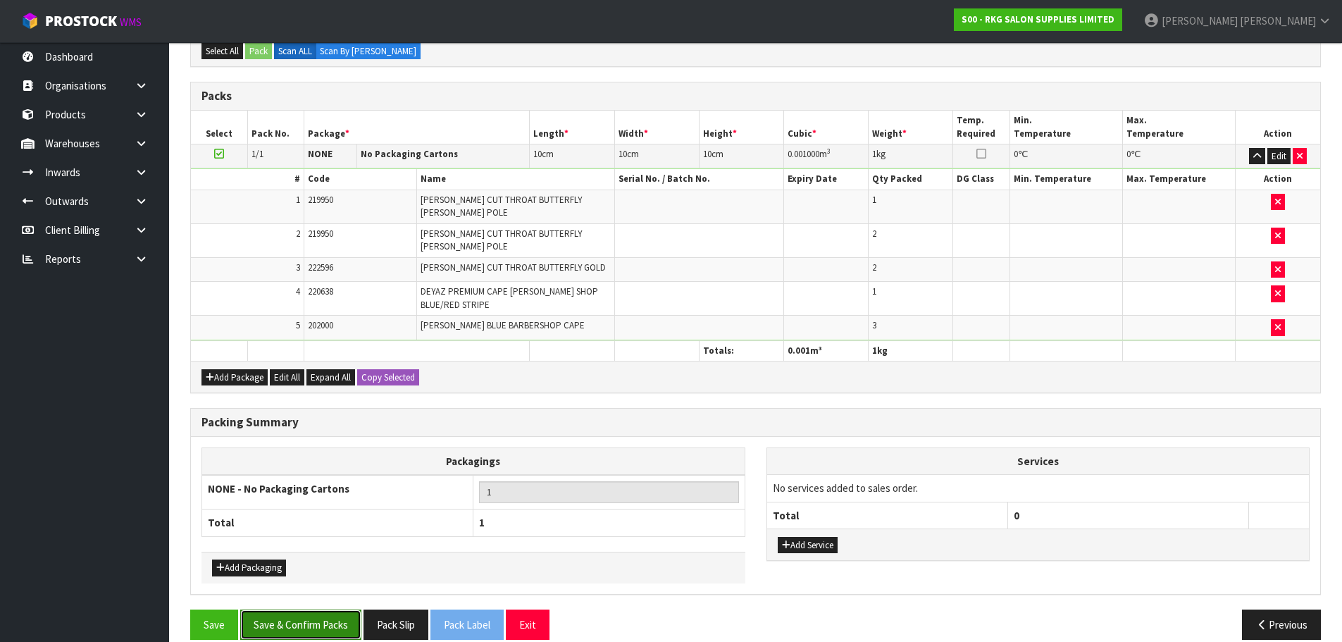
click at [302, 610] on button "Save & Confirm Packs" at bounding box center [300, 625] width 121 height 30
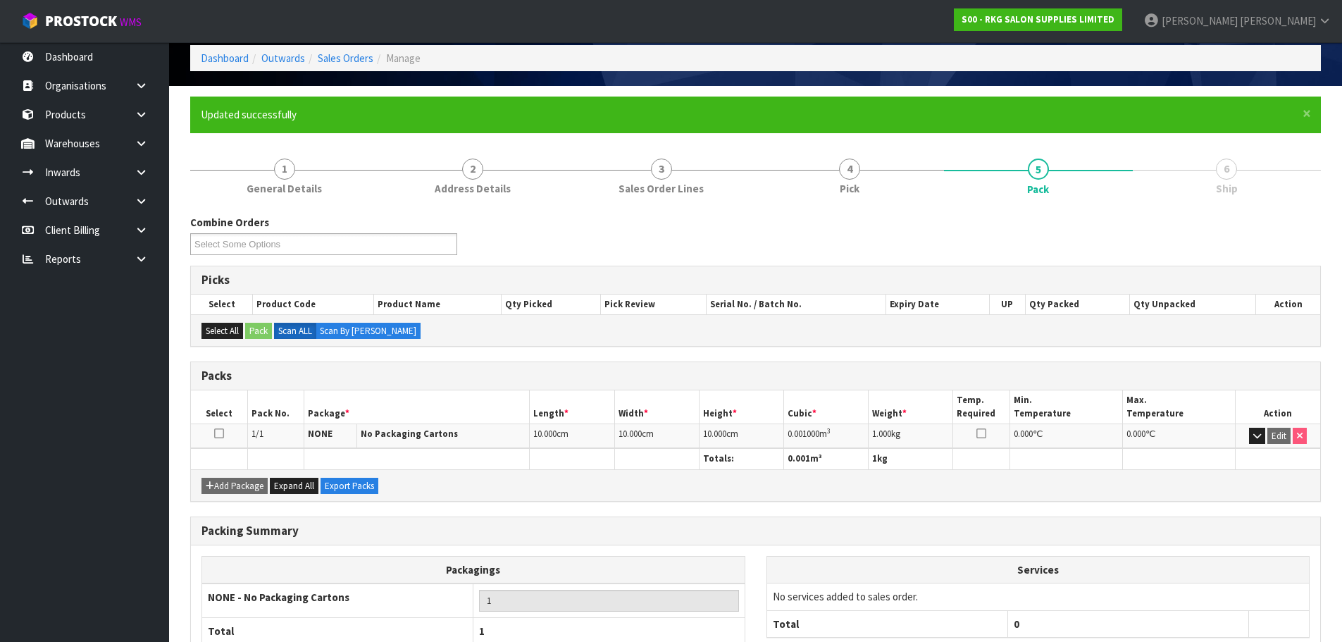
scroll to position [159, 0]
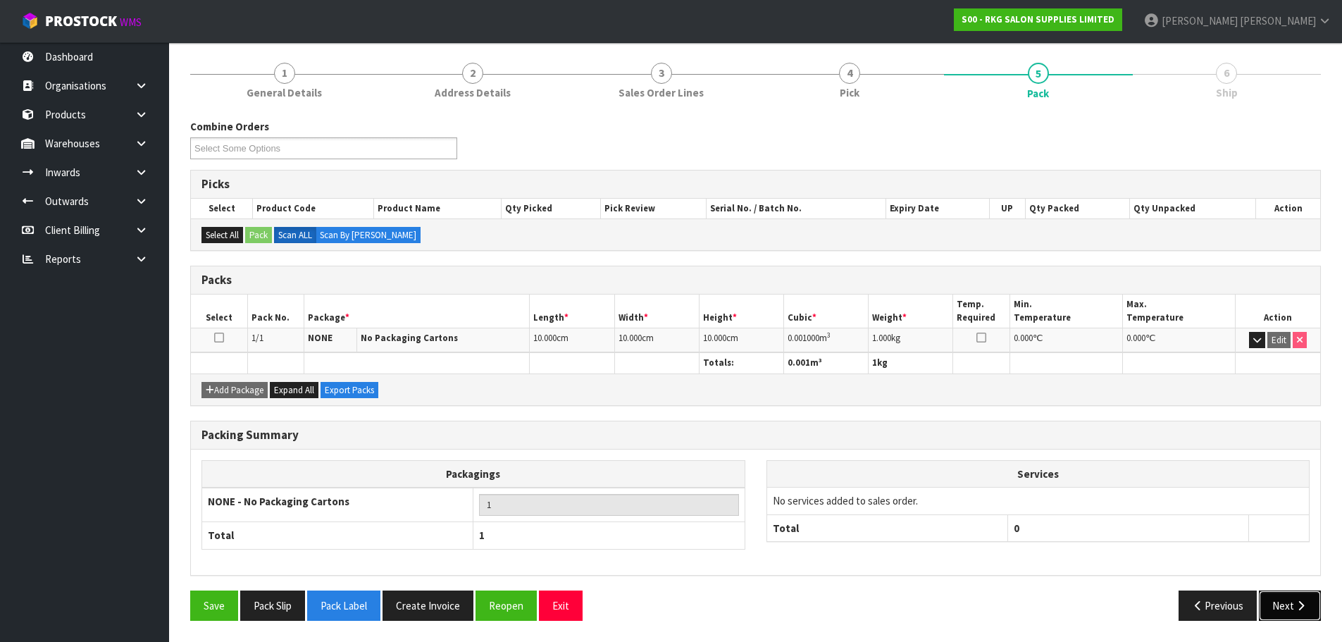
click at [1288, 608] on button "Next" at bounding box center [1290, 605] width 62 height 30
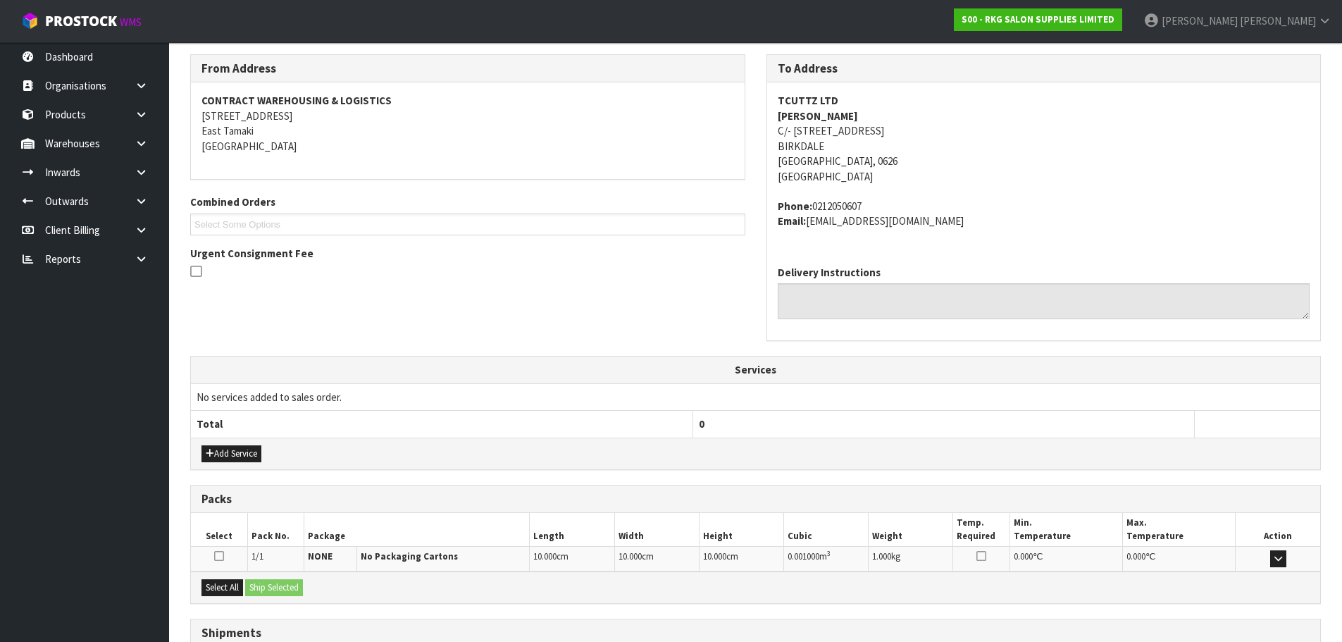
scroll to position [337, 0]
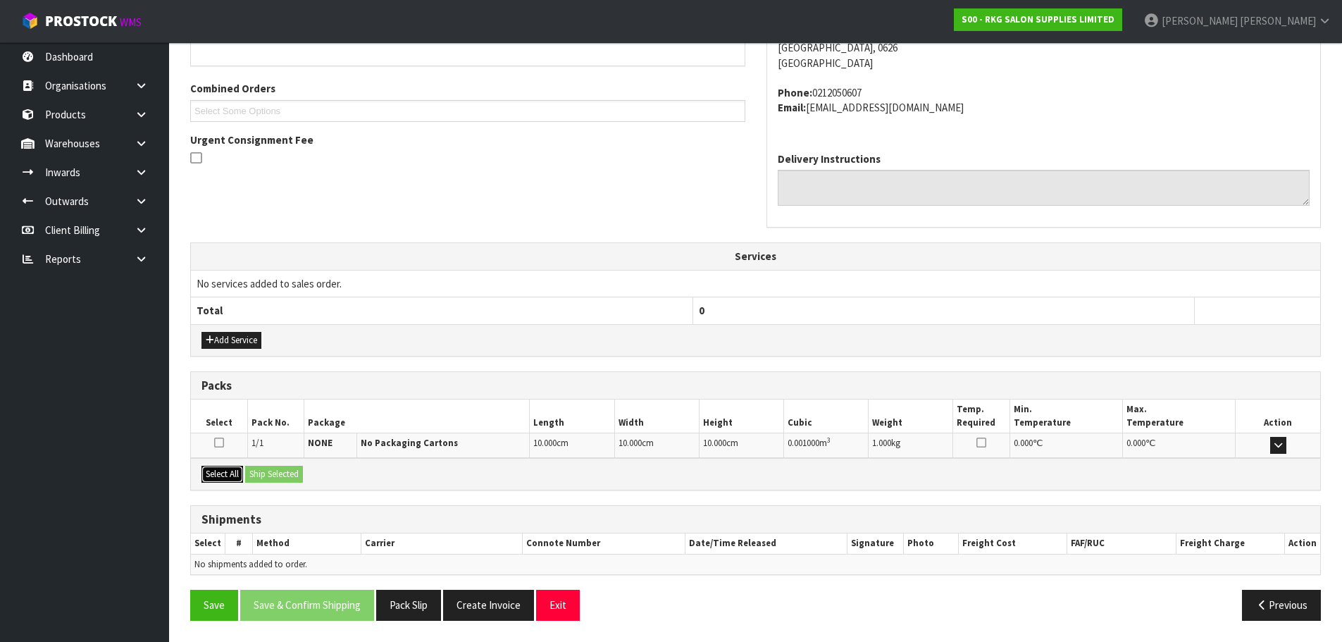
click at [219, 471] on button "Select All" at bounding box center [223, 474] width 42 height 17
click at [286, 476] on button "Ship Selected" at bounding box center [274, 474] width 58 height 17
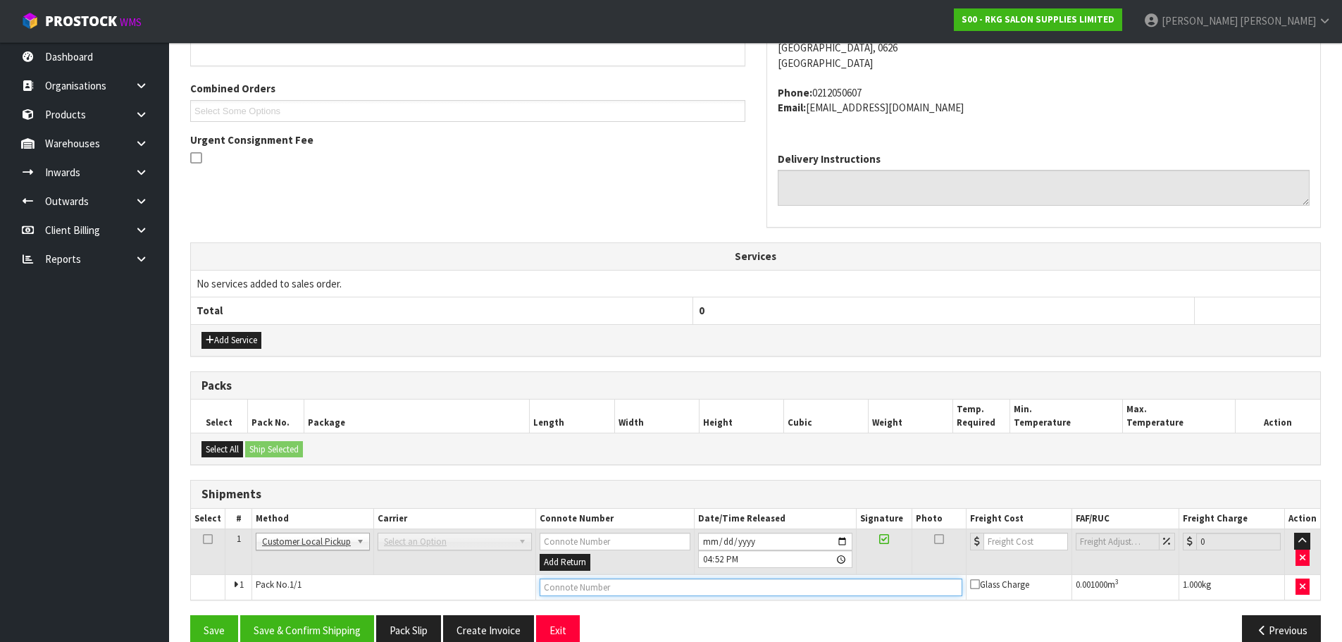
click at [582, 588] on input "text" at bounding box center [751, 588] width 423 height 18
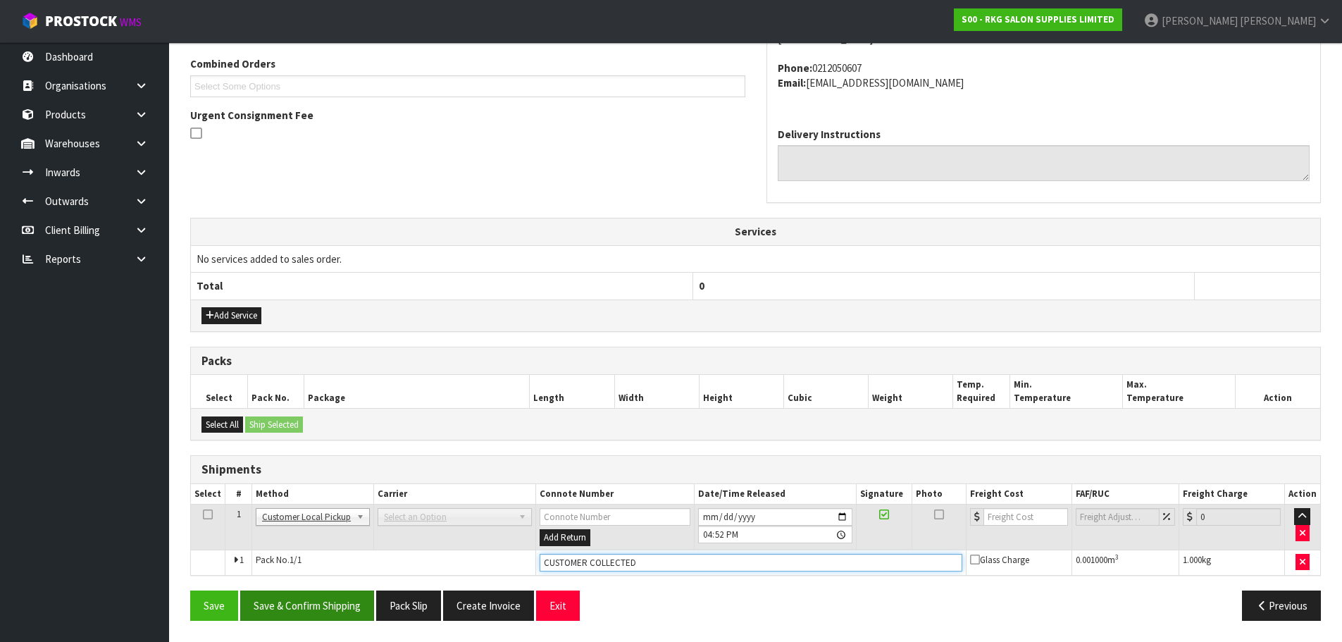
type input "CUSTOMER COLLECTED"
click at [299, 607] on button "Save & Confirm Shipping" at bounding box center [307, 605] width 134 height 30
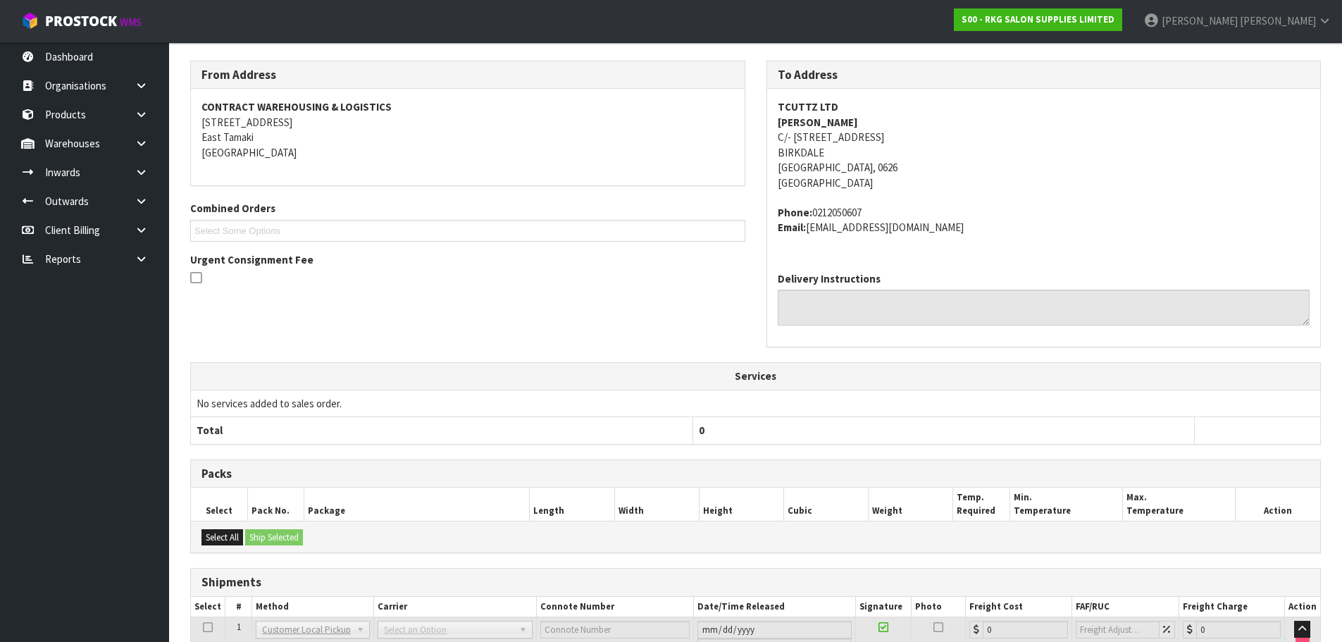
scroll to position [326, 0]
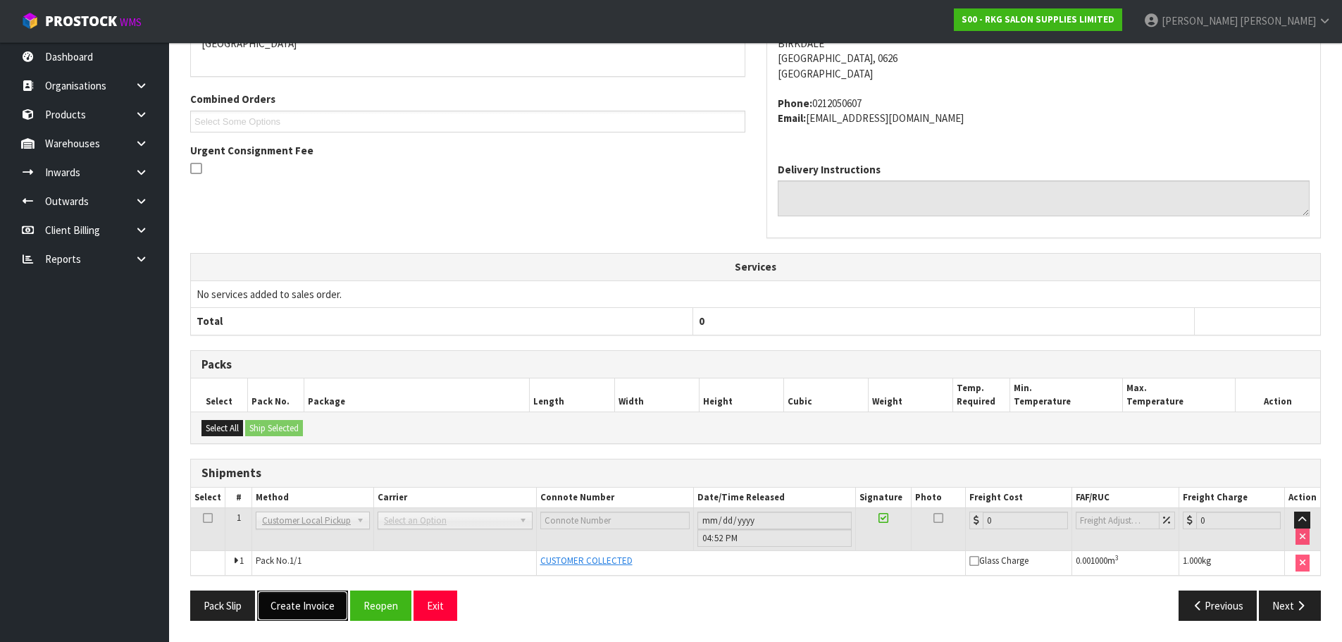
click at [322, 602] on button "Create Invoice" at bounding box center [302, 605] width 91 height 30
click at [292, 605] on button "View Invoice" at bounding box center [298, 605] width 82 height 30
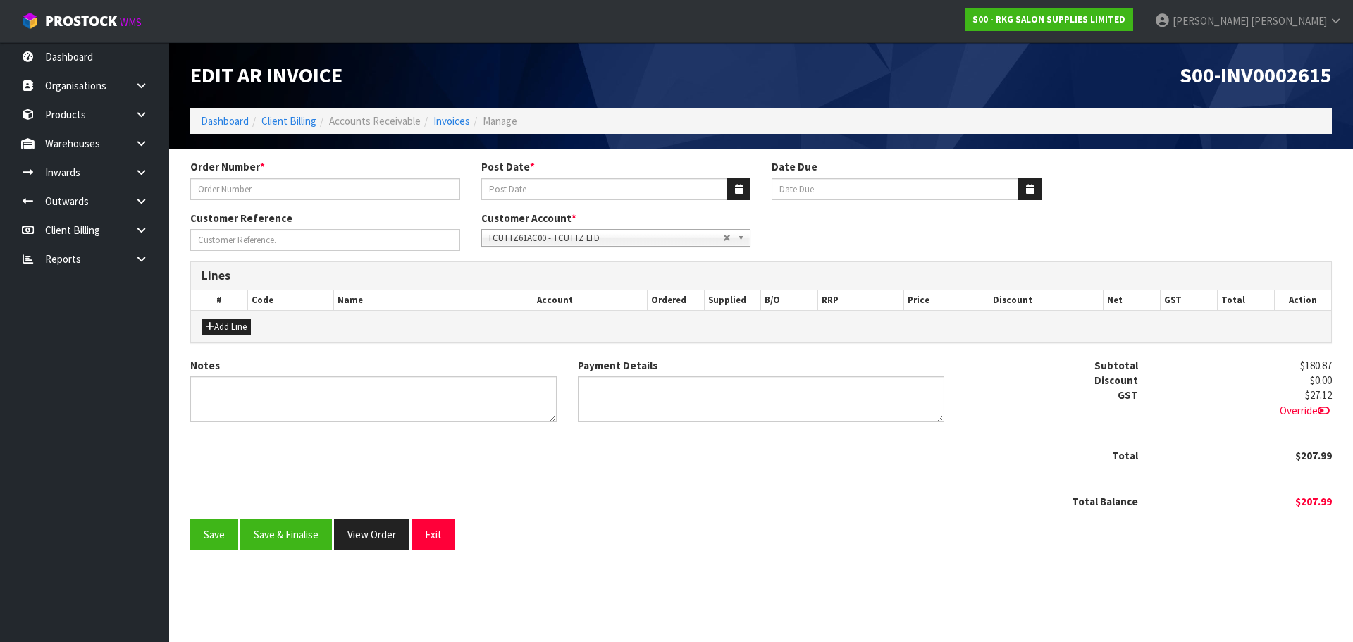
type input "TCUTTZ #1651"
type input "[DATE]"
type input "SYLVESTER TCUTTZ7"
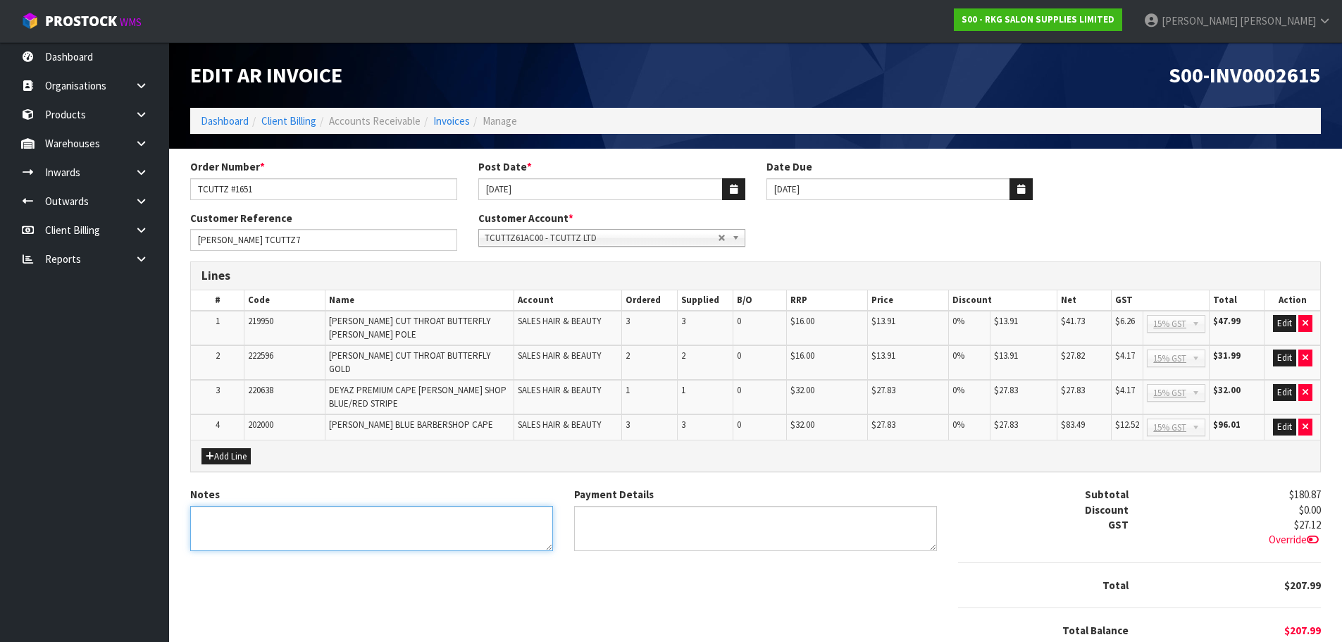
click at [321, 506] on textarea "Notes" at bounding box center [371, 529] width 363 height 46
type textarea "THANK YOU FOR YOUR ORDER."
click at [524, 237] on span "TCUTTZ61AC00 - TCUTTZ LTD" at bounding box center [601, 238] width 233 height 17
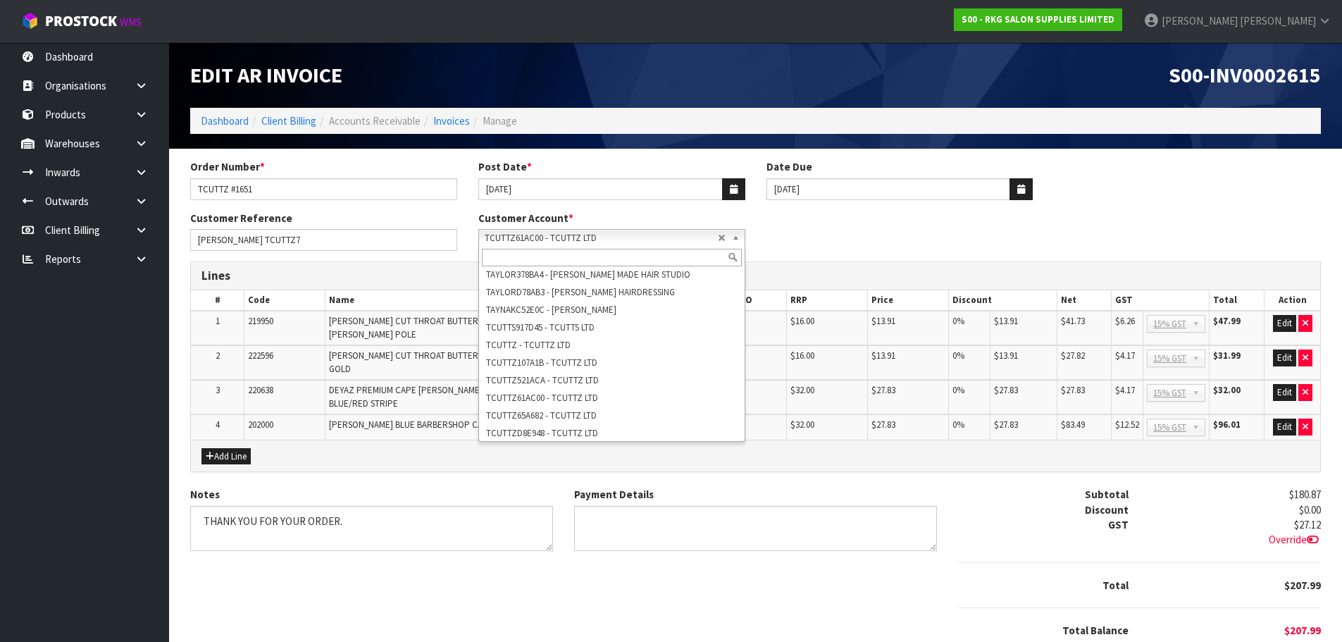
scroll to position [36507, 0]
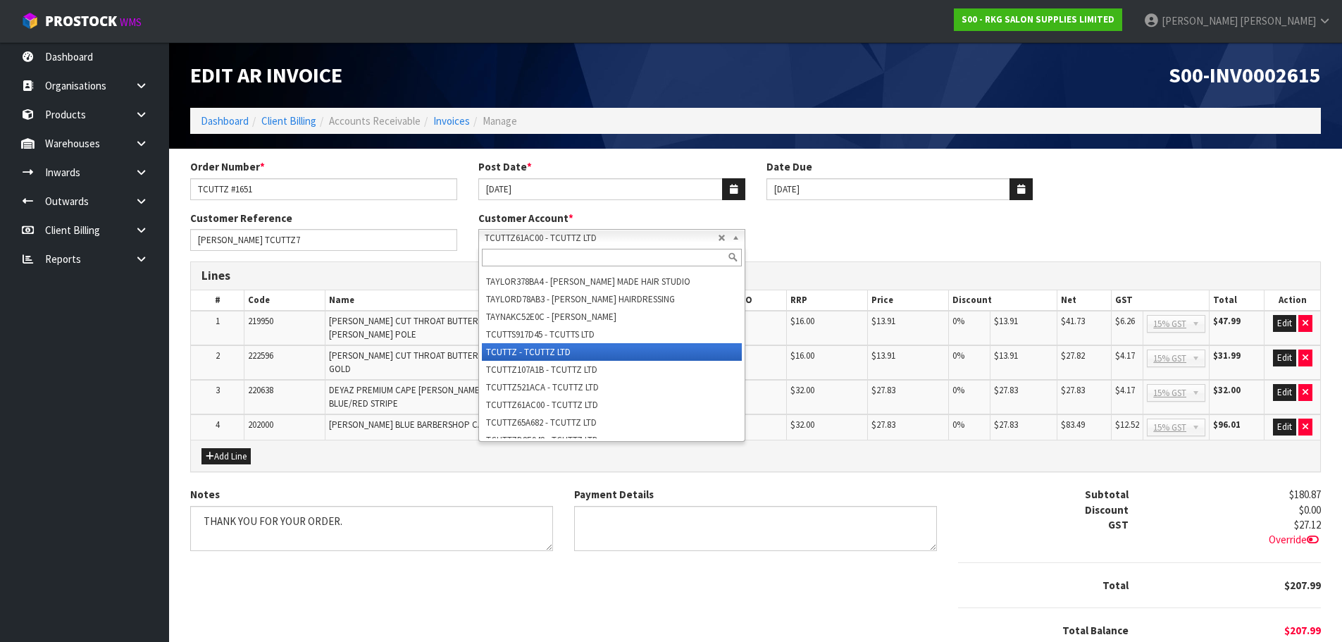
click at [505, 361] on li "TCUTTZ - TCUTTZ LTD" at bounding box center [612, 352] width 260 height 18
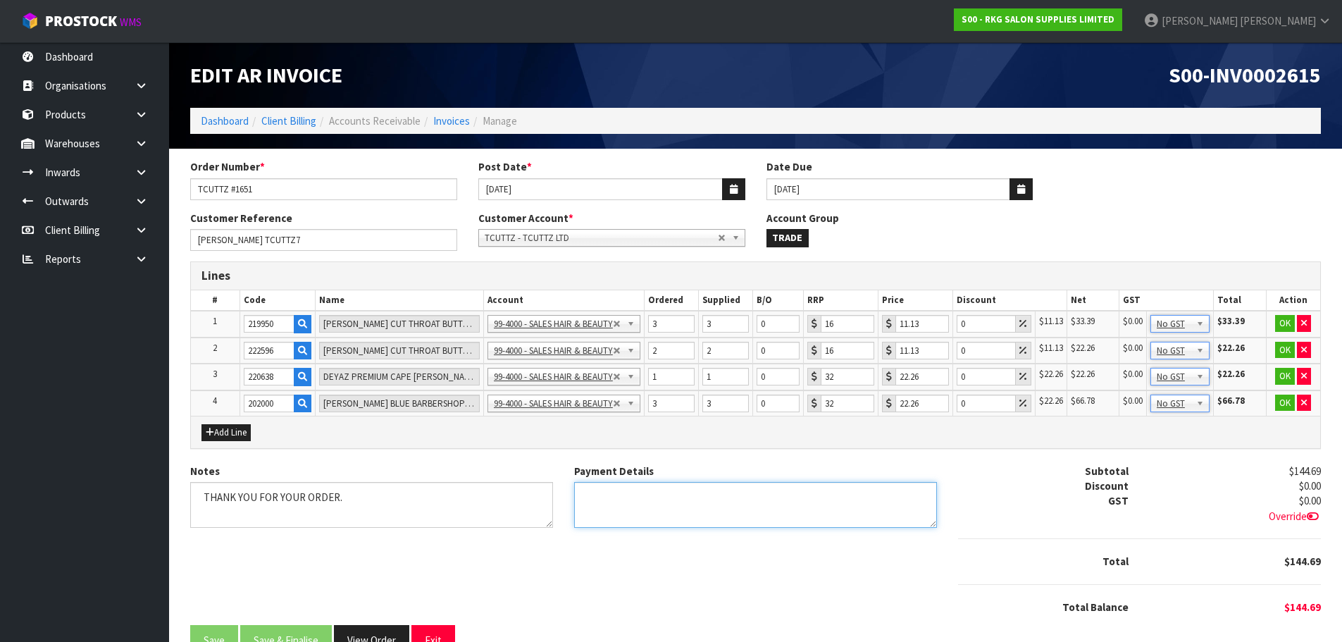
click at [624, 500] on textarea "Payment Details" at bounding box center [755, 505] width 363 height 46
click at [660, 515] on textarea "Payment Details" at bounding box center [755, 505] width 363 height 46
click at [704, 513] on textarea "Payment Details" at bounding box center [755, 505] width 363 height 46
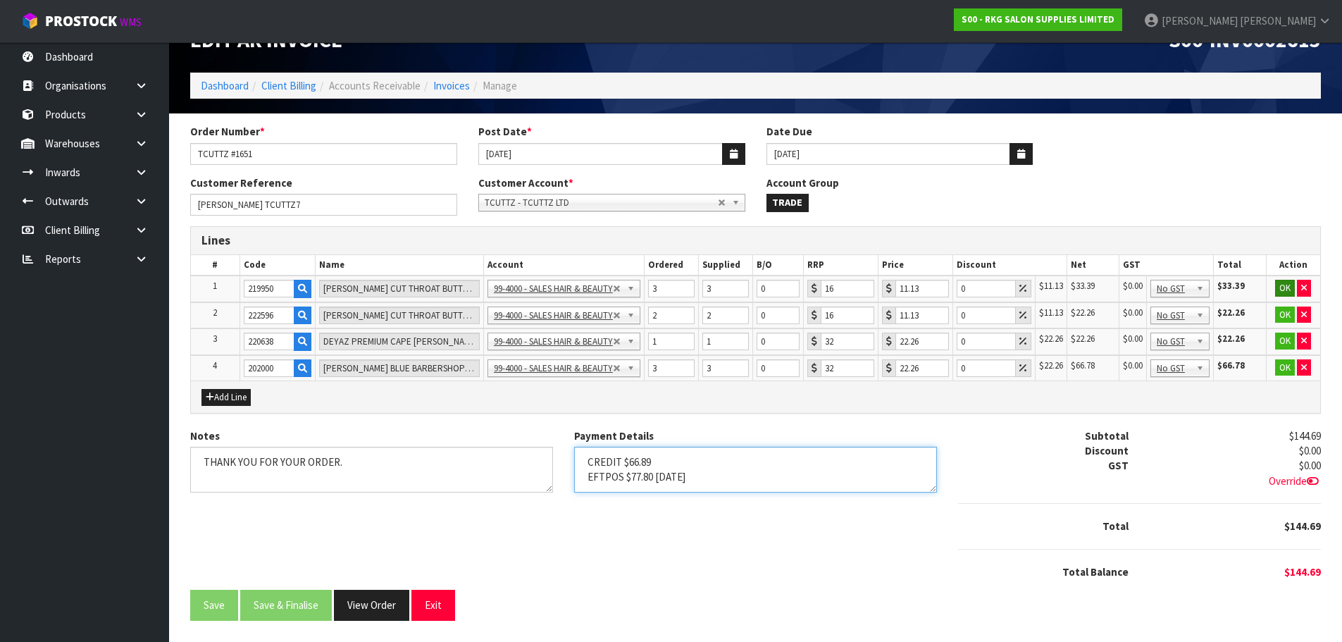
type textarea "CREDIT $66.89 EFTPOS $77.80 2.10.25"
click at [1287, 284] on button "OK" at bounding box center [1285, 288] width 20 height 17
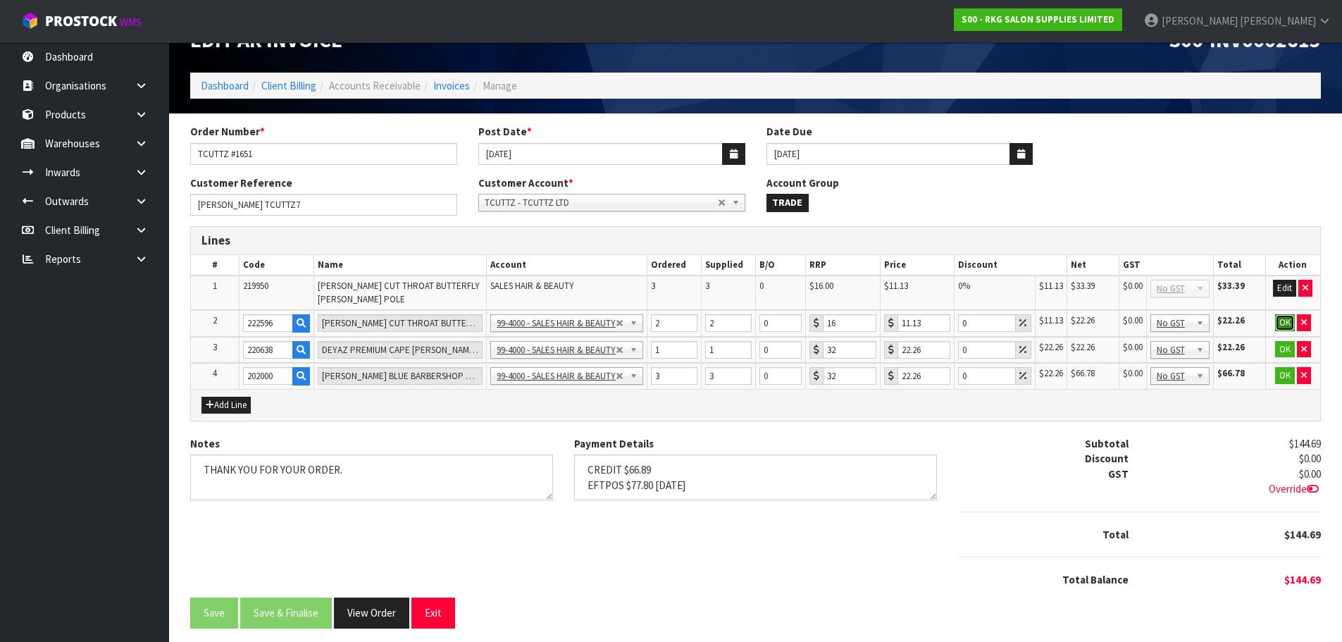
click at [1284, 323] on button "OK" at bounding box center [1285, 322] width 20 height 17
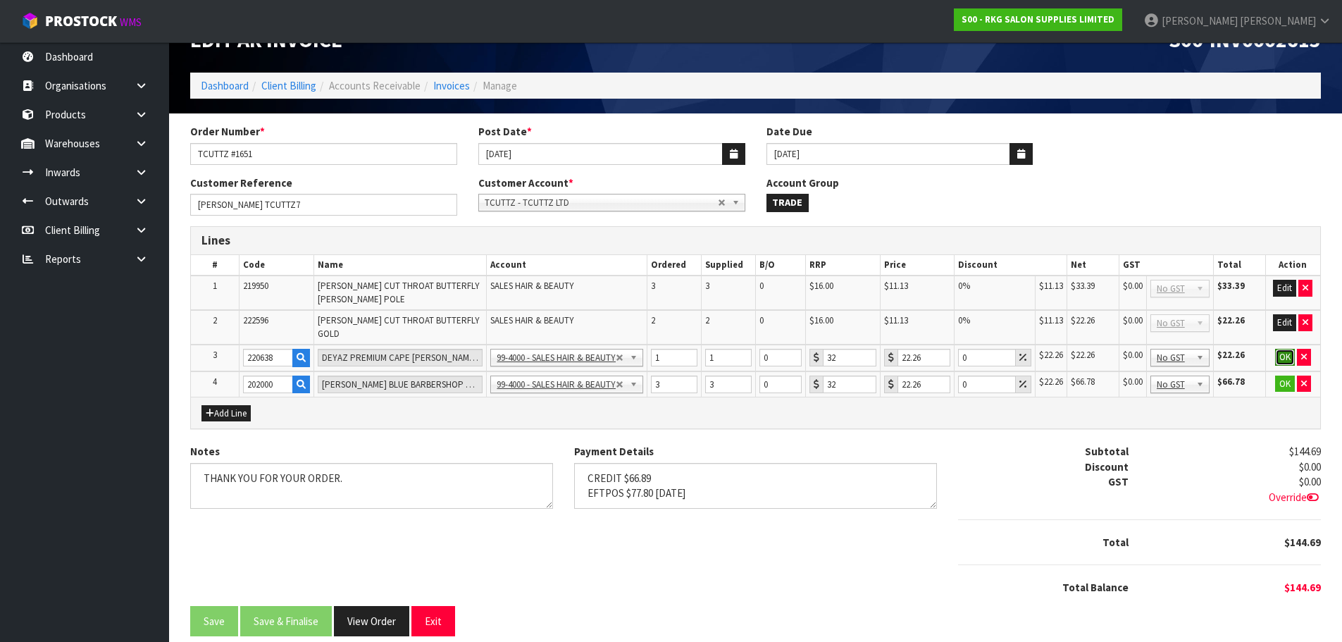
click at [1282, 349] on button "OK" at bounding box center [1285, 357] width 20 height 17
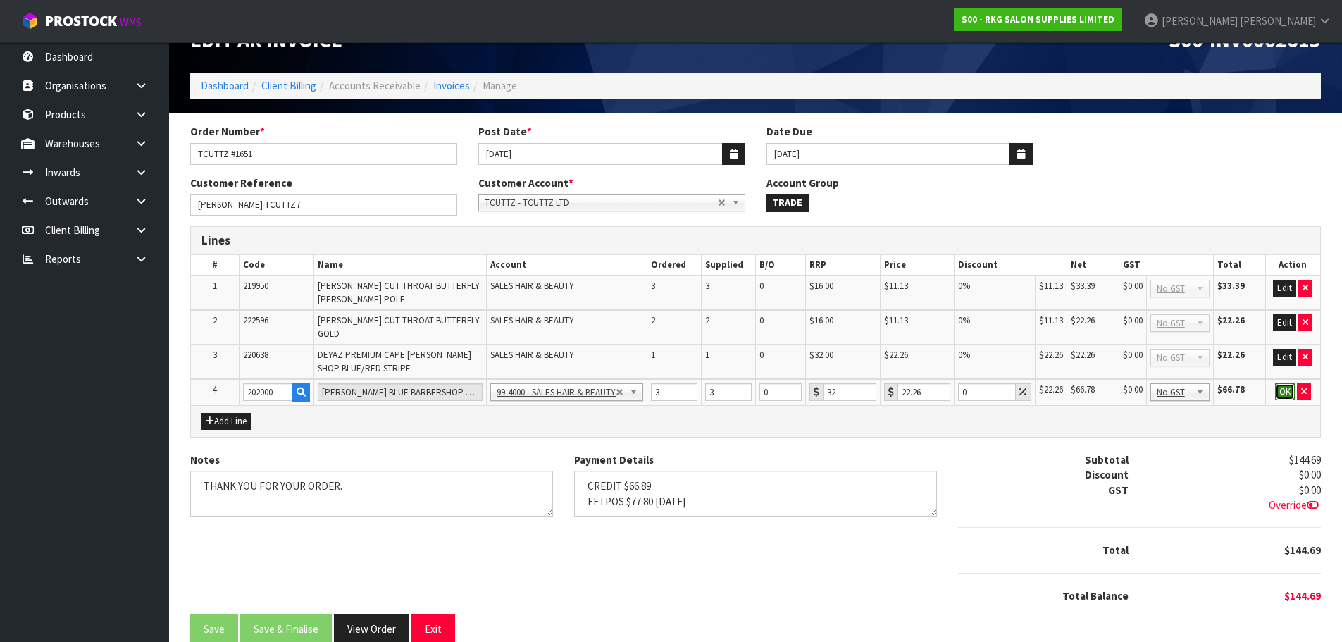
click at [1283, 383] on button "OK" at bounding box center [1285, 391] width 20 height 17
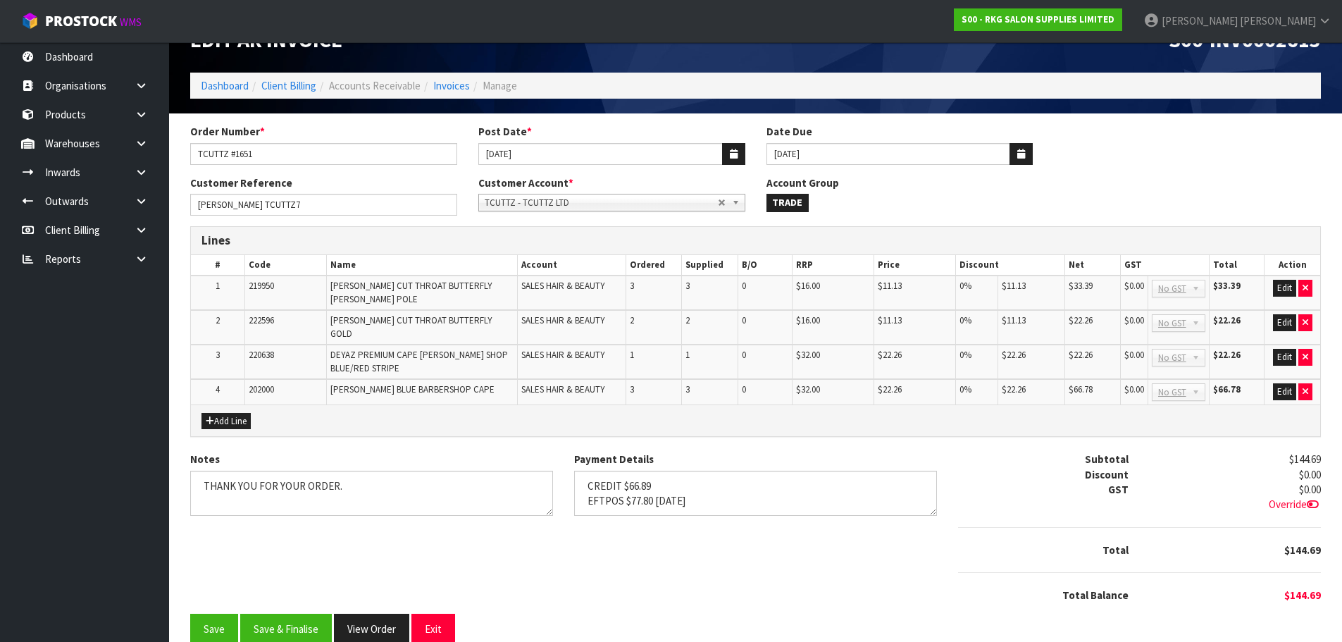
scroll to position [42, 0]
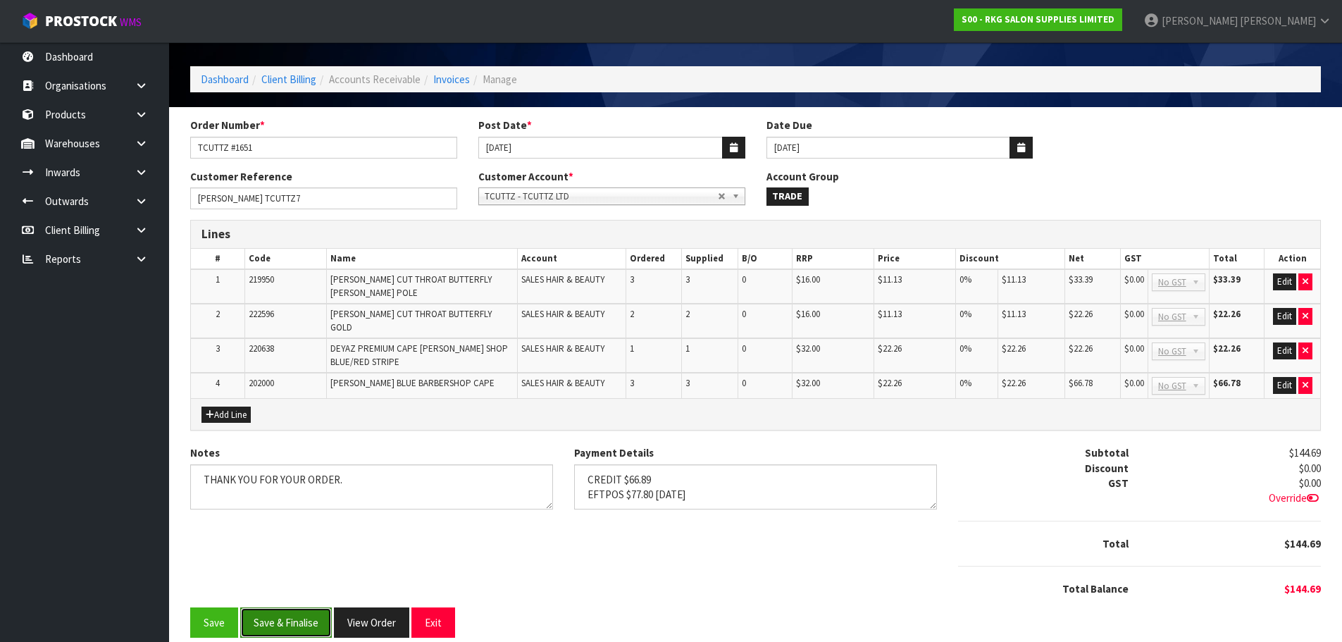
click at [296, 613] on button "Save & Finalise" at bounding box center [286, 622] width 92 height 30
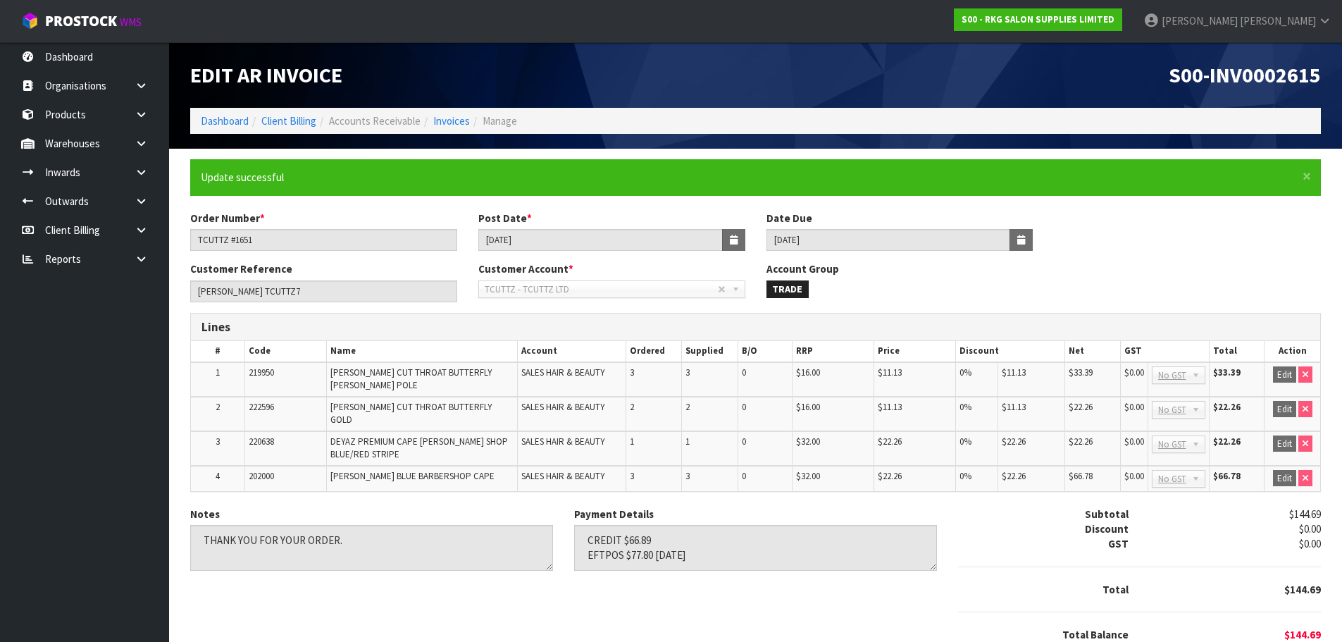
scroll to position [46, 0]
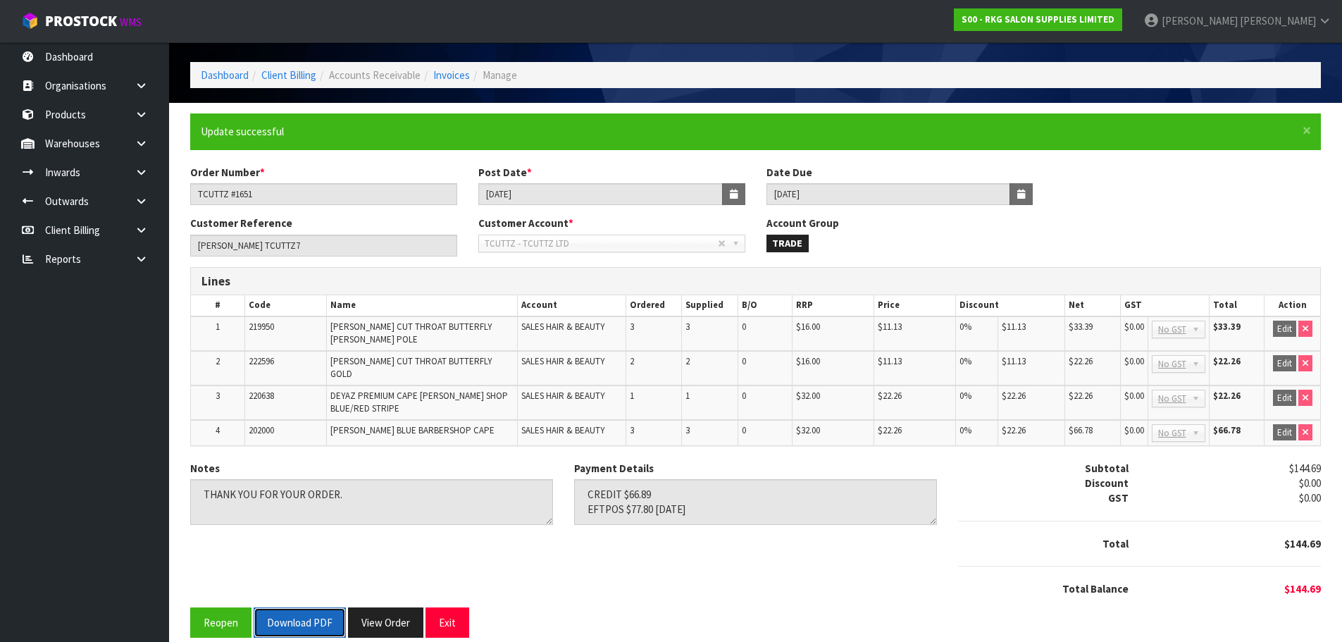
click at [299, 607] on button "Download PDF" at bounding box center [300, 622] width 92 height 30
click at [452, 607] on button "Exit" at bounding box center [448, 622] width 44 height 30
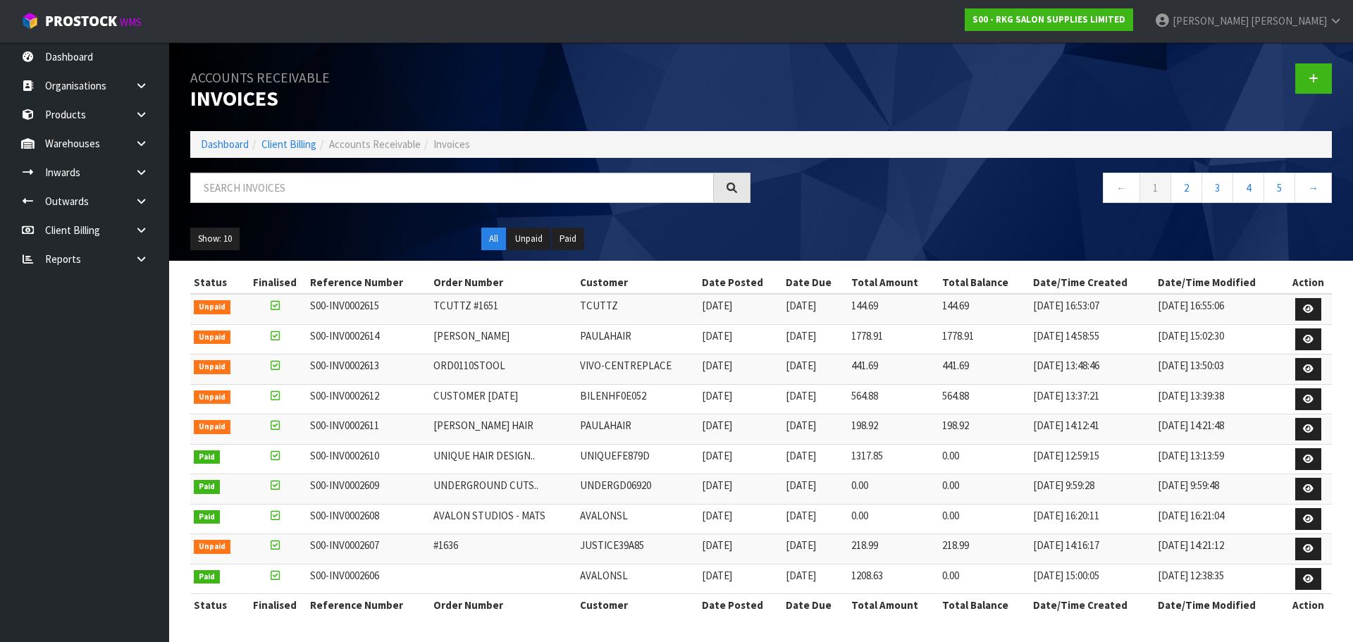
drag, startPoint x: 144, startPoint y: 197, endPoint x: 128, endPoint y: 218, distance: 27.1
click at [144, 197] on icon at bounding box center [141, 201] width 13 height 11
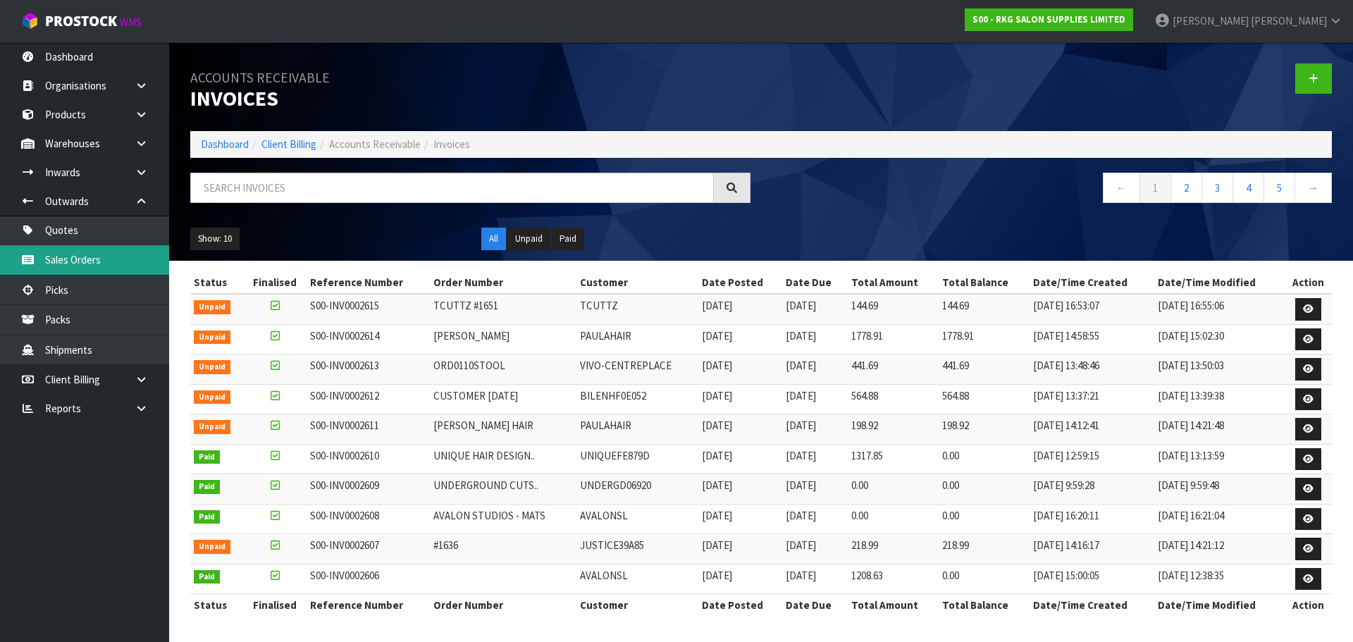
click at [85, 262] on link "Sales Orders" at bounding box center [84, 259] width 169 height 29
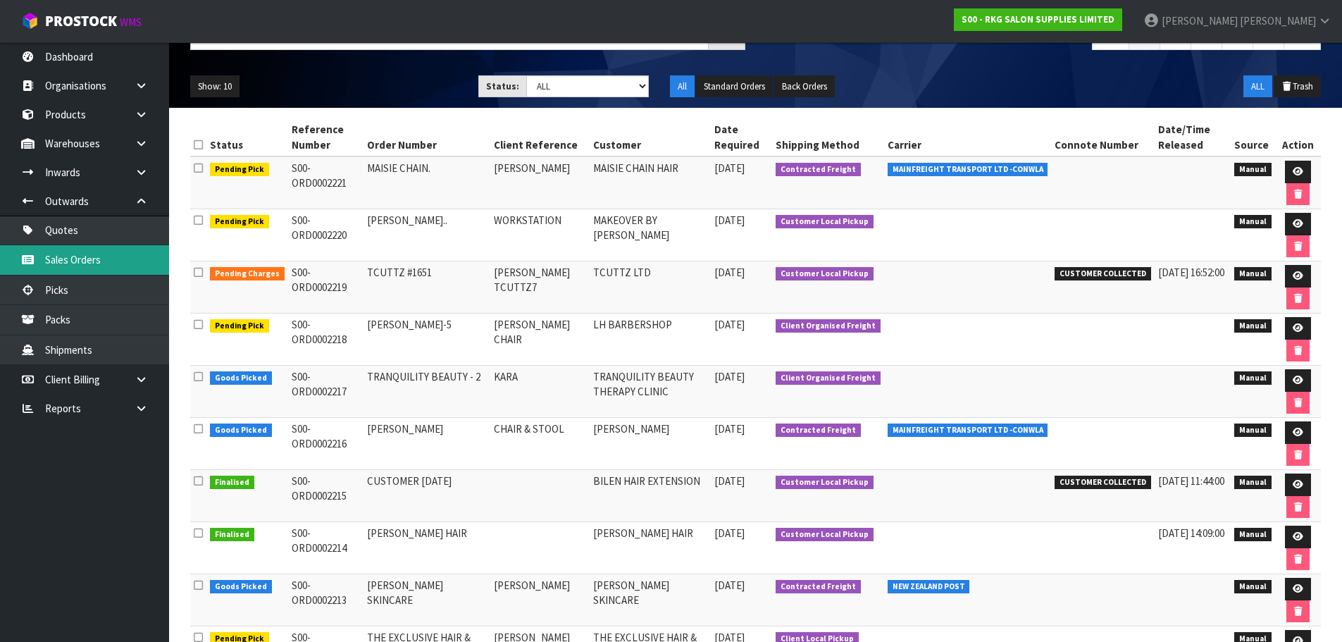
scroll to position [141, 0]
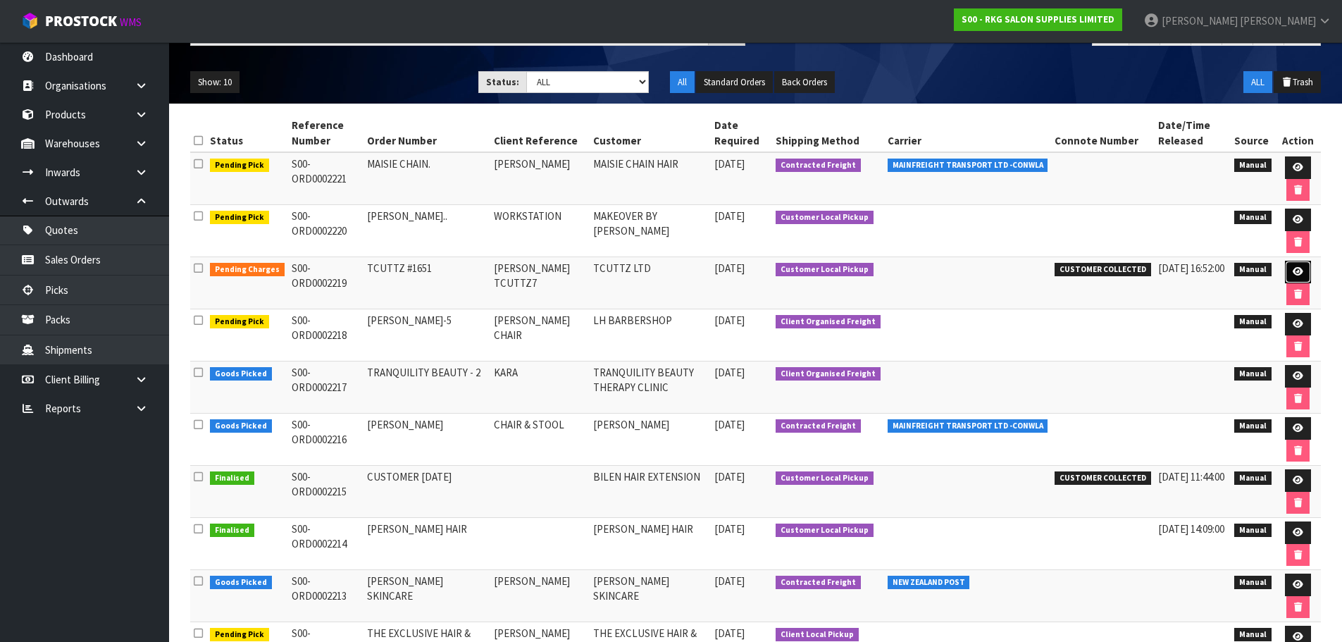
click at [1293, 272] on icon at bounding box center [1298, 271] width 11 height 9
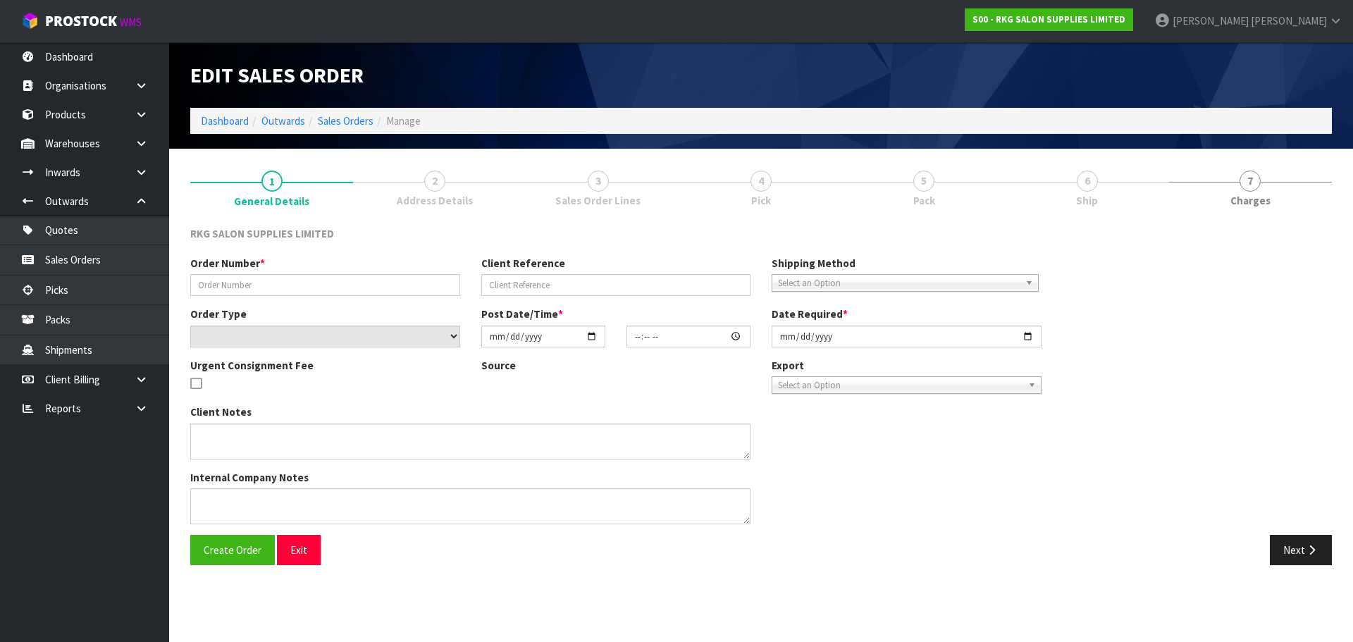
type input "TCUTTZ #1651"
type input "SYLVESTER TCUTTZ7"
select select "number:0"
type input "2025-10-02"
type input "00:00:00.000"
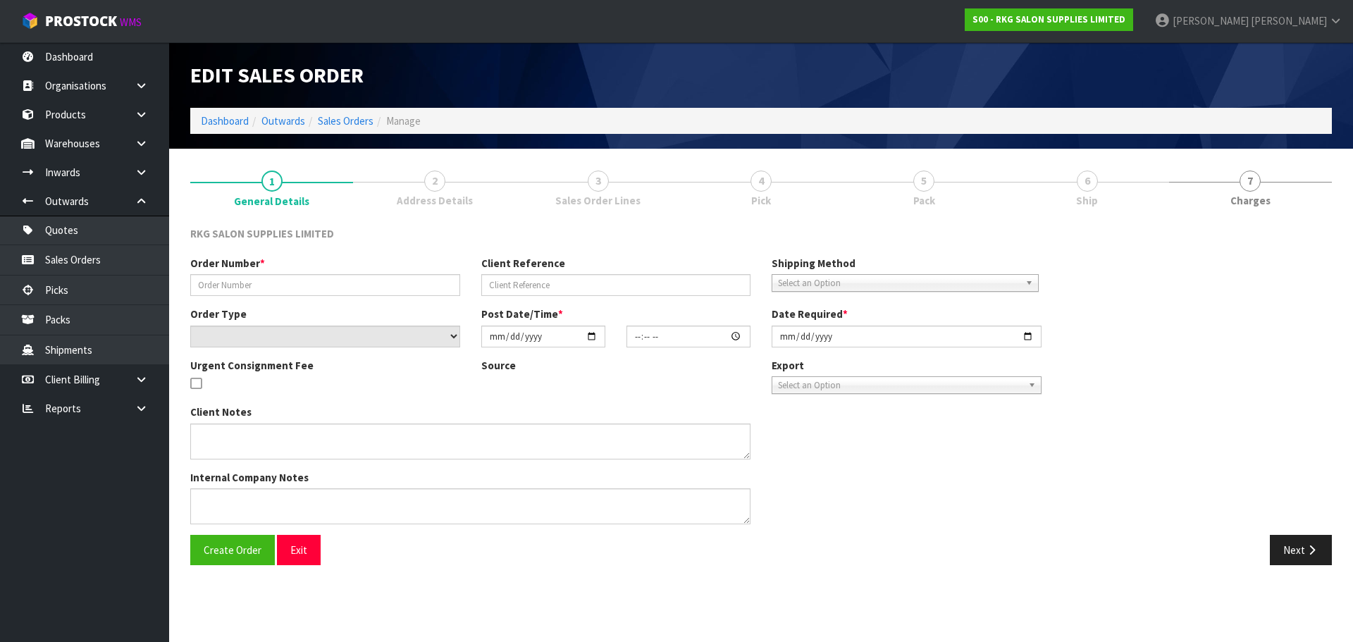
type input "2025-10-02"
type textarea "EXPORT TO TONGA (APPLY CREDIT)"
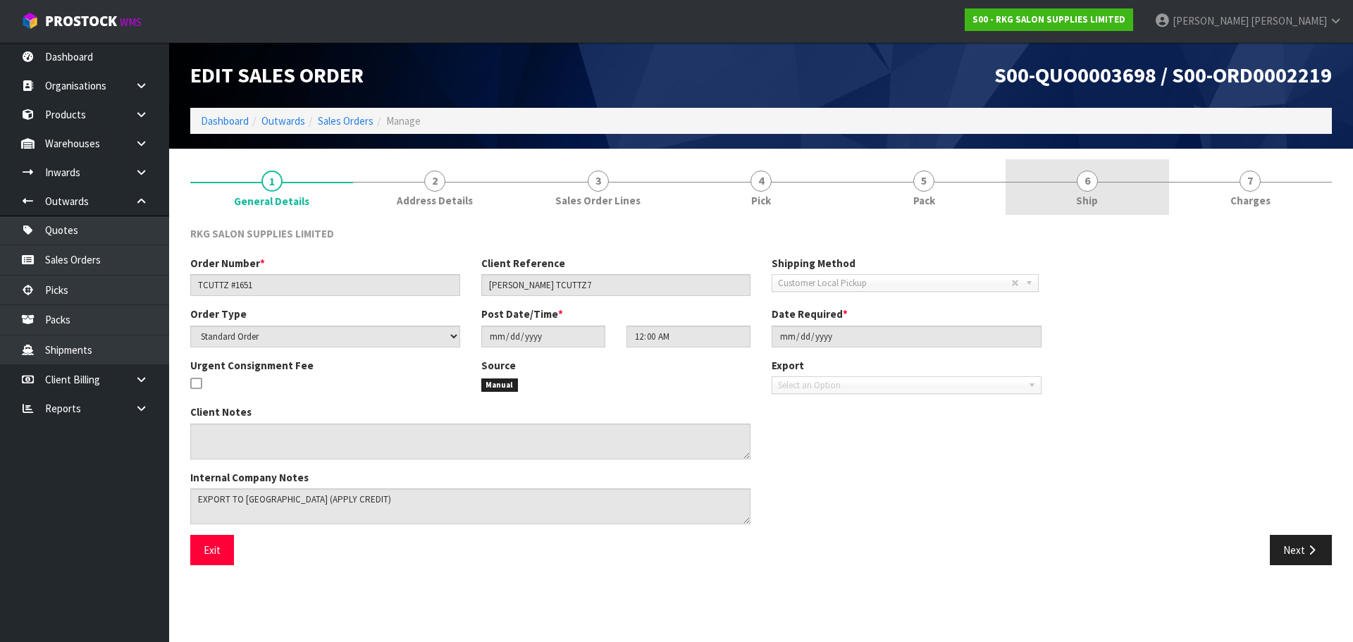
click at [1085, 185] on span "6" at bounding box center [1087, 181] width 21 height 21
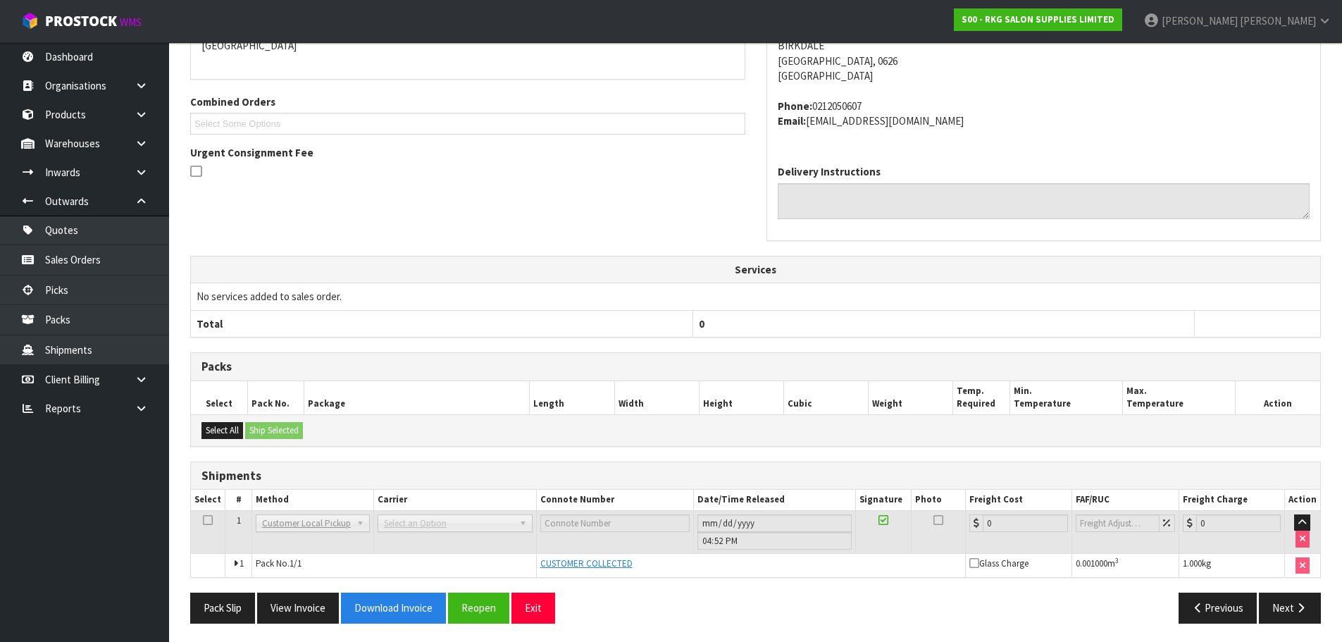
scroll to position [276, 0]
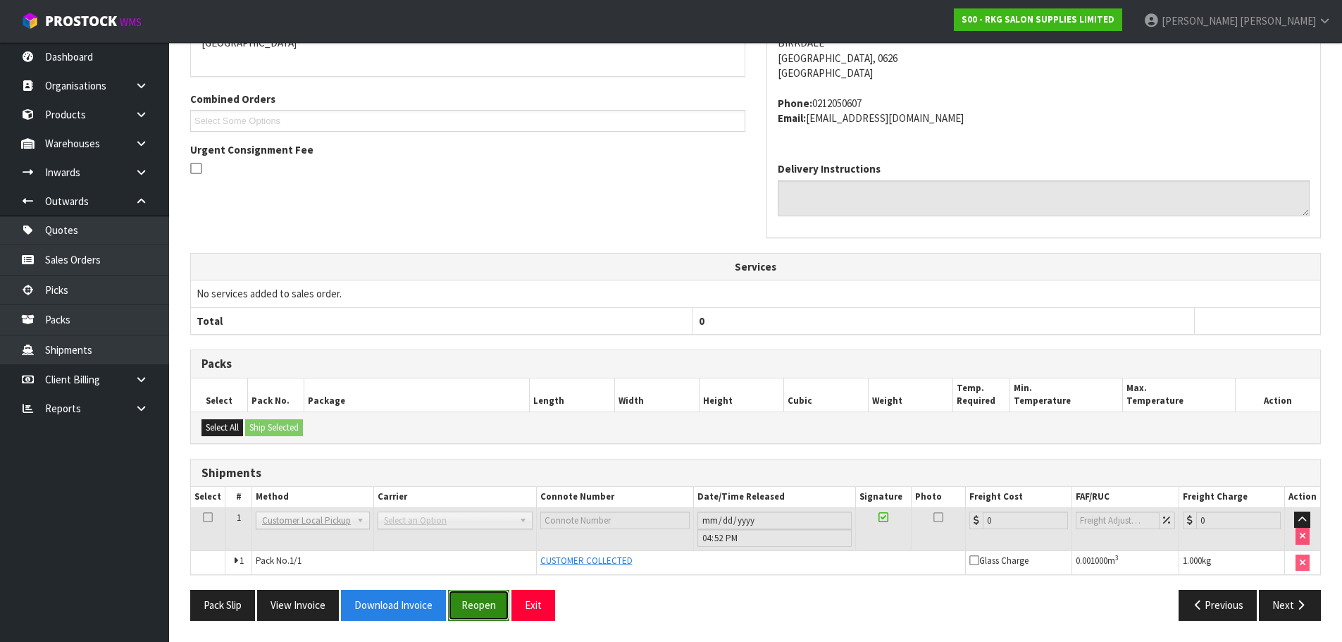
click at [479, 608] on button "Reopen" at bounding box center [478, 605] width 61 height 30
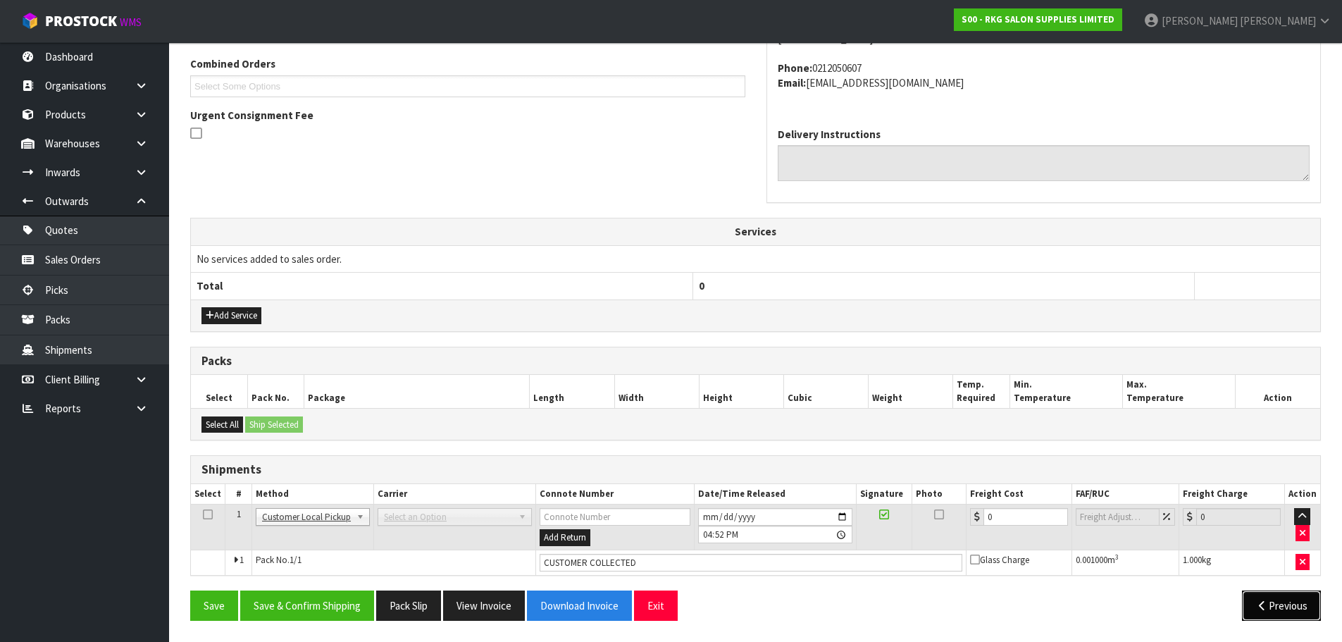
click at [1258, 608] on icon "button" at bounding box center [1262, 605] width 13 height 11
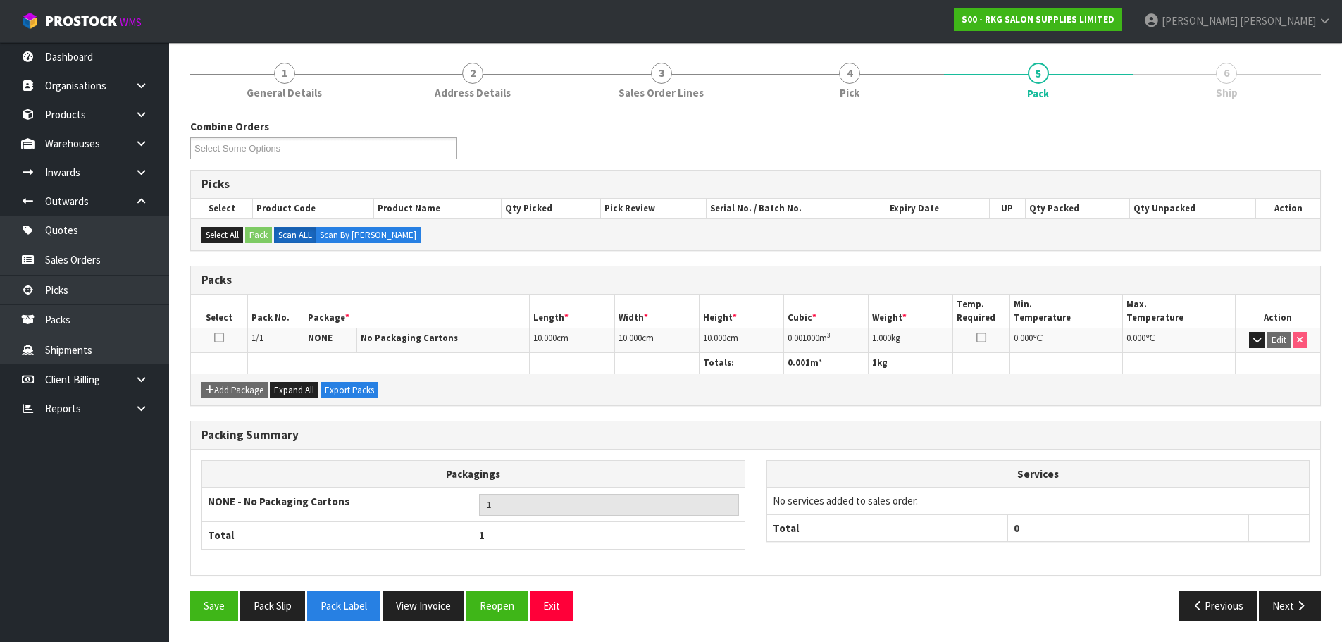
scroll to position [159, 0]
click at [502, 602] on button "Reopen" at bounding box center [496, 605] width 61 height 30
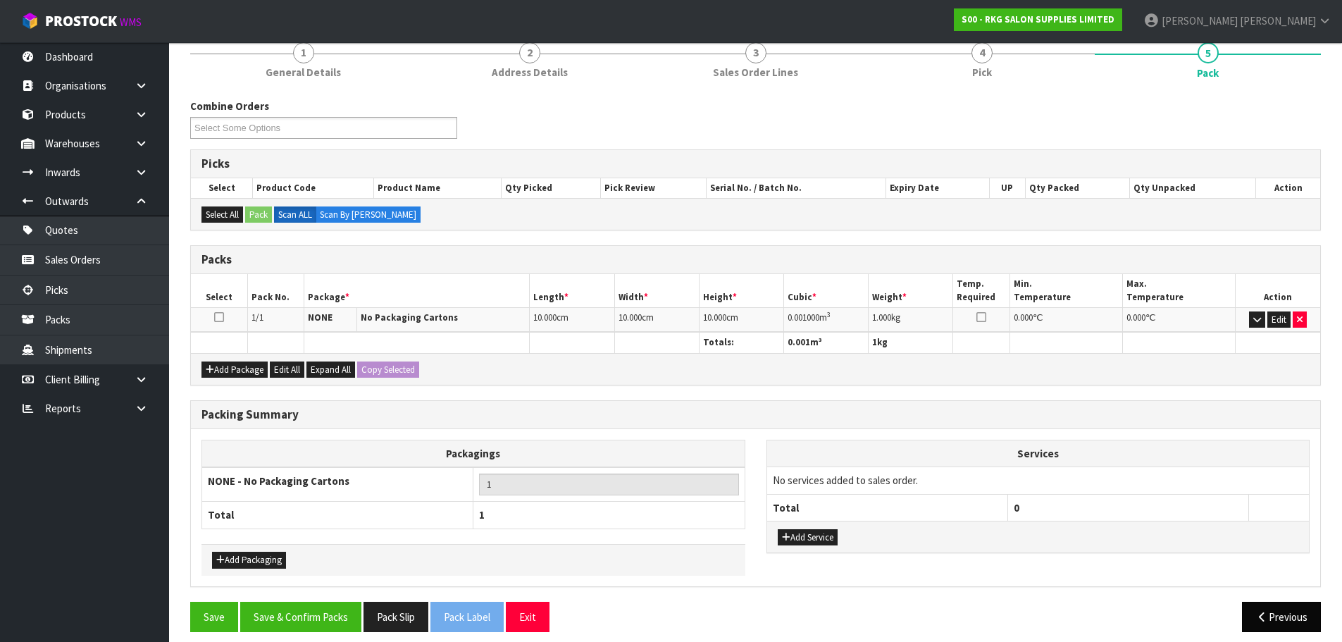
scroll to position [190, 0]
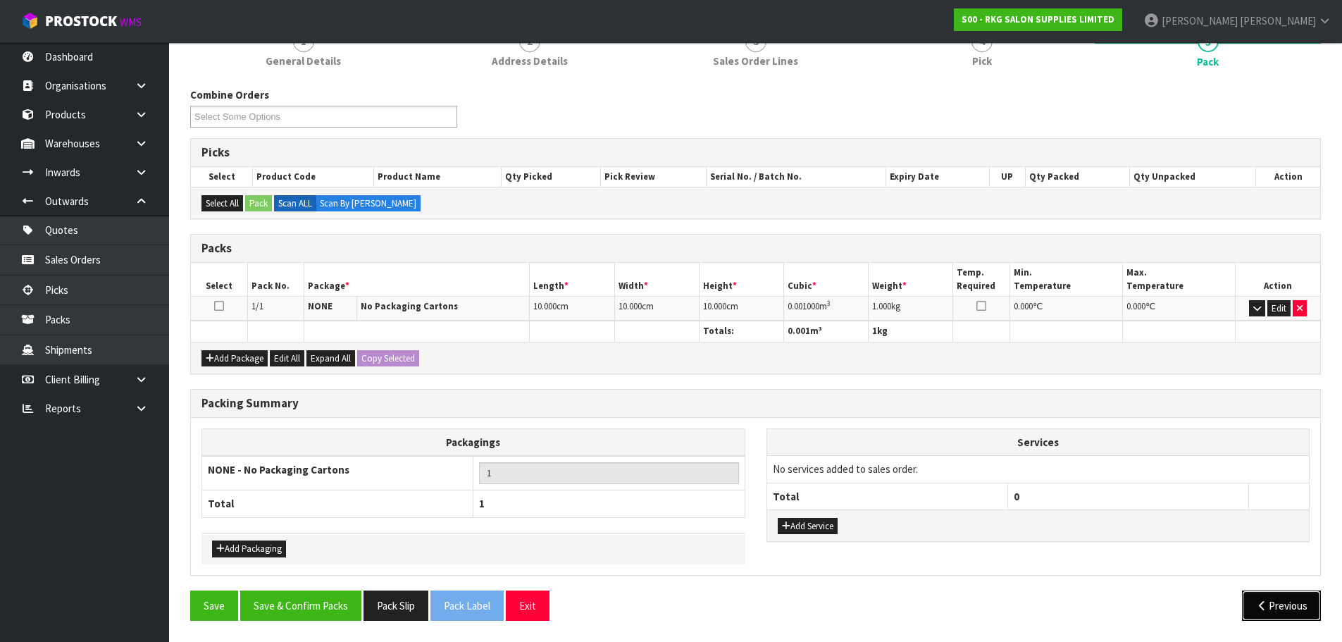
click at [1271, 612] on button "Previous" at bounding box center [1281, 605] width 79 height 30
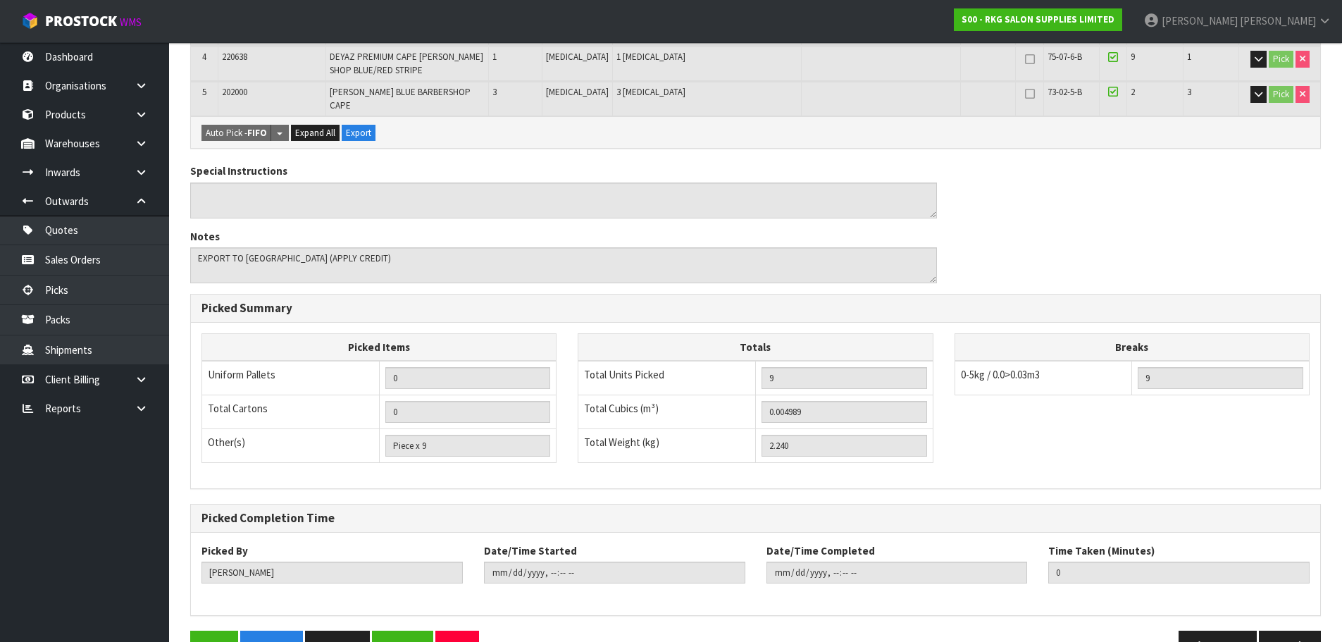
scroll to position [471, 0]
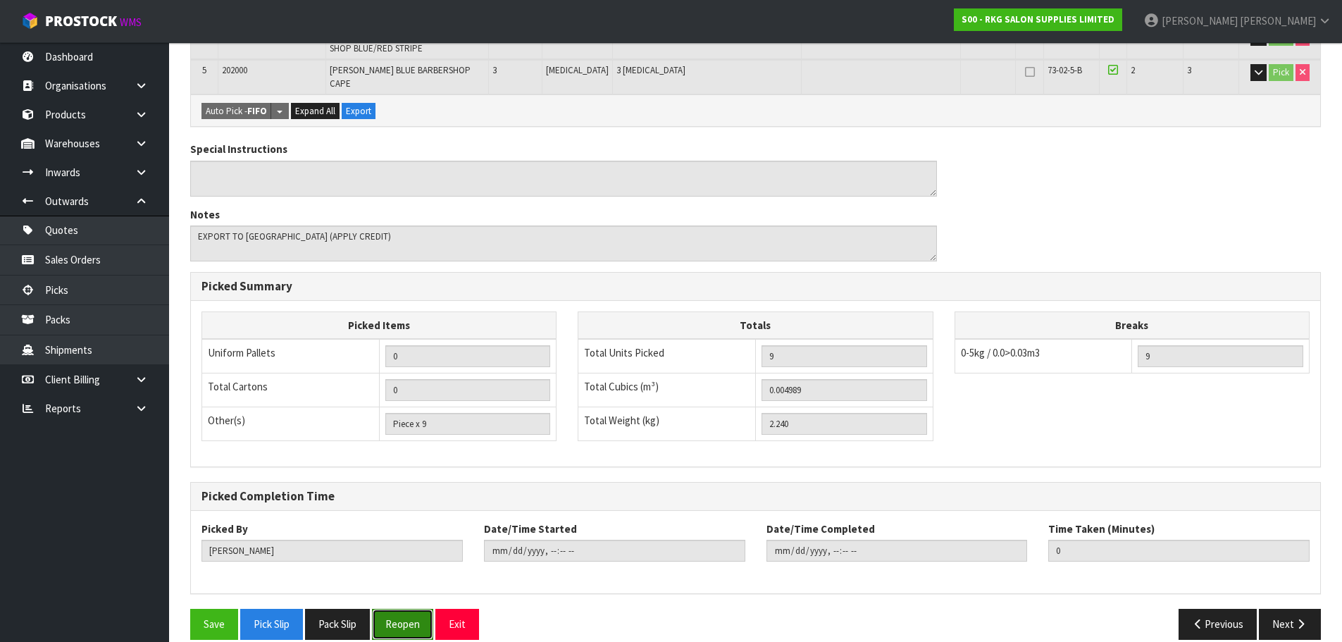
click at [402, 609] on button "Reopen" at bounding box center [402, 624] width 61 height 30
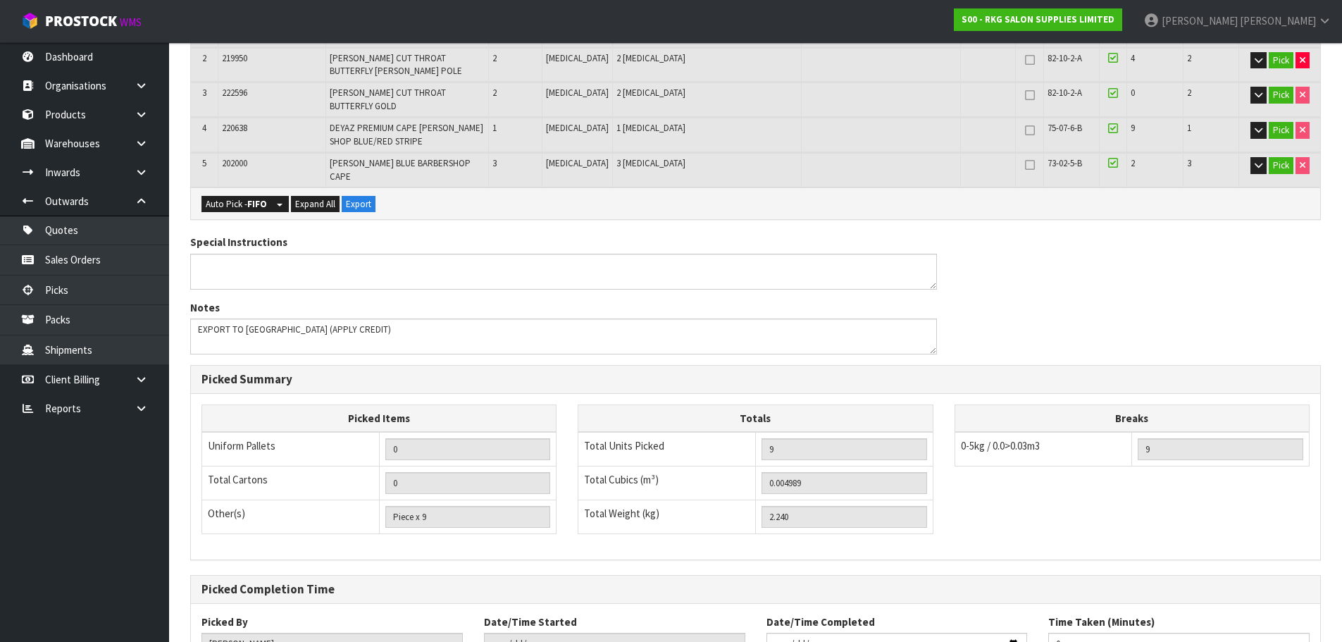
scroll to position [259, 0]
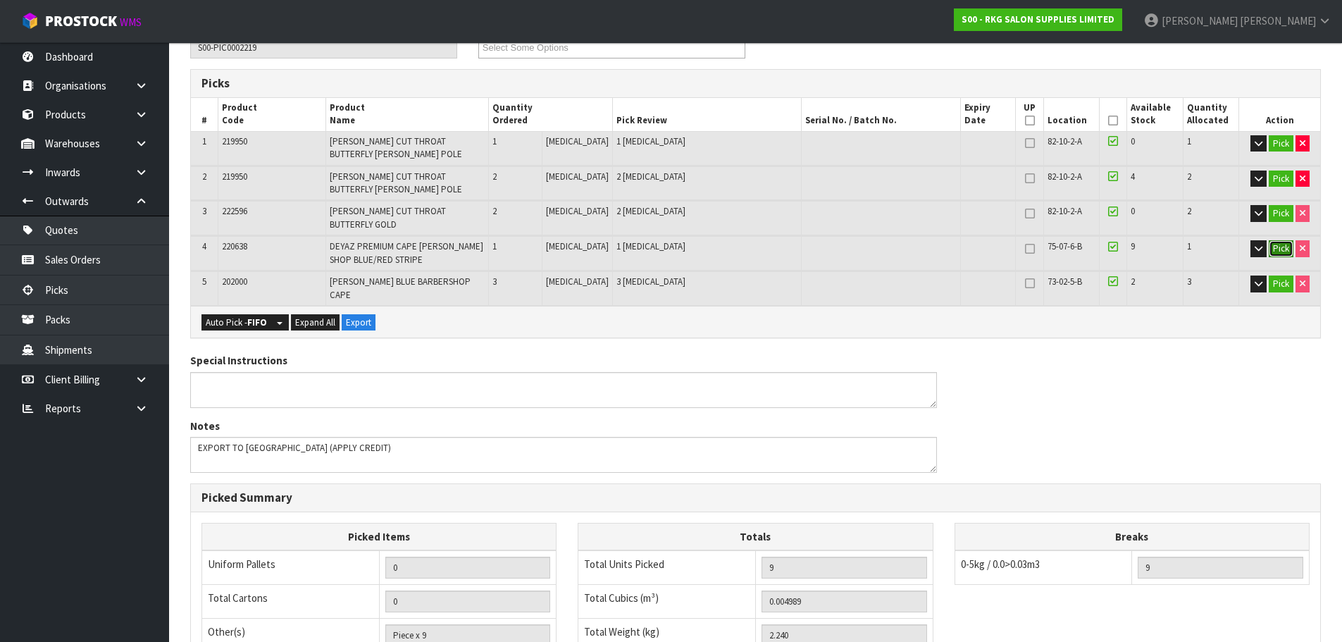
click at [1277, 240] on button "Pick" at bounding box center [1281, 248] width 25 height 17
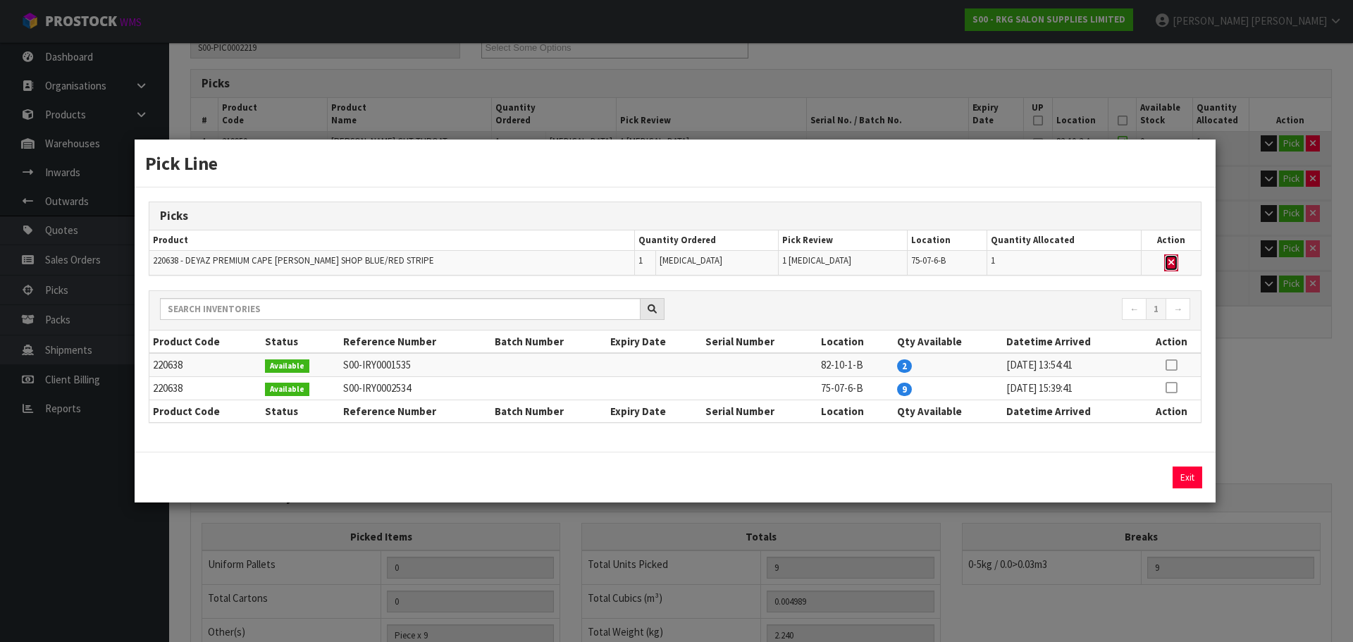
click at [1173, 260] on button "button" at bounding box center [1171, 262] width 14 height 17
type input "Piece x 8"
type input "8"
type input "0.004359"
type input "1.98"
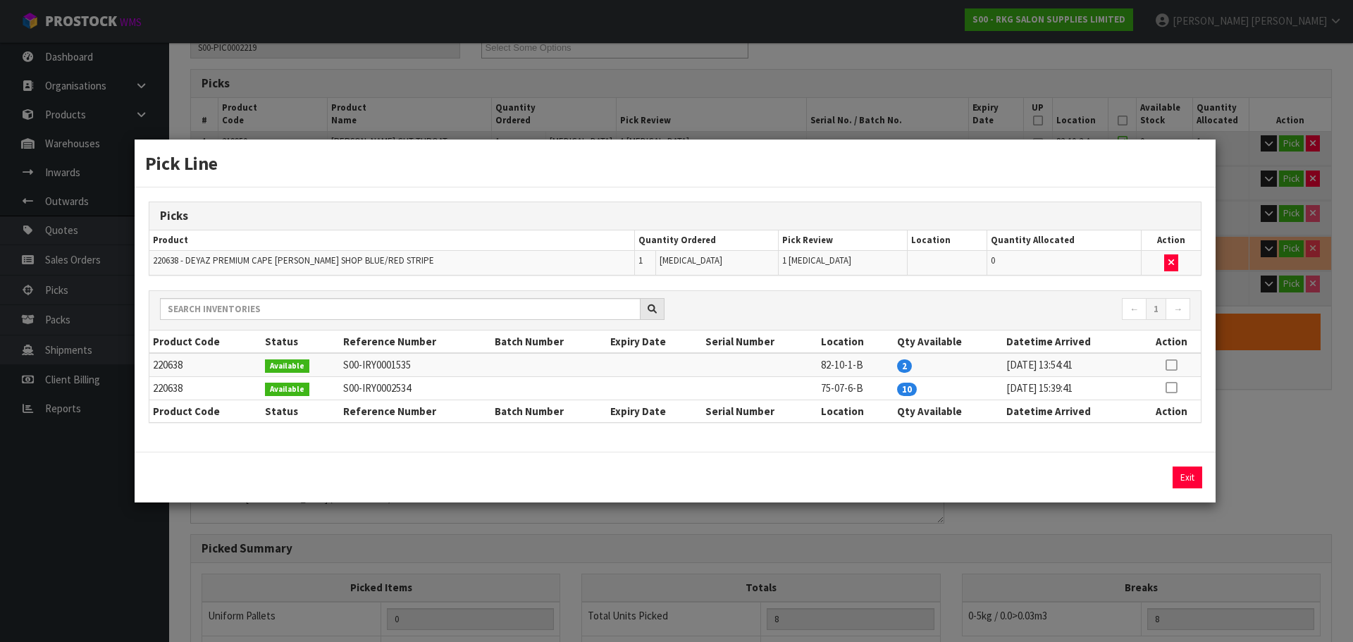
click at [1176, 365] on icon at bounding box center [1170, 365] width 11 height 1
click at [1141, 477] on button "Assign Pick" at bounding box center [1140, 477] width 58 height 22
type input "Piece x 9"
type input "9"
type input "0.004989"
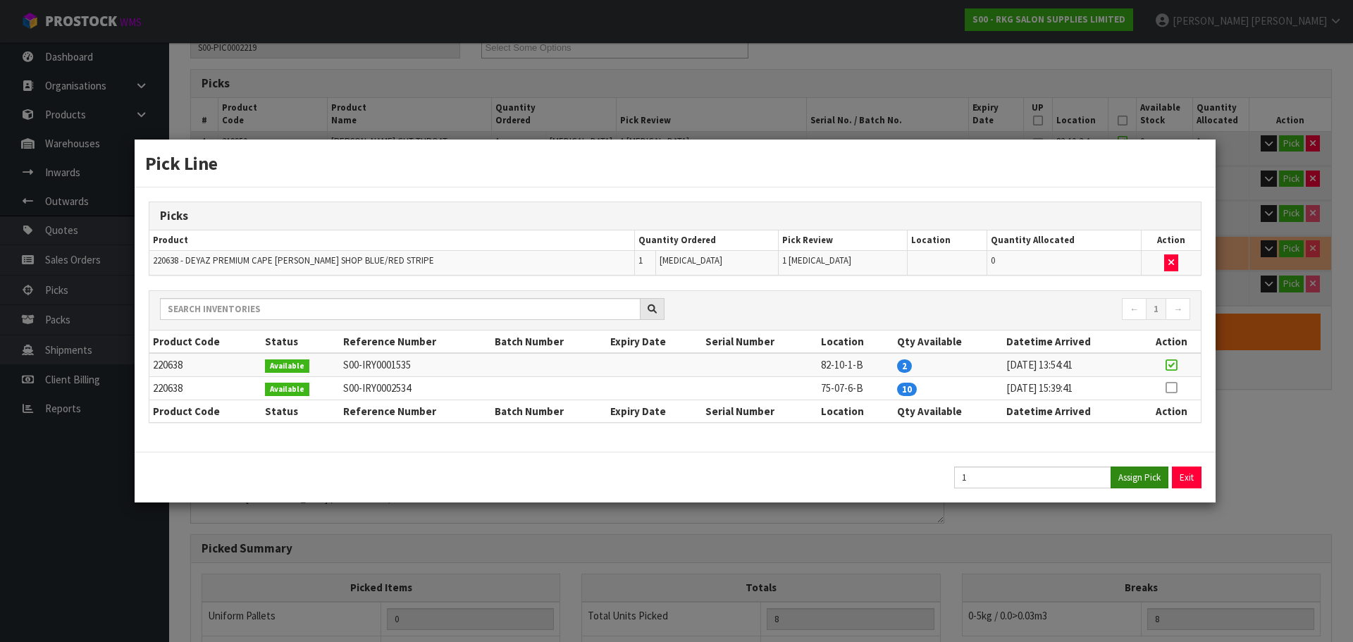
type input "2.24"
click at [1185, 478] on button "Exit" at bounding box center [1188, 477] width 30 height 22
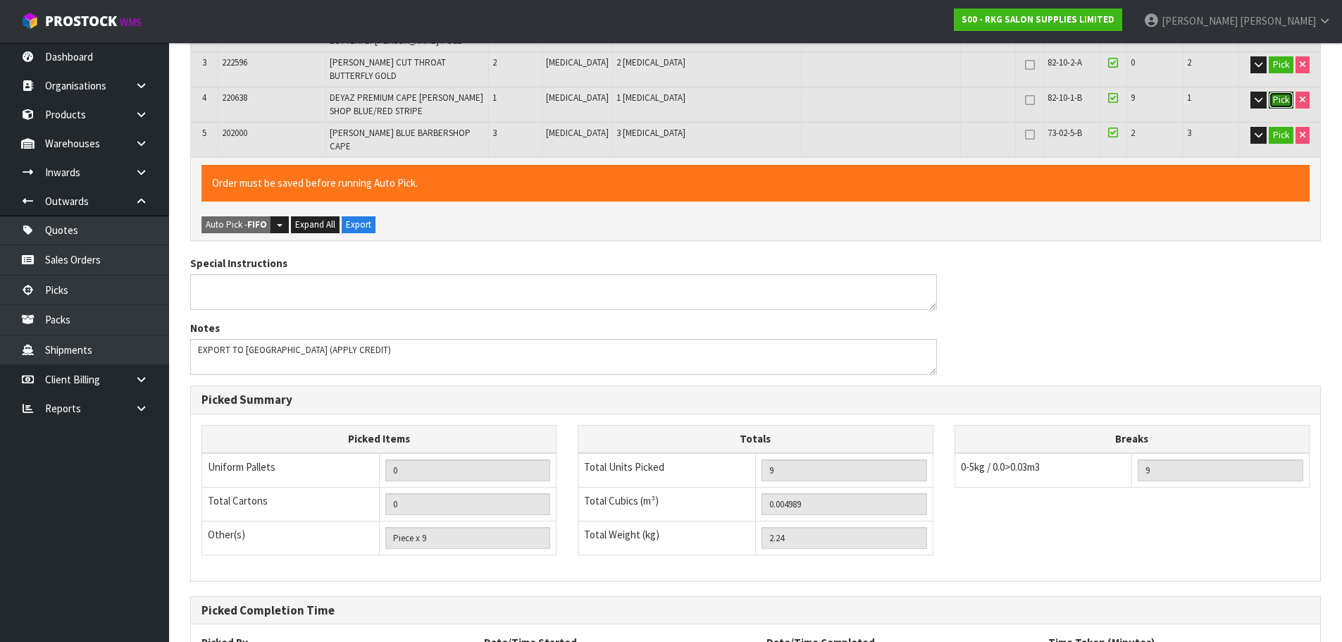
scroll to position [521, 0]
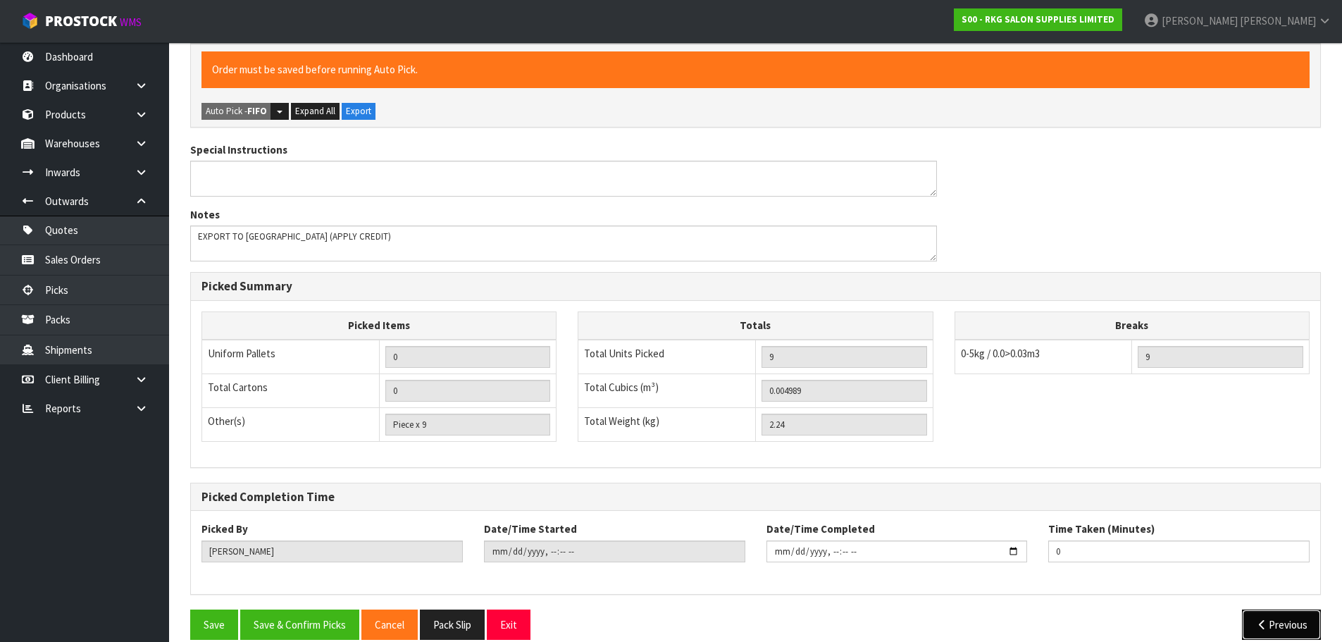
click at [1279, 610] on button "Previous" at bounding box center [1281, 625] width 79 height 30
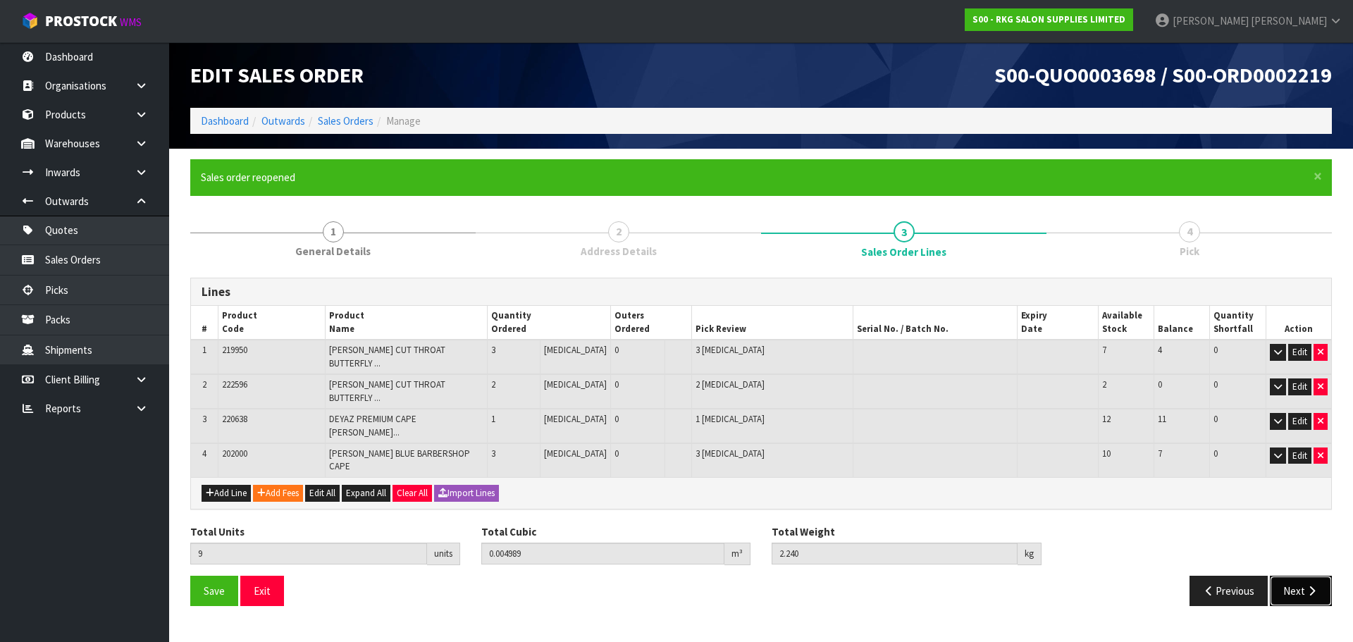
click at [1301, 576] on button "Next" at bounding box center [1301, 591] width 62 height 30
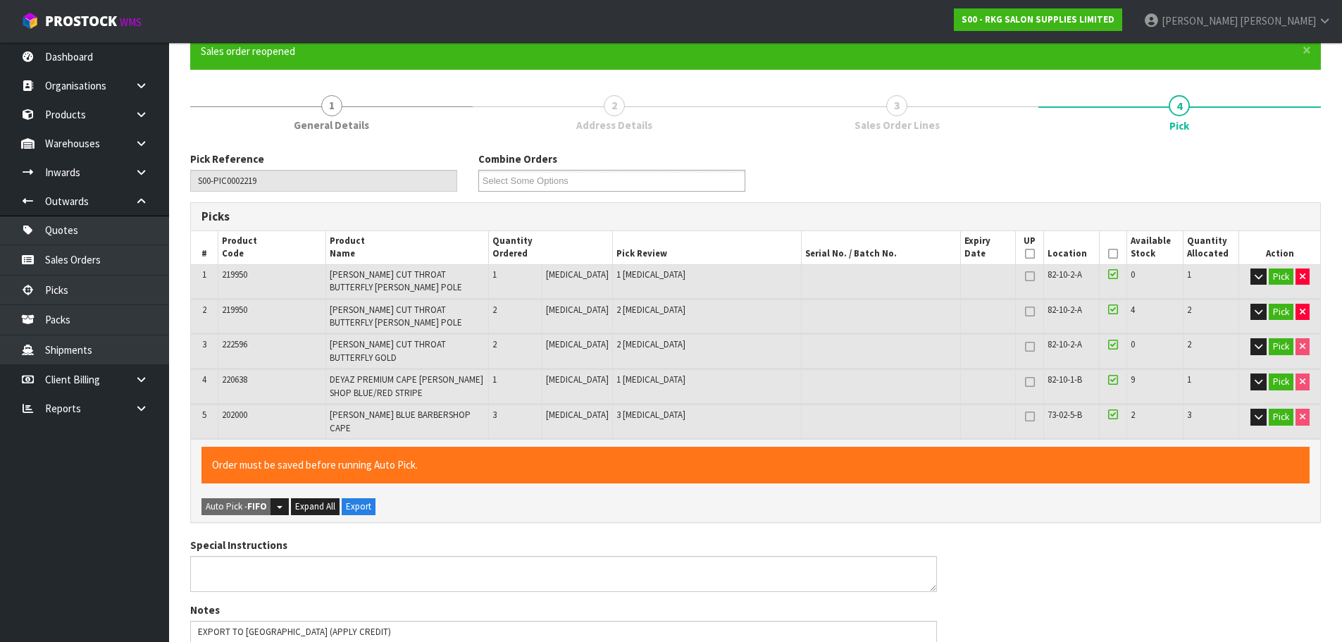
scroll to position [141, 0]
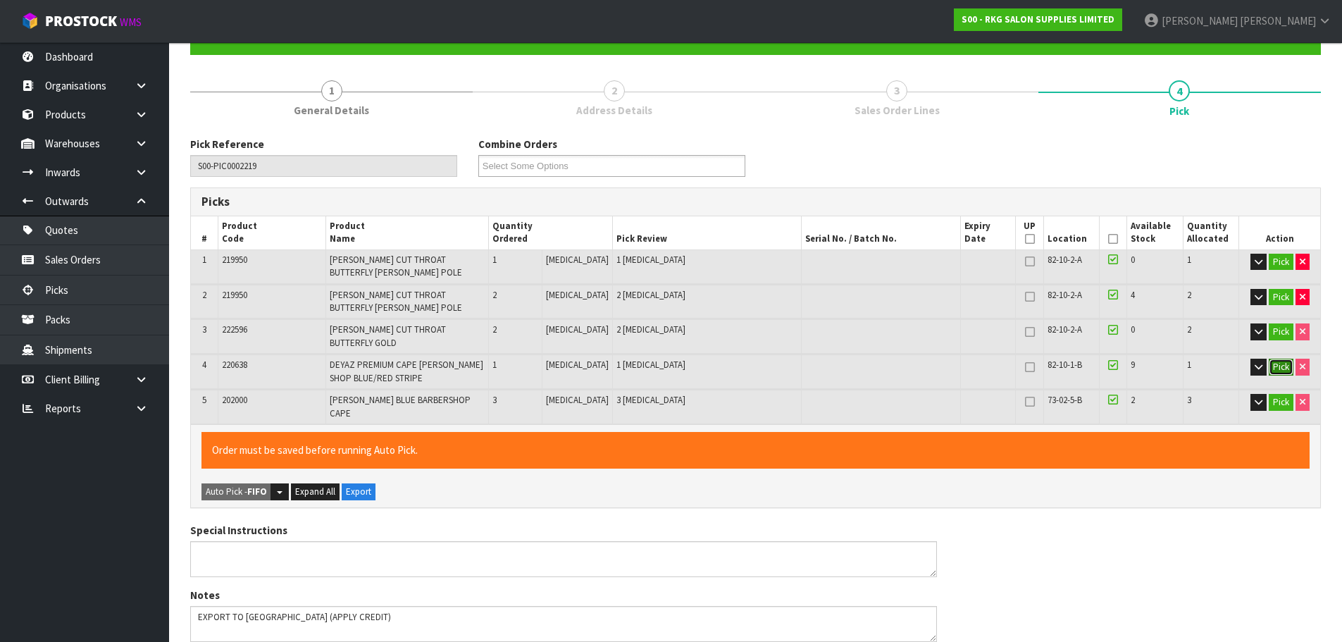
click at [1278, 359] on button "Pick" at bounding box center [1281, 367] width 25 height 17
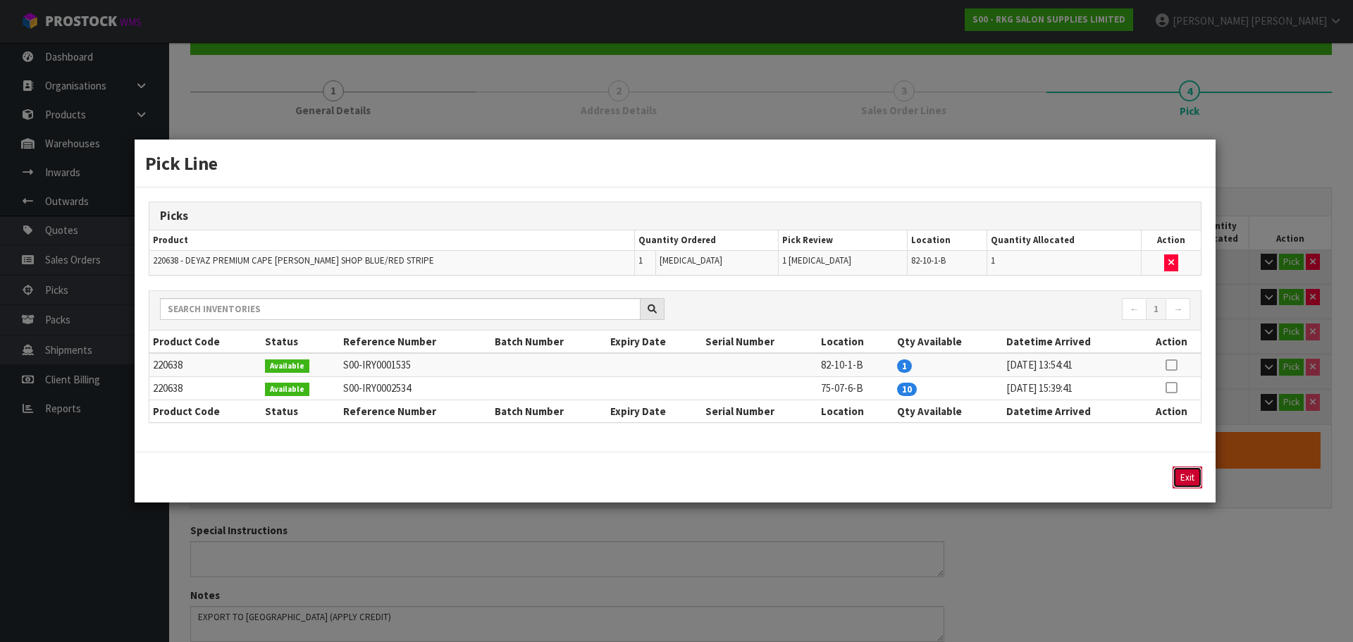
click at [1188, 475] on button "Exit" at bounding box center [1188, 477] width 30 height 22
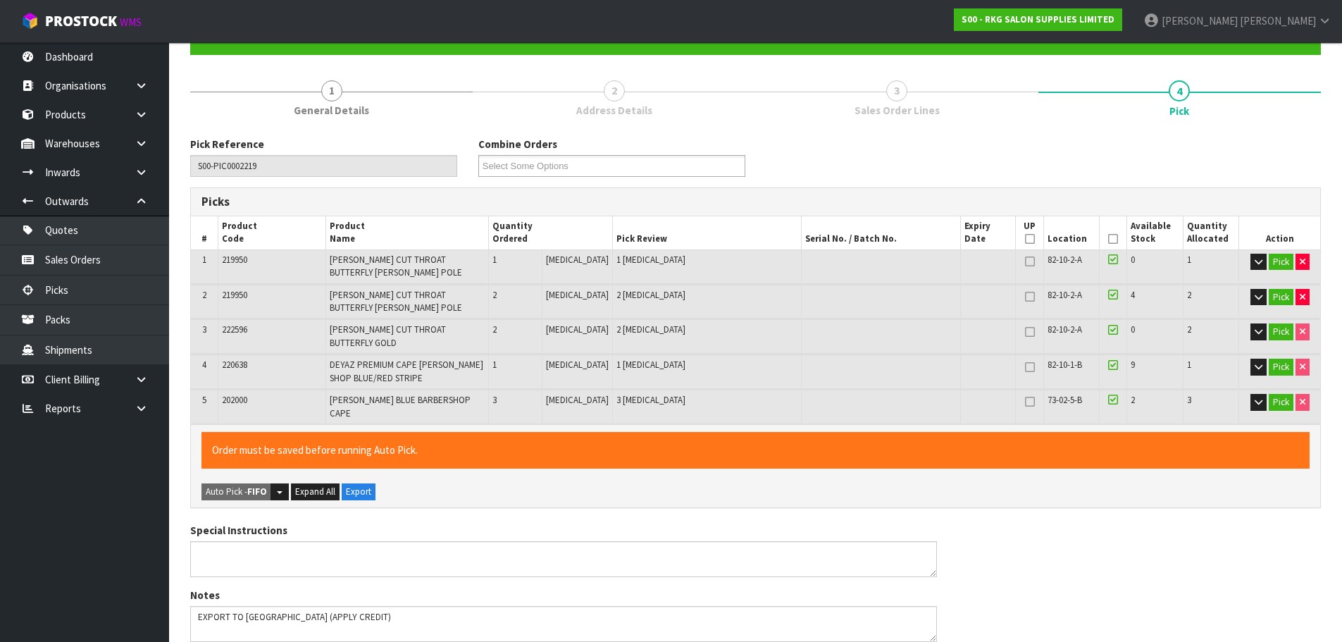
click at [1111, 240] on icon at bounding box center [1113, 239] width 10 height 1
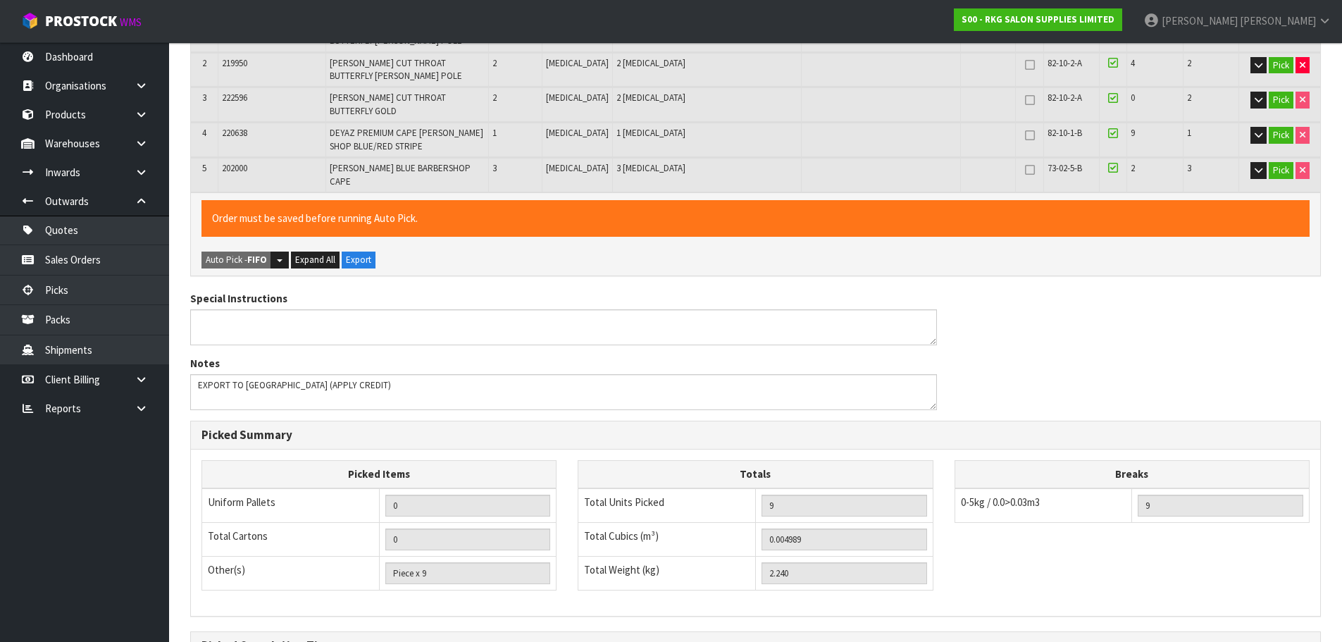
scroll to position [521, 0]
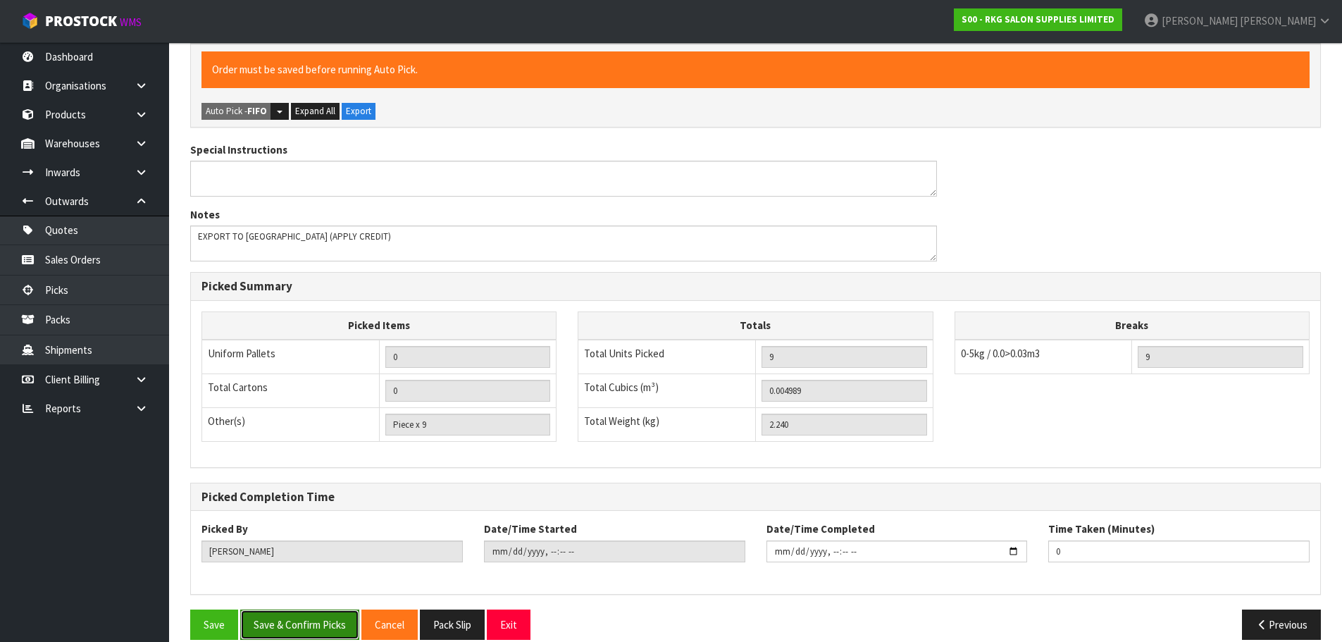
click at [265, 610] on button "Save & Confirm Picks" at bounding box center [299, 625] width 119 height 30
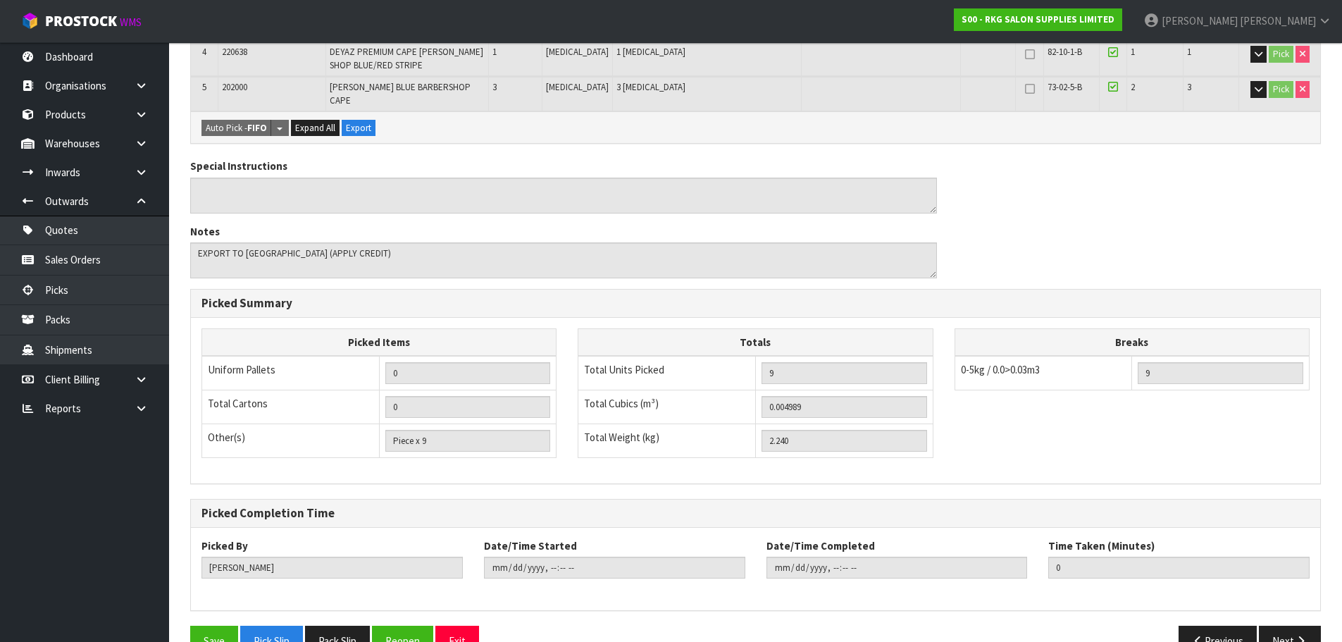
scroll to position [471, 0]
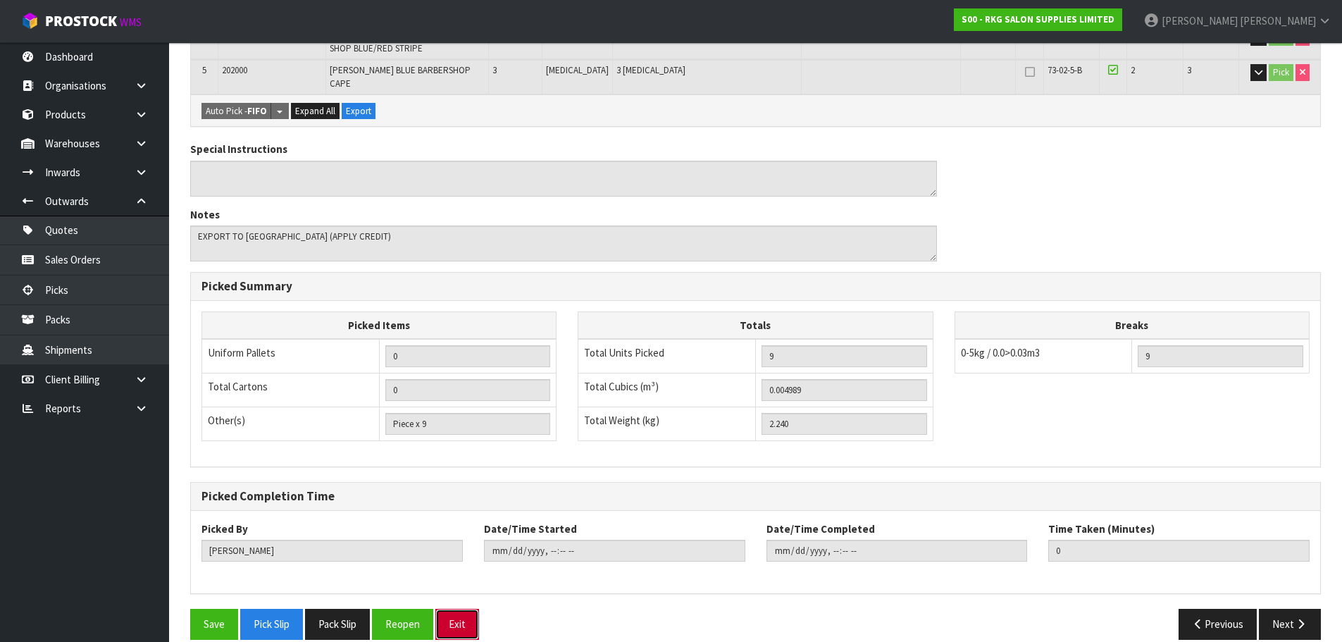
drag, startPoint x: 452, startPoint y: 612, endPoint x: 462, endPoint y: 598, distance: 16.8
click at [452, 612] on button "Exit" at bounding box center [457, 624] width 44 height 30
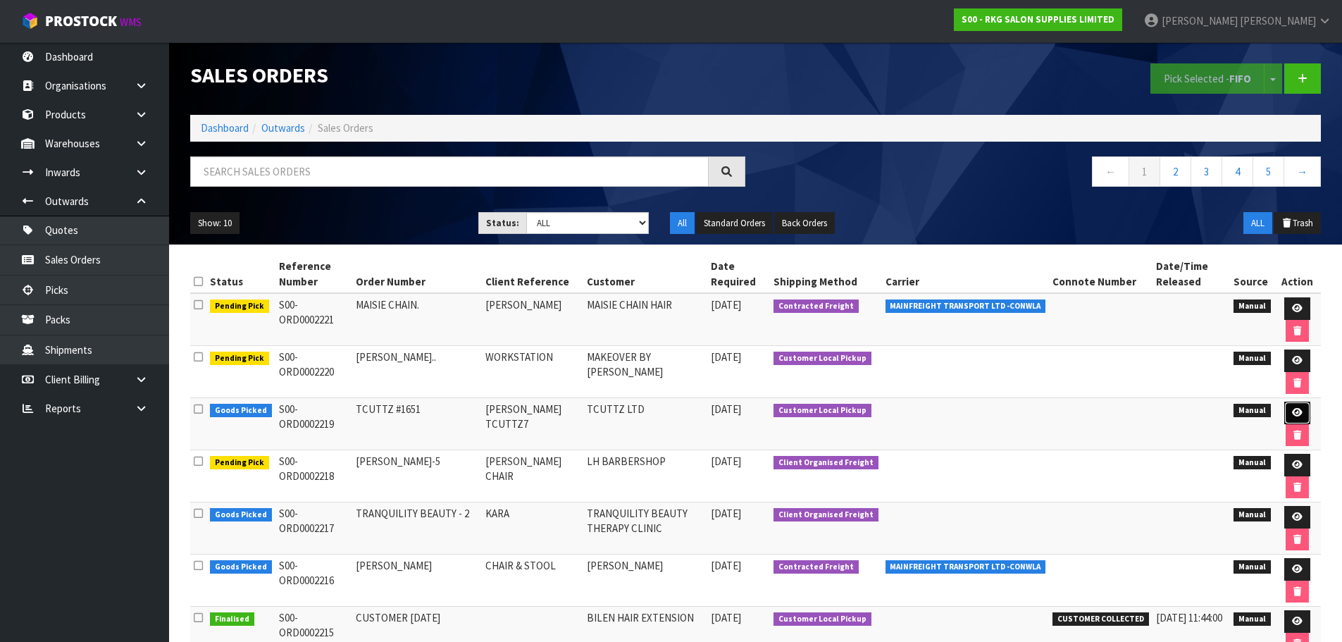
drag, startPoint x: 1300, startPoint y: 410, endPoint x: 1292, endPoint y: 410, distance: 8.5
click at [1300, 410] on icon at bounding box center [1297, 412] width 11 height 9
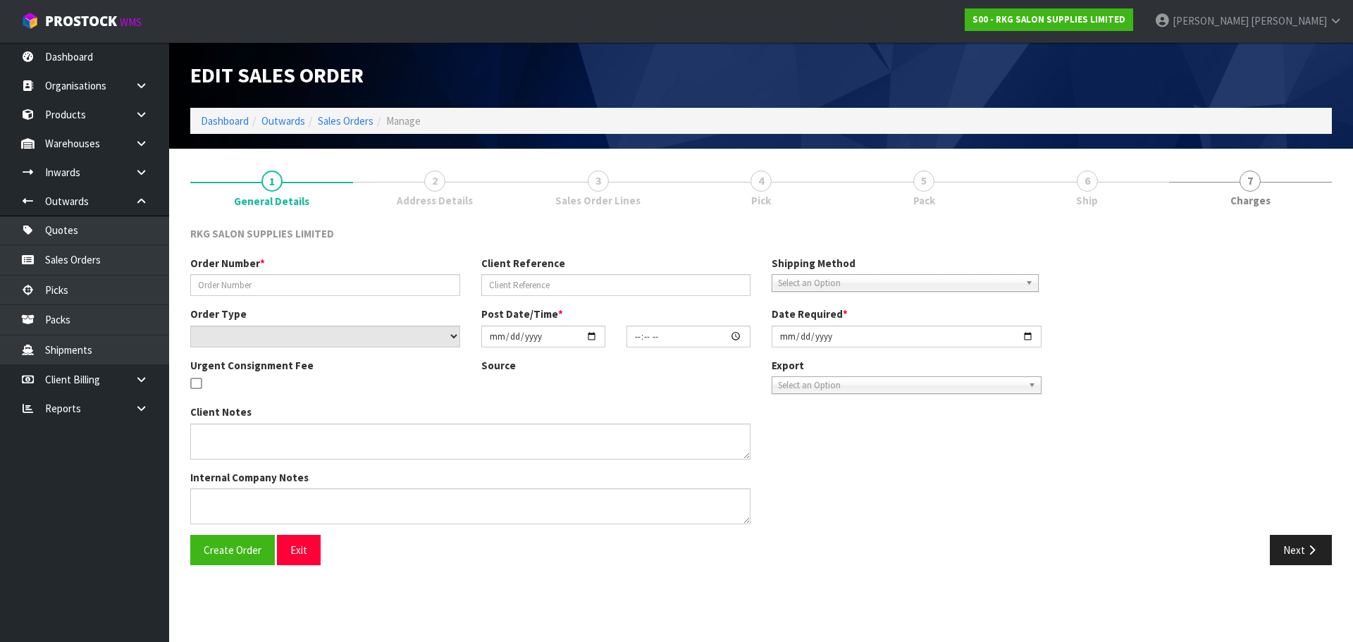
type input "TCUTTZ #1651"
type input "SYLVESTER TCUTTZ7"
select select "number:0"
type input "2025-10-02"
type input "00:00:00.000"
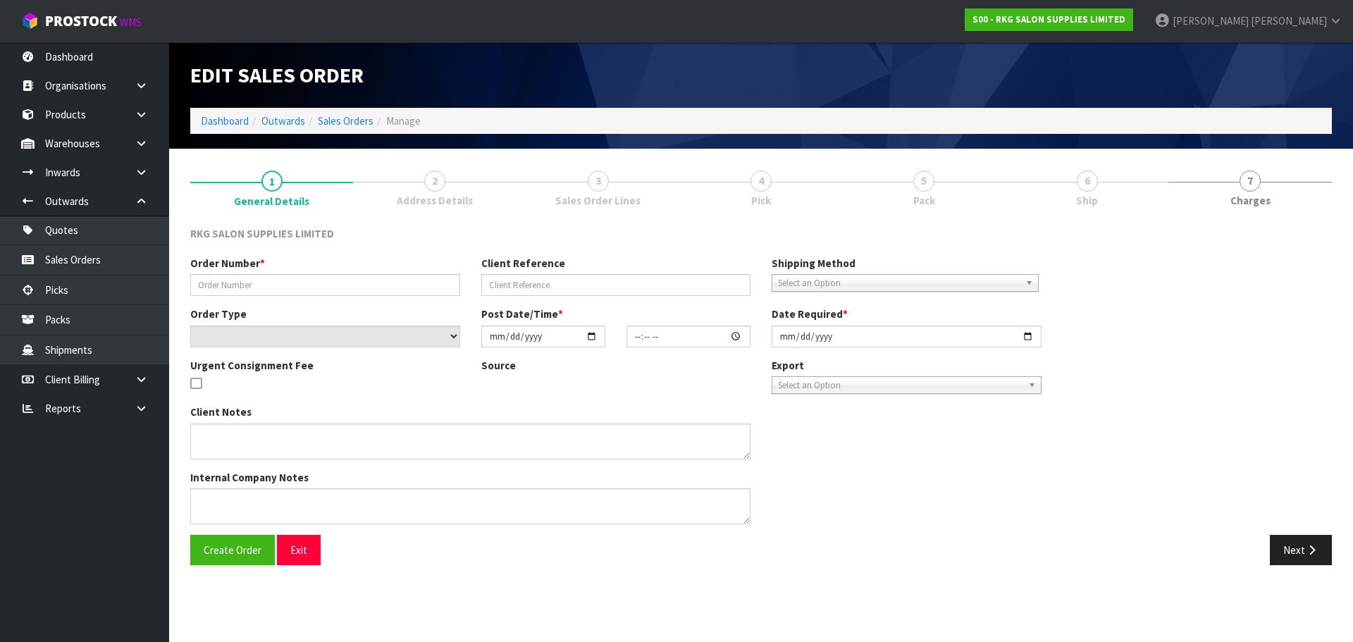
type input "2025-10-02"
type textarea "EXPORT TO TONGA (APPLY CREDIT)"
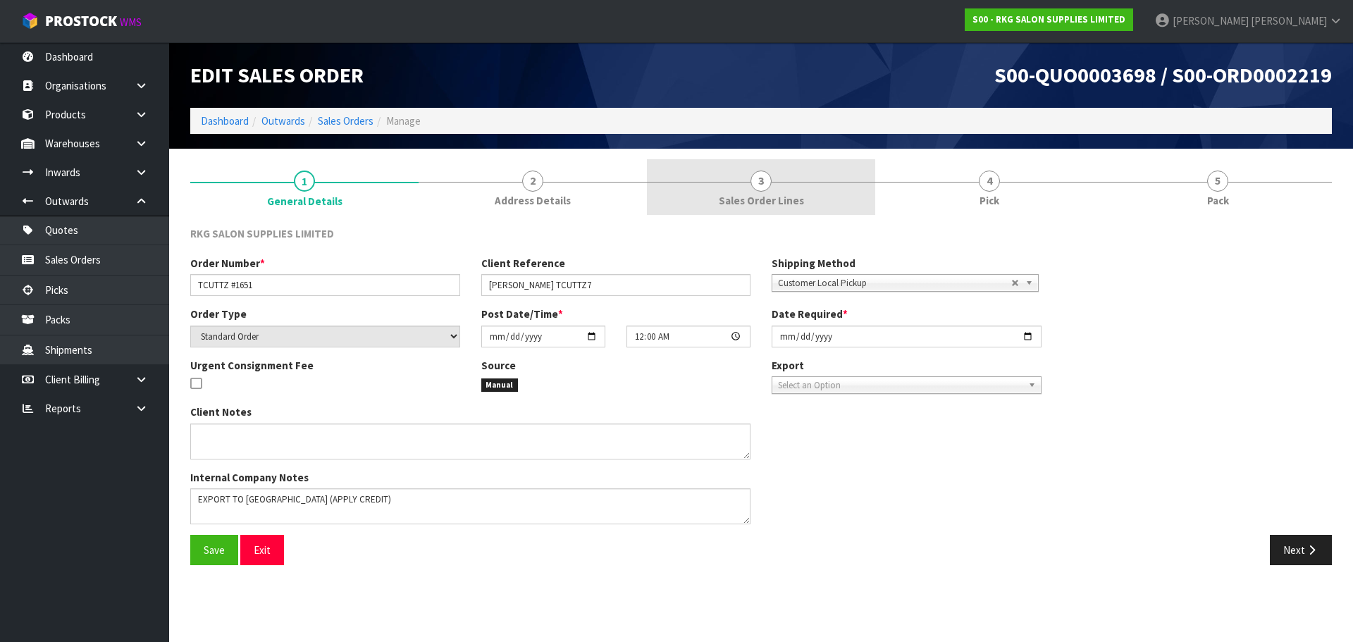
click at [766, 183] on span "3" at bounding box center [760, 181] width 21 height 21
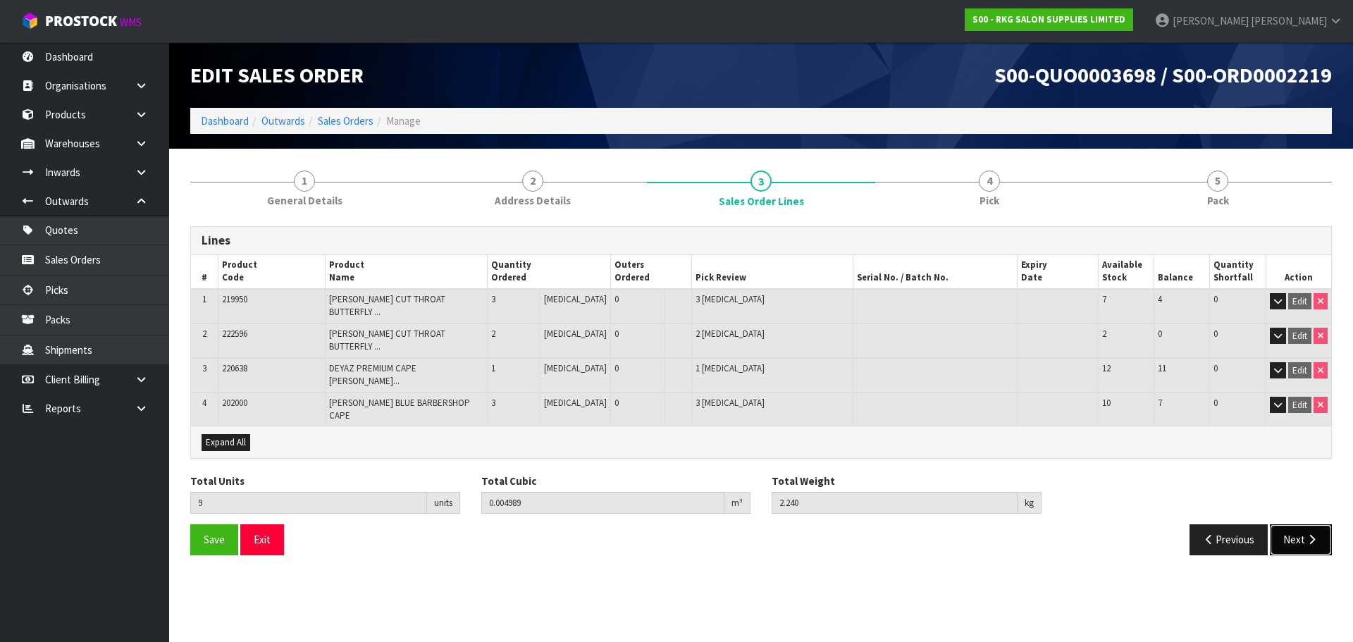
click at [1298, 524] on button "Next" at bounding box center [1301, 539] width 62 height 30
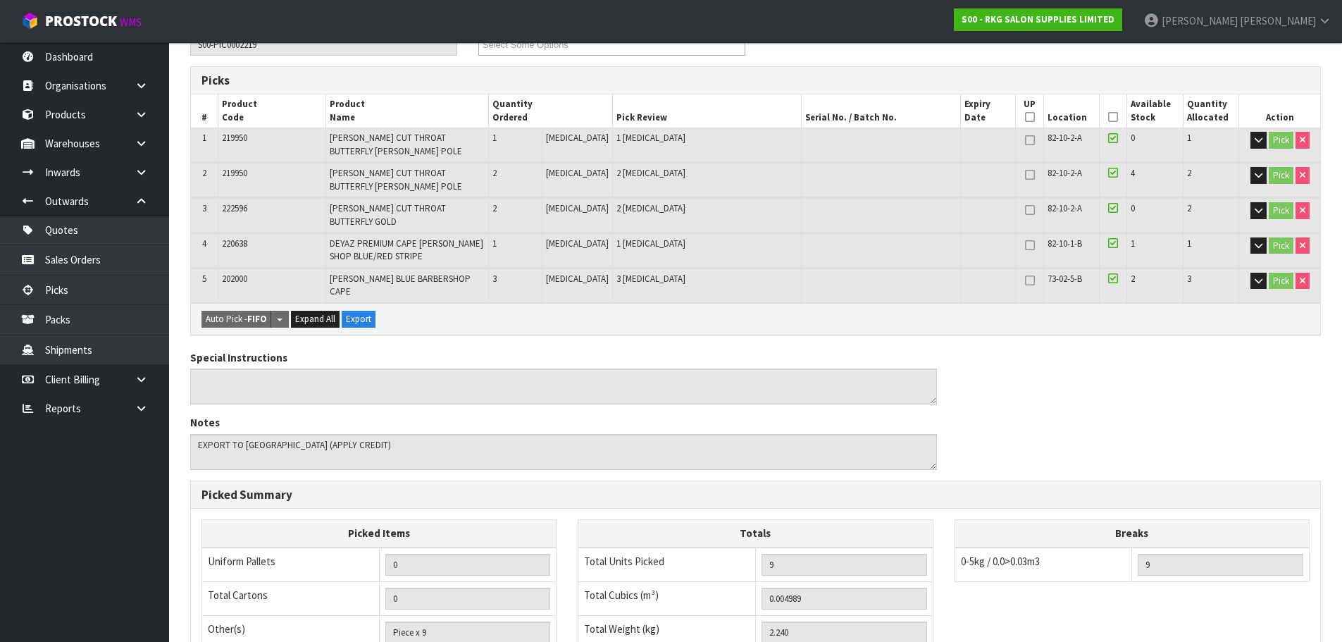
scroll to position [420, 0]
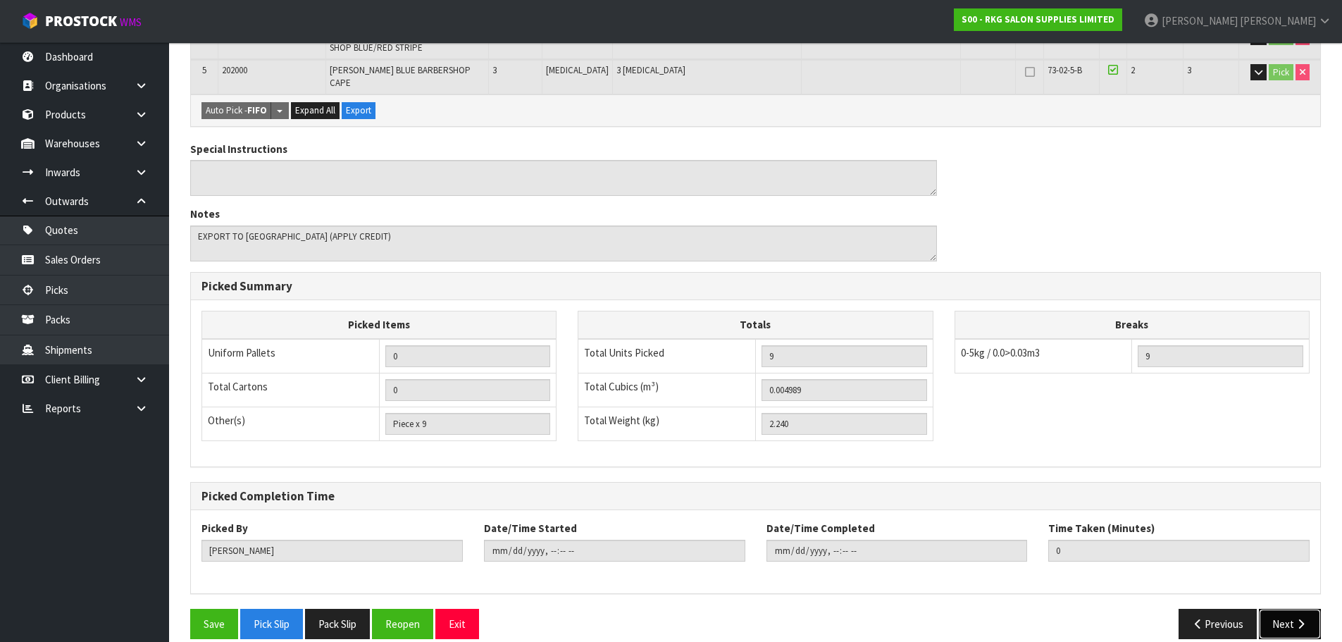
click at [1278, 609] on button "Next" at bounding box center [1290, 624] width 62 height 30
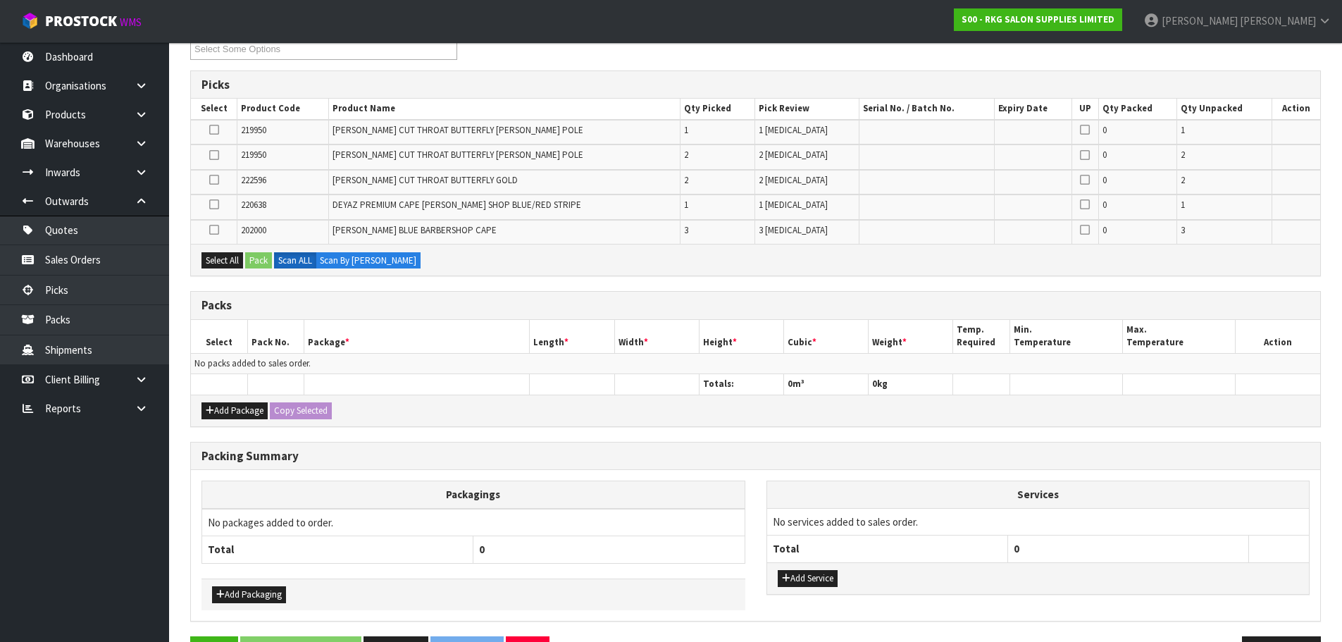
scroll to position [211, 0]
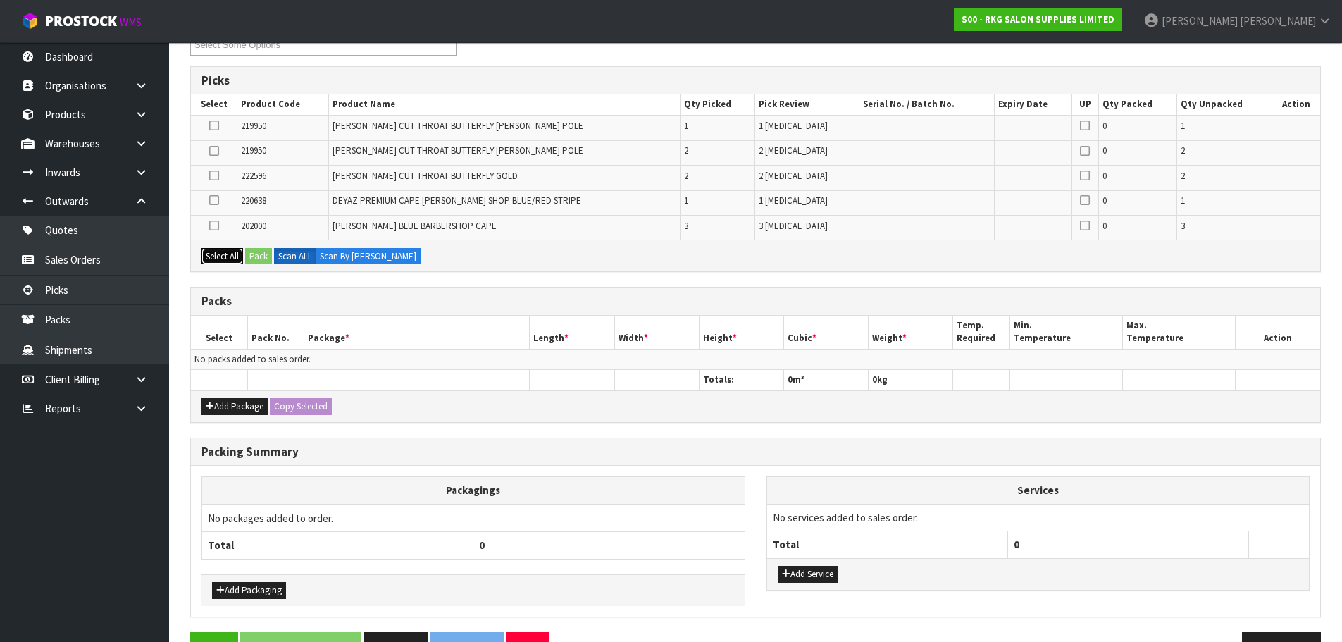
click at [210, 256] on button "Select All" at bounding box center [223, 256] width 42 height 17
click at [216, 407] on button "Add Package" at bounding box center [235, 406] width 66 height 17
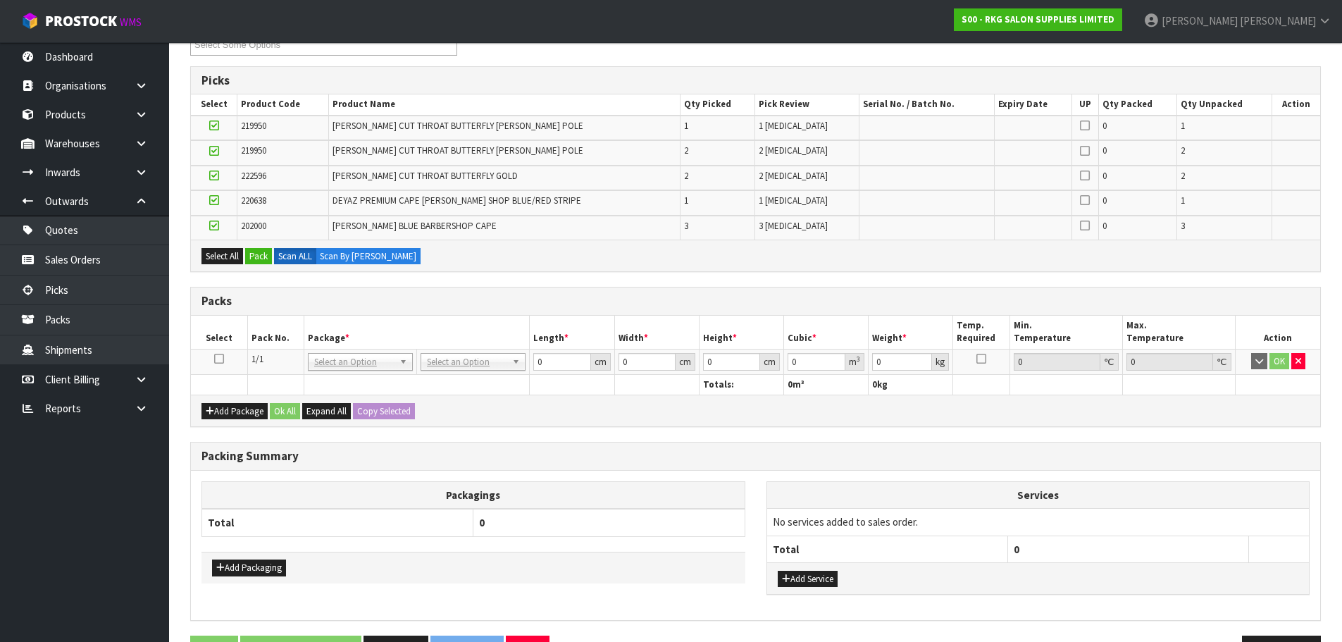
click at [217, 359] on icon at bounding box center [219, 359] width 10 height 1
click at [261, 259] on button "Pack" at bounding box center [258, 256] width 27 height 17
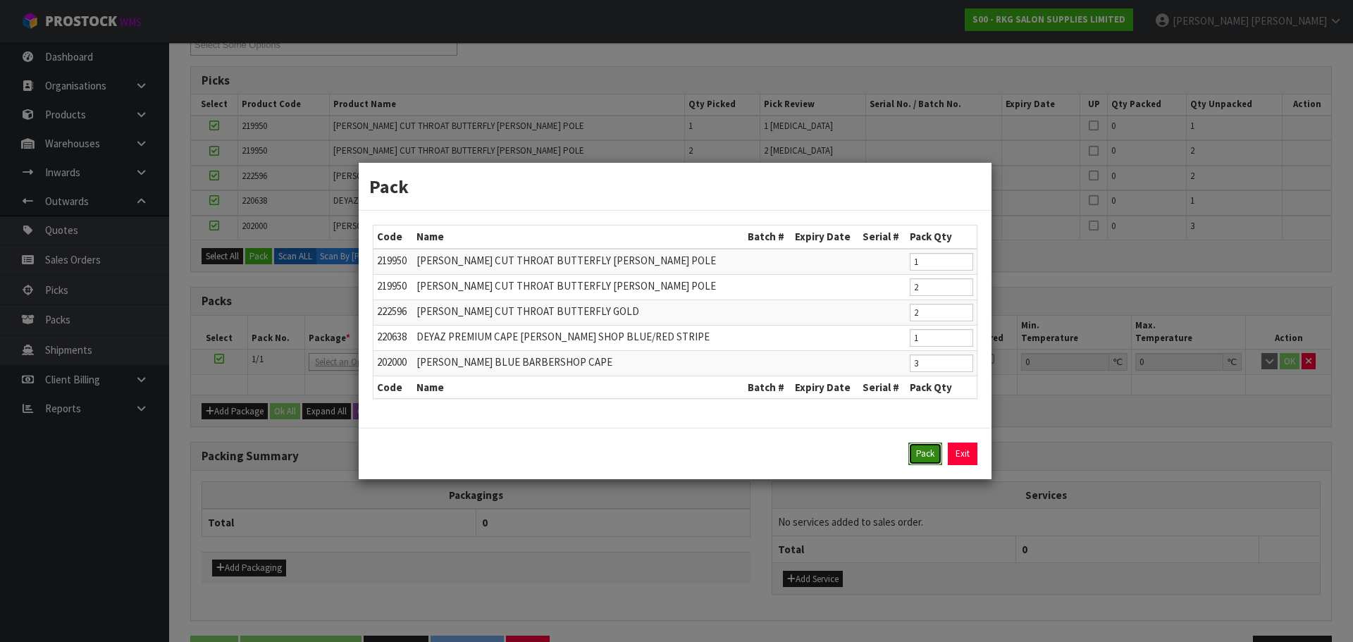
click at [924, 457] on button "Pack" at bounding box center [925, 454] width 34 height 23
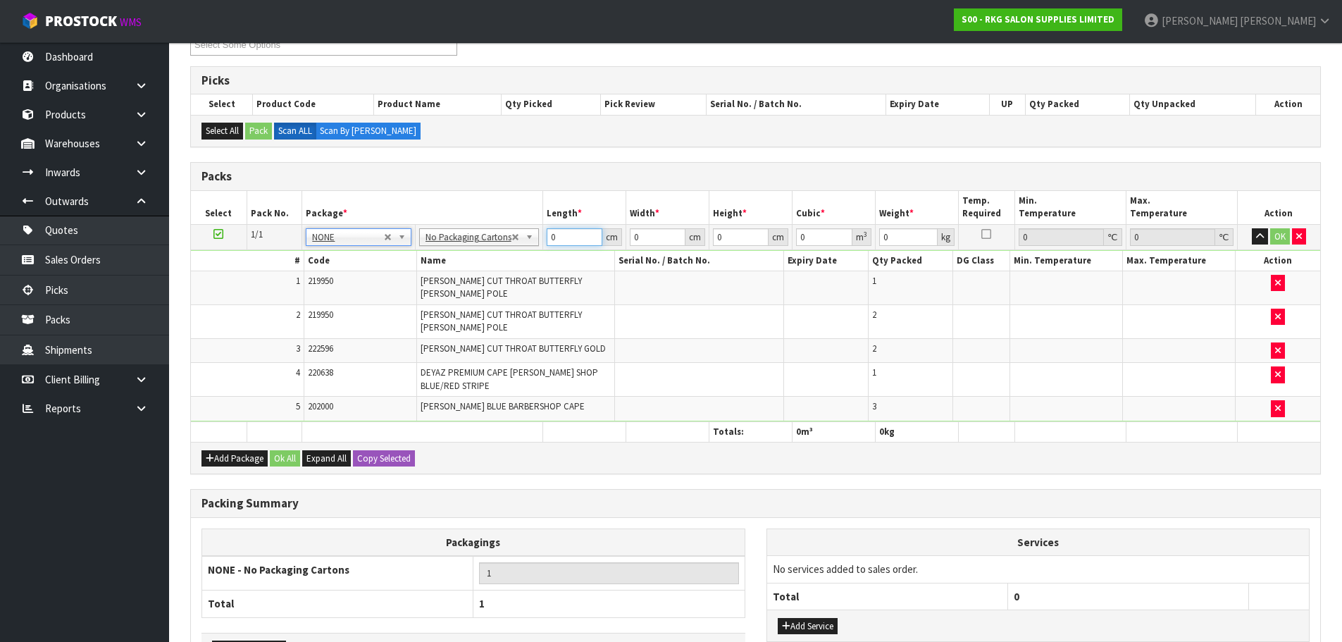
drag, startPoint x: 559, startPoint y: 237, endPoint x: 536, endPoint y: 240, distance: 22.7
click at [536, 240] on tr "1/1 NONE 007-001 007-002 007-004 007-009 007-013 007-014 007-015 007-017 007-01…" at bounding box center [756, 236] width 1130 height 25
type input "1"
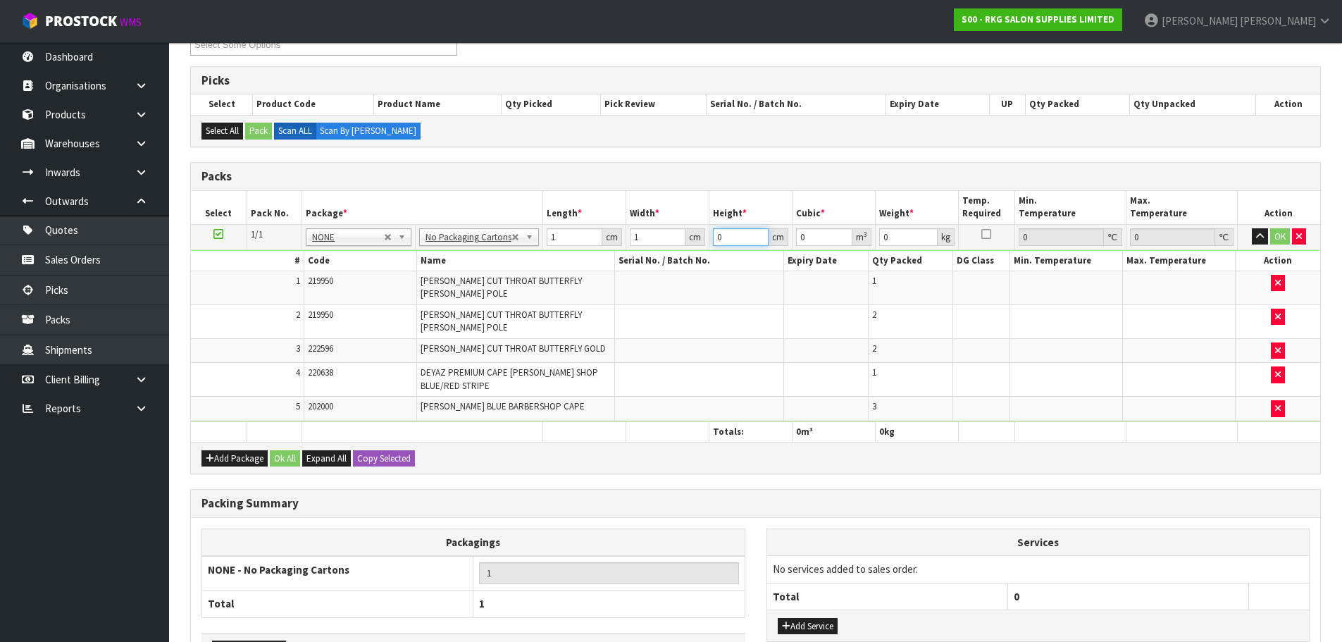
type input "0.000001"
type input "1"
click at [1279, 239] on button "OK" at bounding box center [1280, 236] width 20 height 17
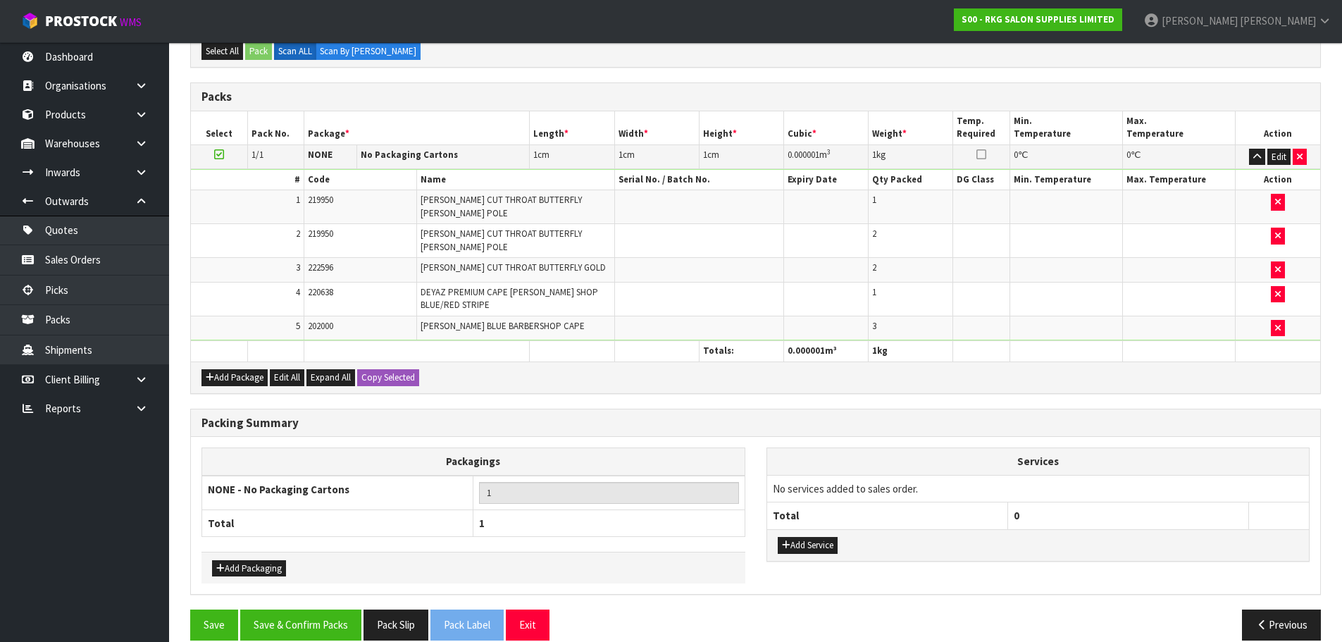
scroll to position [292, 0]
click at [343, 609] on button "Save & Confirm Packs" at bounding box center [300, 624] width 121 height 30
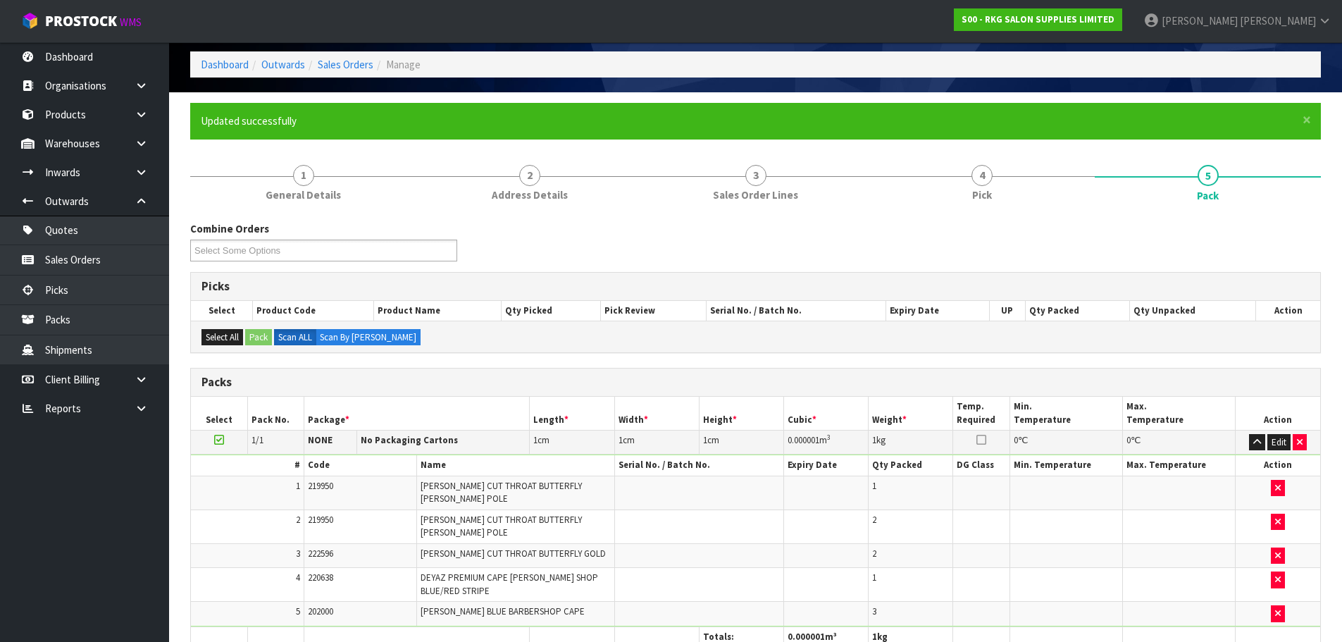
scroll to position [159, 0]
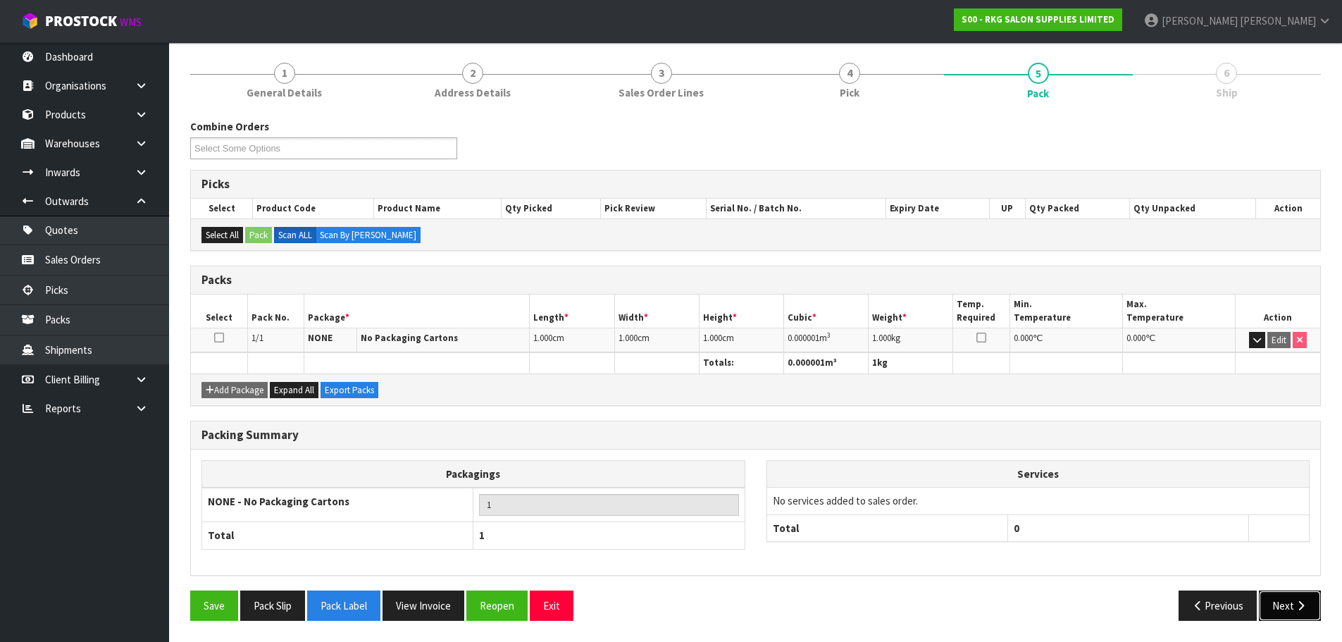
click at [1288, 613] on button "Next" at bounding box center [1290, 605] width 62 height 30
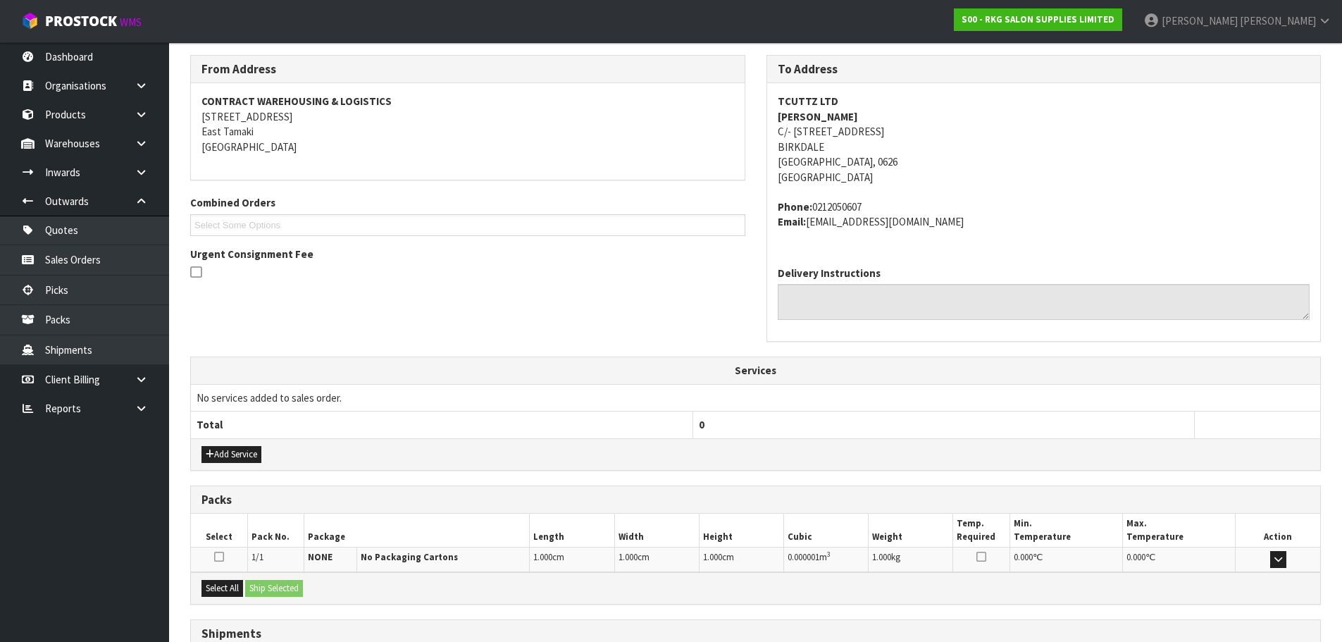
scroll to position [337, 0]
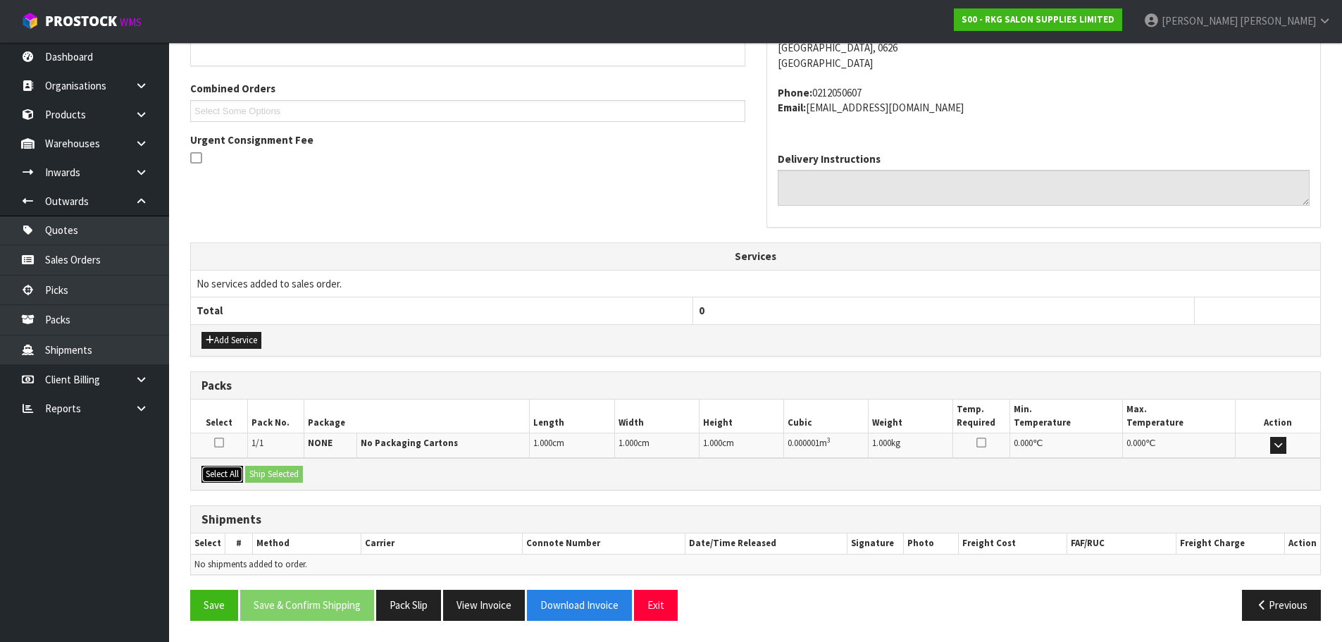
click at [207, 477] on button "Select All" at bounding box center [223, 474] width 42 height 17
click at [267, 480] on button "Ship Selected" at bounding box center [274, 474] width 58 height 17
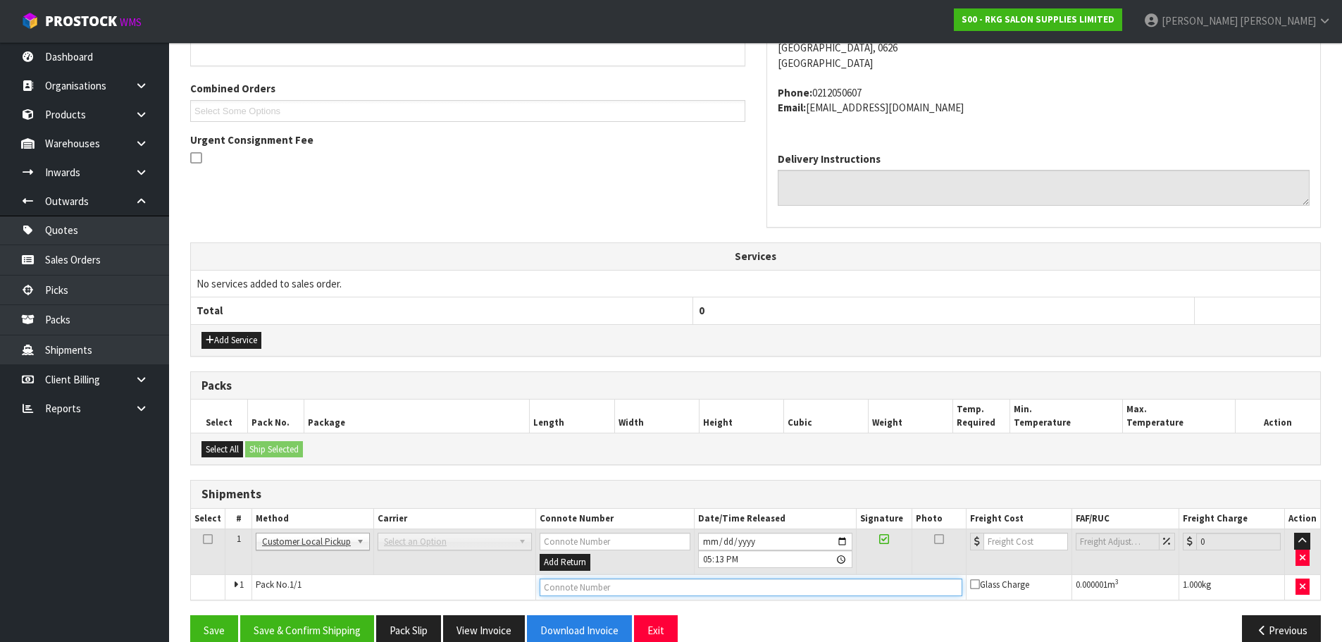
click at [542, 590] on input "text" at bounding box center [751, 588] width 423 height 18
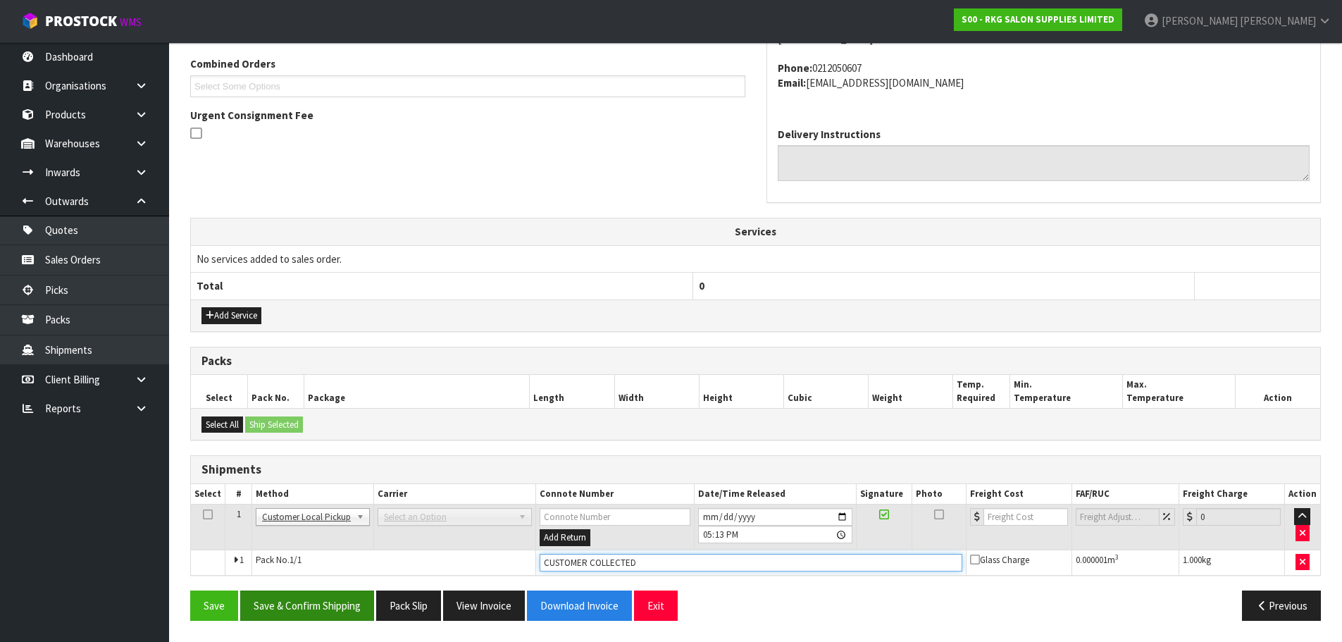
type input "CUSTOMER COLLECTED"
click at [318, 608] on button "Save & Confirm Shipping" at bounding box center [307, 605] width 134 height 30
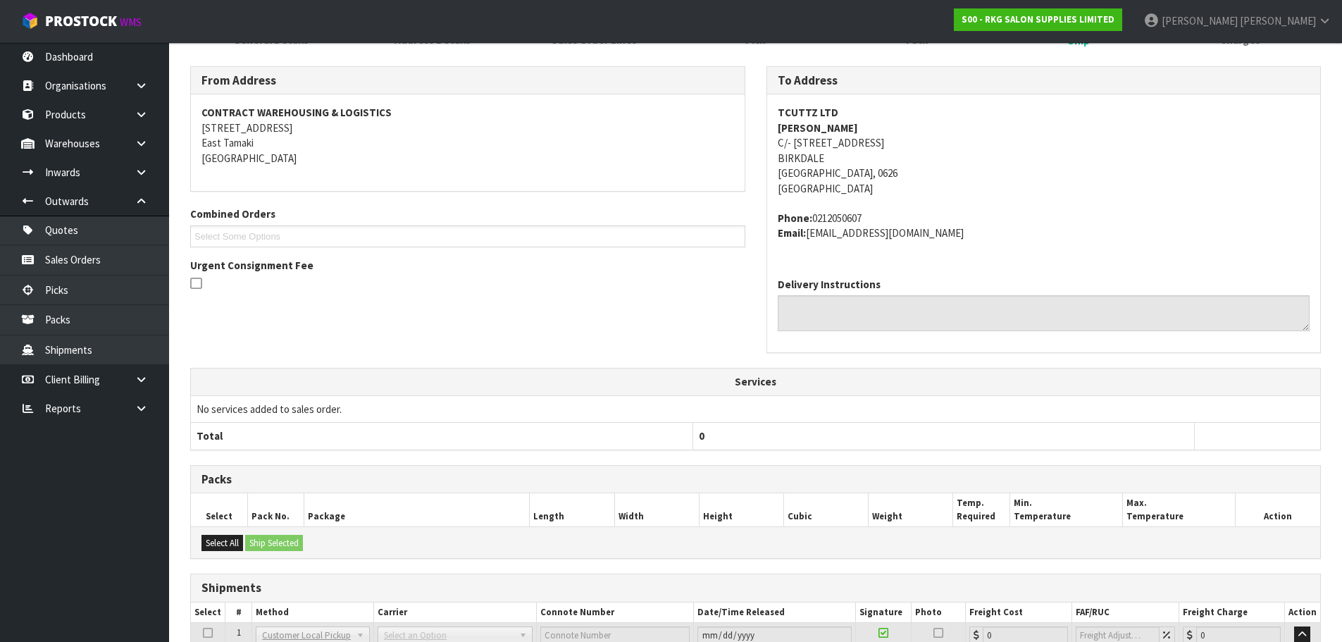
scroll to position [326, 0]
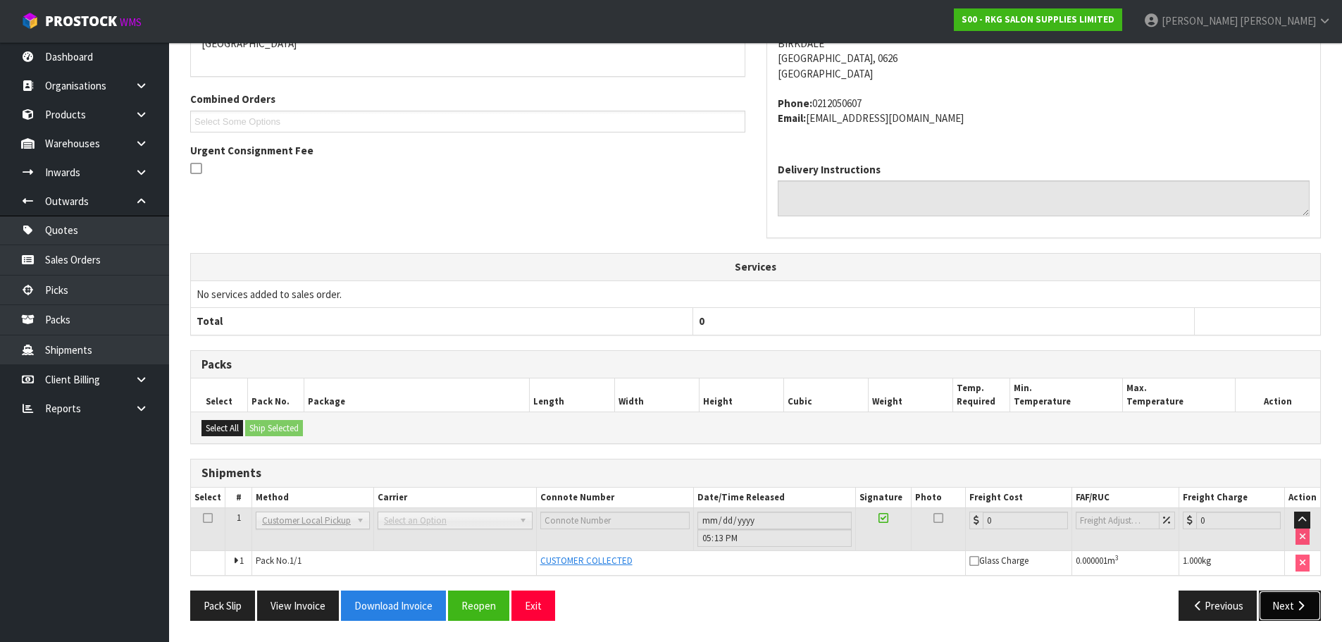
click at [1275, 605] on button "Next" at bounding box center [1290, 605] width 62 height 30
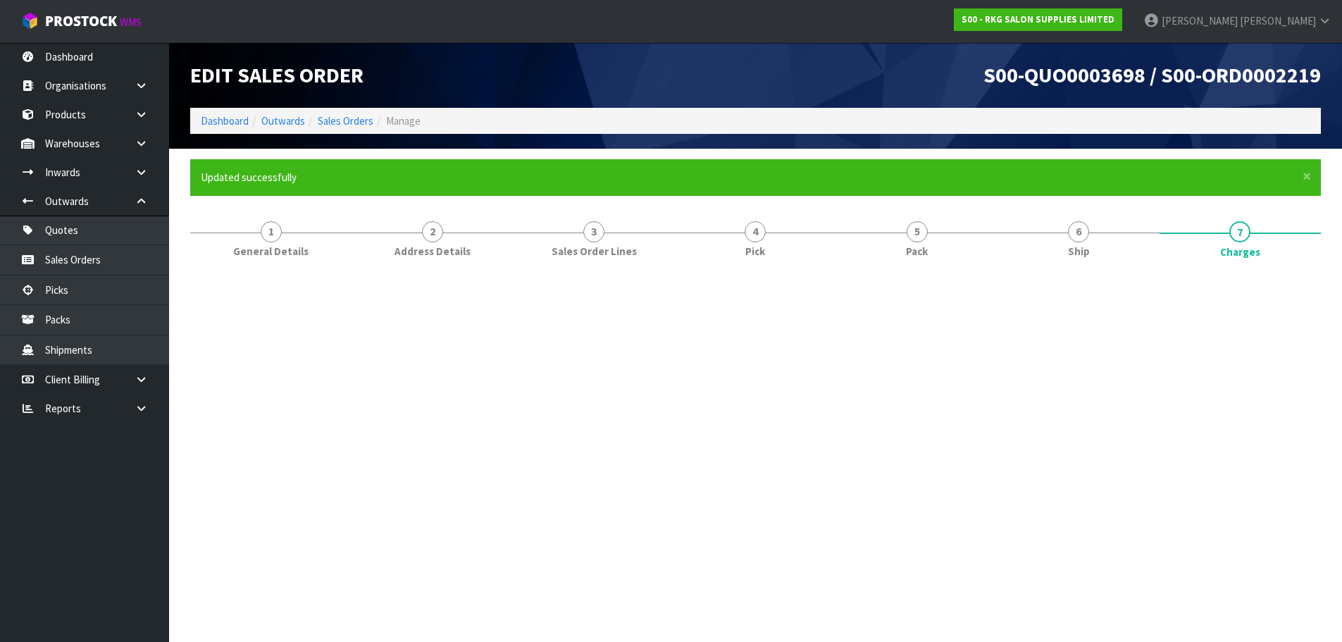
scroll to position [0, 0]
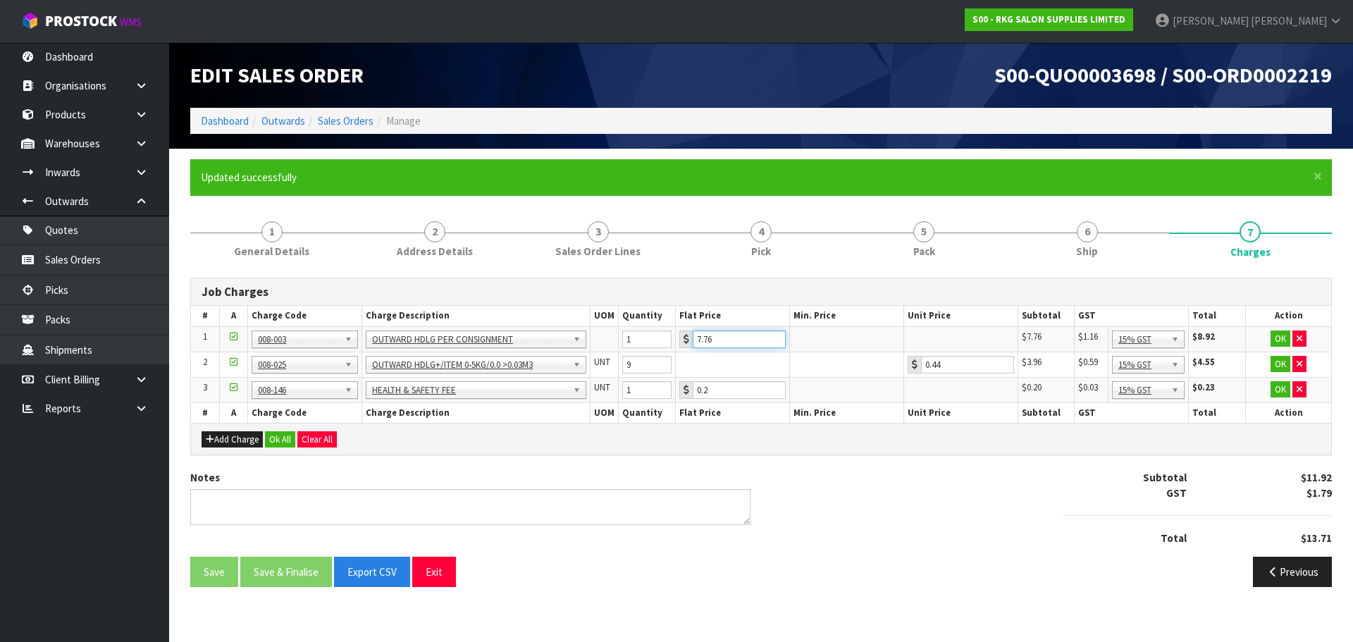
drag, startPoint x: 722, startPoint y: 332, endPoint x: 680, endPoint y: 341, distance: 43.3
click at [680, 341] on div "7.76" at bounding box center [732, 339] width 106 height 18
type input "3.50"
click at [1278, 341] on button "OK" at bounding box center [1280, 338] width 20 height 17
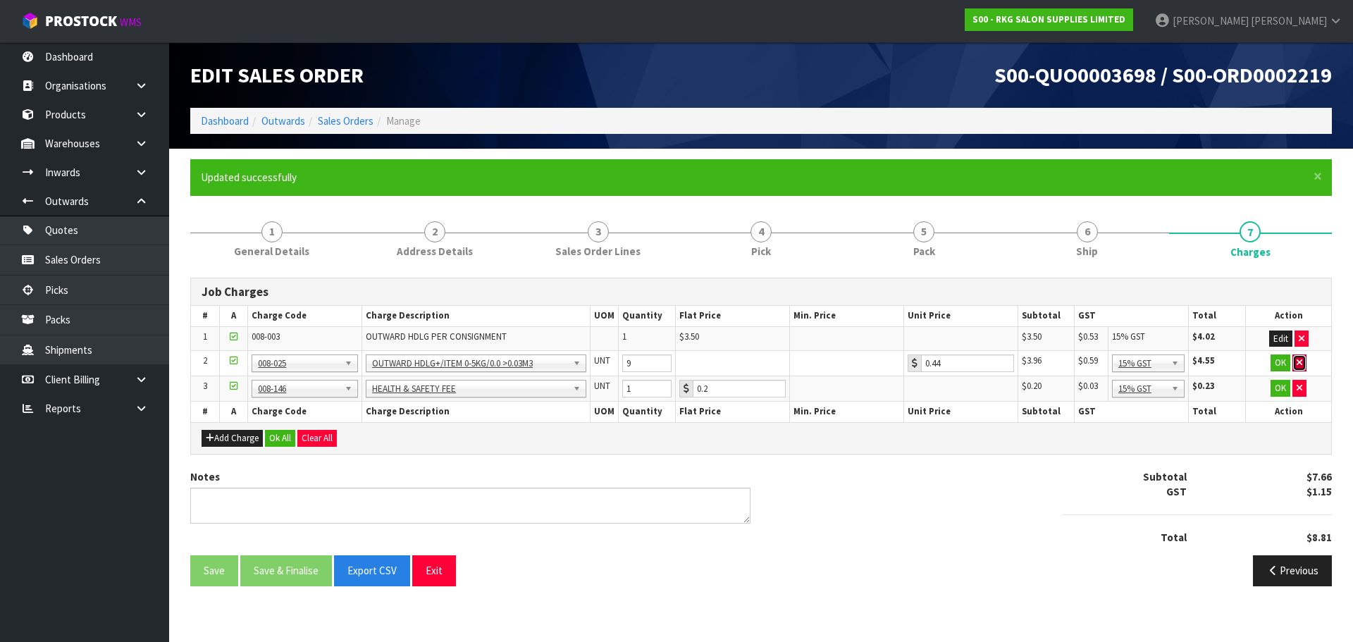
click at [1297, 364] on icon "button" at bounding box center [1300, 362] width 6 height 9
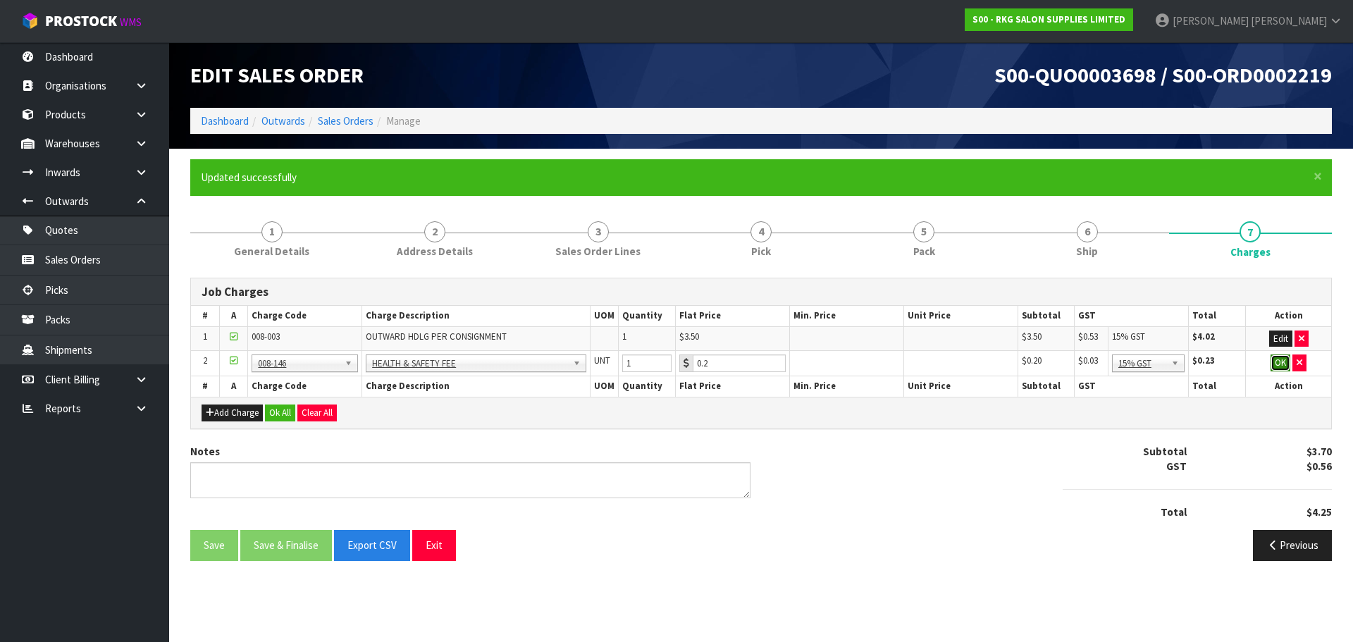
click at [1283, 366] on button "OK" at bounding box center [1280, 362] width 20 height 17
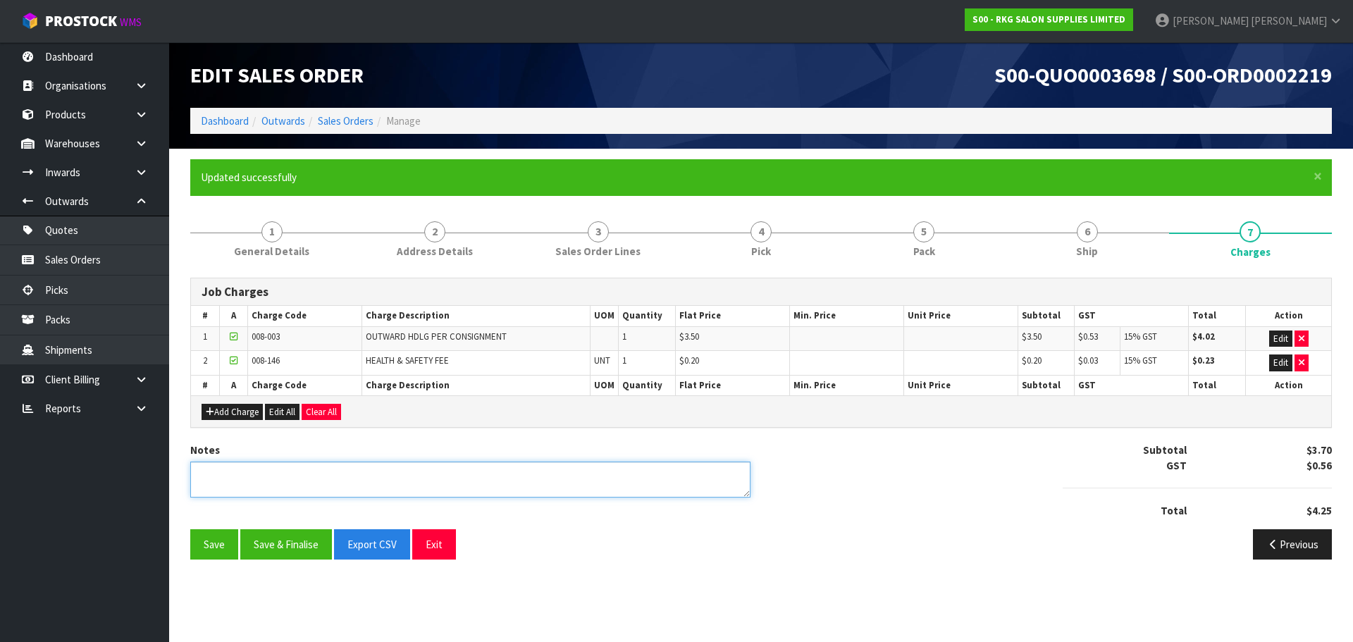
click at [383, 470] on textarea at bounding box center [470, 480] width 560 height 36
type textarea "PICKED BY MARIE"
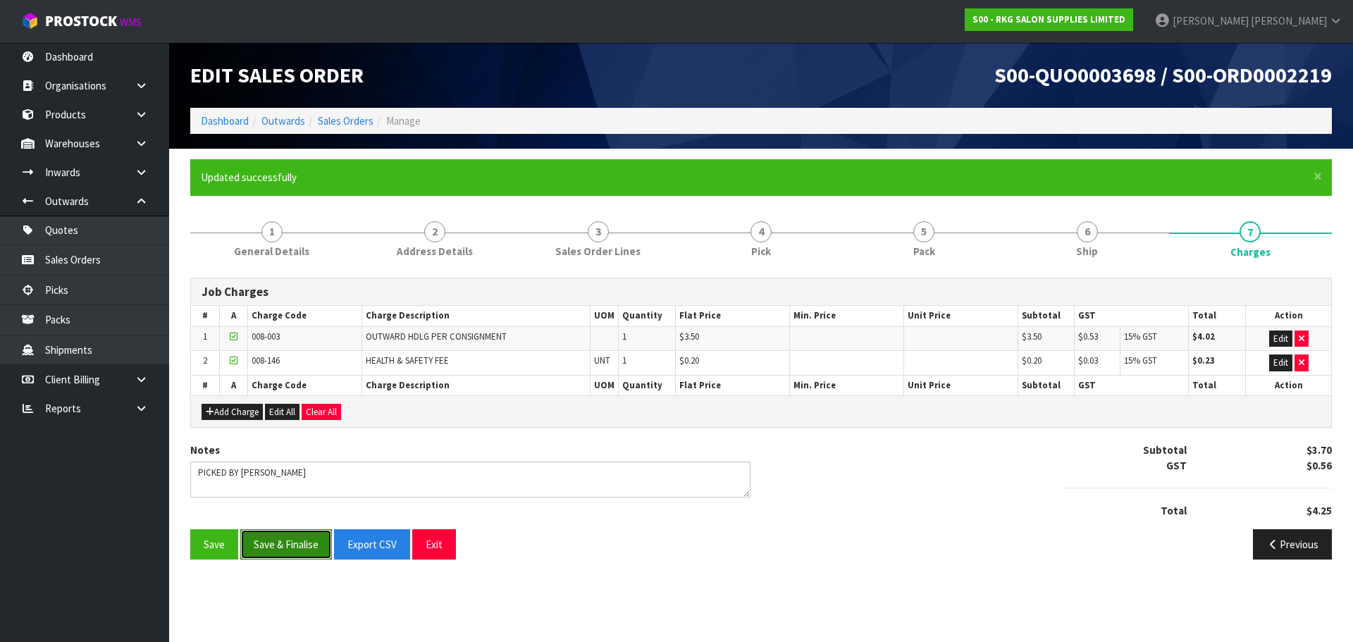
click at [300, 541] on button "Save & Finalise" at bounding box center [286, 544] width 92 height 30
click at [443, 547] on button "Exit" at bounding box center [434, 544] width 44 height 30
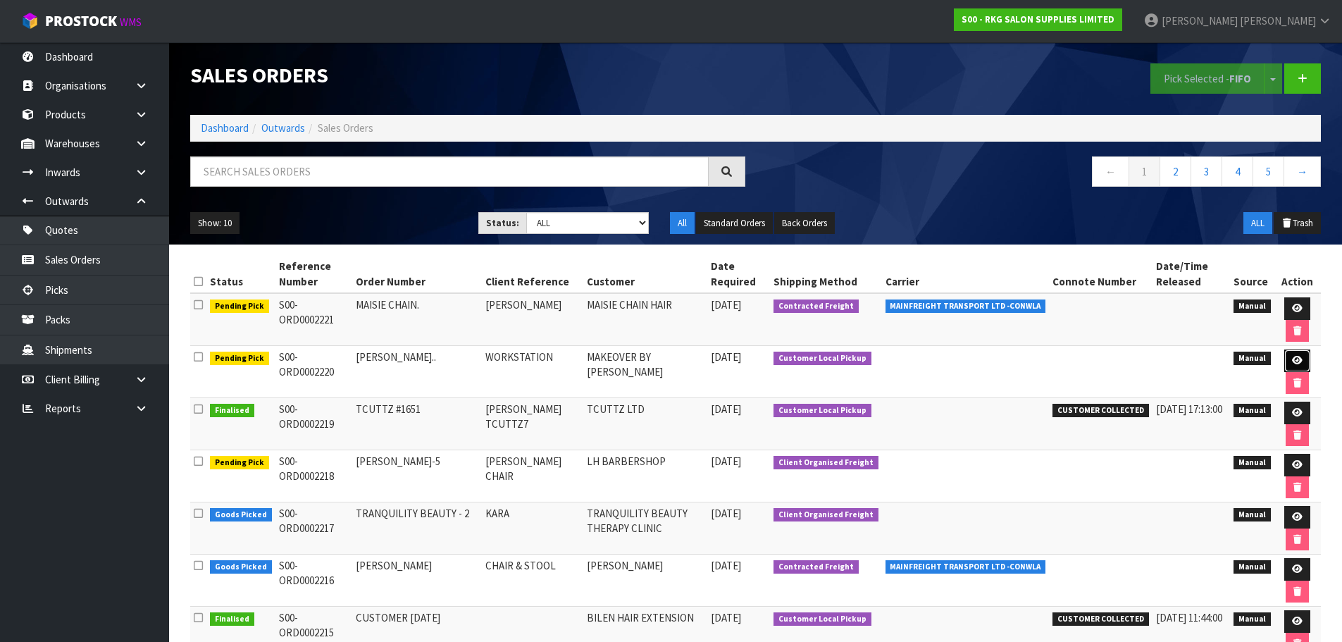
click at [1292, 361] on icon at bounding box center [1297, 360] width 11 height 9
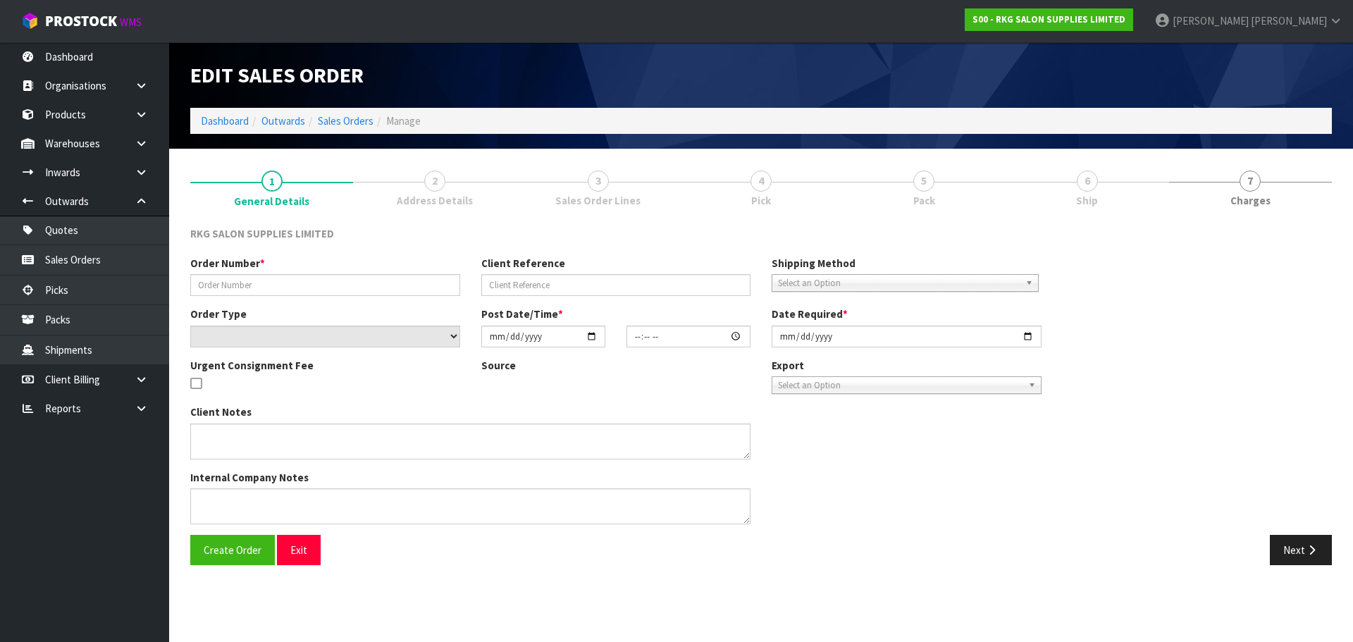
type input "NITIN BHALLA.."
type input "WORKSTATION"
select select "number:0"
type input "2025-10-02"
type input "15:00:00.000"
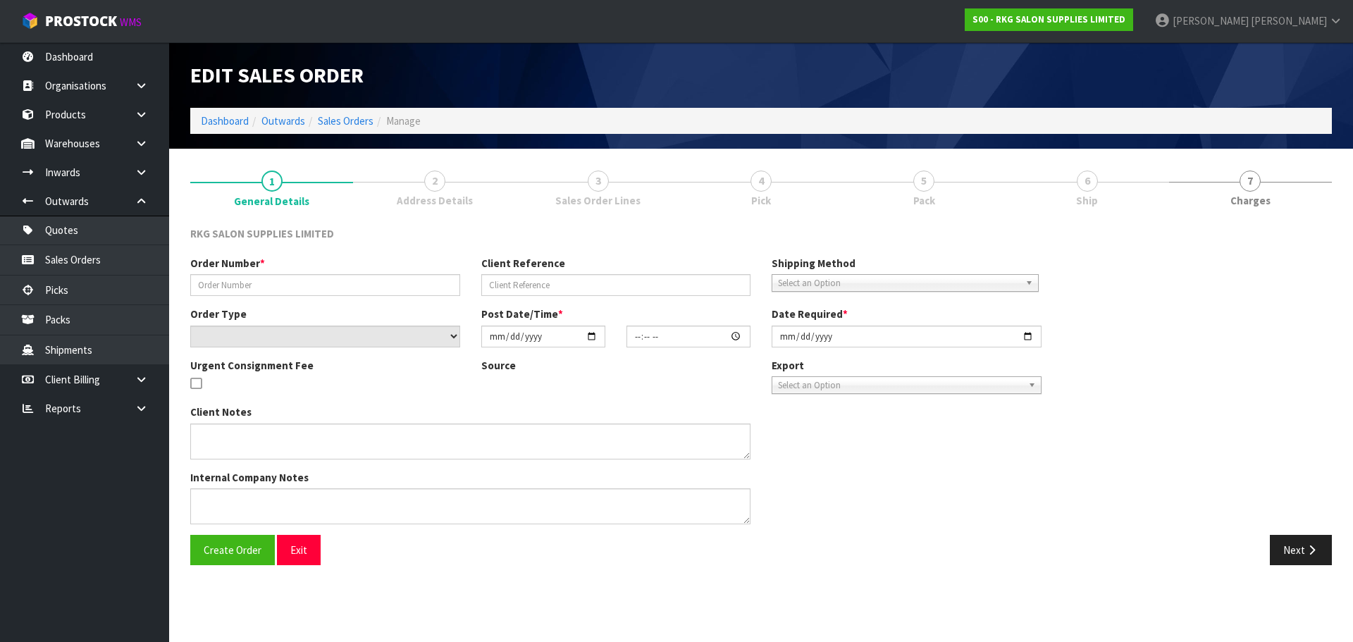
type input "2025-10-02"
type textarea "FOR PICK UP"
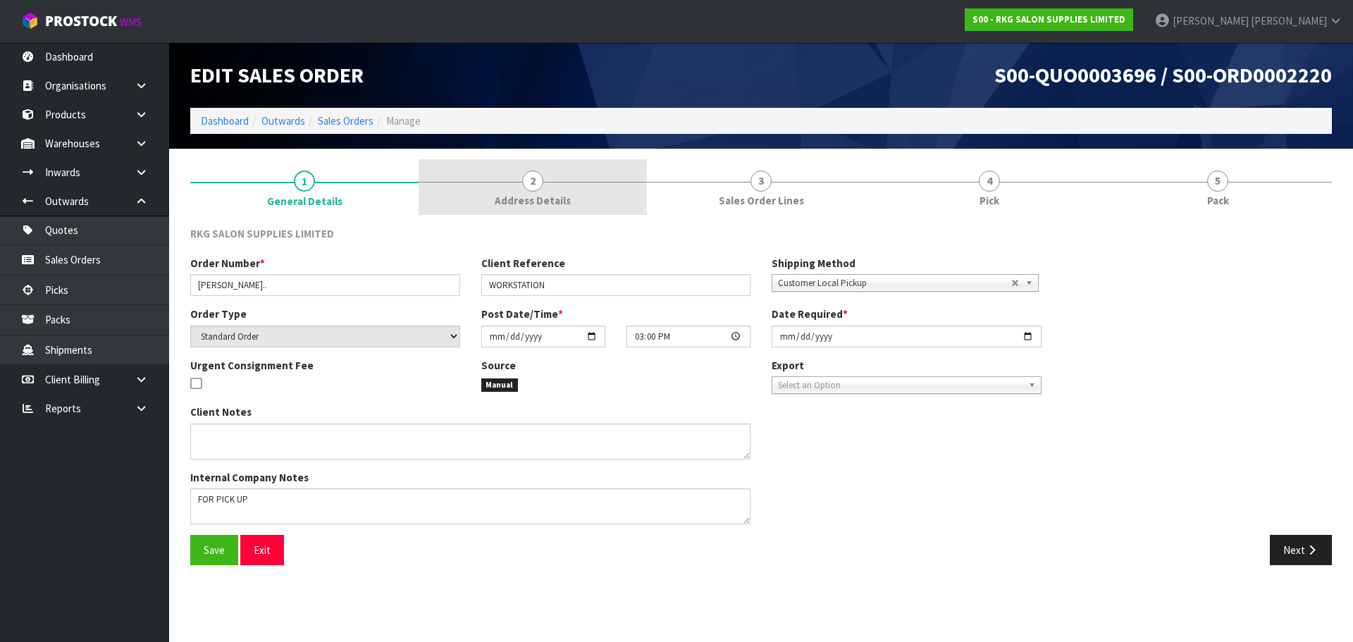
click at [534, 185] on span "2" at bounding box center [532, 181] width 21 height 21
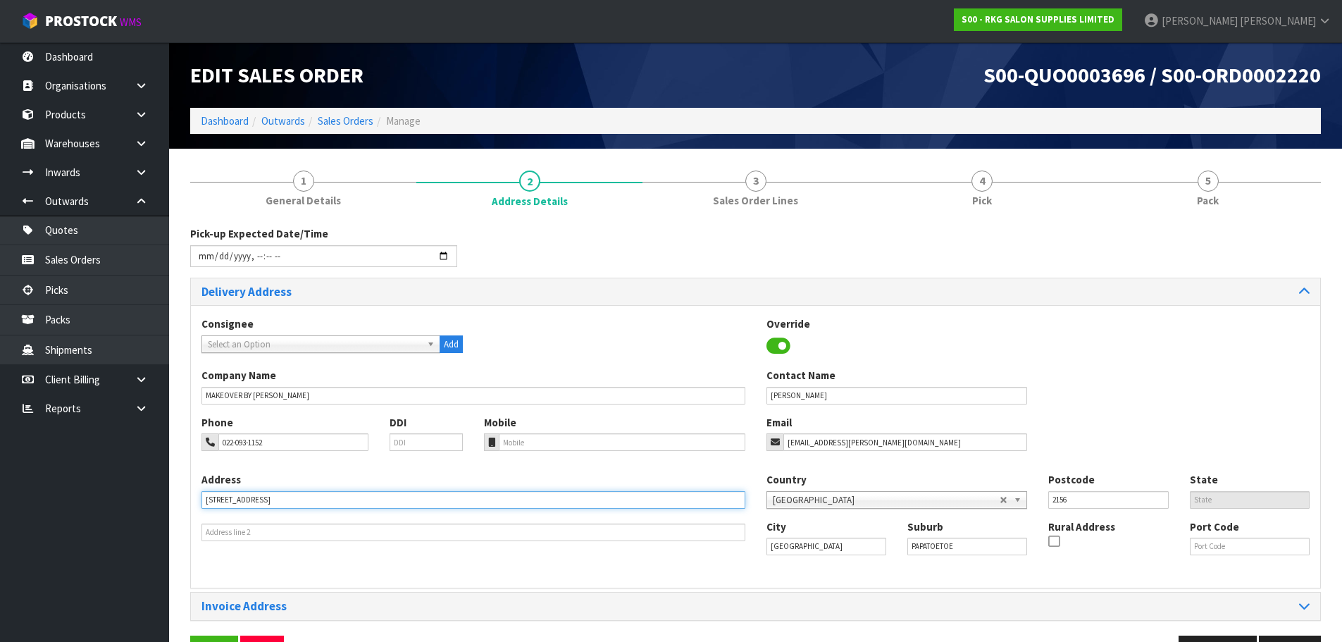
drag, startPoint x: 308, startPoint y: 497, endPoint x: 190, endPoint y: 499, distance: 117.7
click at [190, 499] on div "Delivery Address Consignee 000001.BAY MECHANICS - BAY MECHANICS 000001A - BRAKE…" at bounding box center [755, 433] width 1131 height 311
drag, startPoint x: 276, startPoint y: 445, endPoint x: 215, endPoint y: 445, distance: 61.3
click at [215, 445] on div "022-093-1152" at bounding box center [285, 442] width 167 height 18
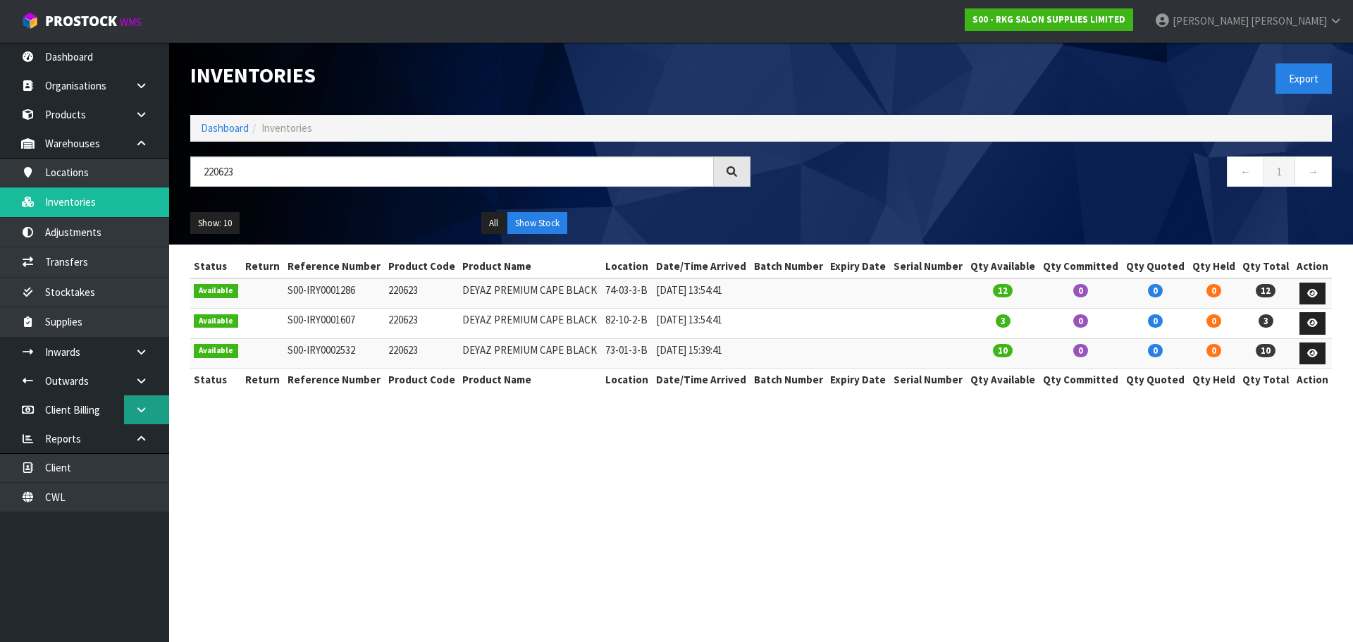
click at [140, 411] on icon at bounding box center [141, 409] width 13 height 11
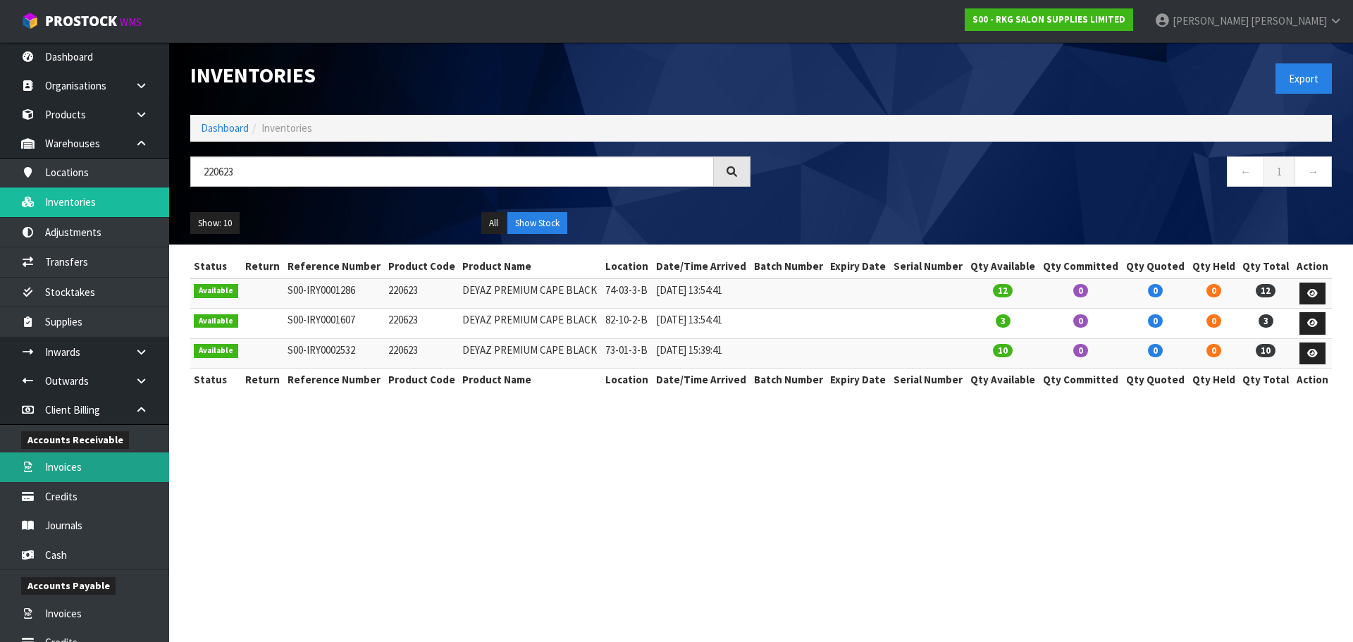
click at [54, 466] on link "Invoices" at bounding box center [84, 466] width 169 height 29
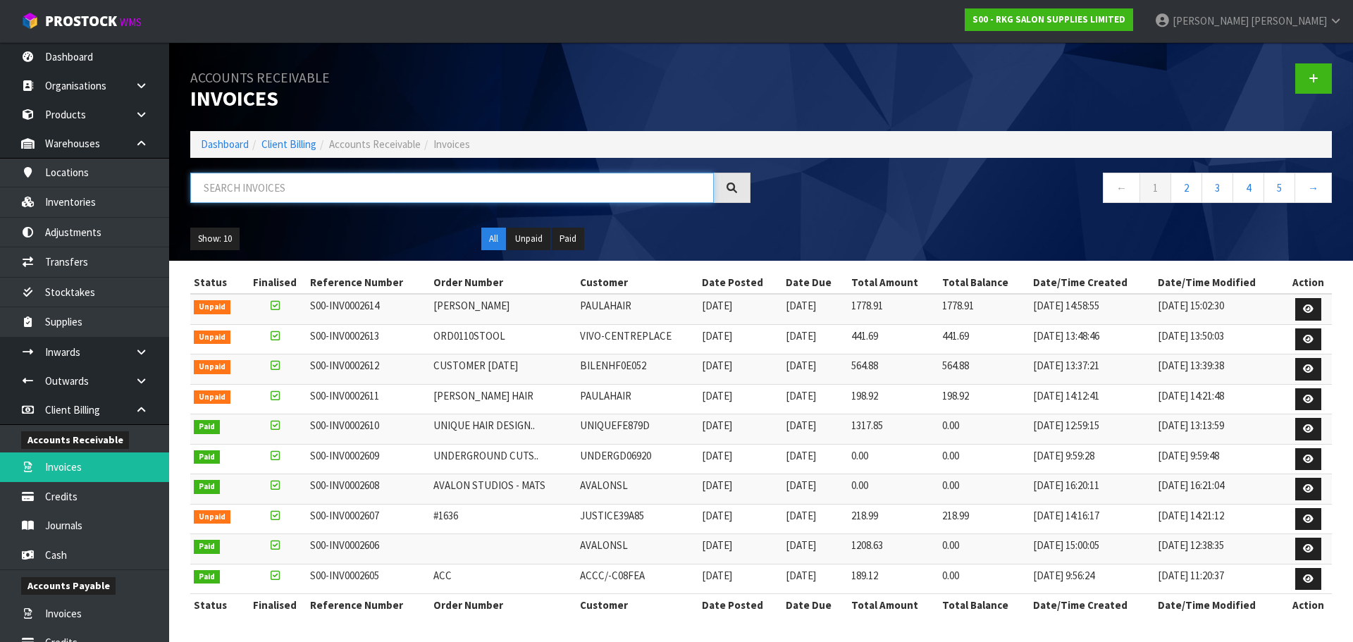
click at [240, 192] on input "text" at bounding box center [452, 188] width 524 height 30
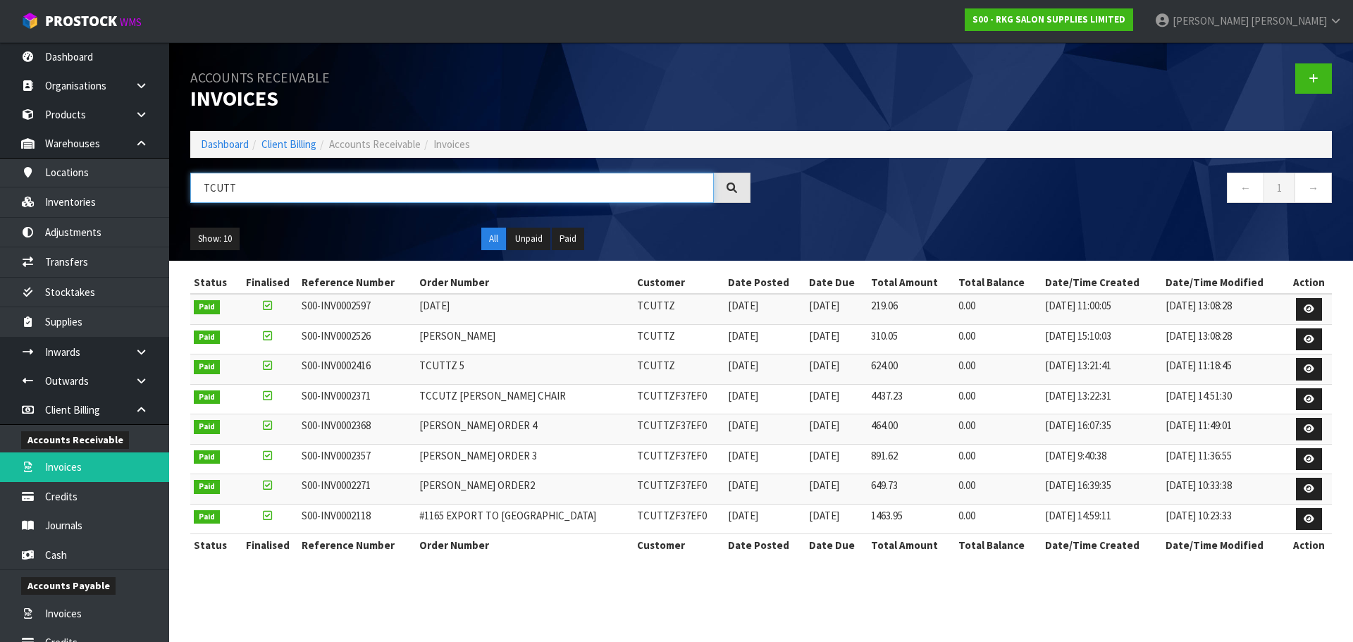
type input "TCUTT"
